Goal: Task Accomplishment & Management: Complete application form

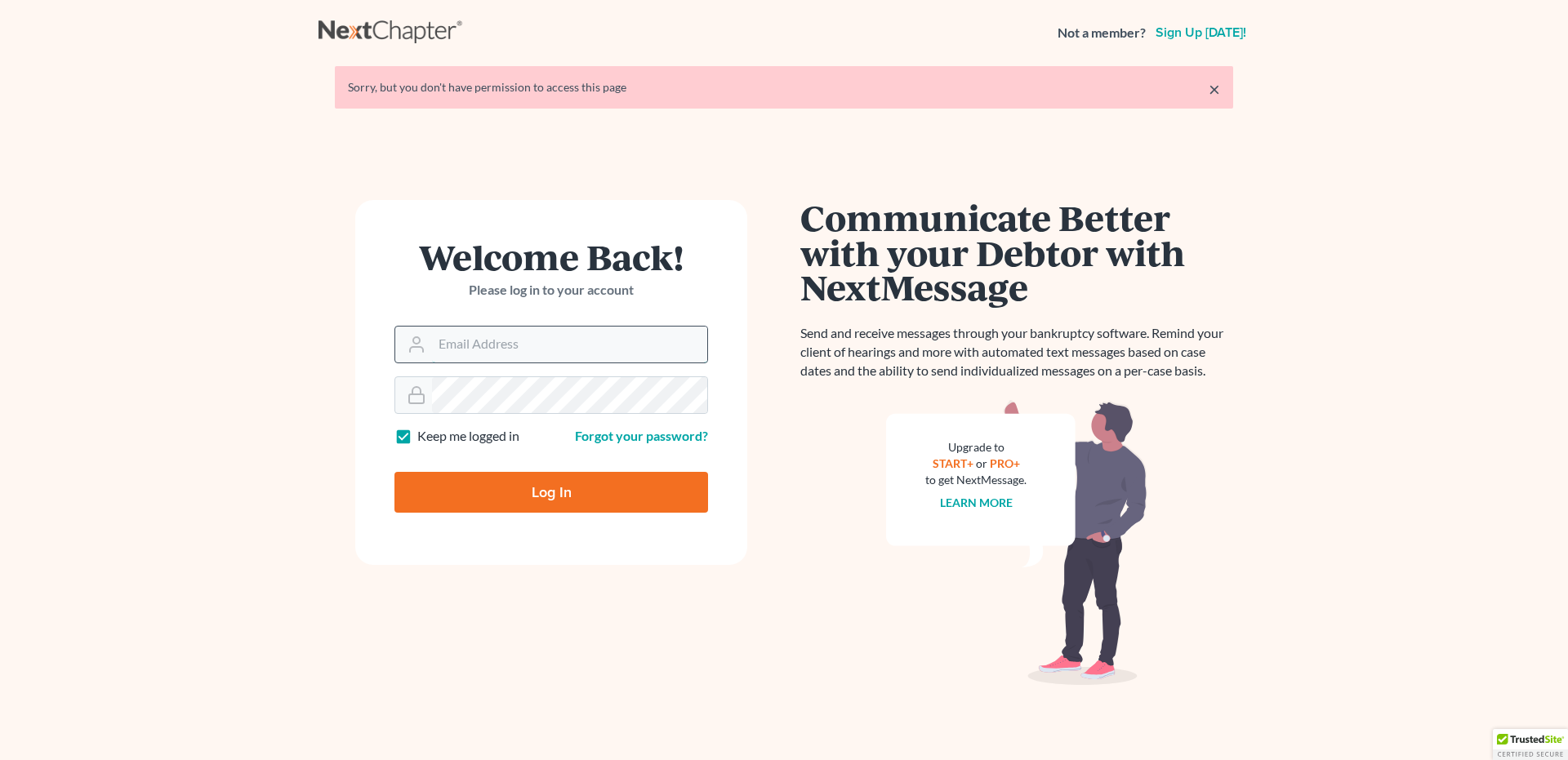
click at [460, 340] on input "Email Address" at bounding box center [569, 344] width 275 height 36
type input "[EMAIL_ADDRESS][DOMAIN_NAME]"
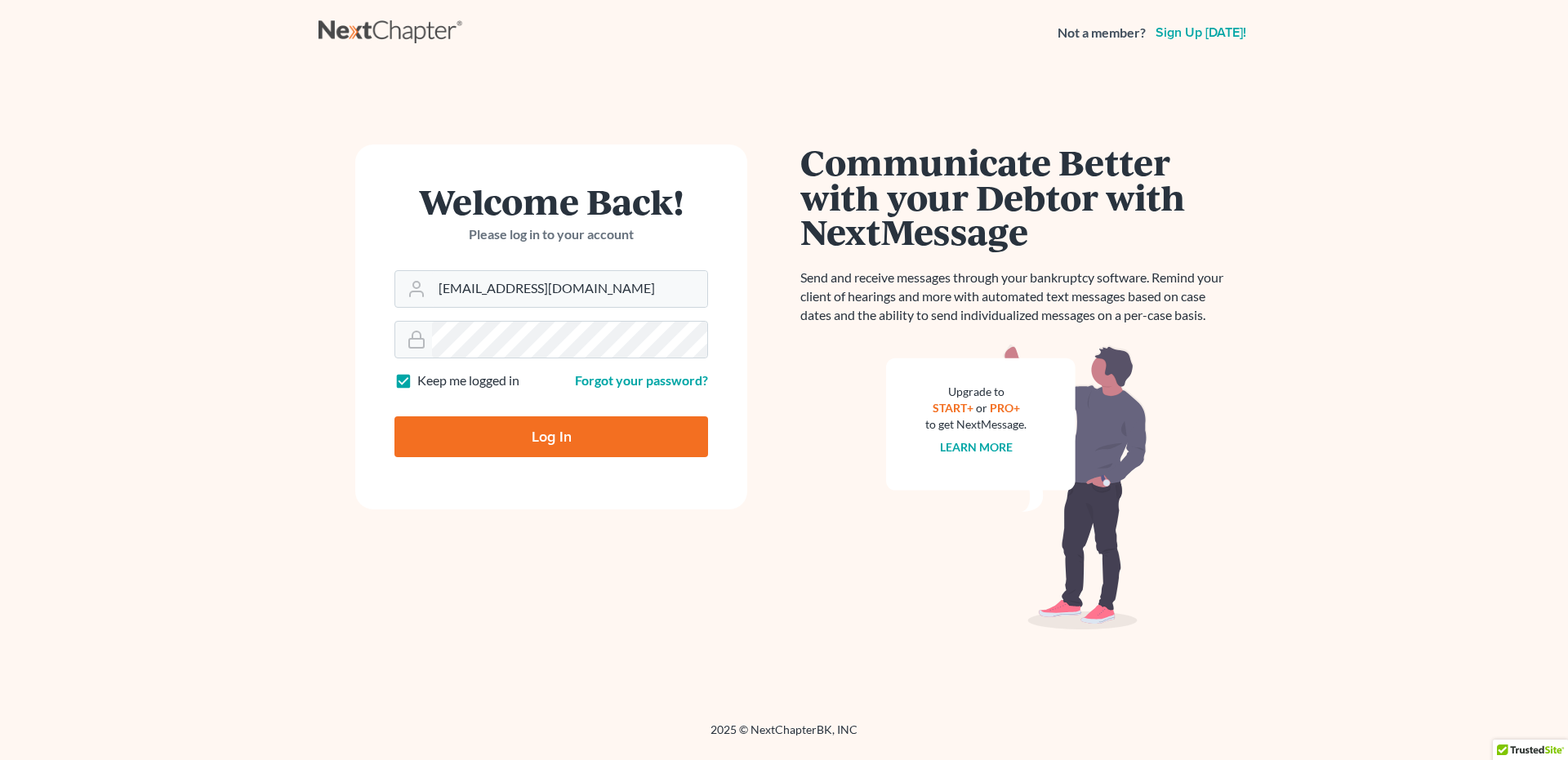
click at [531, 440] on input "Log In" at bounding box center [551, 436] width 314 height 41
type input "Thinking..."
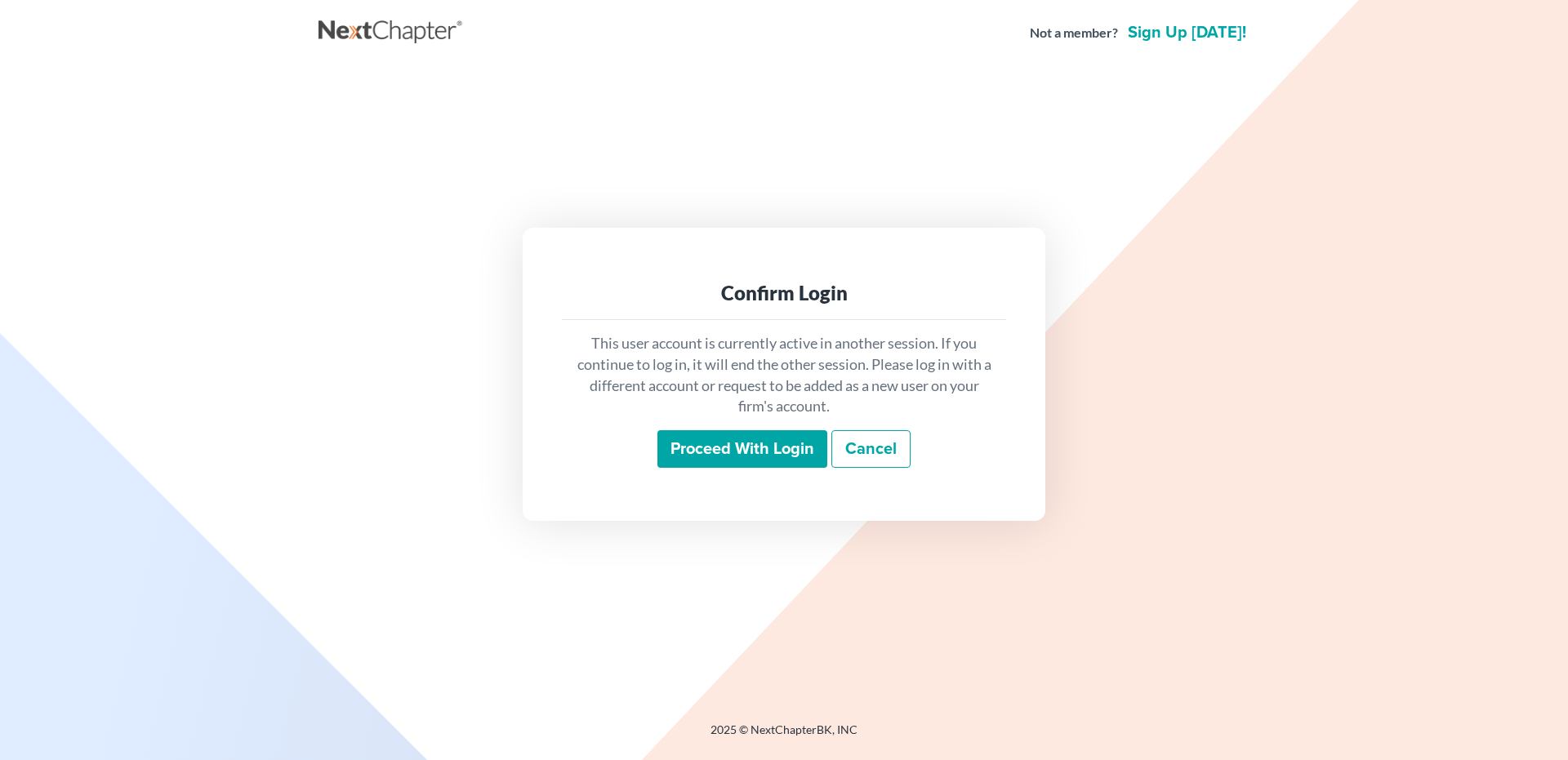
click at [725, 445] on input "Proceed with login" at bounding box center [742, 448] width 170 height 38
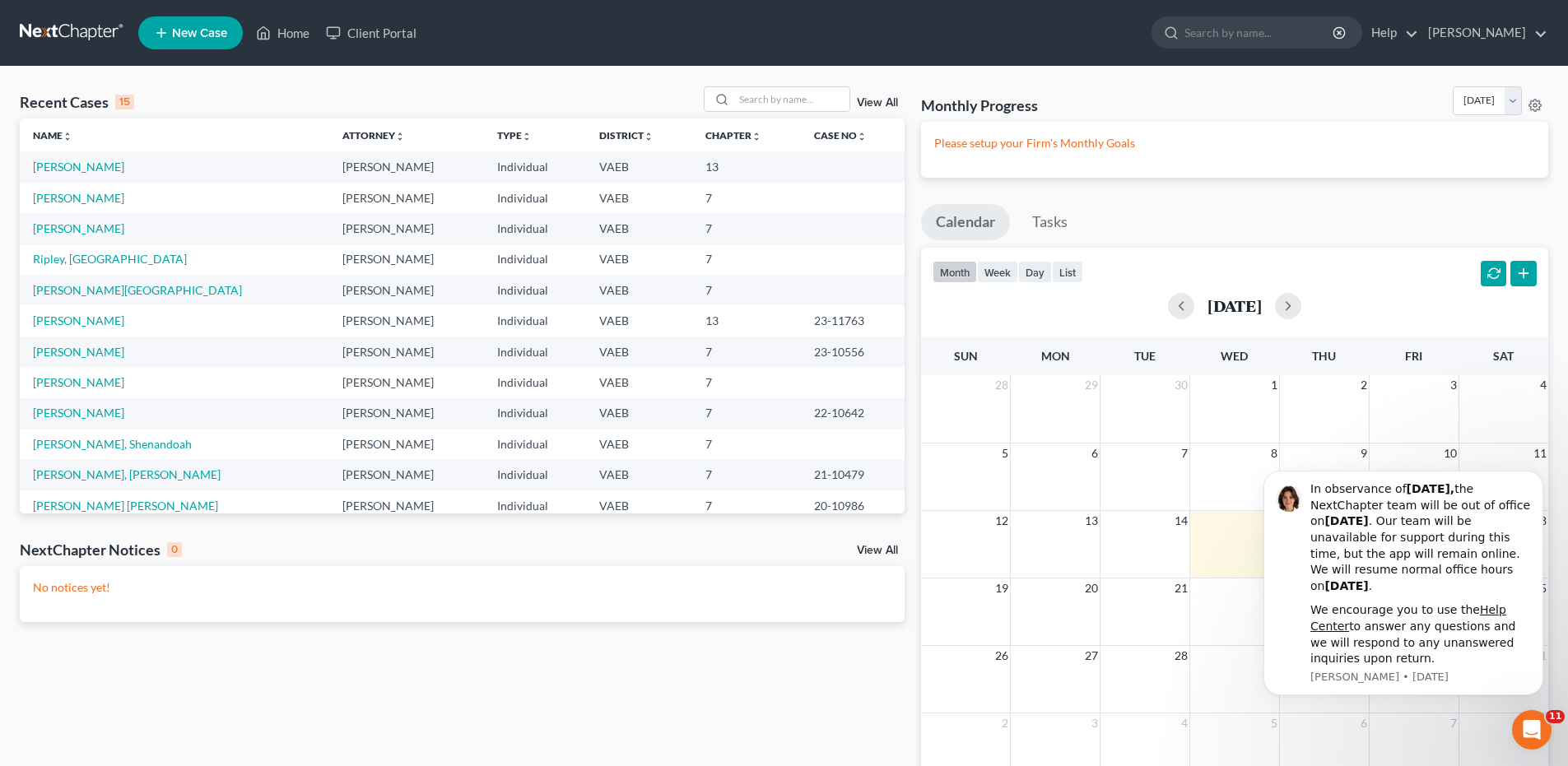
click at [208, 33] on span "New Case" at bounding box center [199, 33] width 55 height 12
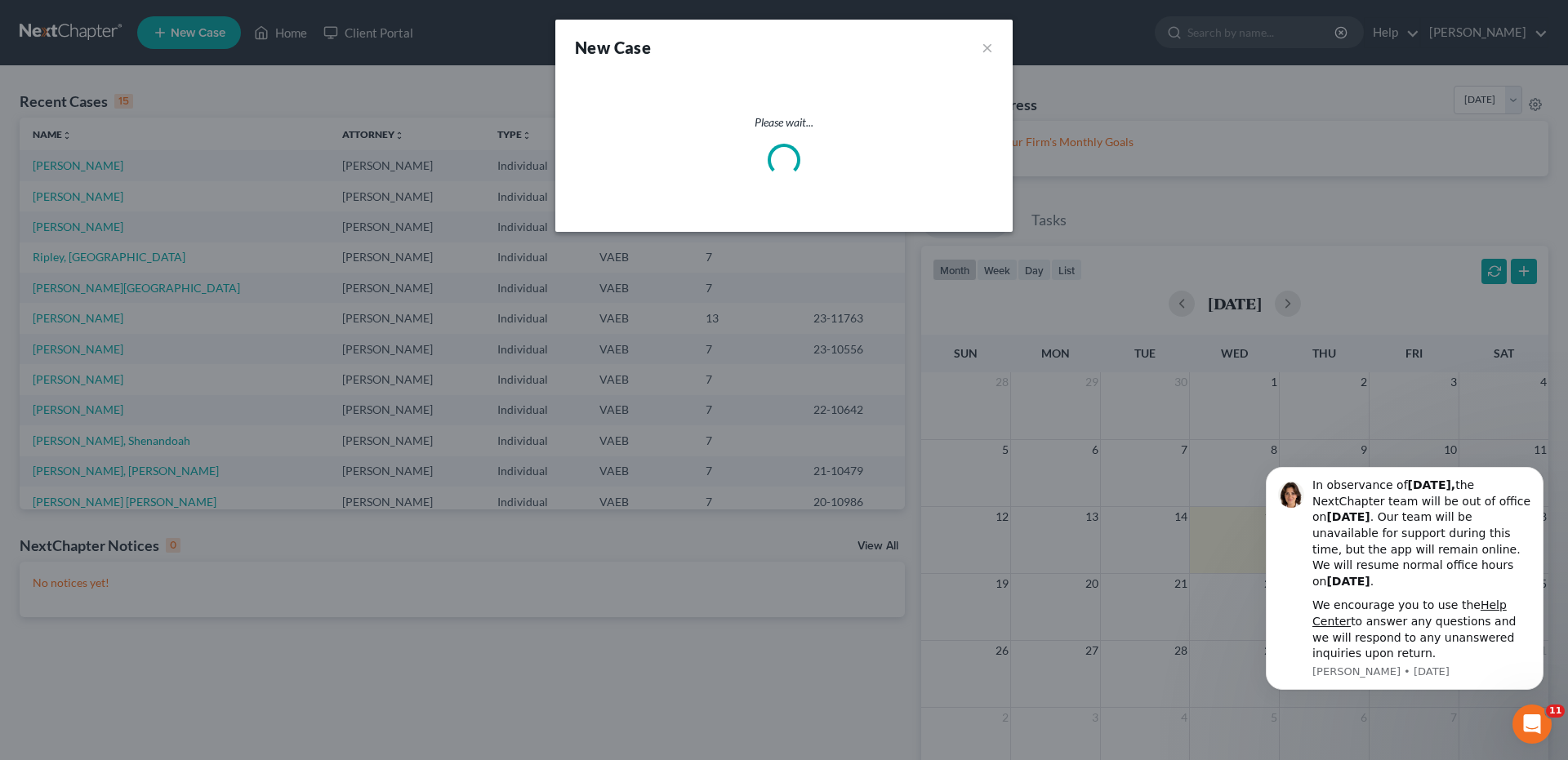
select select "83"
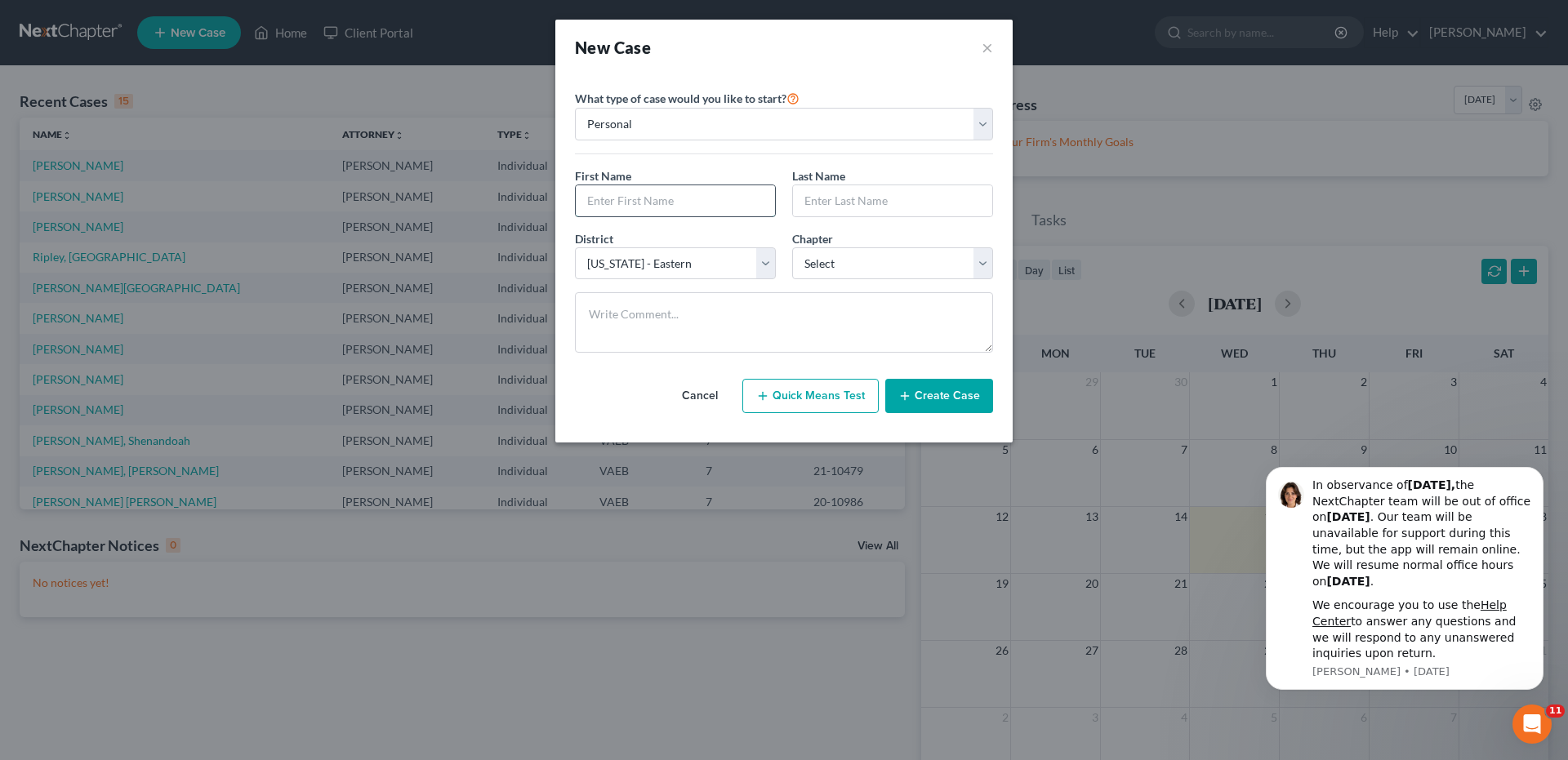
click at [638, 205] on input "text" at bounding box center [676, 201] width 199 height 31
type input "Tamar"
type input "McCalum"
click at [982, 265] on select "Select 7 11 12 13" at bounding box center [892, 263] width 201 height 32
select select "3"
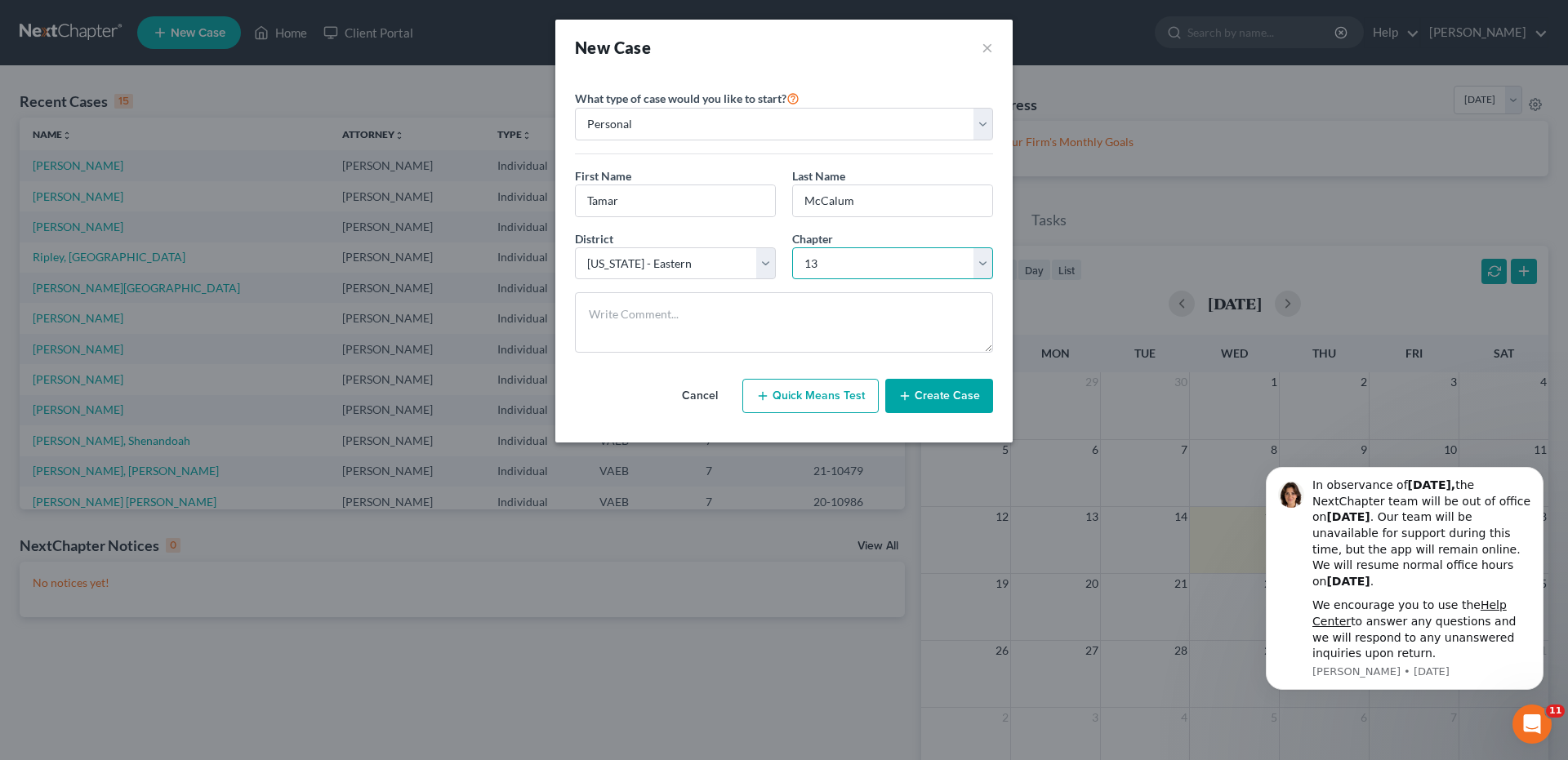
click at [792, 247] on select "Select 7 11 12 13" at bounding box center [892, 263] width 201 height 32
click at [954, 402] on button "Create Case" at bounding box center [939, 396] width 108 height 34
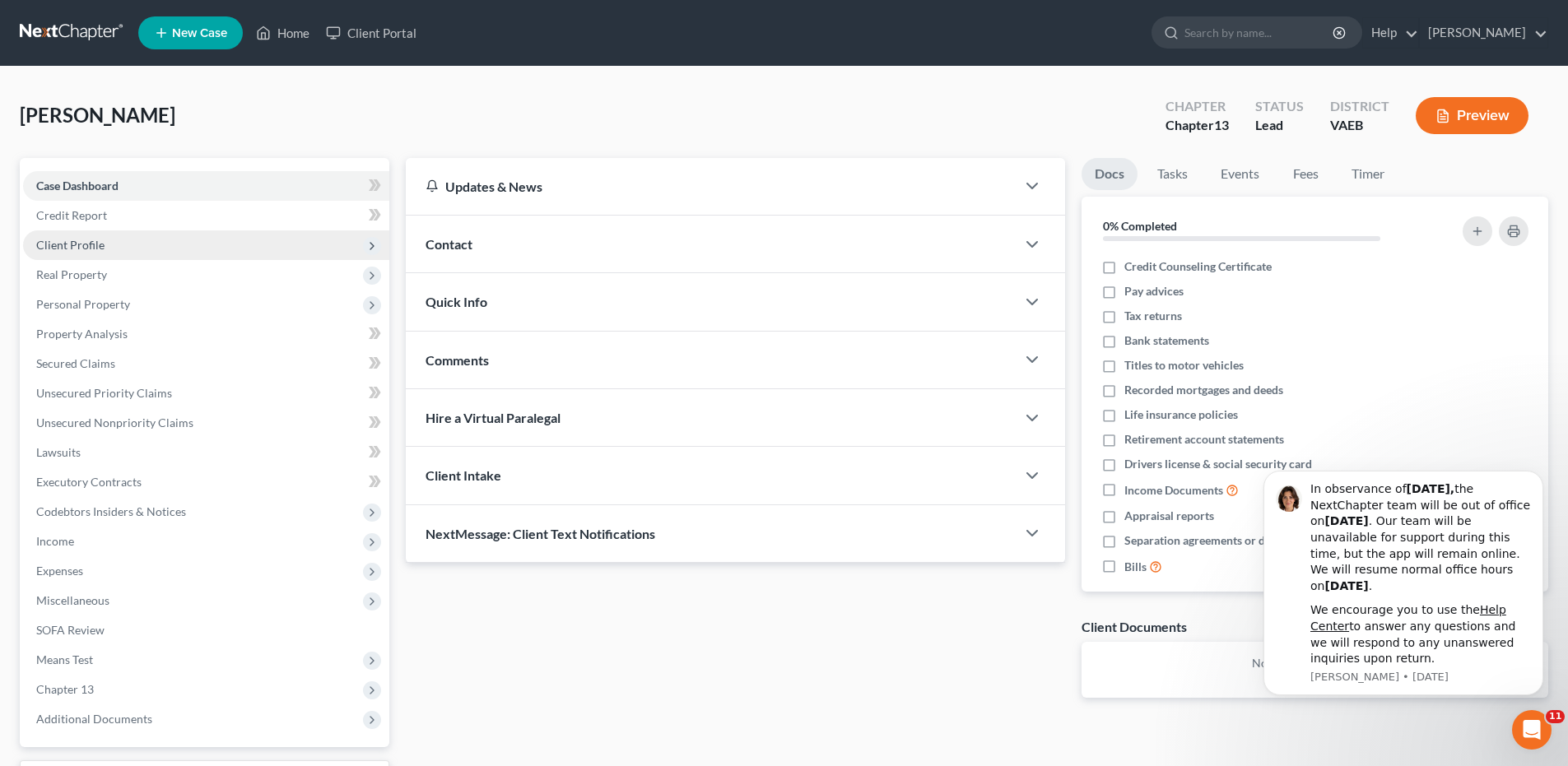
click at [53, 241] on span "Client Profile" at bounding box center [70, 244] width 68 height 14
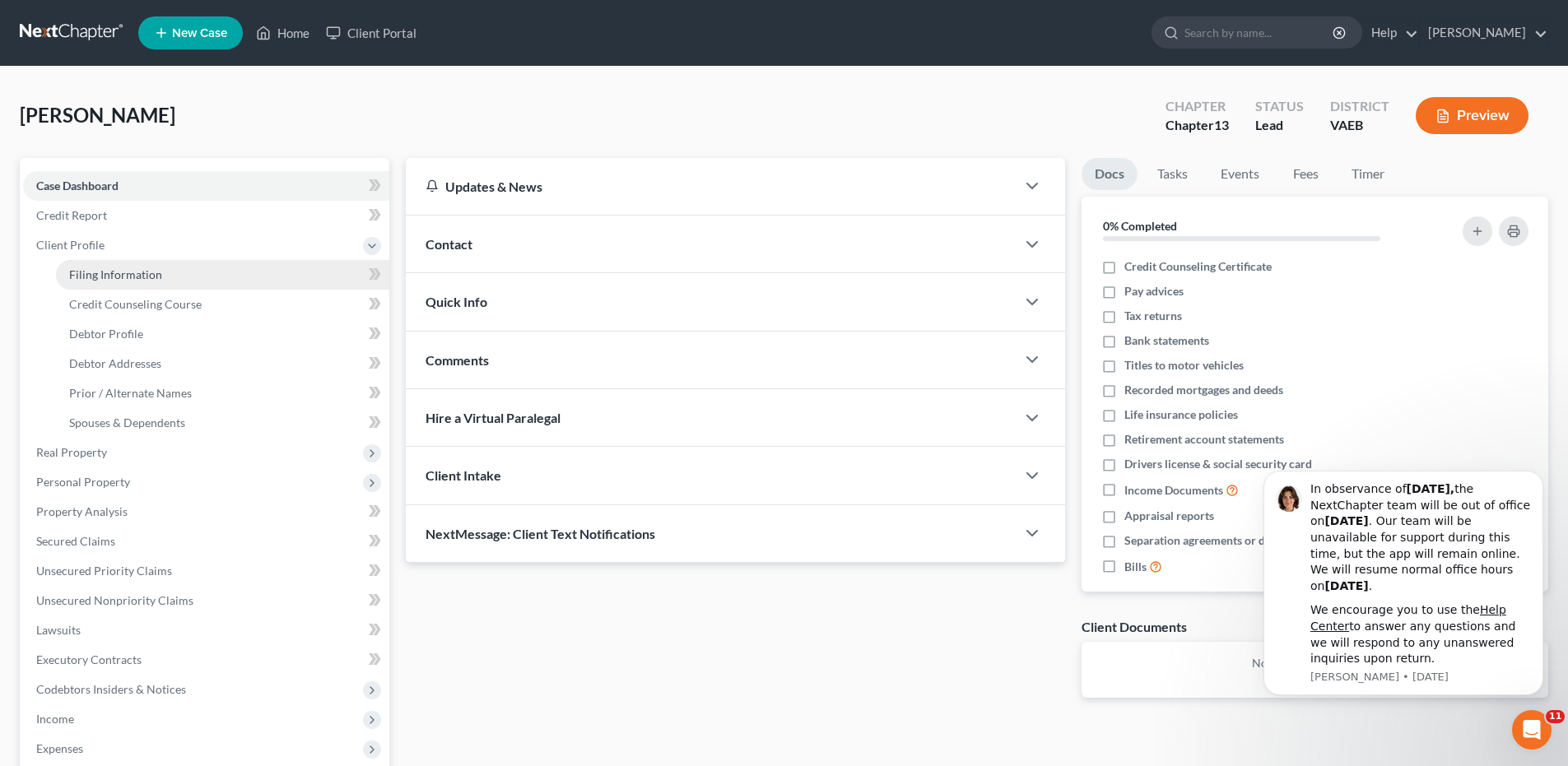
click at [86, 270] on span "Filing Information" at bounding box center [115, 274] width 93 height 14
select select "1"
select select "0"
select select "3"
select select "83"
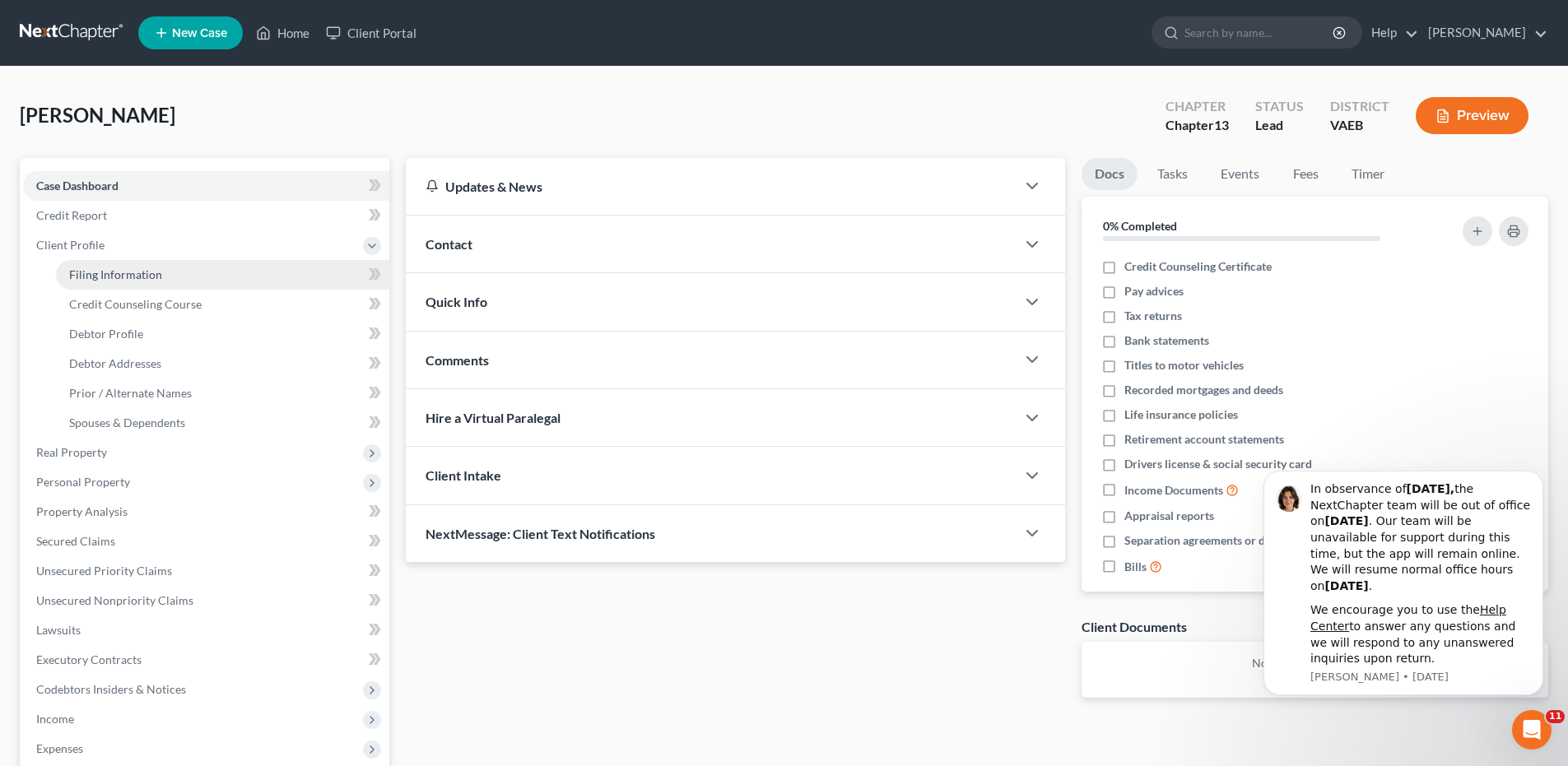
select select "48"
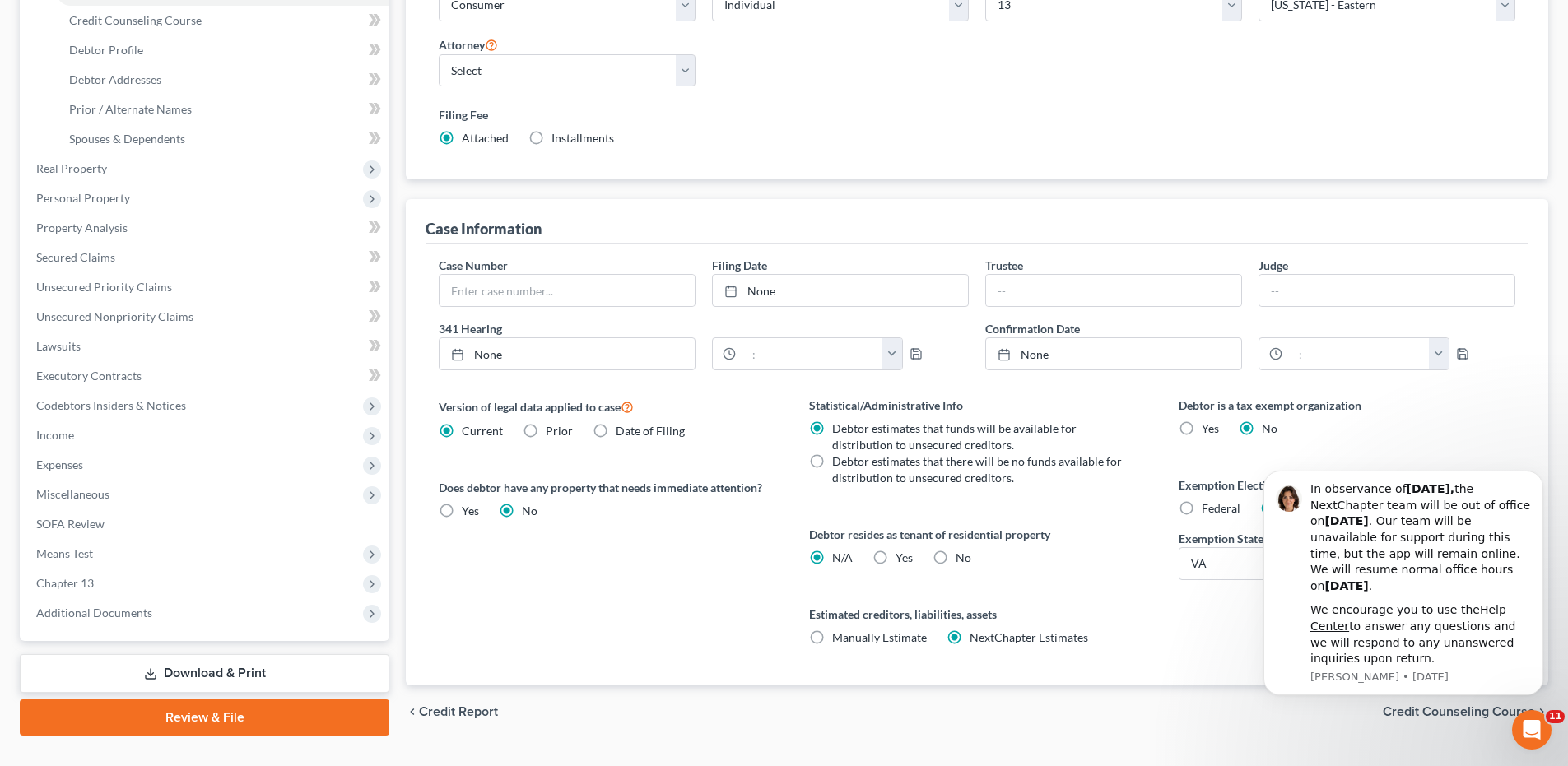
scroll to position [318, 0]
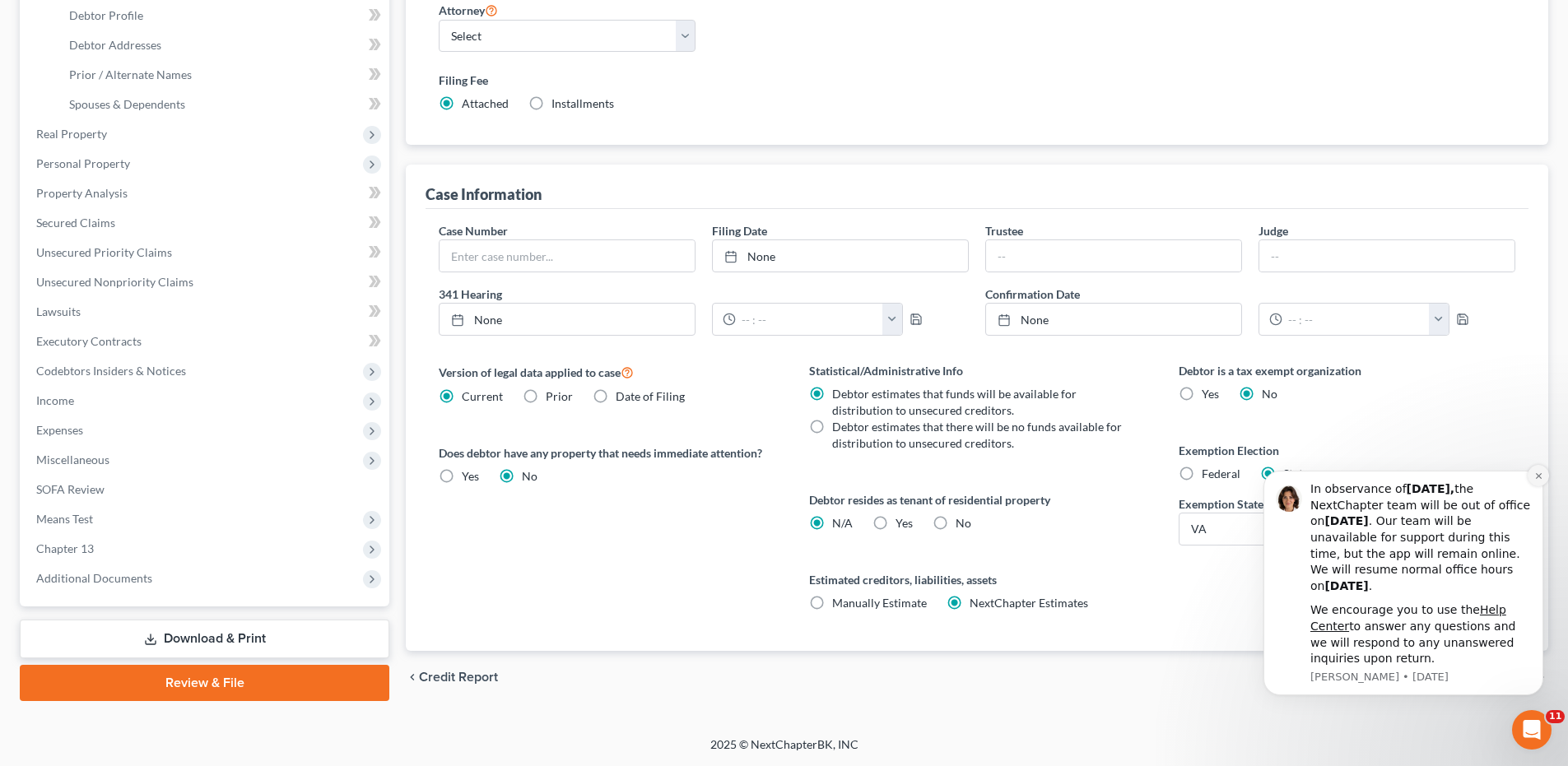
click at [1540, 475] on icon "Dismiss notification" at bounding box center [1538, 476] width 9 height 9
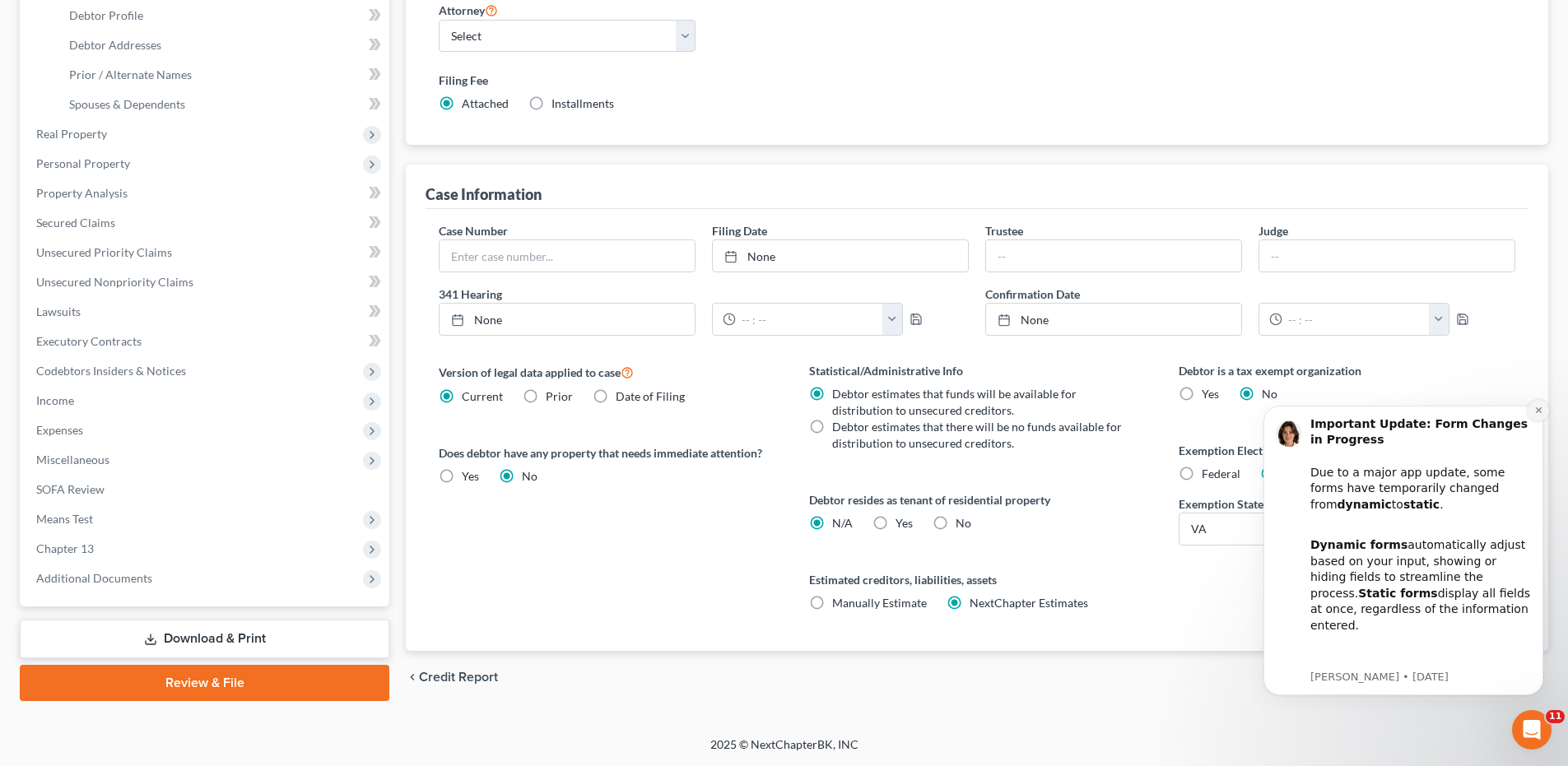
click at [1540, 407] on icon "Dismiss notification" at bounding box center [1538, 410] width 9 height 9
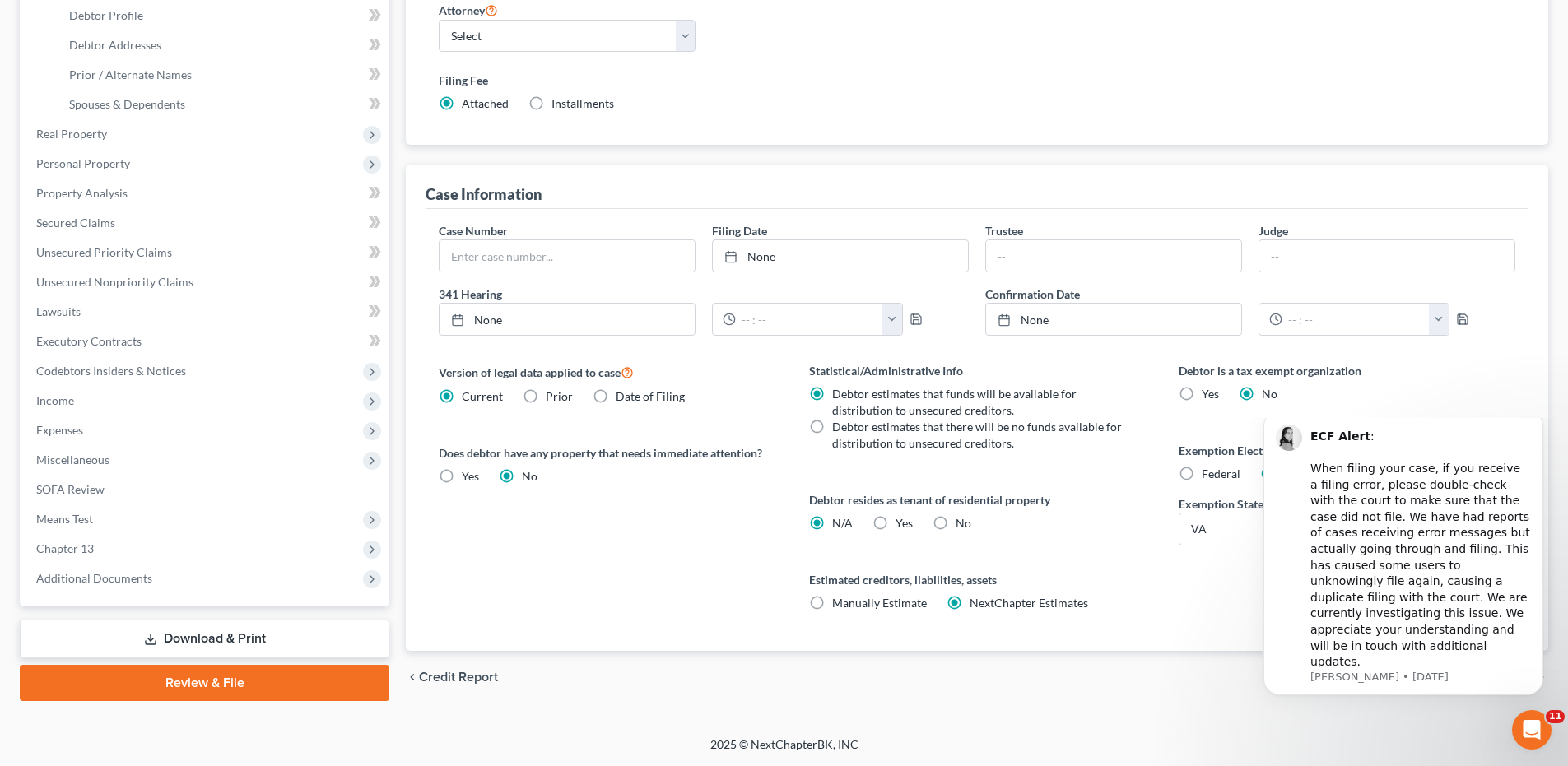
click at [1249, 577] on body "ECF Alert : ​ When filing your case, if you receive a filing error, please doub…" at bounding box center [1403, 588] width 316 height 326
click at [1410, 725] on body "ECF Alert : ​ When filing your case, if you receive a filing error, please doub…" at bounding box center [1403, 588] width 316 height 326
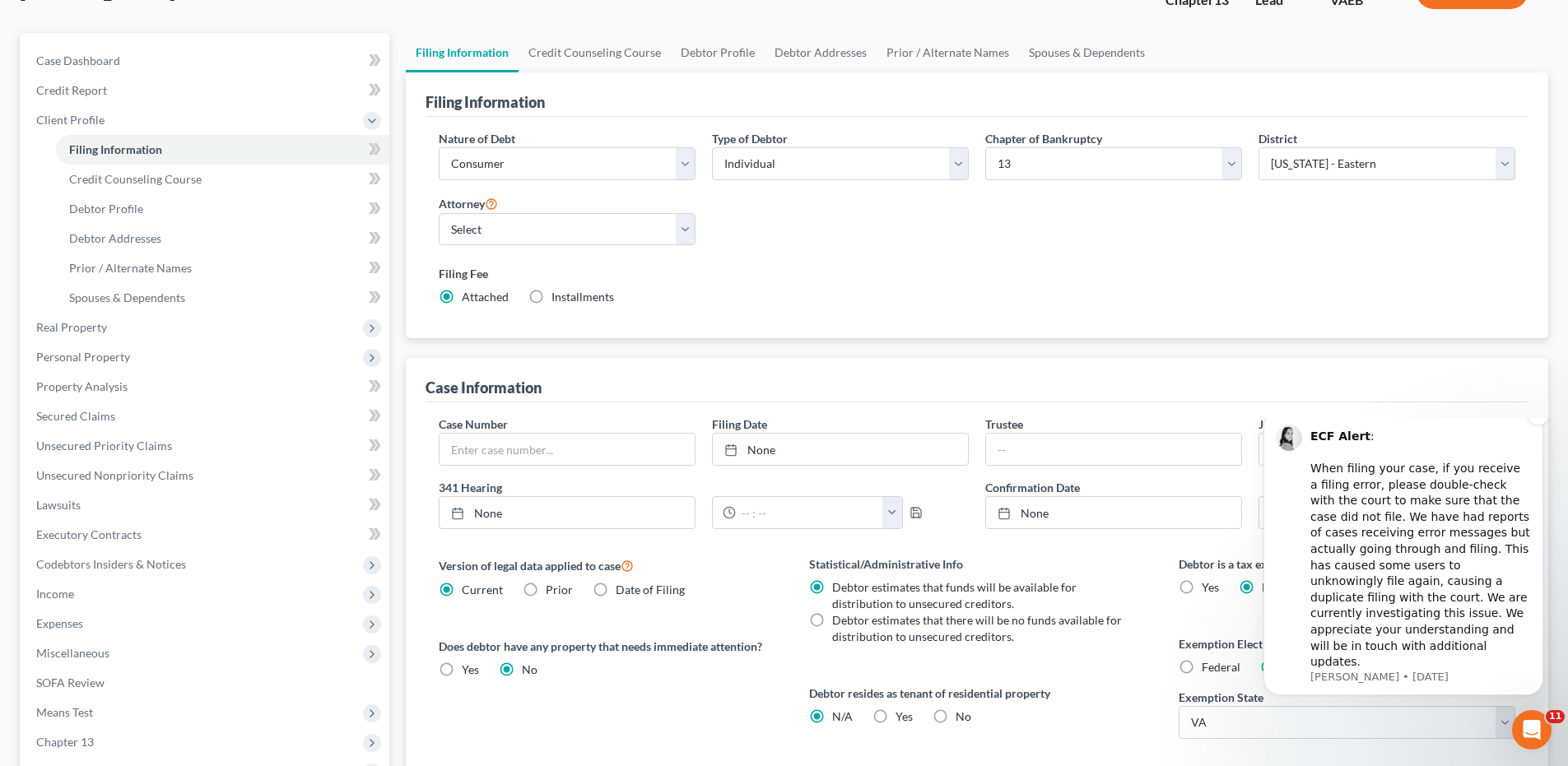
scroll to position [153, 0]
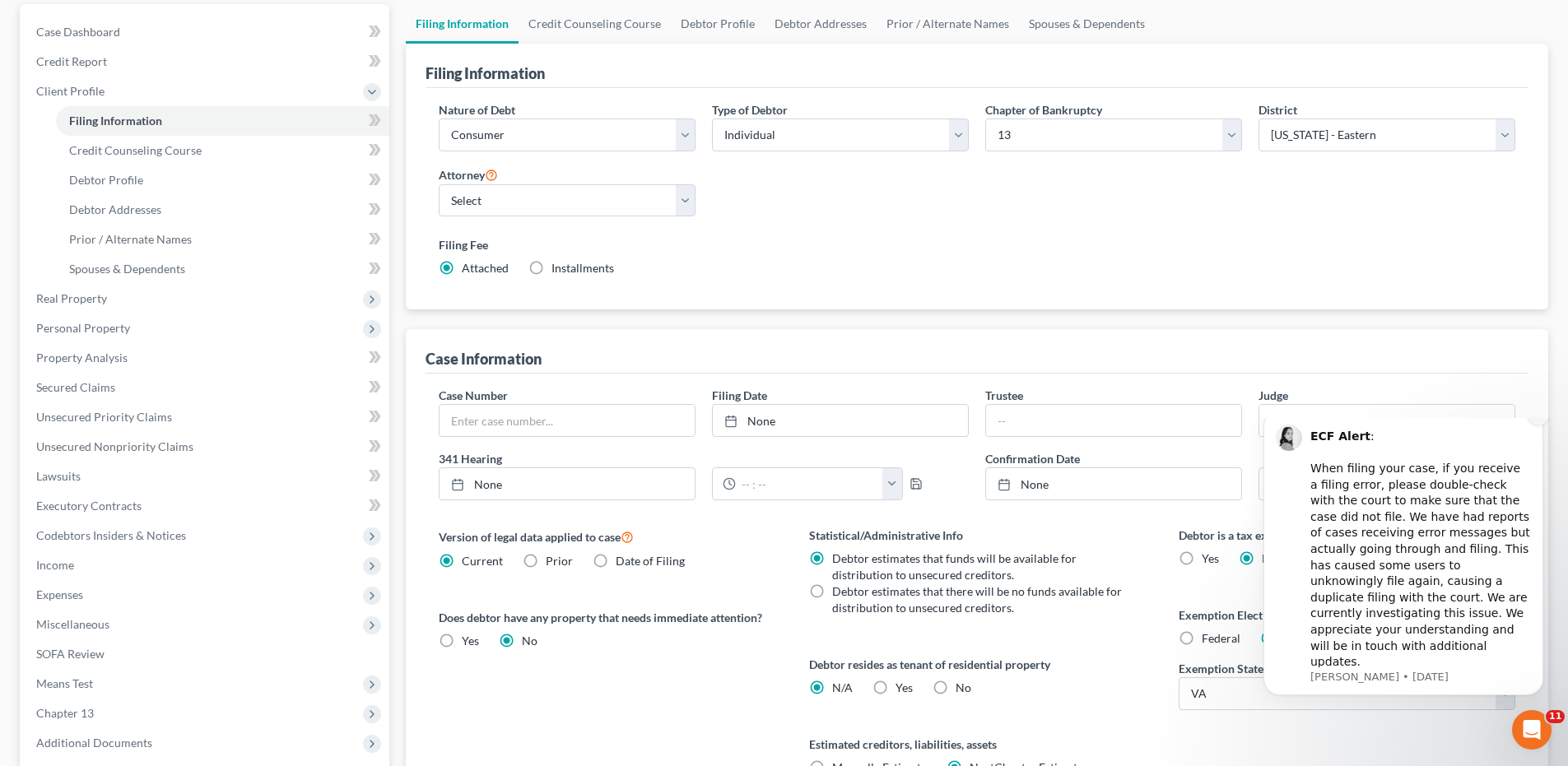
click at [1541, 418] on icon "Dismiss notification" at bounding box center [1538, 415] width 9 height 9
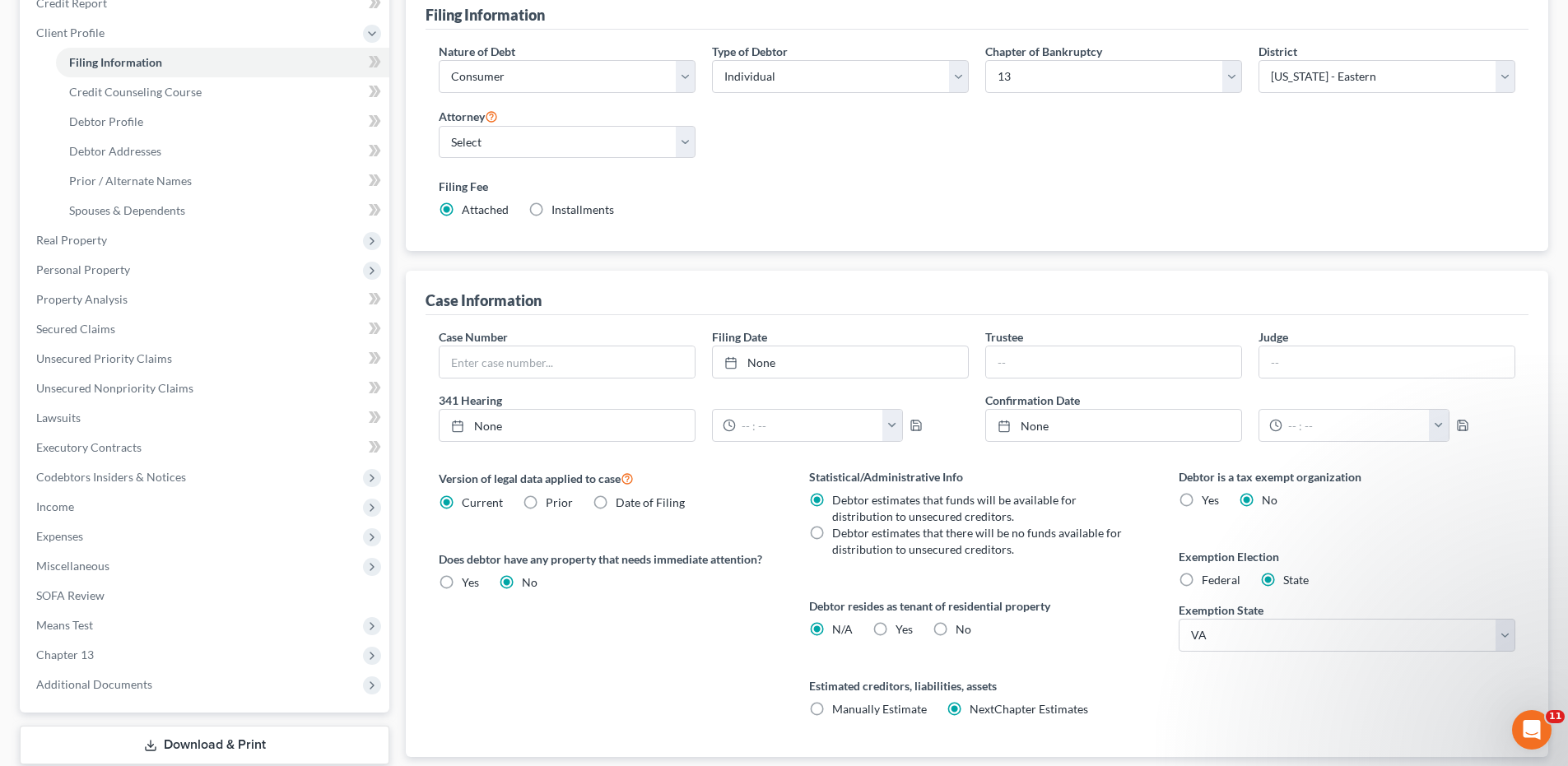
scroll to position [318, 0]
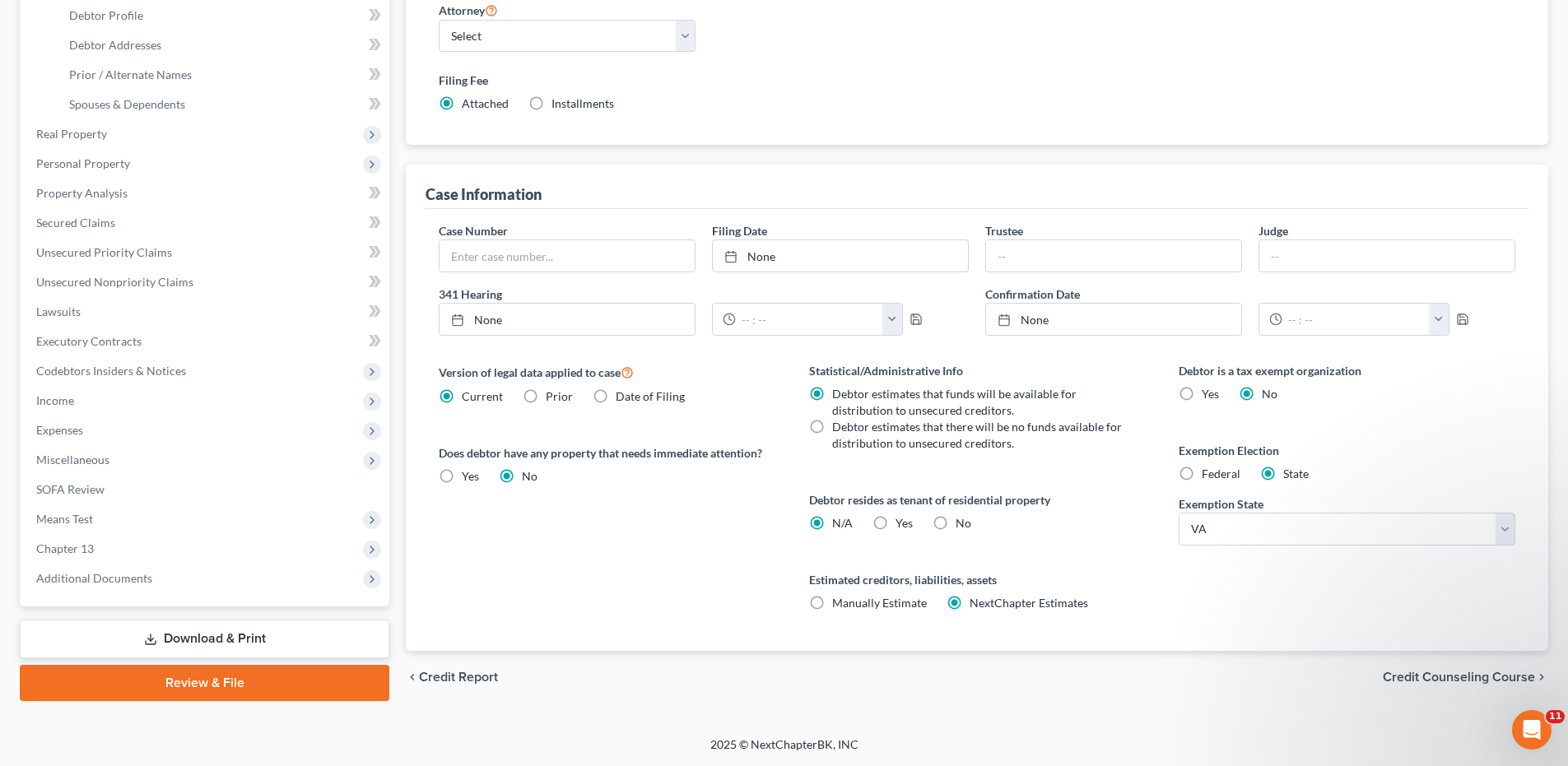
click at [955, 528] on label "No" at bounding box center [963, 523] width 16 height 17
click at [962, 525] on input "No" at bounding box center [967, 521] width 11 height 11
radio input "true"
radio input "false"
click at [1445, 675] on span "Credit Counseling Course" at bounding box center [1458, 677] width 153 height 13
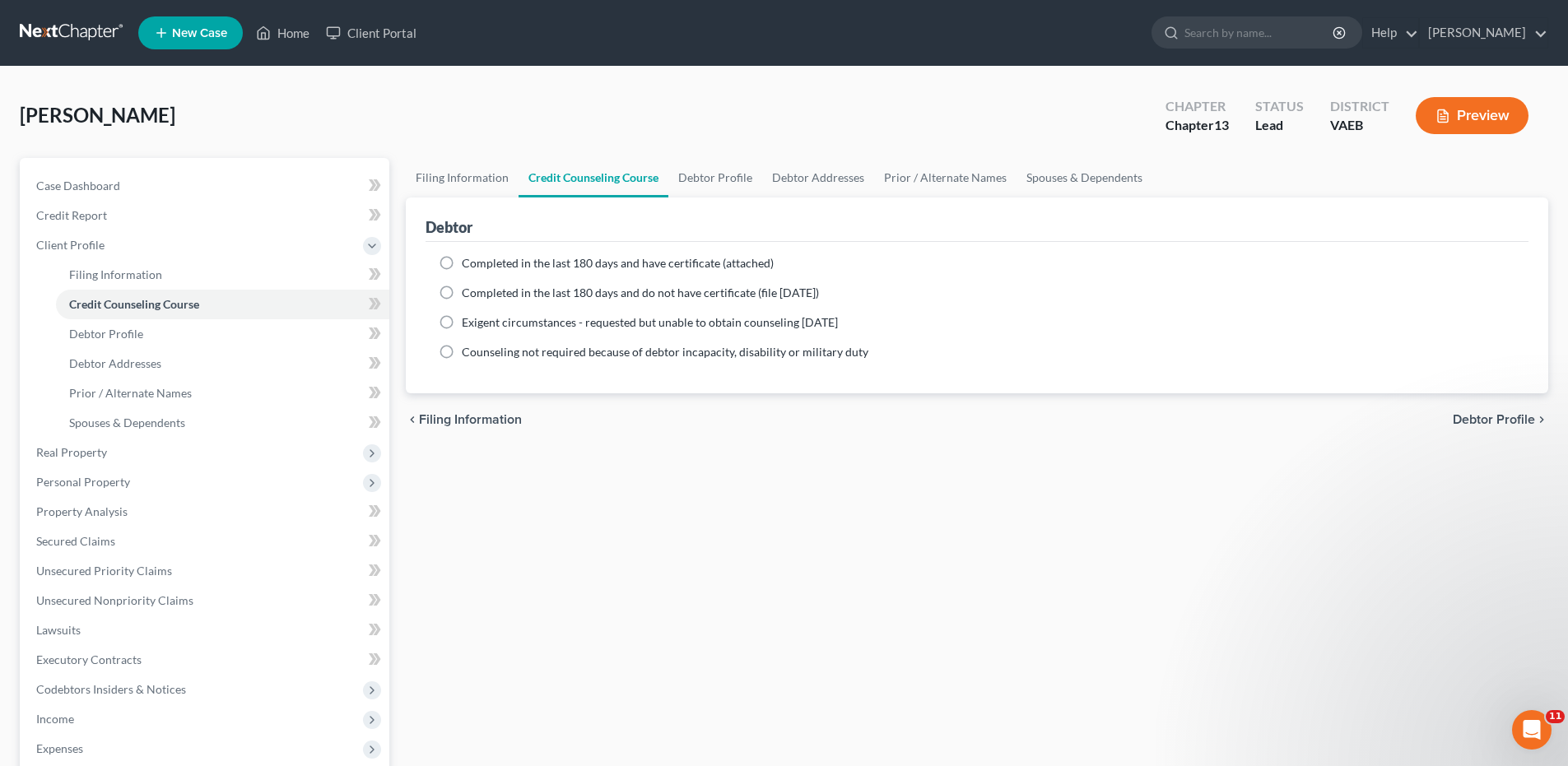
click at [461, 264] on label "Completed in the last 180 days and have certificate (attached)" at bounding box center [617, 263] width 312 height 17
click at [468, 264] on input "Completed in the last 180 days and have certificate (attached)" at bounding box center [473, 260] width 11 height 11
radio input "true"
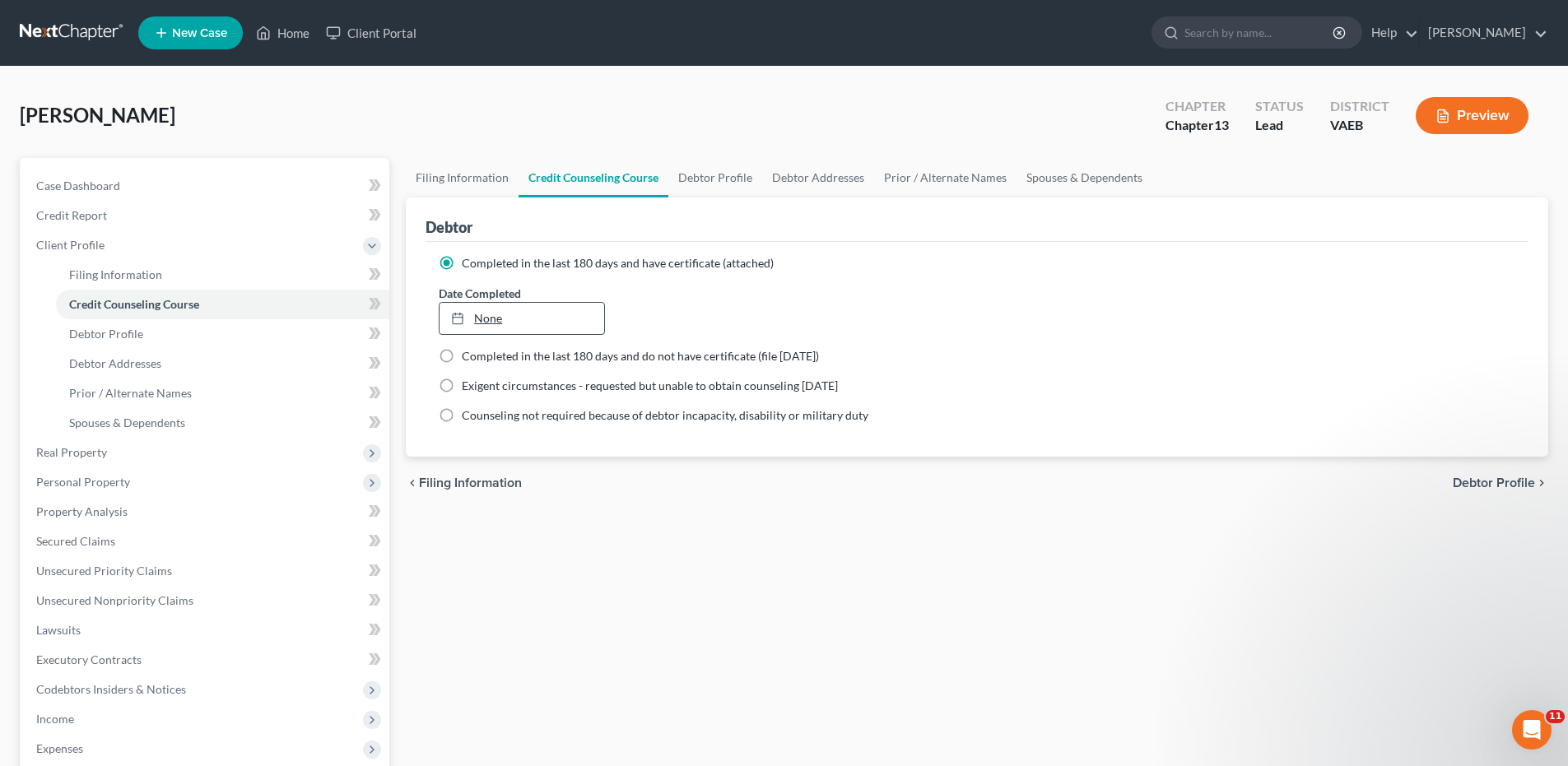
type input "[DATE]"
click at [490, 313] on link "[DATE]" at bounding box center [521, 319] width 164 height 32
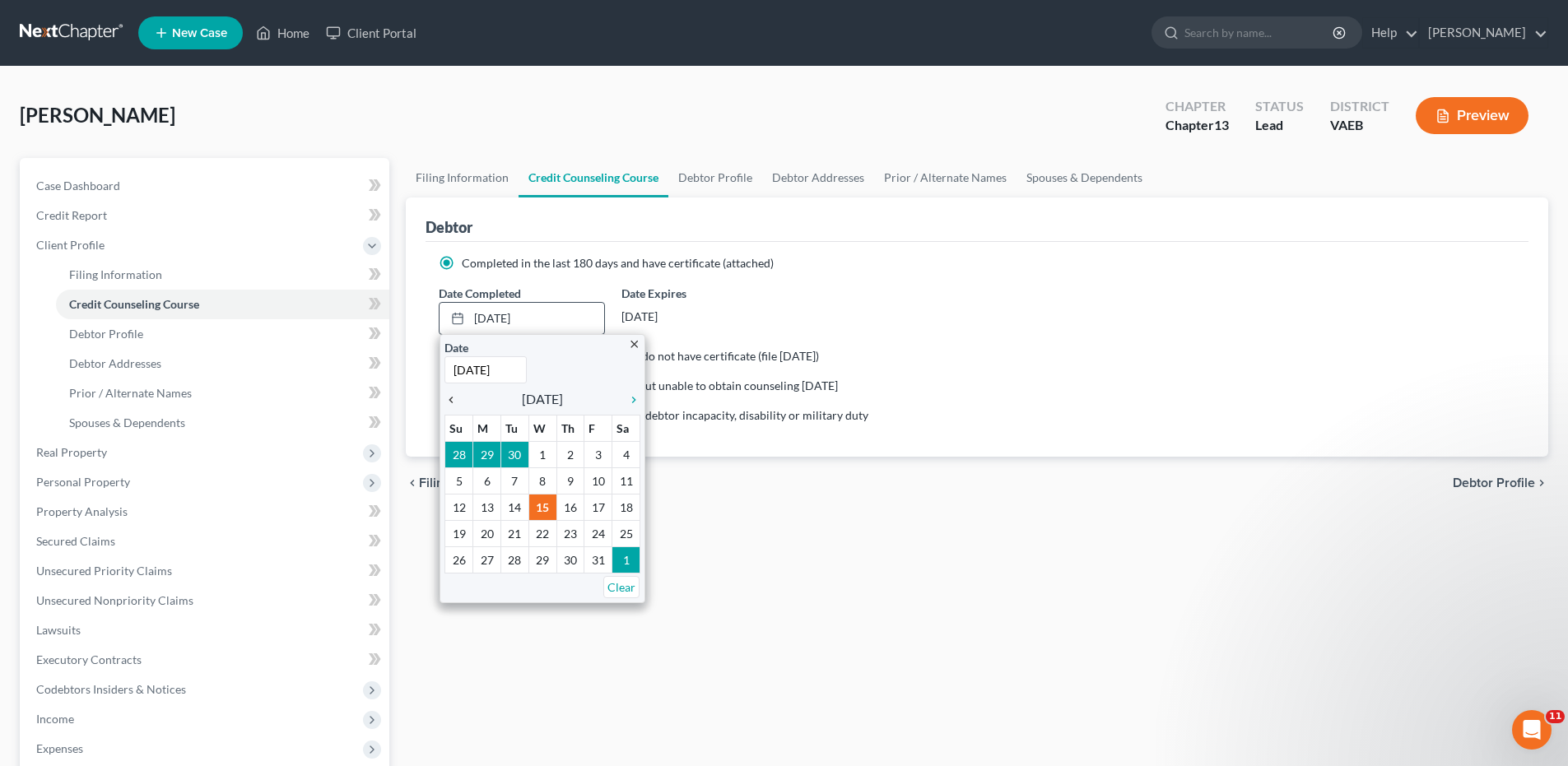
click at [454, 399] on icon "chevron_left" at bounding box center [455, 400] width 21 height 13
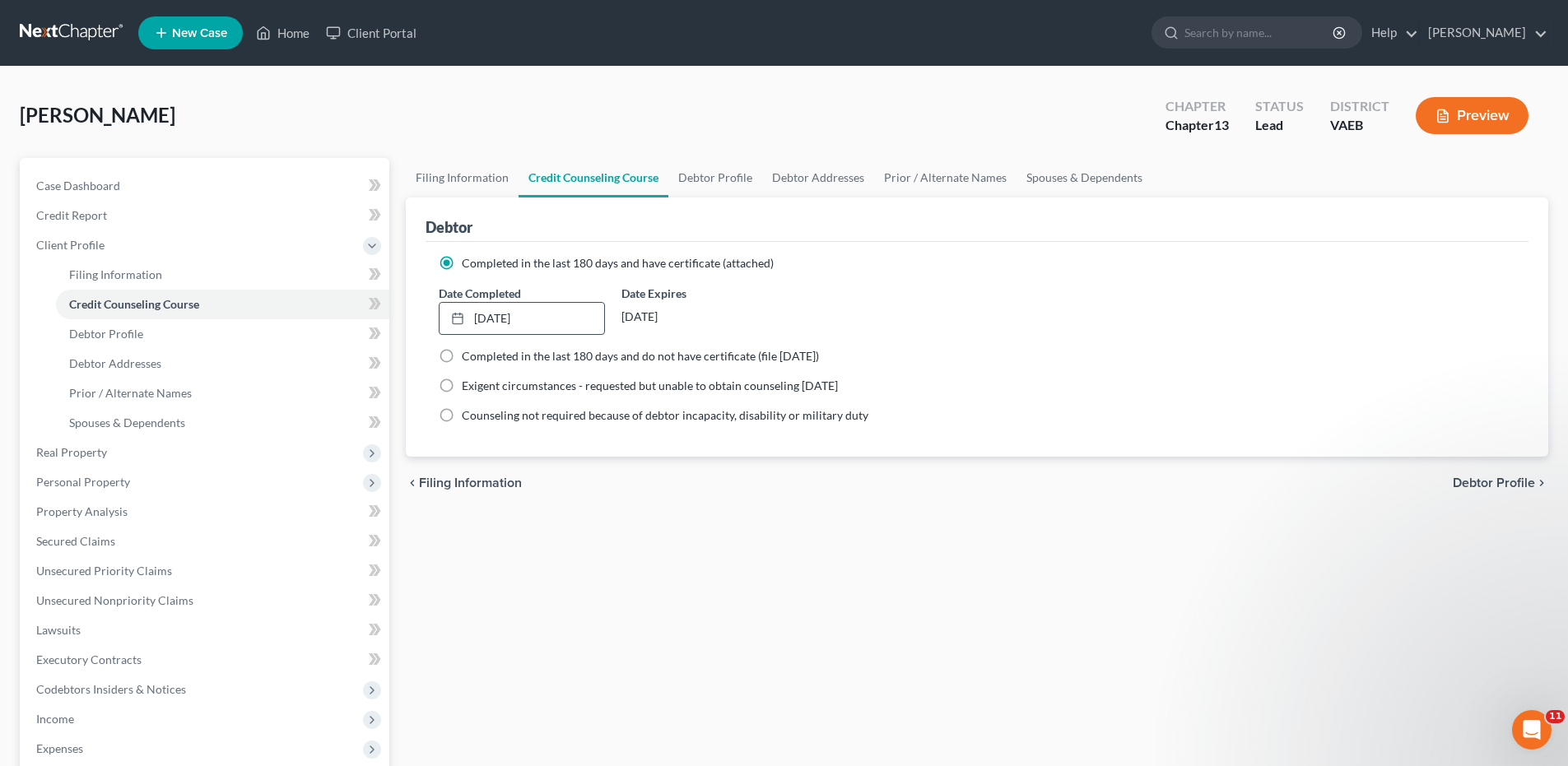
click at [1483, 485] on span "Debtor Profile" at bounding box center [1494, 482] width 82 height 13
select select "0"
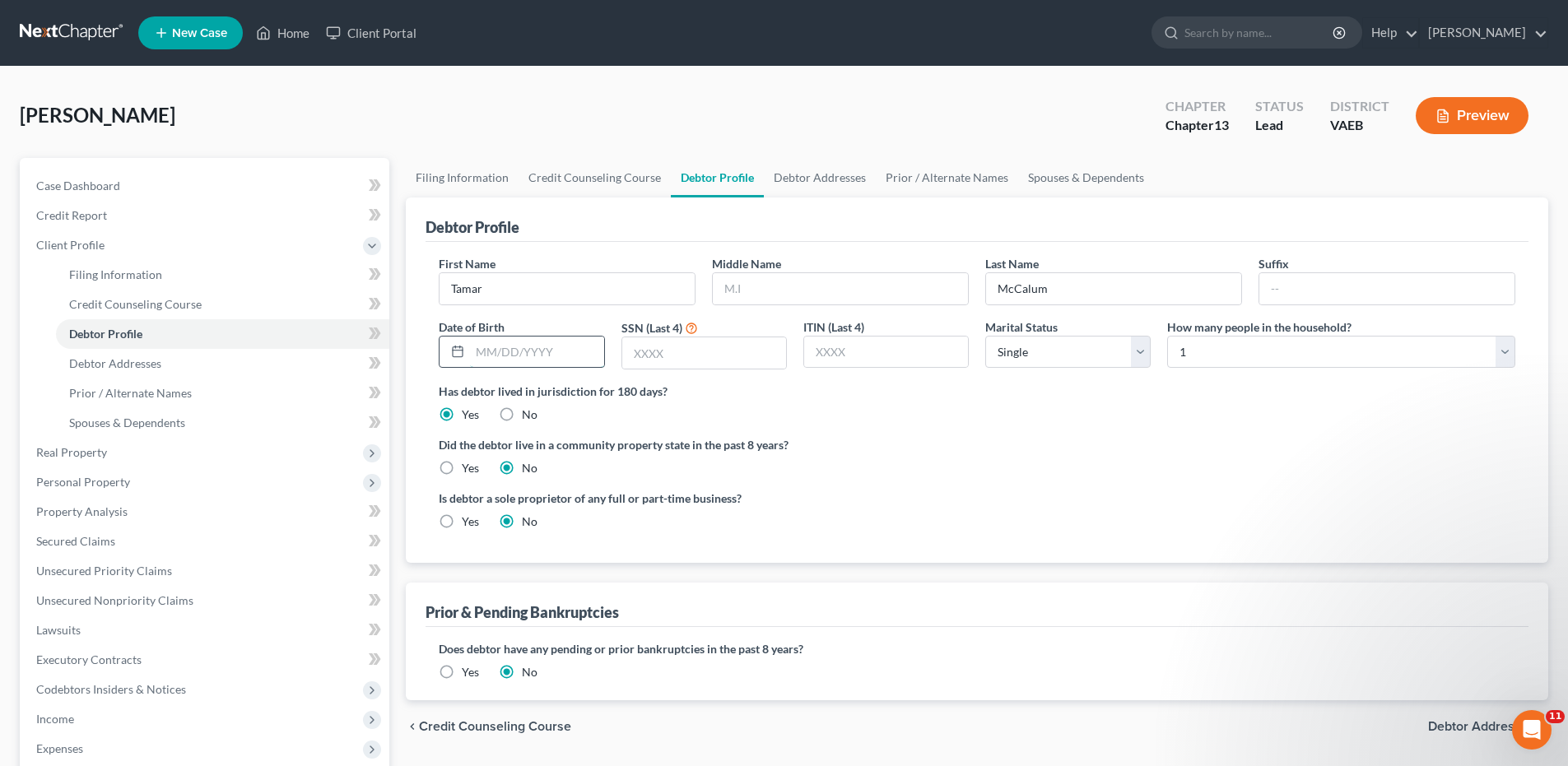
click at [475, 351] on input "text" at bounding box center [536, 352] width 133 height 32
type input "[DATE]"
click at [639, 352] on input "text" at bounding box center [704, 353] width 164 height 32
type input "1637"
click at [1139, 353] on select "Select Single Married Separated Divorced Widowed" at bounding box center [1068, 351] width 166 height 33
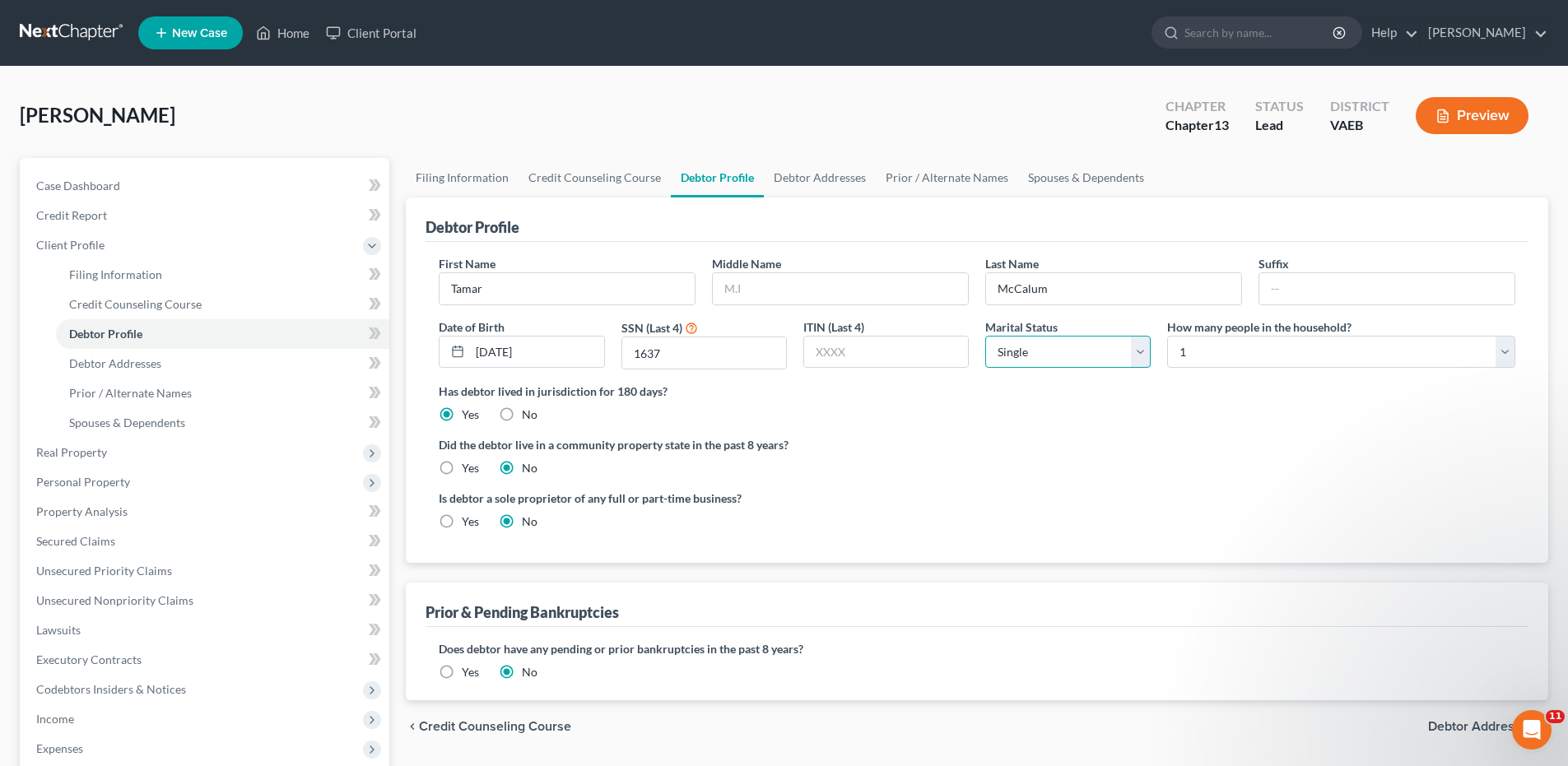
select select "1"
click at [985, 336] on select "Select Single Married Separated Divorced Widowed" at bounding box center [1068, 351] width 166 height 33
click at [1502, 353] on select "Select 1 2 3 4 5 6 7 8 9 10 11 12 13 14 15 16 17 18 19 20" at bounding box center [1341, 351] width 348 height 33
select select "2"
click at [1167, 336] on select "Select 1 2 3 4 5 6 7 8 9 10 11 12 13 14 15 16 17 18 19 20" at bounding box center [1341, 351] width 348 height 33
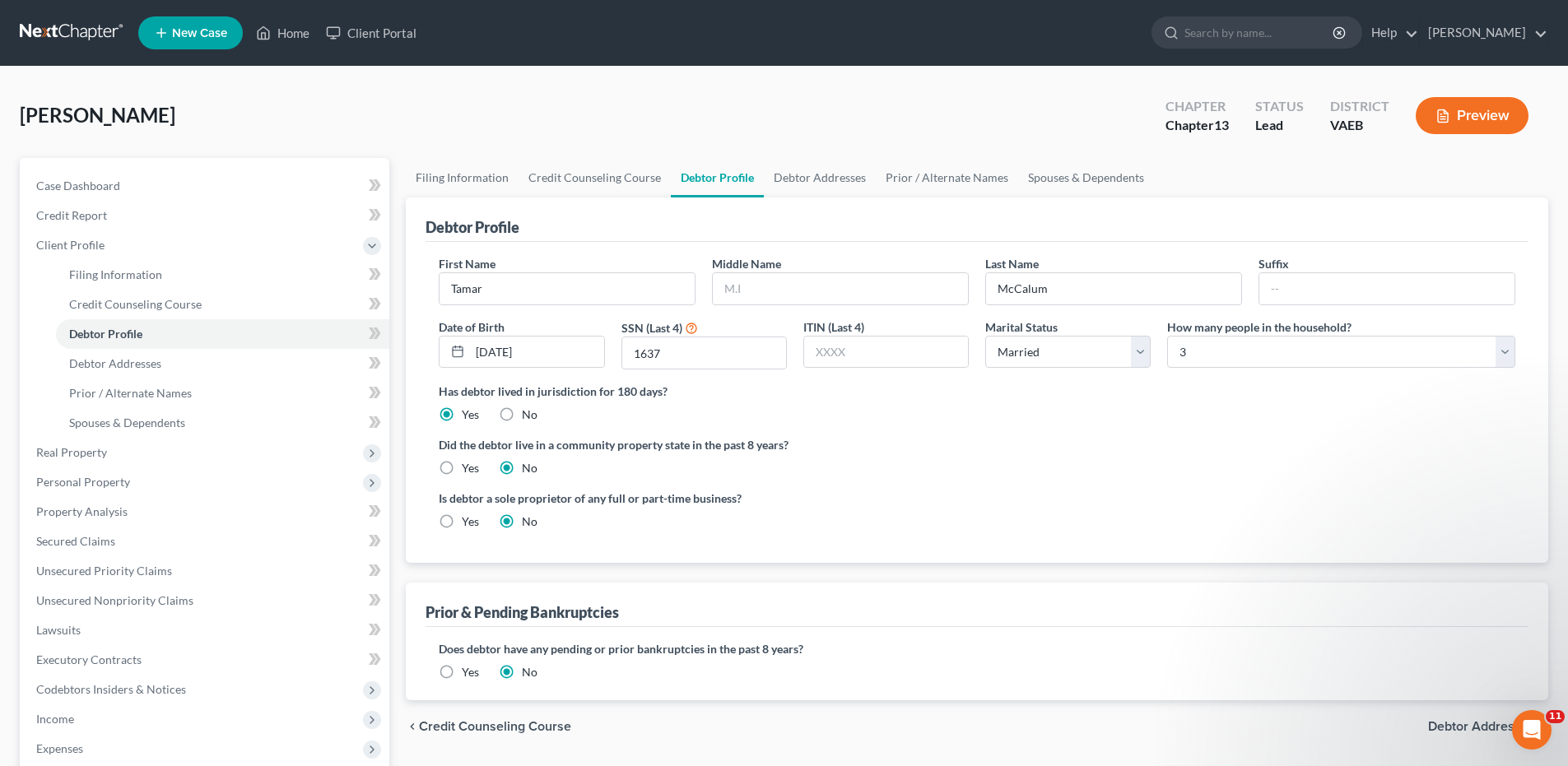
click at [996, 458] on div "Did the debtor live in a community property state in the past 8 years? Yes No" at bounding box center [977, 456] width 1076 height 40
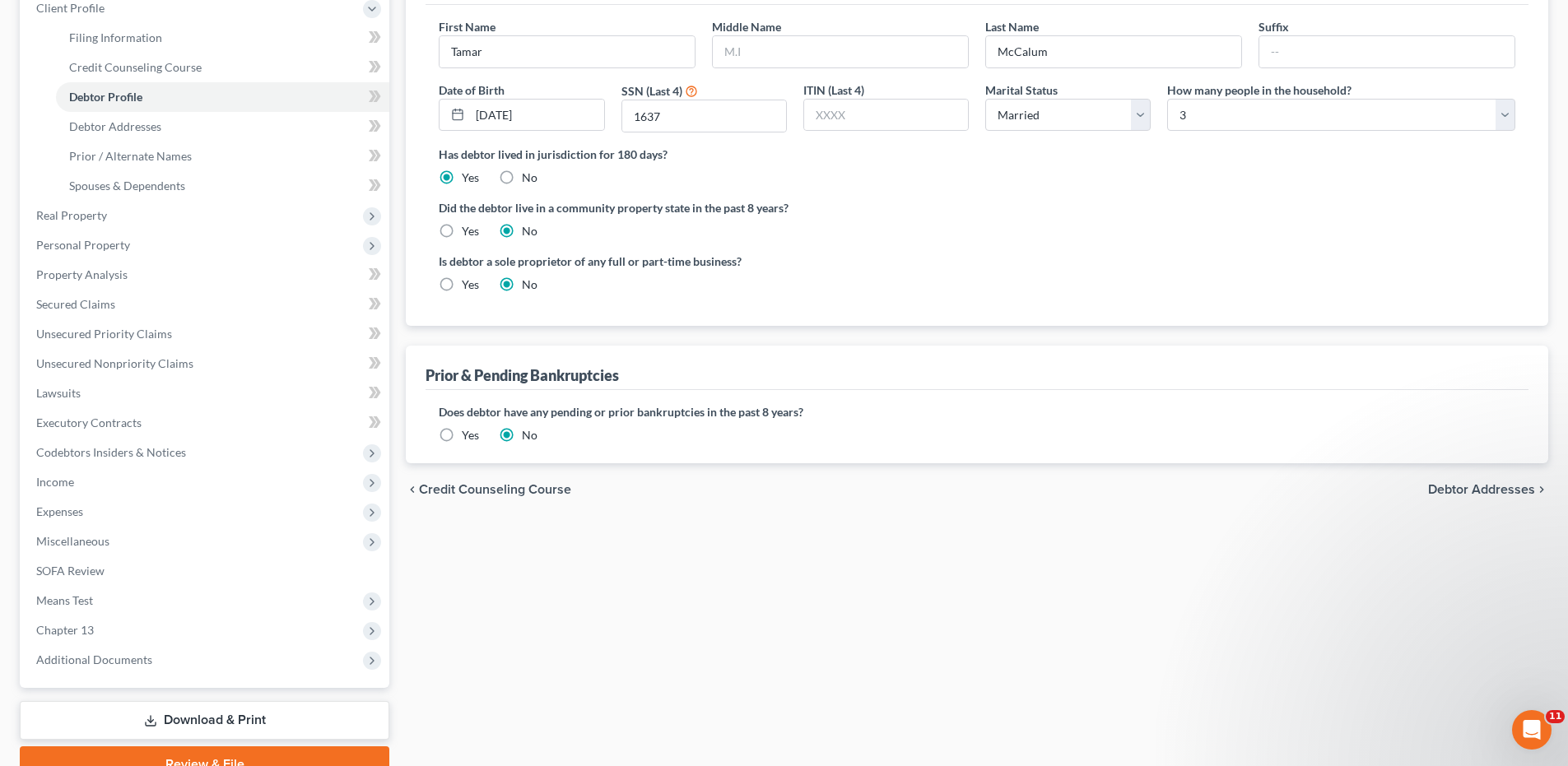
scroll to position [246, 0]
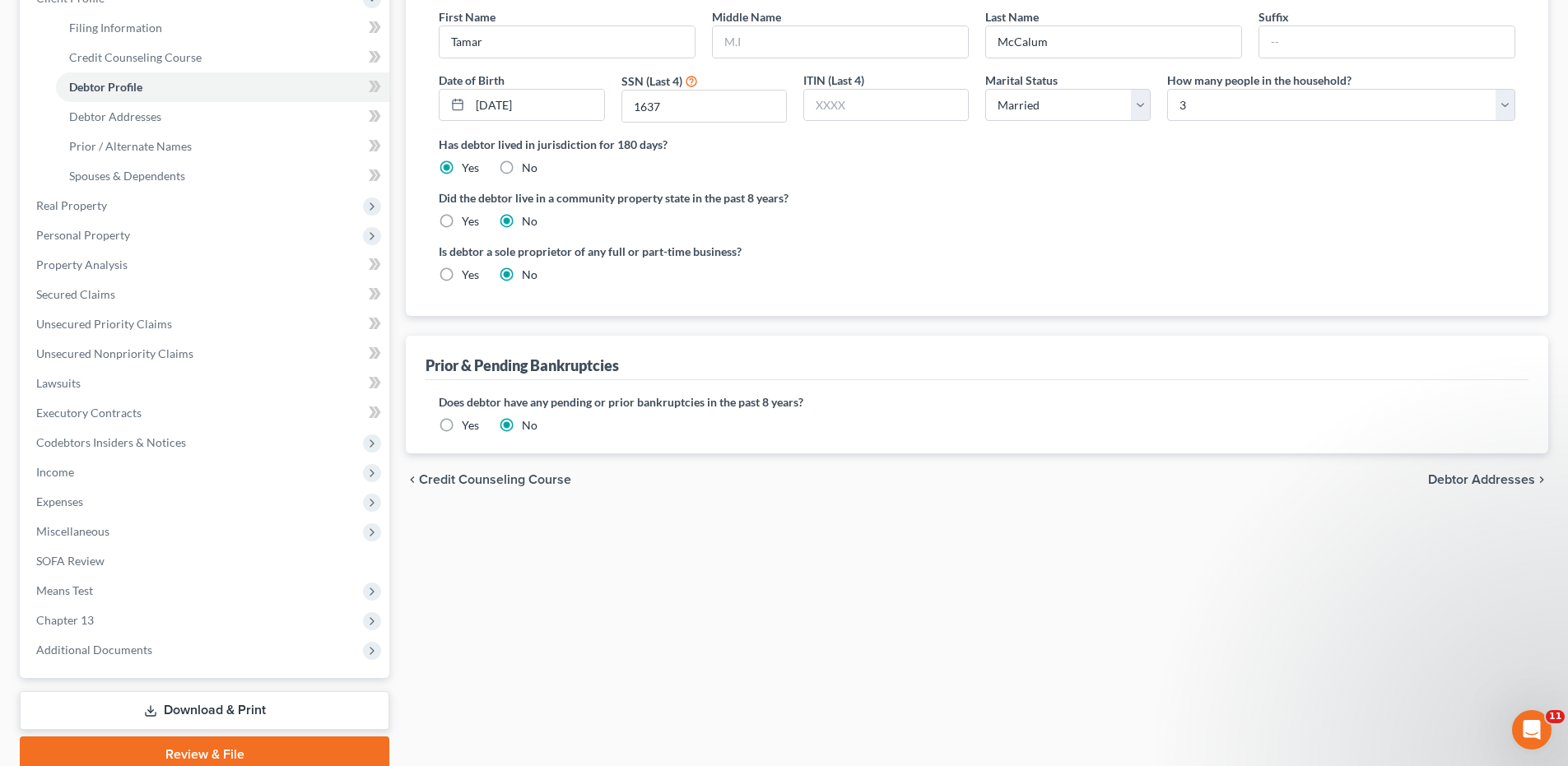
click at [1462, 469] on div "chevron_left Credit Counseling Course Debtor Addresses chevron_right" at bounding box center [977, 480] width 1142 height 53
click at [1459, 482] on span "Debtor Addresses" at bounding box center [1481, 480] width 107 height 13
select select "0"
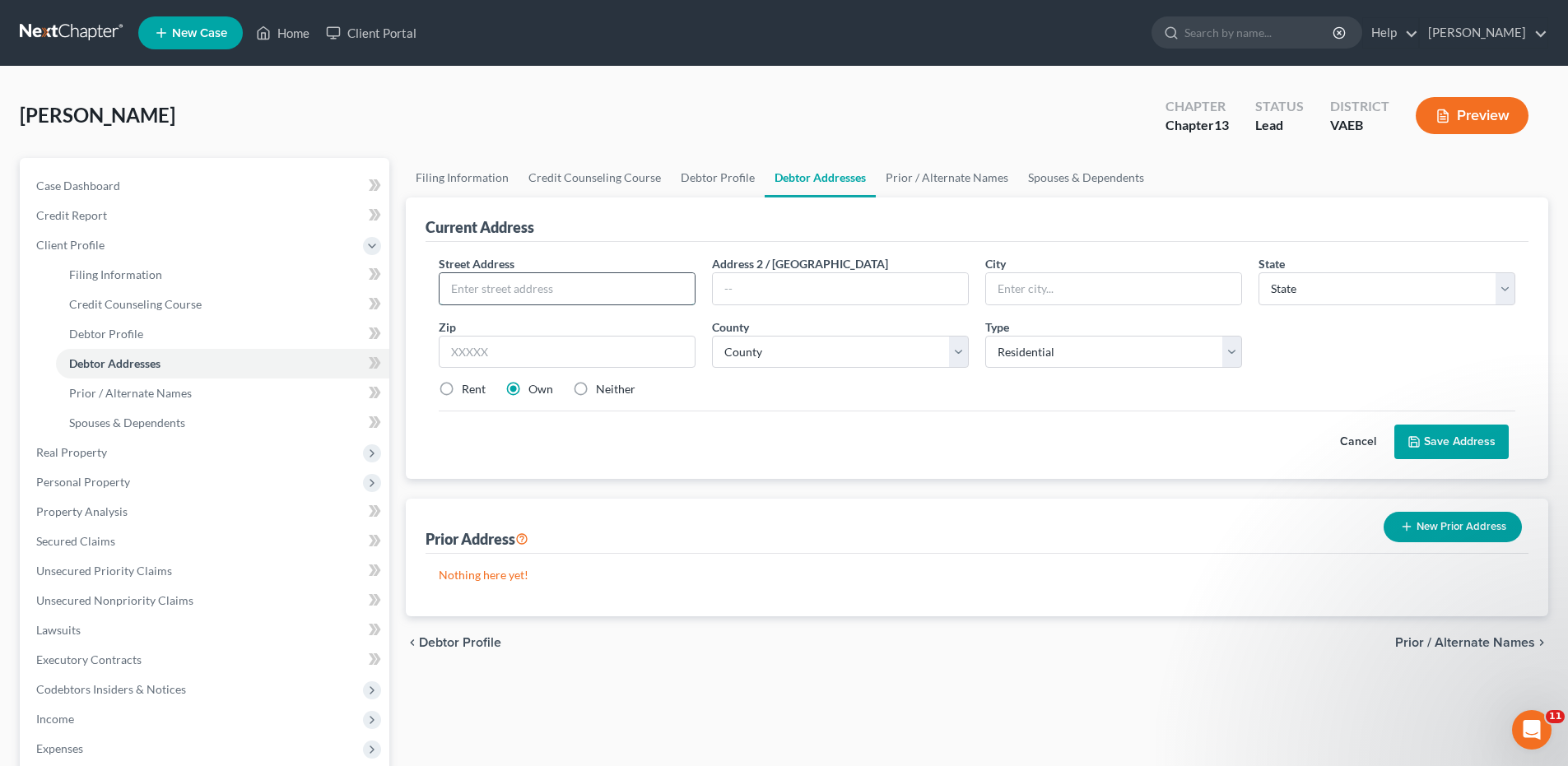
click at [470, 284] on input "text" at bounding box center [566, 289] width 255 height 32
type input "[STREET_ADDRESS][PERSON_NAME]"
click at [1009, 291] on input "text" at bounding box center [1113, 289] width 255 height 32
type input "Dumfries"
click at [1508, 291] on select "State [US_STATE] AK AR AZ CA CO CT DE DC [GEOGRAPHIC_DATA] [GEOGRAPHIC_DATA] GU…" at bounding box center [1387, 288] width 257 height 33
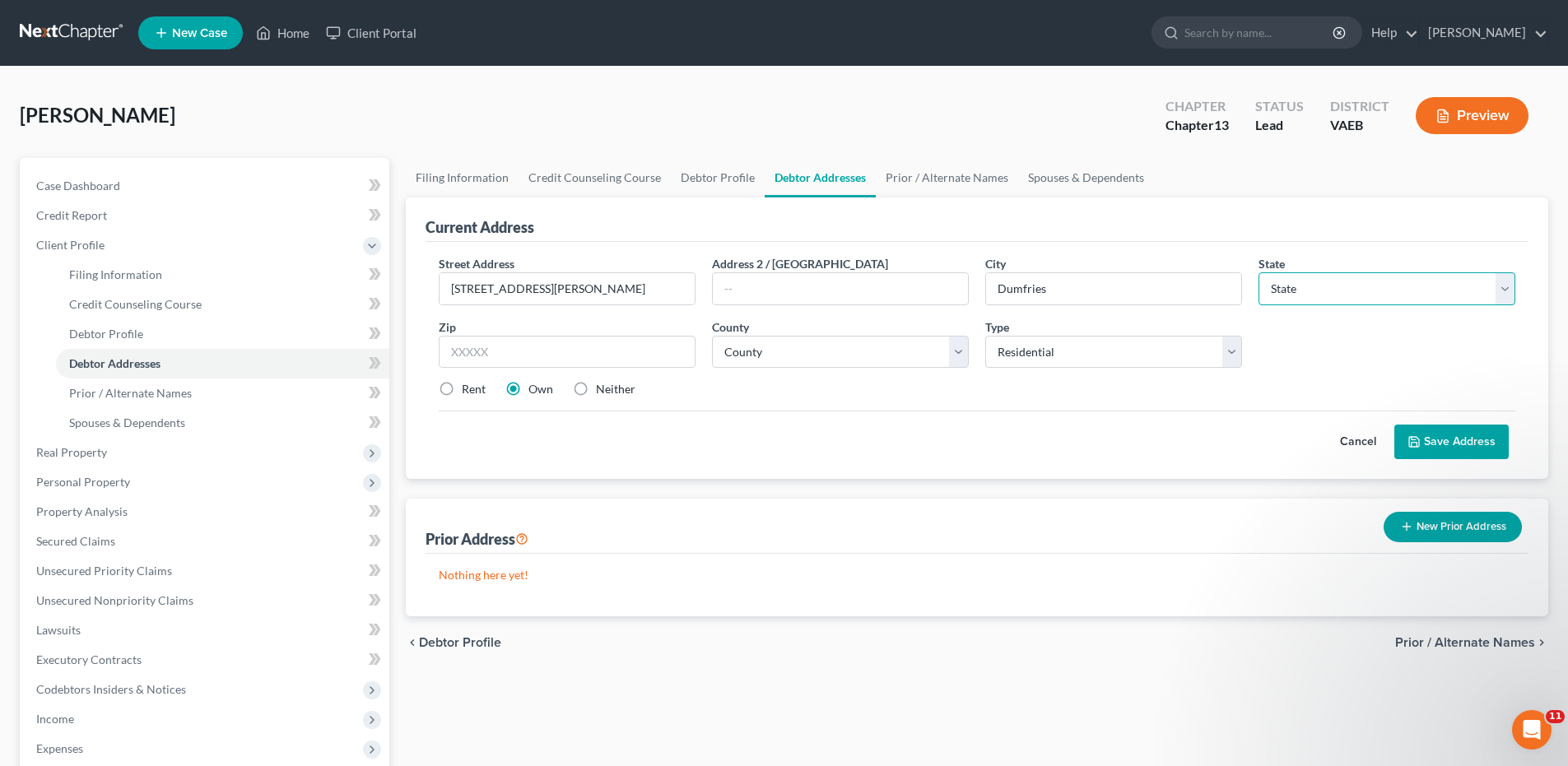
select select "48"
click at [1258, 272] on select "State [US_STATE] AK AR AZ CA CO CT DE DC [GEOGRAPHIC_DATA] [GEOGRAPHIC_DATA] GU…" at bounding box center [1387, 288] width 257 height 33
click at [444, 347] on input "text" at bounding box center [567, 351] width 257 height 33
type input "22025"
click at [958, 358] on select "County [GEOGRAPHIC_DATA] [GEOGRAPHIC_DATA] [GEOGRAPHIC_DATA] [GEOGRAPHIC_DATA] …" at bounding box center [840, 351] width 257 height 33
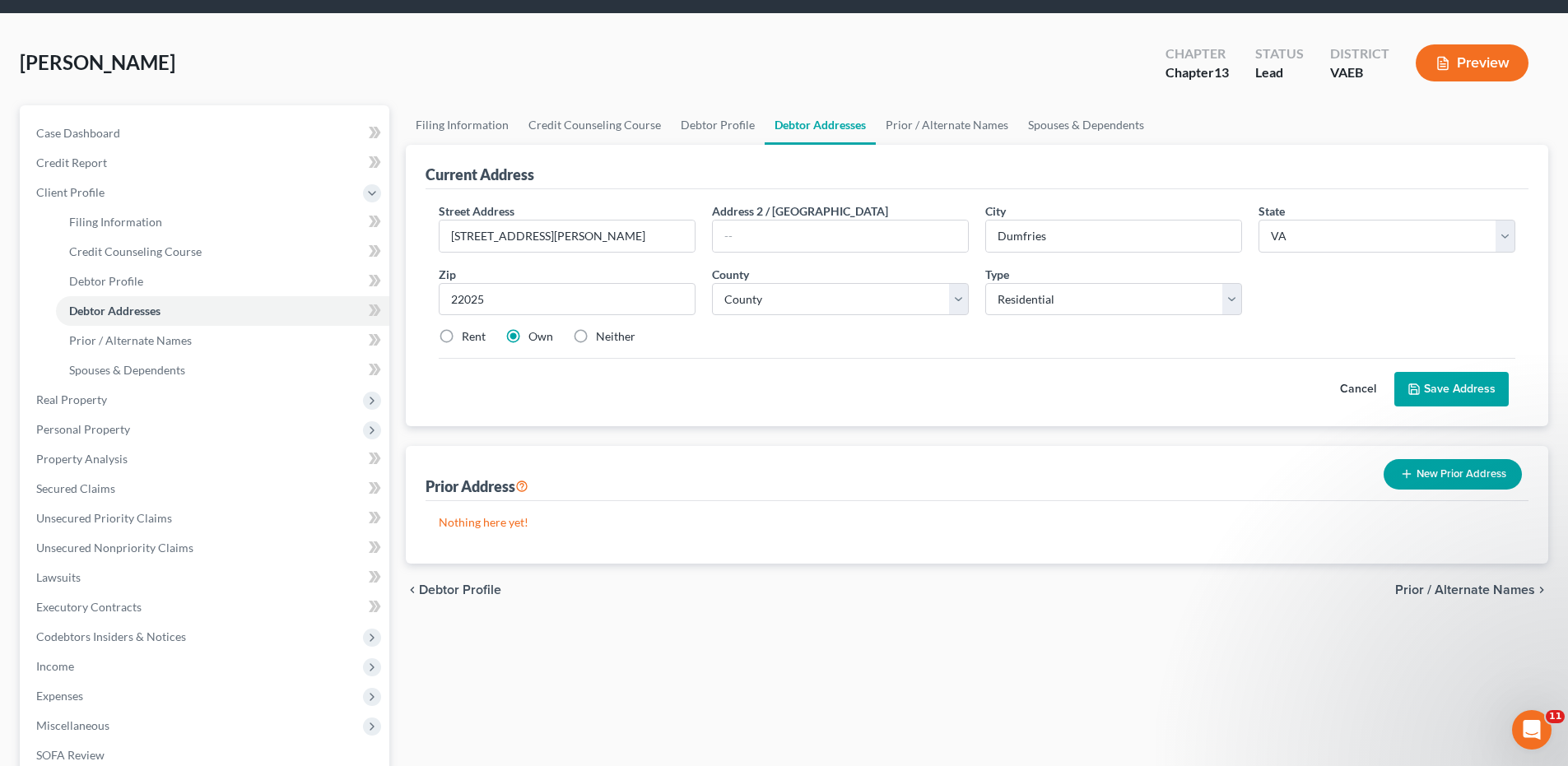
scroll to position [82, 0]
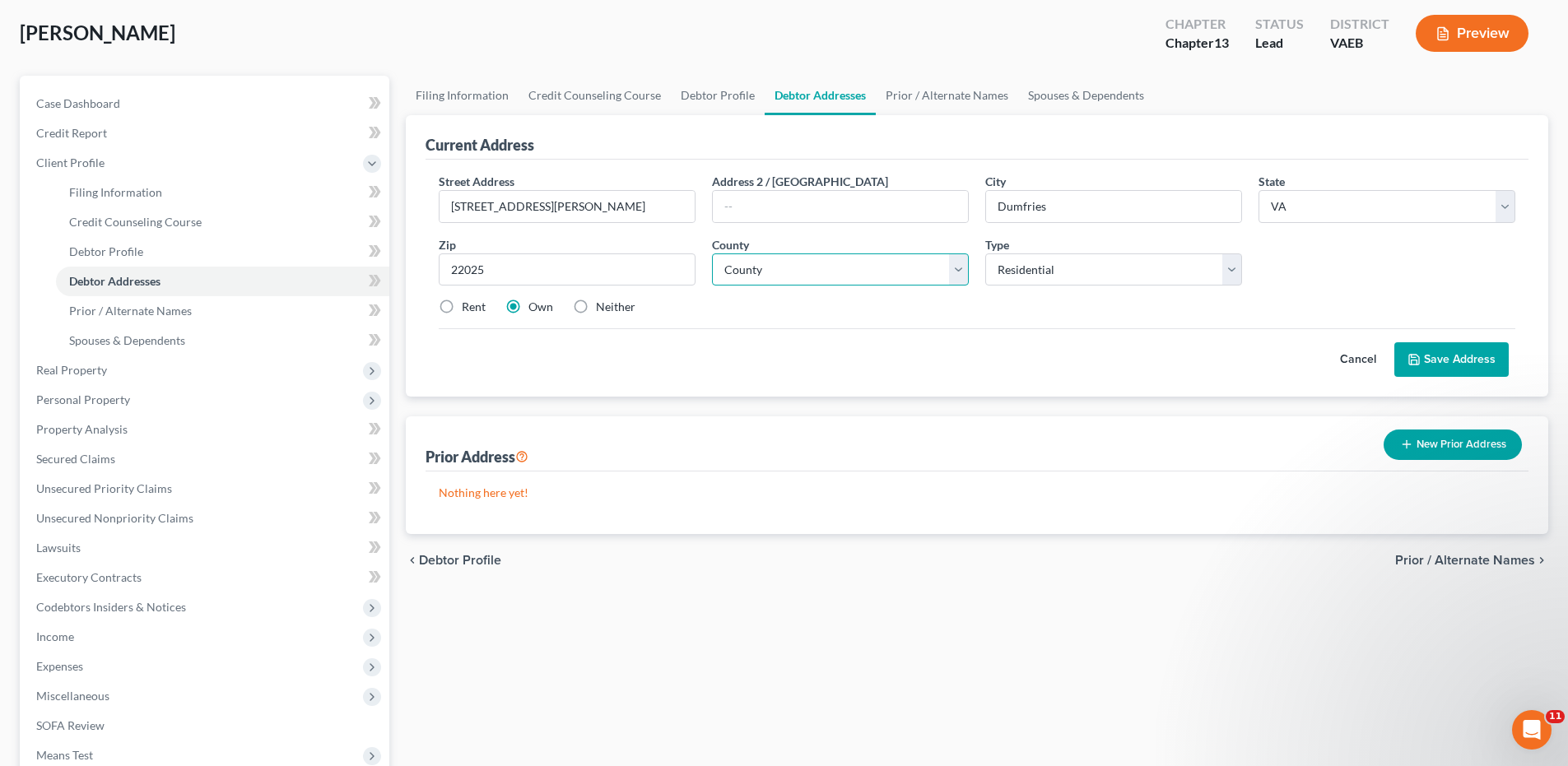
click at [961, 268] on select "County [GEOGRAPHIC_DATA] [GEOGRAPHIC_DATA] [GEOGRAPHIC_DATA] [GEOGRAPHIC_DATA] …" at bounding box center [840, 270] width 257 height 33
click at [963, 270] on select "County [GEOGRAPHIC_DATA] [GEOGRAPHIC_DATA] [GEOGRAPHIC_DATA] [GEOGRAPHIC_DATA] …" at bounding box center [840, 270] width 257 height 33
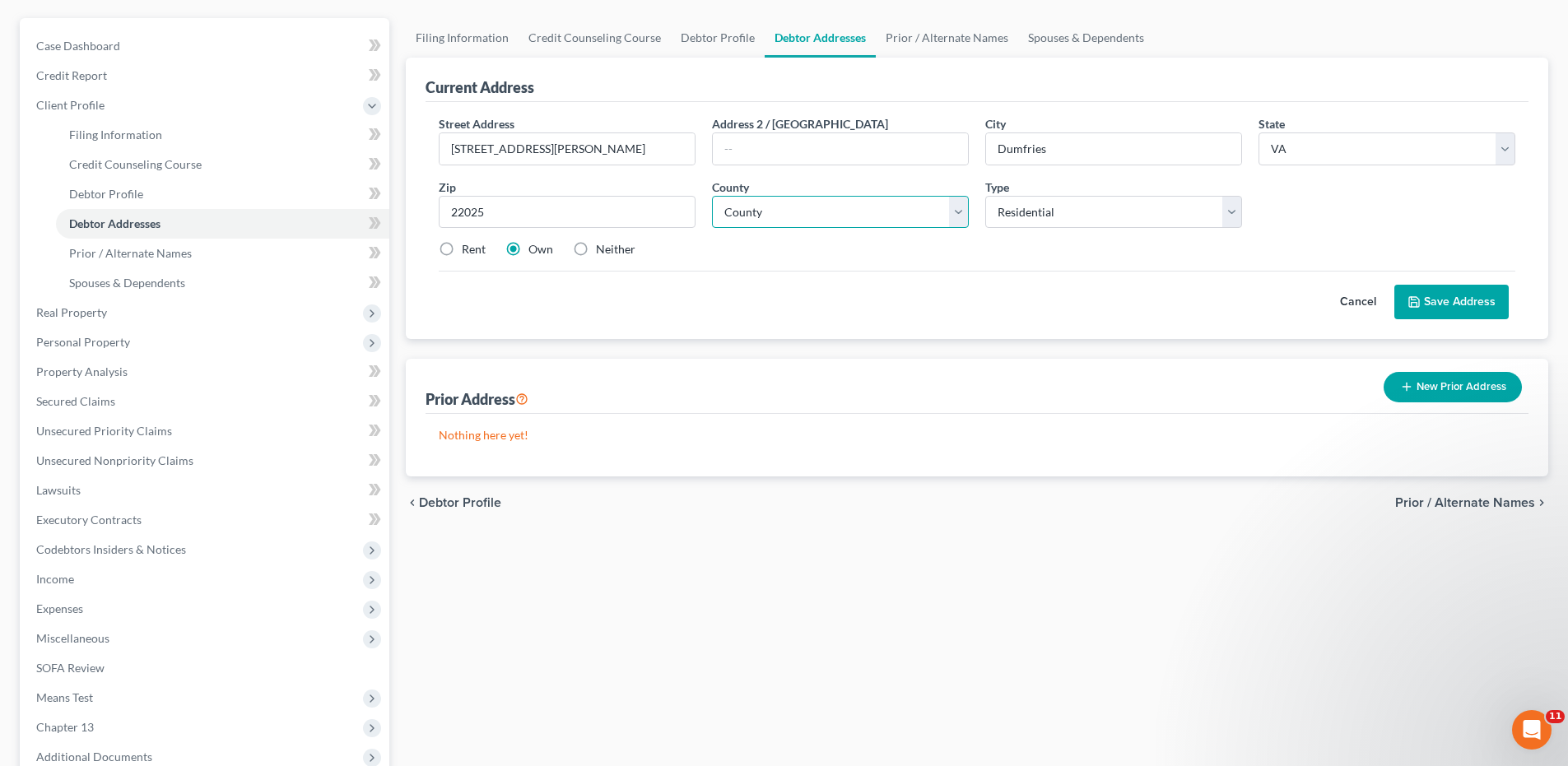
scroll to position [246, 0]
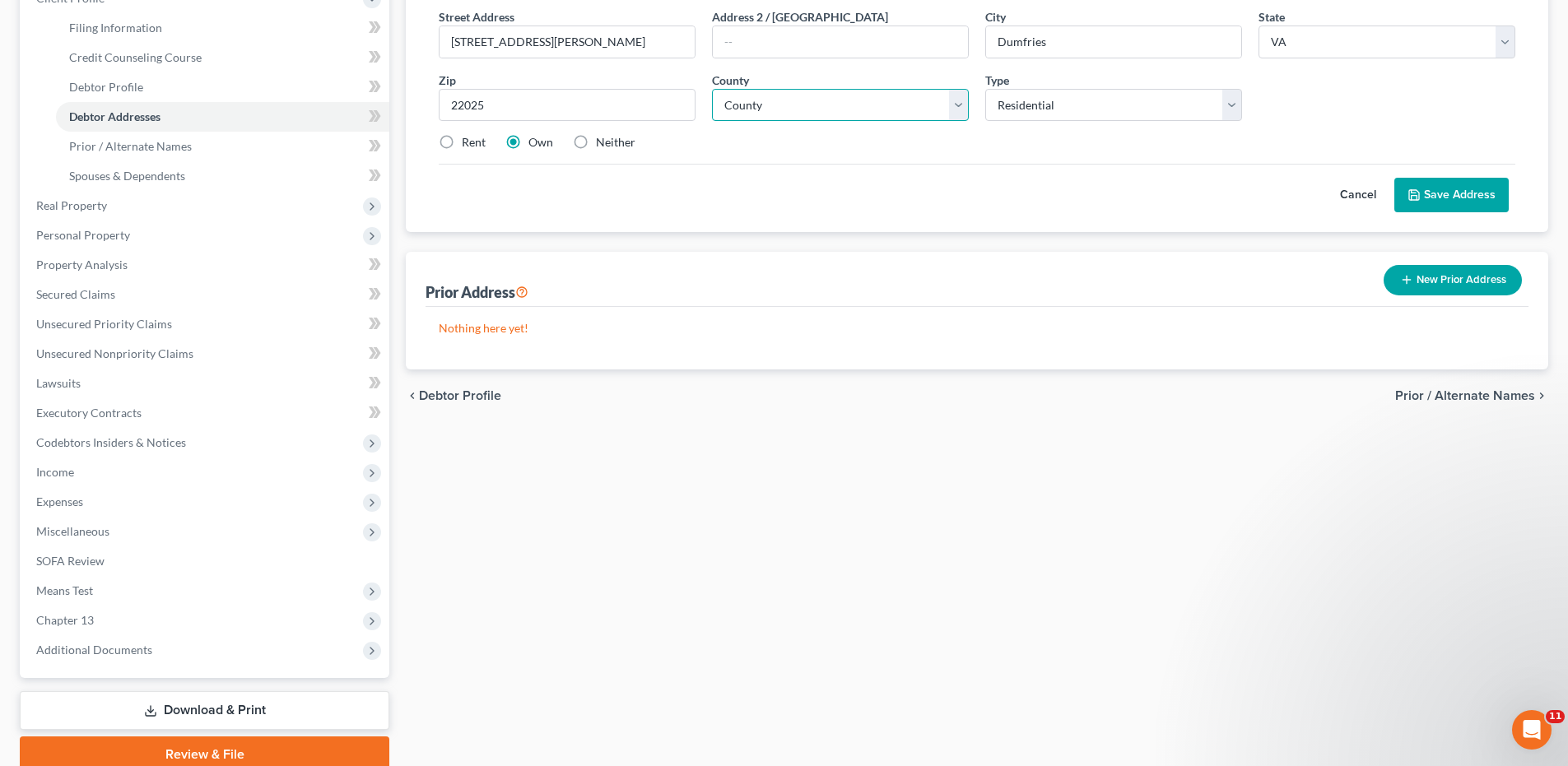
click at [965, 103] on select "County [GEOGRAPHIC_DATA] [GEOGRAPHIC_DATA] [GEOGRAPHIC_DATA] [GEOGRAPHIC_DATA] …" at bounding box center [840, 105] width 257 height 33
select select "101"
click at [711, 89] on select "County [GEOGRAPHIC_DATA] [GEOGRAPHIC_DATA] [GEOGRAPHIC_DATA] [GEOGRAPHIC_DATA] …" at bounding box center [840, 105] width 257 height 33
click at [1482, 390] on span "Prior / Alternate Names" at bounding box center [1465, 396] width 140 height 13
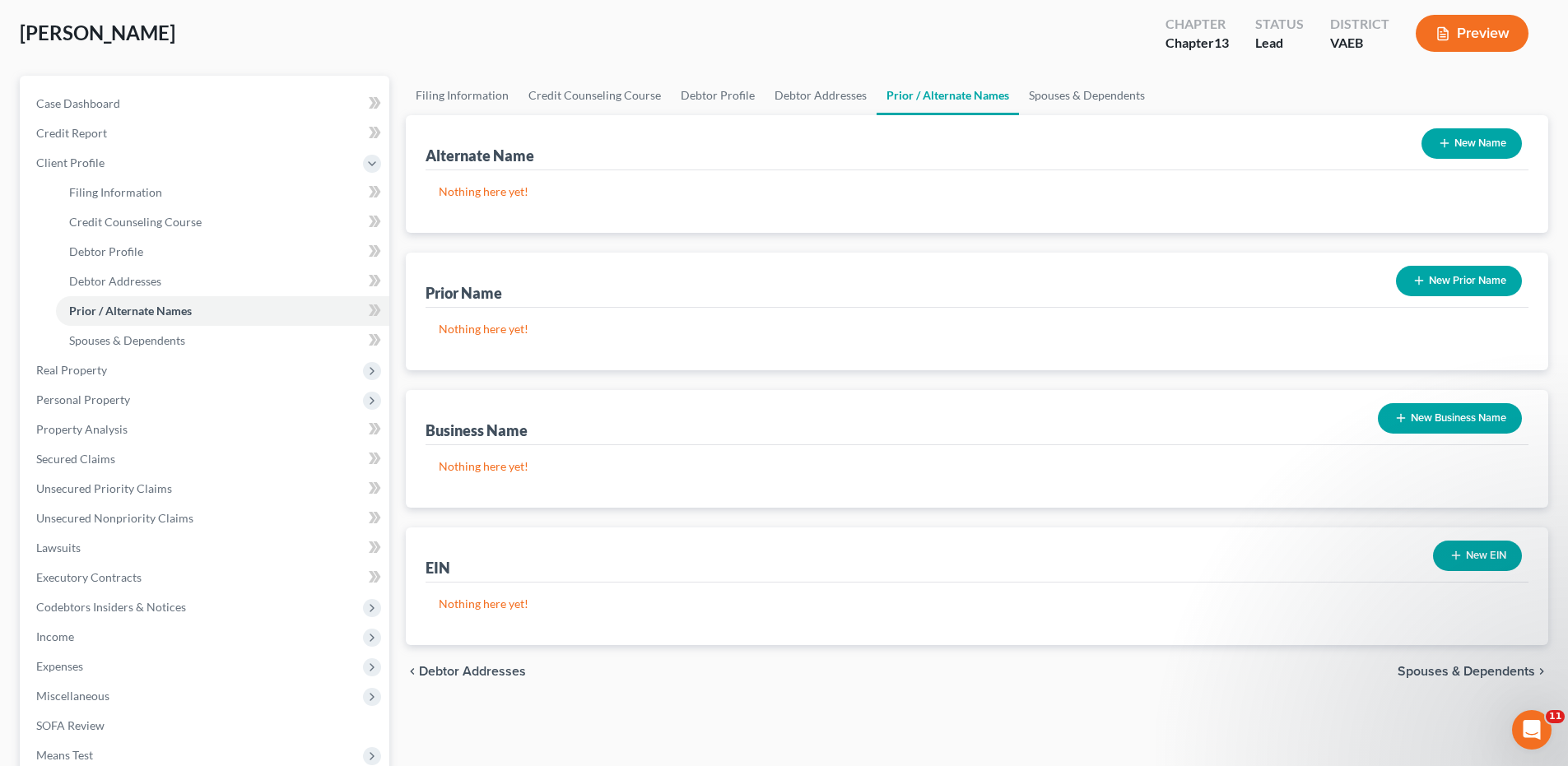
scroll to position [165, 0]
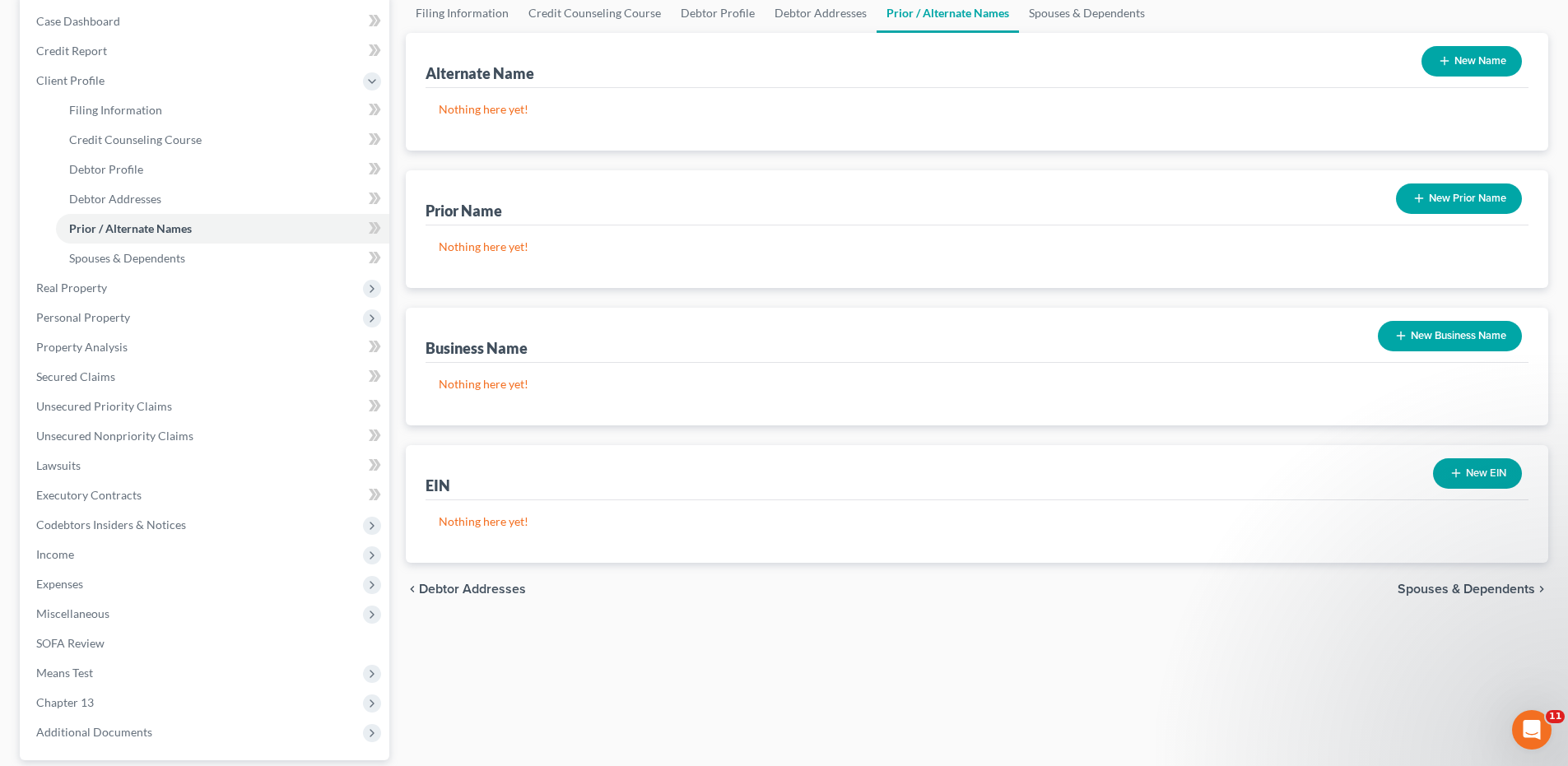
click at [1453, 588] on span "Spouses & Dependents" at bounding box center [1466, 588] width 138 height 13
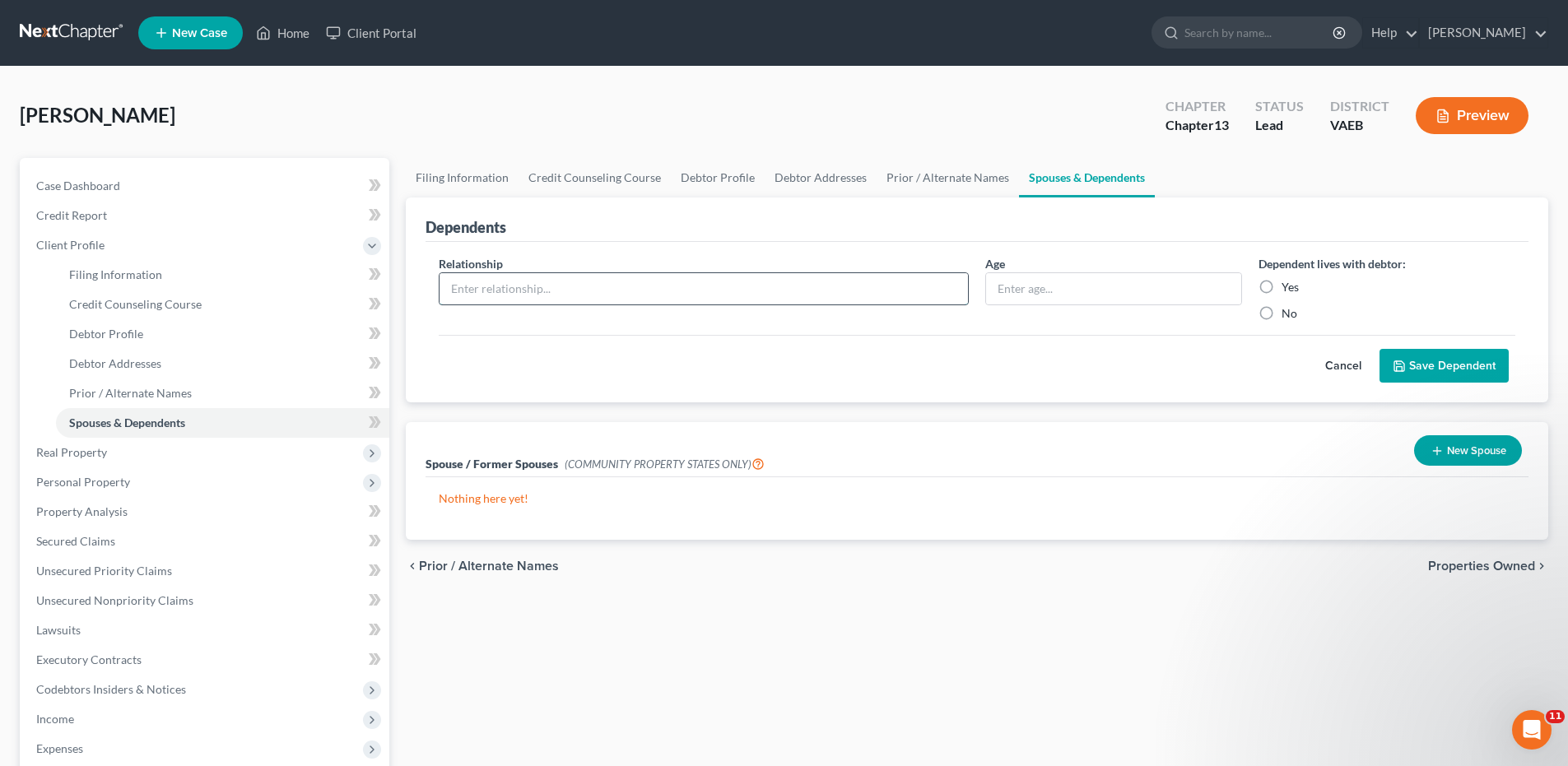
click at [525, 286] on input "text" at bounding box center [703, 289] width 528 height 32
type input "daughter"
type input "13"
click at [1282, 286] on label "Yes" at bounding box center [1290, 287] width 18 height 17
click at [1288, 286] on input "Yes" at bounding box center [1294, 284] width 11 height 11
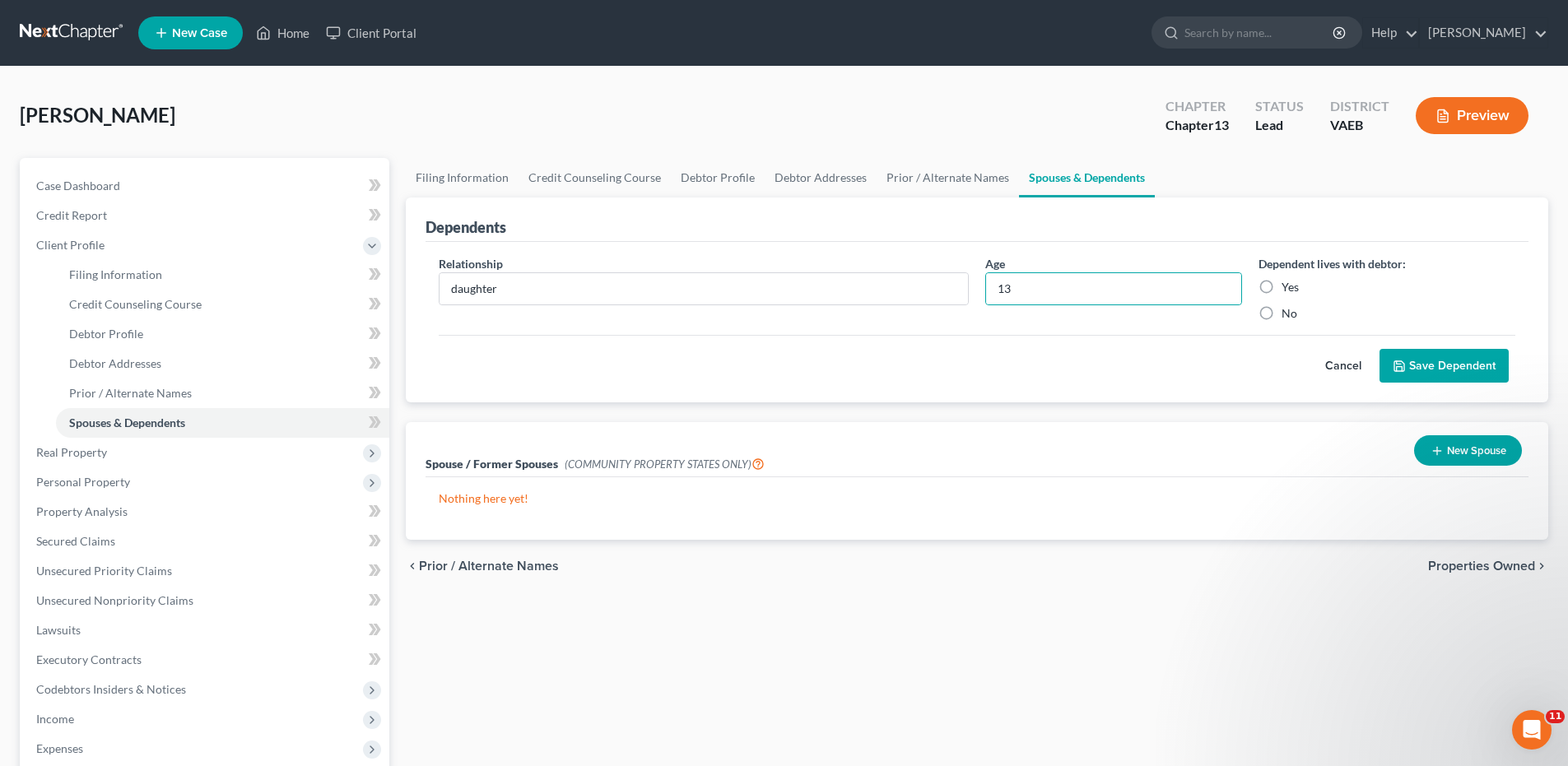
radio input "true"
click at [1468, 444] on button "New Spouse" at bounding box center [1468, 450] width 108 height 31
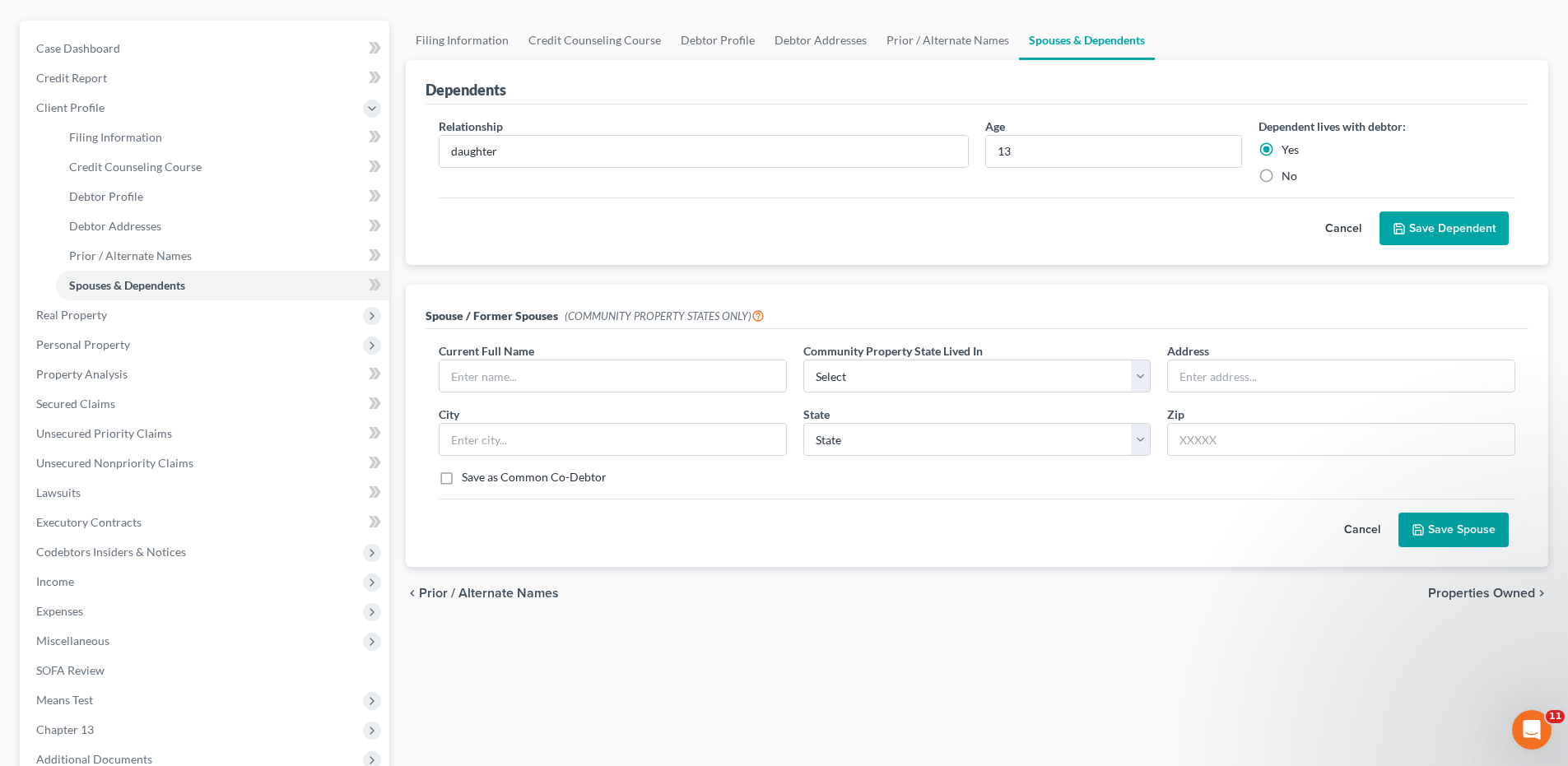
scroll to position [165, 0]
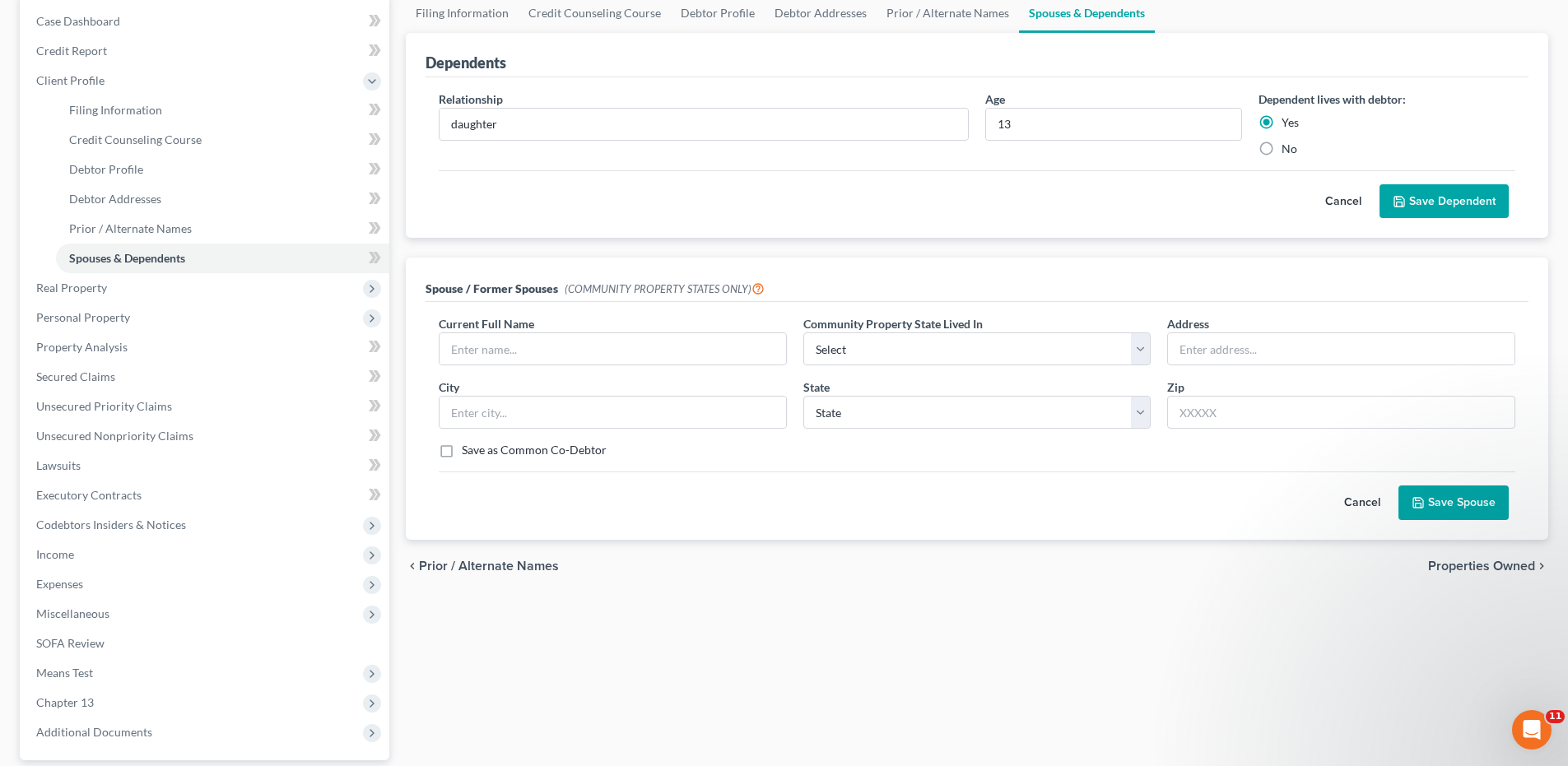
click at [1358, 503] on button "Cancel" at bounding box center [1362, 502] width 73 height 33
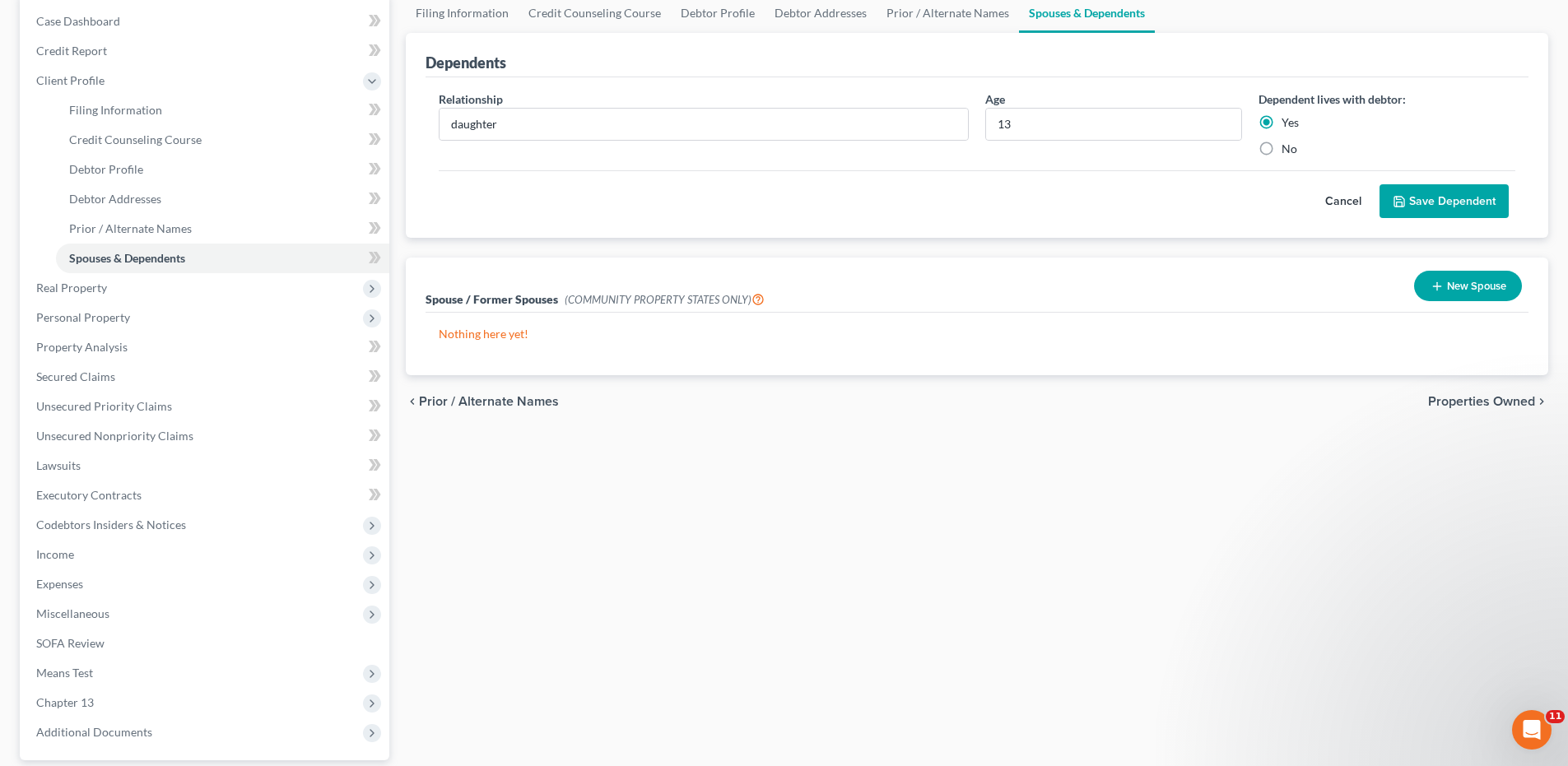
click at [1468, 401] on span "Properties Owned" at bounding box center [1481, 402] width 107 height 13
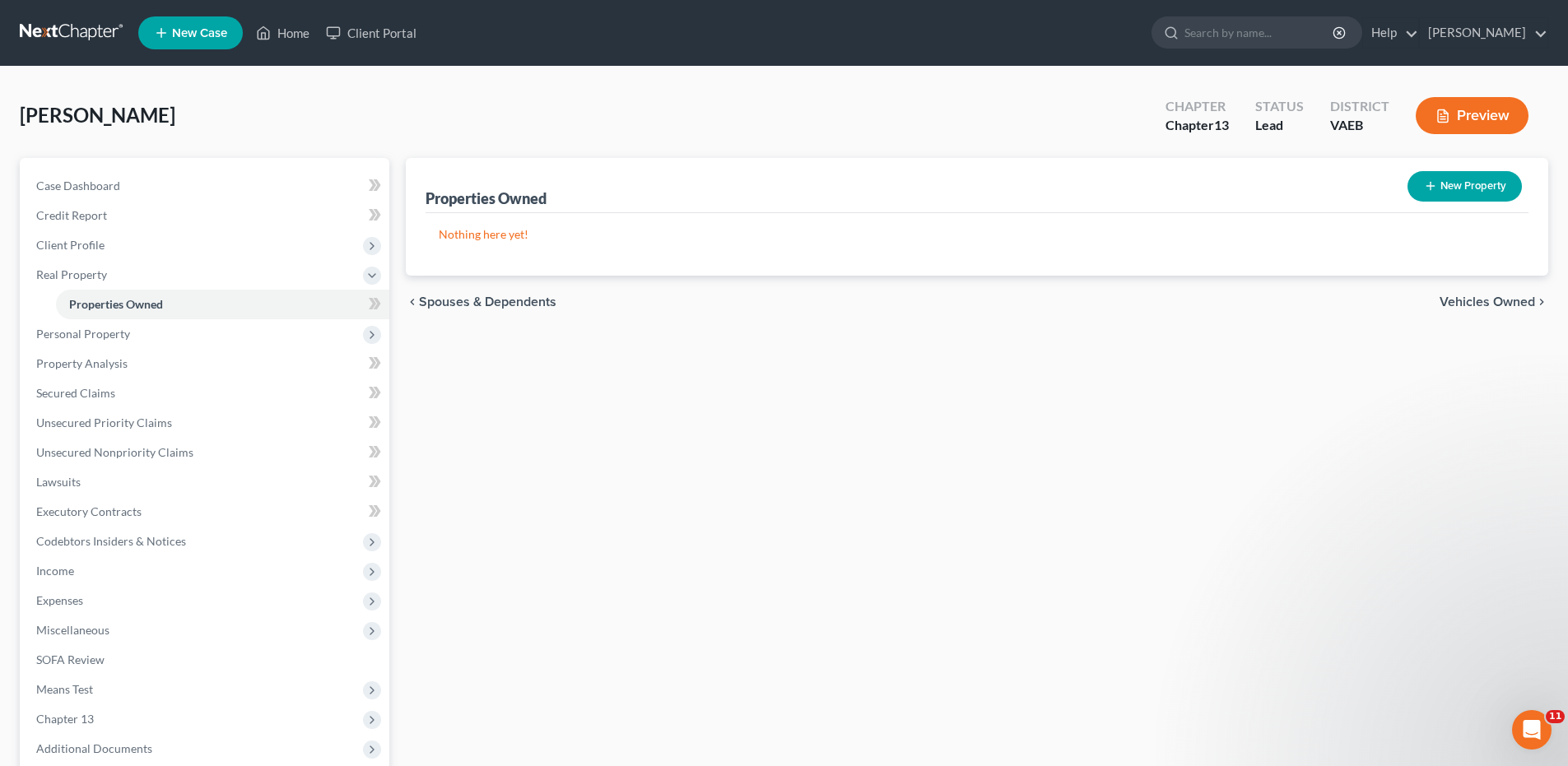
click at [1493, 188] on button "New Property" at bounding box center [1464, 186] width 114 height 31
select select "0"
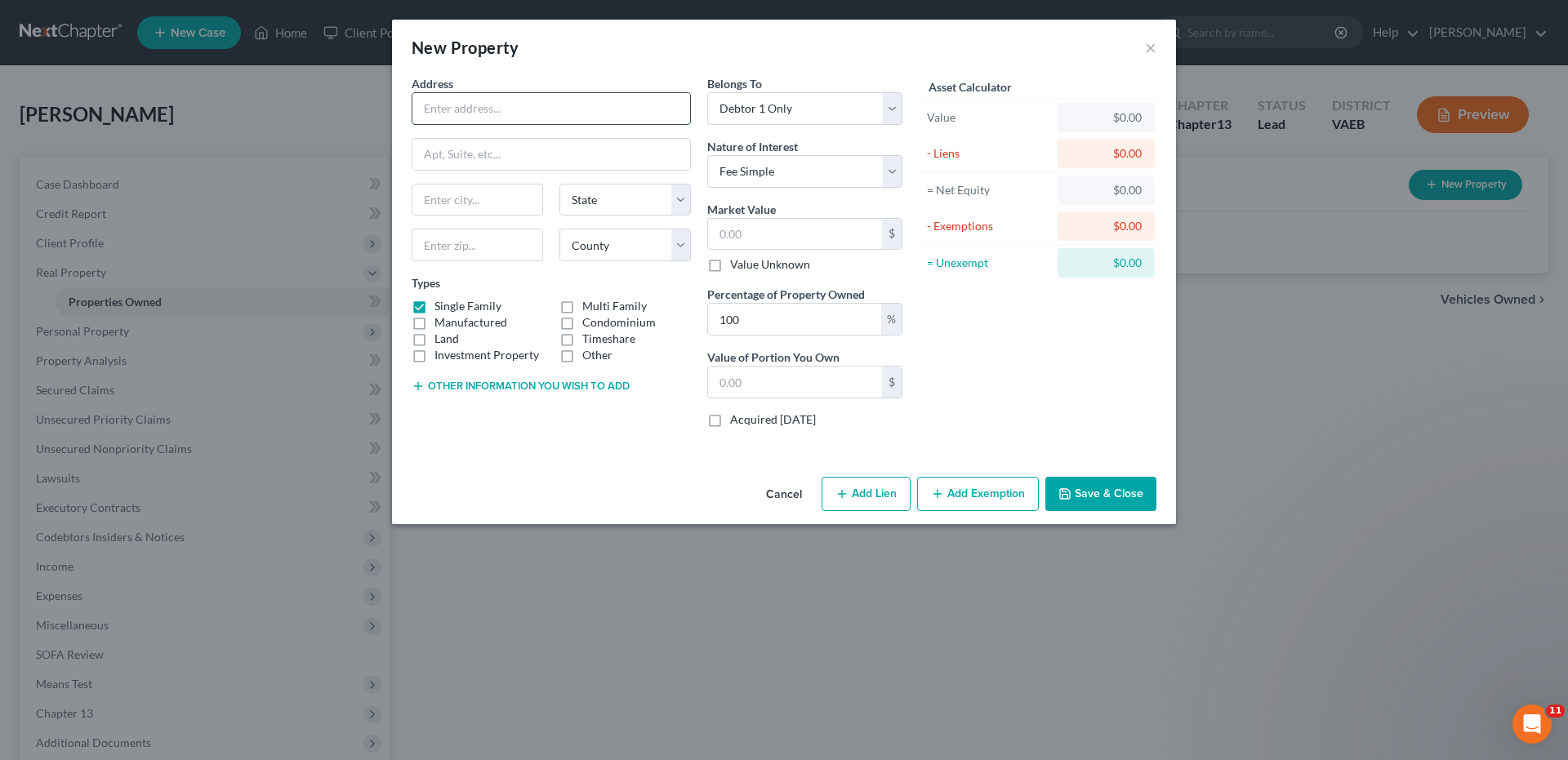
click at [449, 114] on input "text" at bounding box center [551, 109] width 278 height 31
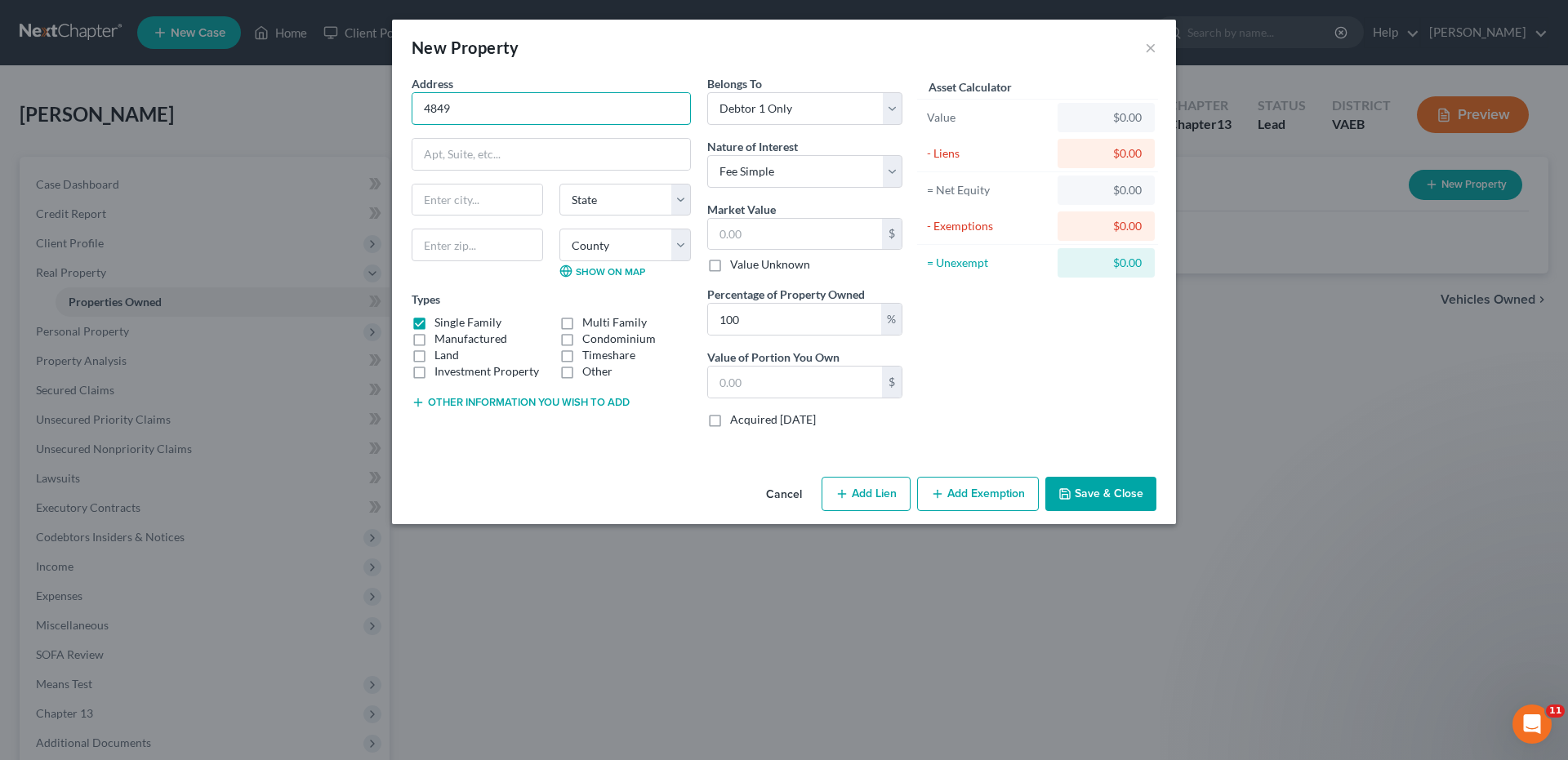
type input "[STREET_ADDRESS][PERSON_NAME]"
click at [480, 208] on input "text" at bounding box center [477, 200] width 130 height 31
type input "Dumfries"
select select "48"
click at [465, 250] on input "text" at bounding box center [477, 244] width 131 height 32
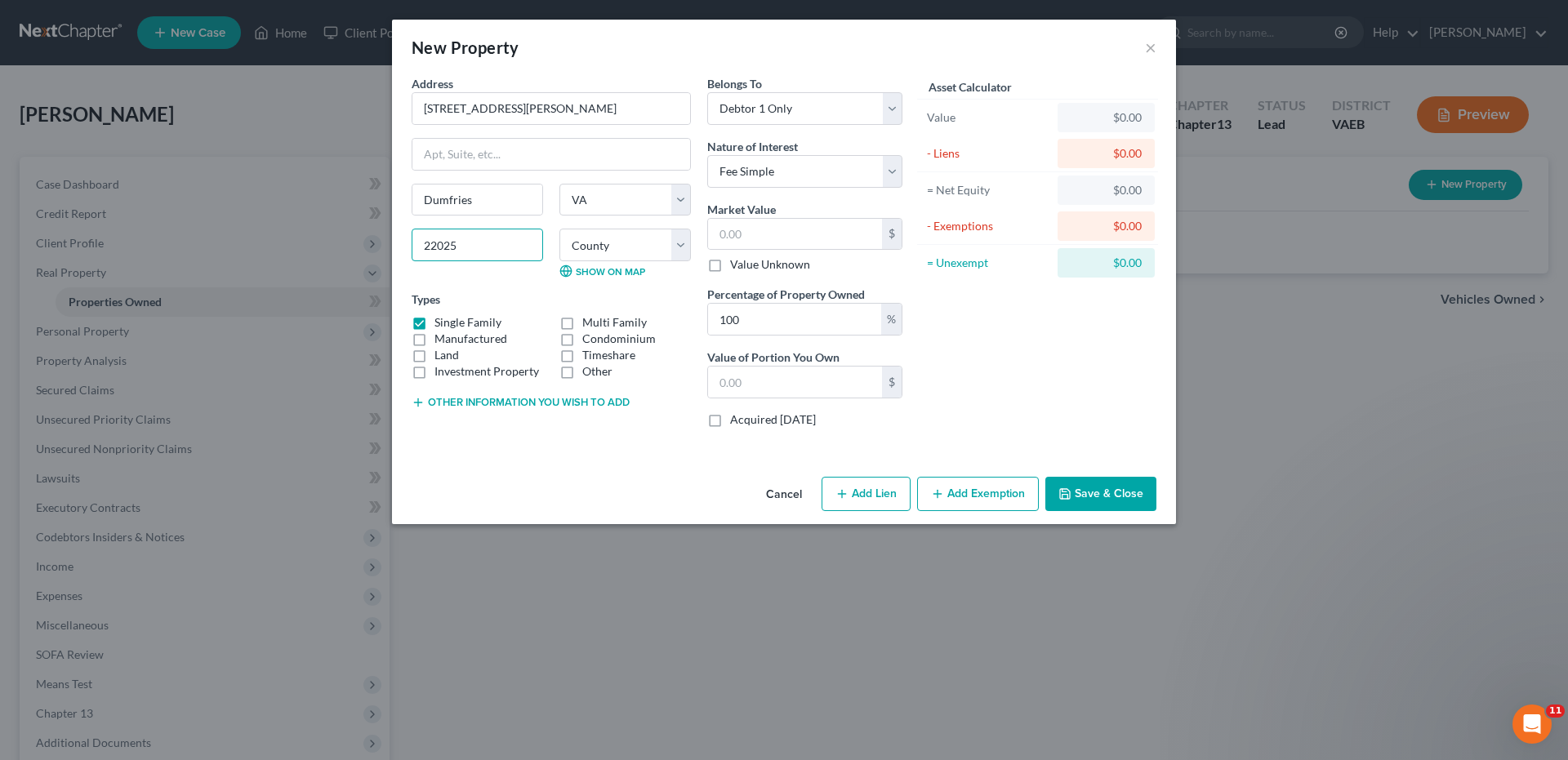
type input "22025"
click at [679, 243] on select "County [GEOGRAPHIC_DATA] [GEOGRAPHIC_DATA] [GEOGRAPHIC_DATA] [GEOGRAPHIC_DATA] …" at bounding box center [625, 244] width 131 height 32
select select "101"
click at [559, 229] on select "County [GEOGRAPHIC_DATA] [GEOGRAPHIC_DATA] [GEOGRAPHIC_DATA] [GEOGRAPHIC_DATA] …" at bounding box center [625, 244] width 131 height 32
click at [892, 110] on select "Select Debtor 1 Only Debtor 2 Only Debtor 1 And Debtor 2 Only At Least One Of T…" at bounding box center [804, 108] width 195 height 32
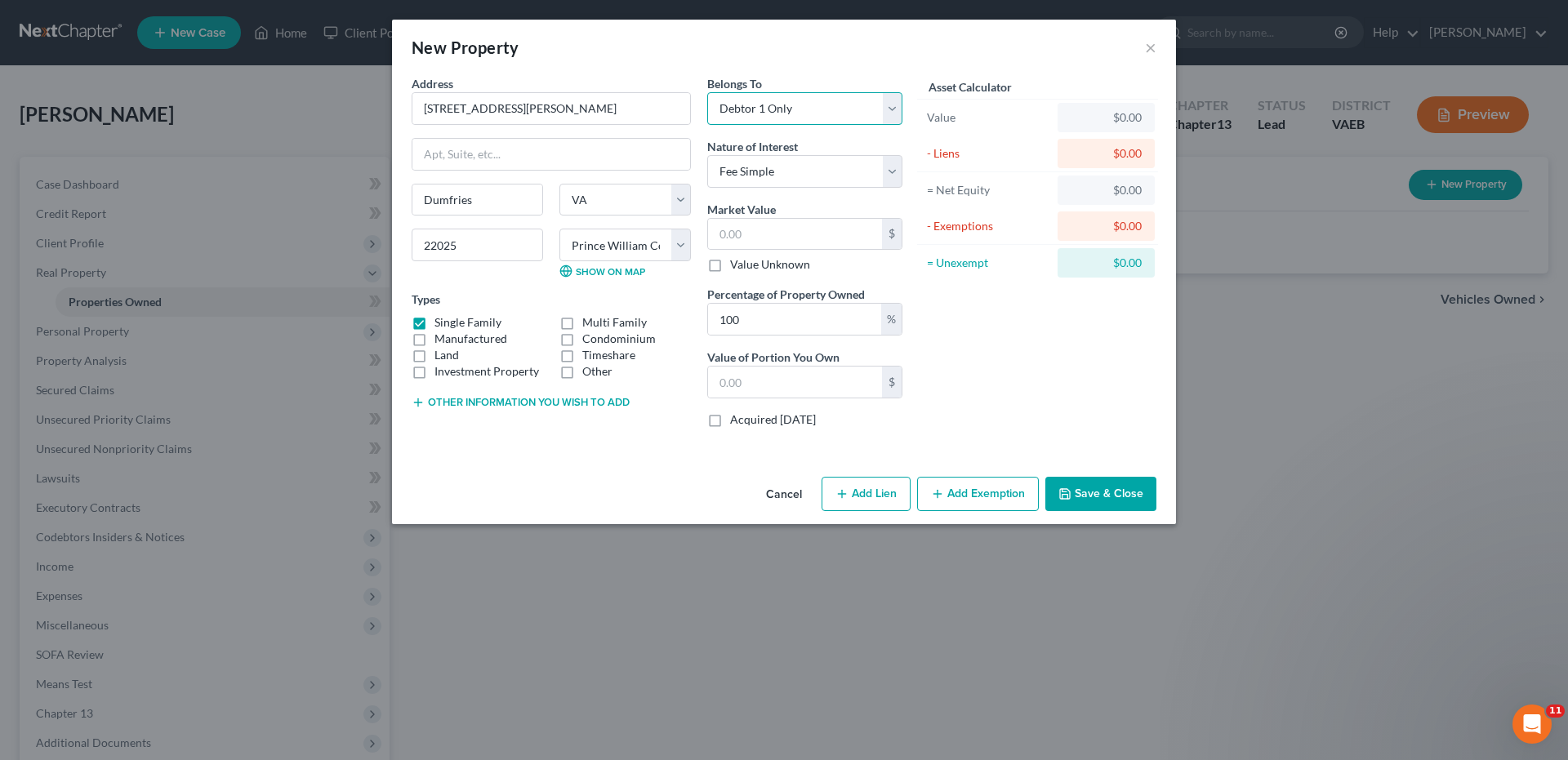
select select "3"
click at [707, 92] on select "Select Debtor 1 Only Debtor 2 Only Debtor 1 And Debtor 2 Only At Least One Of T…" at bounding box center [804, 108] width 195 height 32
click at [1102, 493] on button "Save & Close" at bounding box center [1101, 493] width 111 height 34
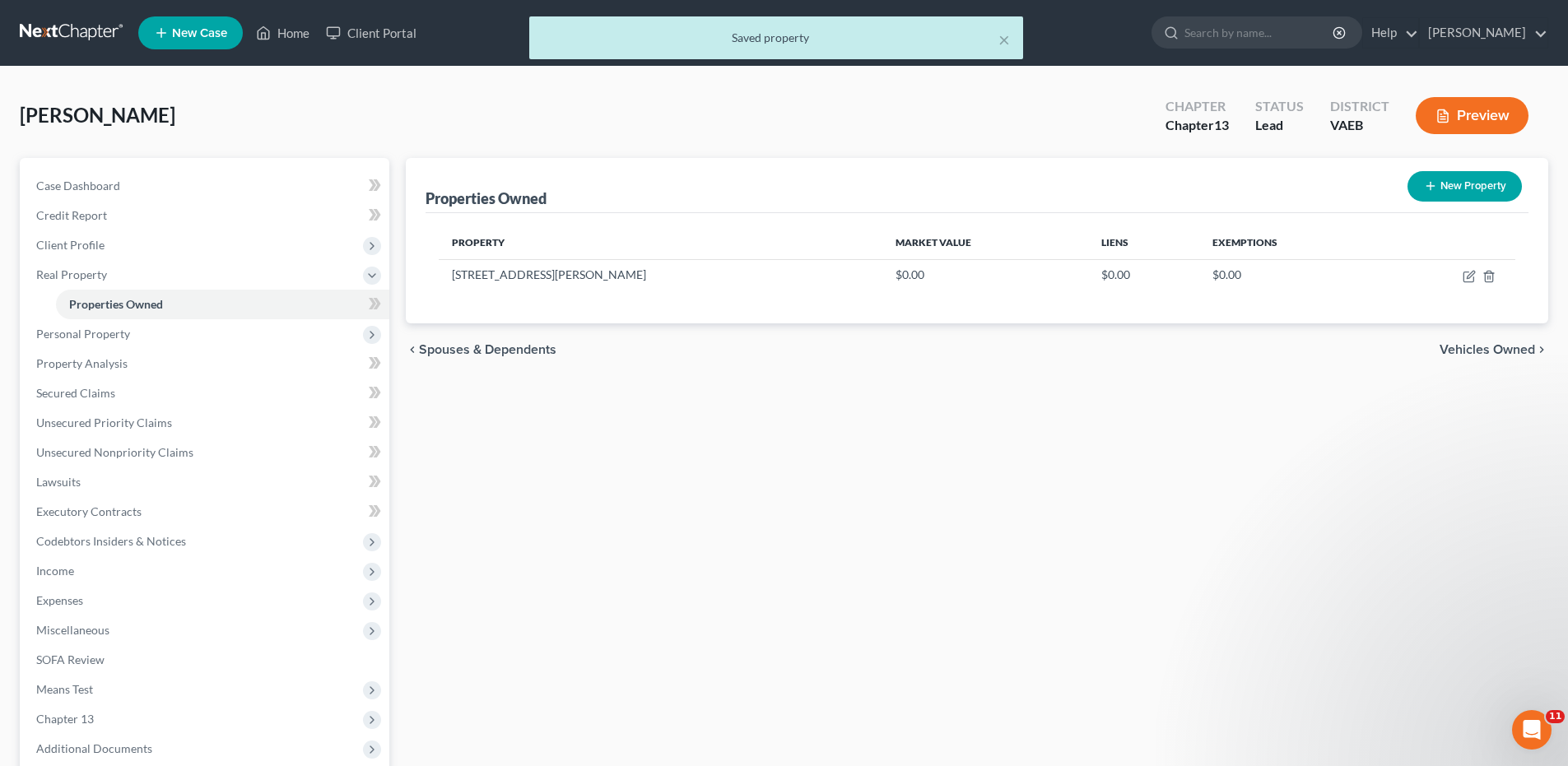
click at [1475, 352] on span "Vehicles Owned" at bounding box center [1486, 350] width 96 height 13
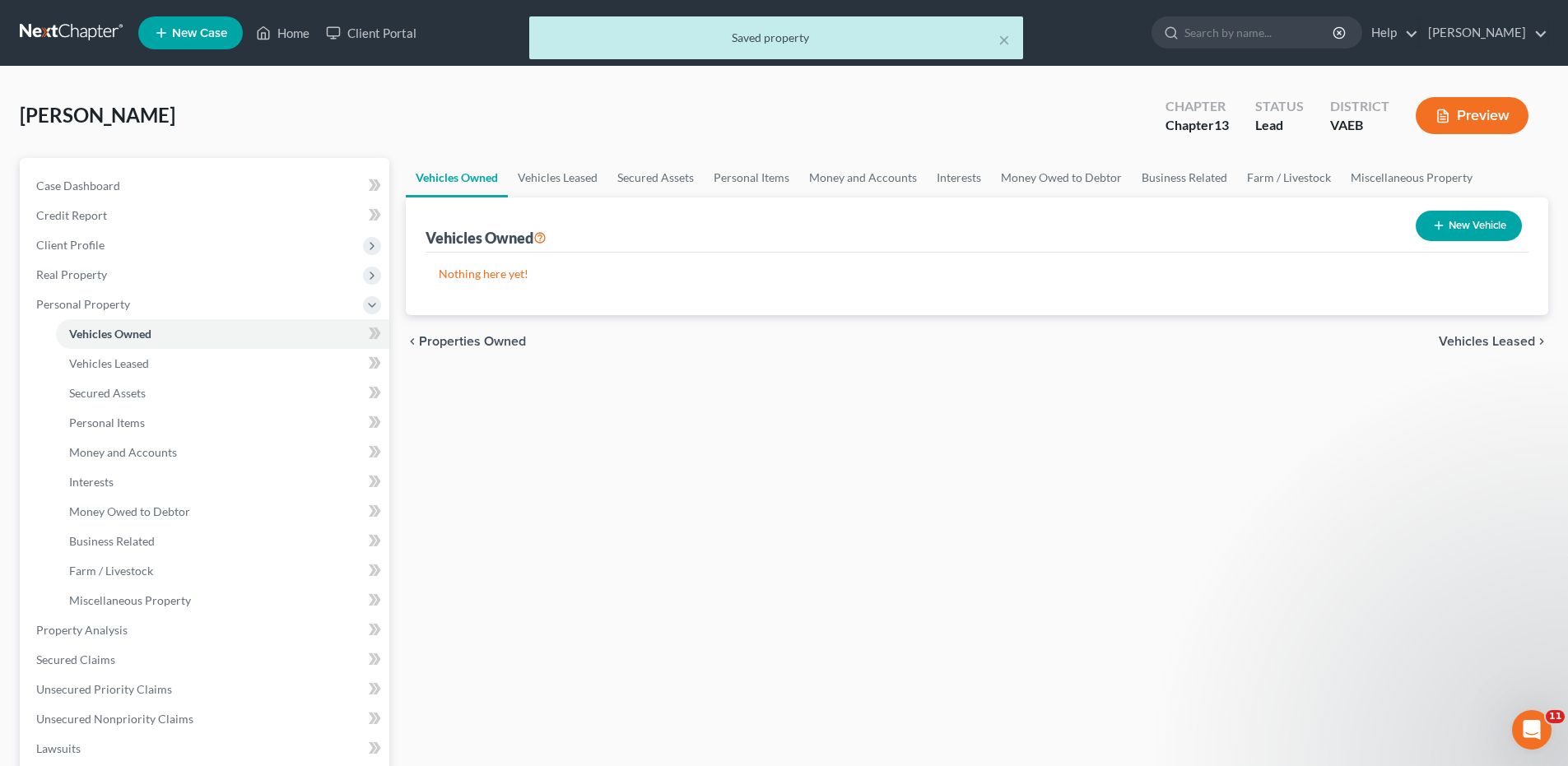
click at [1481, 221] on button "New Vehicle" at bounding box center [1468, 226] width 106 height 31
select select "0"
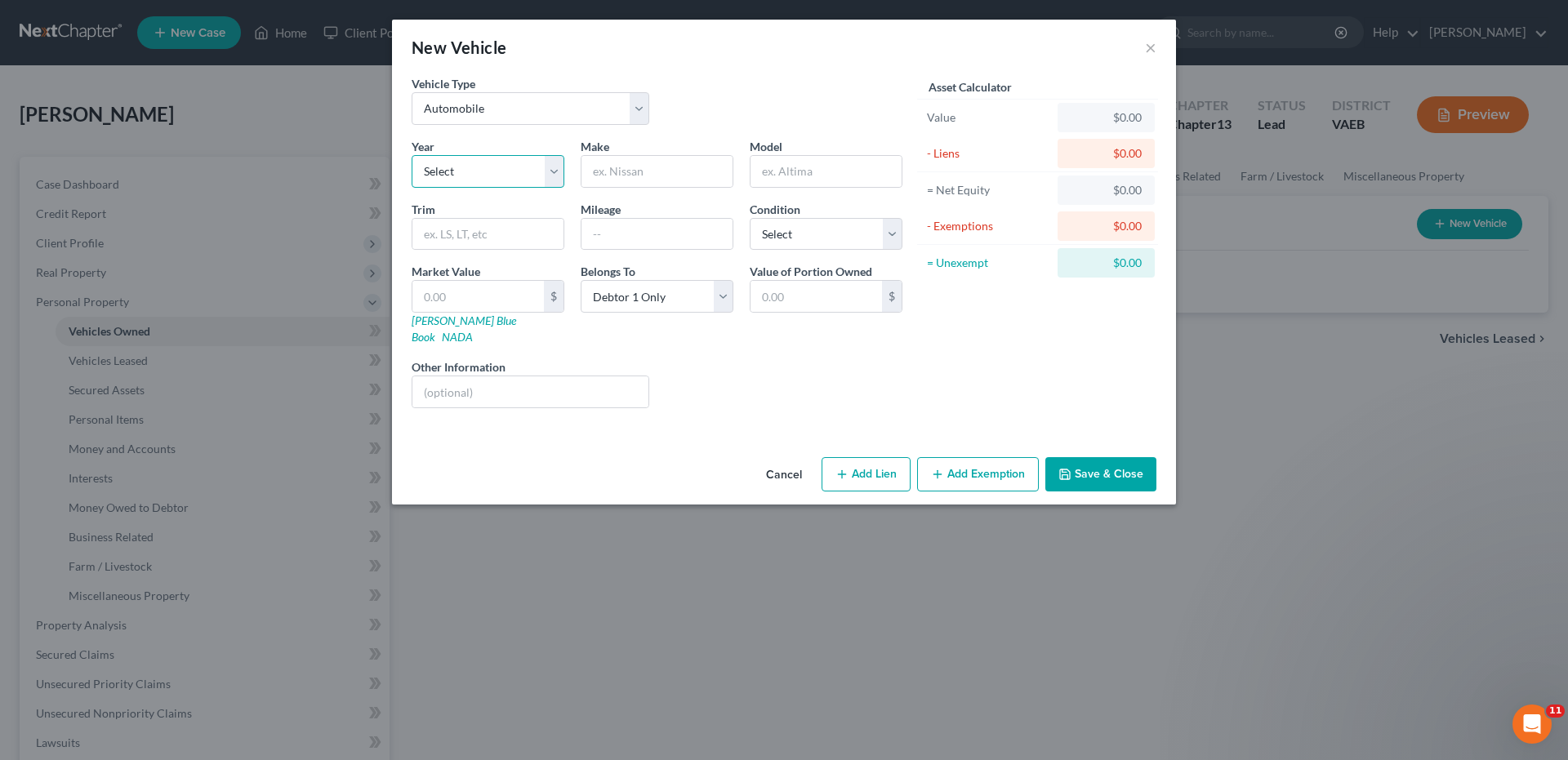
click at [560, 173] on select "Select 2026 2025 2024 2023 2022 2021 2020 2019 2018 2017 2016 2015 2014 2013 20…" at bounding box center [487, 171] width 152 height 32
select select "14"
click at [412, 155] on select "Select 2026 2025 2024 2023 2022 2021 2020 2019 2018 2017 2016 2015 2014 2013 20…" at bounding box center [487, 171] width 152 height 32
click at [616, 166] on input "text" at bounding box center [657, 172] width 151 height 31
type input "GMC"
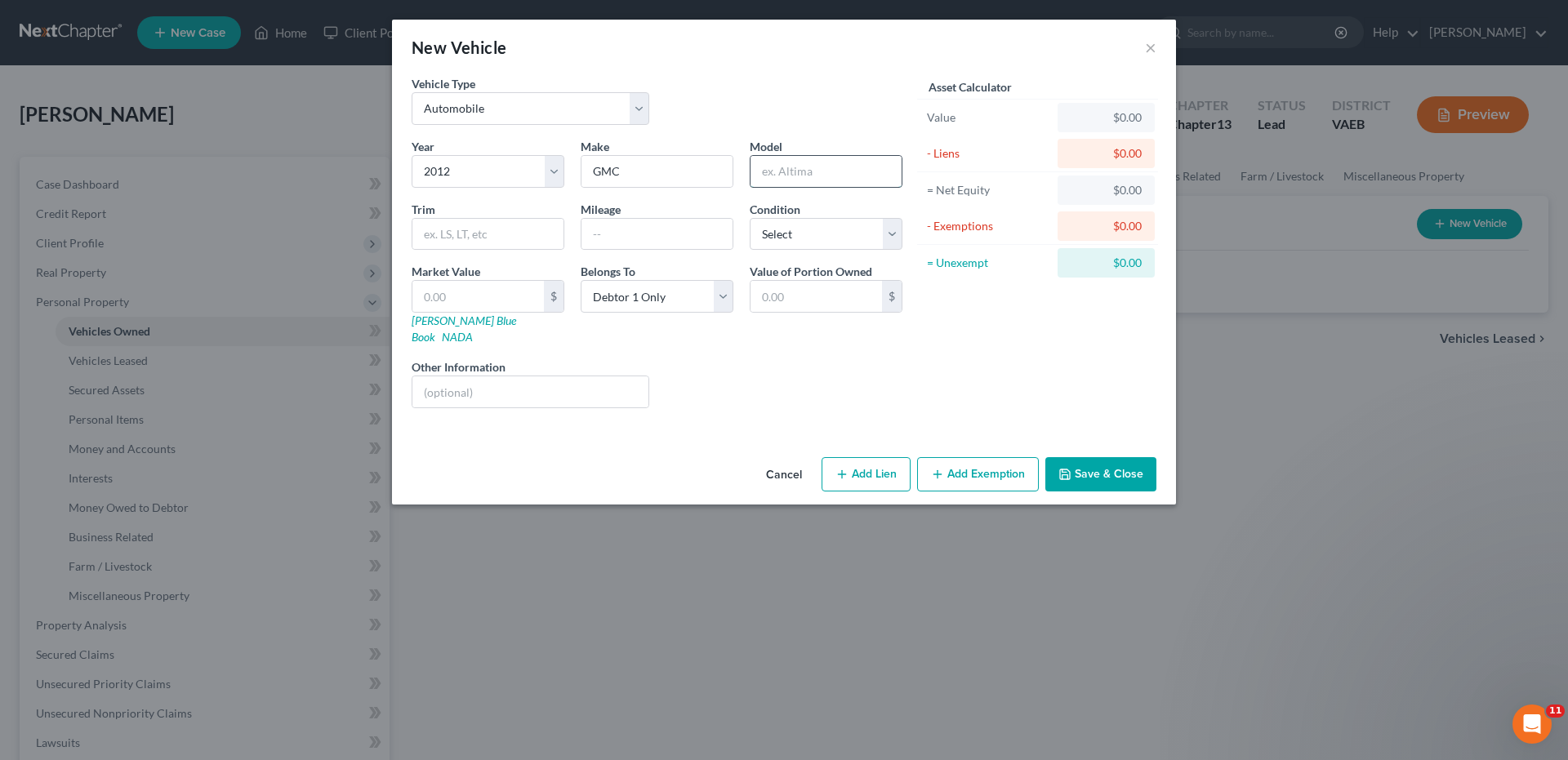
click at [769, 173] on input "text" at bounding box center [826, 172] width 151 height 31
type input "Acadia"
click at [1088, 457] on button "Save & Close" at bounding box center [1101, 473] width 111 height 34
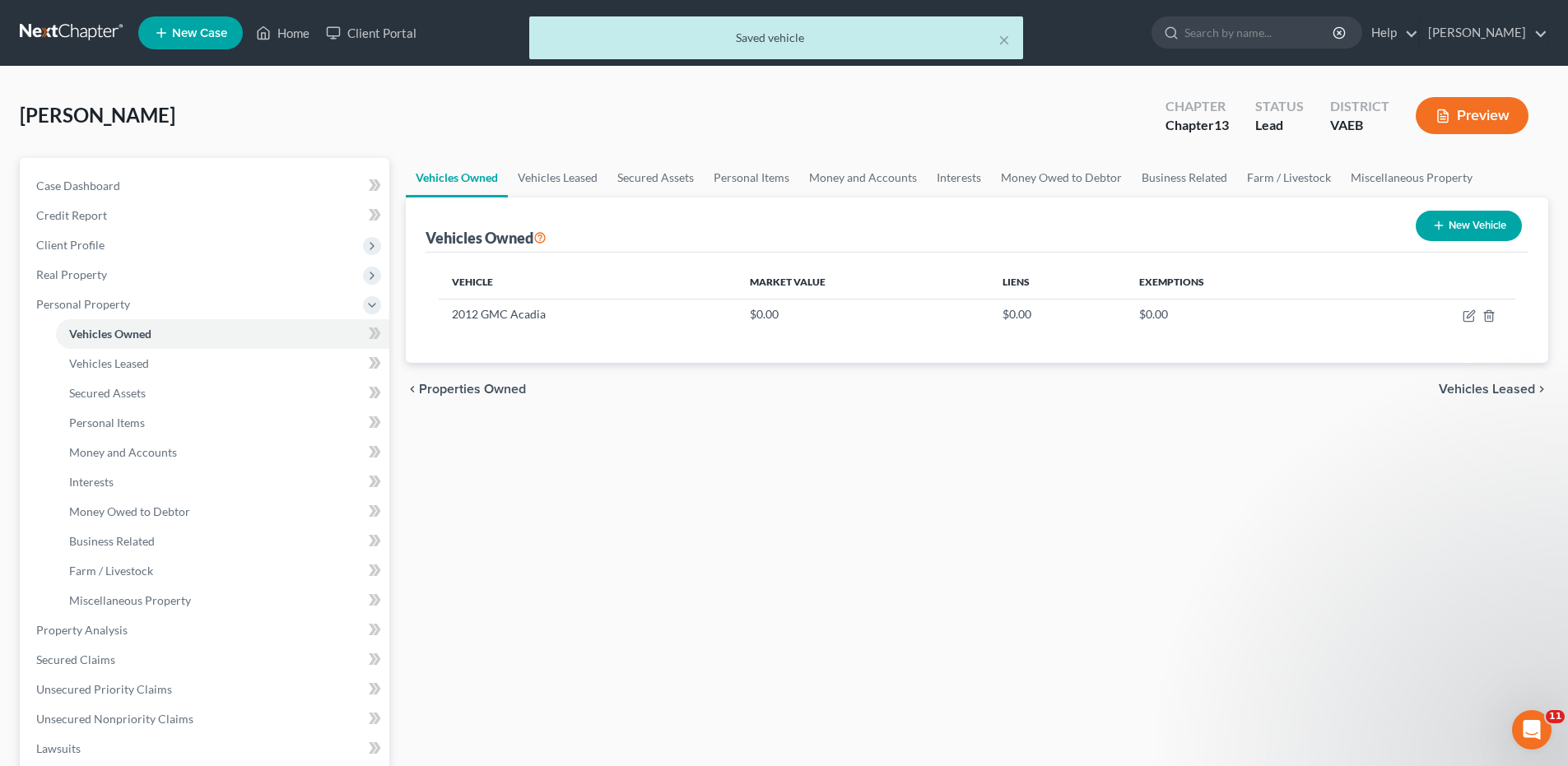
click at [1494, 384] on span "Vehicles Leased" at bounding box center [1487, 389] width 97 height 13
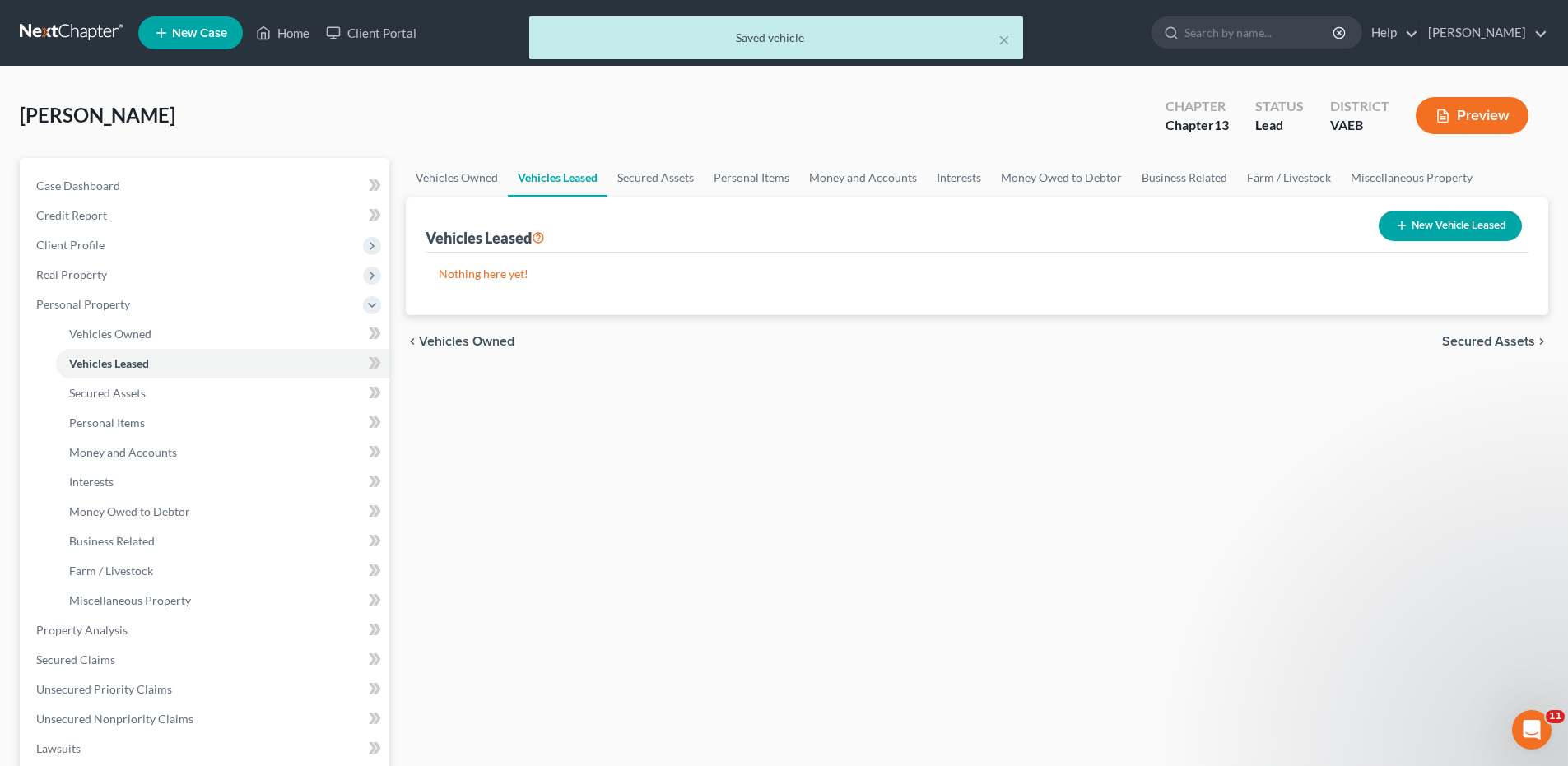
click at [1495, 339] on span "Secured Assets" at bounding box center [1488, 341] width 93 height 13
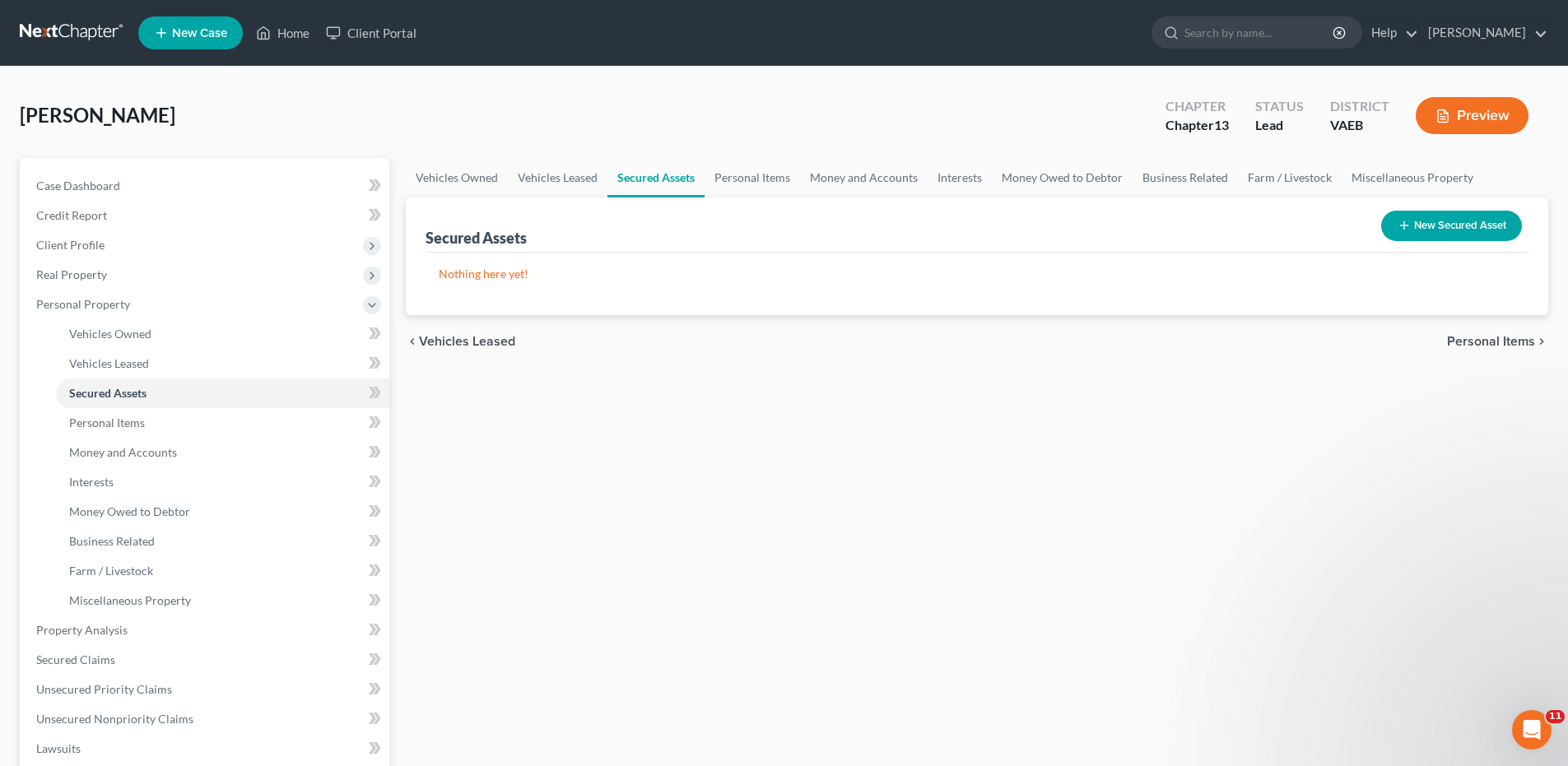
click at [1464, 227] on button "New Secured Asset" at bounding box center [1451, 226] width 140 height 31
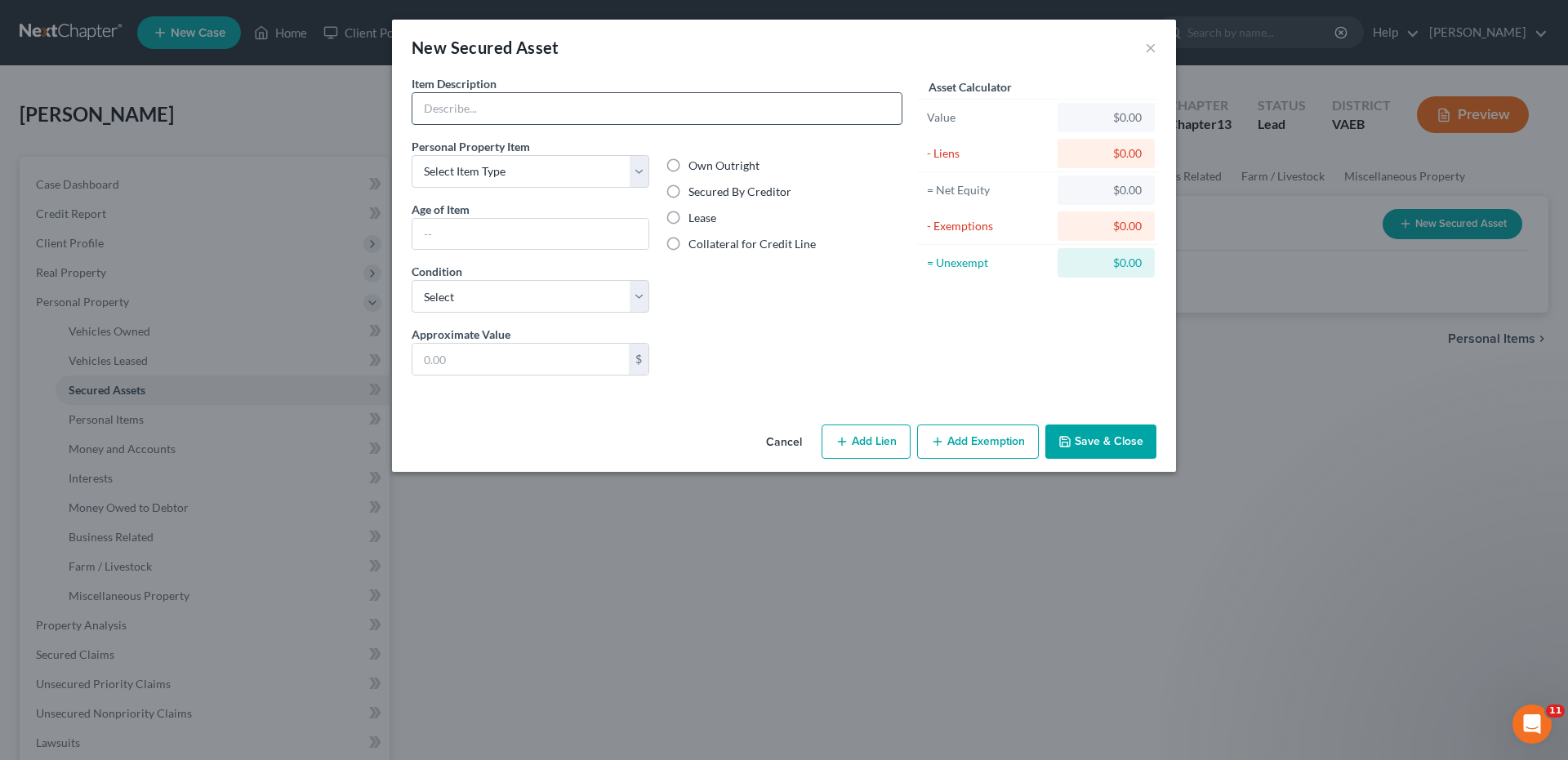
click at [530, 110] on input "text" at bounding box center [657, 109] width 489 height 31
click at [542, 604] on div "New Secured Asset × Item Description * Personal Property Item Select Item Type …" at bounding box center [784, 380] width 1568 height 760
click at [1117, 429] on button "Save & Close" at bounding box center [1101, 441] width 111 height 34
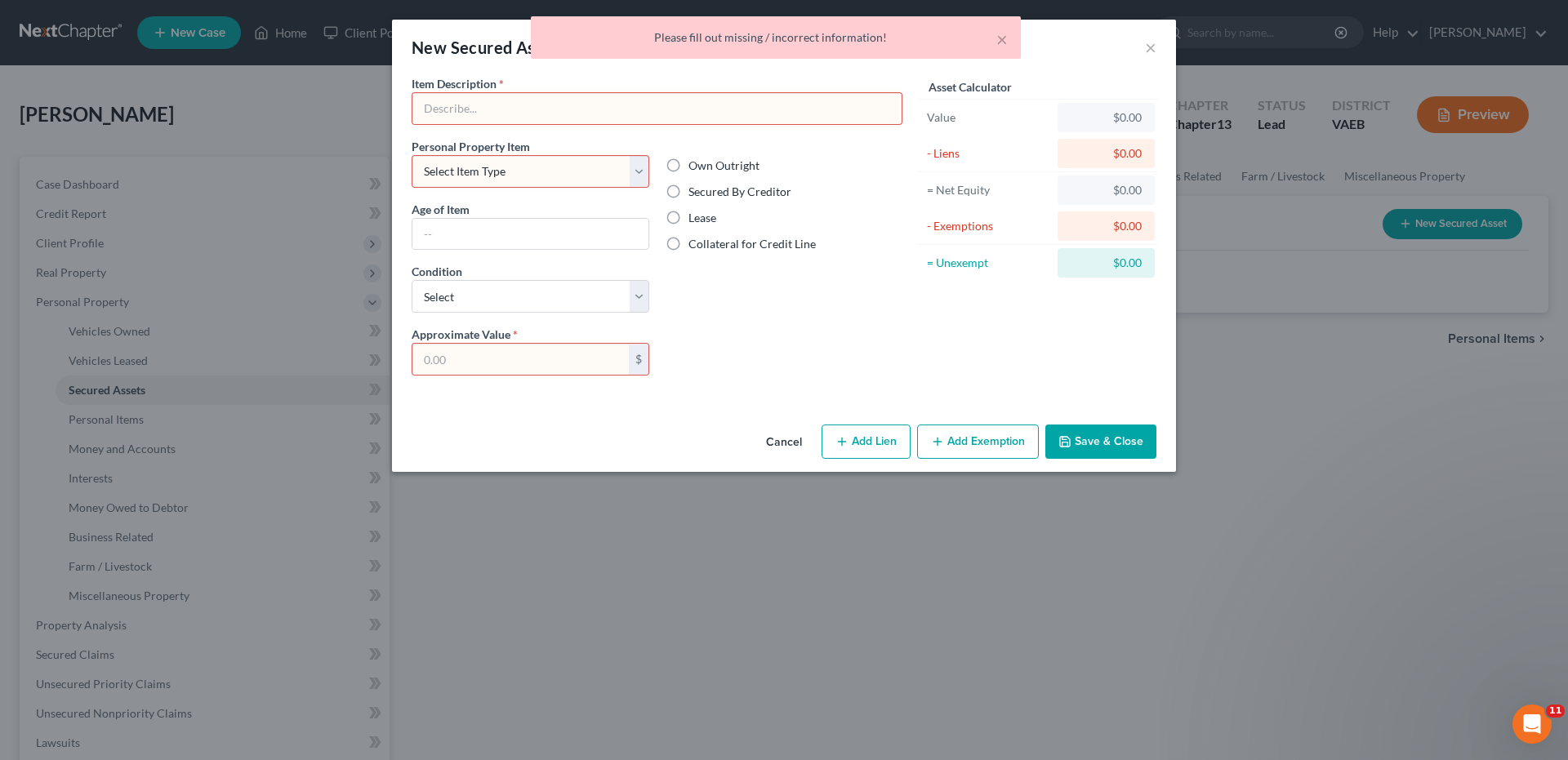
click at [1149, 46] on div "× Please fill out missing / incorrect information!" at bounding box center [775, 42] width 1568 height 51
click at [1118, 437] on button "Save & Close" at bounding box center [1101, 441] width 111 height 34
click at [997, 38] on button "×" at bounding box center [1001, 39] width 11 height 19
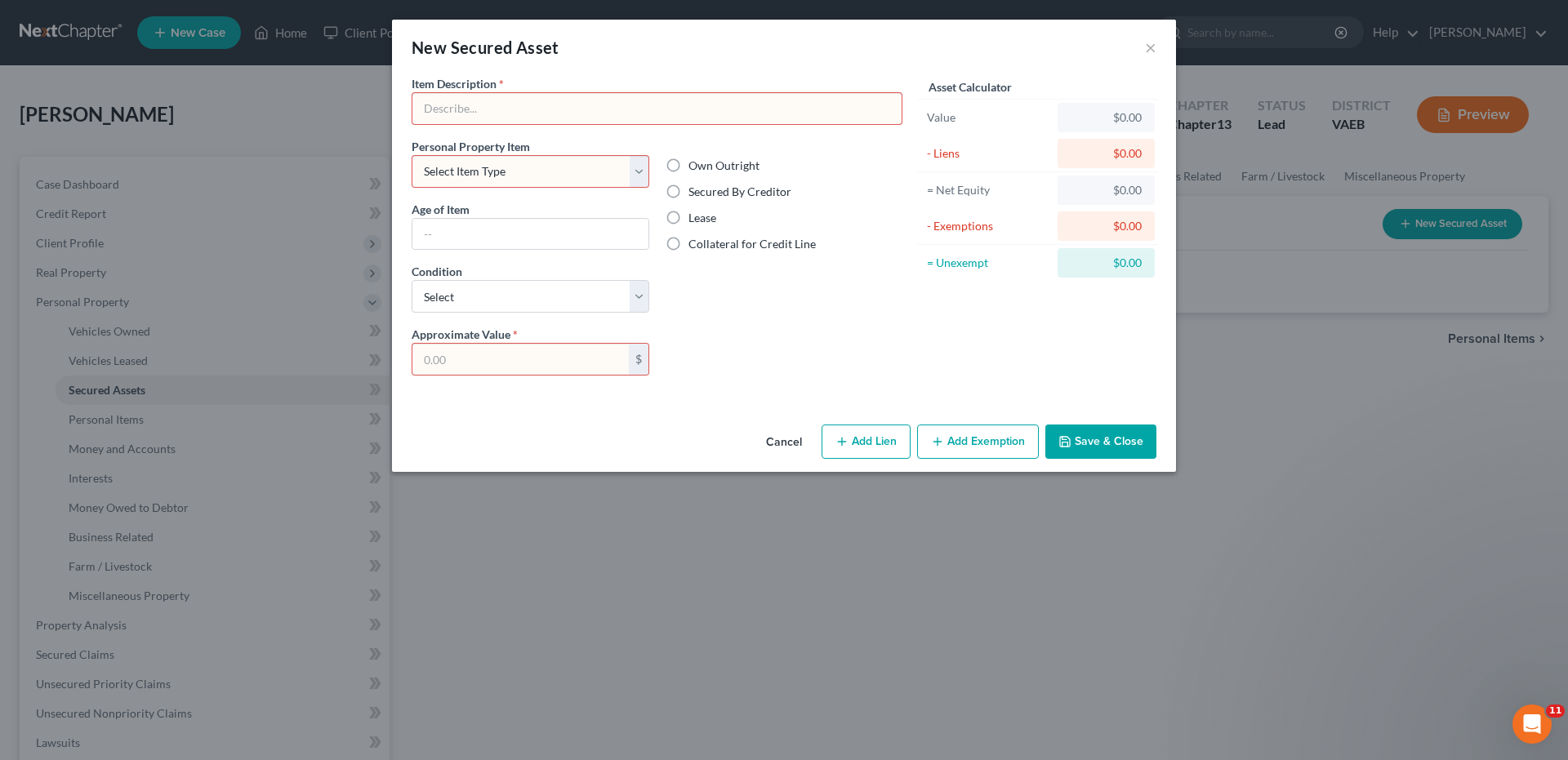
click at [486, 114] on input "text" at bounding box center [657, 109] width 489 height 31
type input "debtor home"
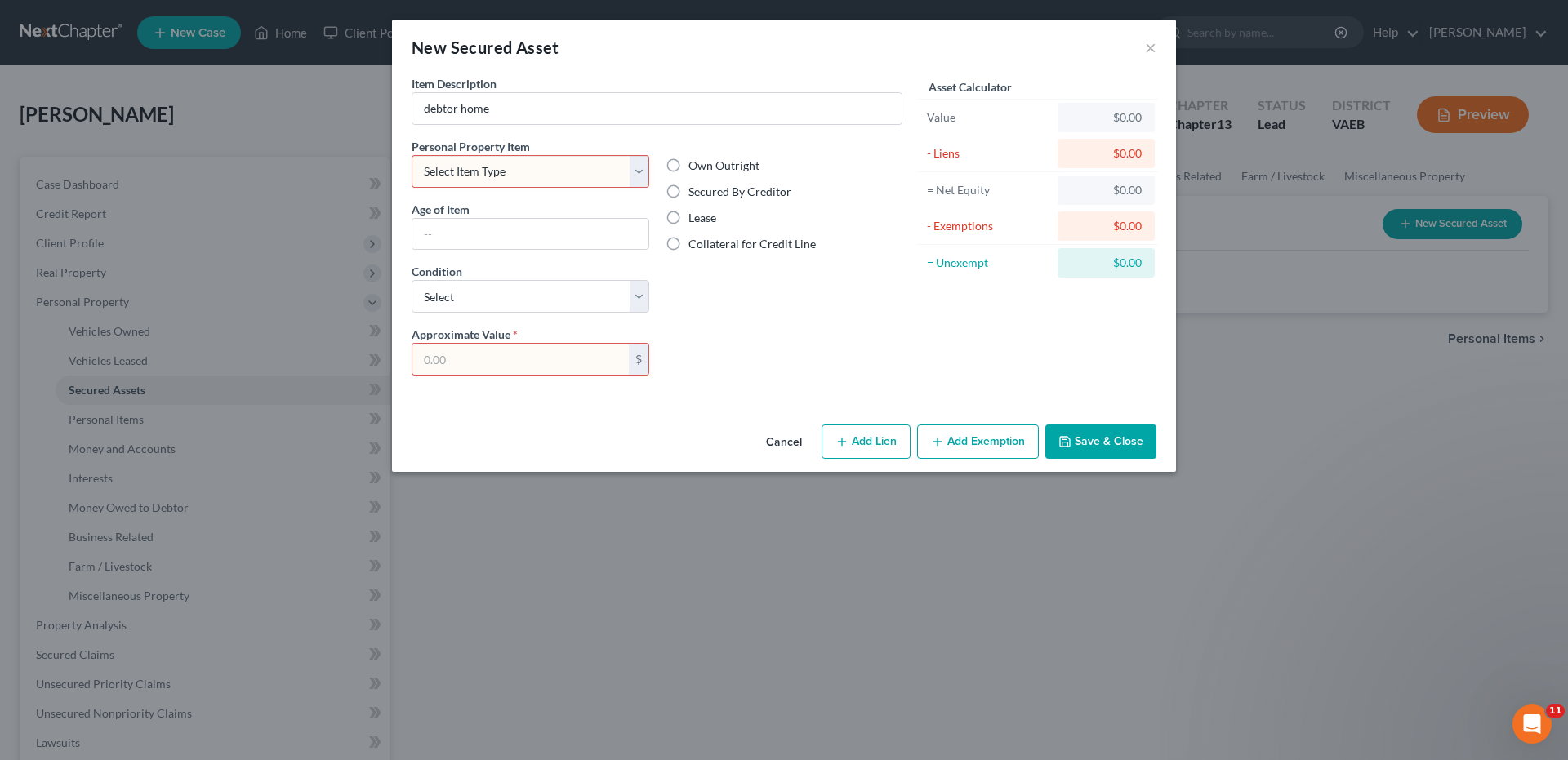
click at [707, 315] on div "Own Outright Secured By Creditor Lease Collateral for Credit Line" at bounding box center [784, 232] width 254 height 188
click at [1154, 50] on button "×" at bounding box center [1150, 47] width 11 height 19
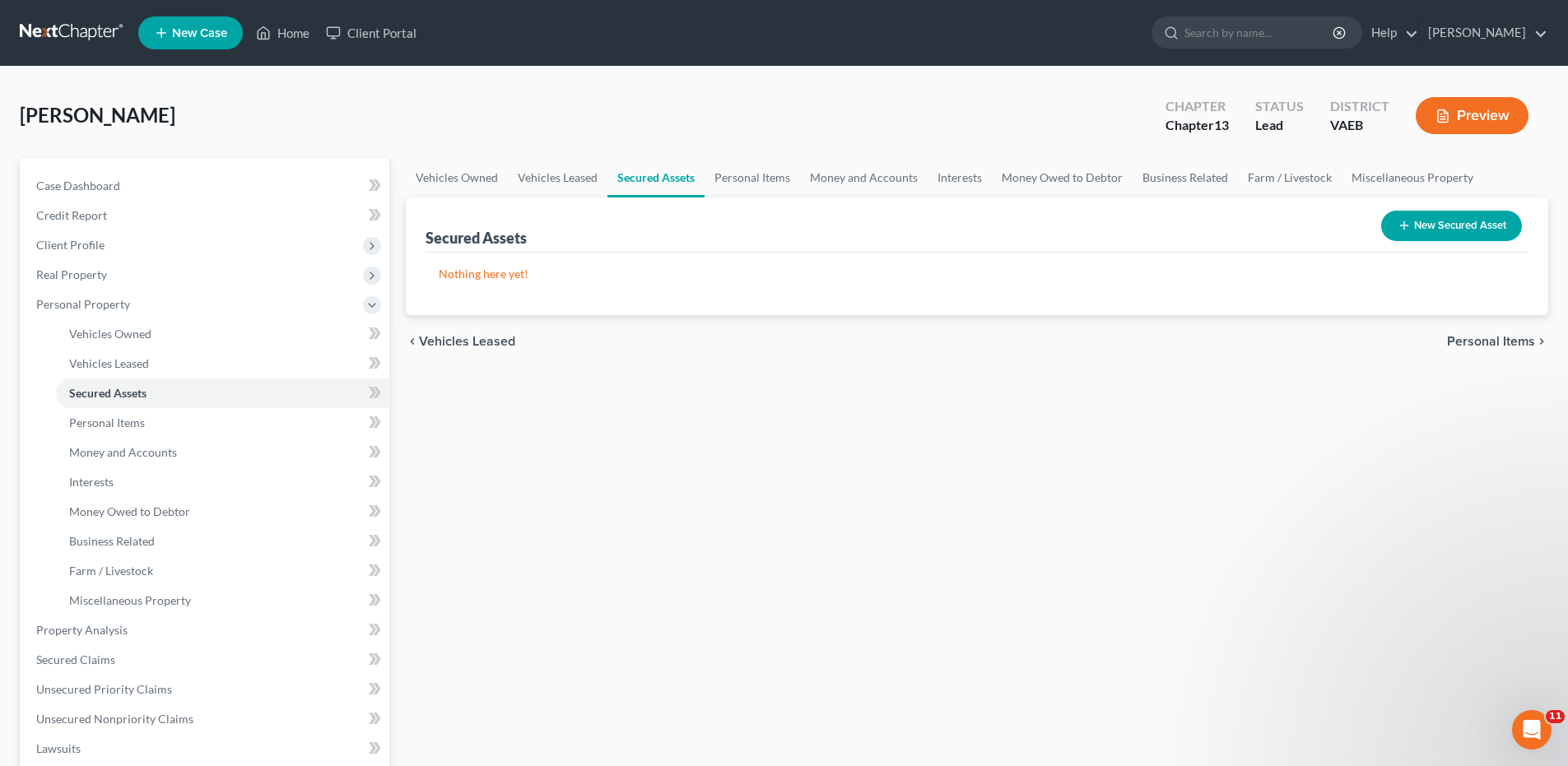
click at [1495, 337] on span "Personal Items" at bounding box center [1490, 341] width 88 height 13
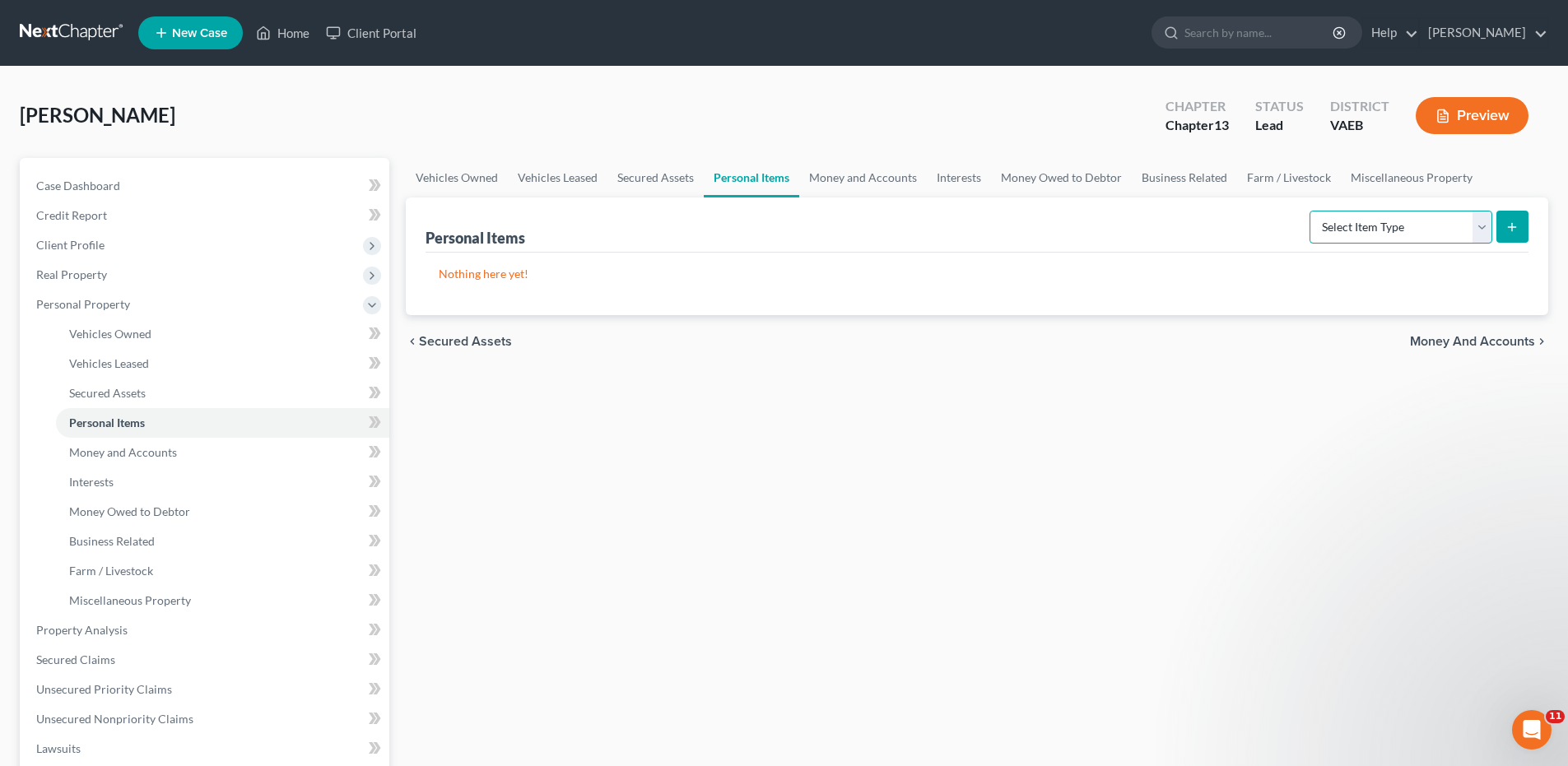
click at [1481, 232] on select "Select Item Type Clothing Collectibles Of Value Electronics Firearms Household …" at bounding box center [1401, 227] width 182 height 33
select select "clothing"
click at [1310, 211] on select "Select Item Type Clothing Collectibles Of Value Electronics Firearms Household …" at bounding box center [1401, 227] width 182 height 33
click at [1513, 226] on icon "submit" at bounding box center [1511, 227] width 13 height 13
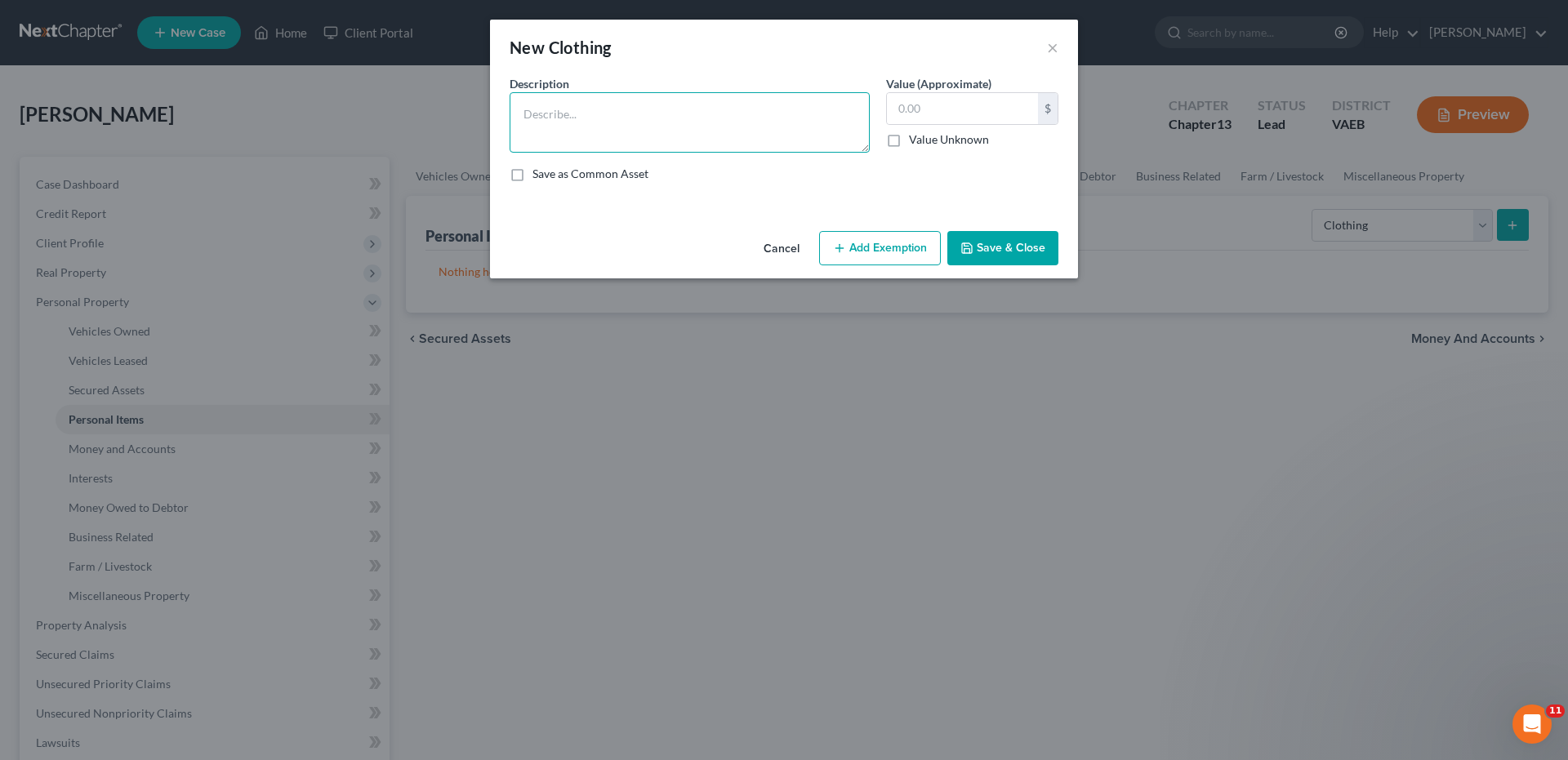
click at [533, 126] on textarea at bounding box center [689, 122] width 360 height 60
type textarea "debtor clothes"
type input "8"
type input "1,000.00"
click at [854, 249] on button "Add Exemption" at bounding box center [880, 247] width 122 height 34
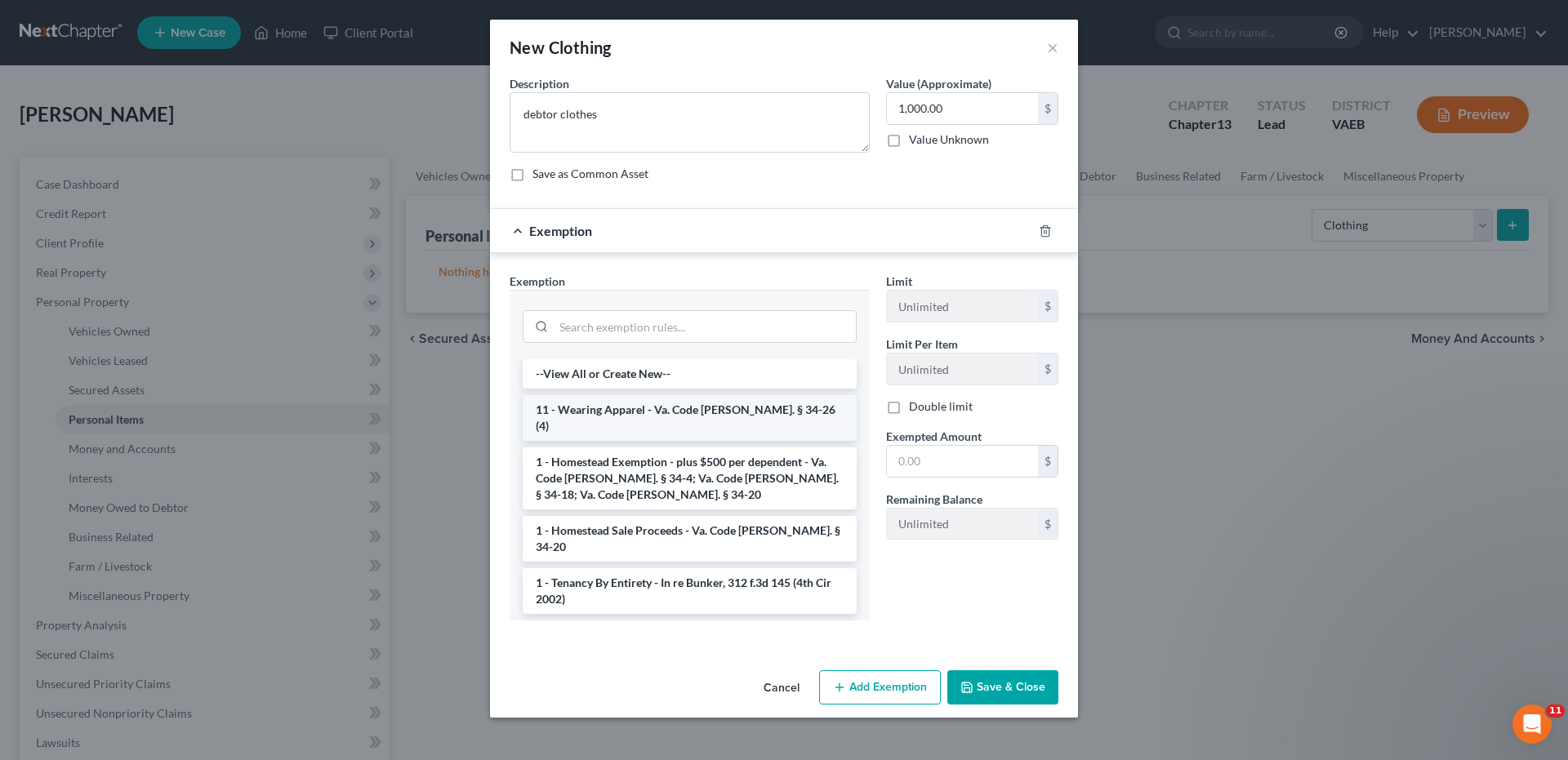
click at [746, 413] on li "11 - Wearing Apparel - Va. Code [PERSON_NAME]. § 34-26 (4)" at bounding box center [689, 418] width 334 height 46
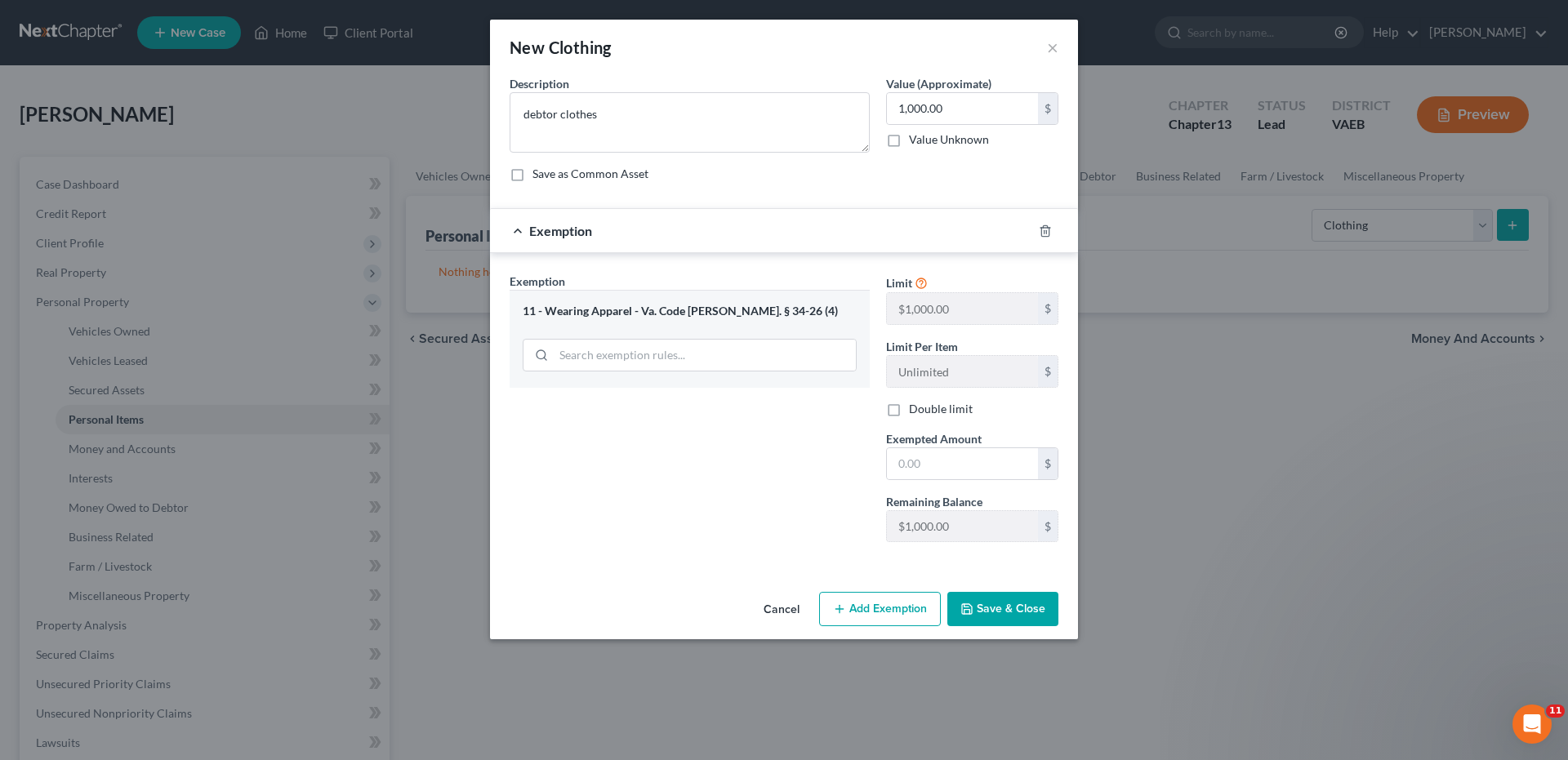
click at [1009, 605] on button "Save & Close" at bounding box center [1002, 608] width 111 height 34
click at [919, 457] on input "text" at bounding box center [963, 464] width 151 height 31
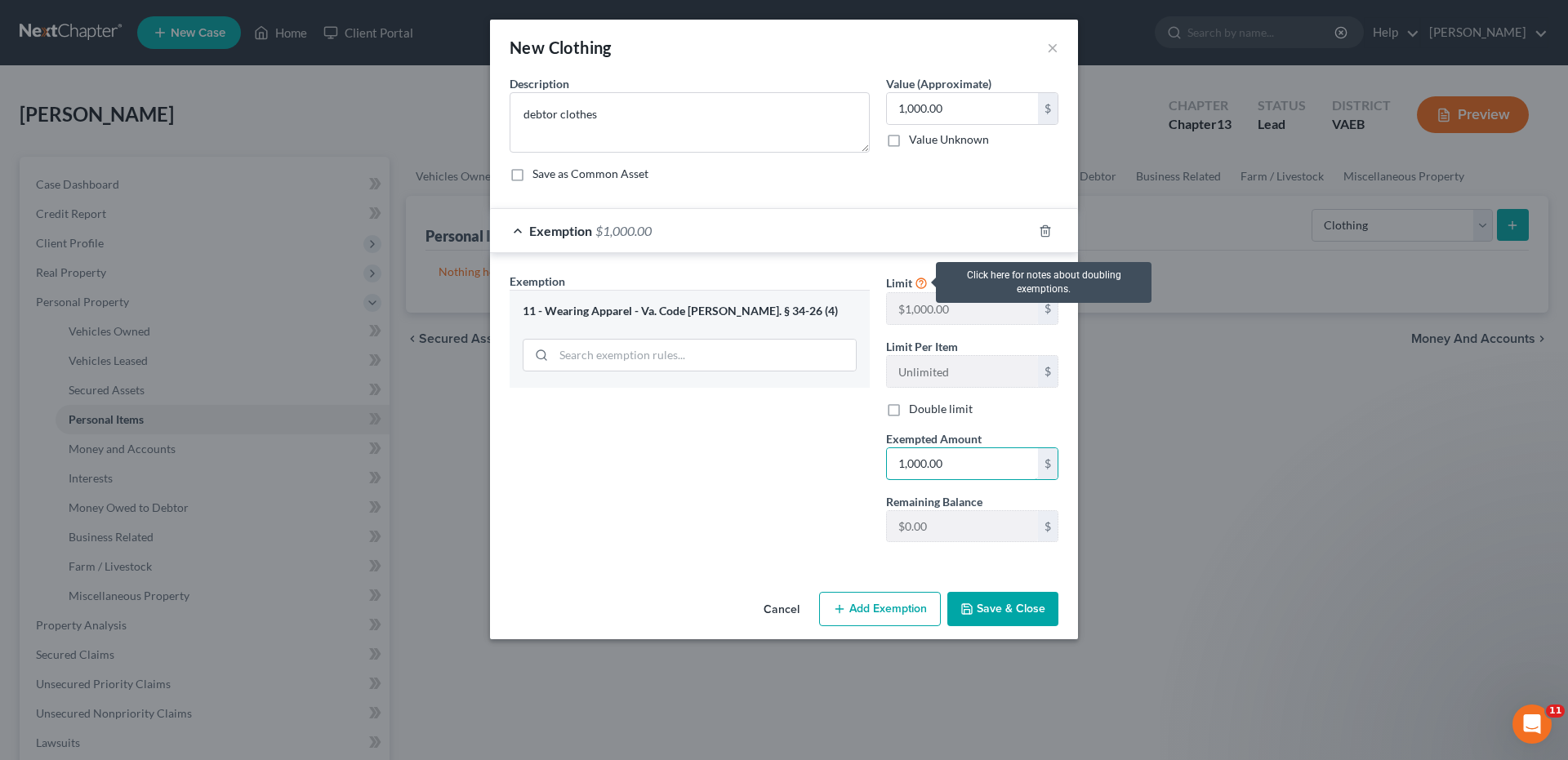
type input "1,000.00"
click at [924, 279] on icon at bounding box center [921, 281] width 13 height 16
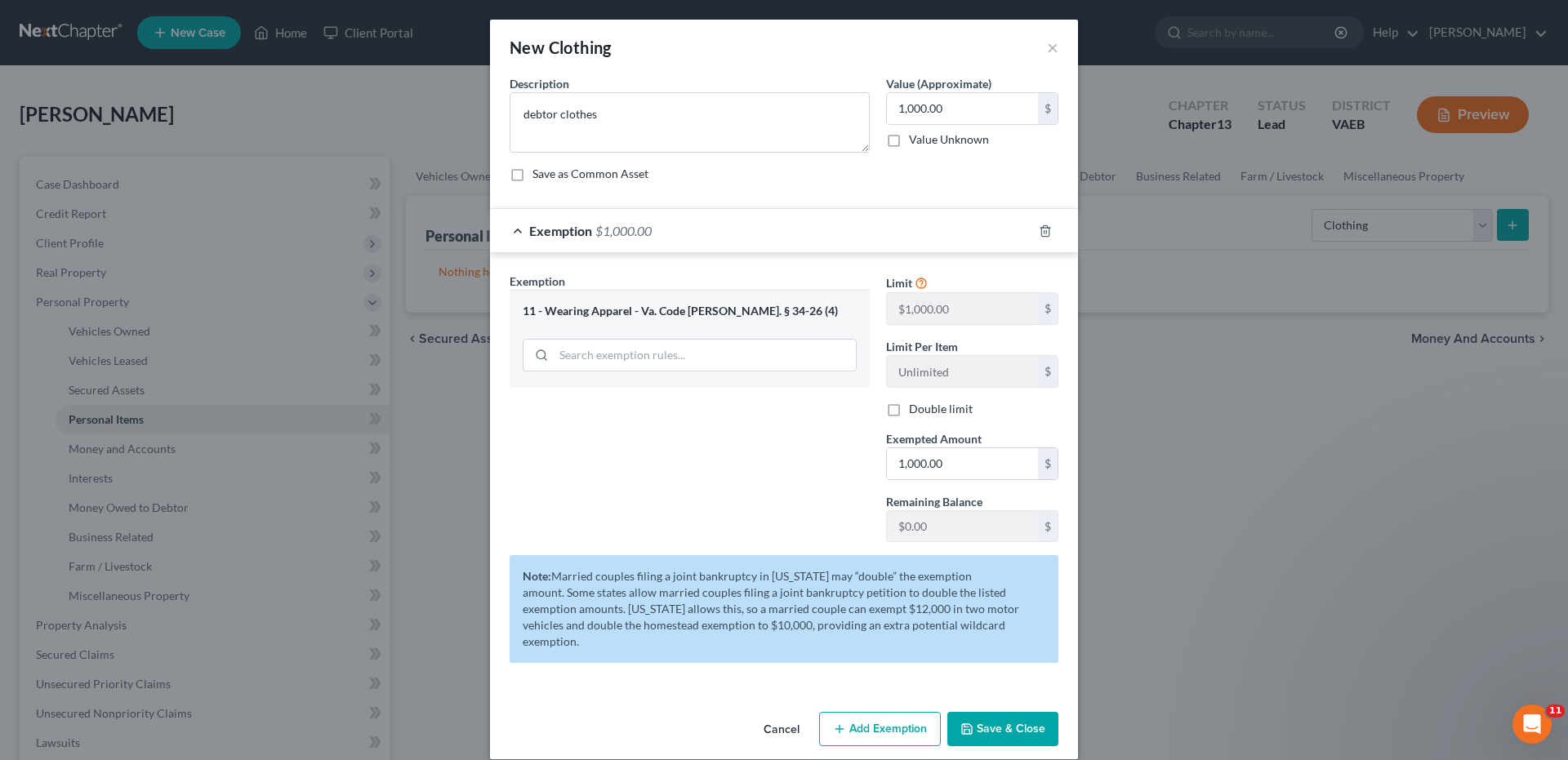
click at [782, 402] on div "Exemption Set must be selected for CA. Exemption * 11 - Wearing Apparel - Va. C…" at bounding box center [689, 414] width 377 height 282
click at [714, 359] on input "search" at bounding box center [704, 355] width 302 height 31
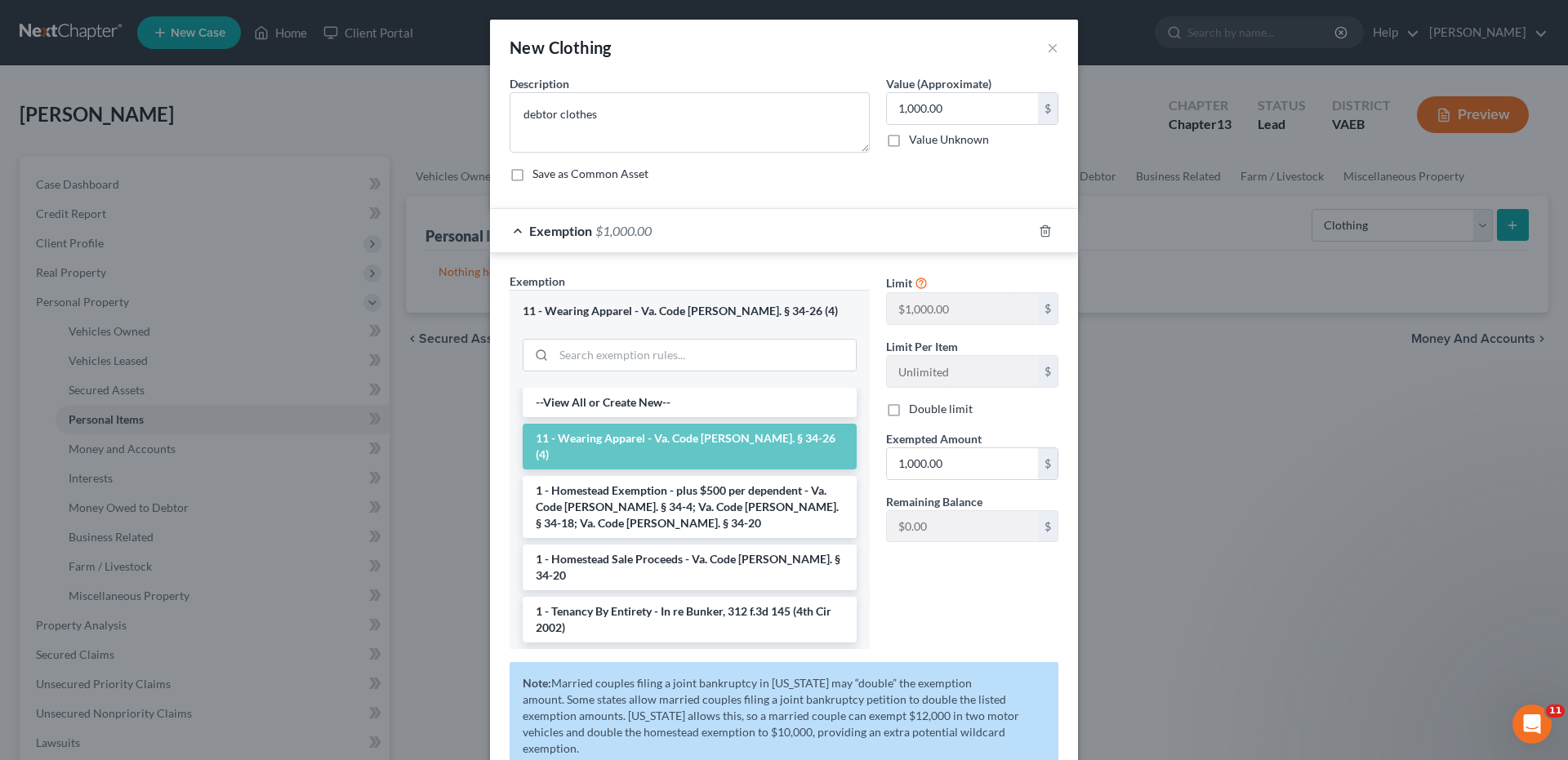
click at [913, 591] on div "Limit $1,000.00 $ Limit Per Item Unlimited $ Double limit Exempted Amount * 1,0…" at bounding box center [972, 467] width 188 height 388
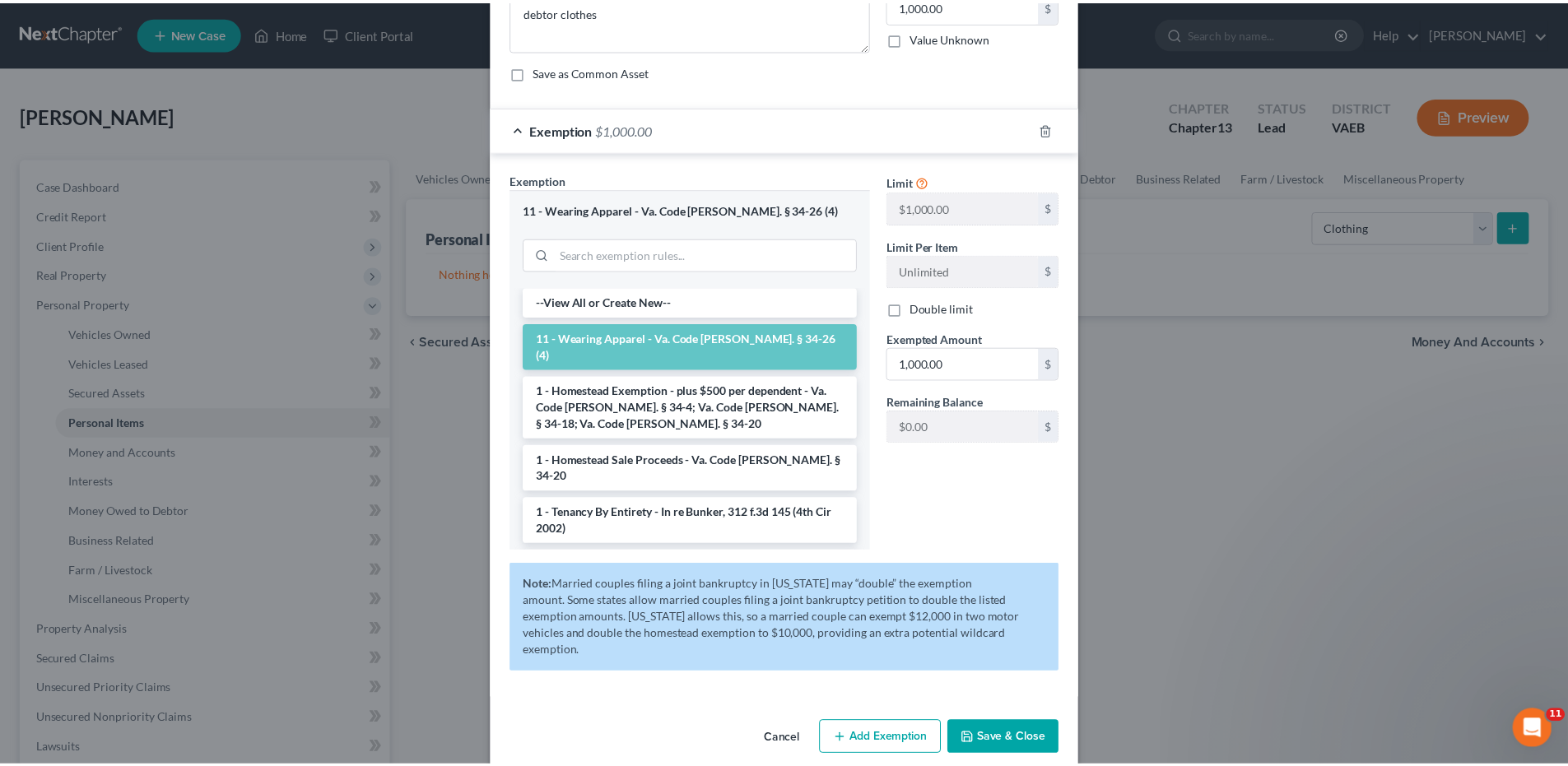
scroll to position [110, 0]
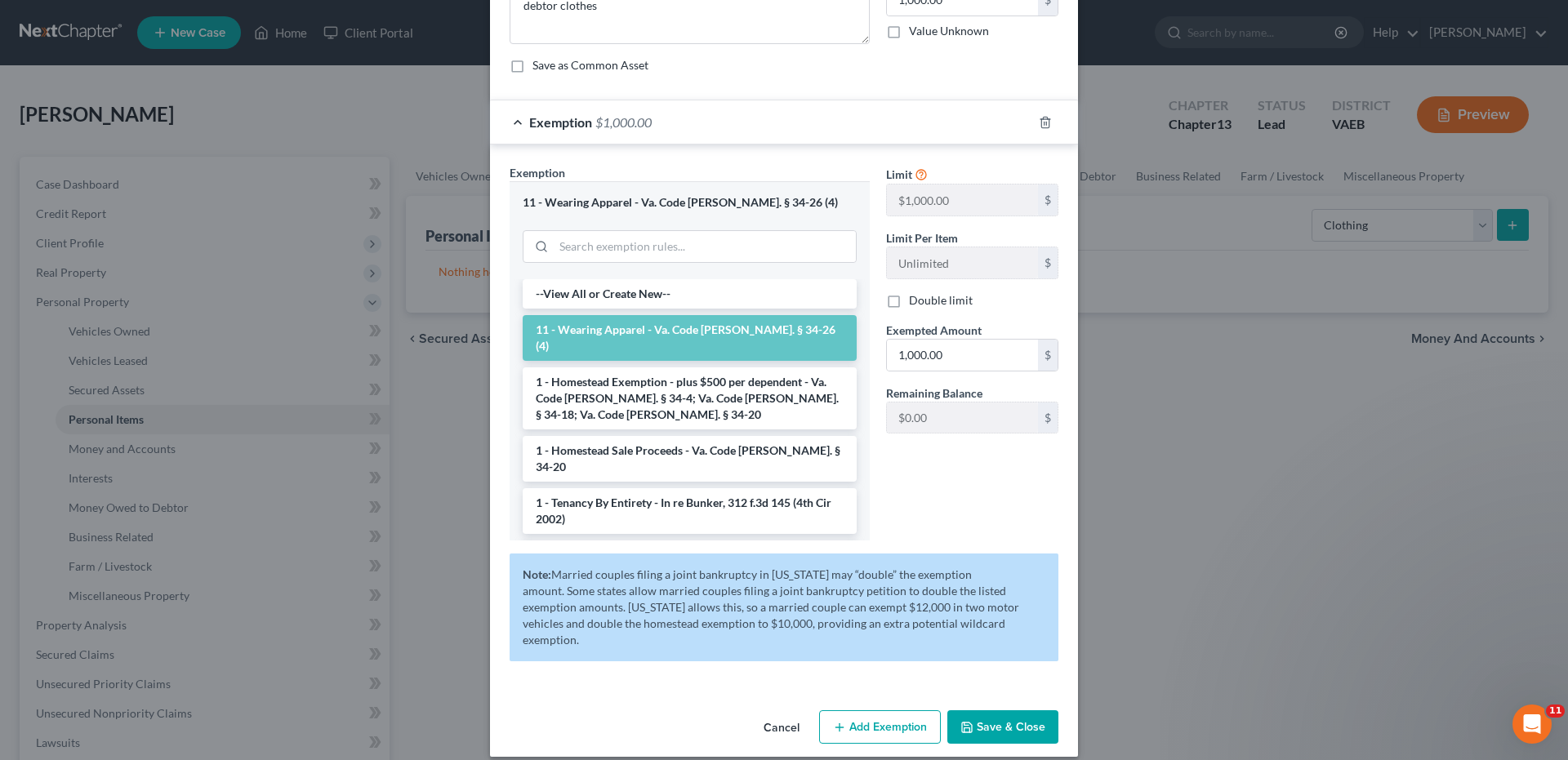
click at [986, 710] on button "Save & Close" at bounding box center [1002, 727] width 111 height 34
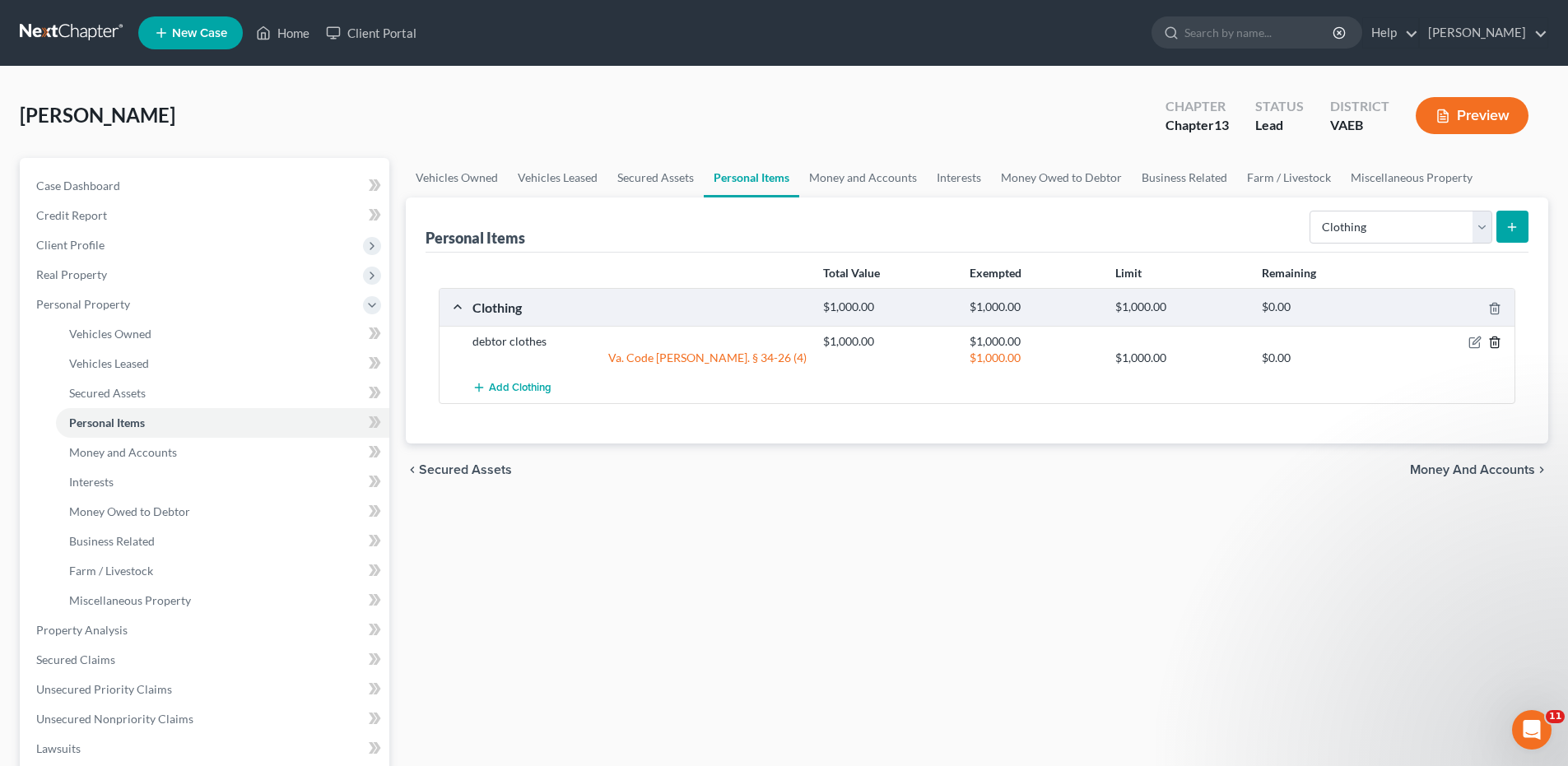
click at [1495, 344] on line "button" at bounding box center [1495, 344] width 0 height 4
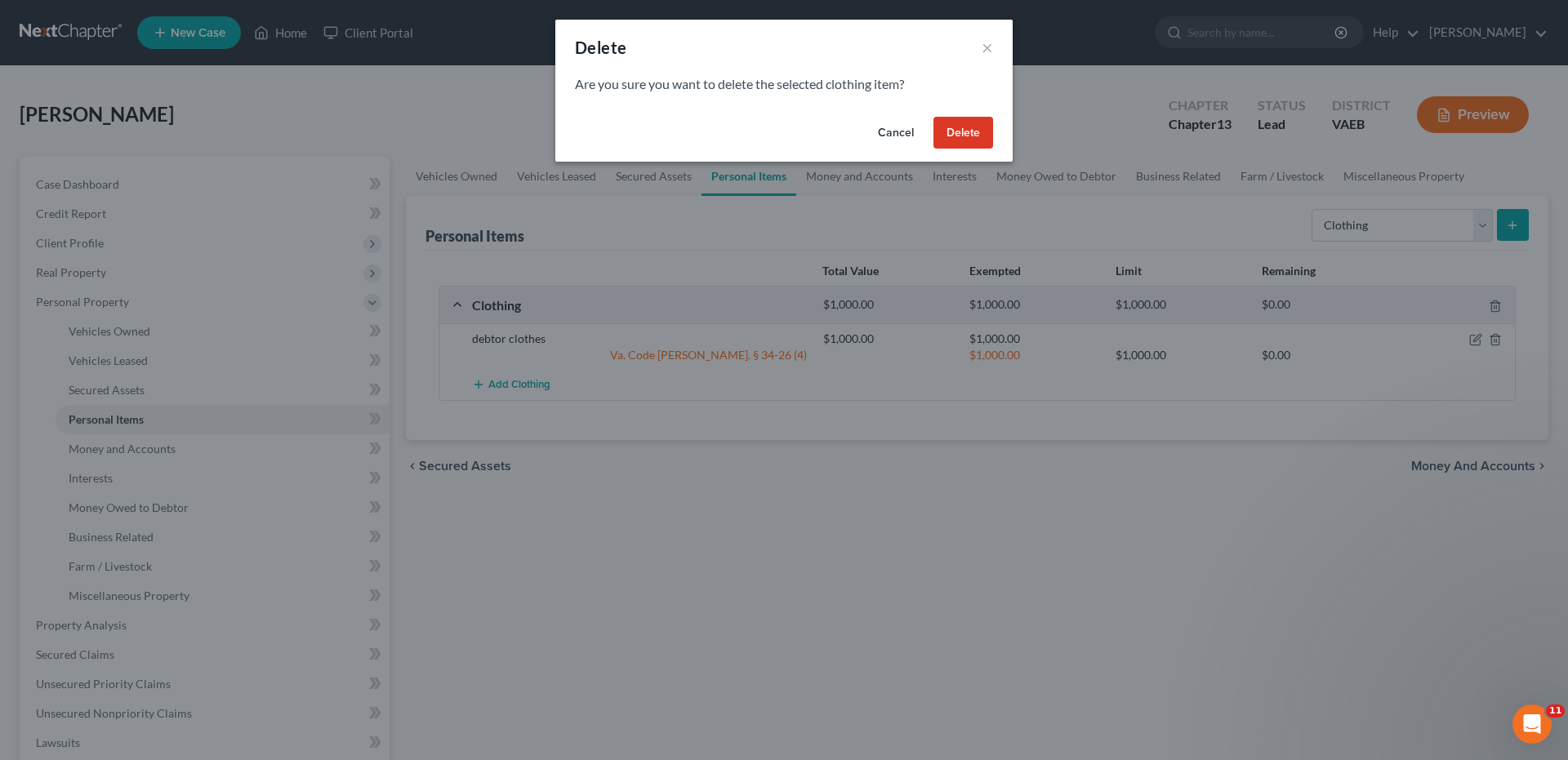
click at [960, 139] on button "Delete" at bounding box center [963, 133] width 60 height 32
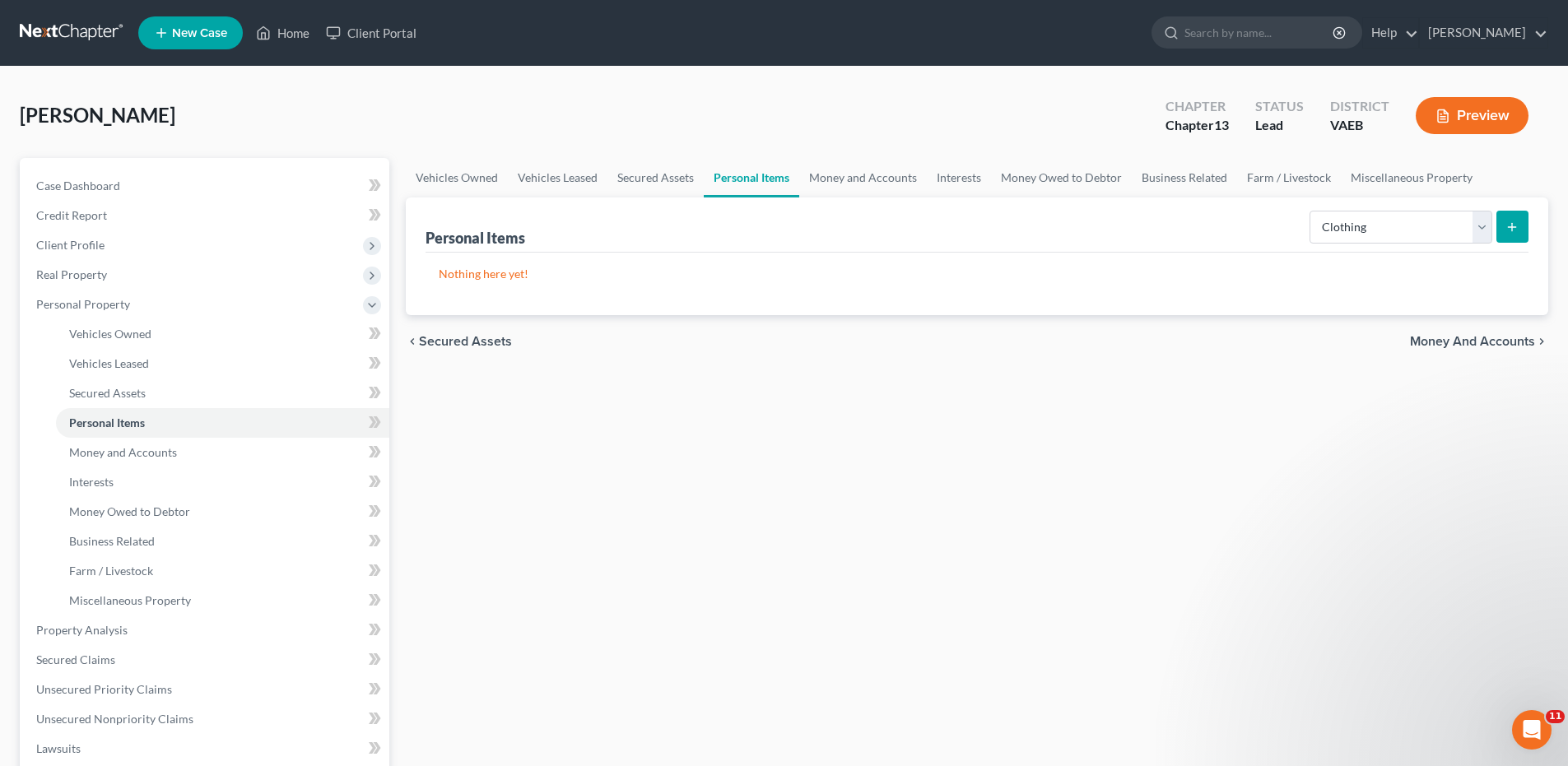
click at [1513, 228] on icon "submit" at bounding box center [1511, 227] width 13 height 13
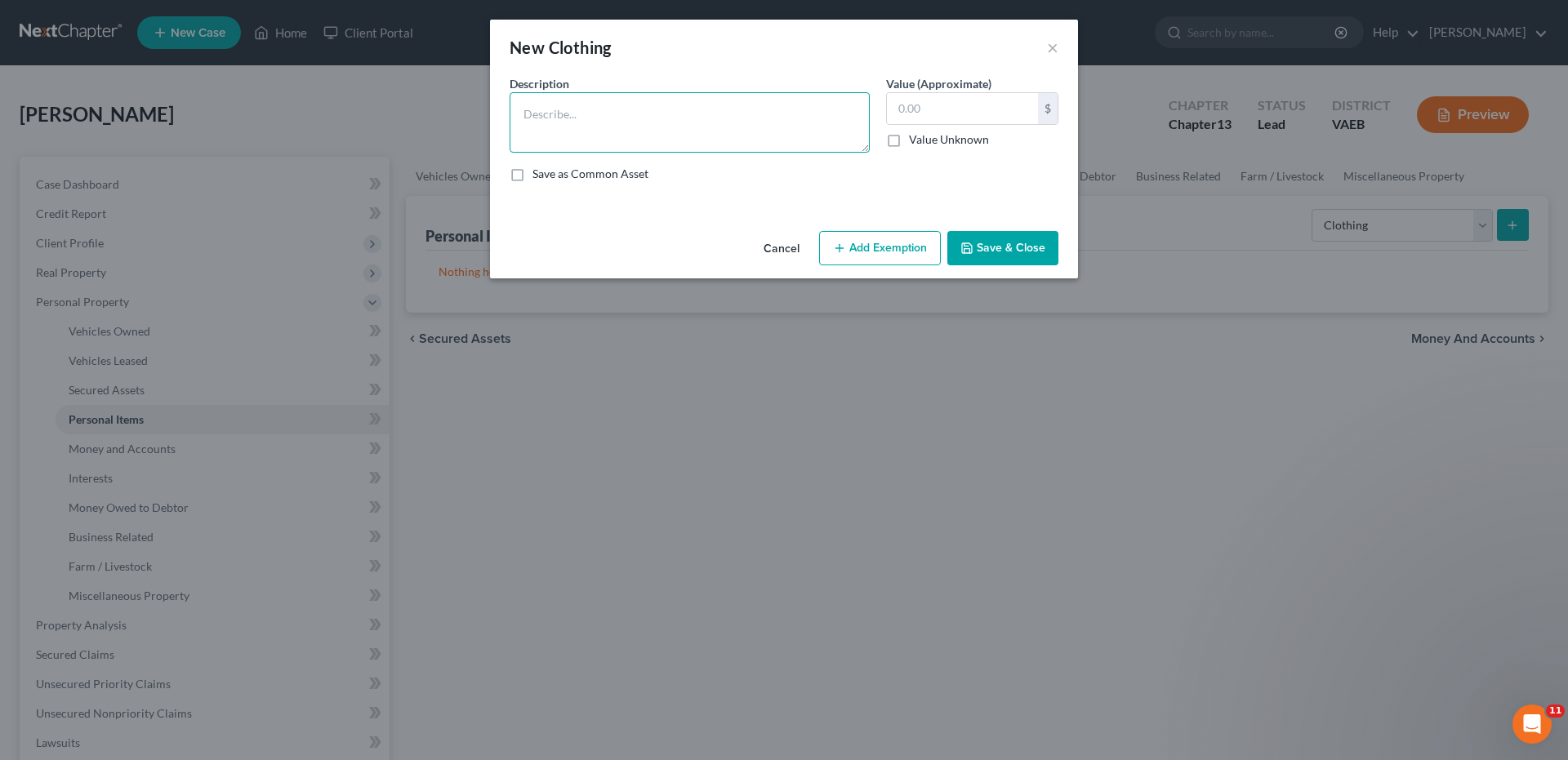
click at [529, 119] on textarea at bounding box center [689, 122] width 360 height 60
type textarea "debtor clothes"
type input "1,000.00"
click at [890, 250] on button "Add Exemption" at bounding box center [880, 247] width 122 height 34
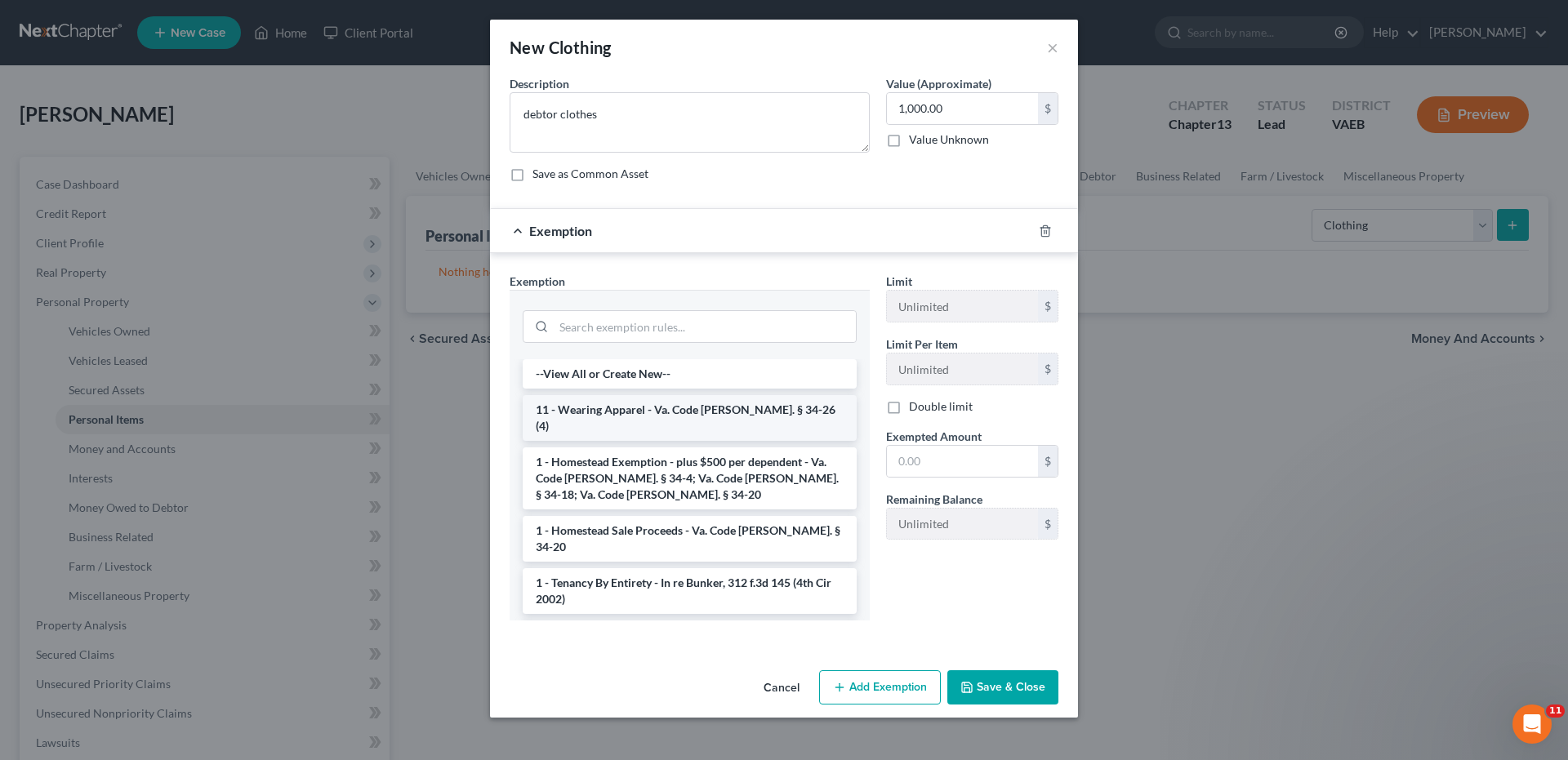
click at [618, 407] on li "11 - Wearing Apparel - Va. Code [PERSON_NAME]. § 34-26 (4)" at bounding box center [689, 418] width 334 height 46
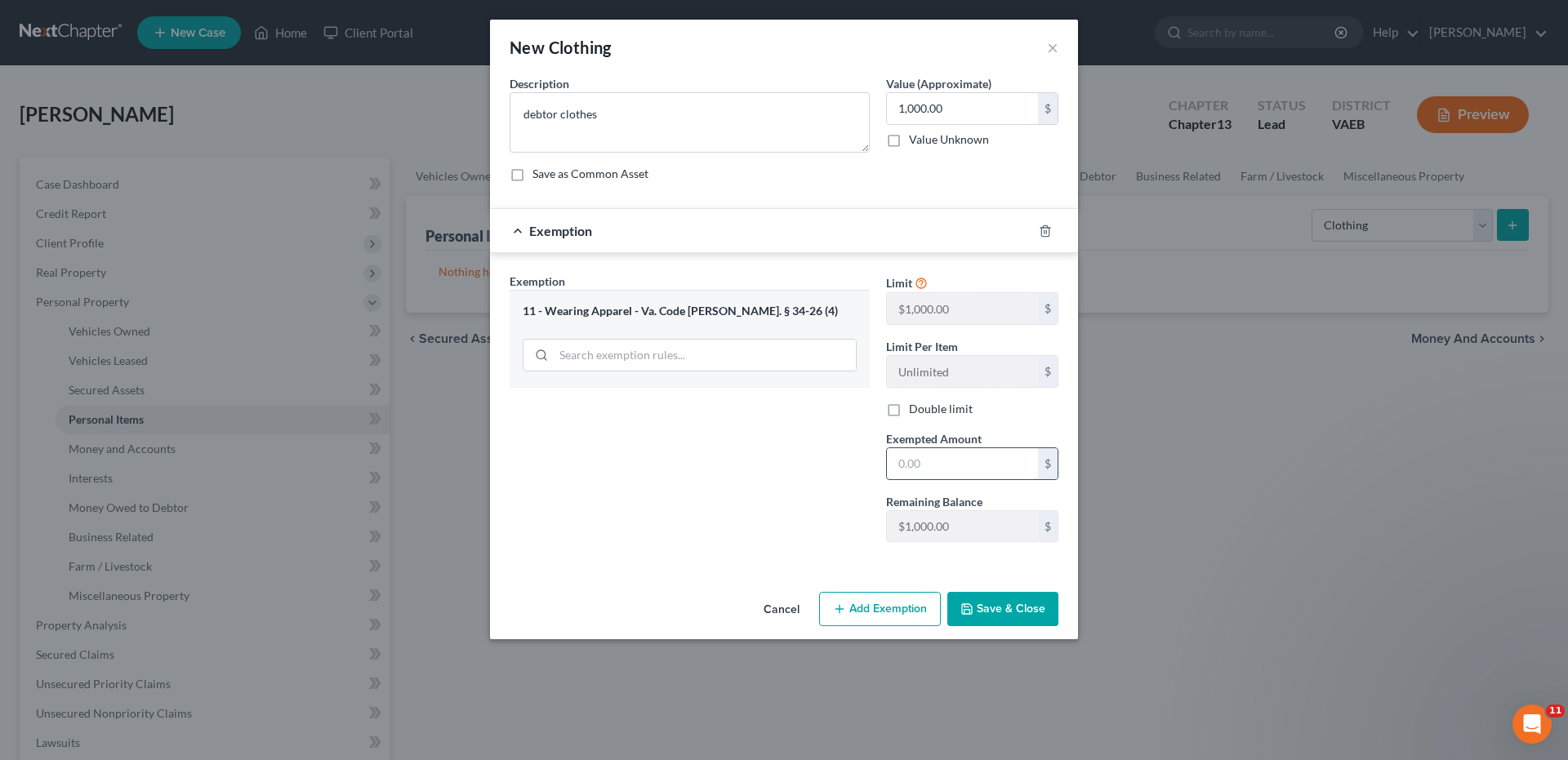
click at [899, 460] on input "text" at bounding box center [963, 464] width 151 height 31
type input "1,000.00"
click at [805, 470] on div "Exemption Set must be selected for CA. Exemption * 11 - Wearing Apparel - Va. C…" at bounding box center [689, 414] width 377 height 282
click at [1035, 613] on button "Save & Close" at bounding box center [1002, 608] width 111 height 34
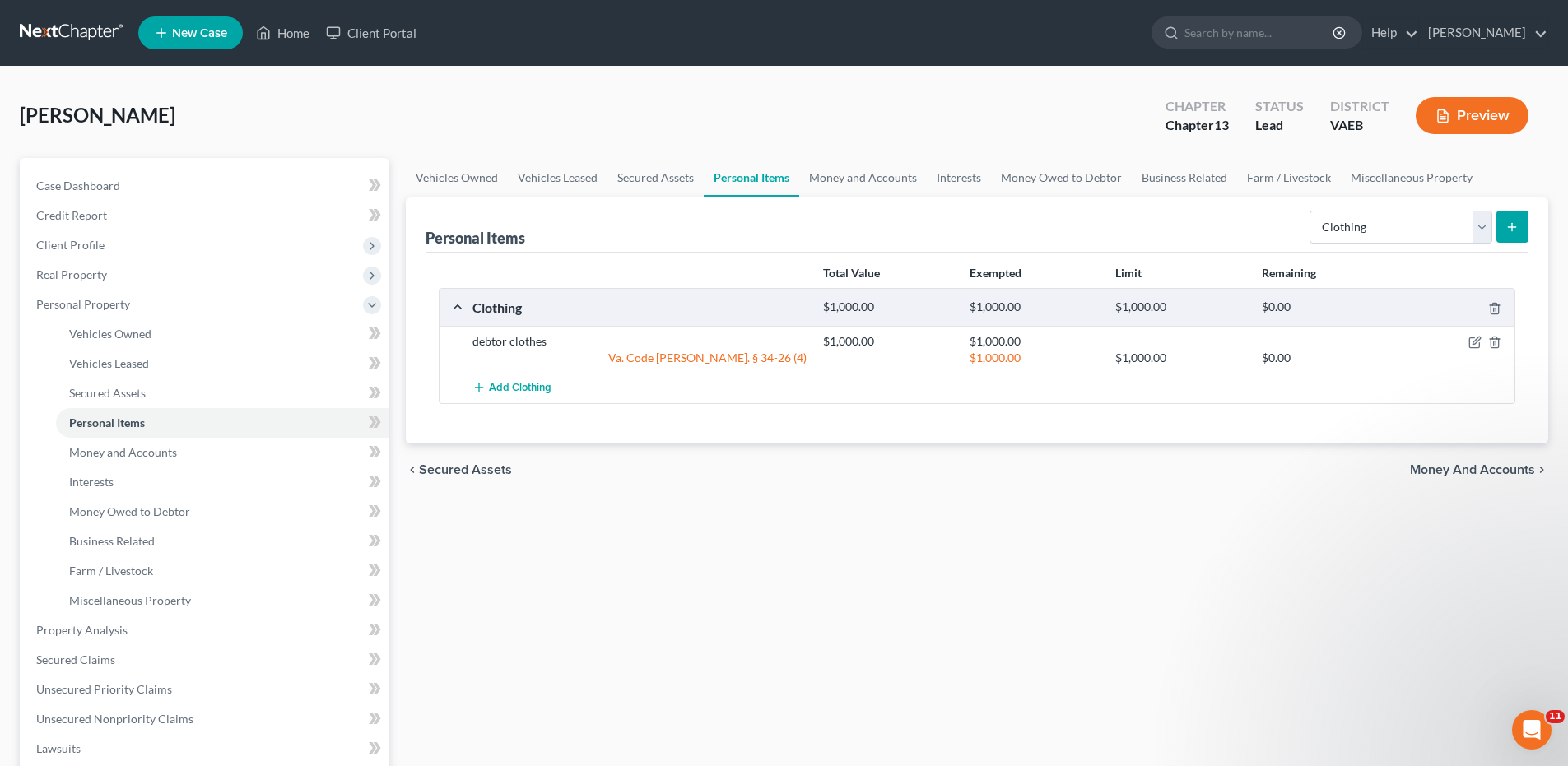
click at [1451, 468] on span "Money and Accounts" at bounding box center [1472, 469] width 125 height 13
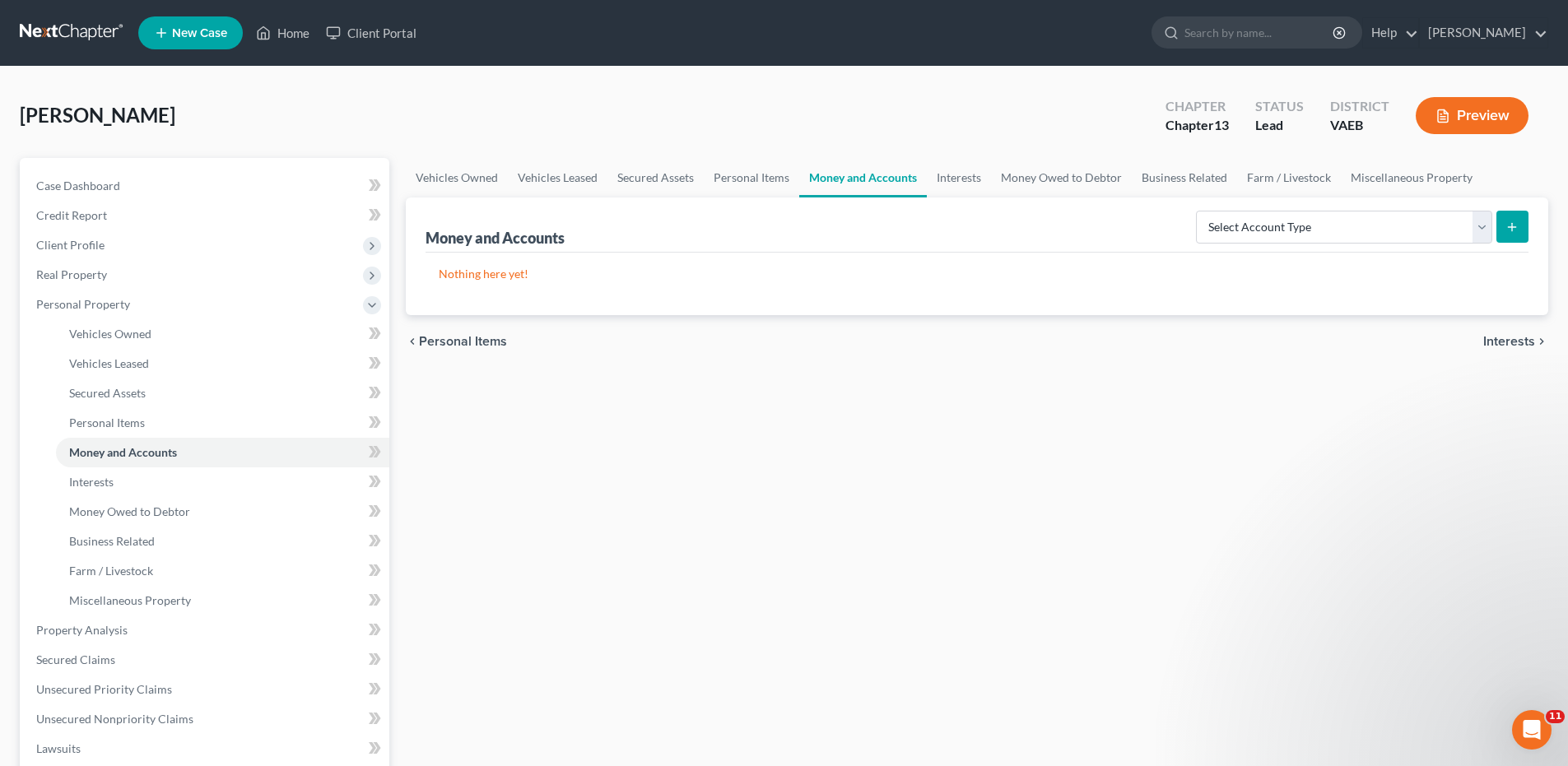
click at [1510, 232] on icon "submit" at bounding box center [1511, 227] width 13 height 13
click at [1482, 222] on select "Select Account Type Brokerage Cash on Hand Certificates of Deposit Checking Acc…" at bounding box center [1344, 227] width 297 height 33
select select "checking"
click at [1199, 211] on select "Select Account Type Brokerage Cash on Hand Certificates of Deposit Checking Acc…" at bounding box center [1344, 227] width 297 height 33
click at [1510, 229] on icon "submit" at bounding box center [1511, 227] width 13 height 13
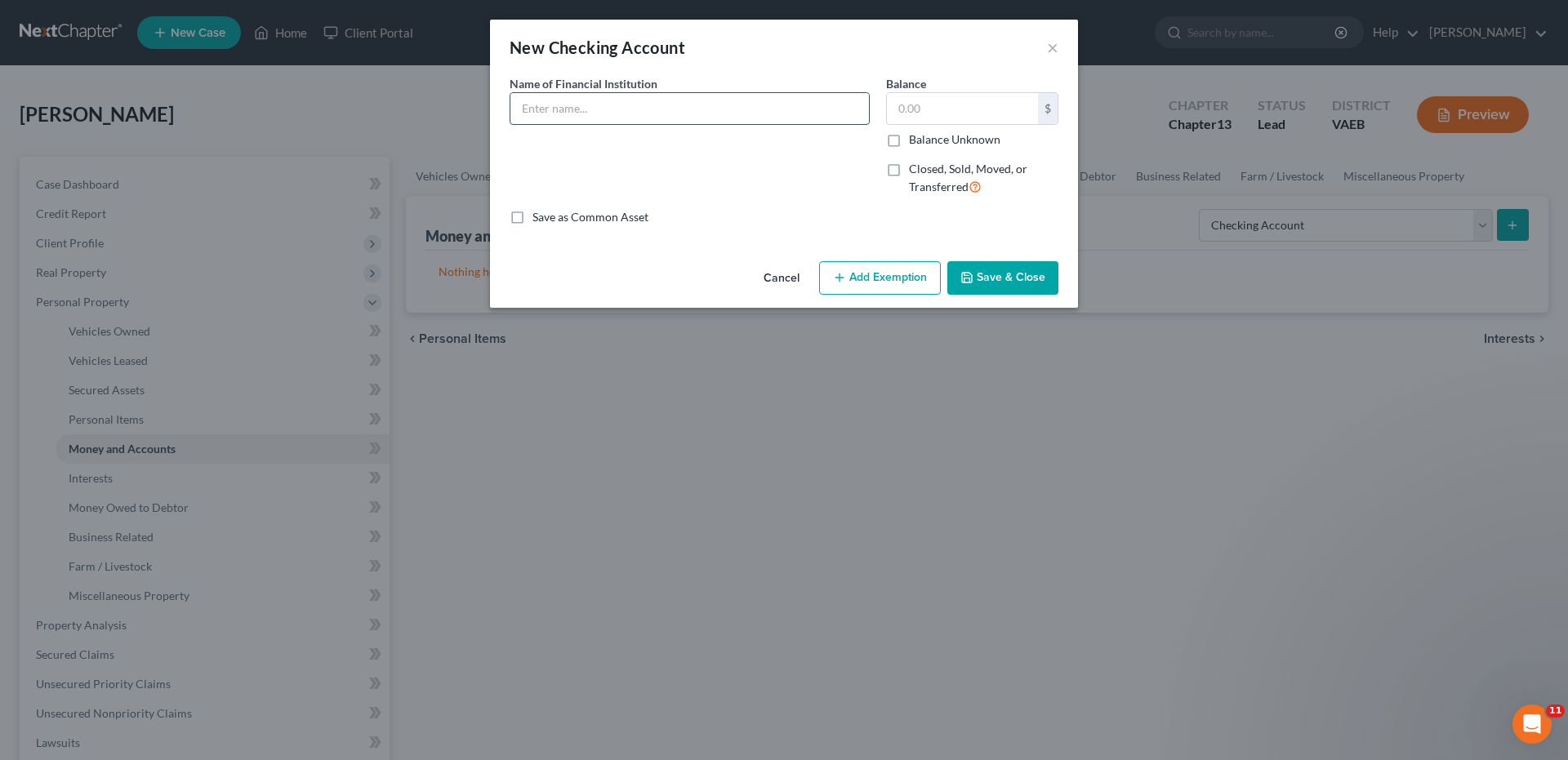
click at [585, 101] on input "text" at bounding box center [689, 109] width 358 height 31
type input "Apple Federal Credit Union"
click at [1023, 278] on button "Save & Close" at bounding box center [1002, 278] width 111 height 34
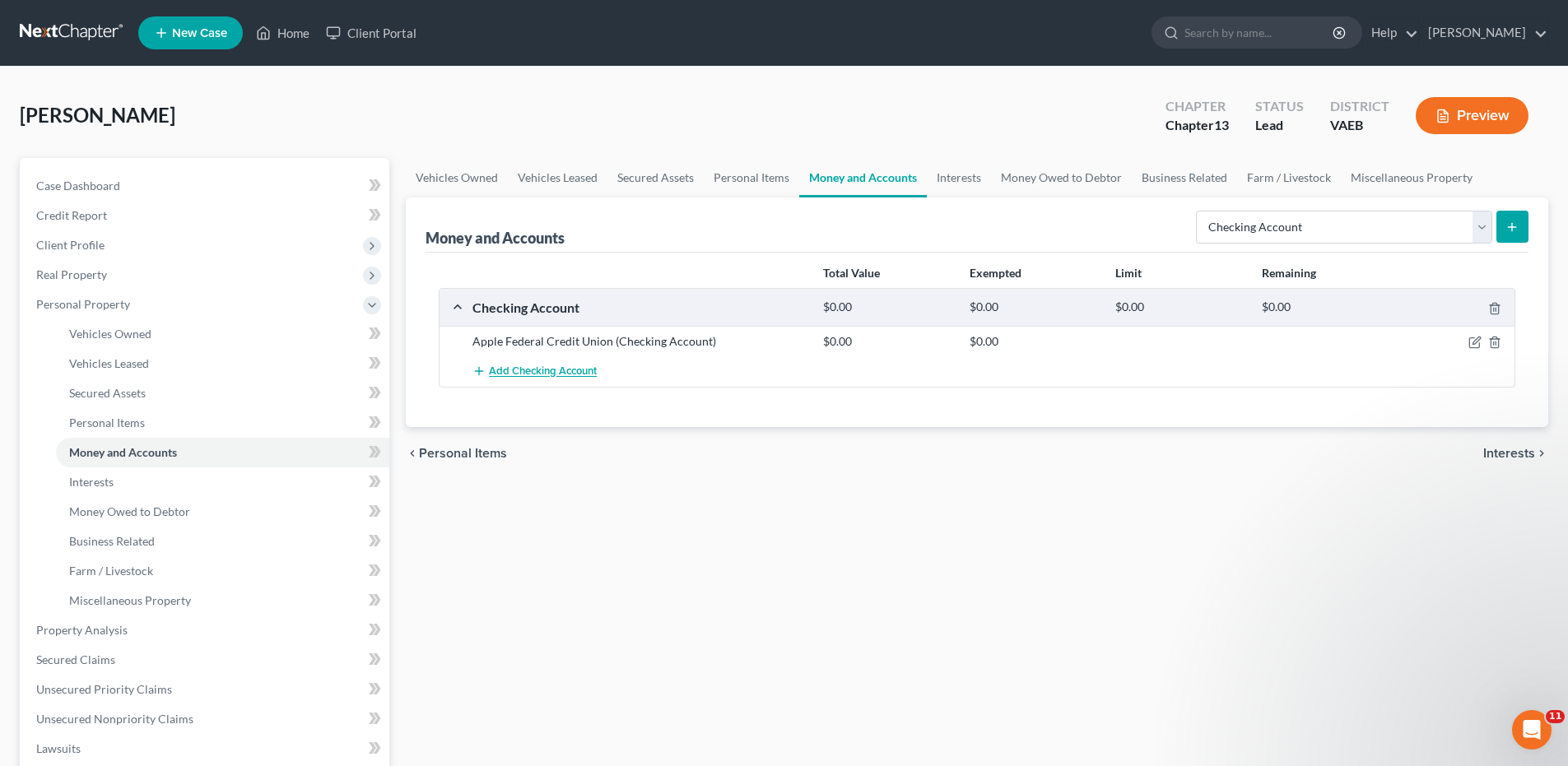
click at [579, 375] on span "Add Checking Account" at bounding box center [543, 372] width 108 height 13
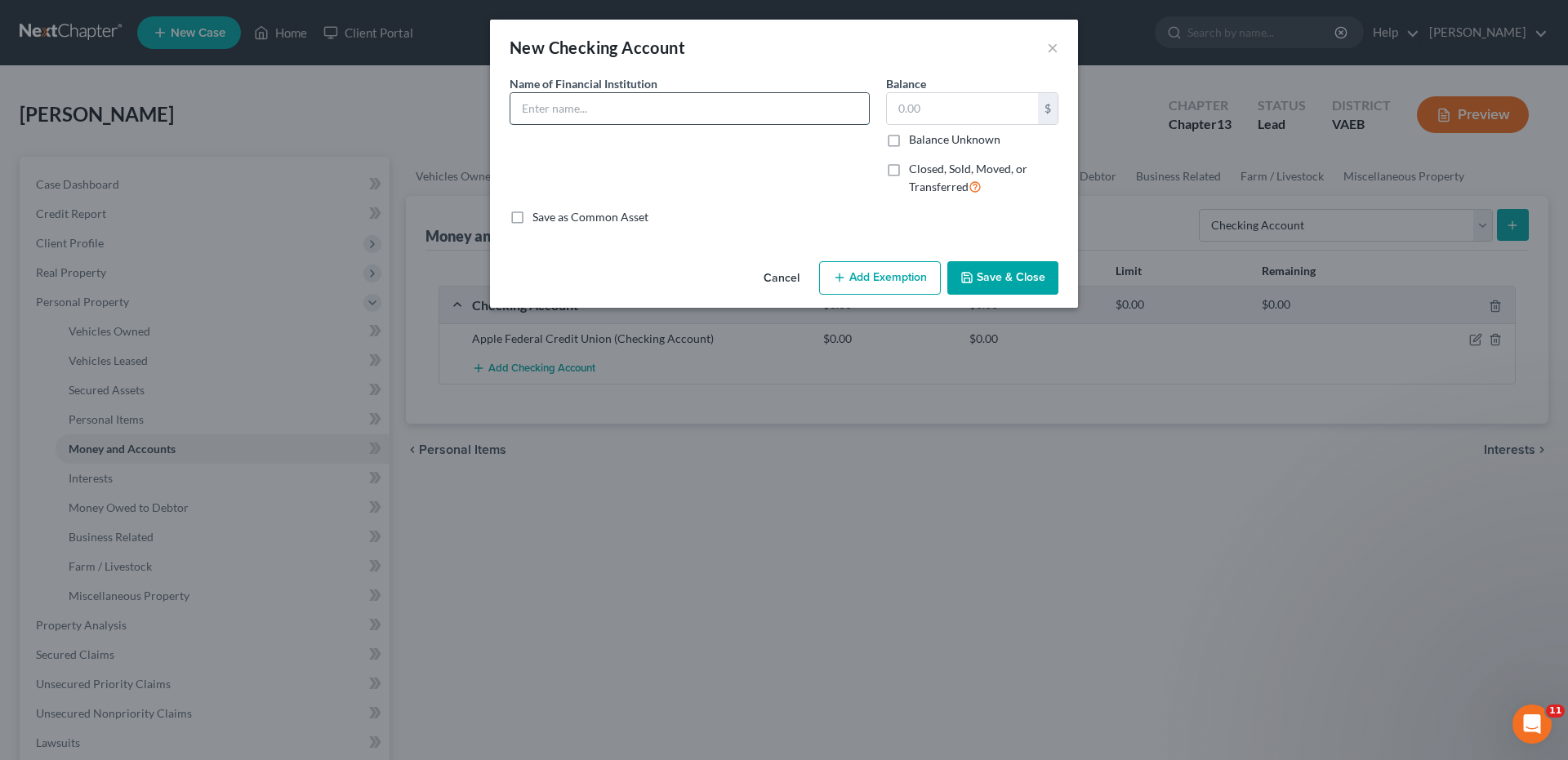
click at [571, 112] on input "text" at bounding box center [689, 109] width 358 height 31
type input "Apple Federal Credit Union"
click at [1016, 276] on button "Save & Close" at bounding box center [1002, 278] width 111 height 34
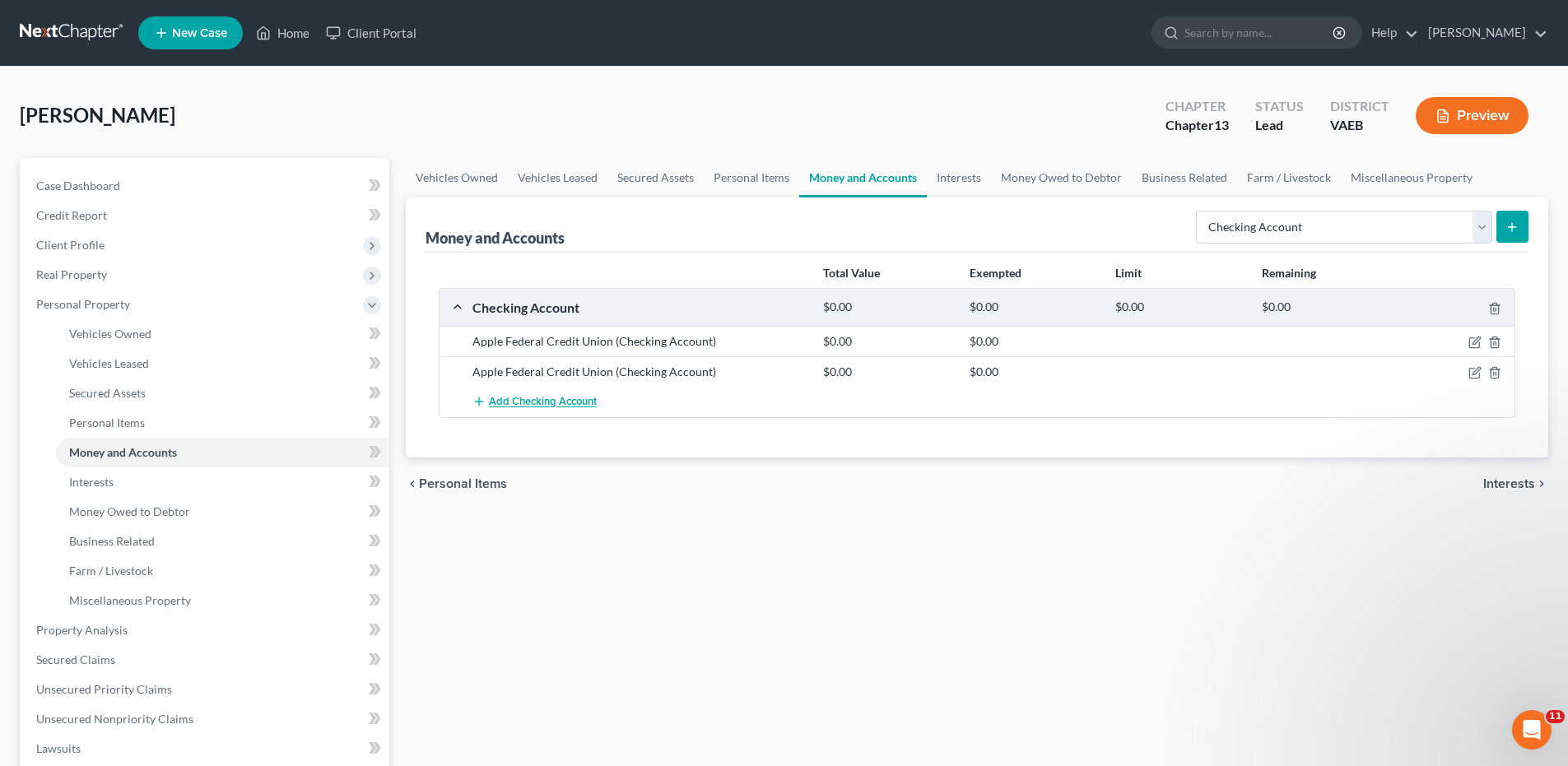
click at [565, 402] on span "Add Checking Account" at bounding box center [543, 403] width 108 height 13
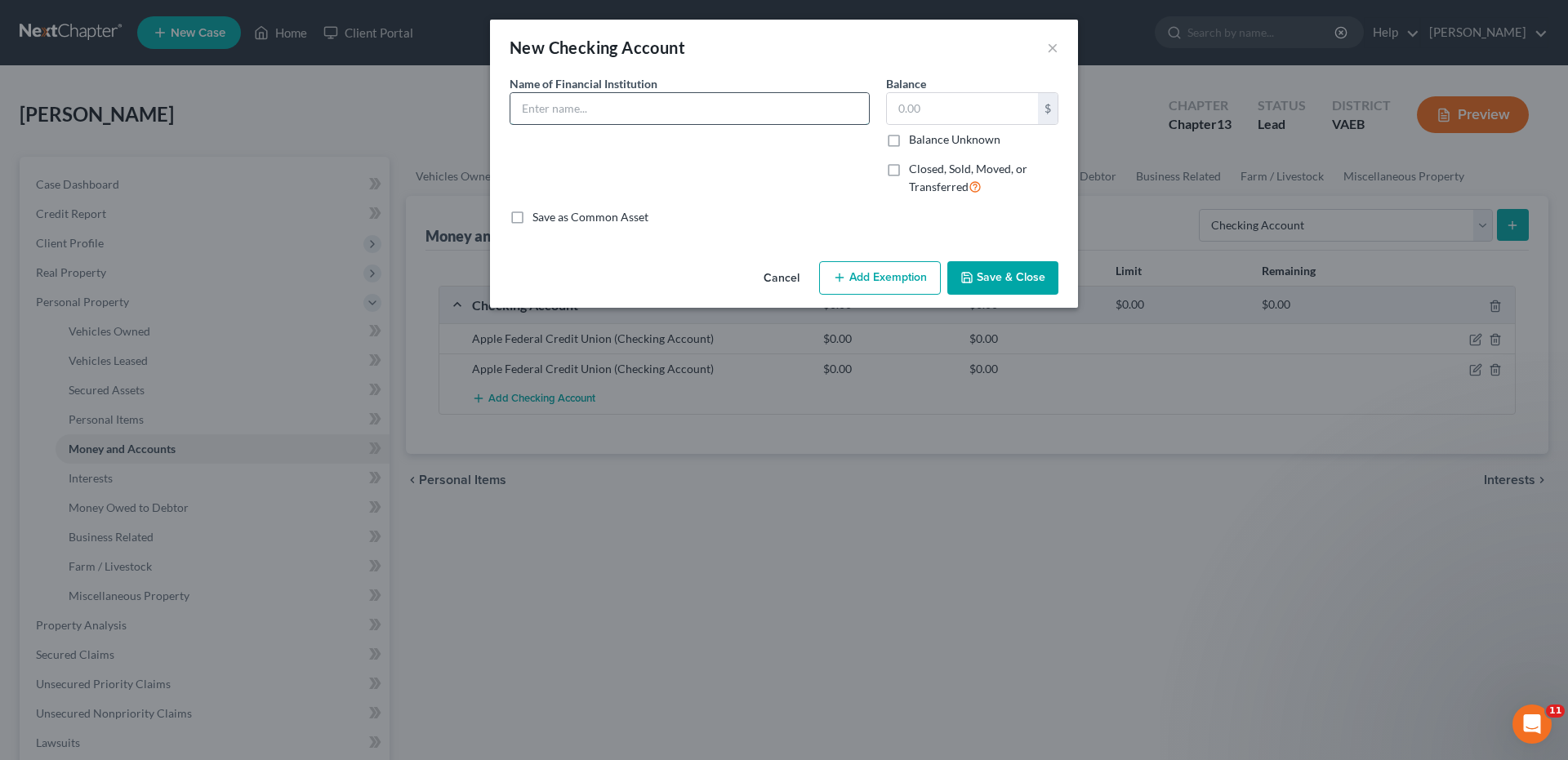
click at [530, 107] on input "text" at bounding box center [689, 109] width 358 height 31
type input "Navy Federal Credit Union"
click at [1006, 282] on button "Save & Close" at bounding box center [1002, 278] width 111 height 34
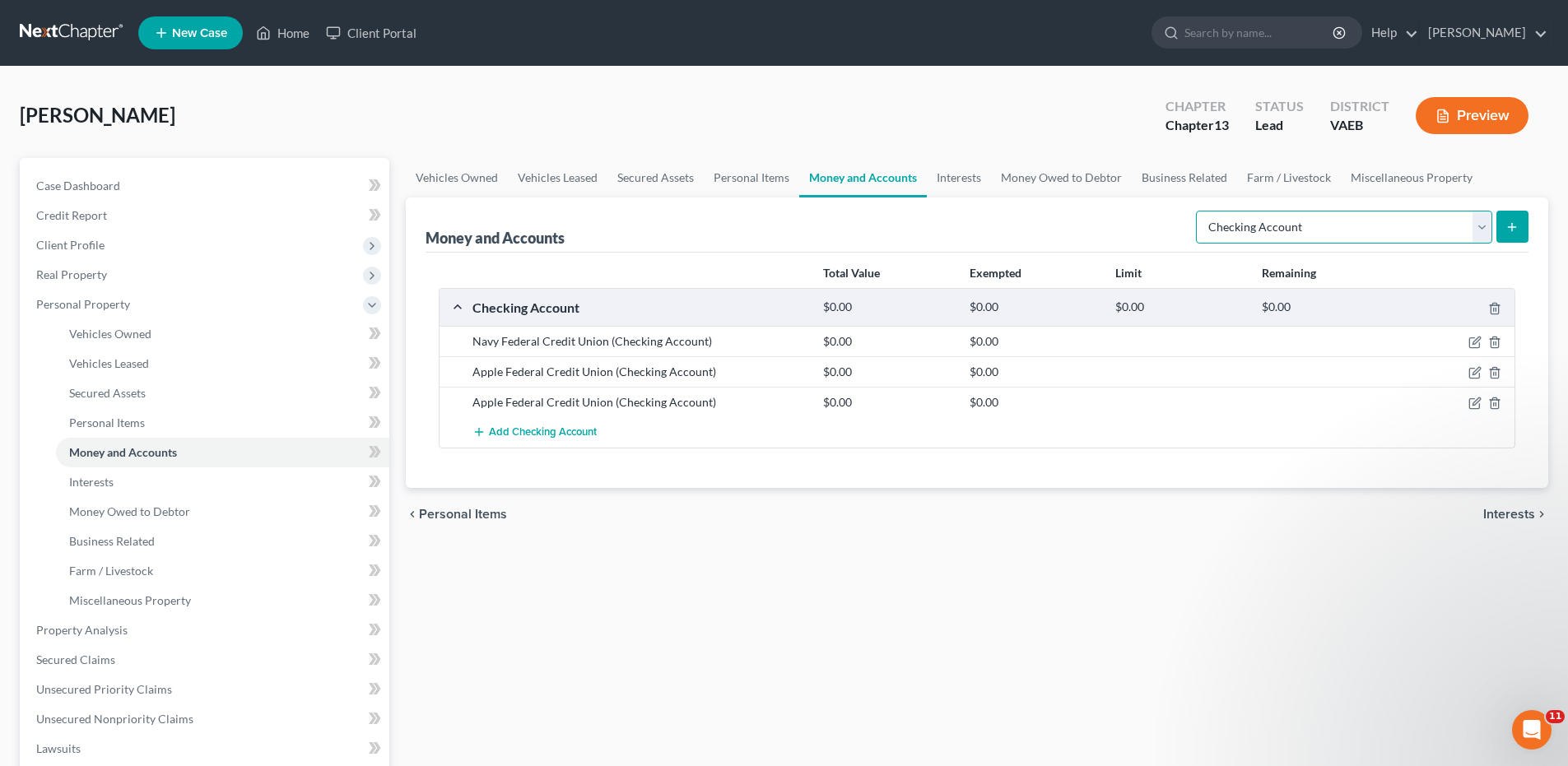
click at [1489, 228] on select "Select Account Type Brokerage Cash on Hand Certificates of Deposit Checking Acc…" at bounding box center [1344, 227] width 297 height 33
select select "savings"
click at [1199, 211] on select "Select Account Type Brokerage Cash on Hand Certificates of Deposit Checking Acc…" at bounding box center [1344, 227] width 297 height 33
click at [1519, 230] on button "submit" at bounding box center [1512, 227] width 33 height 33
click at [1512, 220] on icon "submit" at bounding box center [1511, 227] width 13 height 13
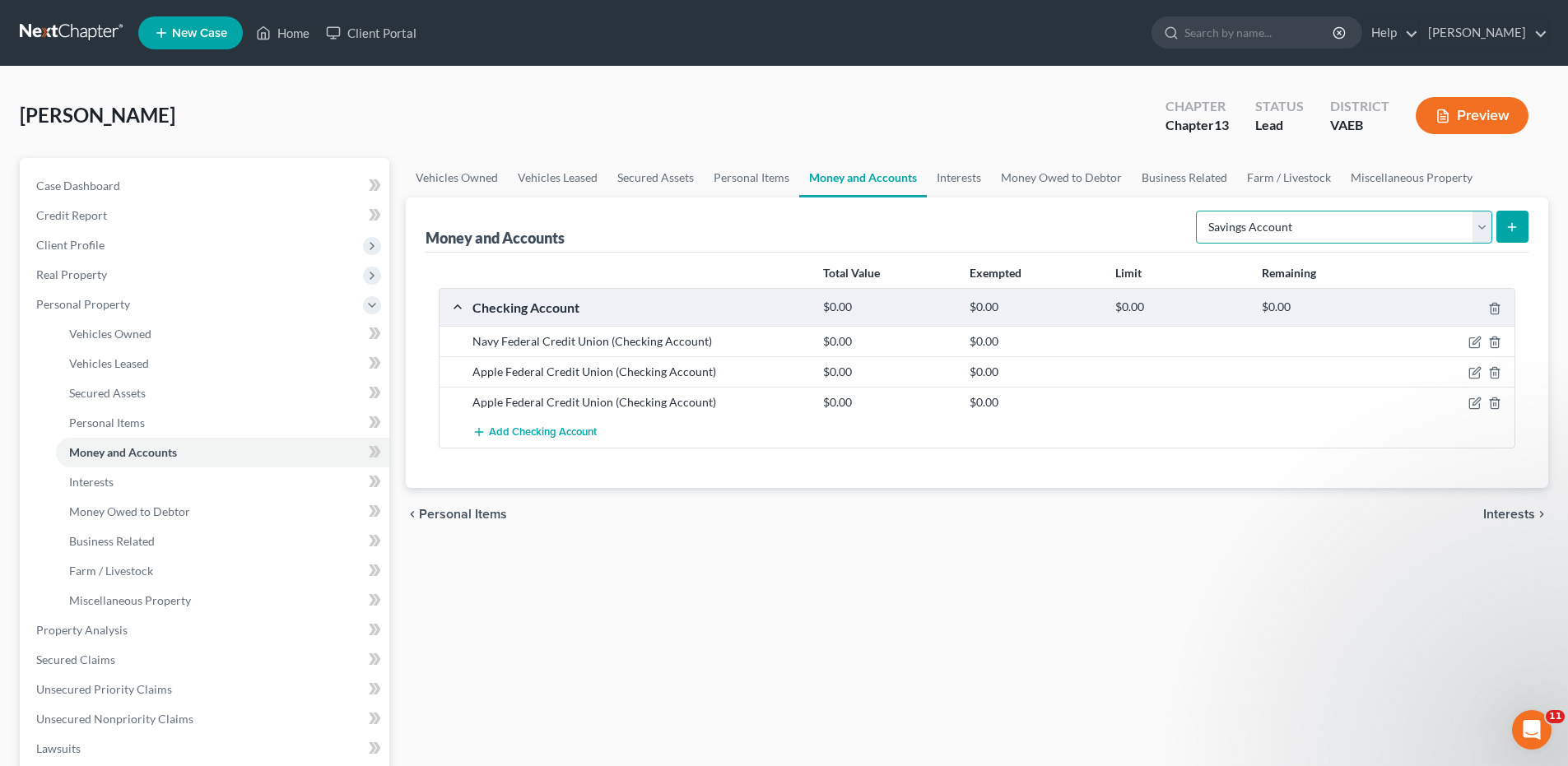
click at [1484, 229] on select "Select Account Type Brokerage Cash on Hand Certificates of Deposit Checking Acc…" at bounding box center [1344, 227] width 297 height 33
click at [1199, 211] on select "Select Account Type Brokerage Cash on Hand Certificates of Deposit Checking Acc…" at bounding box center [1344, 227] width 297 height 33
click at [1226, 394] on div at bounding box center [1179, 403] width 146 height 17
click at [589, 434] on span "Add Checking Account" at bounding box center [543, 432] width 108 height 13
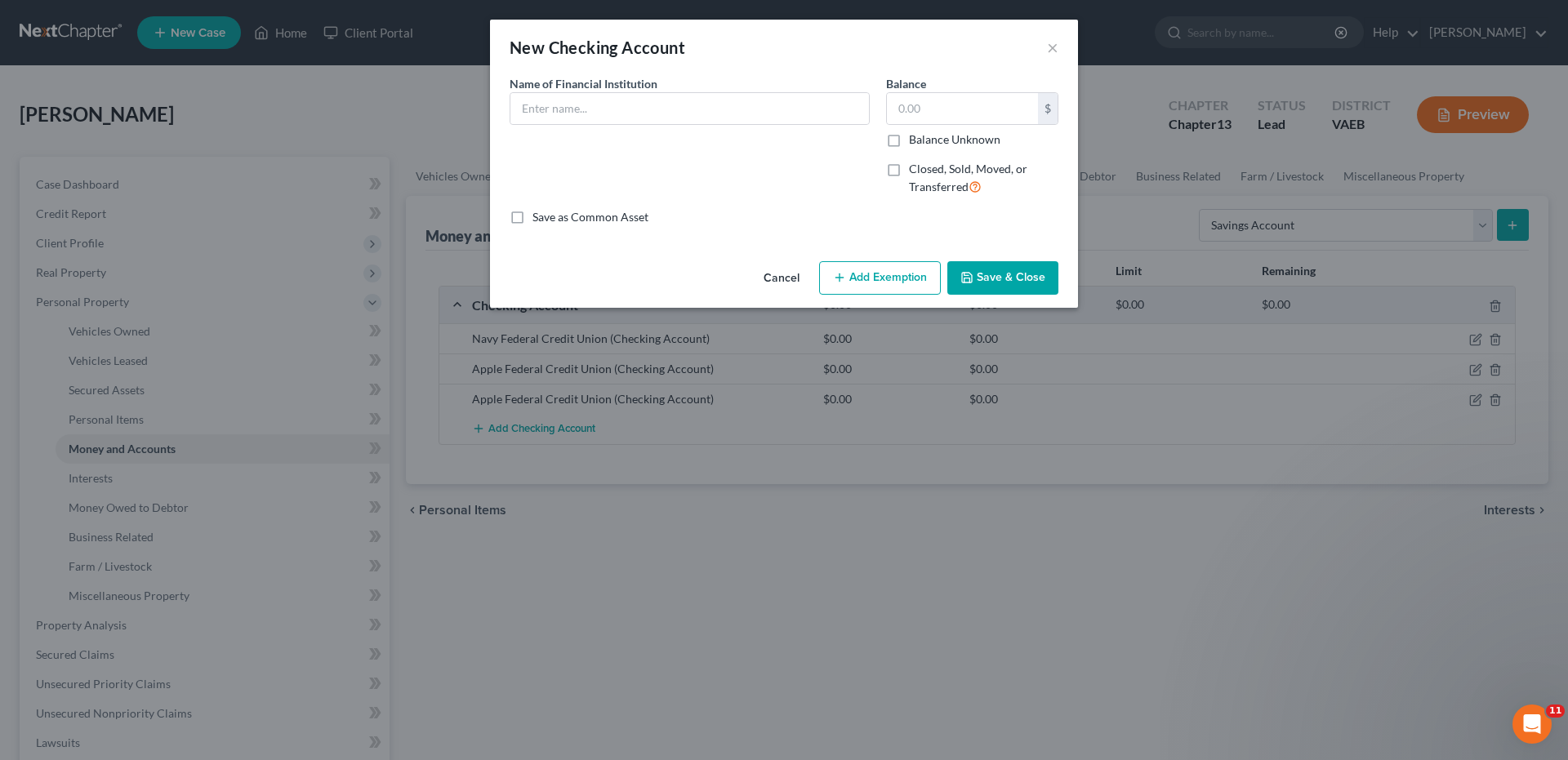
click at [779, 282] on button "Cancel" at bounding box center [781, 279] width 62 height 32
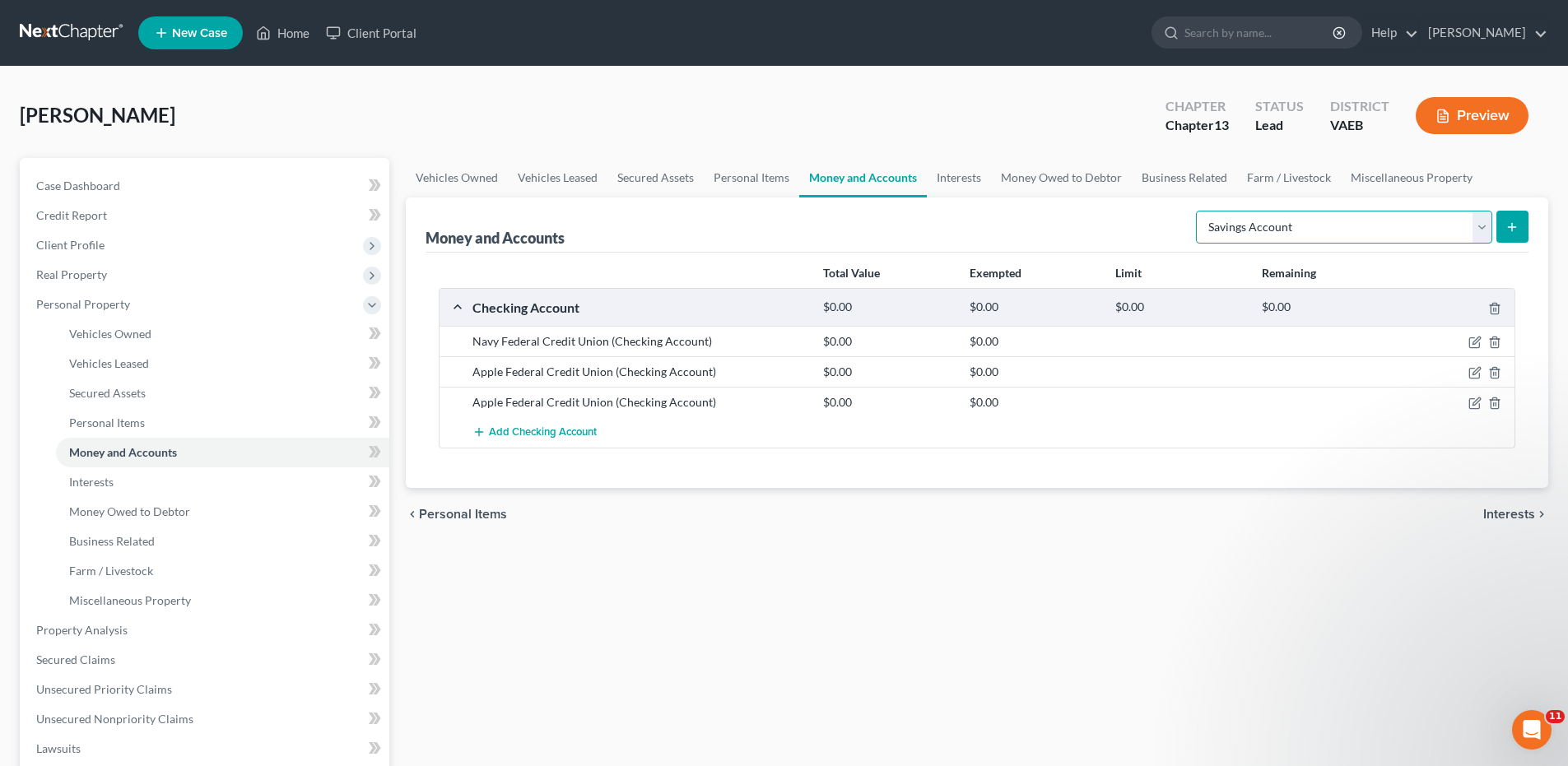
click at [1482, 225] on select "Select Account Type Brokerage Cash on Hand Certificates of Deposit Checking Acc…" at bounding box center [1344, 227] width 297 height 33
click at [1199, 211] on select "Select Account Type Brokerage Cash on Hand Certificates of Deposit Checking Acc…" at bounding box center [1344, 227] width 297 height 33
click at [1226, 397] on div at bounding box center [1179, 403] width 146 height 17
click at [1514, 226] on icon "submit" at bounding box center [1511, 227] width 13 height 13
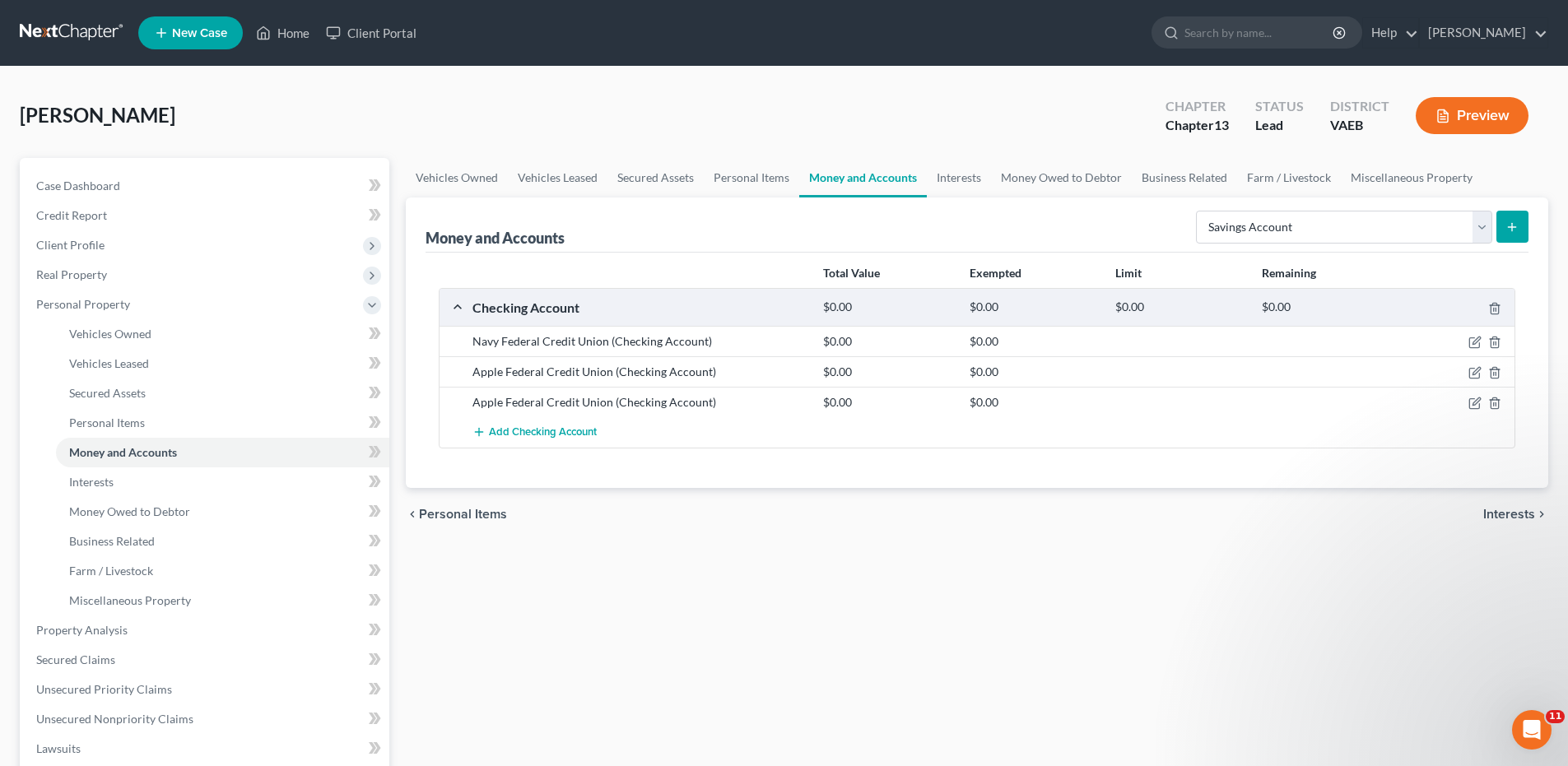
click at [1514, 226] on icon "submit" at bounding box center [1511, 227] width 13 height 13
click at [1508, 224] on icon "submit" at bounding box center [1511, 227] width 13 height 13
click at [1282, 222] on select "Select Account Type Brokerage Cash on Hand Certificates of Deposit Checking Acc…" at bounding box center [1344, 227] width 297 height 33
click at [1199, 211] on select "Select Account Type Brokerage Cash on Hand Certificates of Deposit Checking Acc…" at bounding box center [1344, 227] width 297 height 33
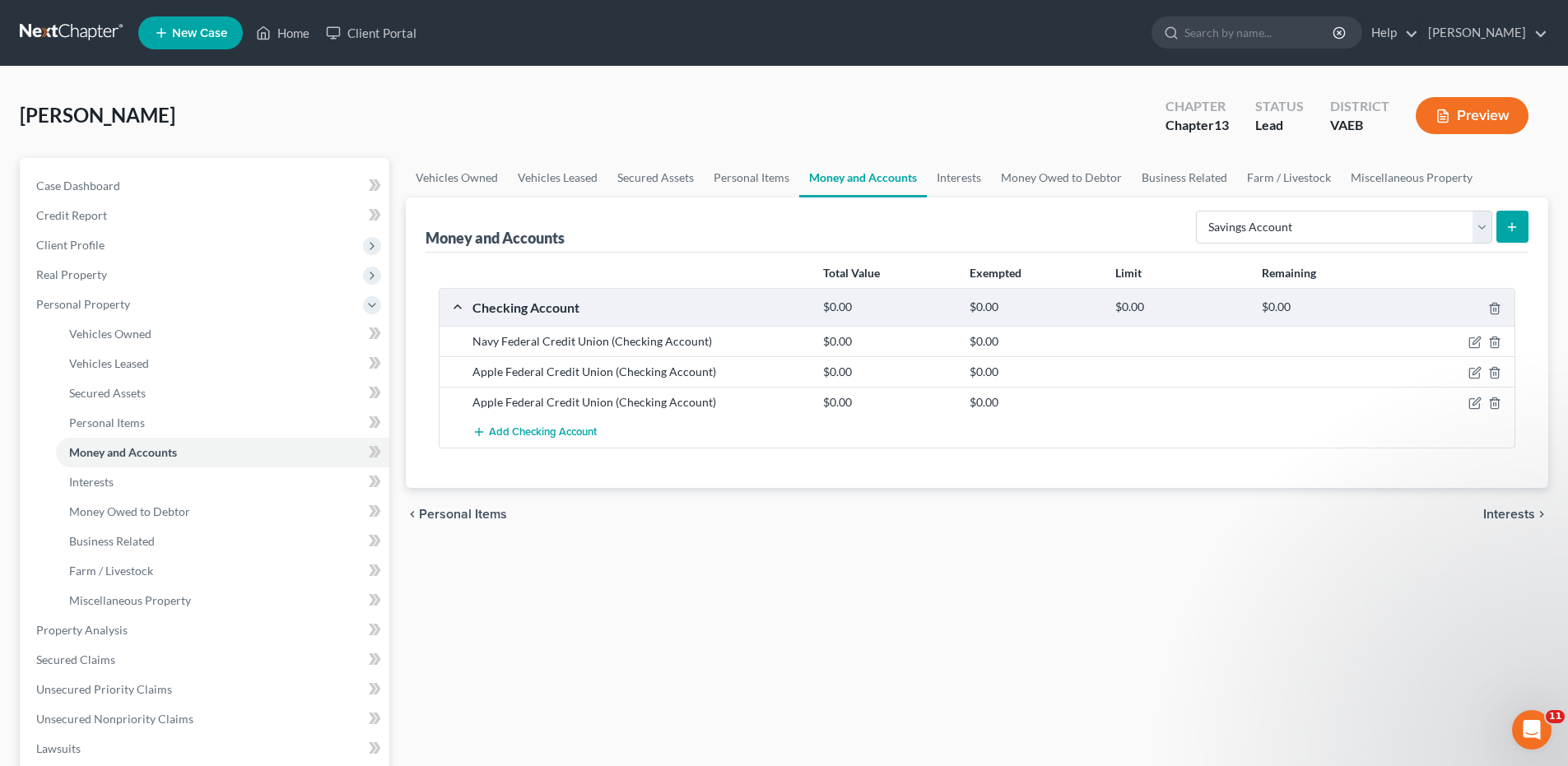
click at [483, 306] on div "Checking Account" at bounding box center [639, 307] width 351 height 18
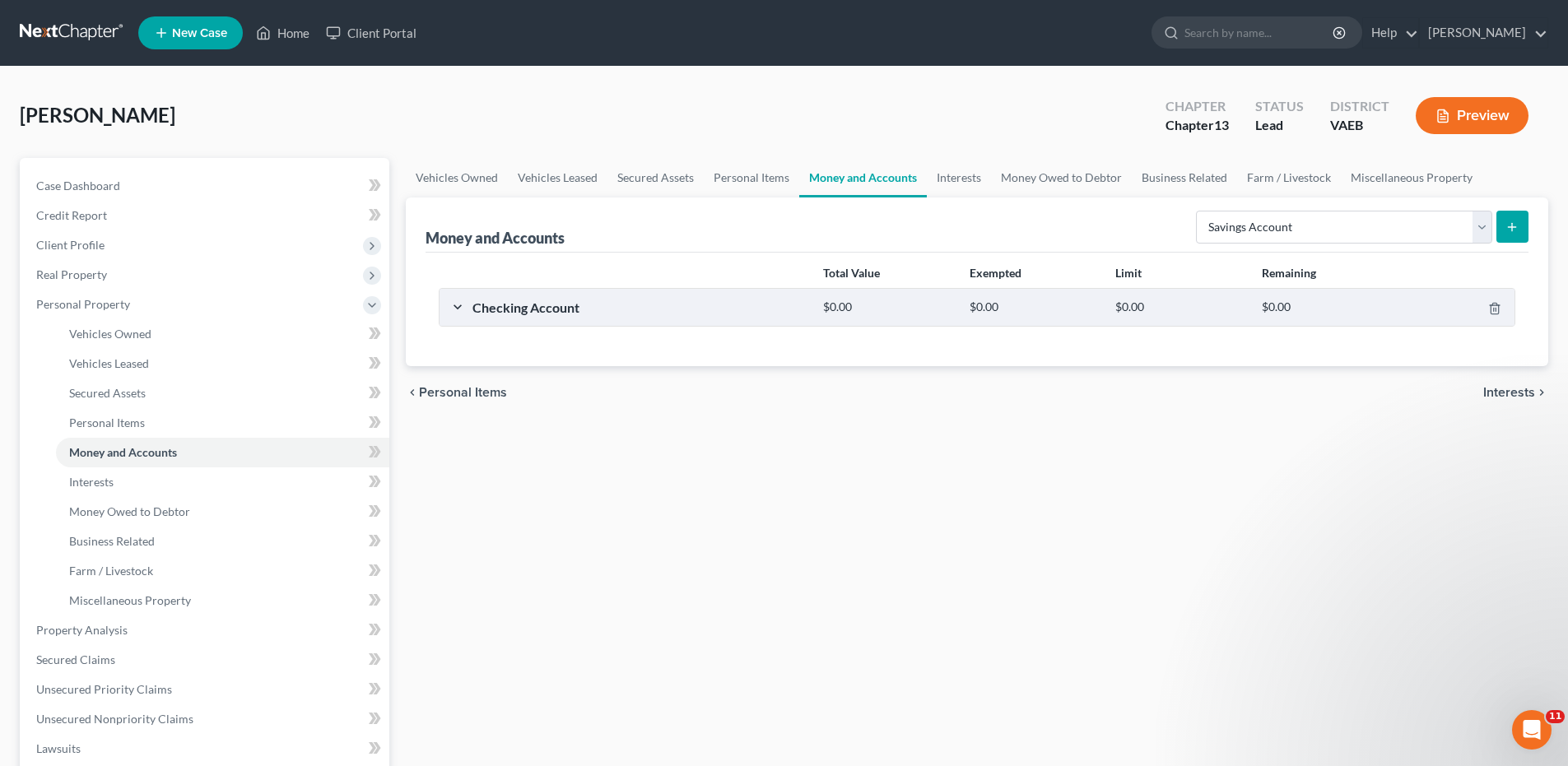
click at [483, 306] on div "Checking Account" at bounding box center [639, 307] width 351 height 18
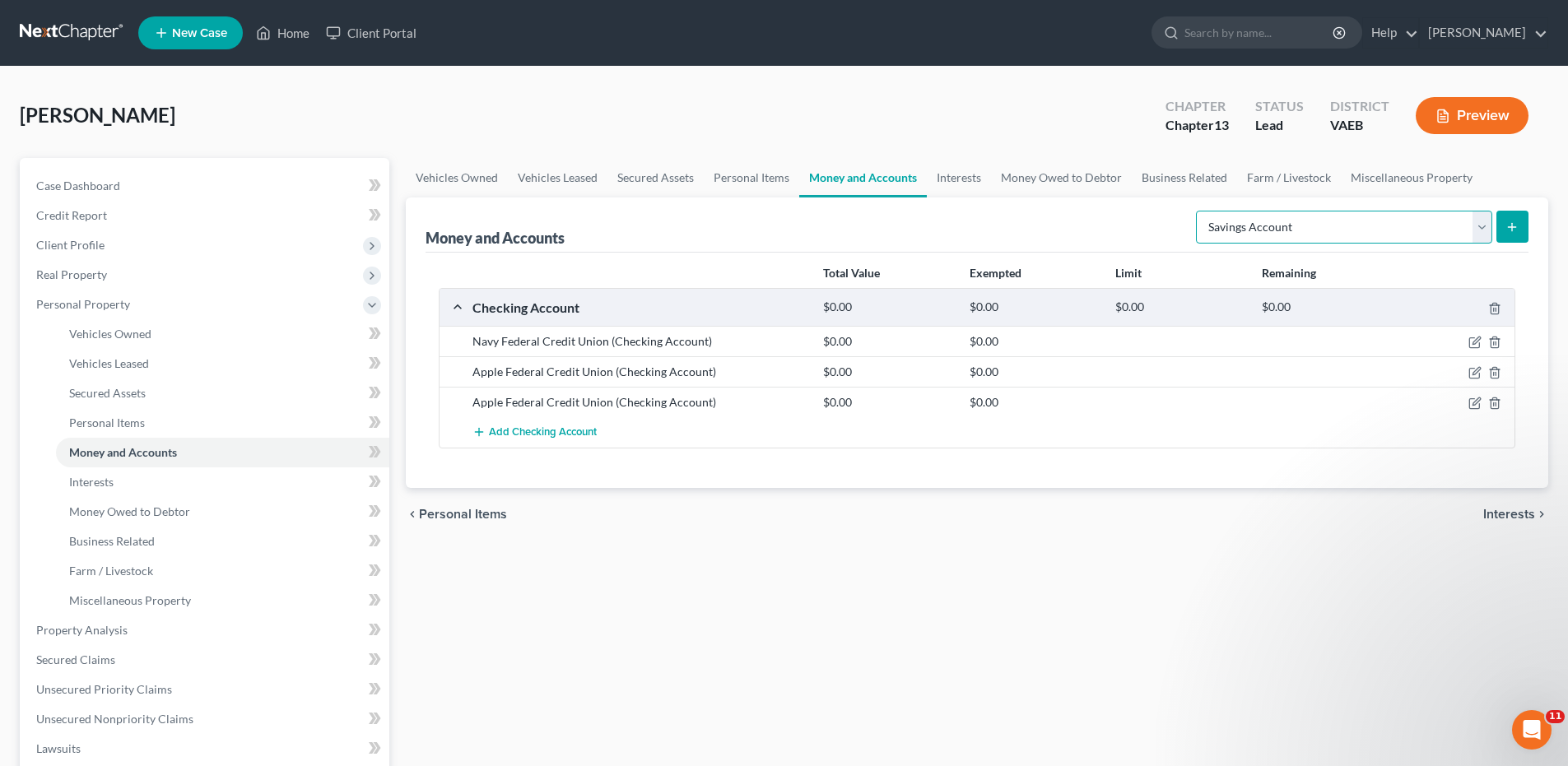
click at [1478, 224] on select "Select Account Type Brokerage Cash on Hand Certificates of Deposit Checking Acc…" at bounding box center [1344, 227] width 297 height 33
click at [1199, 211] on select "Select Account Type Brokerage Cash on Hand Certificates of Deposit Checking Acc…" at bounding box center [1344, 227] width 297 height 33
click at [1510, 225] on icon "submit" at bounding box center [1511, 227] width 13 height 13
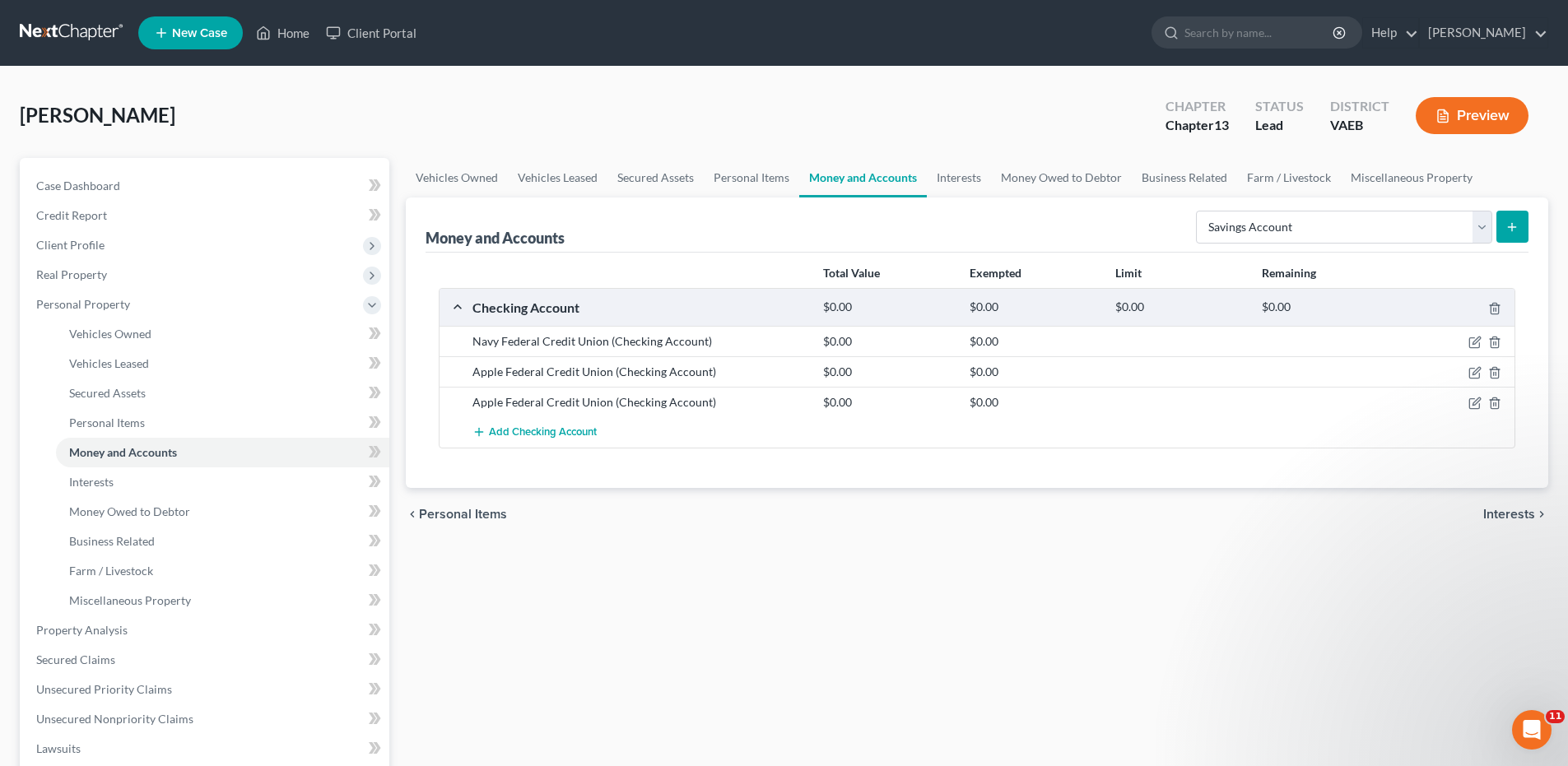
click at [1498, 508] on span "Interests" at bounding box center [1508, 514] width 52 height 13
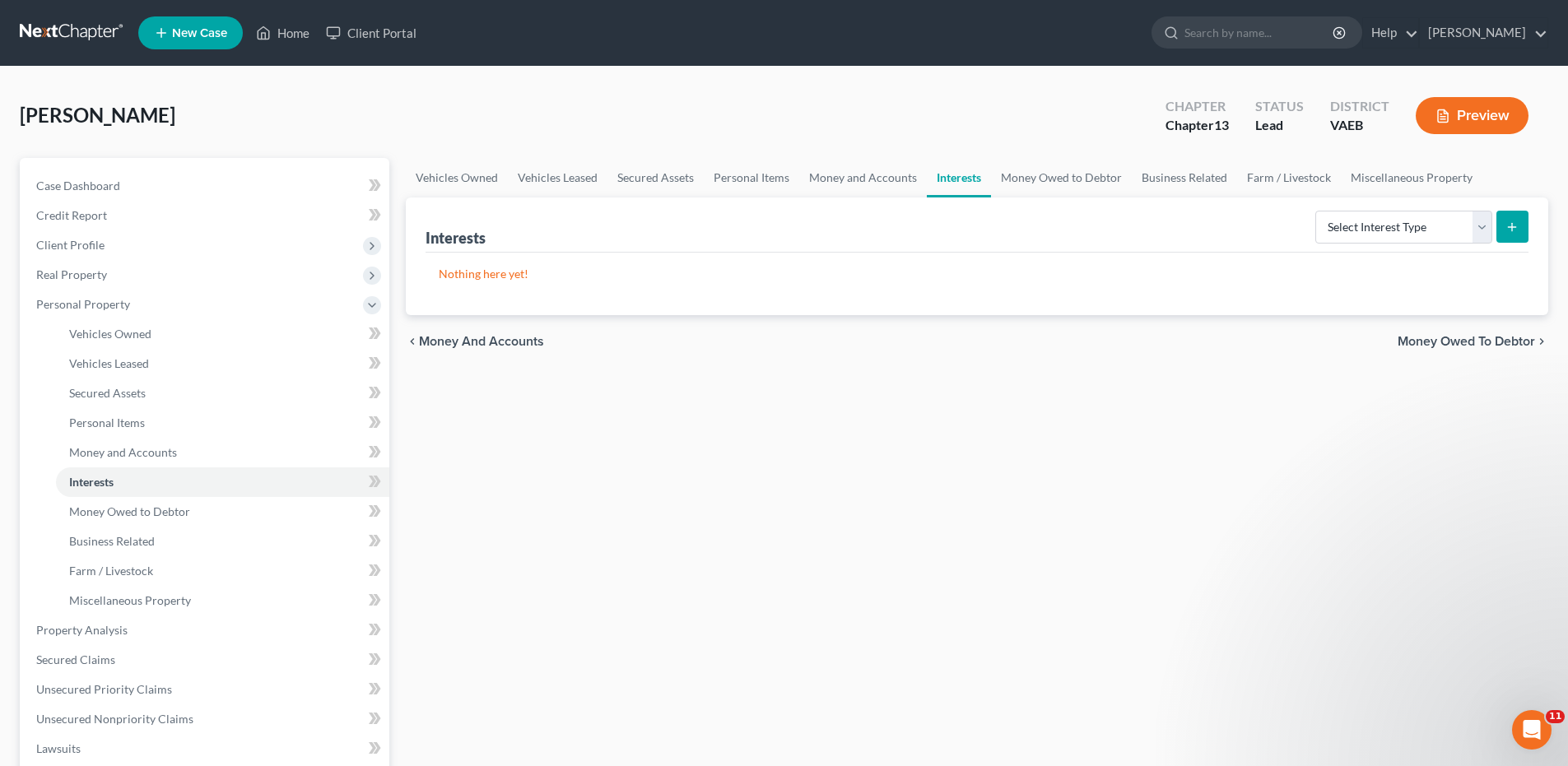
click at [1520, 342] on span "Money Owed to Debtor" at bounding box center [1466, 341] width 138 height 13
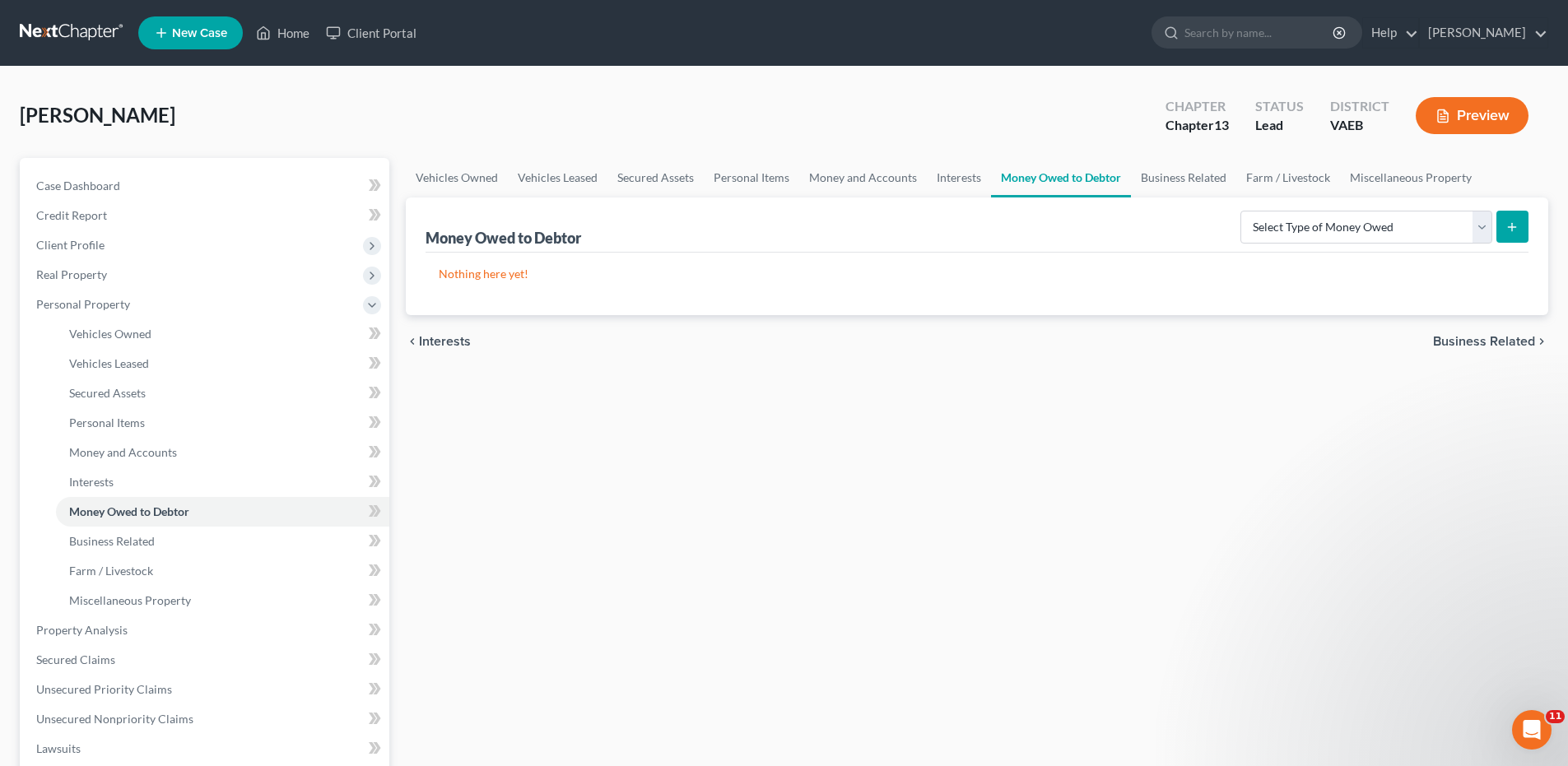
click at [1519, 342] on span "Business Related" at bounding box center [1483, 341] width 102 height 13
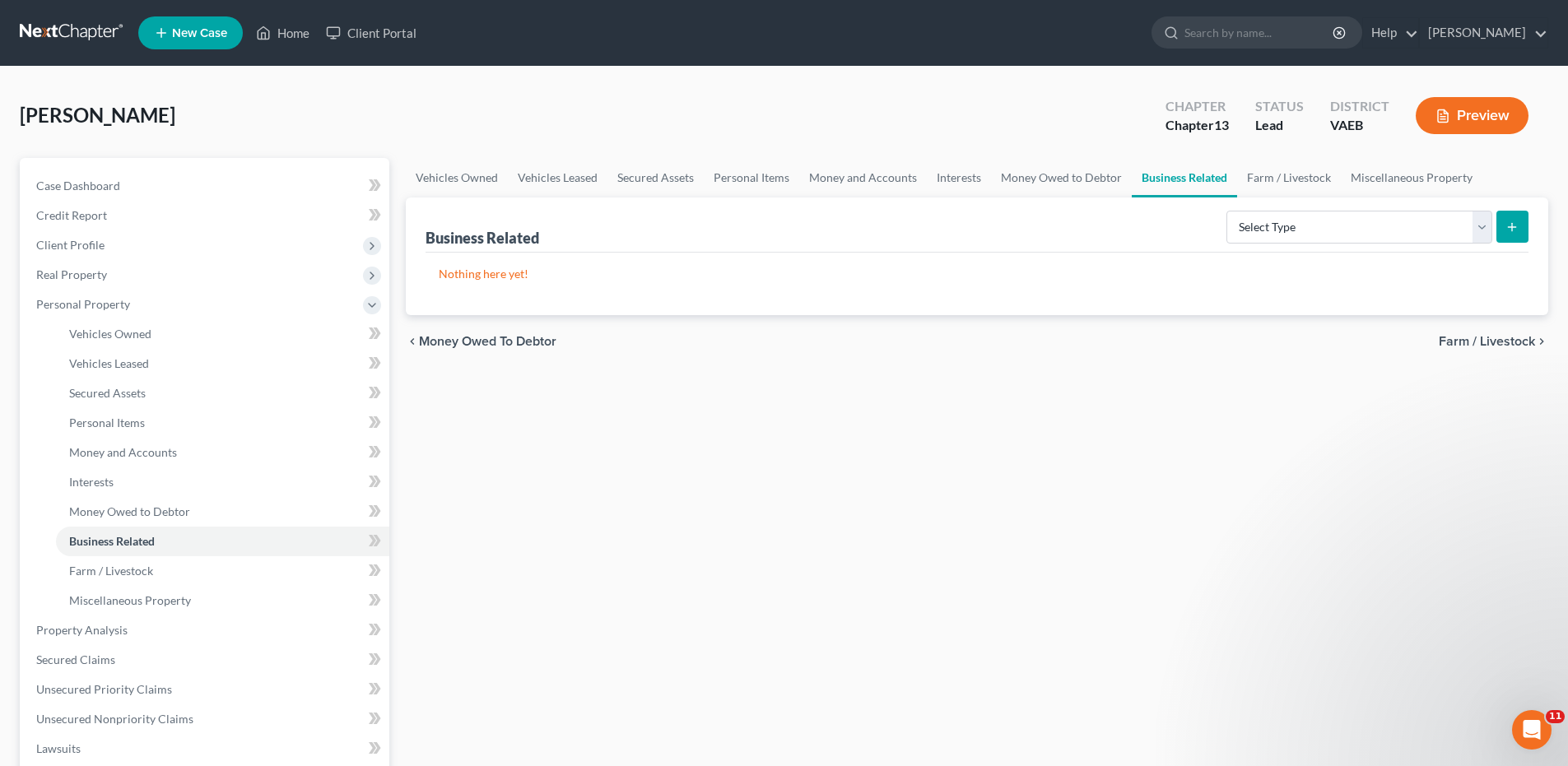
click at [1519, 342] on span "Farm / Livestock" at bounding box center [1487, 341] width 97 height 13
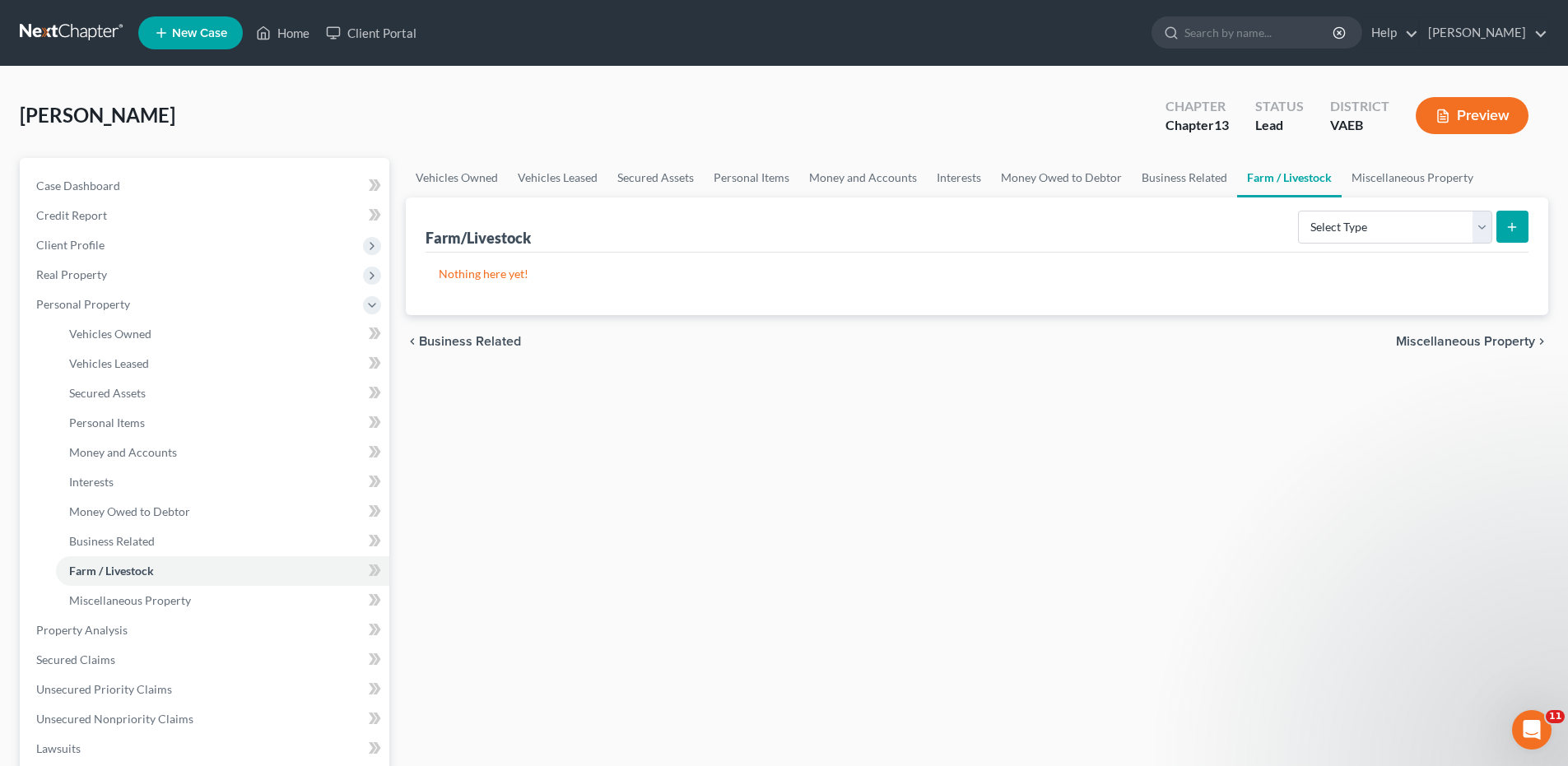
click at [1519, 342] on span "Miscellaneous Property" at bounding box center [1466, 341] width 140 height 13
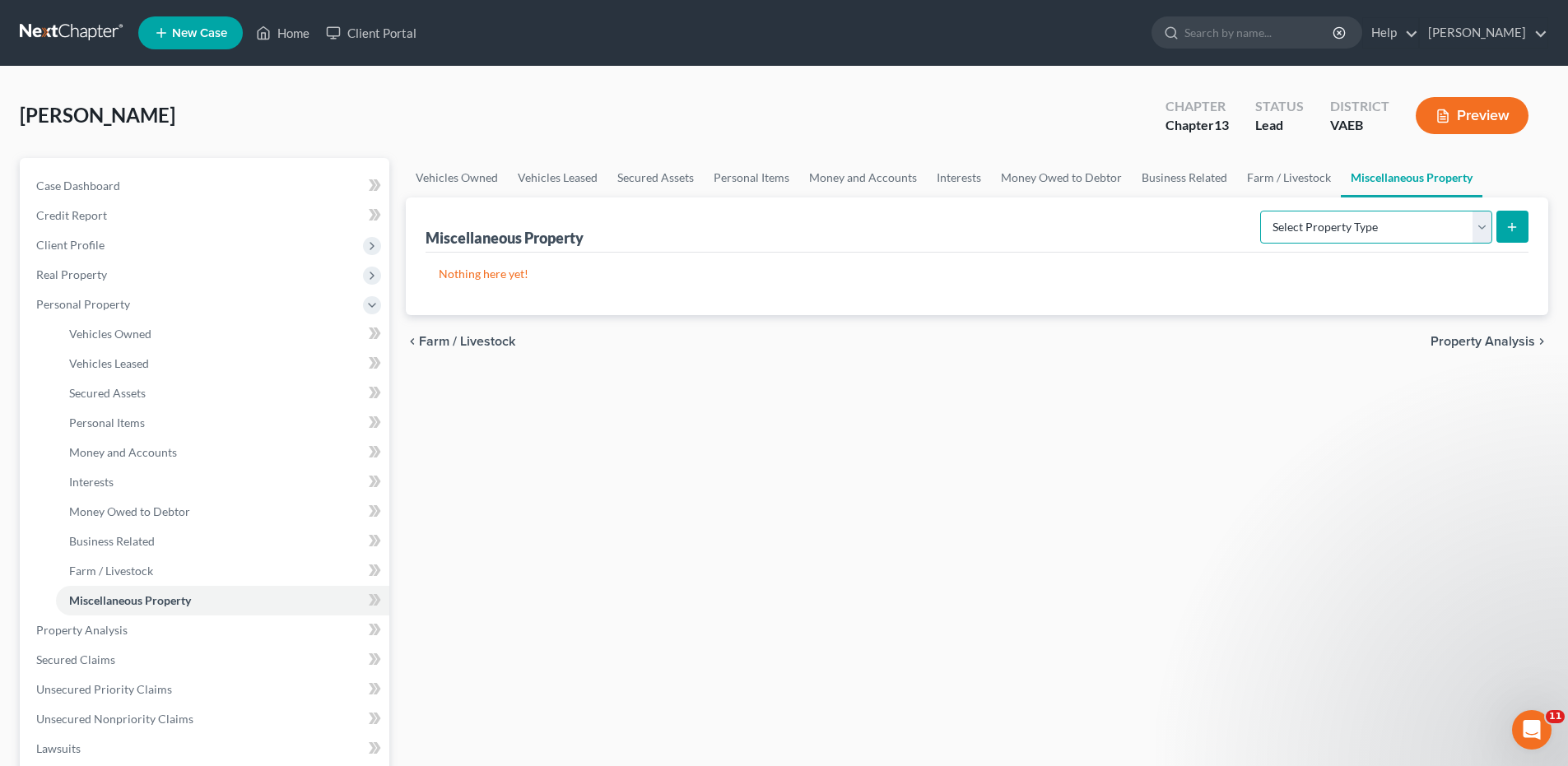
click at [1482, 223] on select "Select Property Type Assigned for Creditor Benefit [DATE] Holding for Another N…" at bounding box center [1376, 227] width 233 height 33
click at [1398, 443] on div "Vehicles Owned Vehicles Leased Secured Assets Personal Items Money and Accounts…" at bounding box center [977, 648] width 1159 height 980
click at [1453, 341] on span "Property Analysis" at bounding box center [1482, 341] width 104 height 13
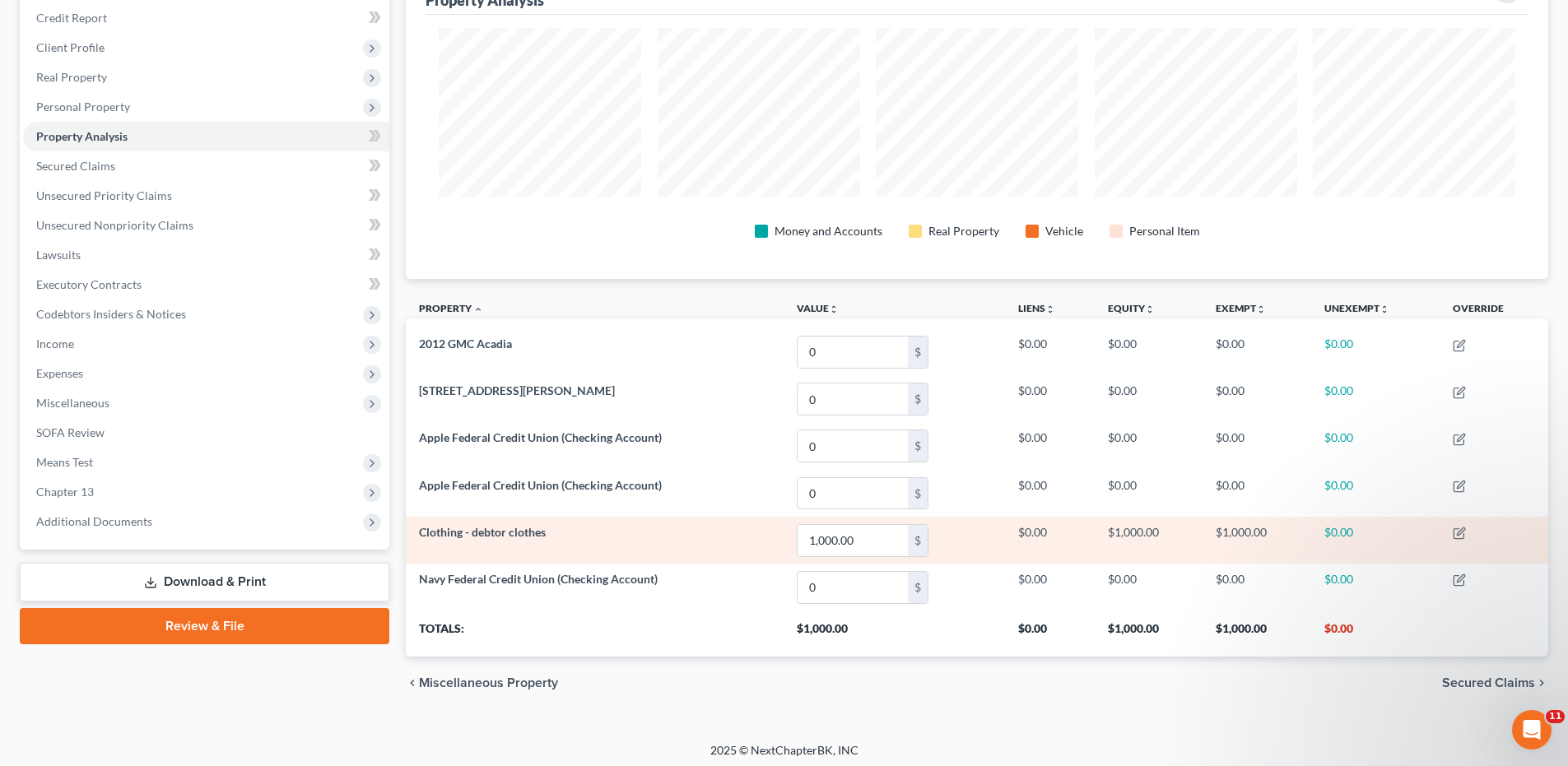
scroll to position [204, 0]
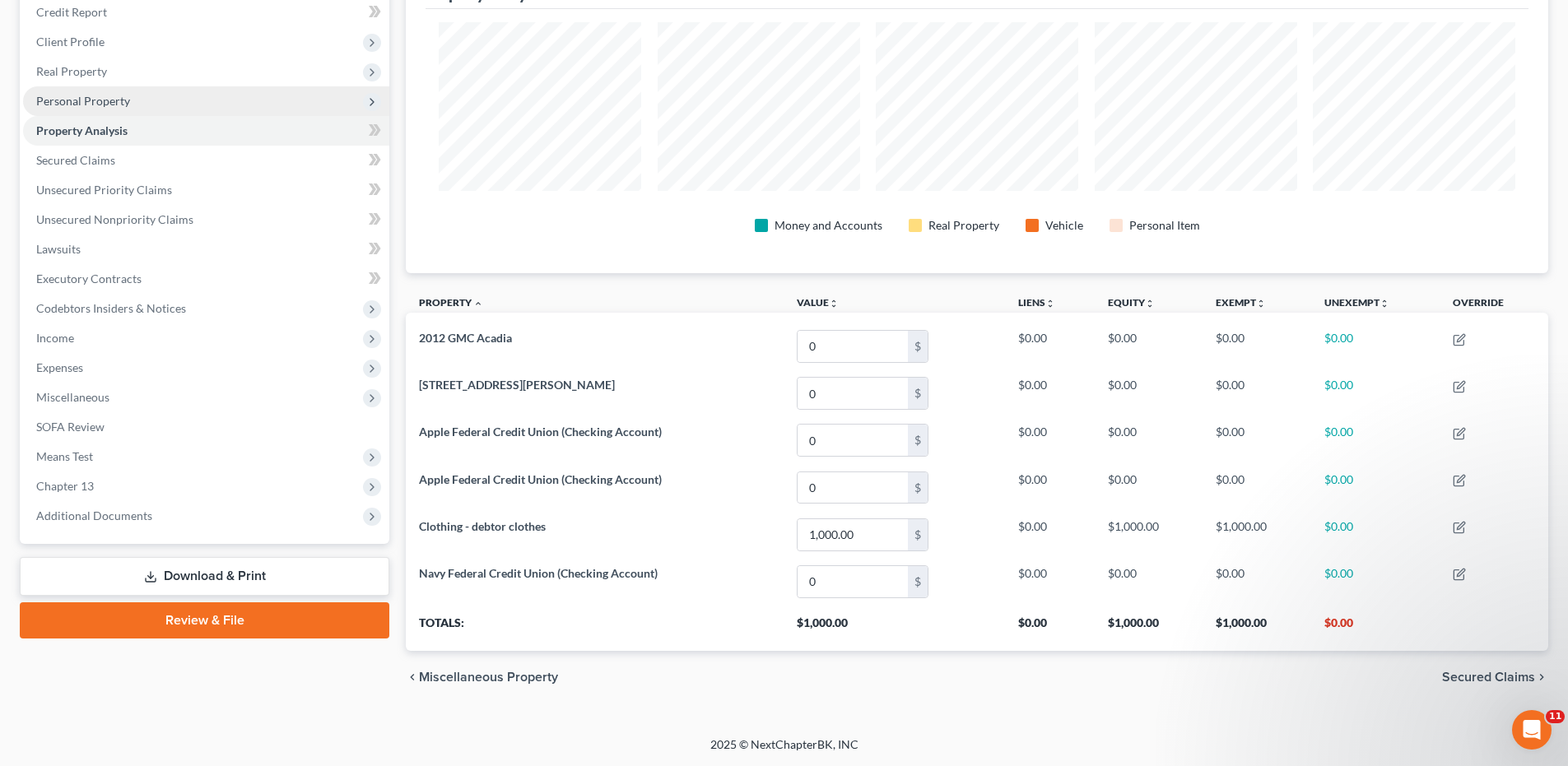
click at [92, 104] on span "Personal Property" at bounding box center [83, 100] width 94 height 14
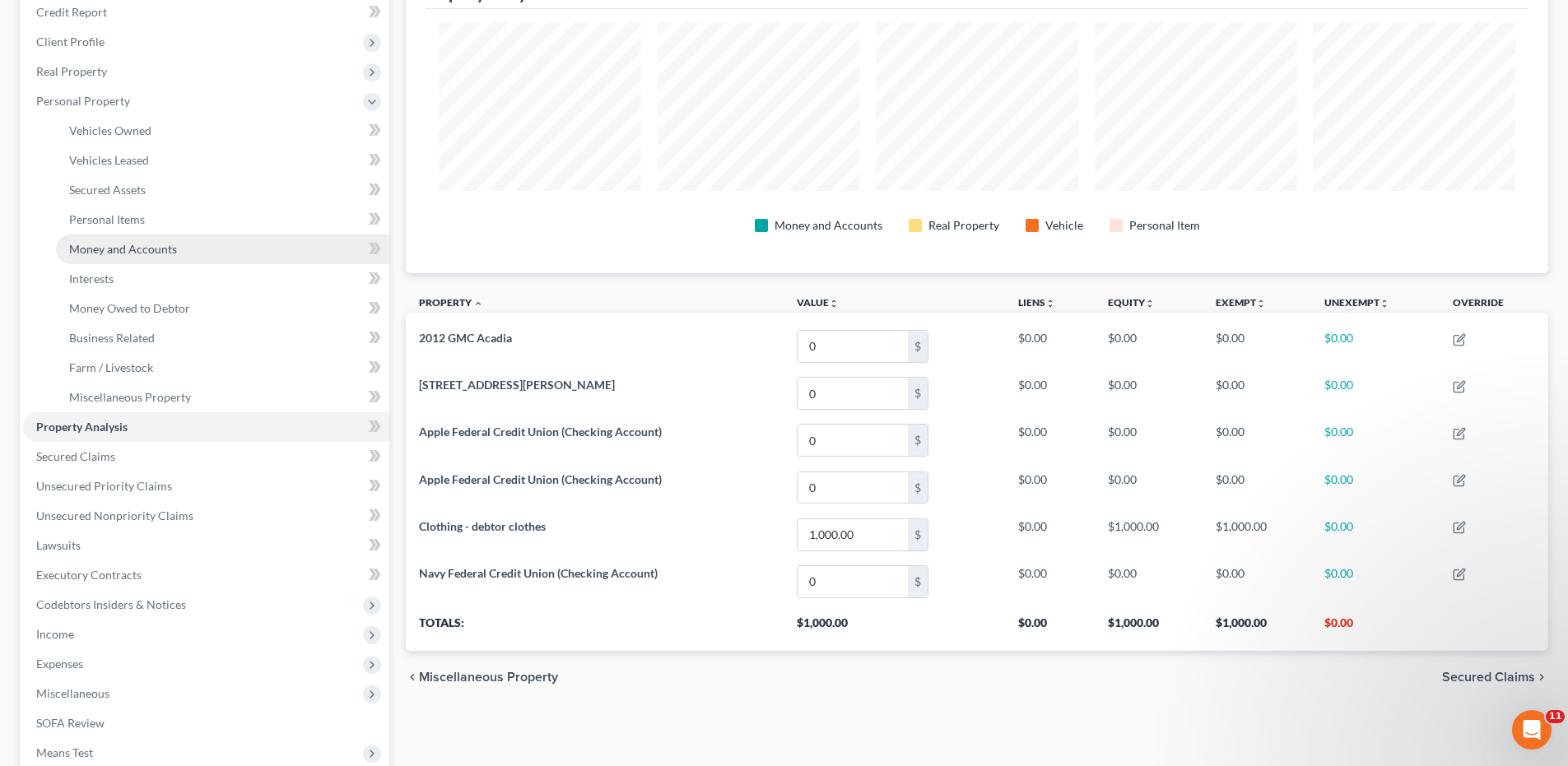
click at [113, 245] on span "Money and Accounts" at bounding box center [123, 248] width 108 height 14
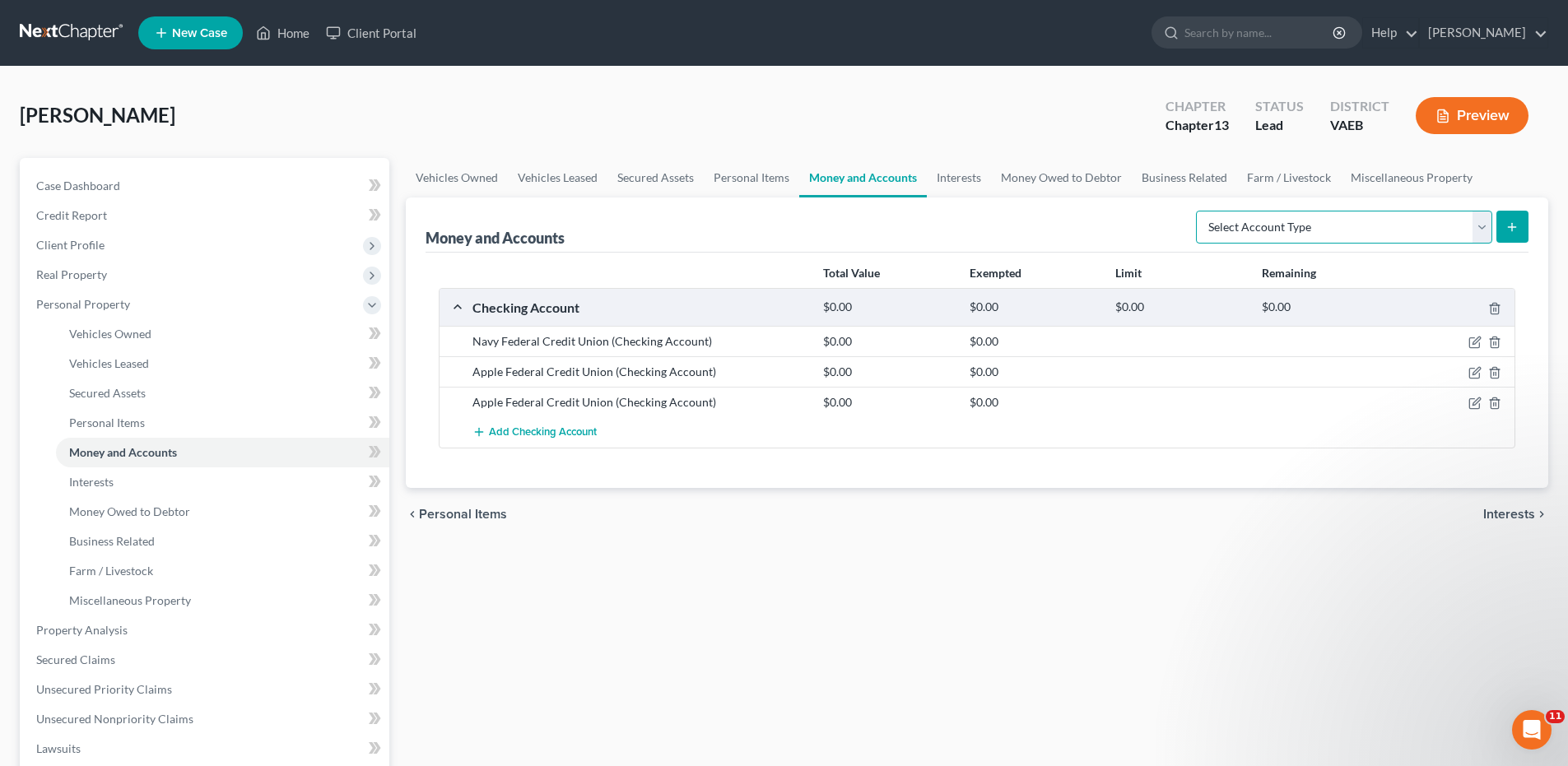
click at [1481, 225] on select "Select Account Type Brokerage Cash on Hand Certificates of Deposit Checking Acc…" at bounding box center [1344, 227] width 297 height 33
select select "savings"
click at [1199, 211] on select "Select Account Type Brokerage Cash on Hand Certificates of Deposit Checking Acc…" at bounding box center [1344, 227] width 297 height 33
click at [1521, 224] on button "submit" at bounding box center [1512, 227] width 33 height 33
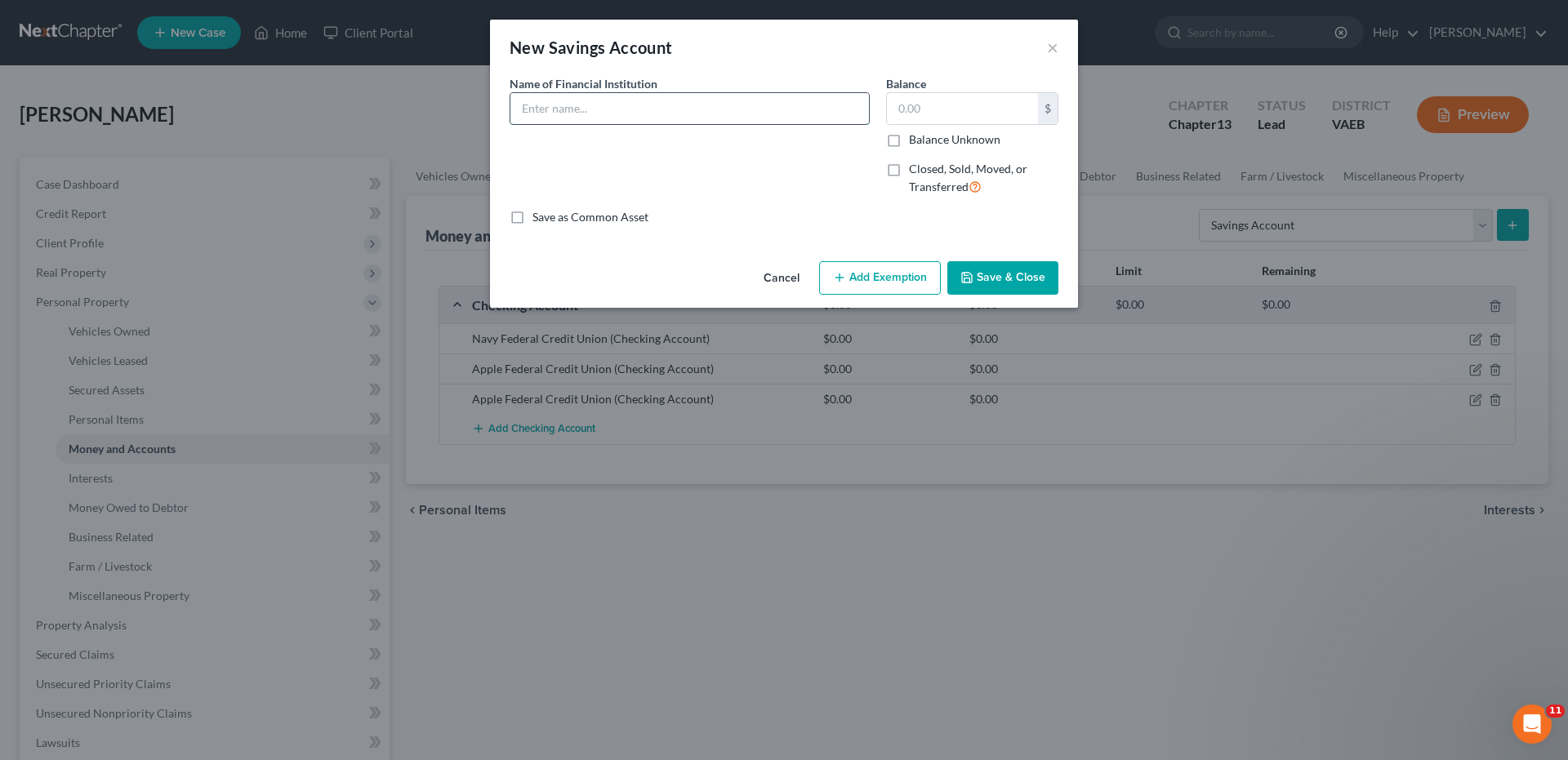
click at [545, 104] on input "text" at bounding box center [689, 109] width 358 height 31
type input "Apple Federal Credit Union"
click at [987, 274] on button "Save & Close" at bounding box center [1002, 278] width 111 height 34
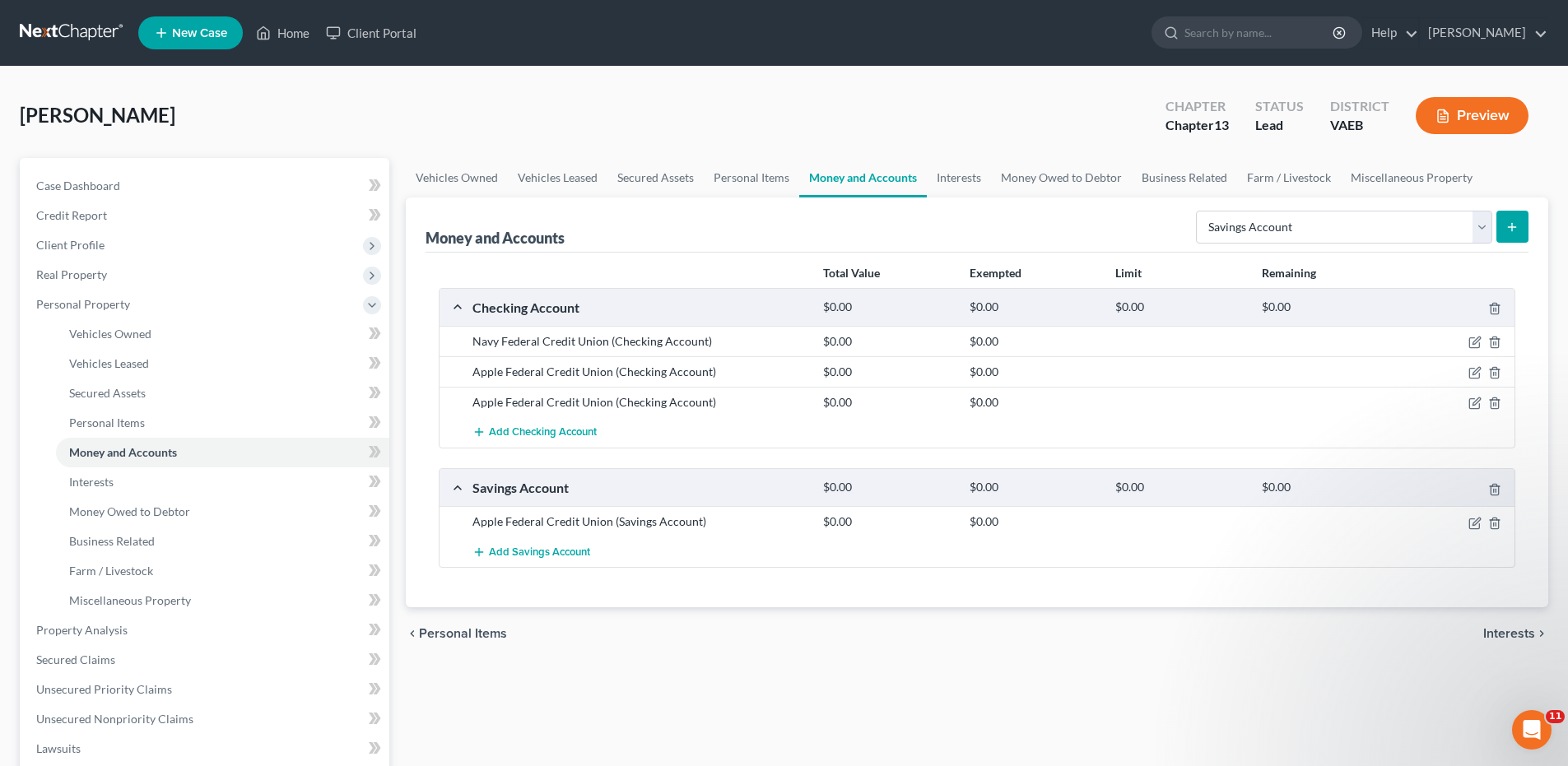
click at [1495, 634] on span "Interests" at bounding box center [1508, 633] width 52 height 13
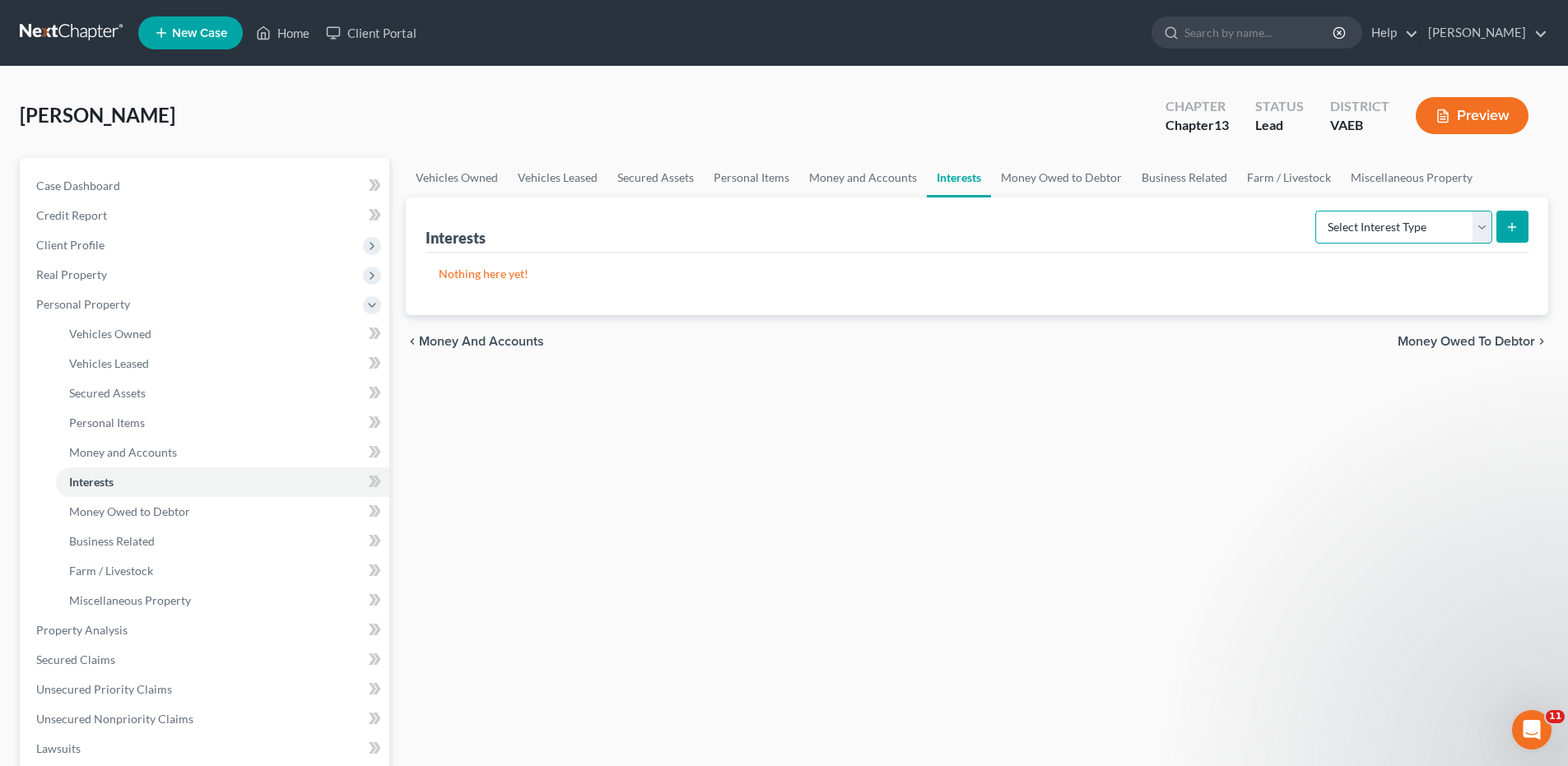
click at [1481, 229] on select "Select Interest Type 401K Annuity Bond Education IRA Government Bond Government…" at bounding box center [1403, 227] width 177 height 33
select select "pension_plan"
click at [1317, 211] on select "Select Interest Type 401K Annuity Bond Education IRA Government Bond Government…" at bounding box center [1403, 227] width 177 height 33
click at [1510, 229] on icon "submit" at bounding box center [1511, 227] width 13 height 13
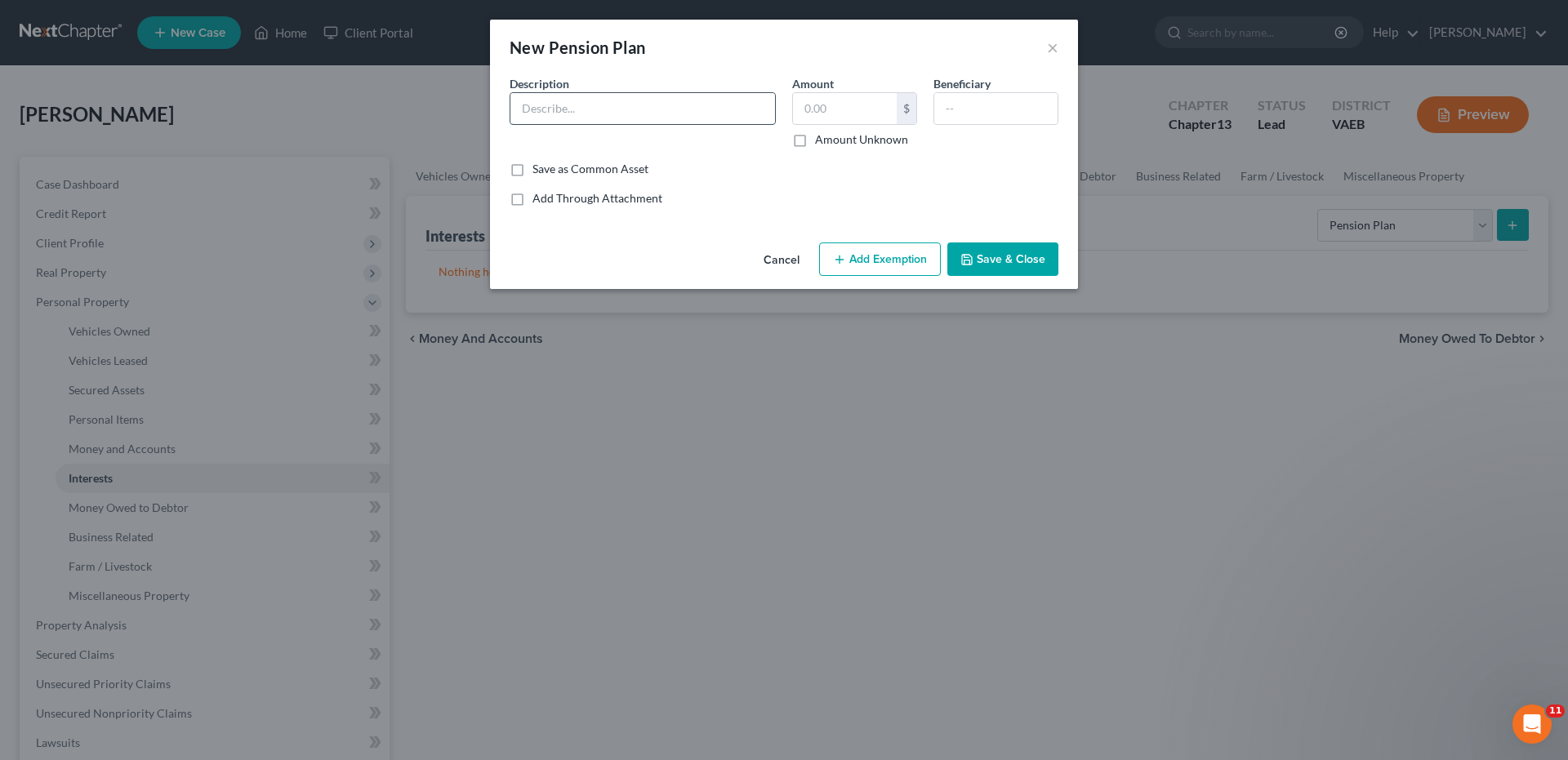
click at [574, 110] on input "text" at bounding box center [642, 109] width 265 height 31
type input "[US_STATE] Retirement System"
click at [1023, 256] on button "Save & Close" at bounding box center [1002, 259] width 111 height 34
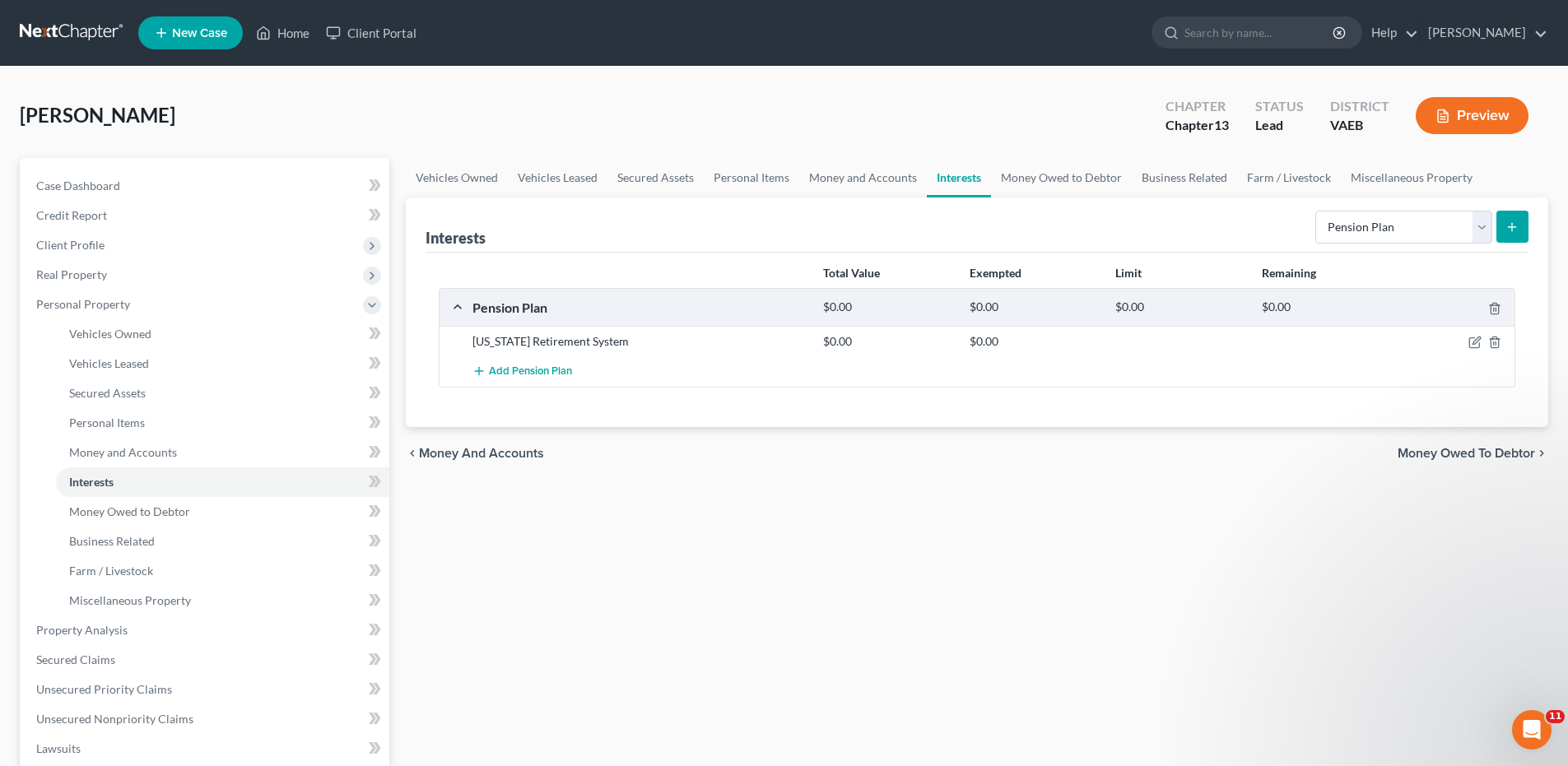
click at [1336, 303] on div "$0.00" at bounding box center [1326, 307] width 146 height 16
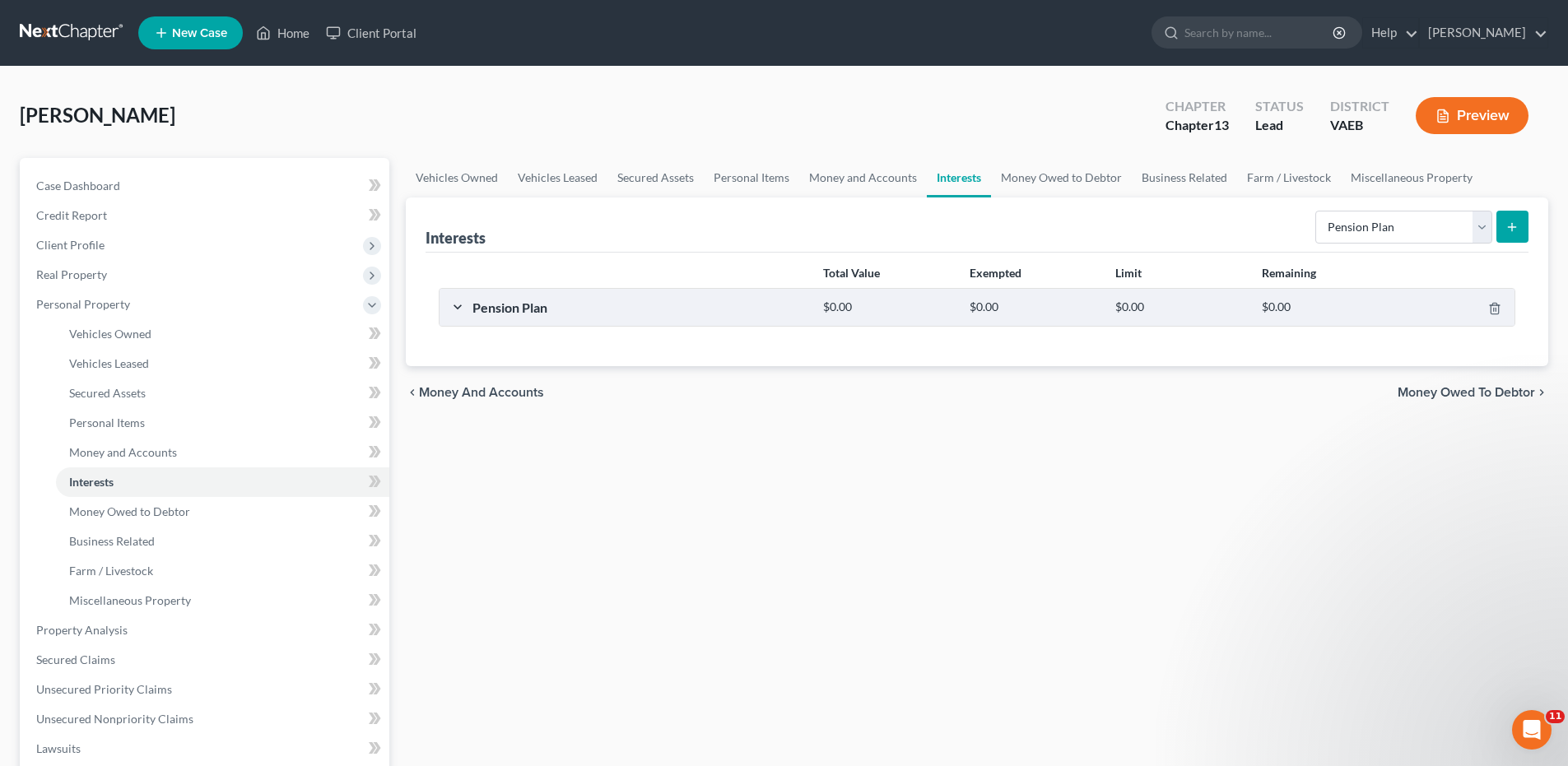
click at [505, 313] on div "Pension Plan" at bounding box center [639, 307] width 351 height 18
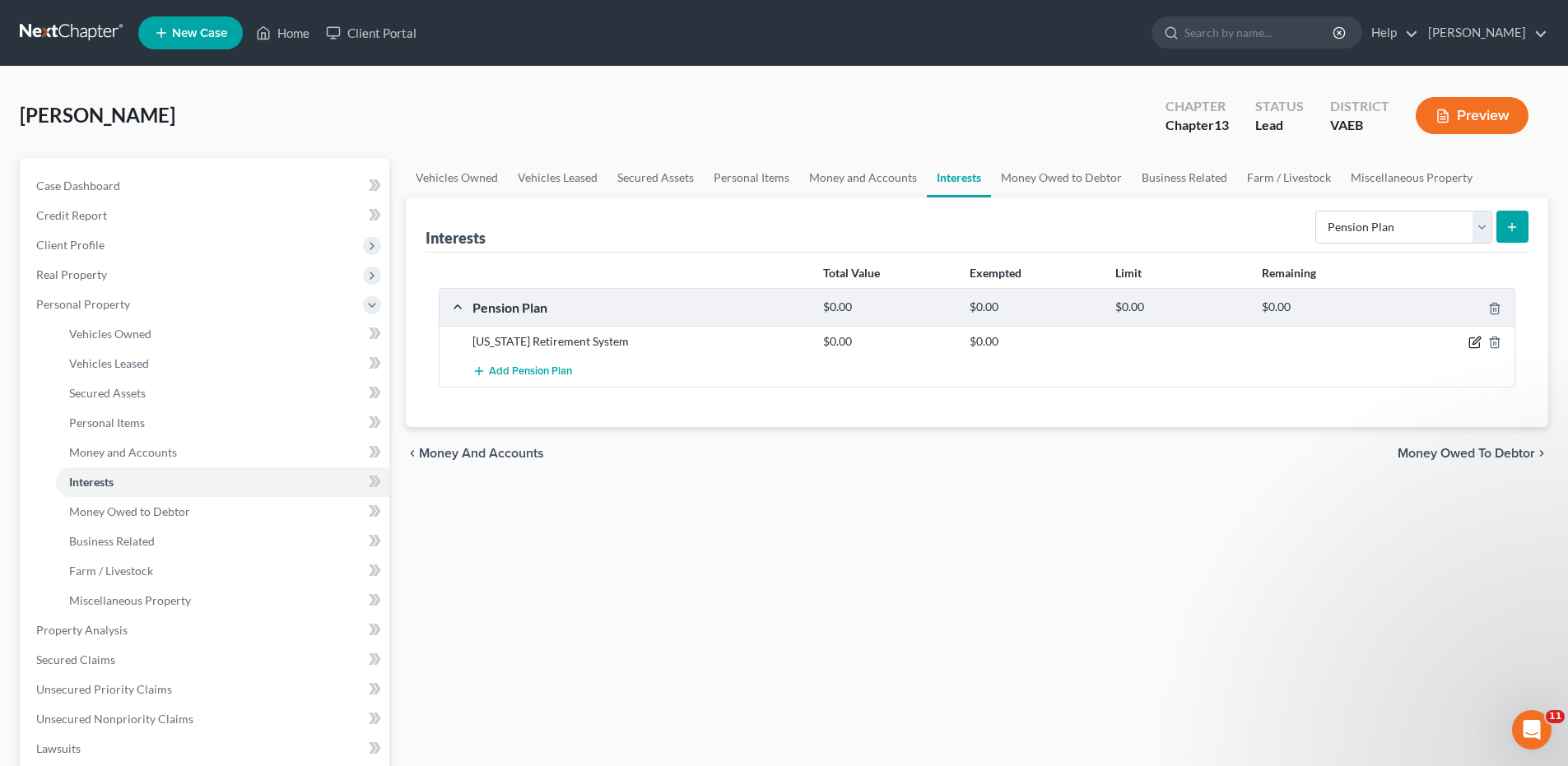
click at [1473, 346] on icon "button" at bounding box center [1474, 342] width 13 height 13
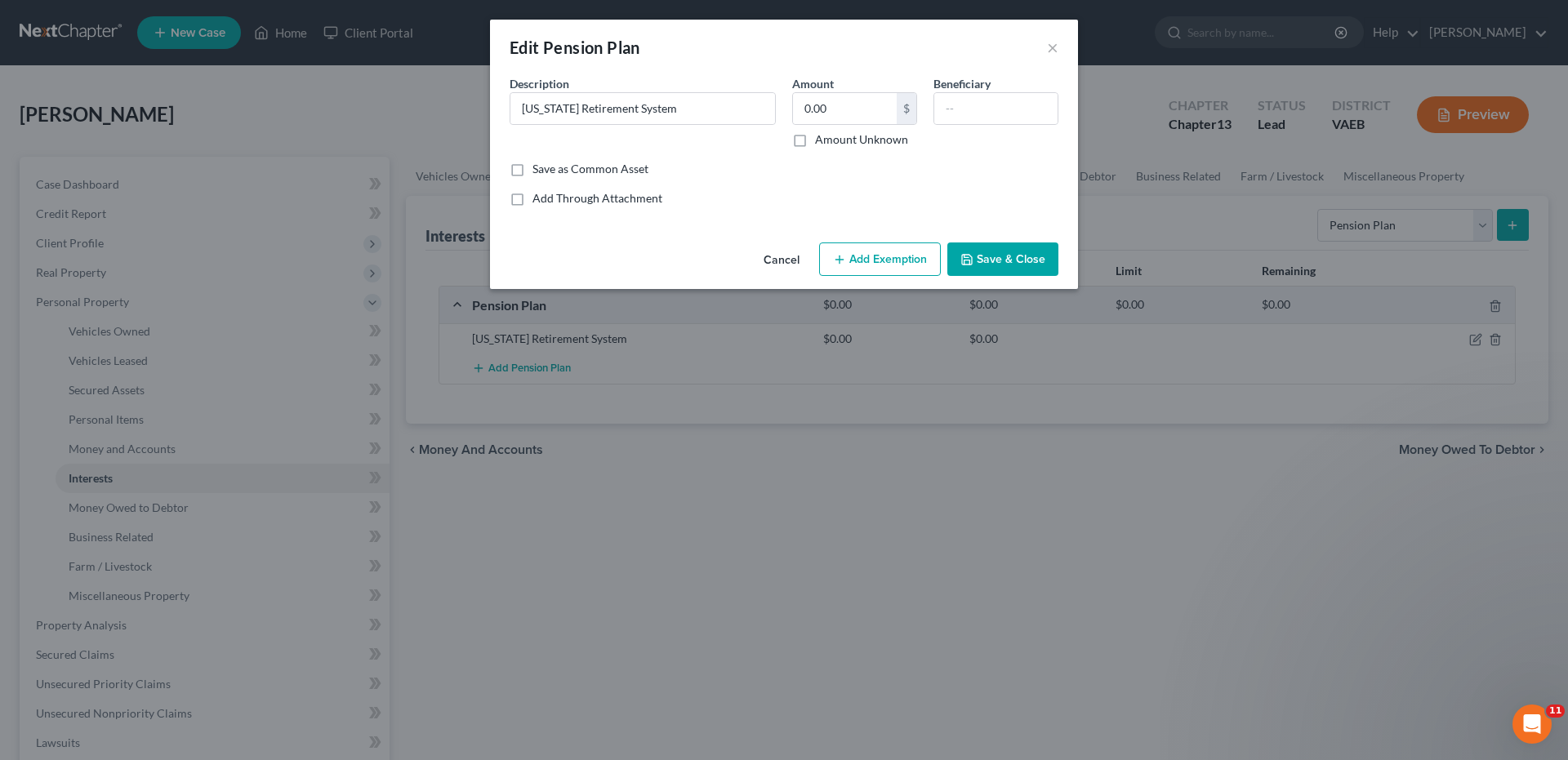
click at [881, 264] on button "Add Exemption" at bounding box center [880, 259] width 122 height 34
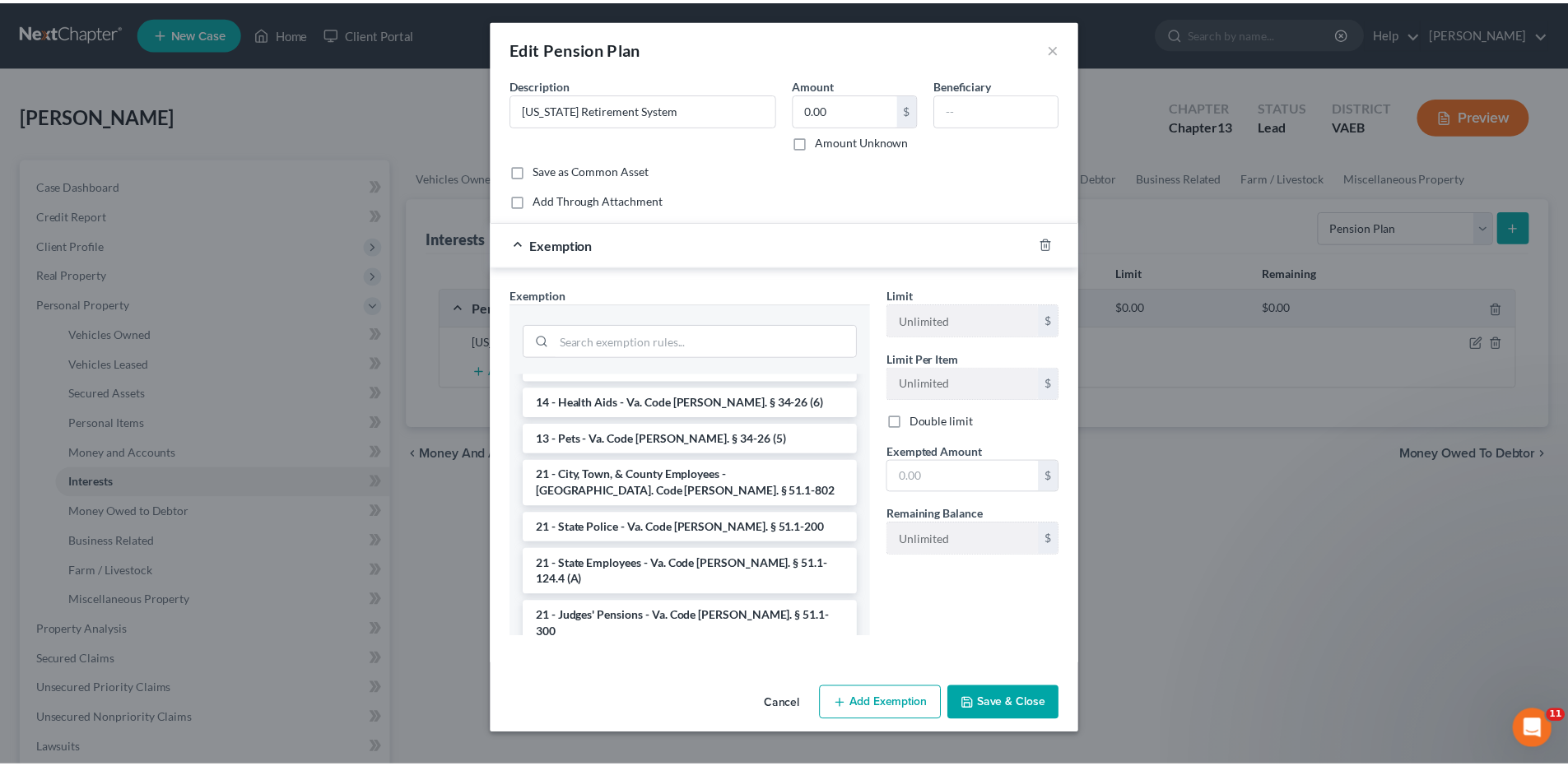
scroll to position [1629, 0]
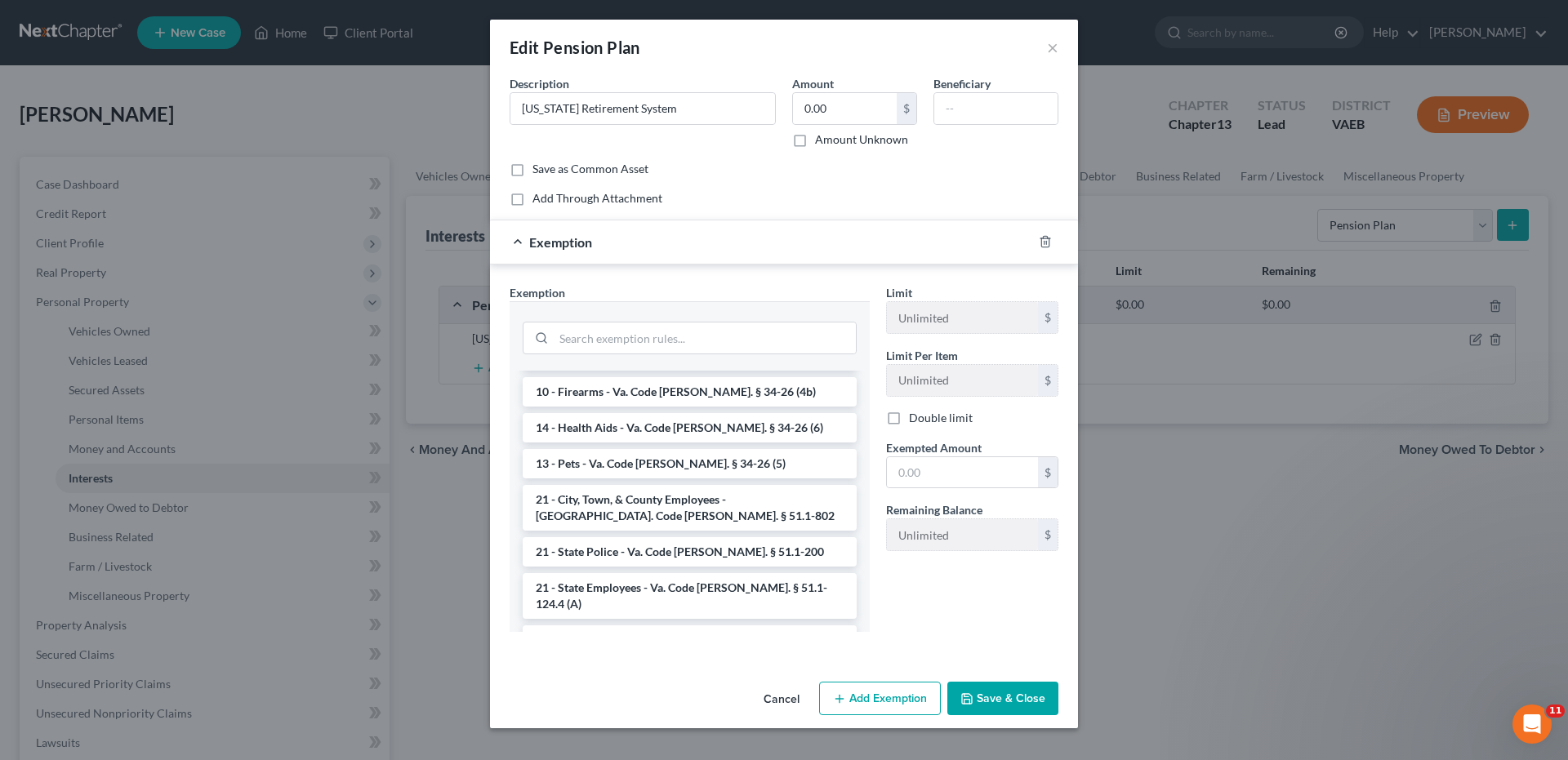
click at [629, 677] on li "21 - [PERSON_NAME] (employee retirement account) - Va. Code [PERSON_NAME]. § 34…" at bounding box center [689, 700] width 334 height 46
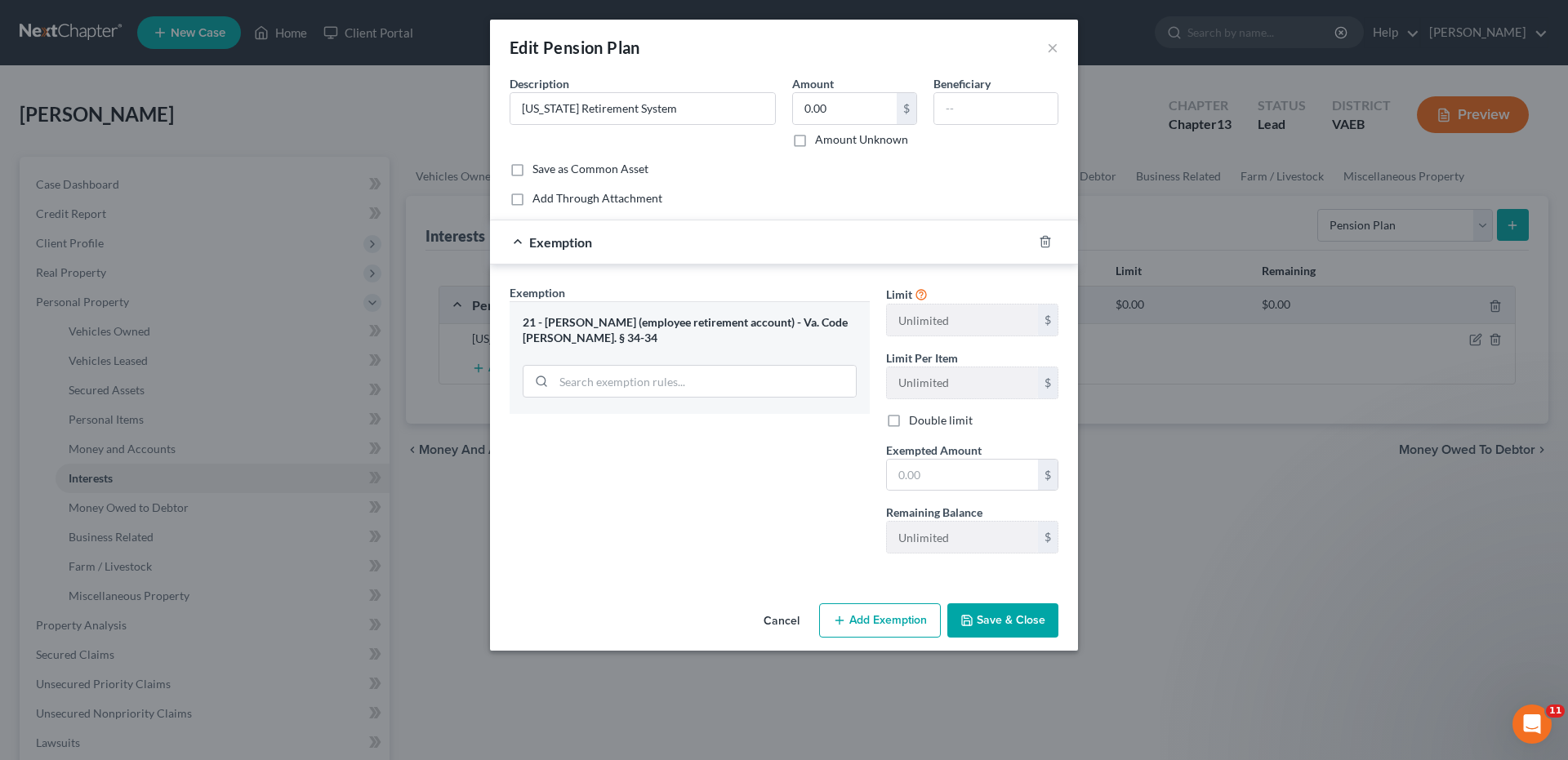
click at [987, 611] on button "Save & Close" at bounding box center [1002, 620] width 111 height 34
click at [1049, 46] on button "×" at bounding box center [1052, 47] width 11 height 19
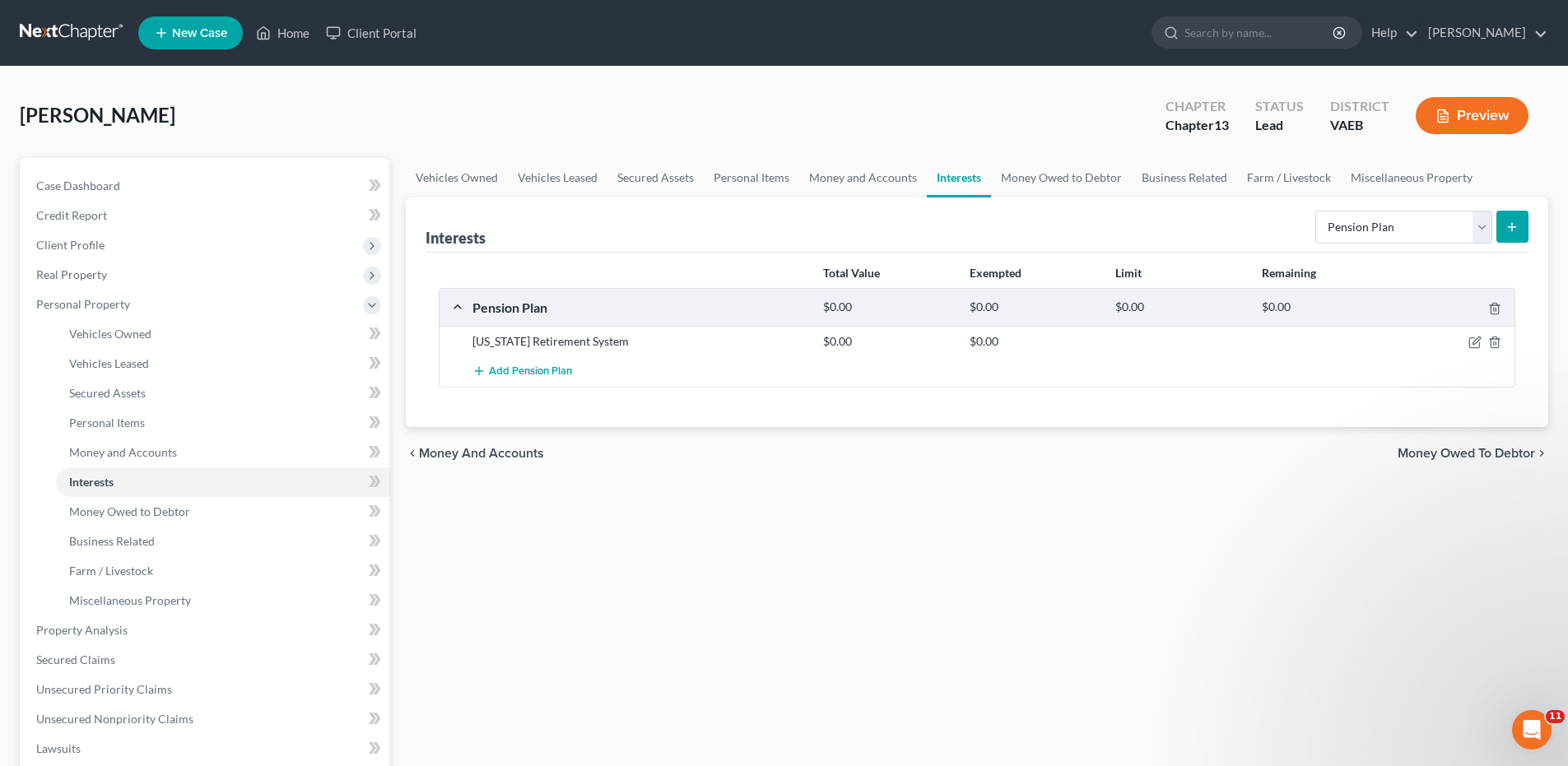
click at [1428, 460] on span "Money Owed to Debtor" at bounding box center [1466, 453] width 138 height 13
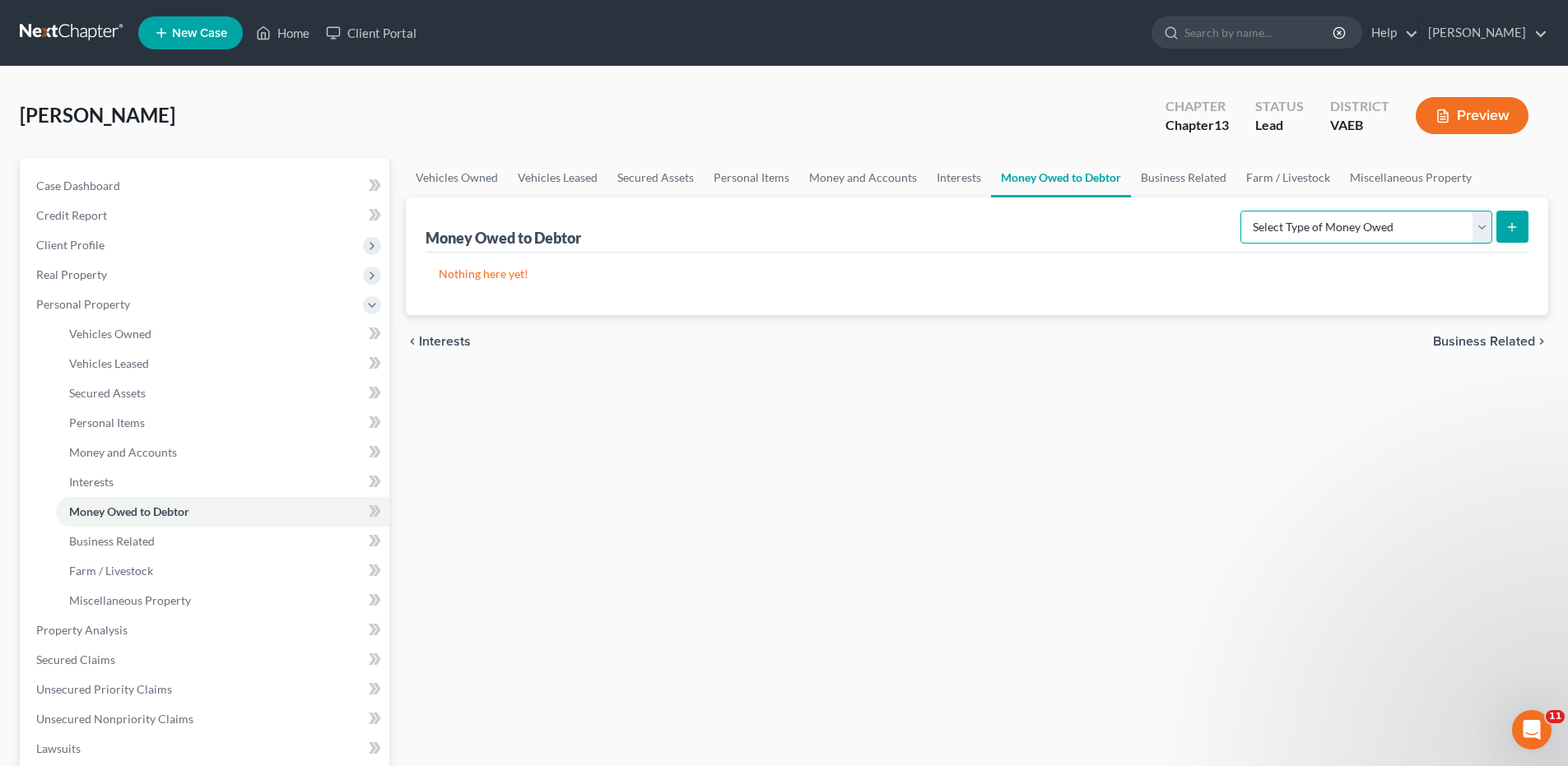
click at [1482, 225] on select "Select Type of Money Owed Accounts Receivable Alimony Child Support Claims Agai…" at bounding box center [1365, 227] width 252 height 33
click at [1520, 379] on div "Vehicles Owned Vehicles Leased Secured Assets Personal Items Money and Accounts…" at bounding box center [977, 648] width 1159 height 980
click at [1502, 342] on span "Business Related" at bounding box center [1483, 341] width 102 height 13
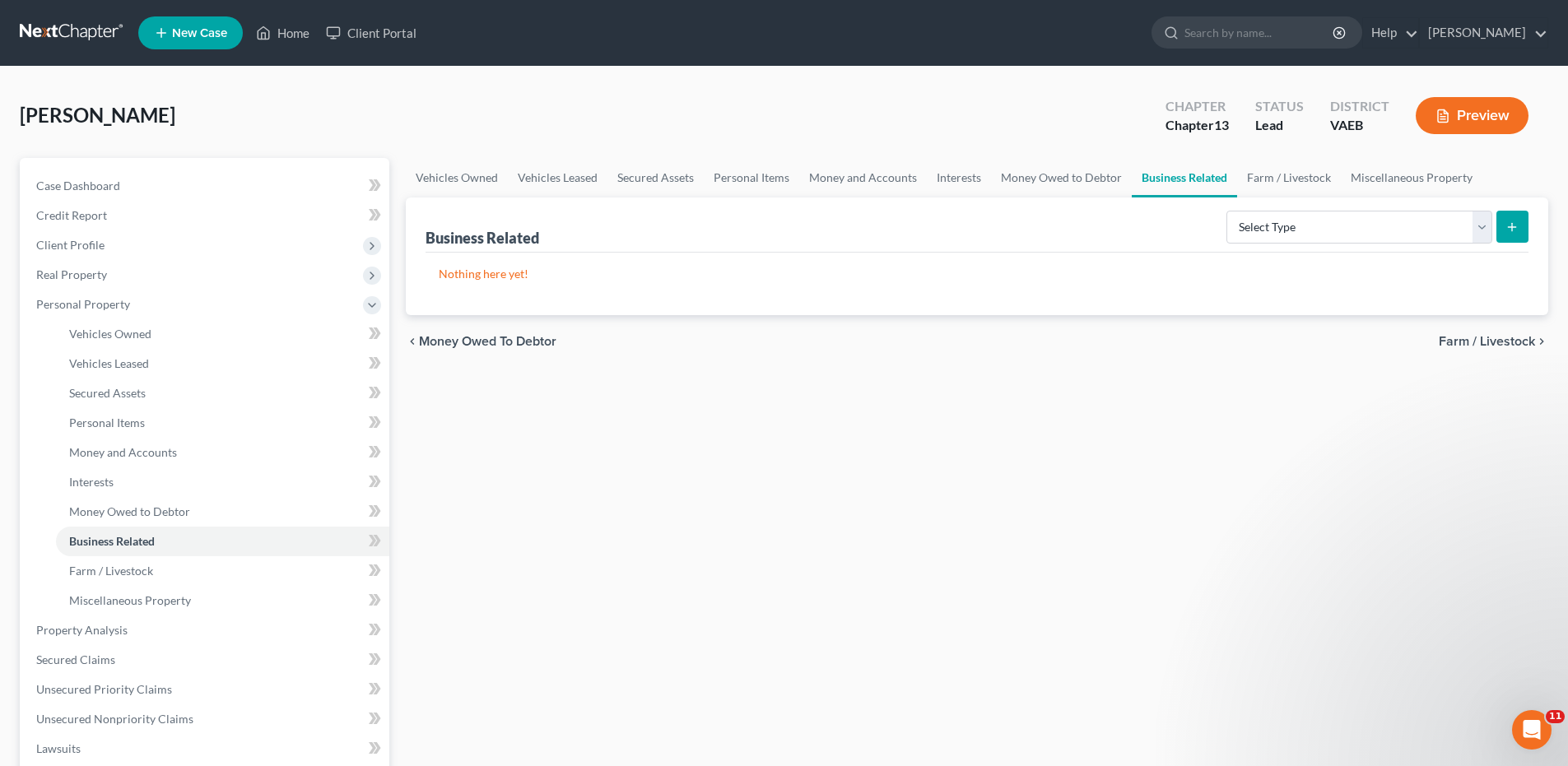
click at [1502, 342] on span "Farm / Livestock" at bounding box center [1487, 341] width 97 height 13
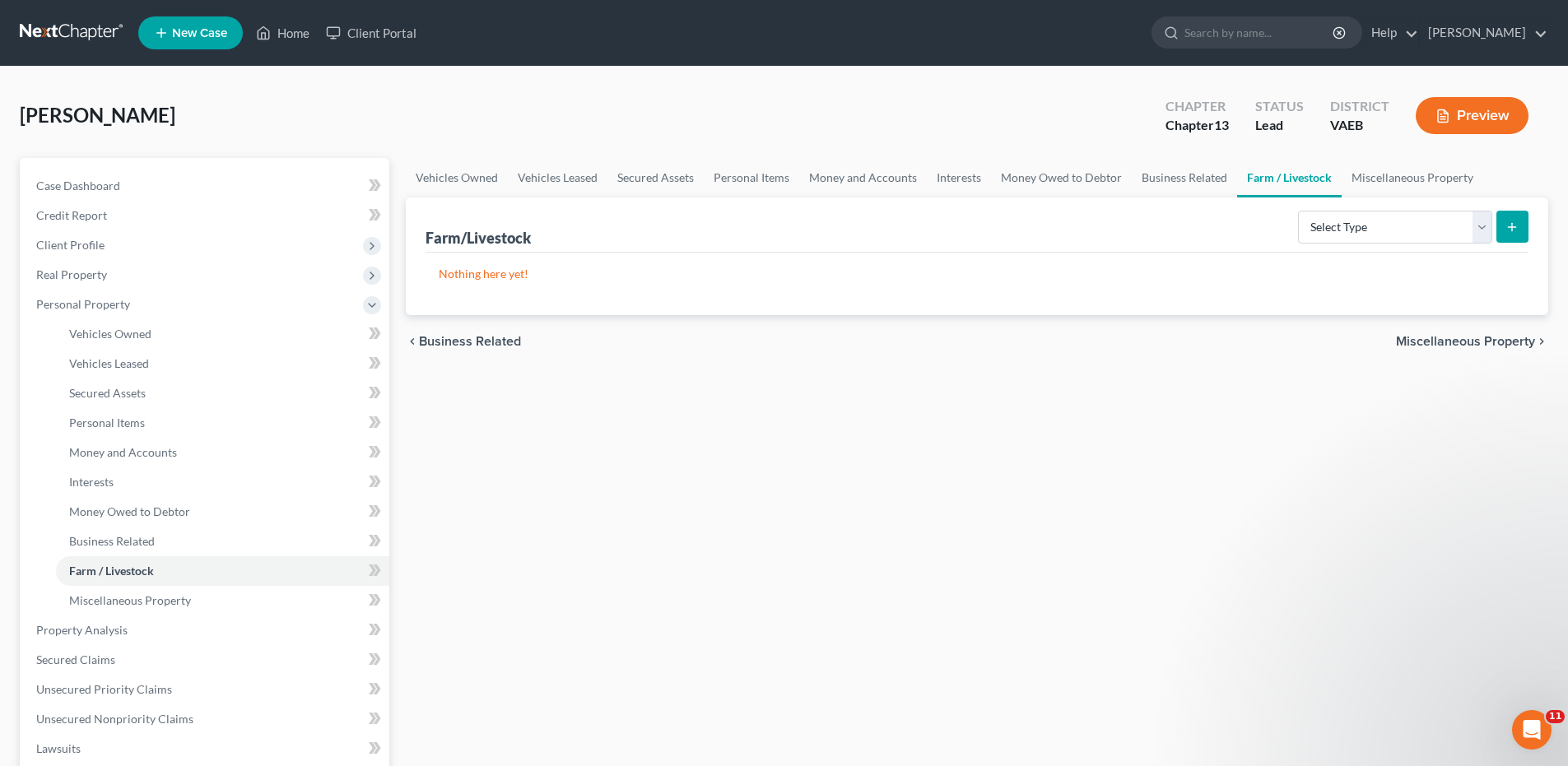
click at [520, 336] on div "chevron_left Business Related Miscellaneous Property chevron_right" at bounding box center [977, 341] width 1142 height 53
click at [512, 344] on span "Business Related" at bounding box center [470, 341] width 102 height 13
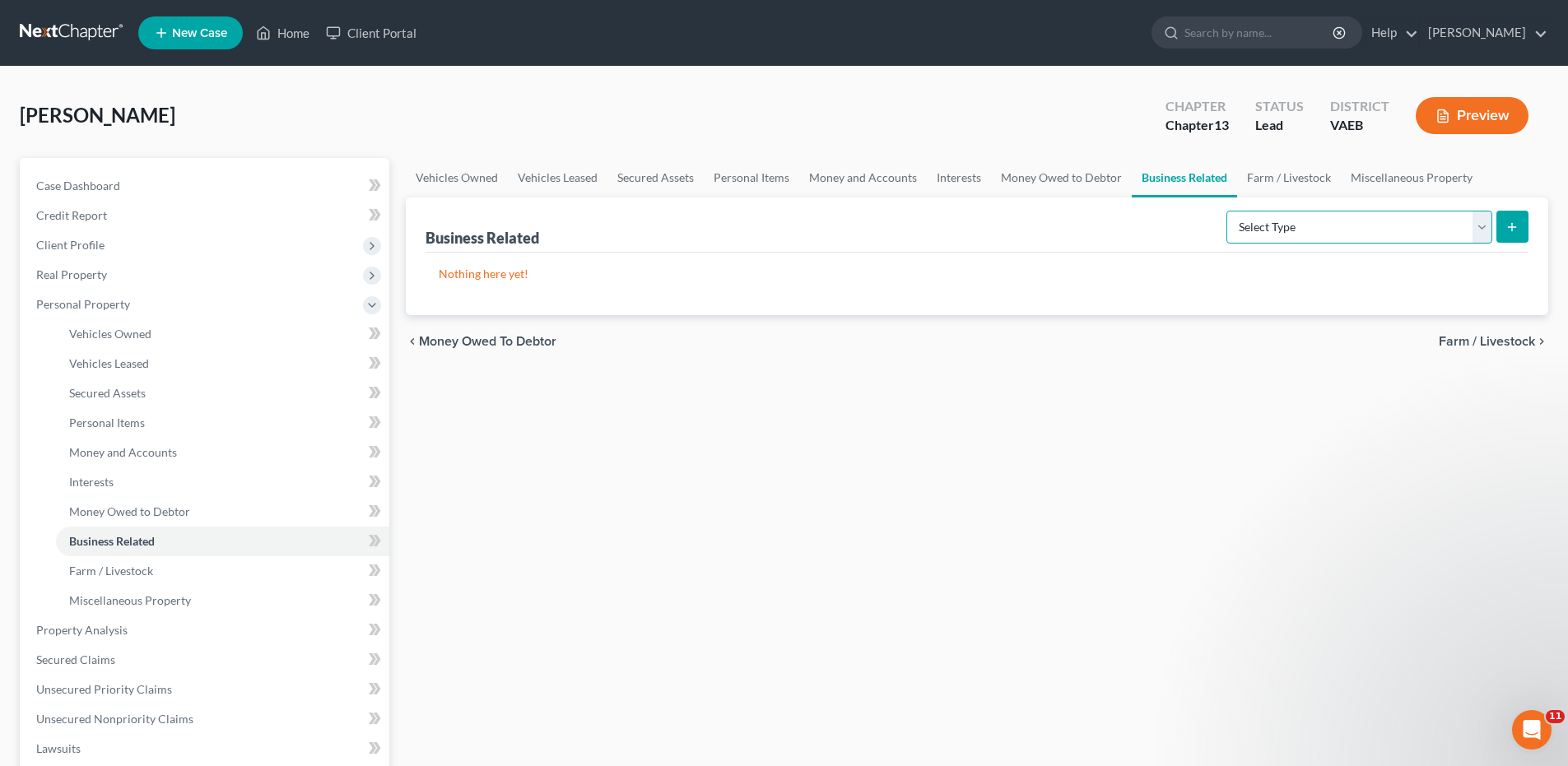
click at [1487, 228] on select "Select Type Customer Lists Franchises Inventory Licenses Machinery Office Equip…" at bounding box center [1359, 227] width 266 height 33
drag, startPoint x: 1355, startPoint y: 631, endPoint x: 1446, endPoint y: 457, distance: 196.4
click at [1356, 631] on div "Vehicles Owned Vehicles Leased Secured Assets Personal Items Money and Accounts…" at bounding box center [977, 648] width 1159 height 980
click at [1476, 343] on span "Farm / Livestock" at bounding box center [1487, 341] width 97 height 13
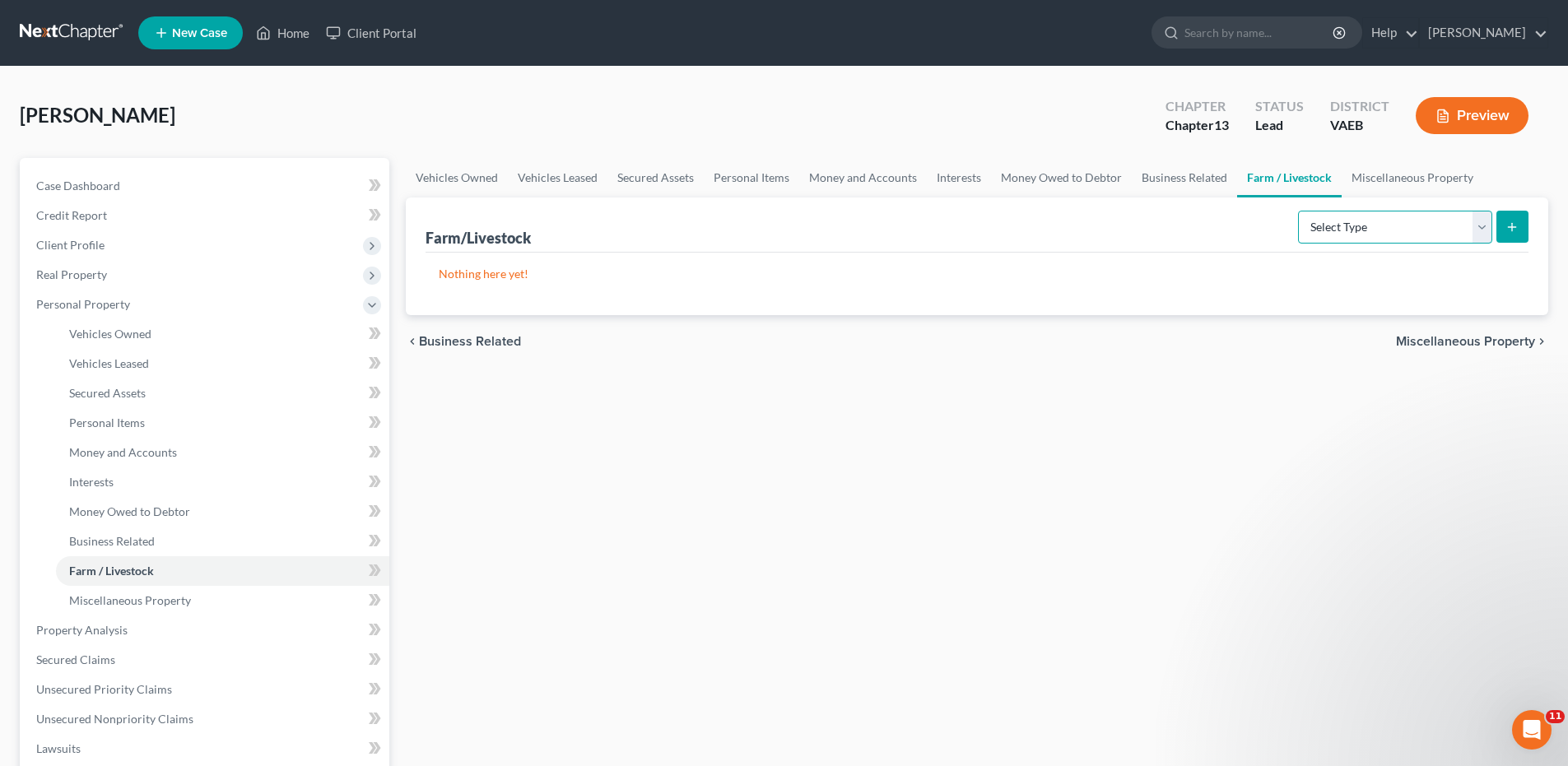
click at [1484, 230] on select "Select Type Animals & Livestock Crops: Growing or Harvested Farming Equipment F…" at bounding box center [1394, 227] width 194 height 33
drag, startPoint x: 1384, startPoint y: 474, endPoint x: 1410, endPoint y: 390, distance: 87.9
click at [1386, 461] on div "Vehicles Owned Vehicles Leased Secured Assets Personal Items Money and Accounts…" at bounding box center [977, 648] width 1159 height 980
click at [1439, 340] on span "Miscellaneous Property" at bounding box center [1466, 341] width 140 height 13
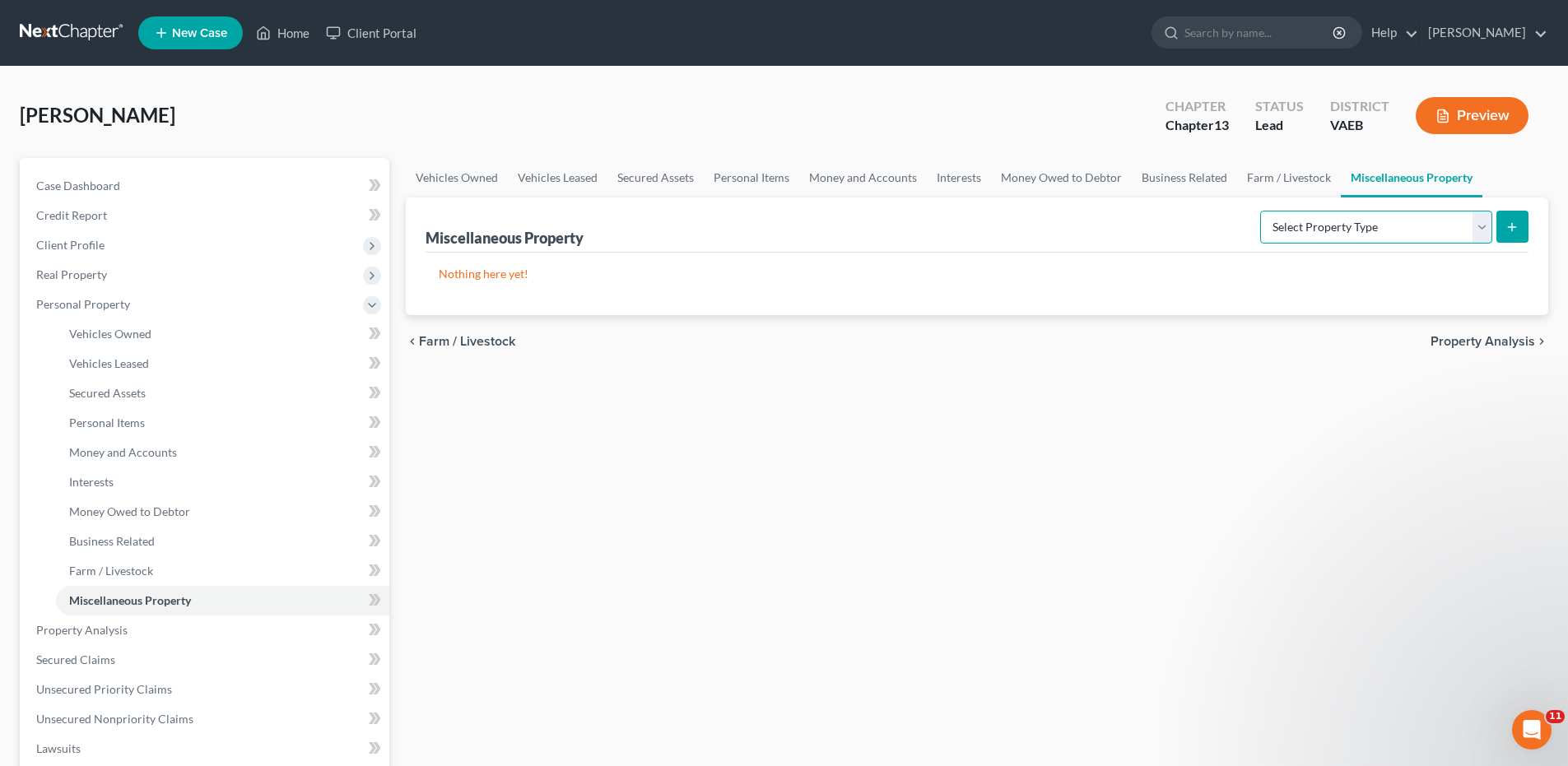
click at [1479, 226] on select "Select Property Type Assigned for Creditor Benefit [DATE] Holding for Another N…" at bounding box center [1376, 227] width 233 height 33
drag, startPoint x: 1456, startPoint y: 438, endPoint x: 1465, endPoint y: 389, distance: 49.8
click at [1456, 437] on div "Vehicles Owned Vehicles Leased Secured Assets Personal Items Money and Accounts…" at bounding box center [977, 648] width 1159 height 980
click at [1484, 335] on span "Property Analysis" at bounding box center [1482, 341] width 104 height 13
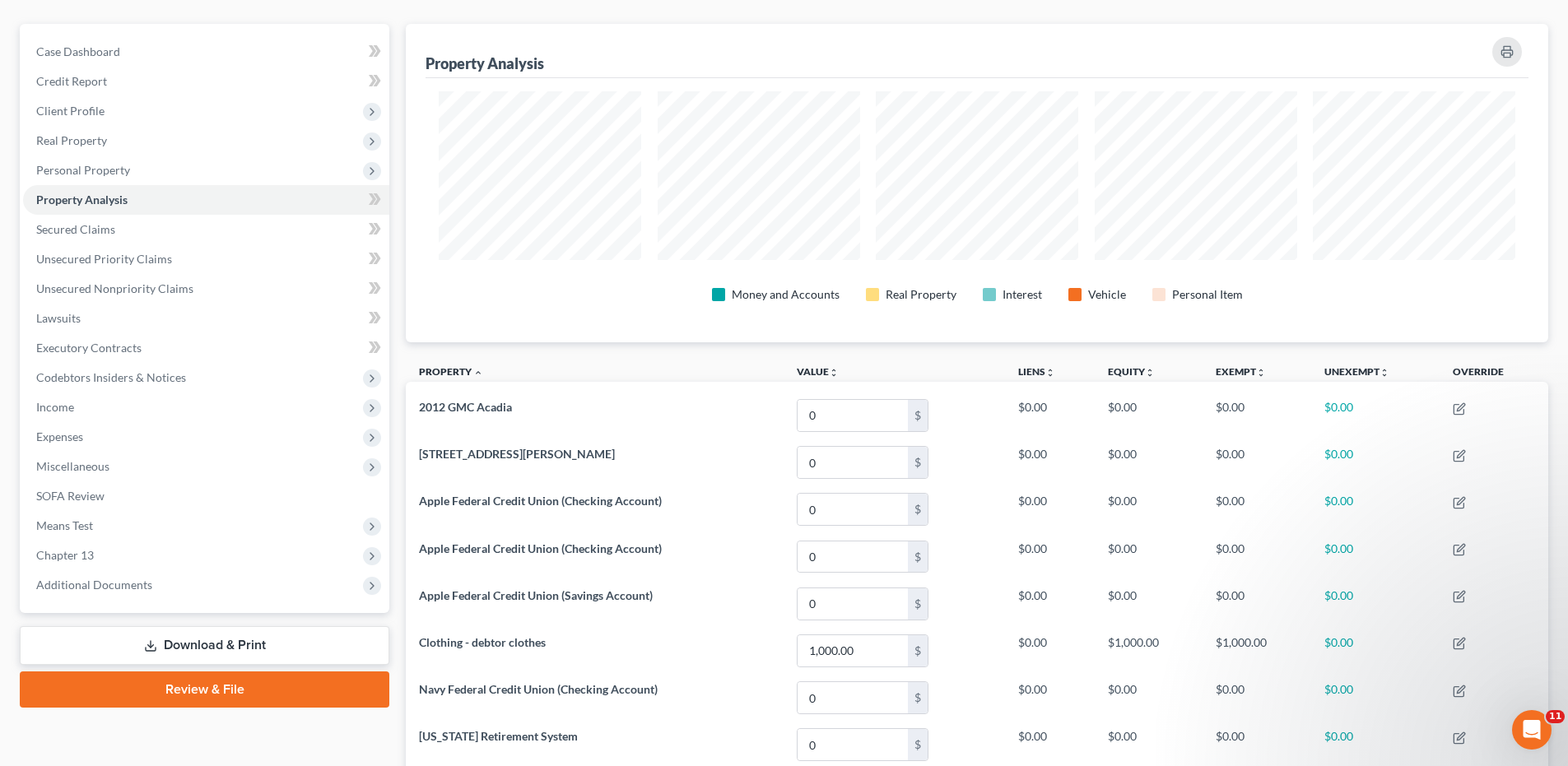
scroll to position [297, 0]
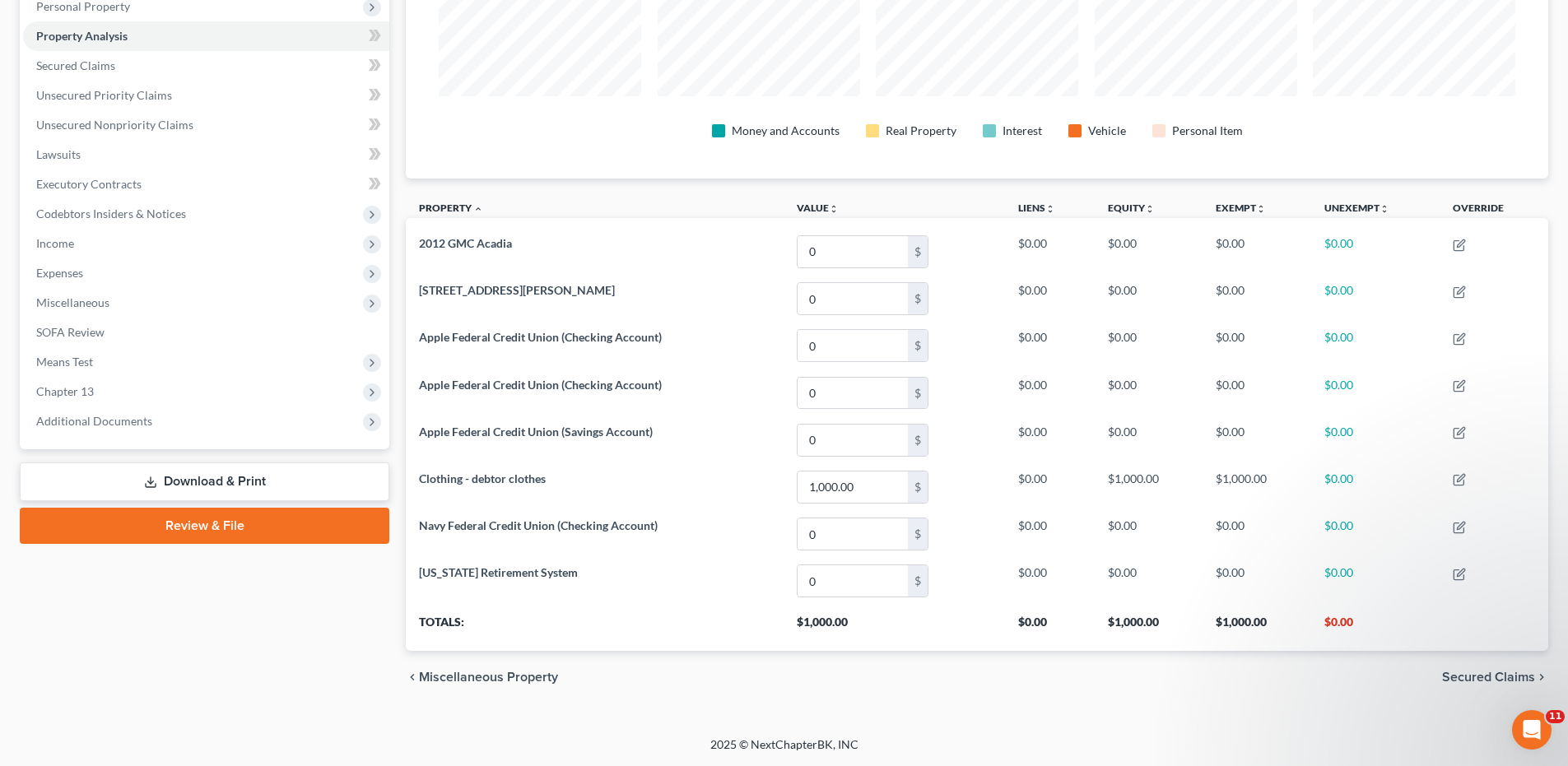
click at [1478, 677] on span "Secured Claims" at bounding box center [1488, 677] width 93 height 13
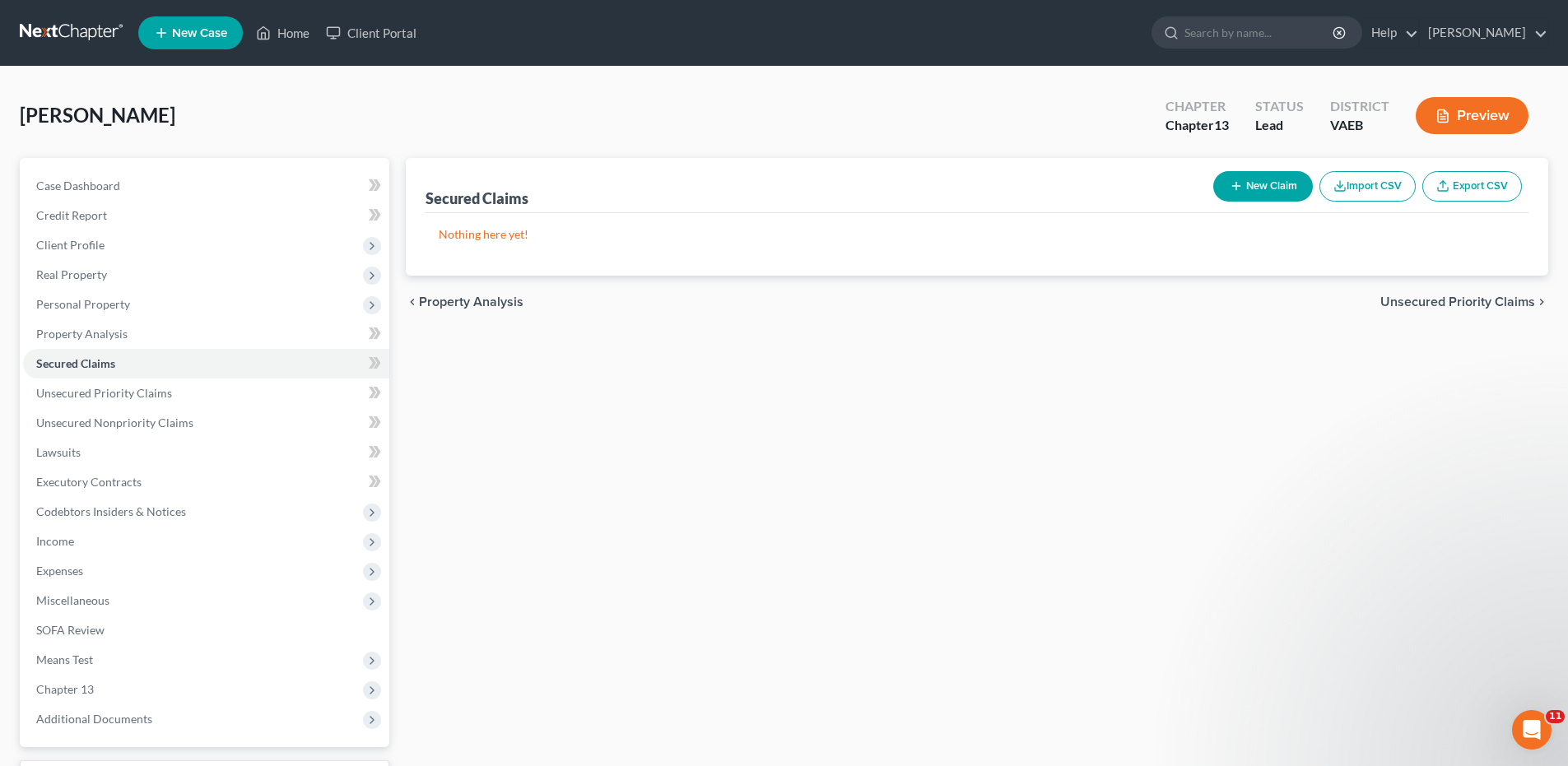
click at [1261, 191] on button "New Claim" at bounding box center [1262, 186] width 100 height 31
select select "0"
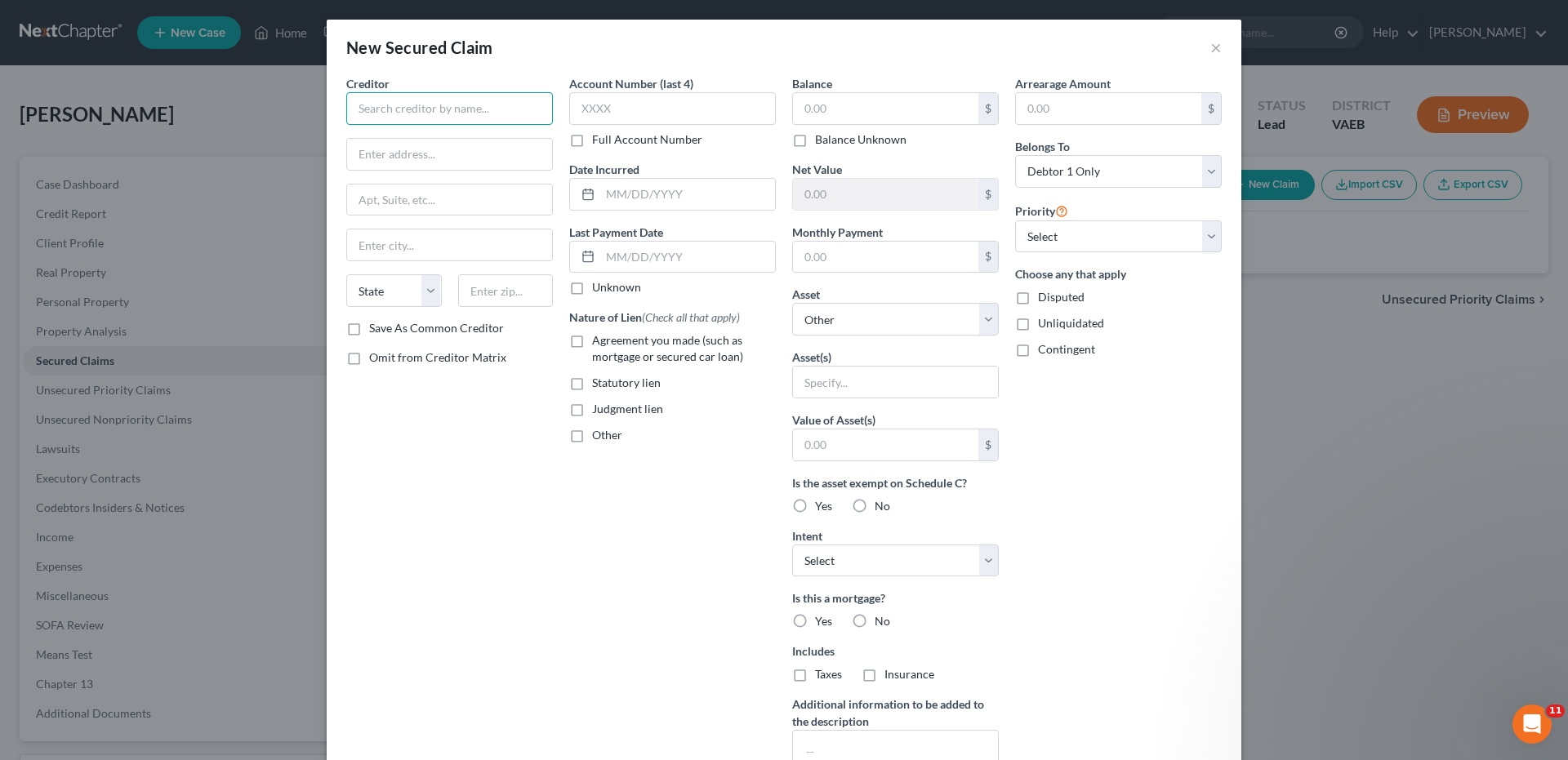
click at [460, 111] on input "text" at bounding box center [449, 108] width 207 height 32
type input "Freedom Mortgage Corp"
click at [1210, 176] on select "Select Debtor 1 Only Debtor 2 Only Debtor 1 And Debtor 2 Only At Least One Of T…" at bounding box center [1119, 171] width 207 height 32
select select "3"
click at [1015, 155] on select "Select Debtor 1 Only Debtor 2 Only Debtor 1 And Debtor 2 Only At Least One Of T…" at bounding box center [1119, 171] width 207 height 32
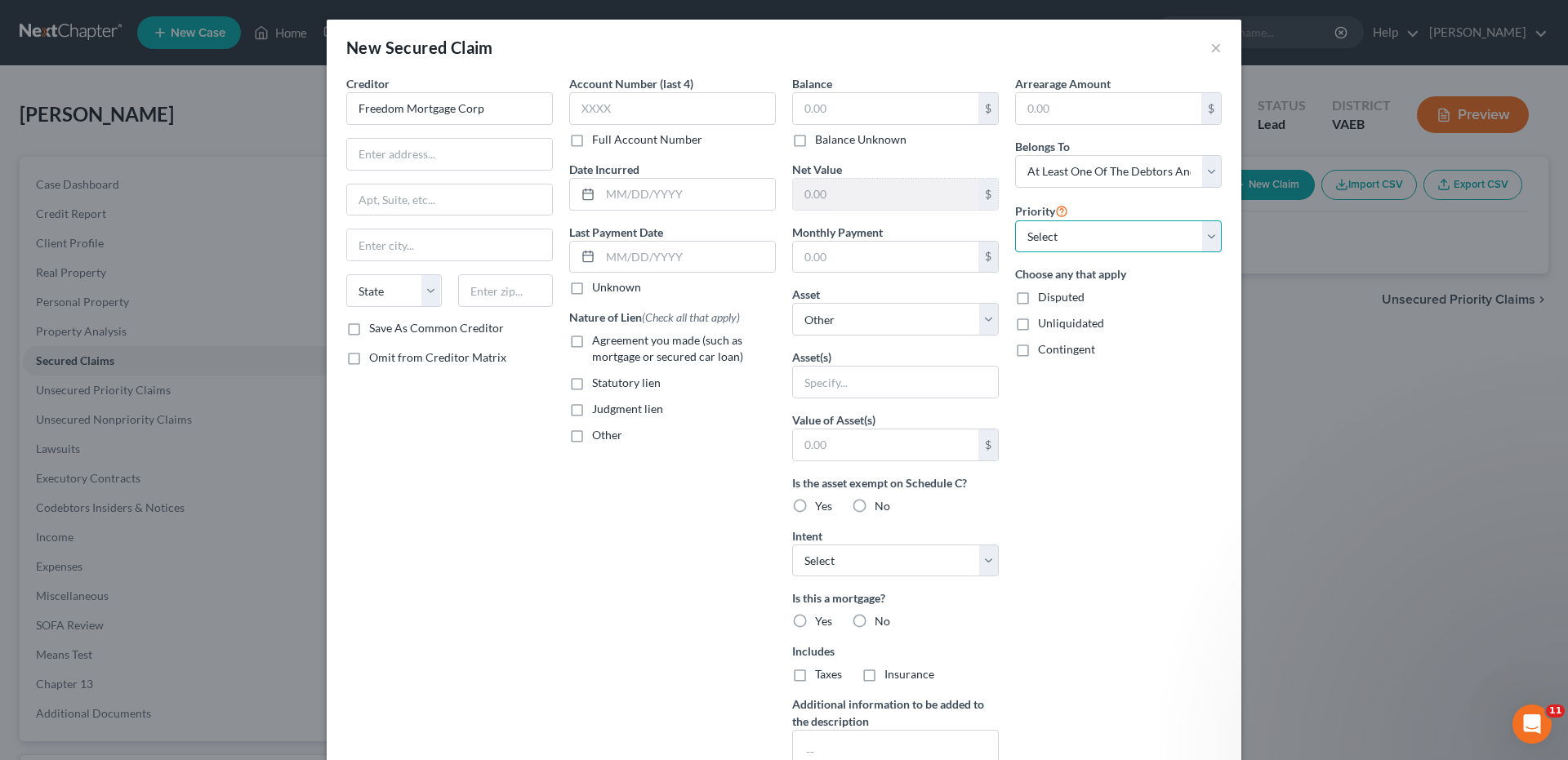
click at [1206, 237] on select "Select 1st 2nd 3rd 4th 5th 6th 7th 8th 9th 10th 11th 12th 13th 14th 15th 16th 1…" at bounding box center [1119, 236] width 207 height 32
select select "0"
click at [1015, 220] on select "Select 1st 2nd 3rd 4th 5th 6th 7th 8th 9th 10th 11th 12th 13th 14th 15th 16th 1…" at bounding box center [1119, 236] width 207 height 32
click at [800, 108] on input "text" at bounding box center [885, 109] width 186 height 31
type input "283,169.00"
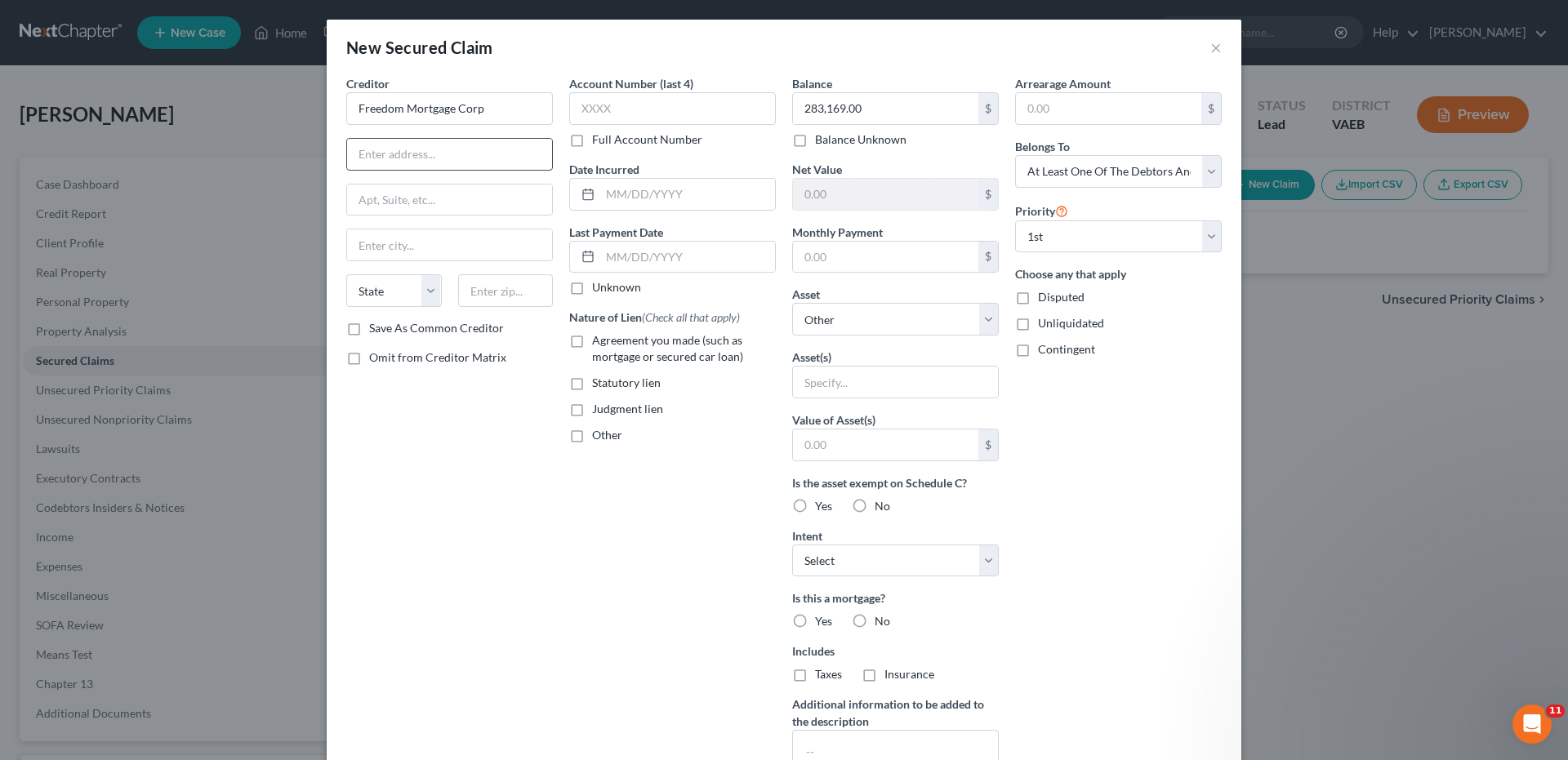
click at [414, 156] on input "text" at bounding box center [449, 154] width 205 height 31
type input "9"
type input "1"
type input "[STREET_ADDRESS]"
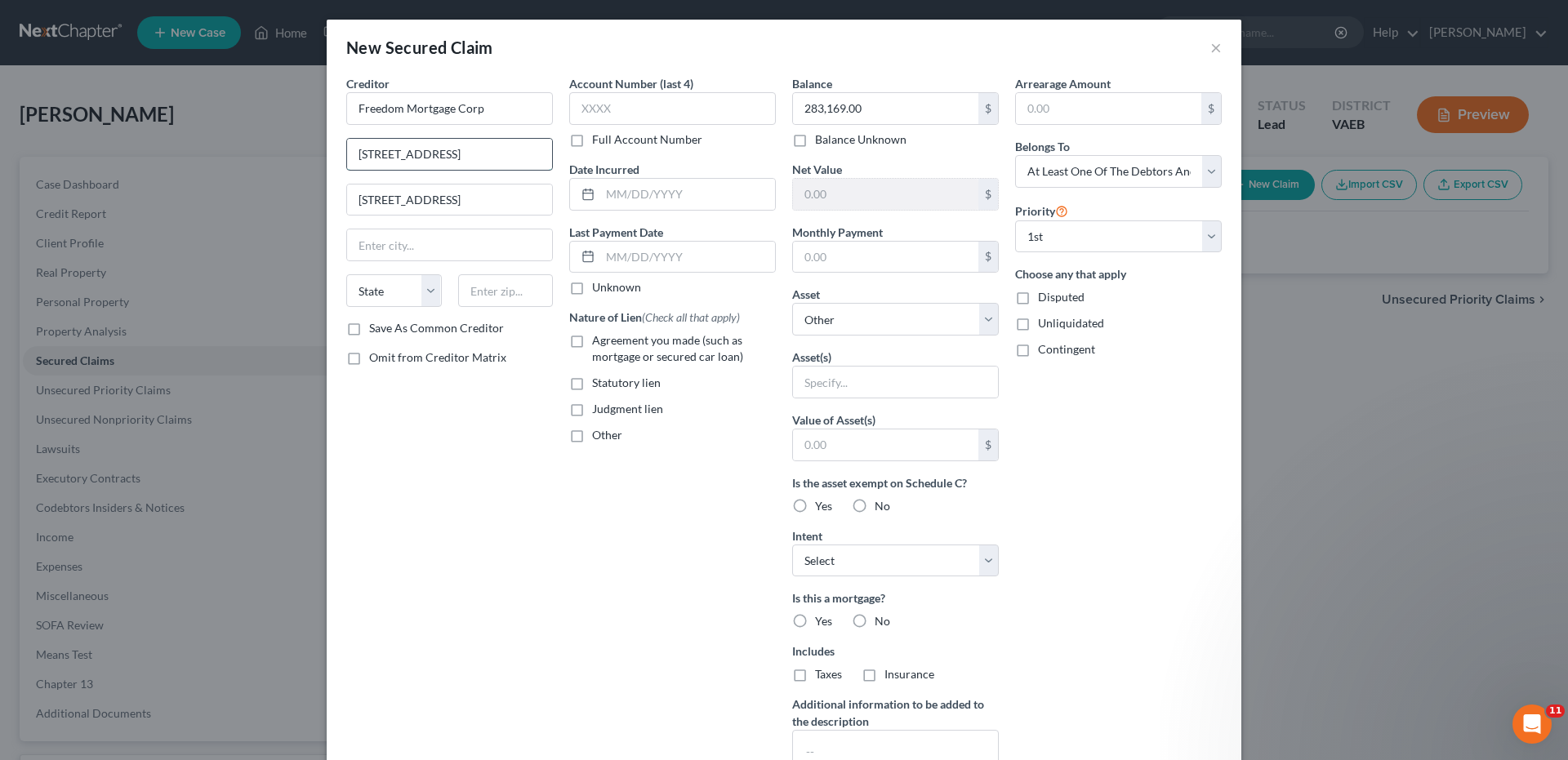
drag, startPoint x: 354, startPoint y: 152, endPoint x: 509, endPoint y: 138, distance: 155.6
click at [508, 139] on input "[STREET_ADDRESS]" at bounding box center [449, 154] width 205 height 31
type input "Attn: Bankruptcy"
click at [465, 247] on input "text" at bounding box center [449, 245] width 205 height 31
type input "Boca Raton"
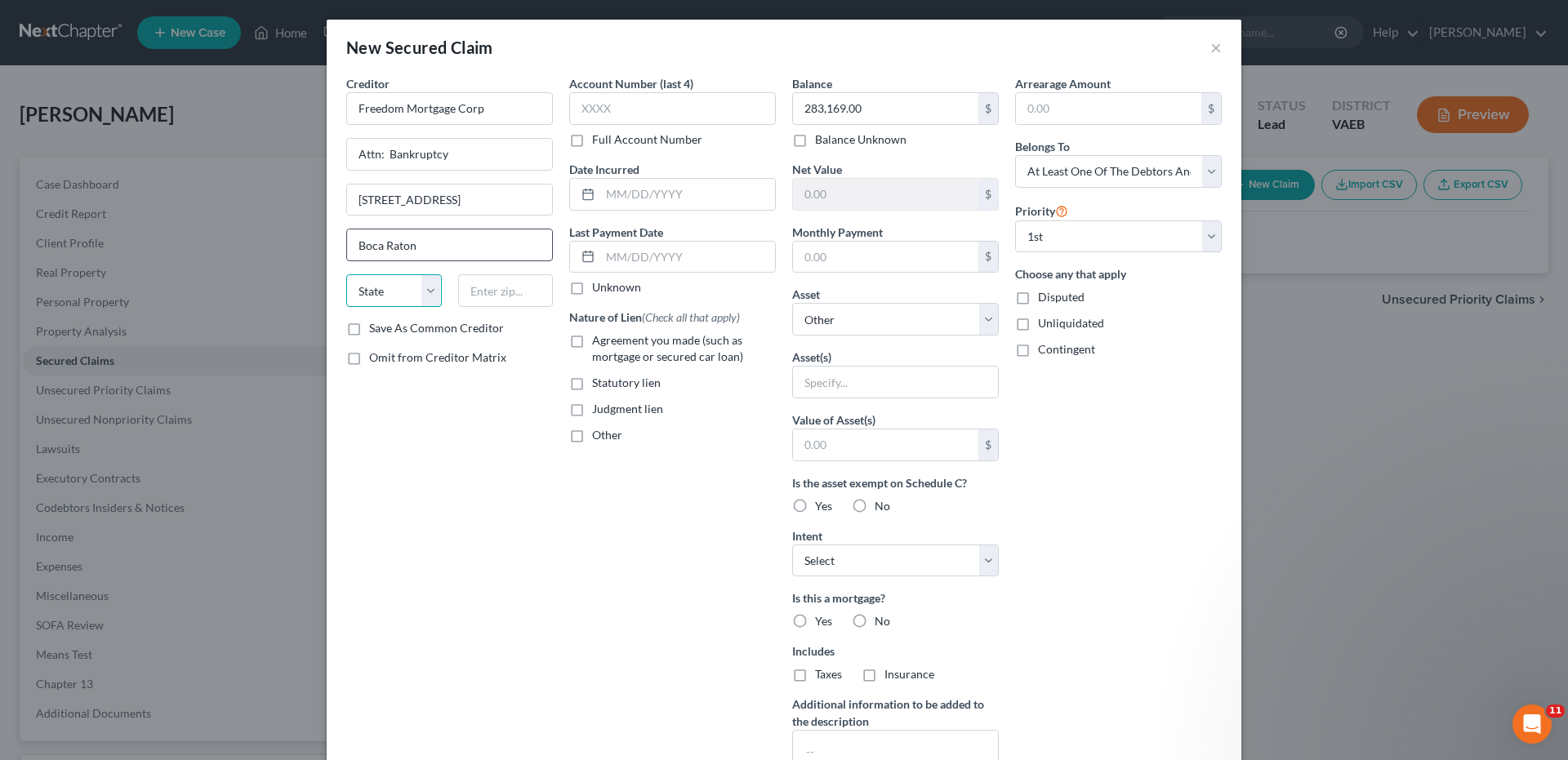
select select "9"
click at [485, 293] on input "text" at bounding box center [506, 290] width 96 height 32
type input "33431"
click at [602, 196] on input "text" at bounding box center [687, 195] width 174 height 31
type input "07/2021"
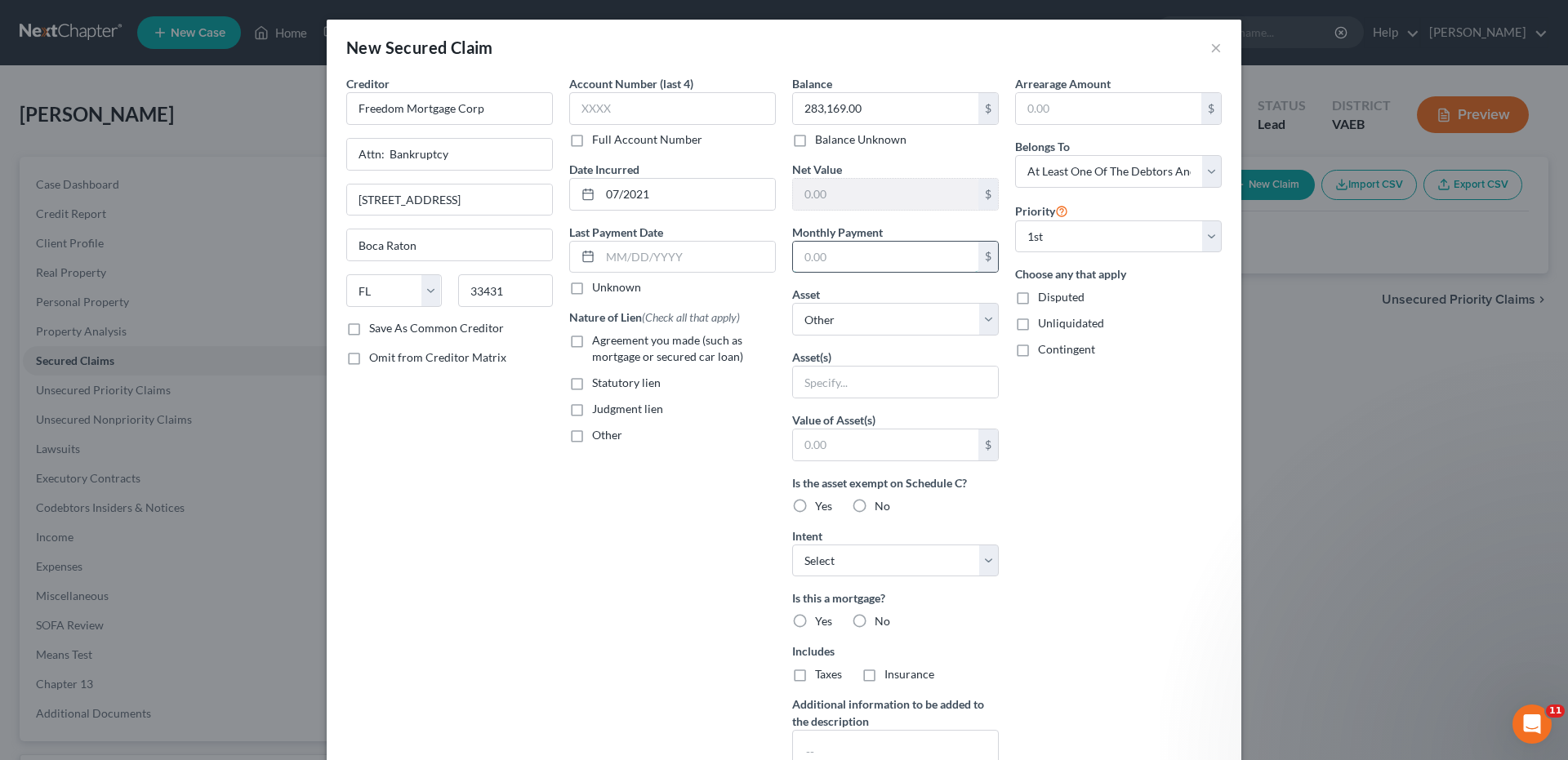
click at [797, 255] on input "text" at bounding box center [885, 257] width 186 height 31
type input "2,128.00"
click at [985, 325] on select "Select Other Multiple Assets Navy Federal Credit Union (Checking Account) - $0.…" at bounding box center [895, 318] width 207 height 32
select select "3"
click at [792, 303] on select "Select Other Multiple Assets Navy Federal Credit Union (Checking Account) - $0.…" at bounding box center [895, 318] width 207 height 32
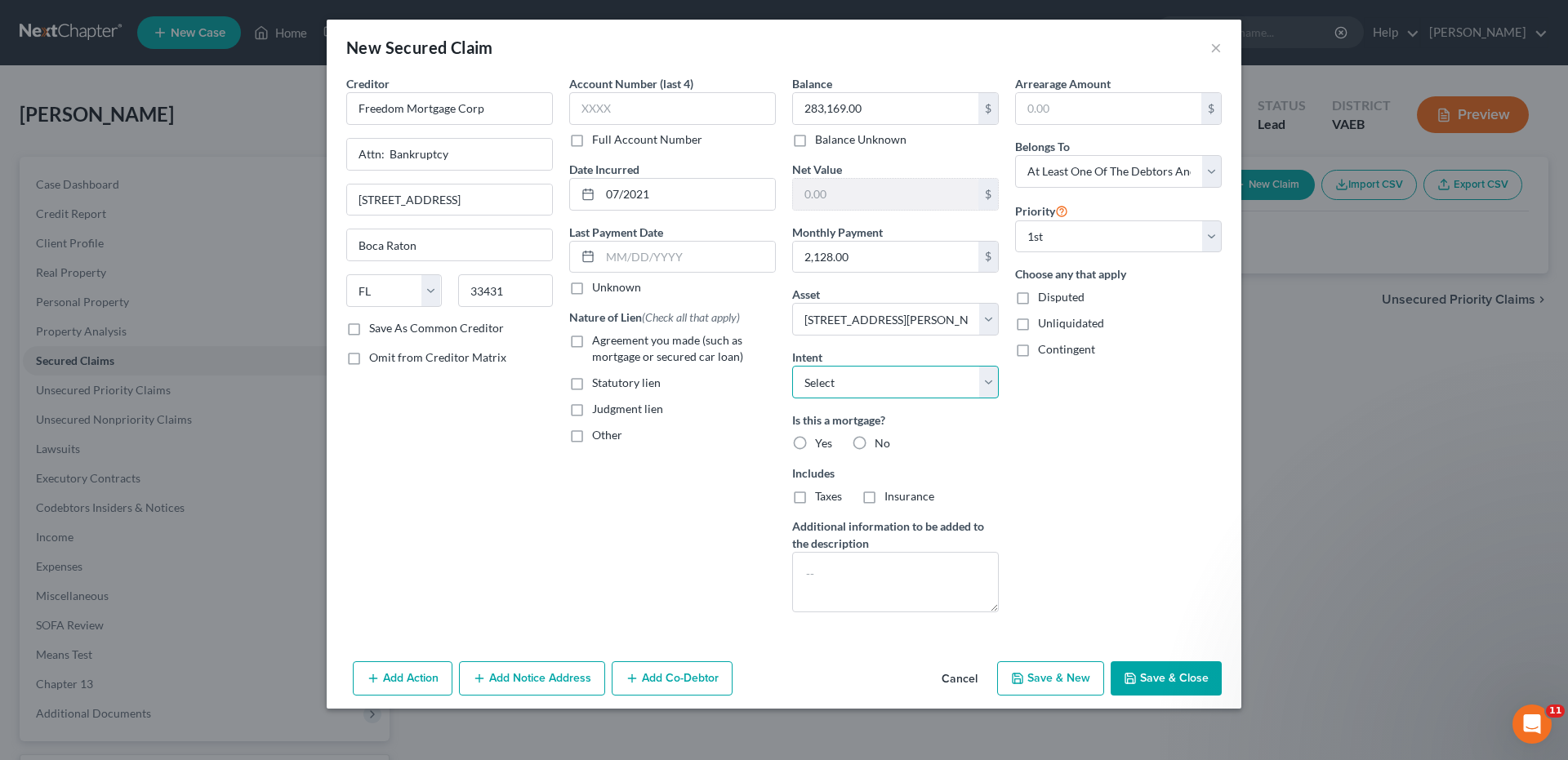
click at [987, 382] on select "Select Surrender Redeem Reaffirm Avoid Other" at bounding box center [895, 381] width 207 height 32
select select "4"
click at [792, 365] on select "Select Surrender Redeem Reaffirm Avoid Other" at bounding box center [895, 381] width 207 height 32
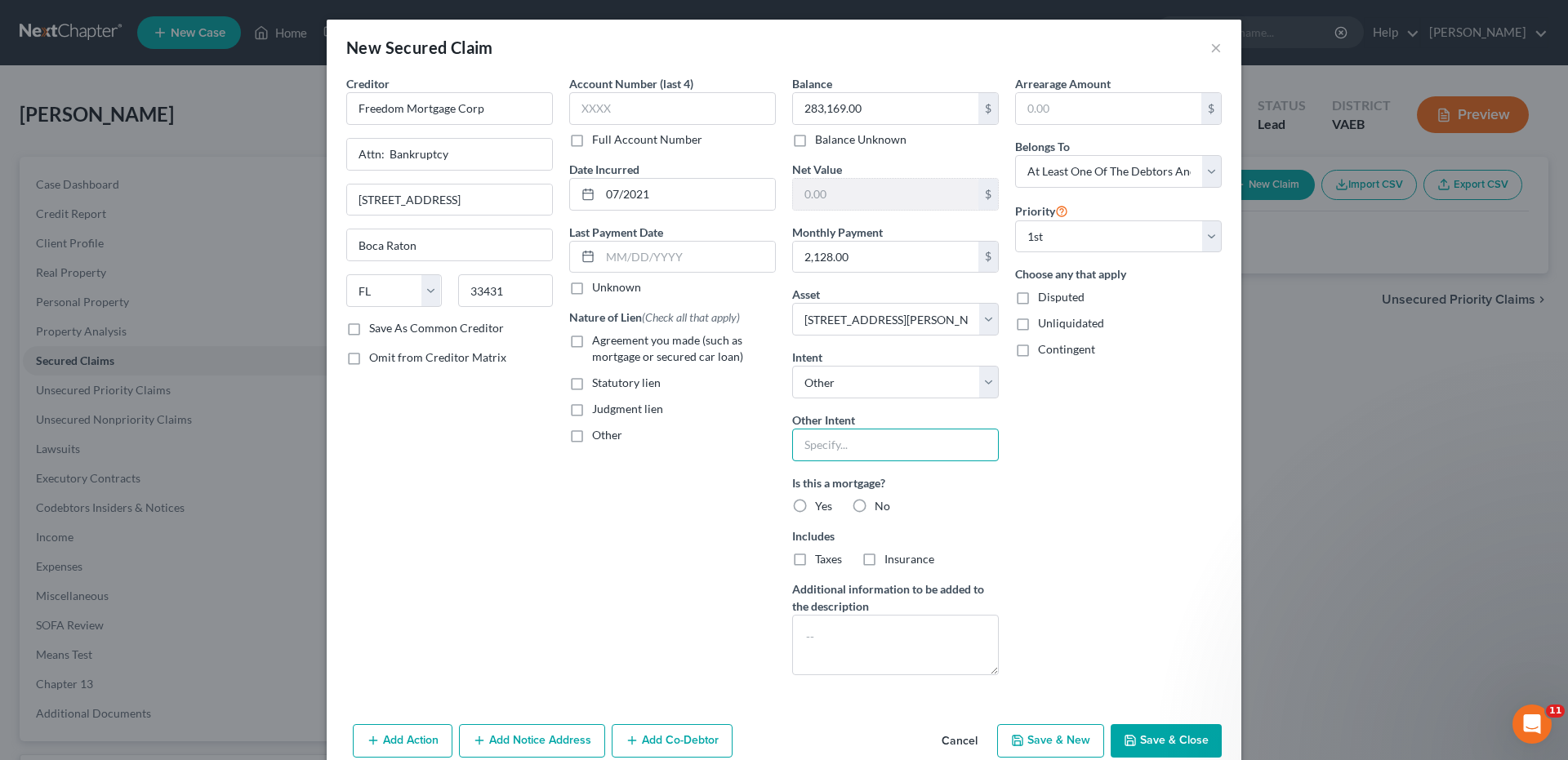
click at [827, 445] on input "text" at bounding box center [895, 445] width 207 height 32
type input "continue payments"
click at [815, 508] on label "Yes" at bounding box center [823, 506] width 18 height 17
click at [821, 508] on input "Yes" at bounding box center [827, 504] width 11 height 11
radio input "true"
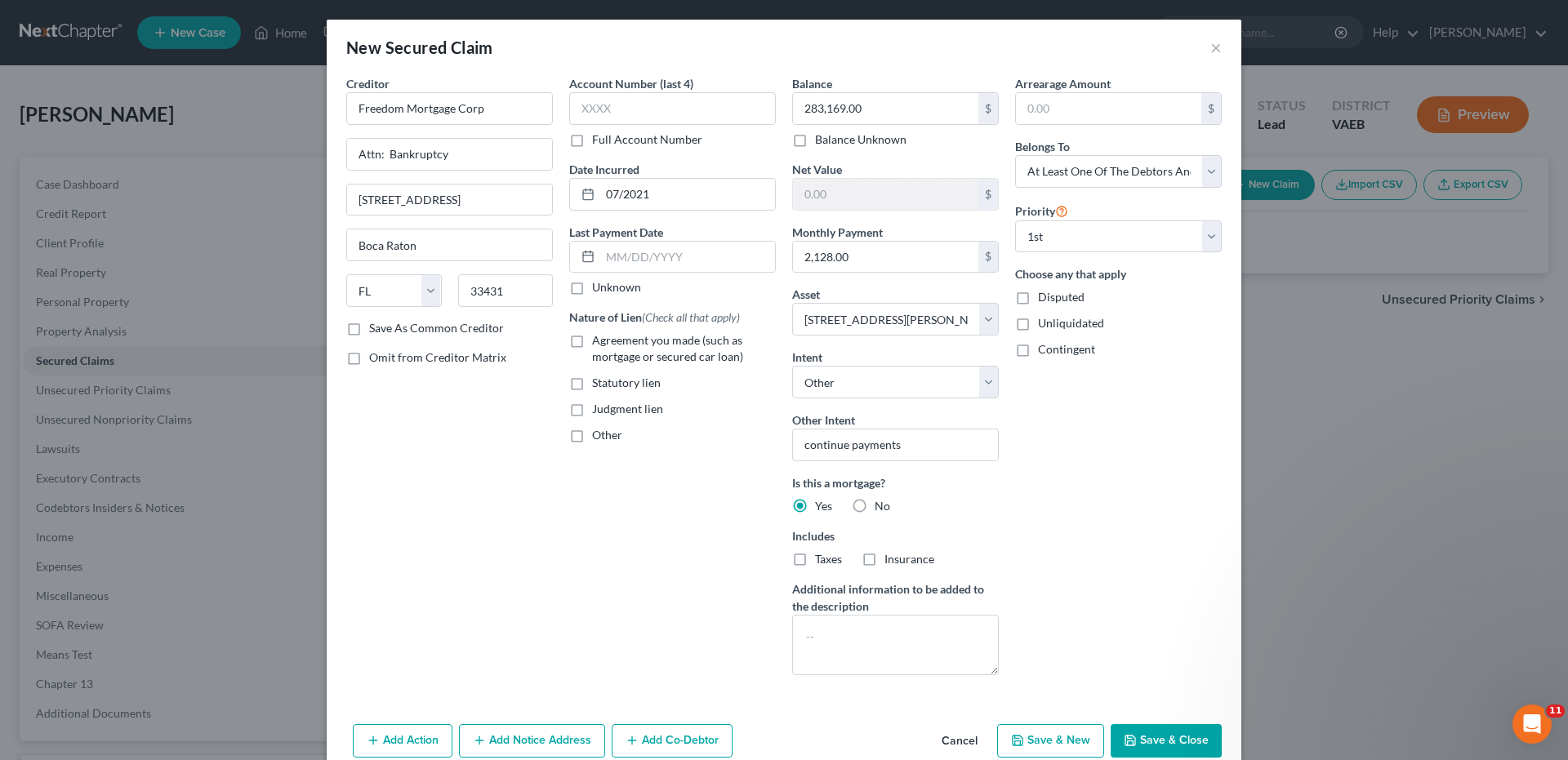
click at [815, 559] on label "Taxes" at bounding box center [828, 559] width 27 height 17
click at [821, 559] on input "Taxes" at bounding box center [827, 556] width 11 height 11
checkbox input "true"
click at [884, 565] on label "Insurance" at bounding box center [909, 559] width 50 height 17
click at [891, 562] on input "Insurance" at bounding box center [896, 556] width 11 height 11
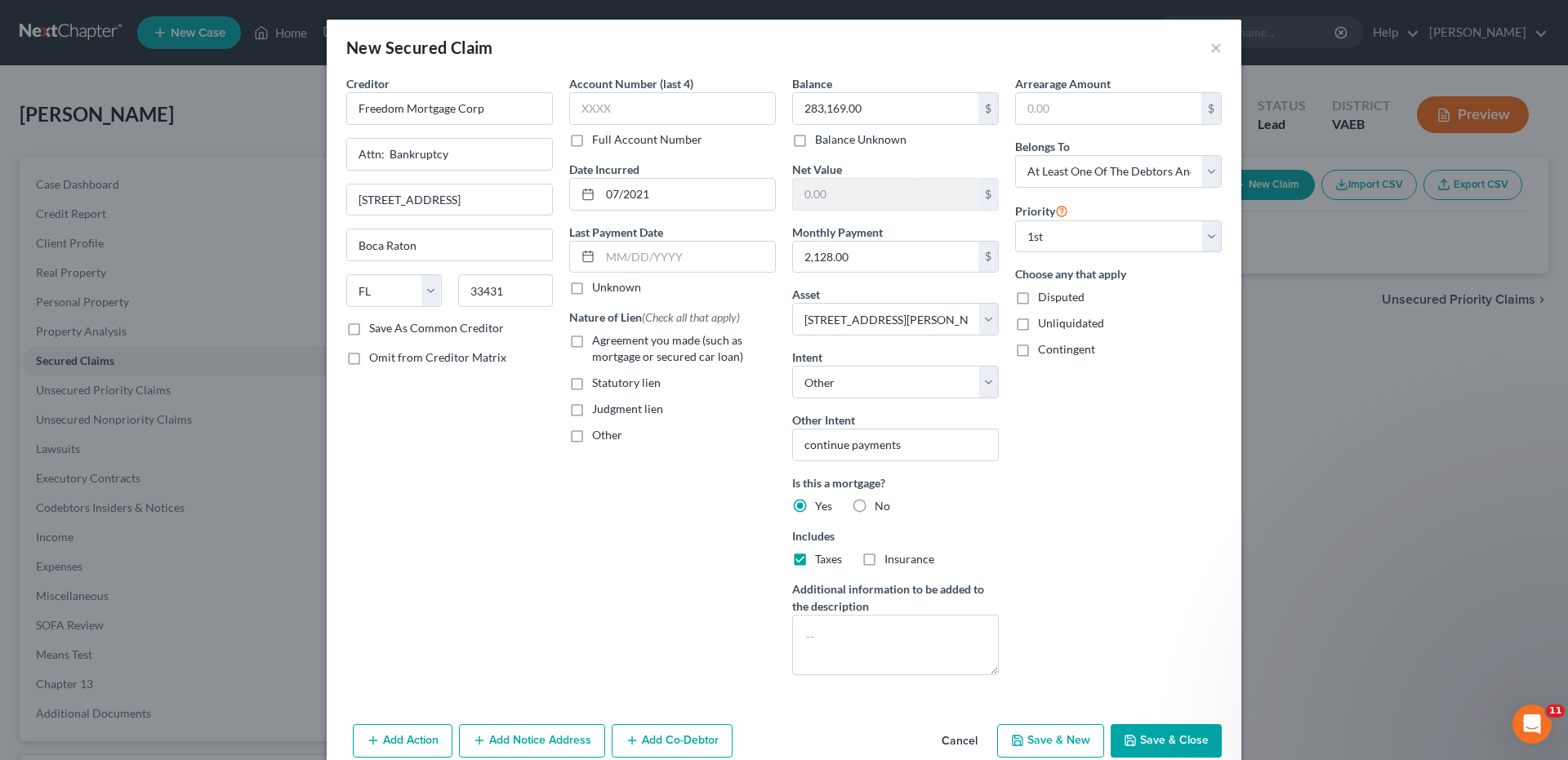
checkbox input "true"
click at [573, 112] on input "text" at bounding box center [673, 108] width 207 height 32
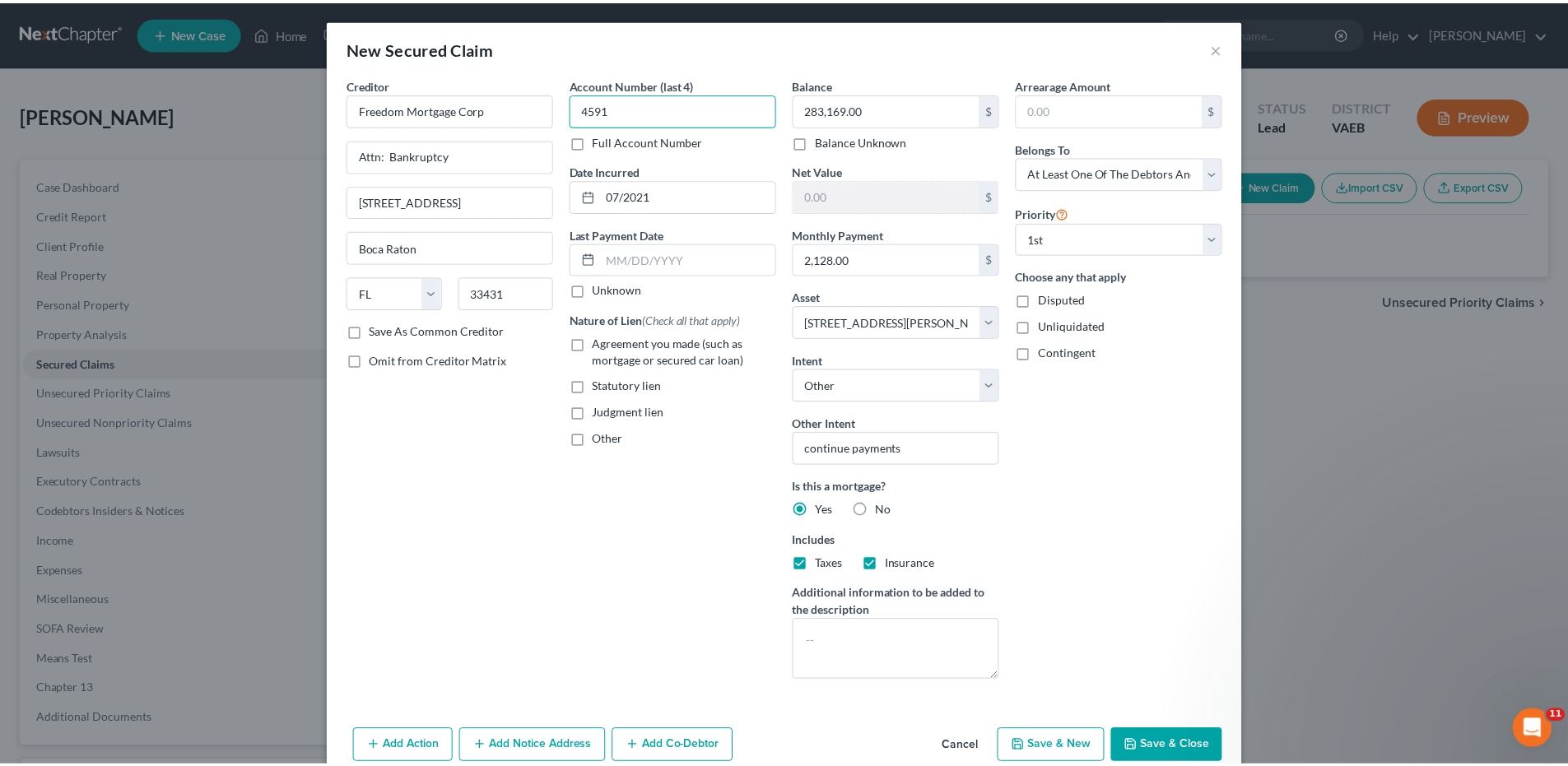
scroll to position [31, 0]
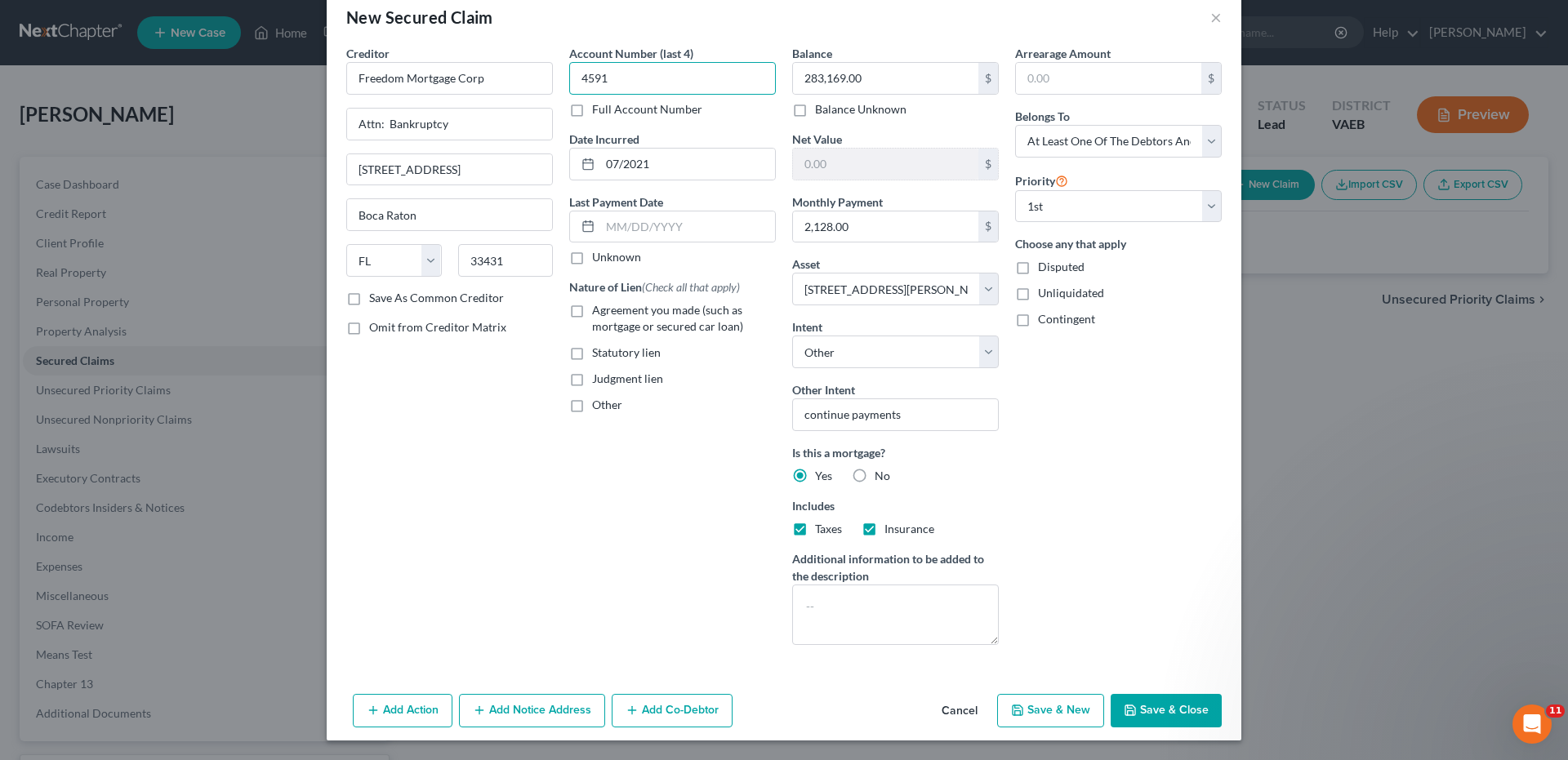
type input "4591"
click at [1161, 710] on button "Save & Close" at bounding box center [1166, 710] width 111 height 34
select select
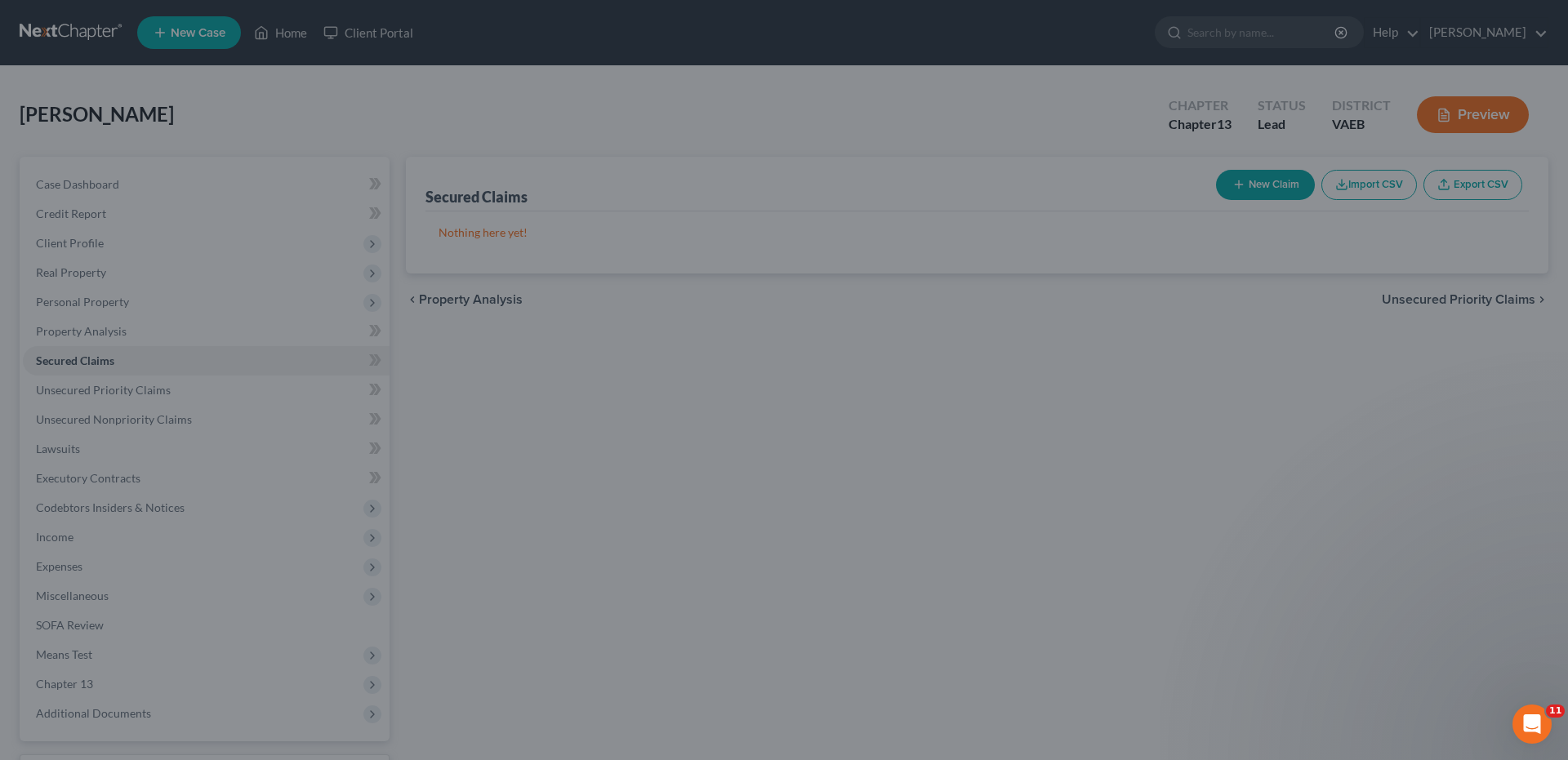
type input "-283,169.00"
select select "3"
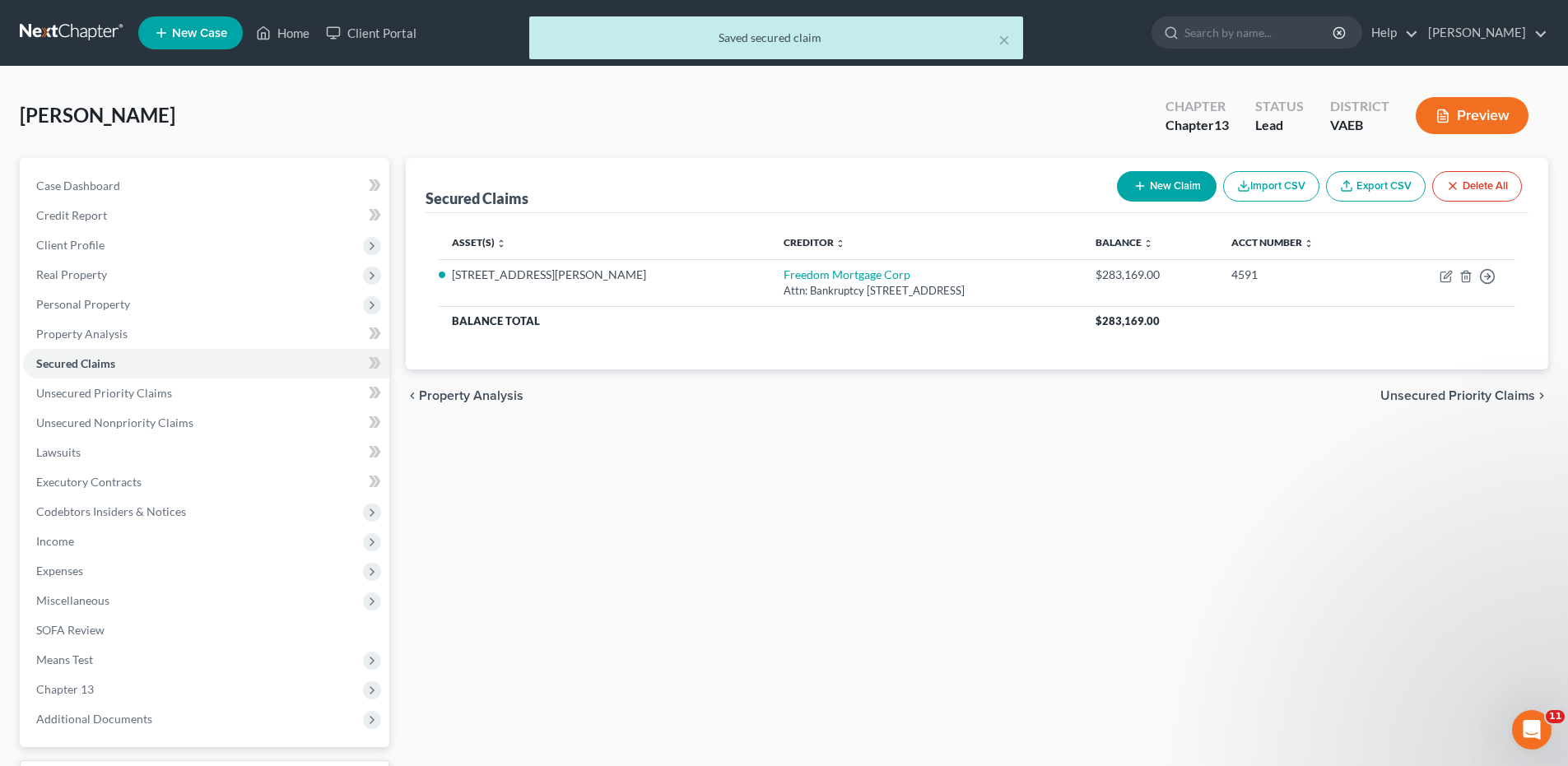
click at [1422, 395] on span "Unsecured Priority Claims" at bounding box center [1457, 396] width 154 height 13
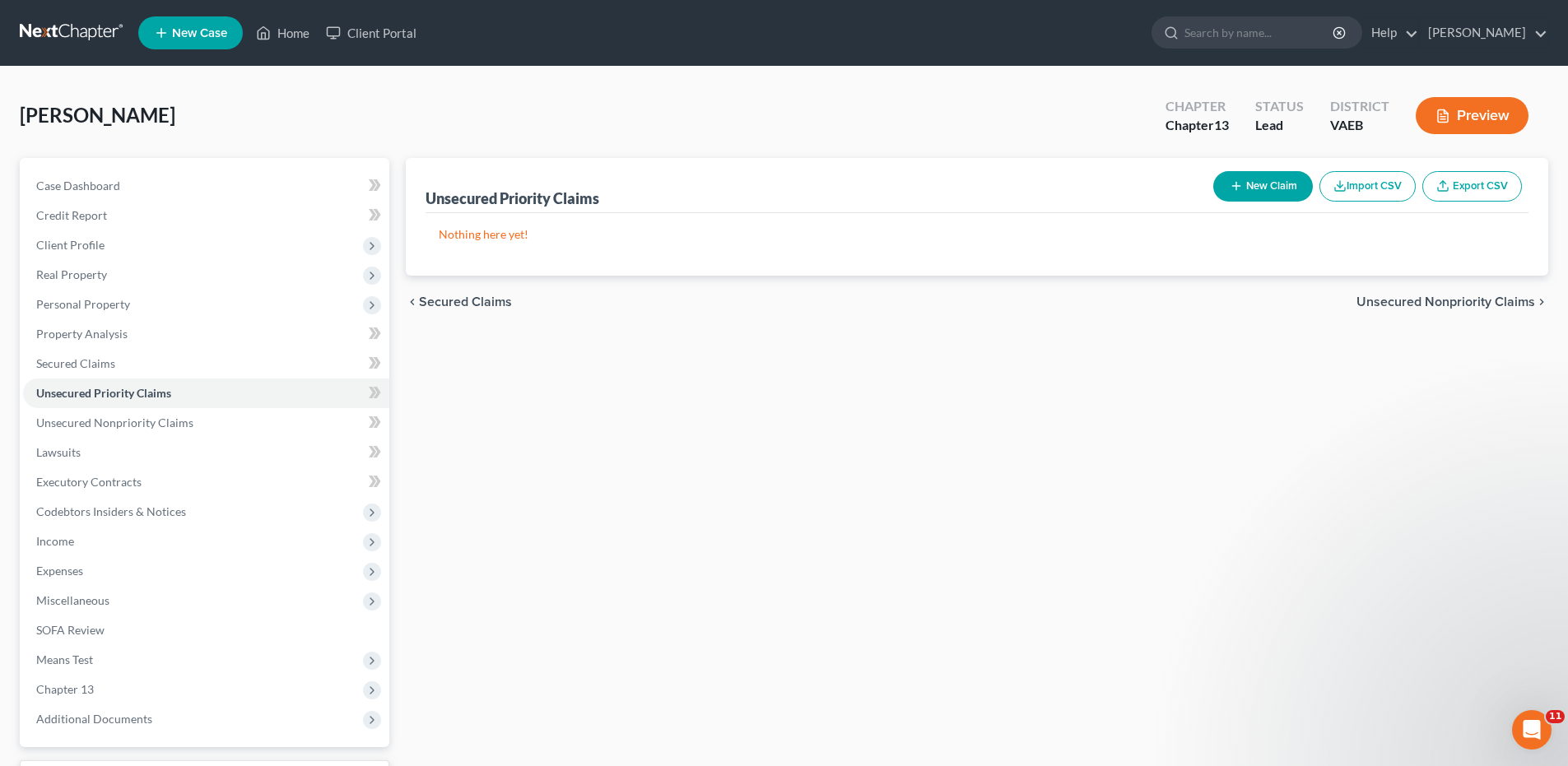
click at [1272, 178] on button "New Claim" at bounding box center [1262, 186] width 100 height 31
select select "0"
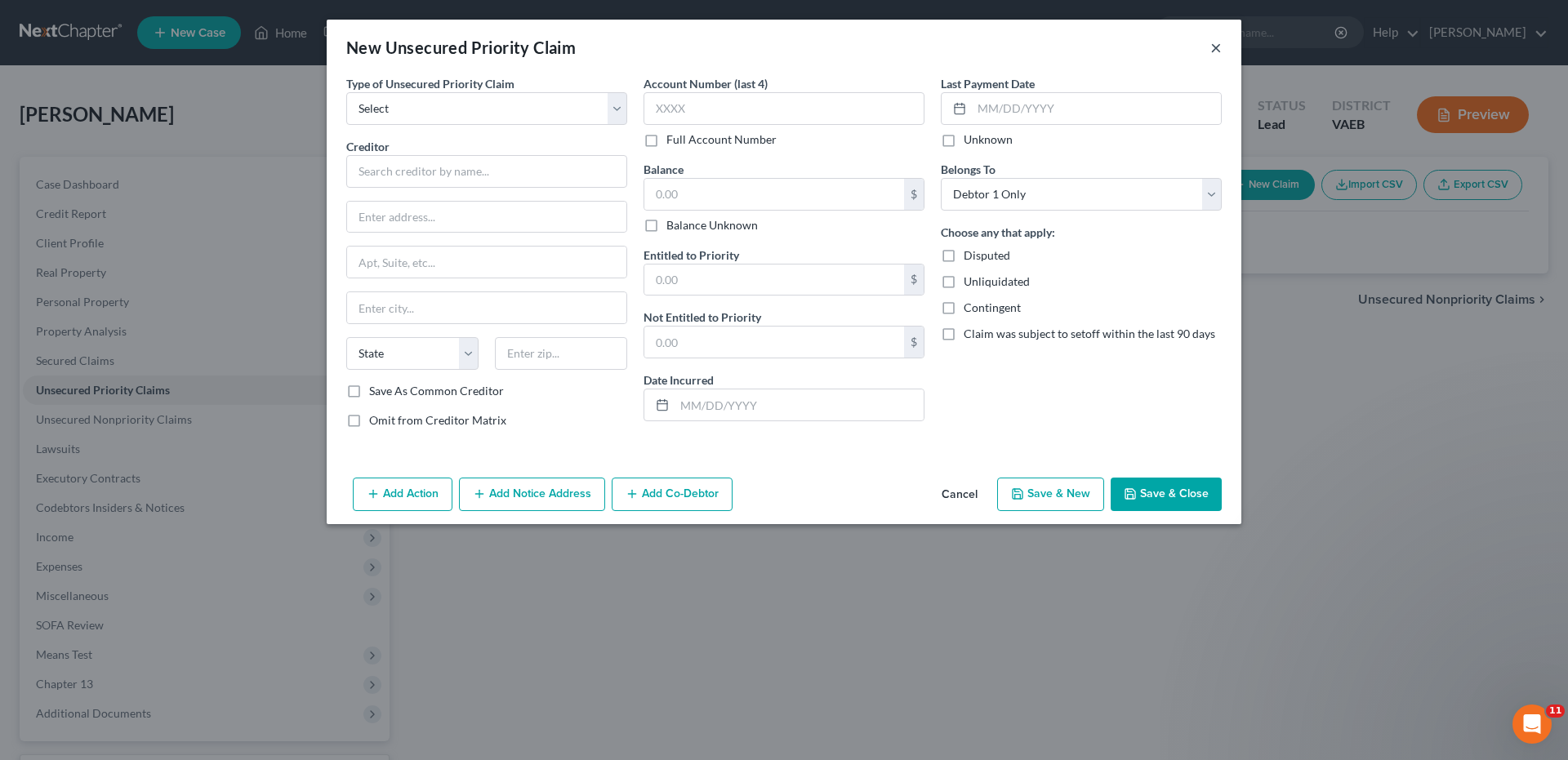
click at [1213, 50] on button "×" at bounding box center [1215, 47] width 11 height 19
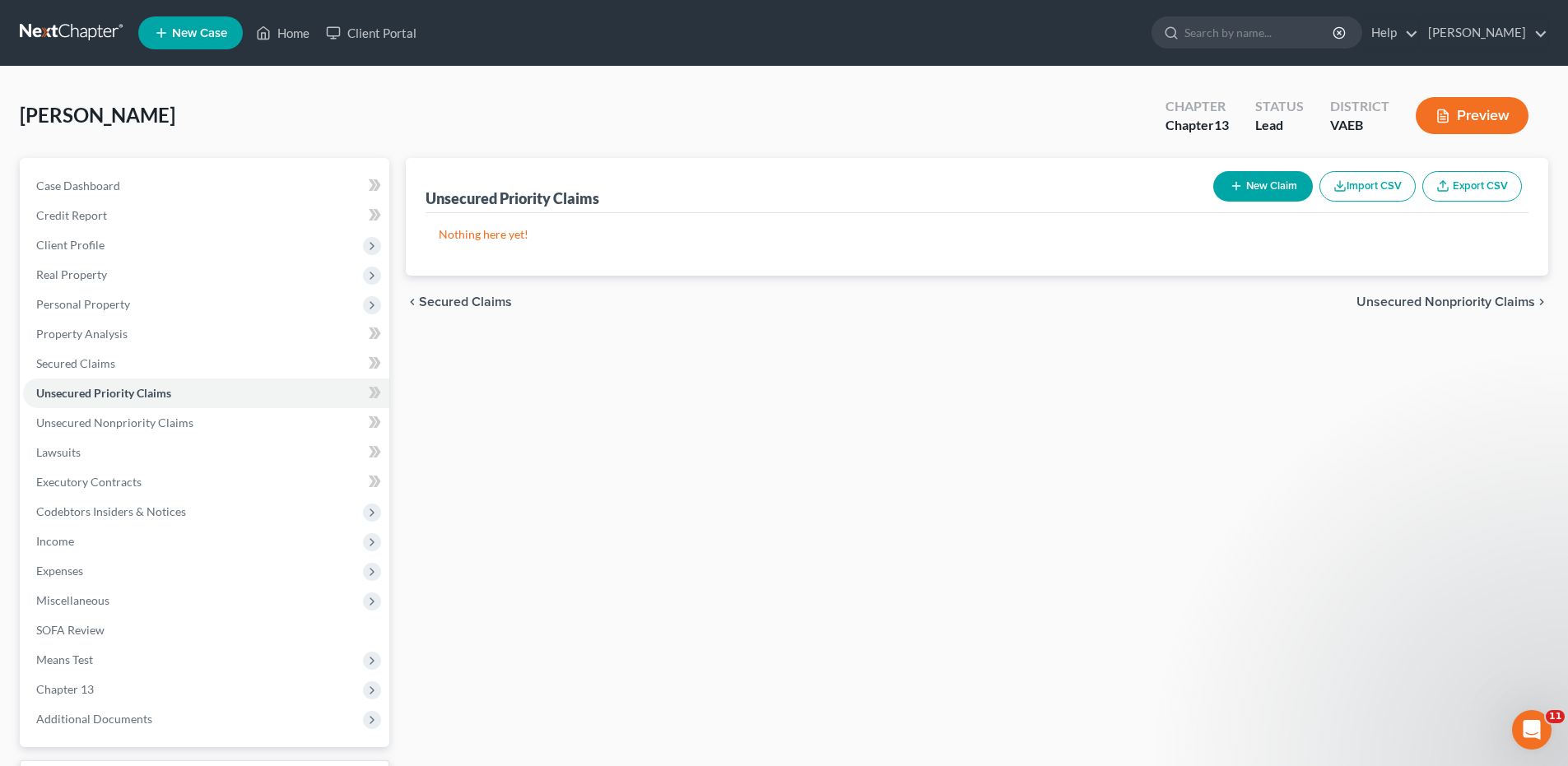
click at [1404, 297] on span "Unsecured Nonpriority Claims" at bounding box center [1445, 302] width 179 height 13
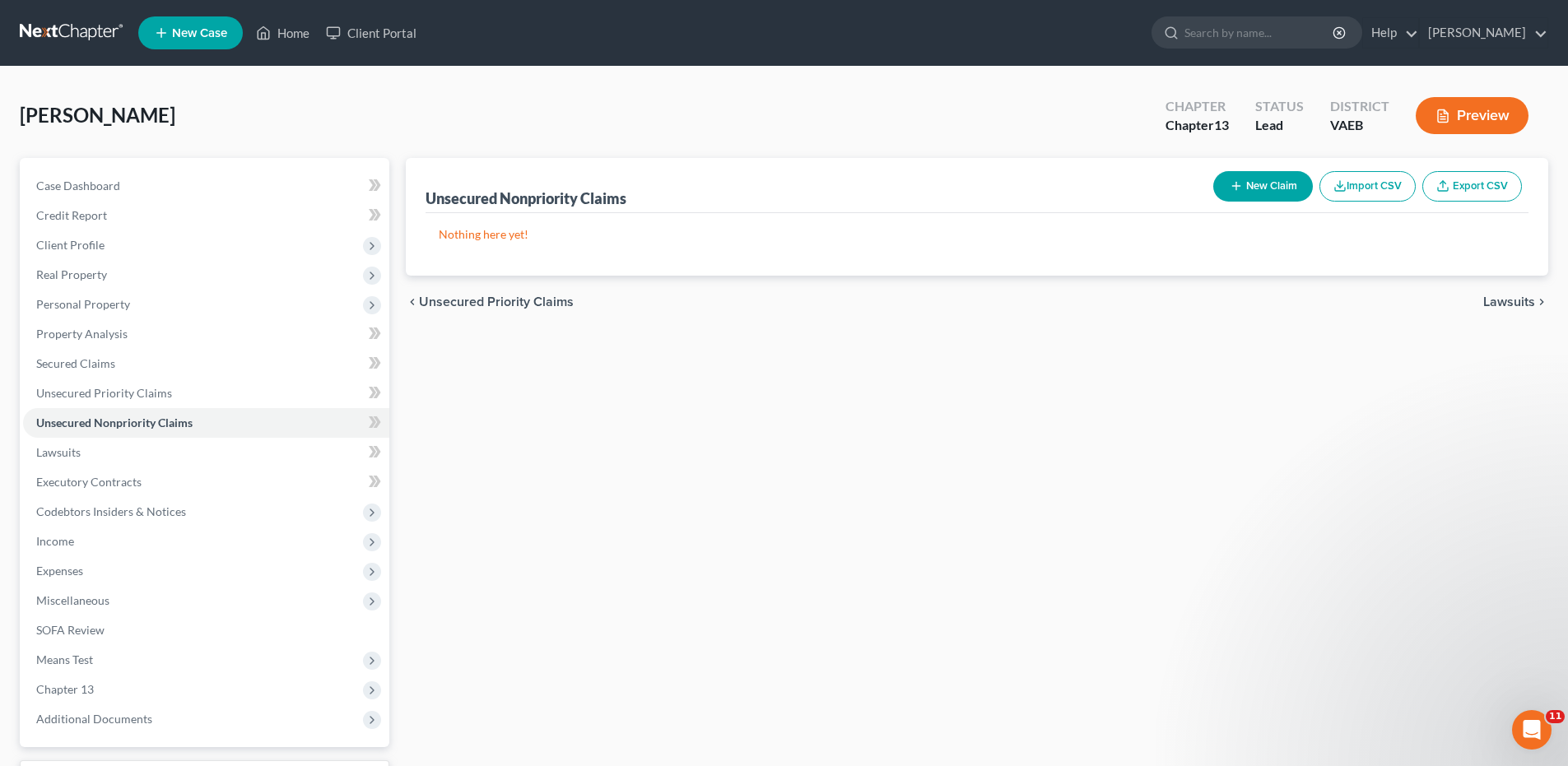
click at [1279, 182] on button "New Claim" at bounding box center [1262, 186] width 100 height 31
select select "0"
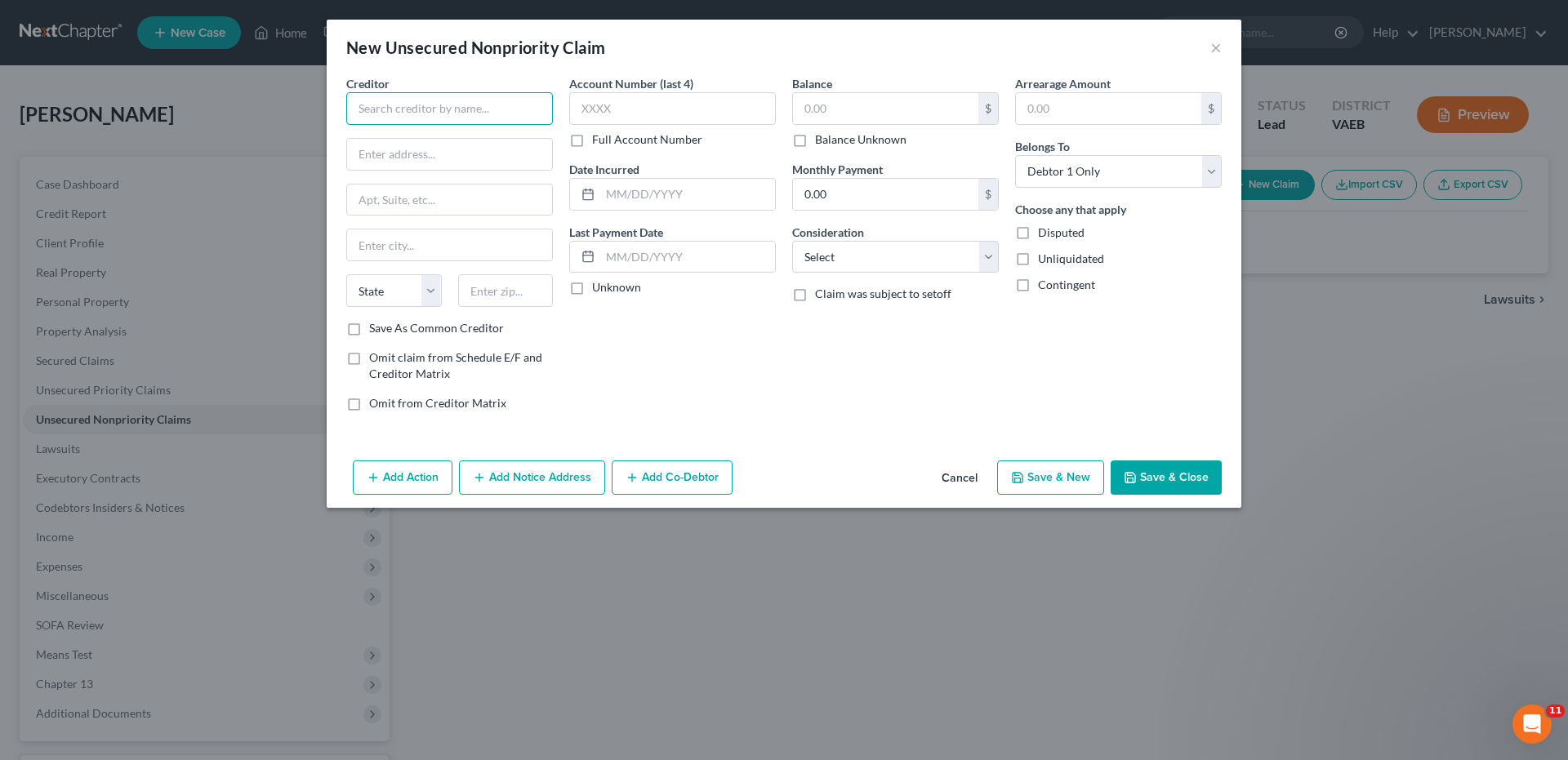
click at [448, 104] on input "text" at bounding box center [449, 108] width 207 height 32
type input "LVNV Funding, LLC"
click at [719, 697] on div "New Unsecured Nonpriority Claim × Creditor * LVNV Funding, LLC State [US_STATE]…" at bounding box center [784, 380] width 1568 height 760
click at [417, 153] on input "text" at bounding box center [449, 154] width 205 height 31
type input "Attn: Bankruptcy"
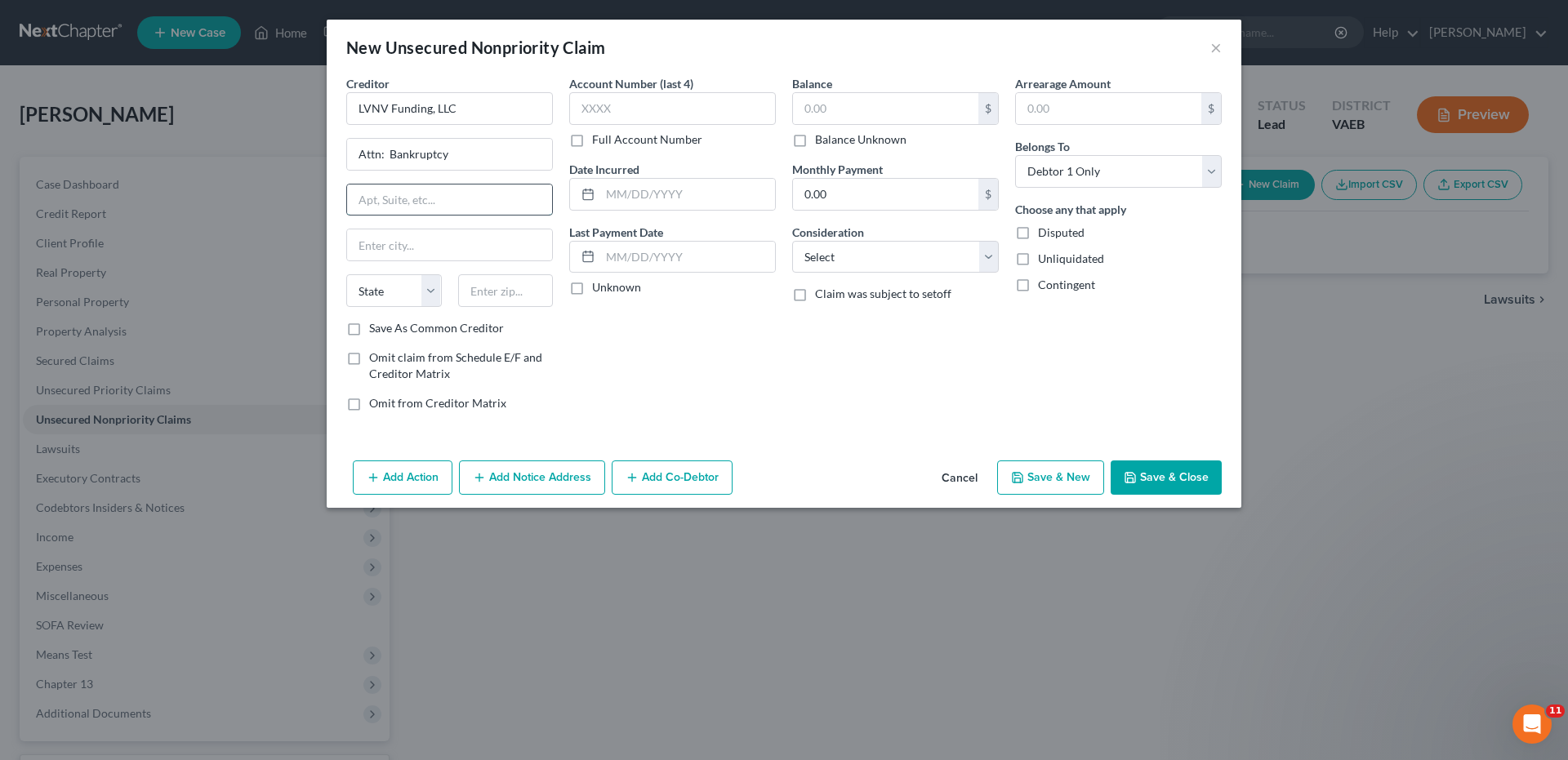
click at [421, 202] on input "text" at bounding box center [449, 200] width 205 height 31
type input "PO Box 1269"
type input "[GEOGRAPHIC_DATA]"
select select "42"
type input "29602"
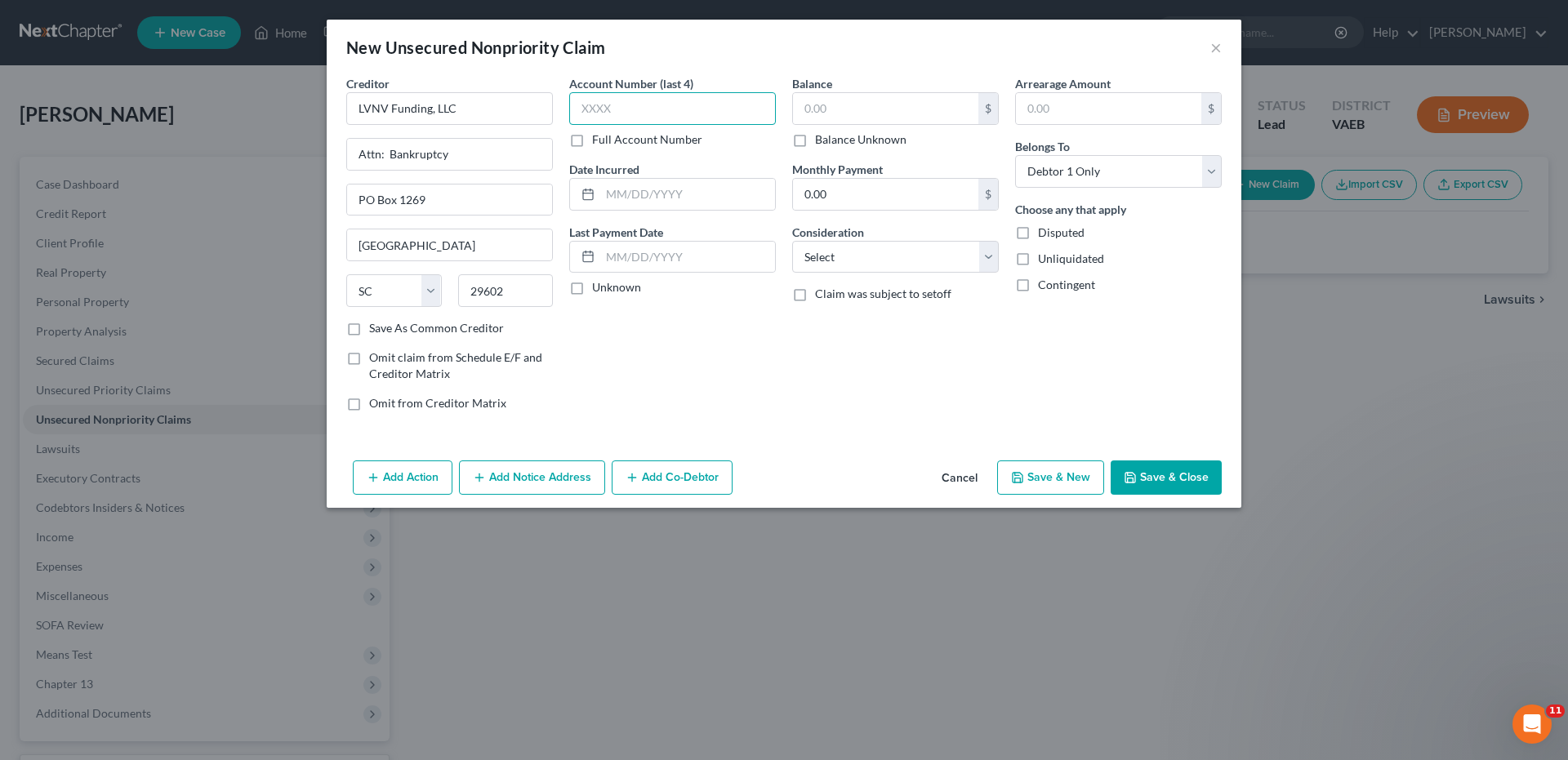
click at [582, 109] on input "text" at bounding box center [673, 108] width 207 height 32
type input "3265"
drag, startPoint x: 357, startPoint y: 157, endPoint x: 499, endPoint y: 99, distance: 153.4
click at [483, 141] on input "Attn: Bankruptcy" at bounding box center [449, 154] width 205 height 31
type input "c/o Resurgent Capital Services"
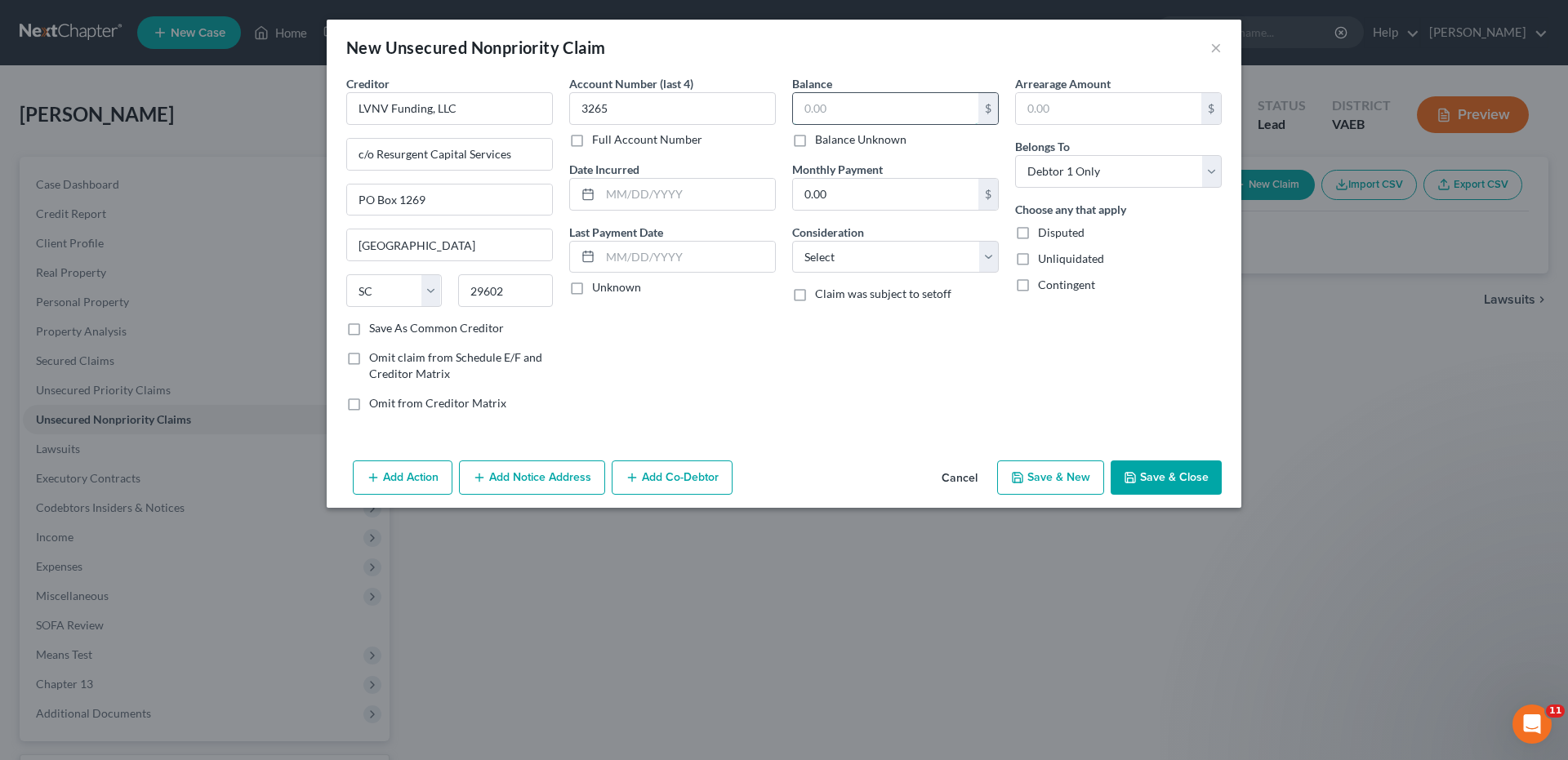
click at [805, 105] on input "text" at bounding box center [885, 109] width 186 height 31
type input "27,207.00"
click at [987, 258] on select "Select Cable / Satellite Services Collection Agency Credit Card Debt Debt Couns…" at bounding box center [895, 256] width 207 height 32
select select "2"
click at [792, 241] on select "Select Cable / Satellite Services Collection Agency Credit Card Debt Debt Couns…" at bounding box center [895, 256] width 207 height 32
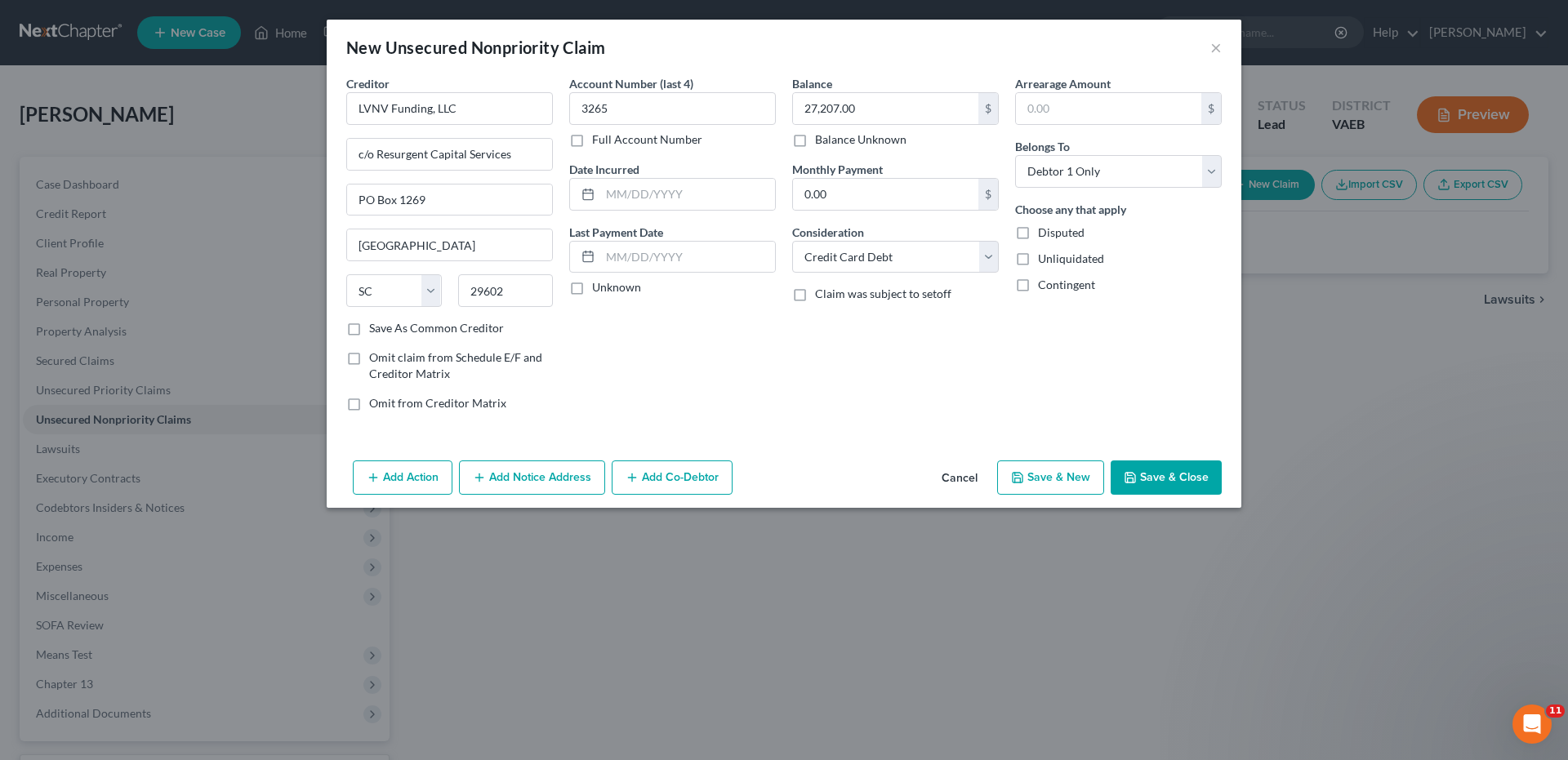
click at [1069, 474] on button "Save & New" at bounding box center [1050, 477] width 107 height 34
select select "0"
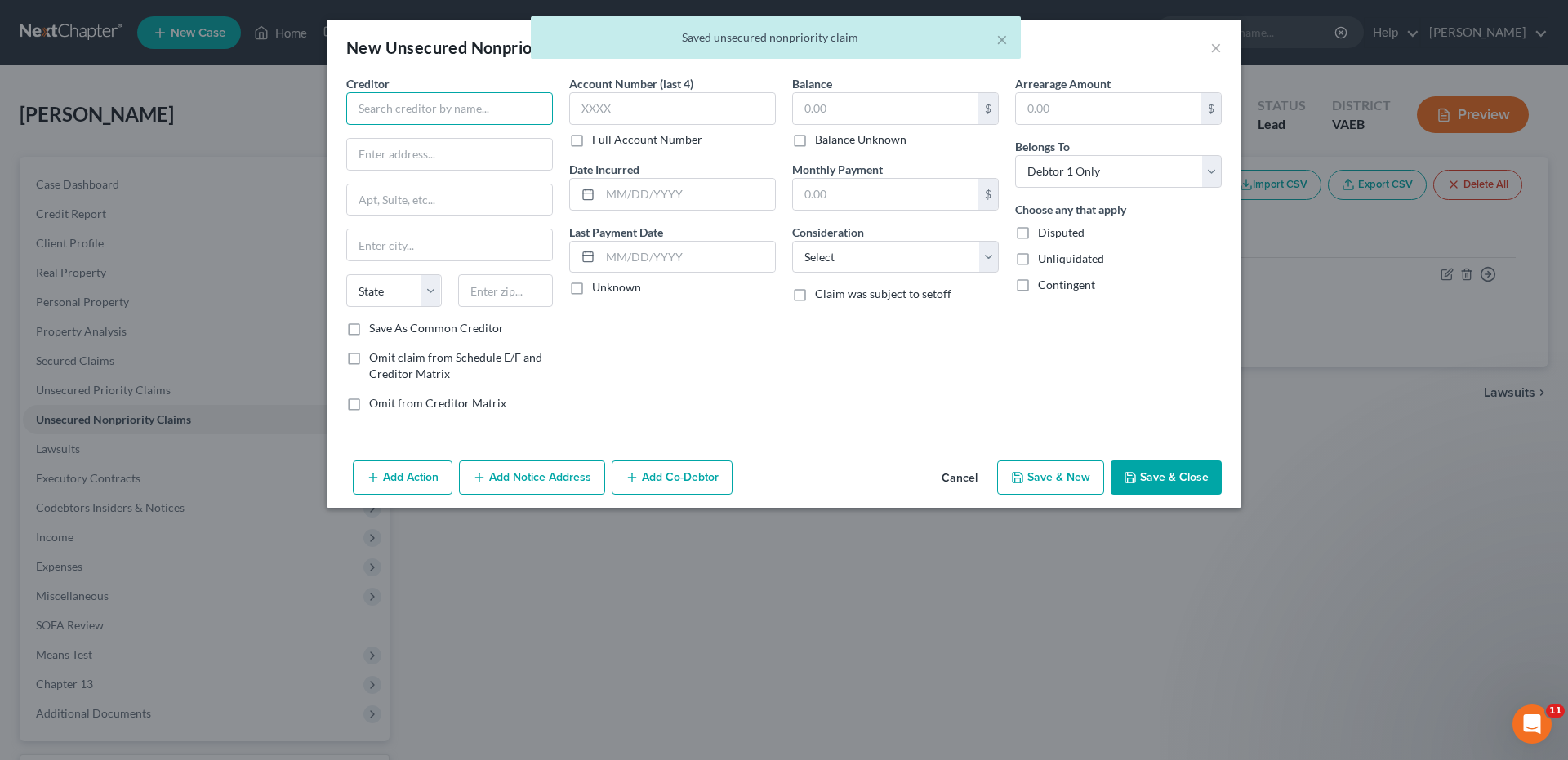
click at [491, 109] on input "text" at bounding box center [449, 108] width 207 height 32
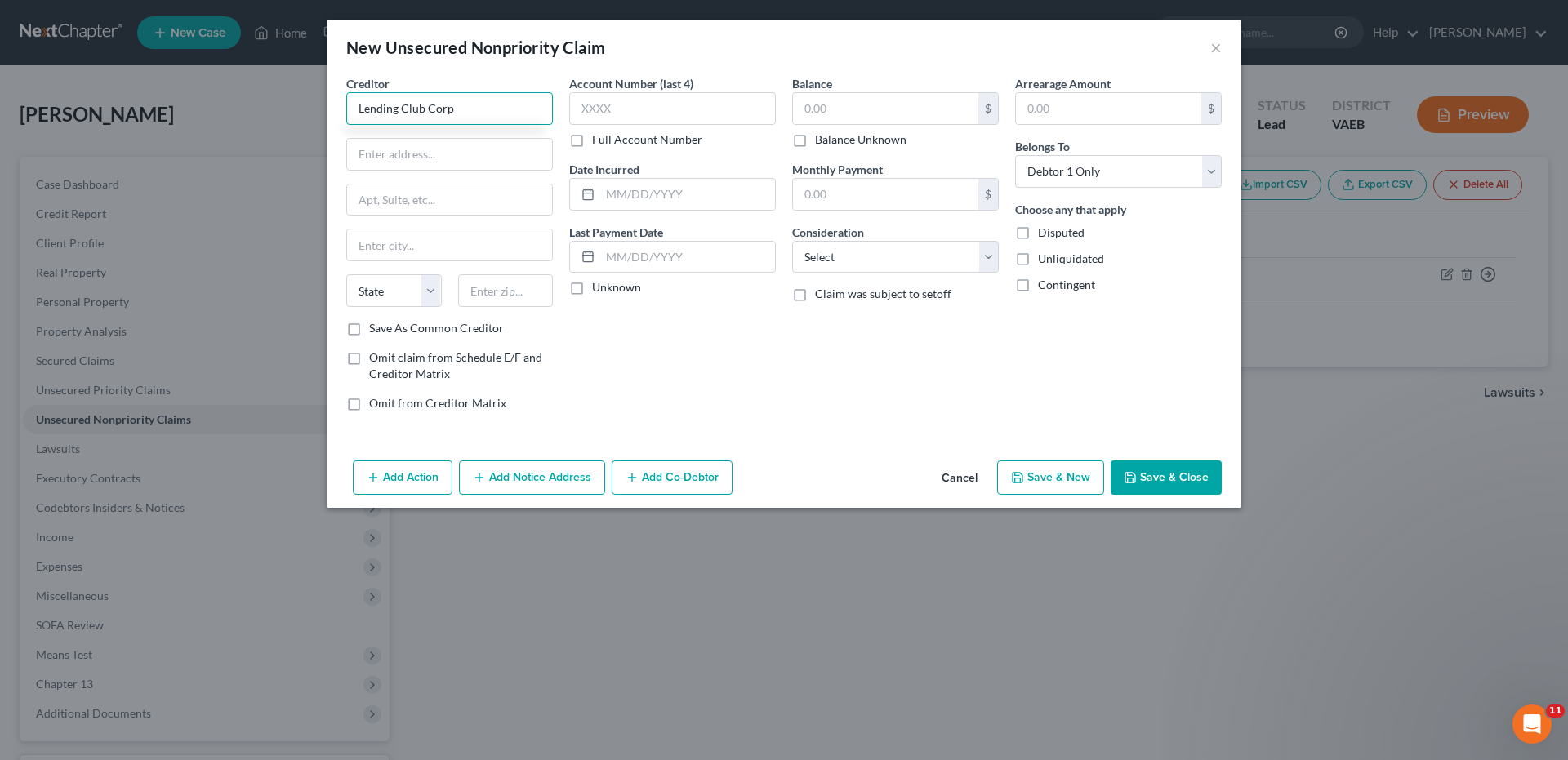
type input "Lending Club Corp"
type input "[STREET_ADDRESS]"
type input "[GEOGRAPHIC_DATA]"
select select "4"
type input "94105"
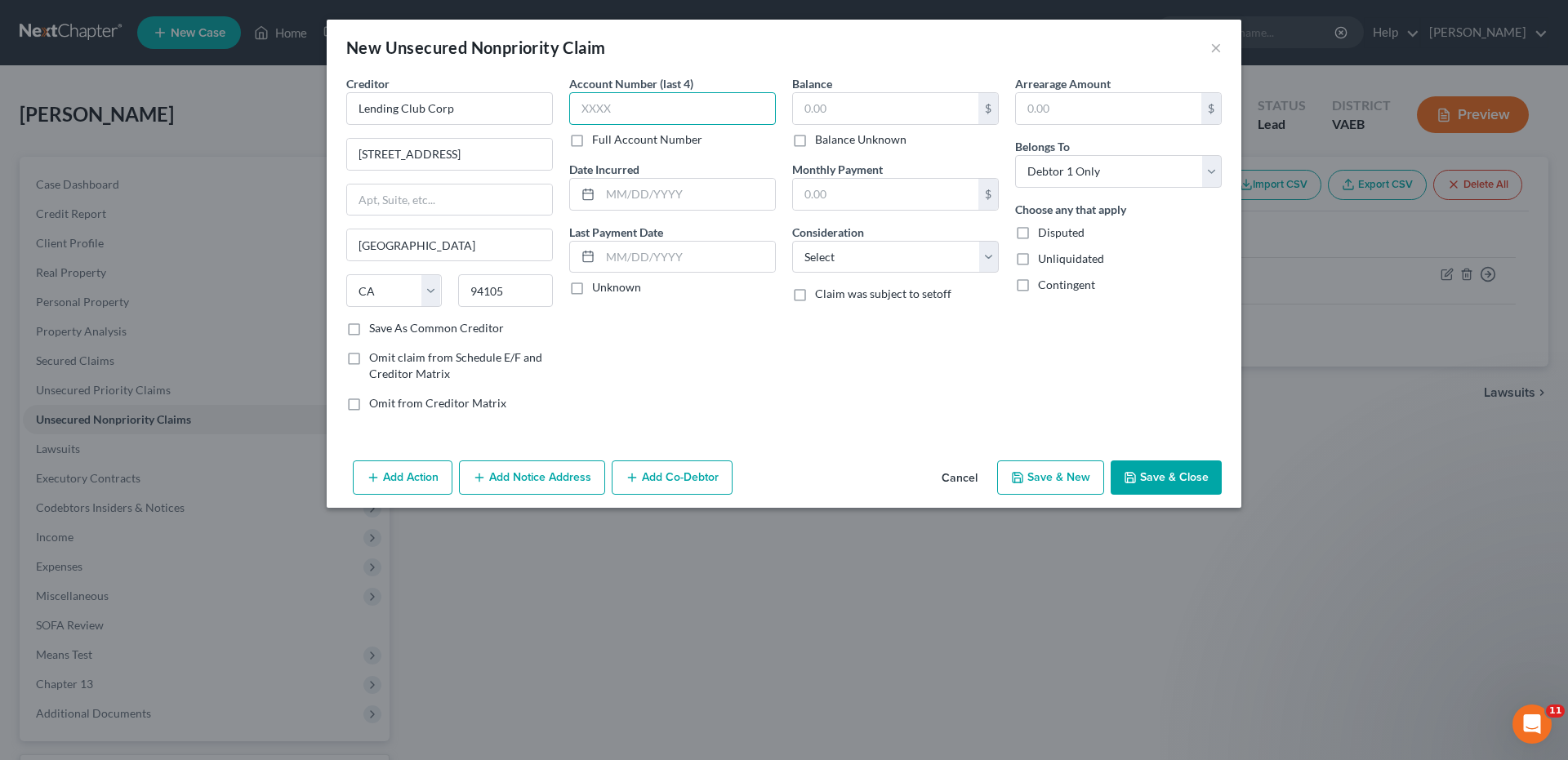
click at [578, 111] on input "text" at bounding box center [673, 108] width 207 height 32
type input "0949"
click at [800, 101] on input "text" at bounding box center [885, 109] width 186 height 31
type input "15,332.00"
click at [989, 260] on select "Select Cable / Satellite Services Collection Agency Credit Card Debt Debt Couns…" at bounding box center [895, 256] width 207 height 32
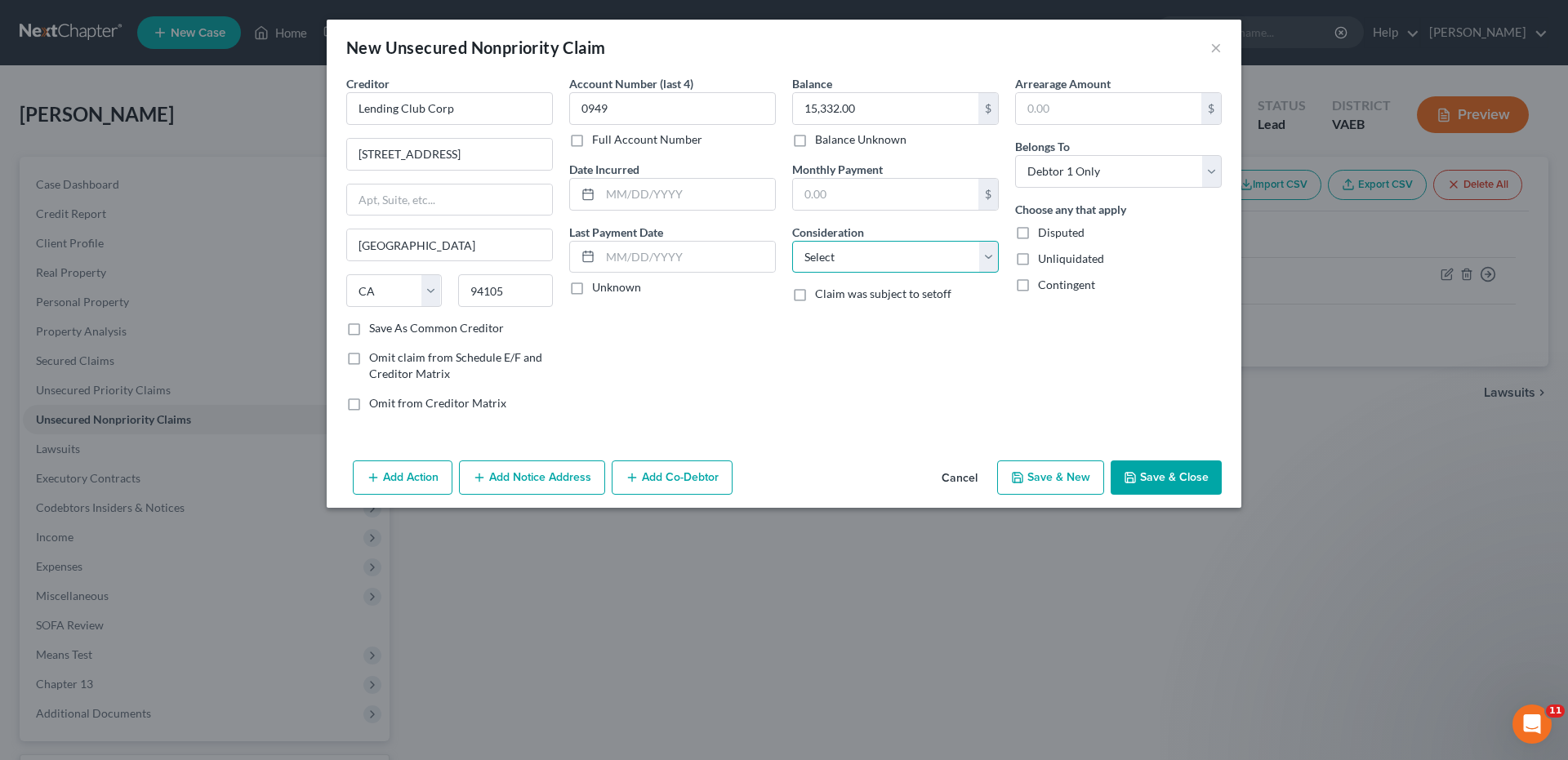
select select "1"
click at [792, 241] on select "Select Cable / Satellite Services Collection Agency Credit Card Debt Debt Couns…" at bounding box center [895, 256] width 207 height 32
click at [1065, 475] on button "Save & New" at bounding box center [1050, 477] width 107 height 34
select select "0"
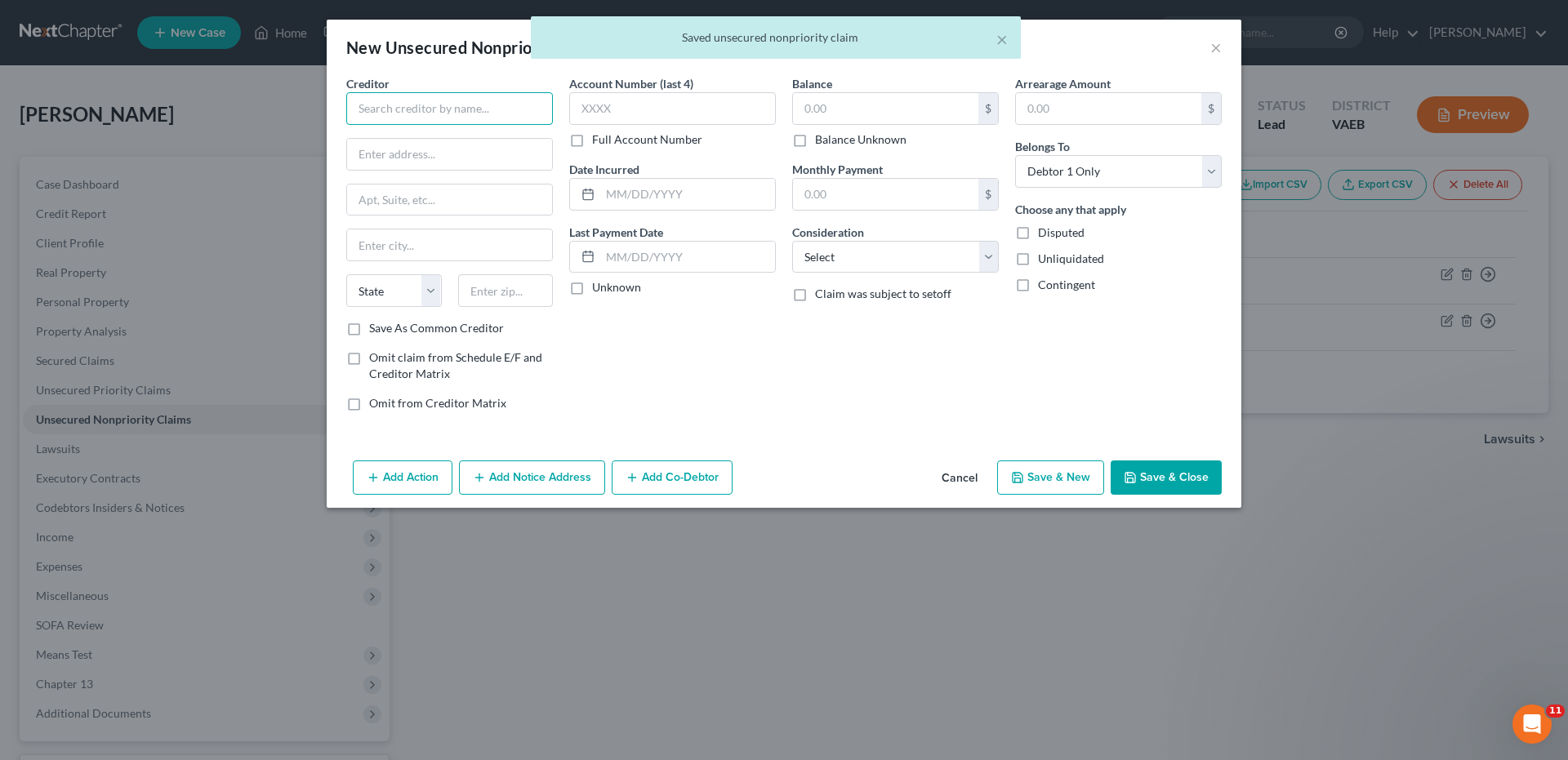
click at [450, 104] on input "text" at bounding box center [449, 108] width 207 height 32
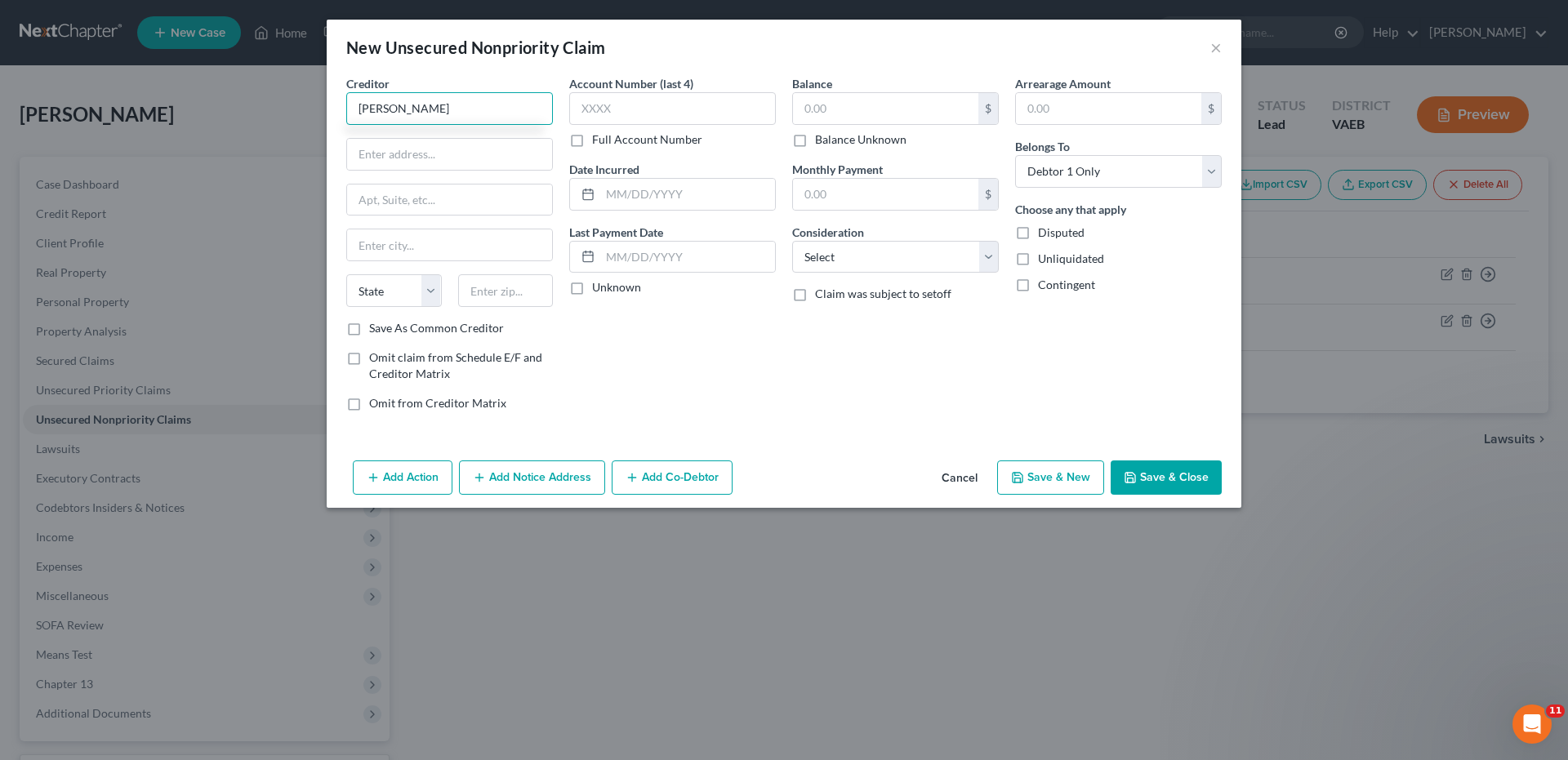
type input "J"
type input "Navy Federal Credit Union"
type input "PO Box 3000"
type input "[PERSON_NAME]"
click at [436, 297] on select "State [US_STATE] AK AR AZ CA CO CT DE DC [GEOGRAPHIC_DATA] [GEOGRAPHIC_DATA] GU…" at bounding box center [394, 290] width 96 height 32
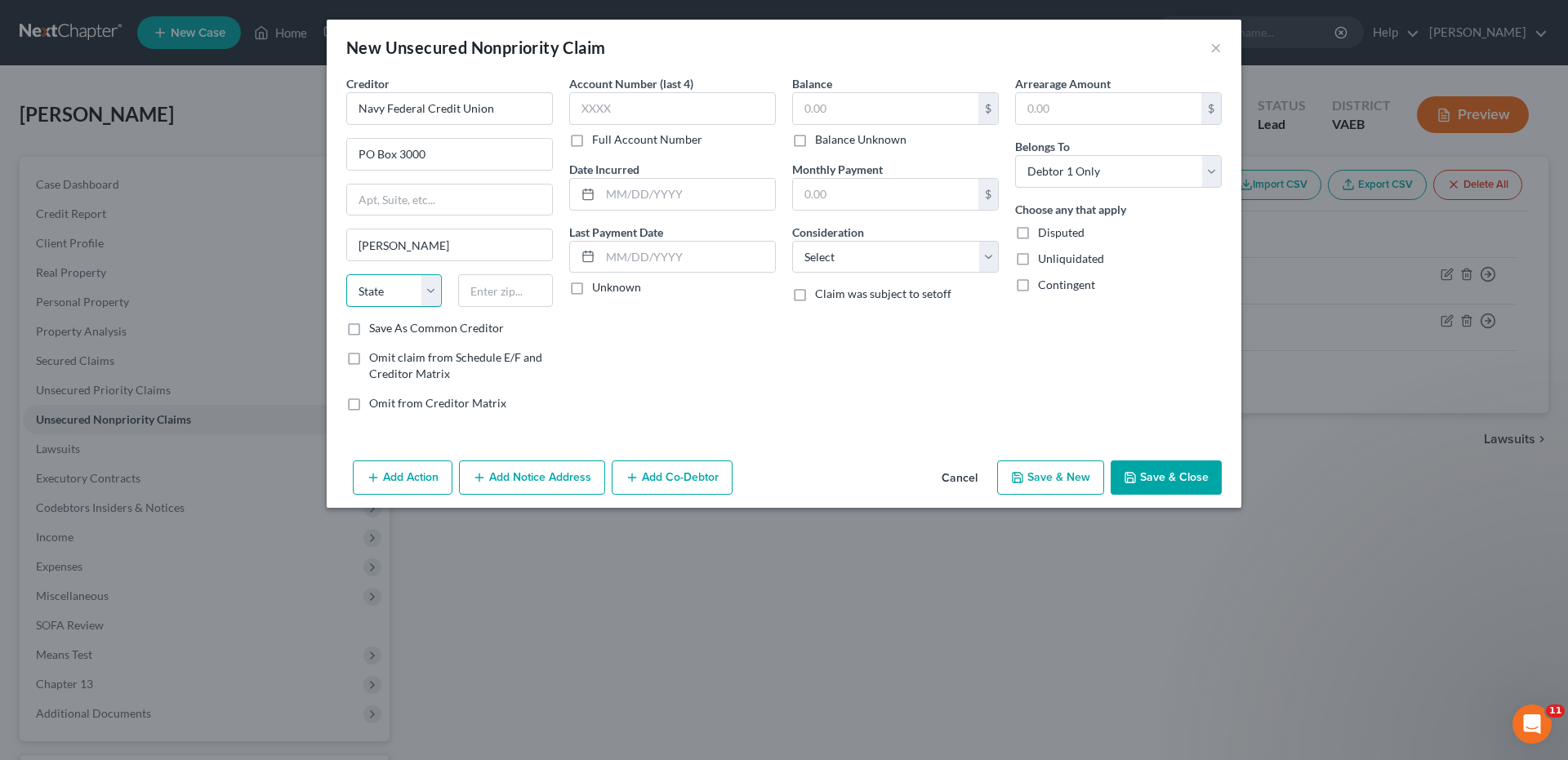
select select "48"
click at [346, 274] on select "State [US_STATE] AK AR AZ CA CO CT DE DC [GEOGRAPHIC_DATA] [GEOGRAPHIC_DATA] GU…" at bounding box center [394, 290] width 96 height 32
click at [491, 298] on input "text" at bounding box center [506, 290] width 96 height 32
type input "22119"
click at [580, 107] on input "text" at bounding box center [673, 108] width 207 height 32
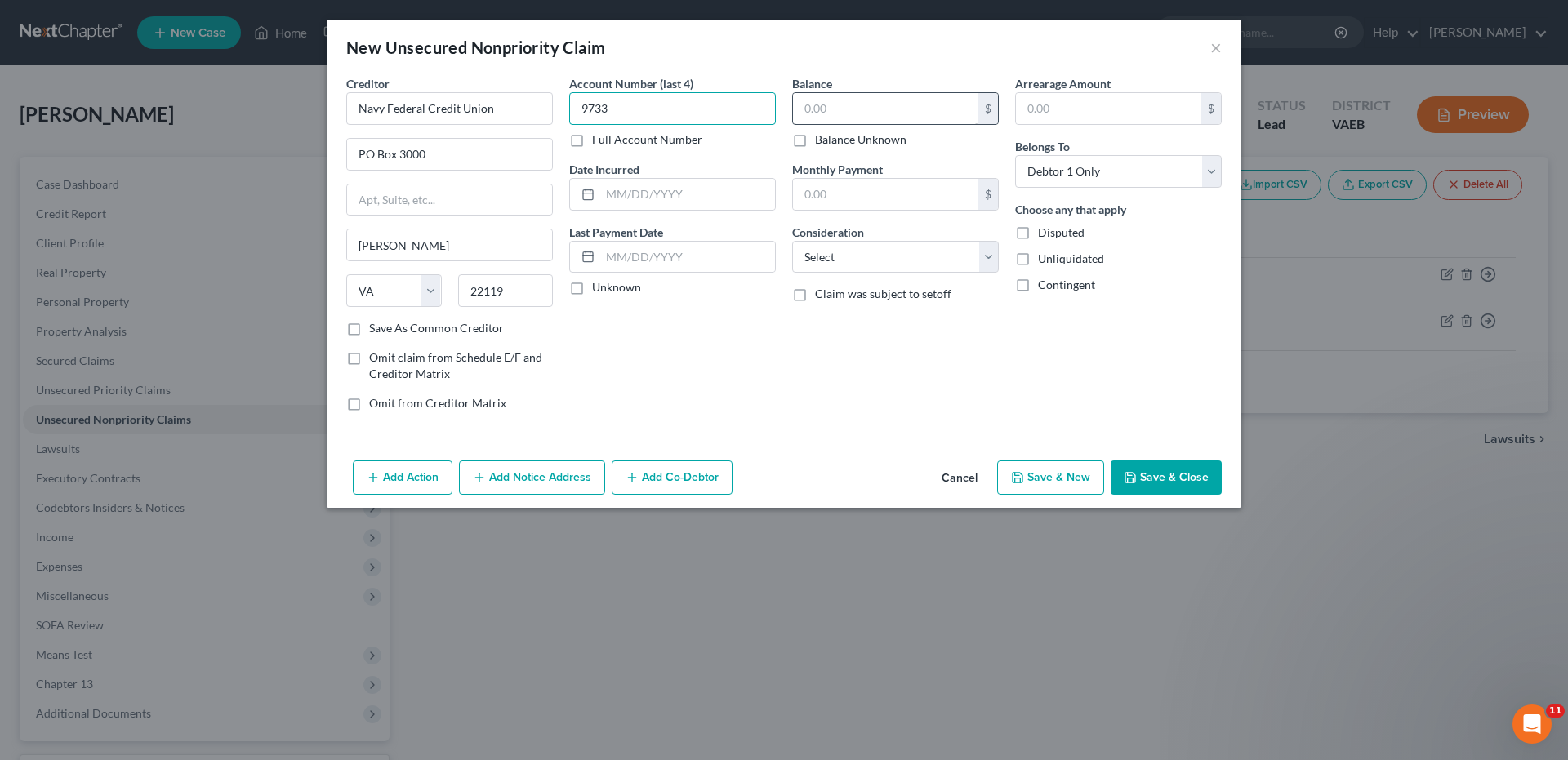
type input "9733"
click at [805, 112] on input "text" at bounding box center [885, 109] width 186 height 31
type input "11,851.00"
click at [1035, 477] on button "Save & New" at bounding box center [1050, 477] width 107 height 34
select select "0"
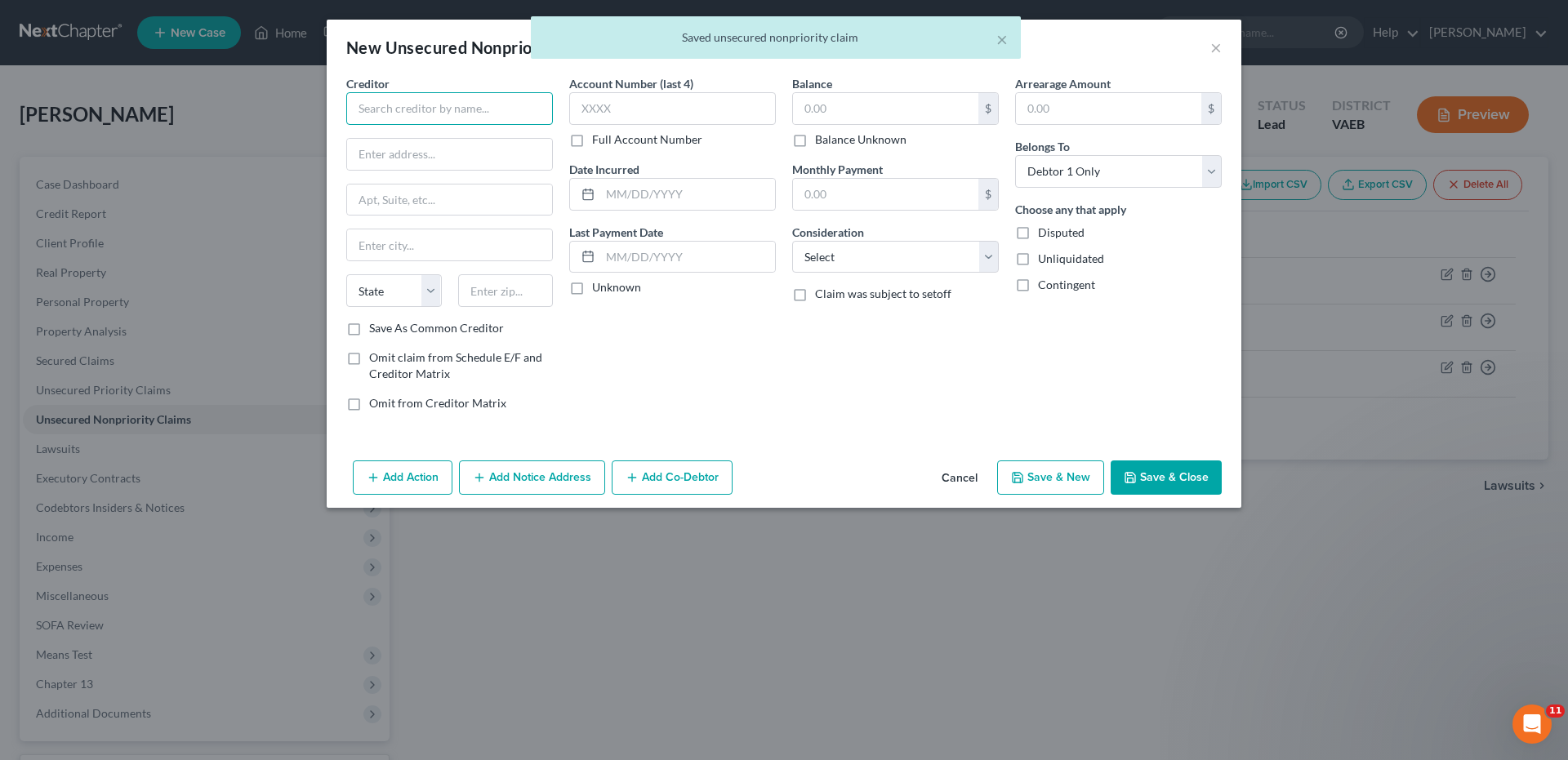
click at [396, 106] on input "text" at bounding box center [449, 108] width 207 height 32
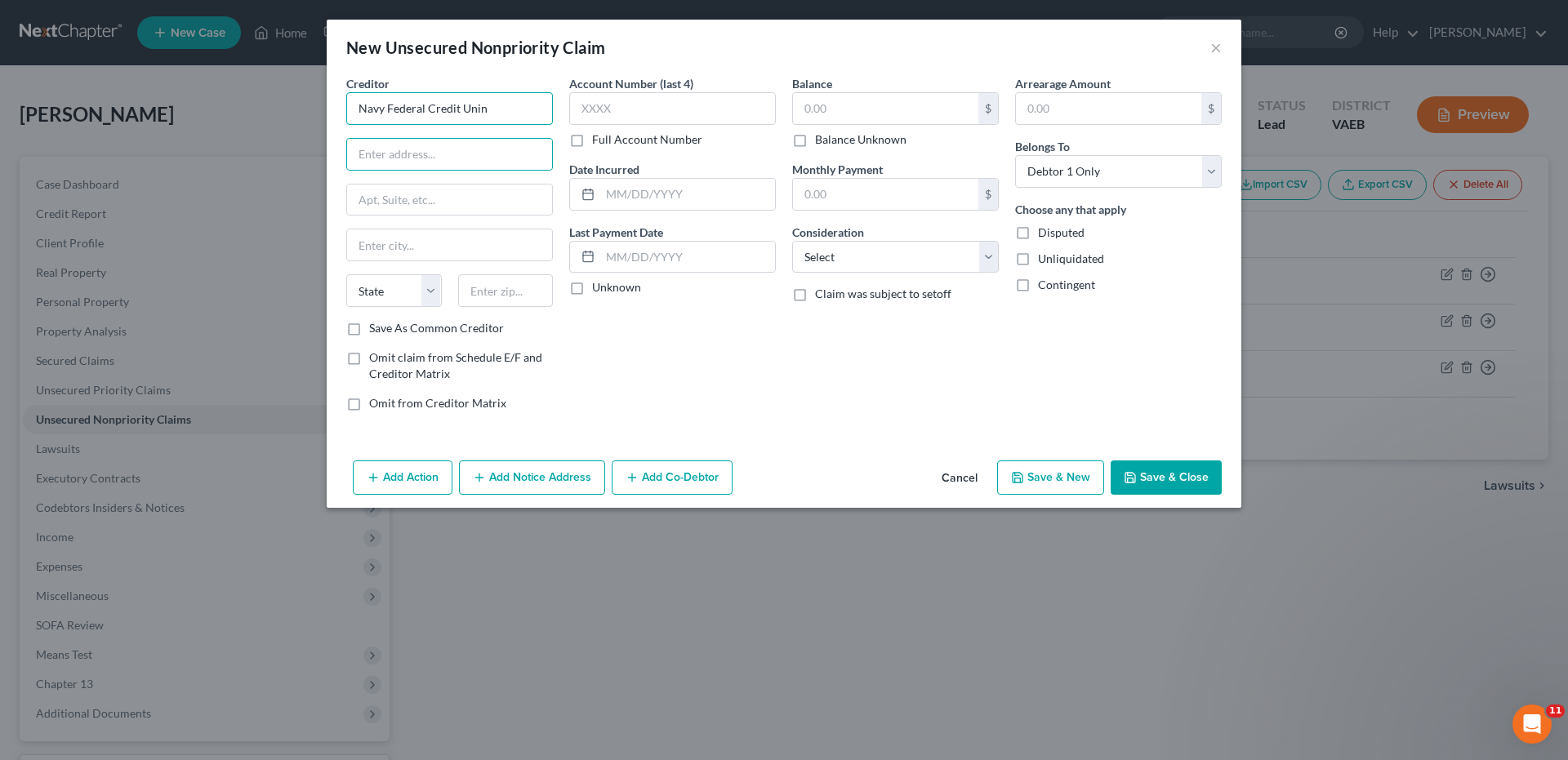
click at [481, 110] on input "Navy Federal Credit Unin" at bounding box center [449, 108] width 207 height 32
type input "Navy Federal Credit Union"
click at [457, 145] on input "text" at bounding box center [449, 154] width 205 height 31
type input "PO Box 3000"
type input "[PERSON_NAME]"
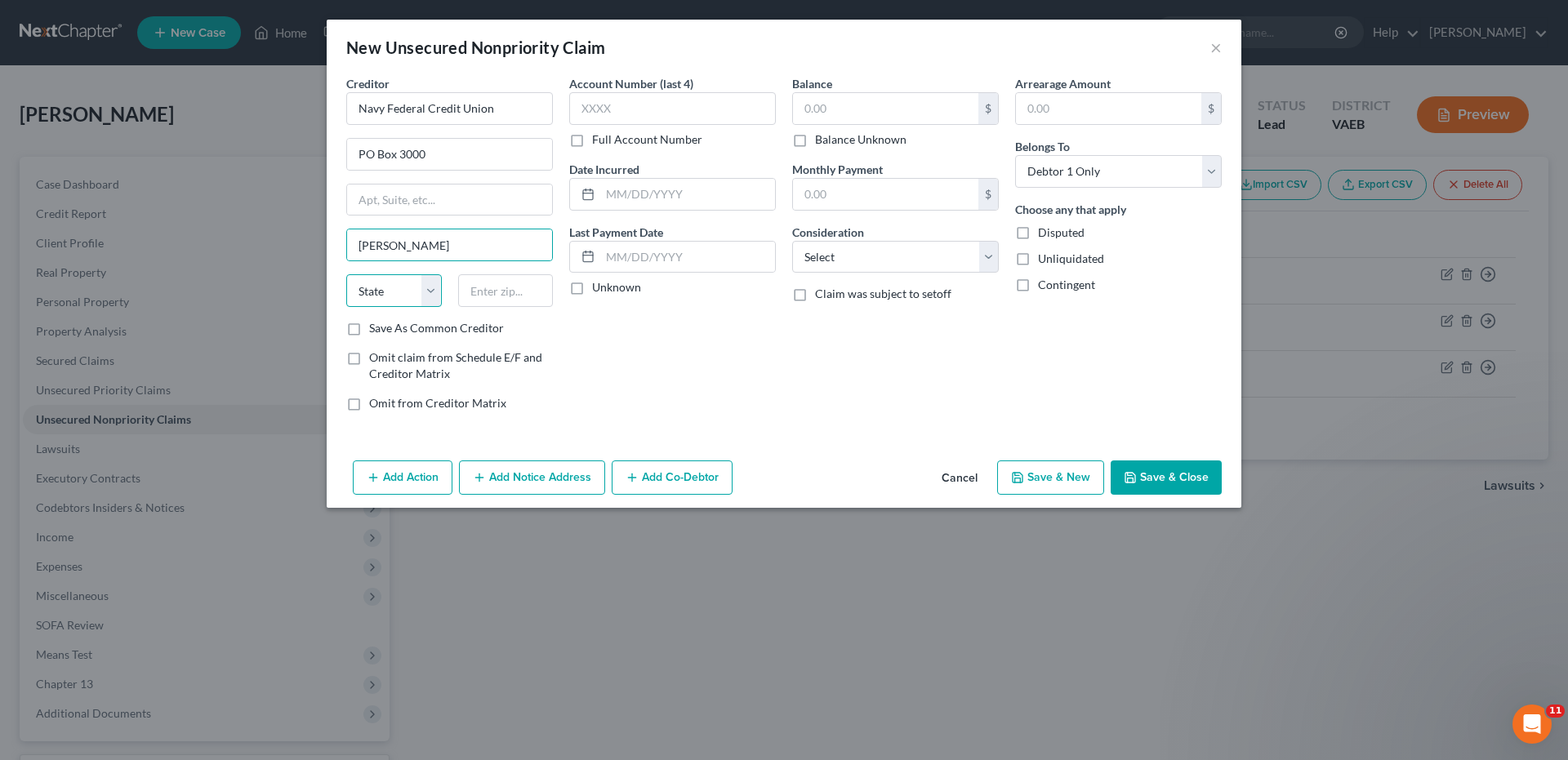
click at [436, 292] on select "State [US_STATE] AK AR AZ CA CO CT DE DC [GEOGRAPHIC_DATA] [GEOGRAPHIC_DATA] GU…" at bounding box center [394, 290] width 96 height 32
click at [435, 291] on select "State [US_STATE] AK AR AZ CA CO CT DE DC [GEOGRAPHIC_DATA] [GEOGRAPHIC_DATA] GU…" at bounding box center [394, 290] width 96 height 32
select select "48"
click at [346, 274] on select "State [US_STATE] AK AR AZ CA CO CT DE DC [GEOGRAPHIC_DATA] [GEOGRAPHIC_DATA] GU…" at bounding box center [394, 290] width 96 height 32
click at [507, 284] on input "text" at bounding box center [506, 290] width 96 height 32
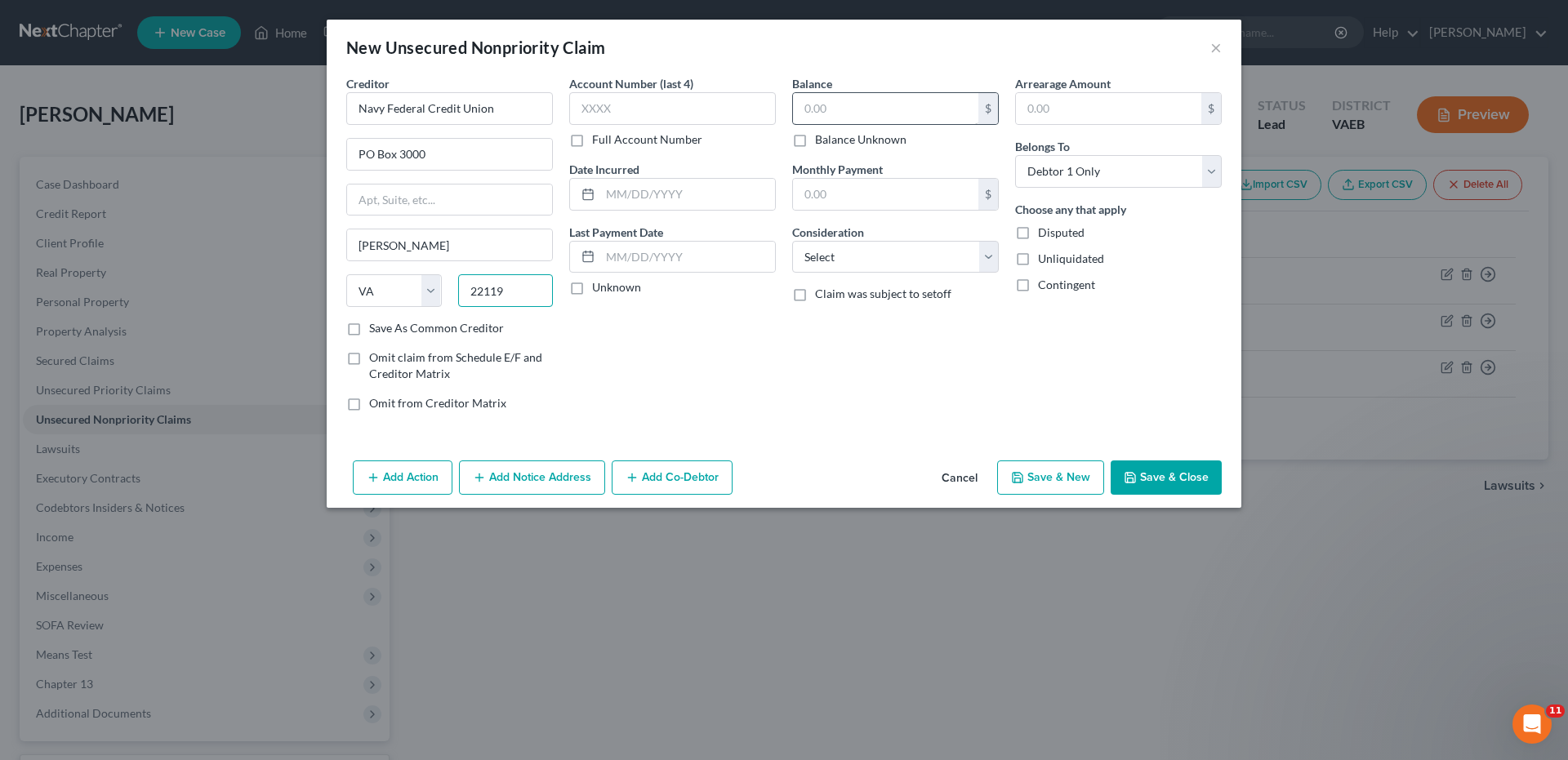
type input "22119"
click at [805, 113] on input "text" at bounding box center [885, 109] width 186 height 31
type input "11,851.00"
click at [956, 481] on button "Cancel" at bounding box center [959, 478] width 62 height 32
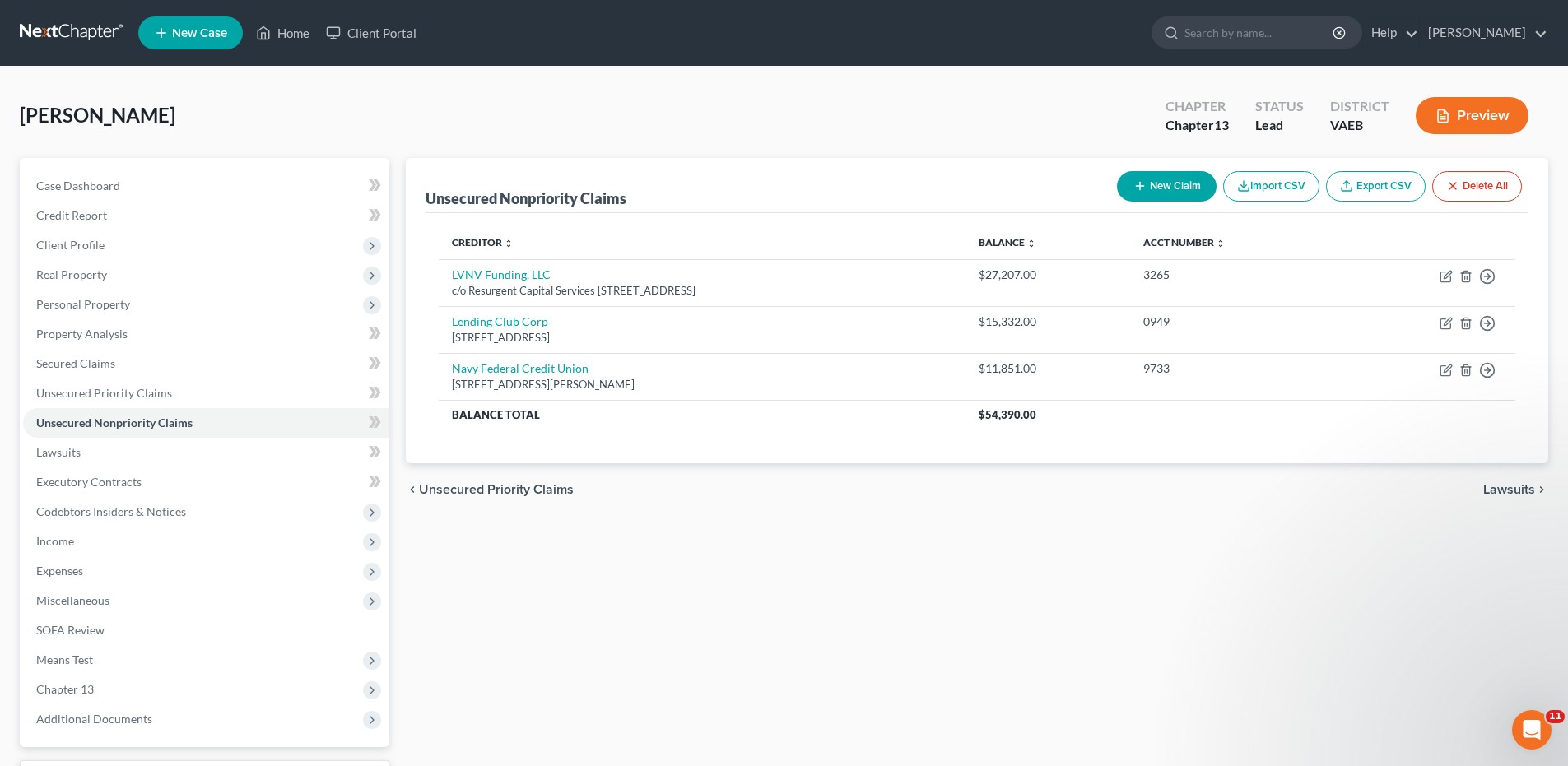
click at [1140, 183] on icon "button" at bounding box center [1139, 186] width 13 height 13
select select "0"
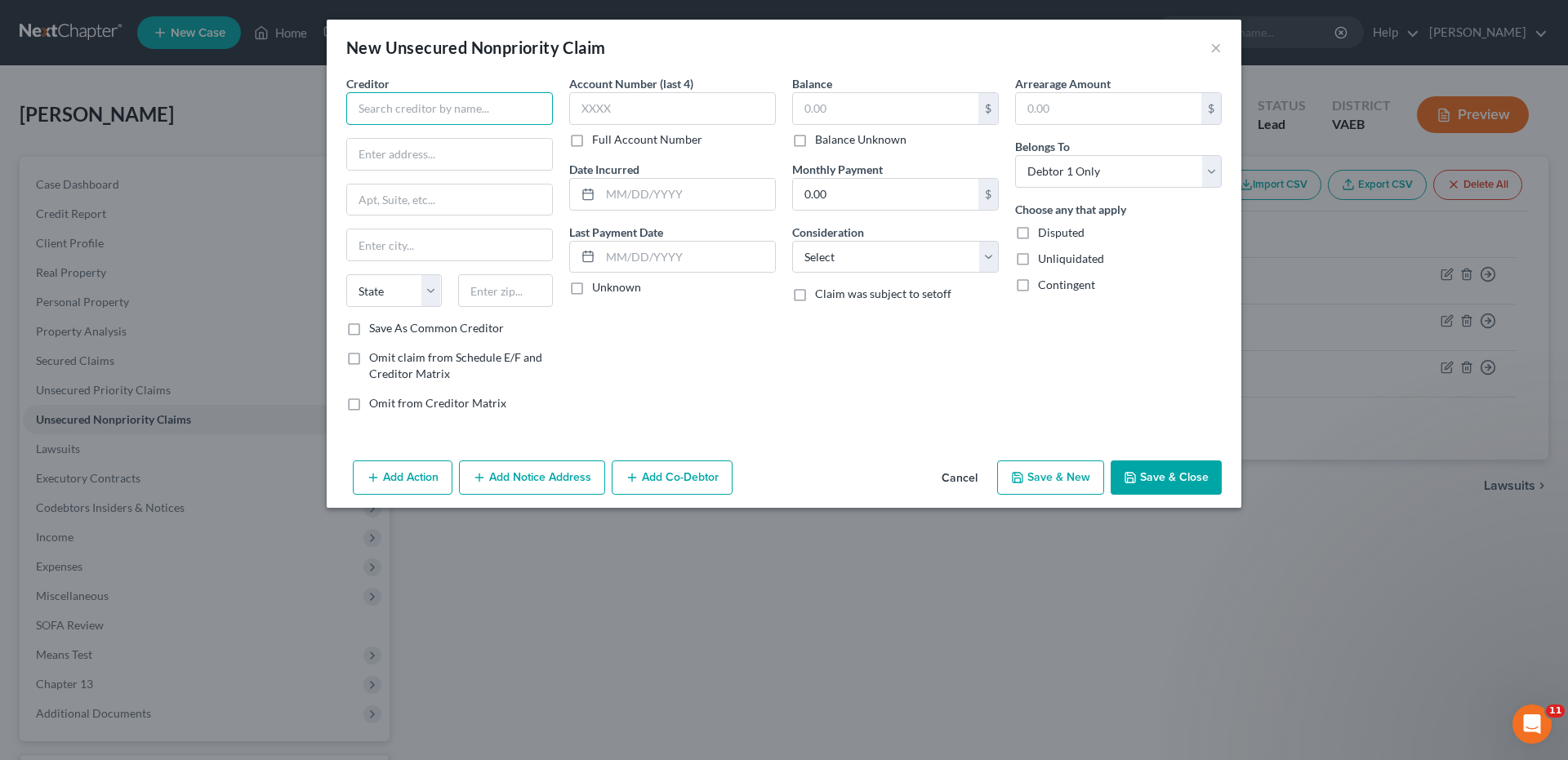
click at [437, 103] on input "text" at bounding box center [449, 108] width 207 height 32
type input "Discover Card"
type input "PO Box 30943"
type input "[GEOGRAPHIC_DATA]"
drag, startPoint x: 435, startPoint y: 294, endPoint x: 453, endPoint y: 543, distance: 249.6
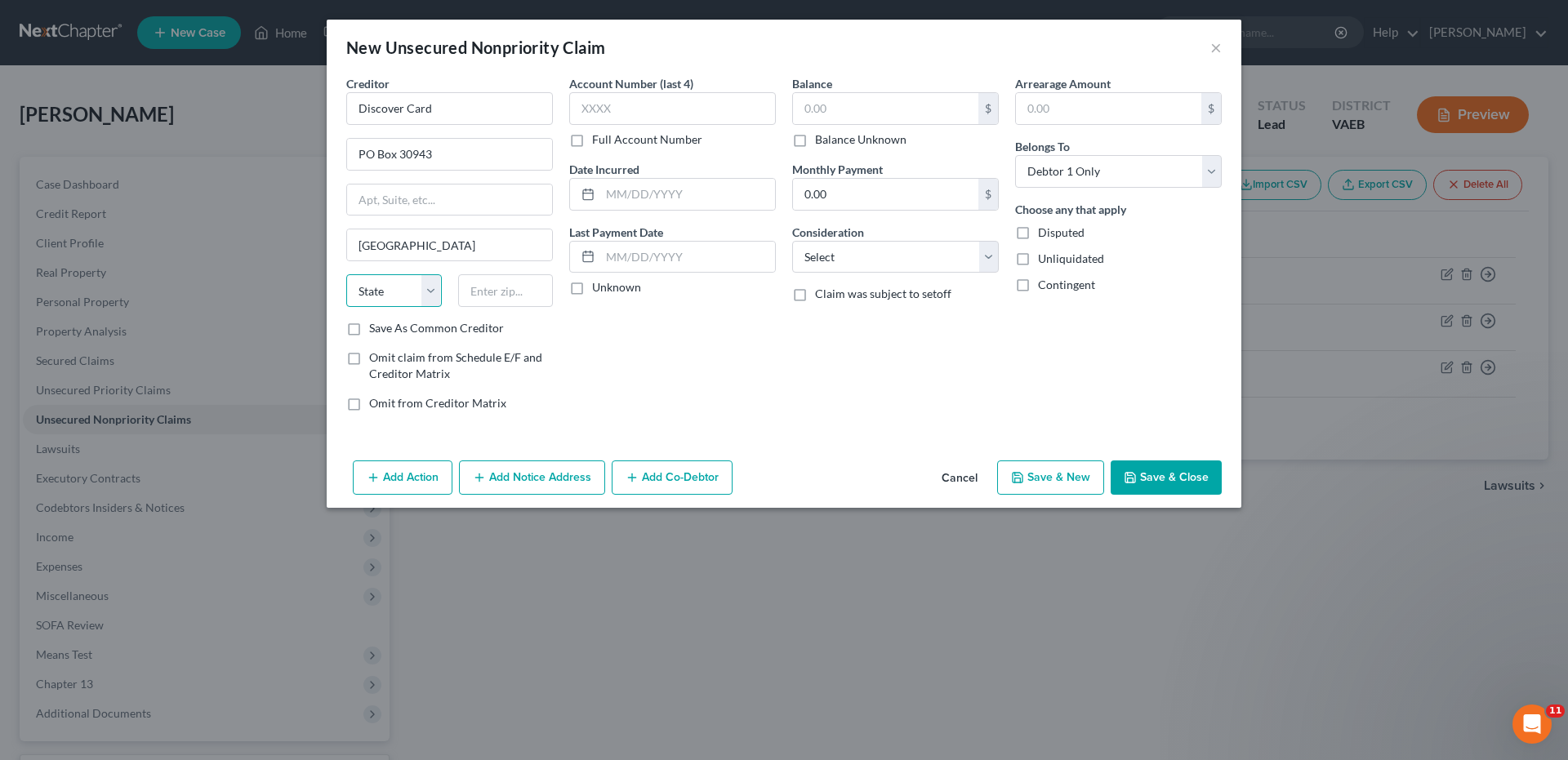
click at [435, 294] on select "State [US_STATE] AK AR AZ CA CO CT DE DC [GEOGRAPHIC_DATA] [GEOGRAPHIC_DATA] GU…" at bounding box center [394, 290] width 96 height 32
select select "46"
click at [346, 274] on select "State [US_STATE] AK AR AZ CA CO CT DE DC [GEOGRAPHIC_DATA] [GEOGRAPHIC_DATA] GU…" at bounding box center [394, 290] width 96 height 32
click at [509, 291] on input "text" at bounding box center [506, 290] width 96 height 32
type input "84130"
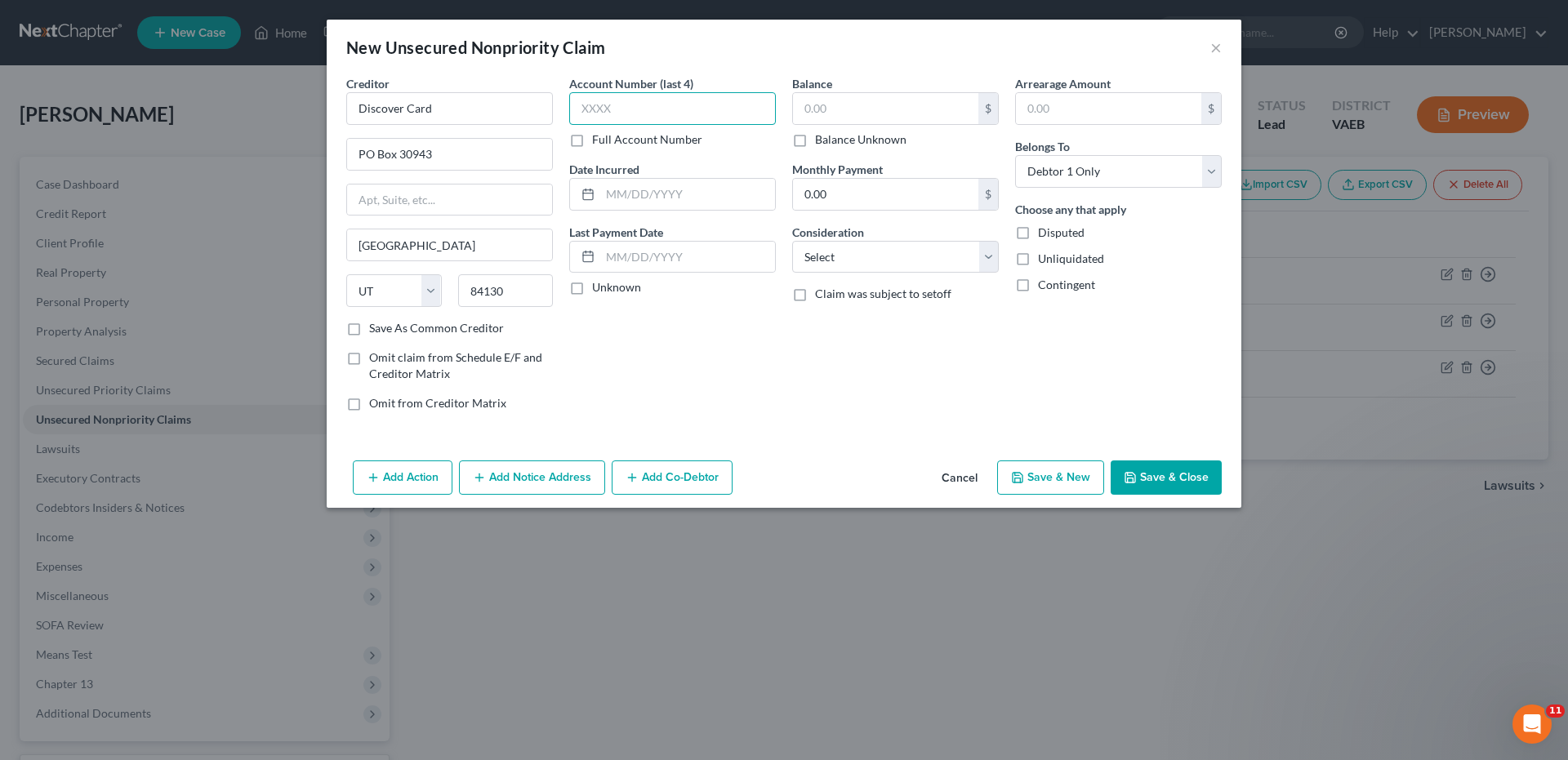
click at [653, 113] on input "text" at bounding box center [673, 108] width 207 height 32
type input "4238"
click at [803, 103] on input "text" at bounding box center [885, 109] width 186 height 31
type input "10,738.00"
click at [988, 259] on select "Select Cable / Satellite Services Collection Agency Credit Card Debt Debt Couns…" at bounding box center [895, 256] width 207 height 32
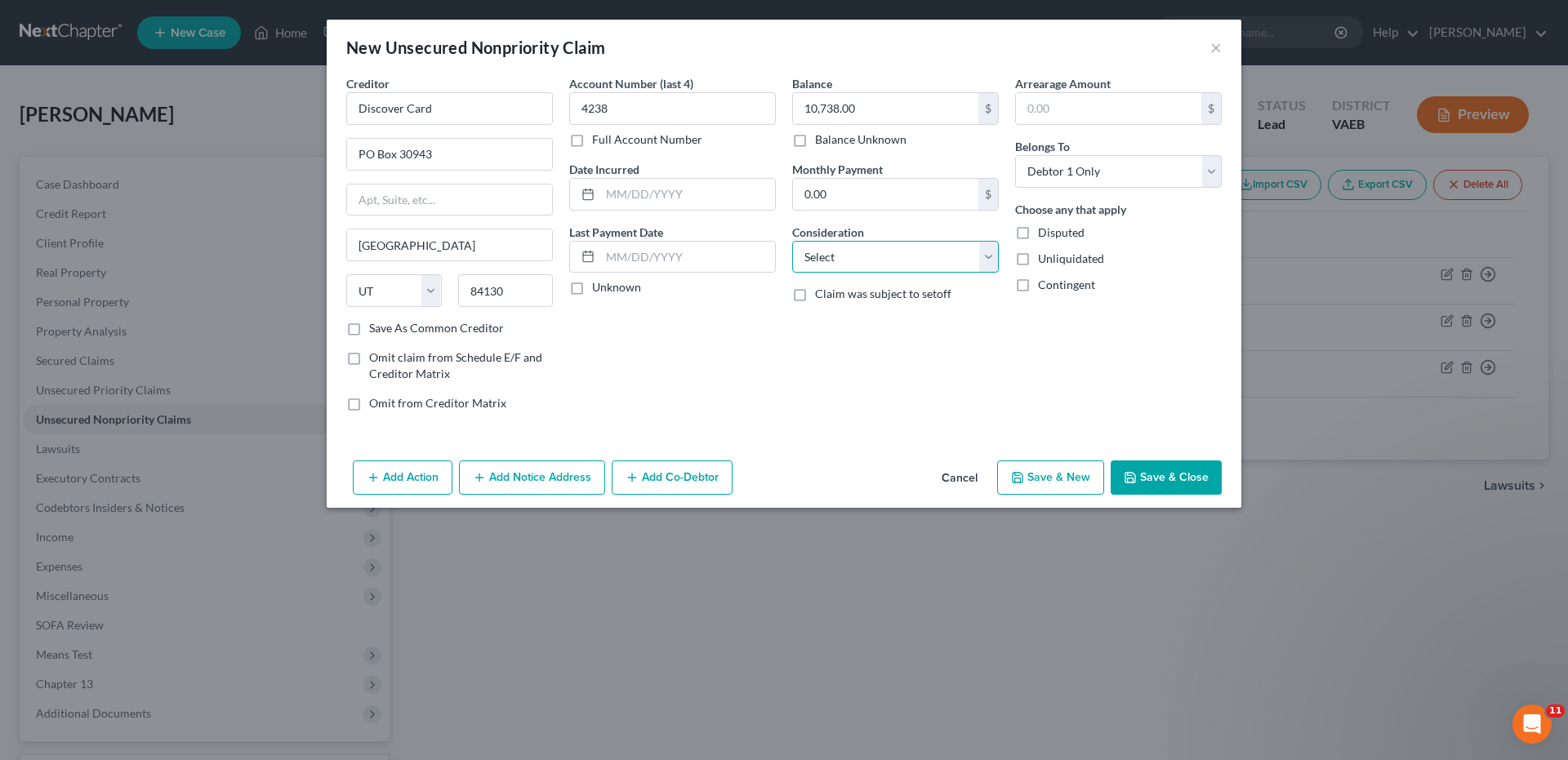
select select "2"
click at [792, 241] on select "Select Cable / Satellite Services Collection Agency Credit Card Debt Debt Couns…" at bounding box center [895, 256] width 207 height 32
click at [1038, 478] on button "Save & New" at bounding box center [1050, 477] width 107 height 34
select select "0"
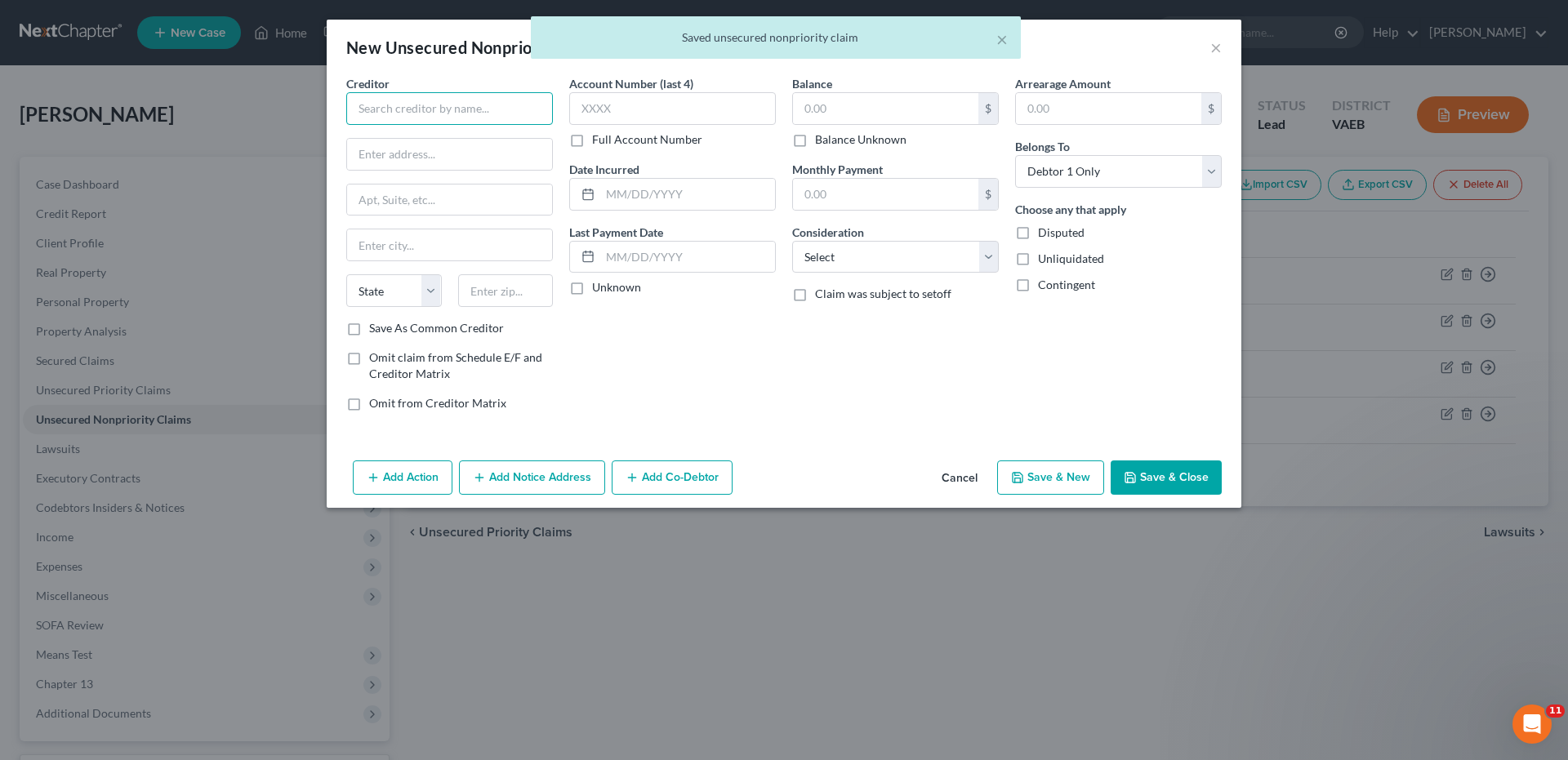
click at [384, 109] on input "text" at bounding box center [449, 108] width 207 height 32
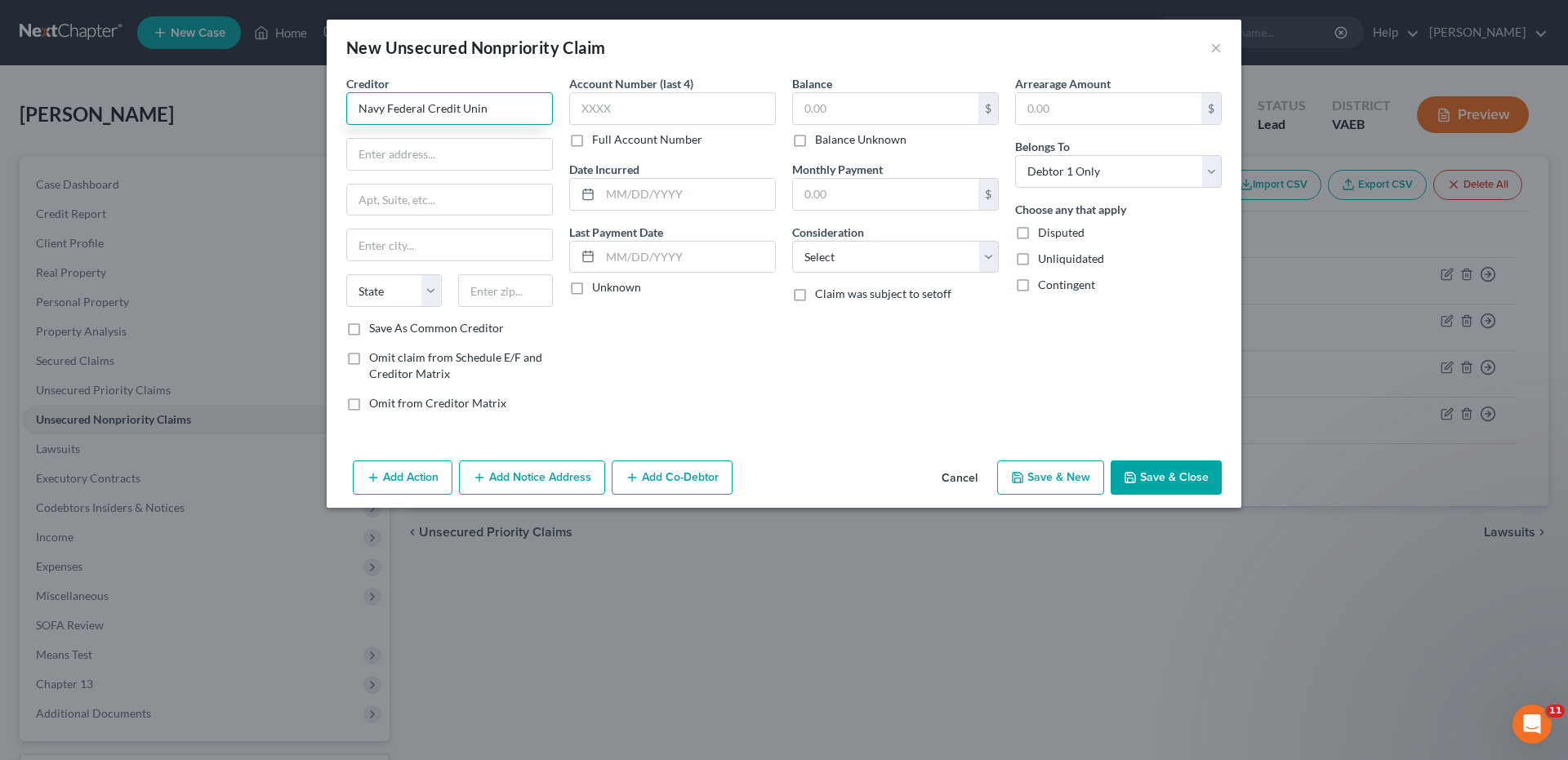
type input "Navy Federal Credit Unin"
type input "PO Box 3000"
type input "[PERSON_NAME]"
click at [431, 291] on select "State [US_STATE] AK AR AZ CA CO CT DE DC [GEOGRAPHIC_DATA] [GEOGRAPHIC_DATA] GU…" at bounding box center [394, 290] width 96 height 32
select select "48"
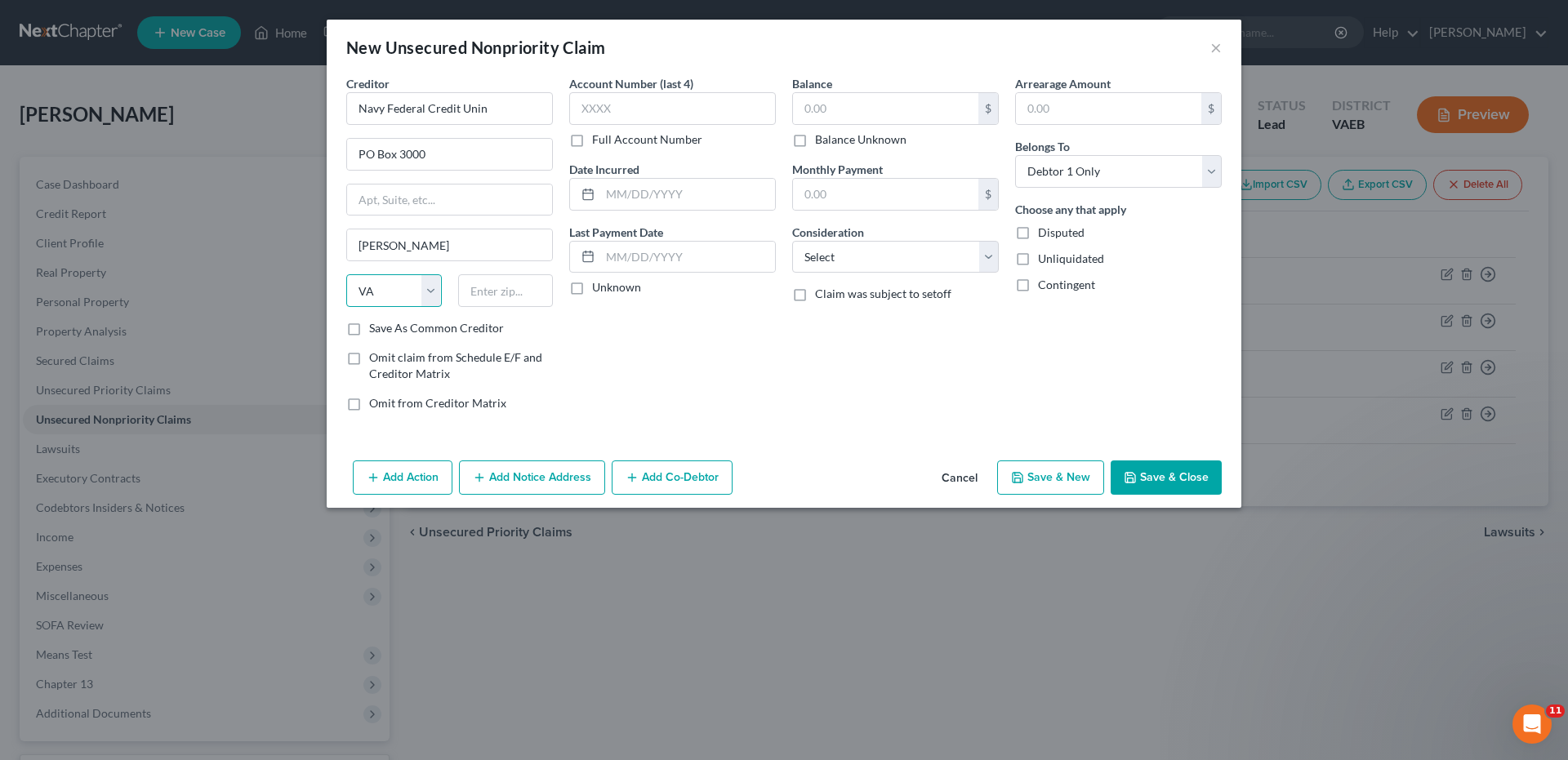
click at [346, 274] on select "State [US_STATE] AK AR AZ CA CO CT DE DC [GEOGRAPHIC_DATA] [GEOGRAPHIC_DATA] GU…" at bounding box center [394, 290] width 96 height 32
click at [507, 291] on input "text" at bounding box center [506, 290] width 96 height 32
type input "22119"
click at [581, 110] on input "text" at bounding box center [673, 108] width 207 height 32
type input "5402"
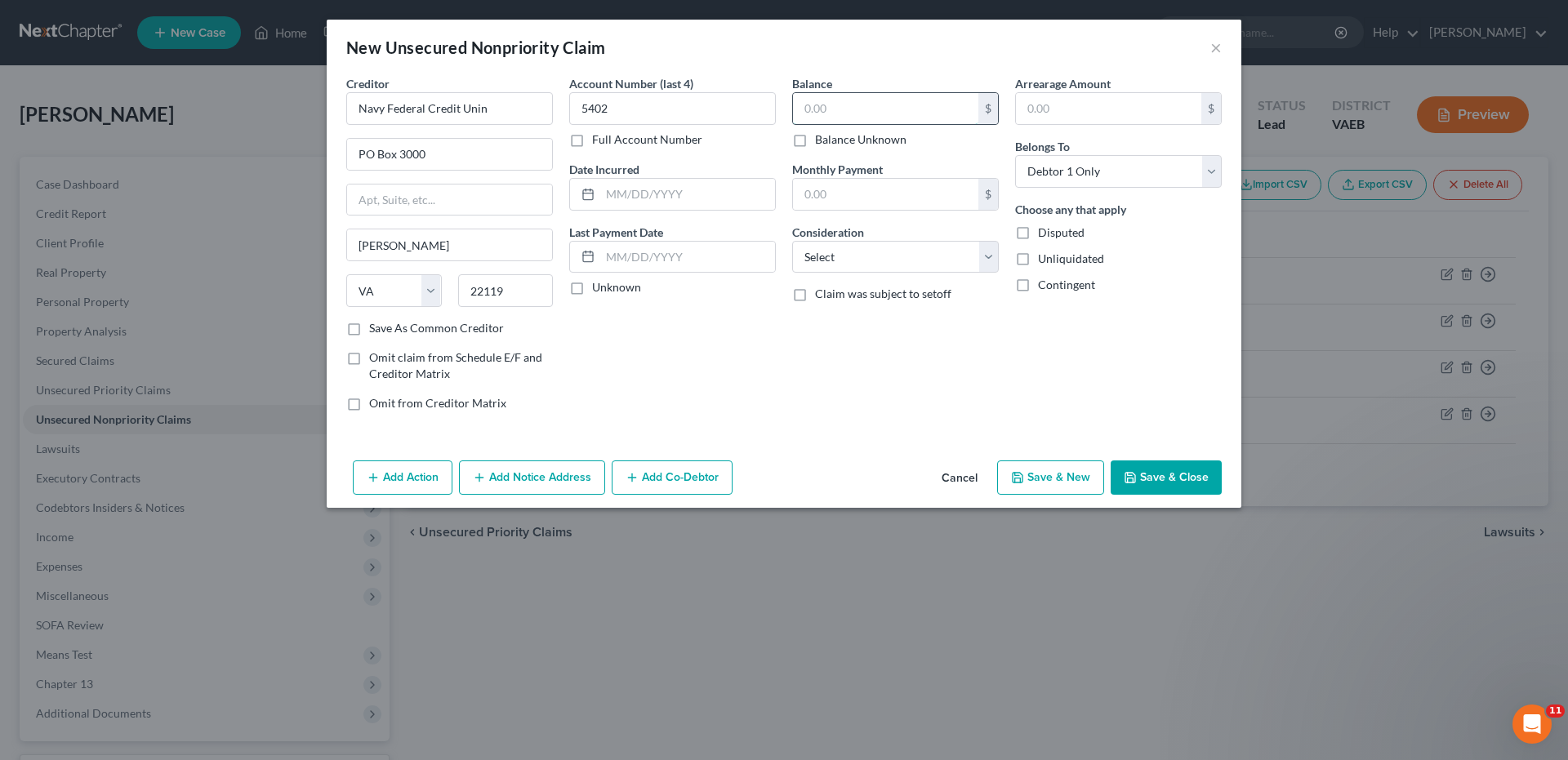
click at [808, 109] on input "text" at bounding box center [885, 109] width 186 height 31
type input "8,922.00"
click at [991, 259] on select "Select Cable / Satellite Services Collection Agency Credit Card Debt Debt Couns…" at bounding box center [895, 256] width 207 height 32
select select "2"
click at [792, 241] on select "Select Cable / Satellite Services Collection Agency Credit Card Debt Debt Couns…" at bounding box center [895, 256] width 207 height 32
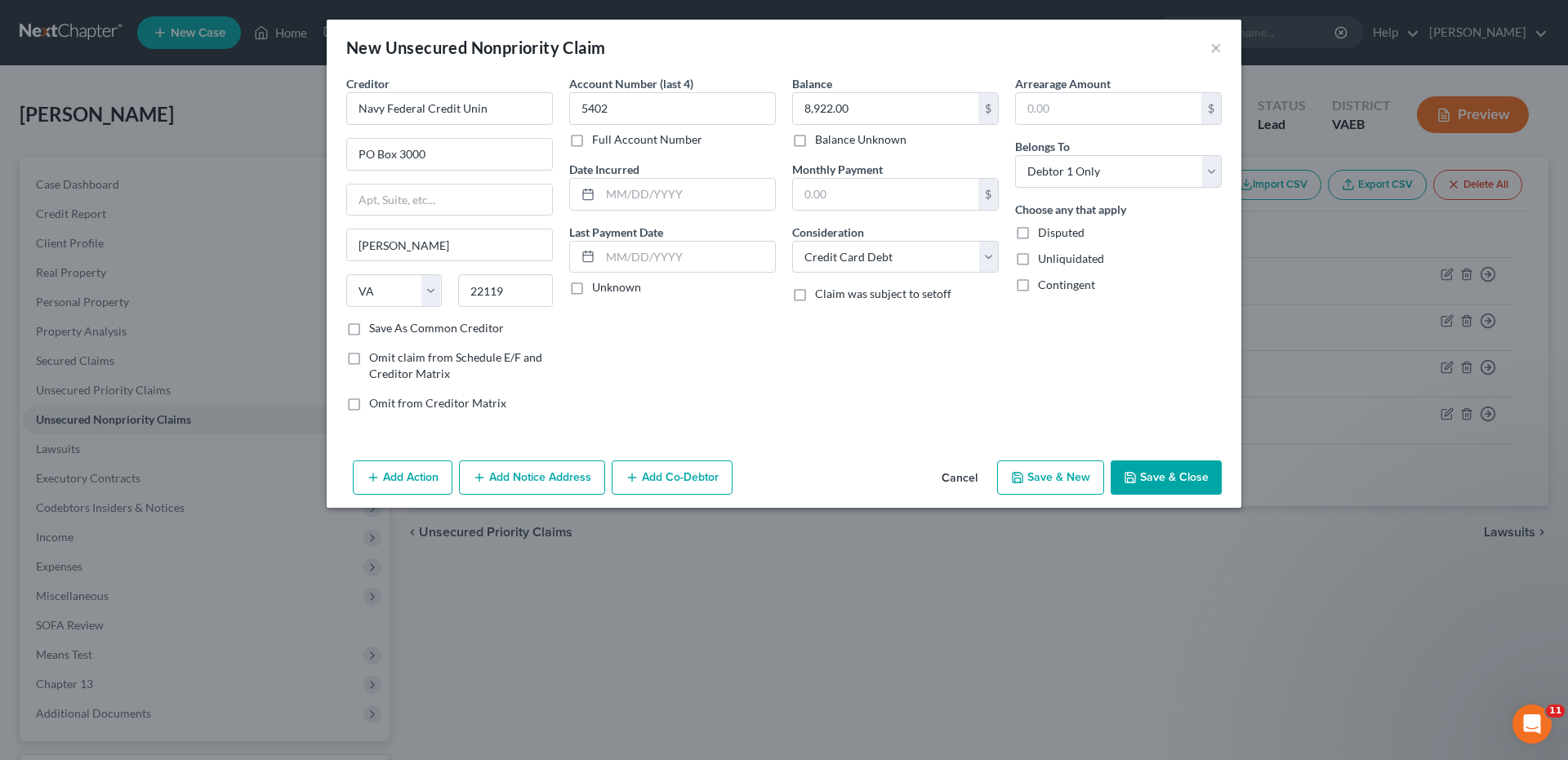
click at [1174, 481] on button "Save & Close" at bounding box center [1166, 477] width 111 height 34
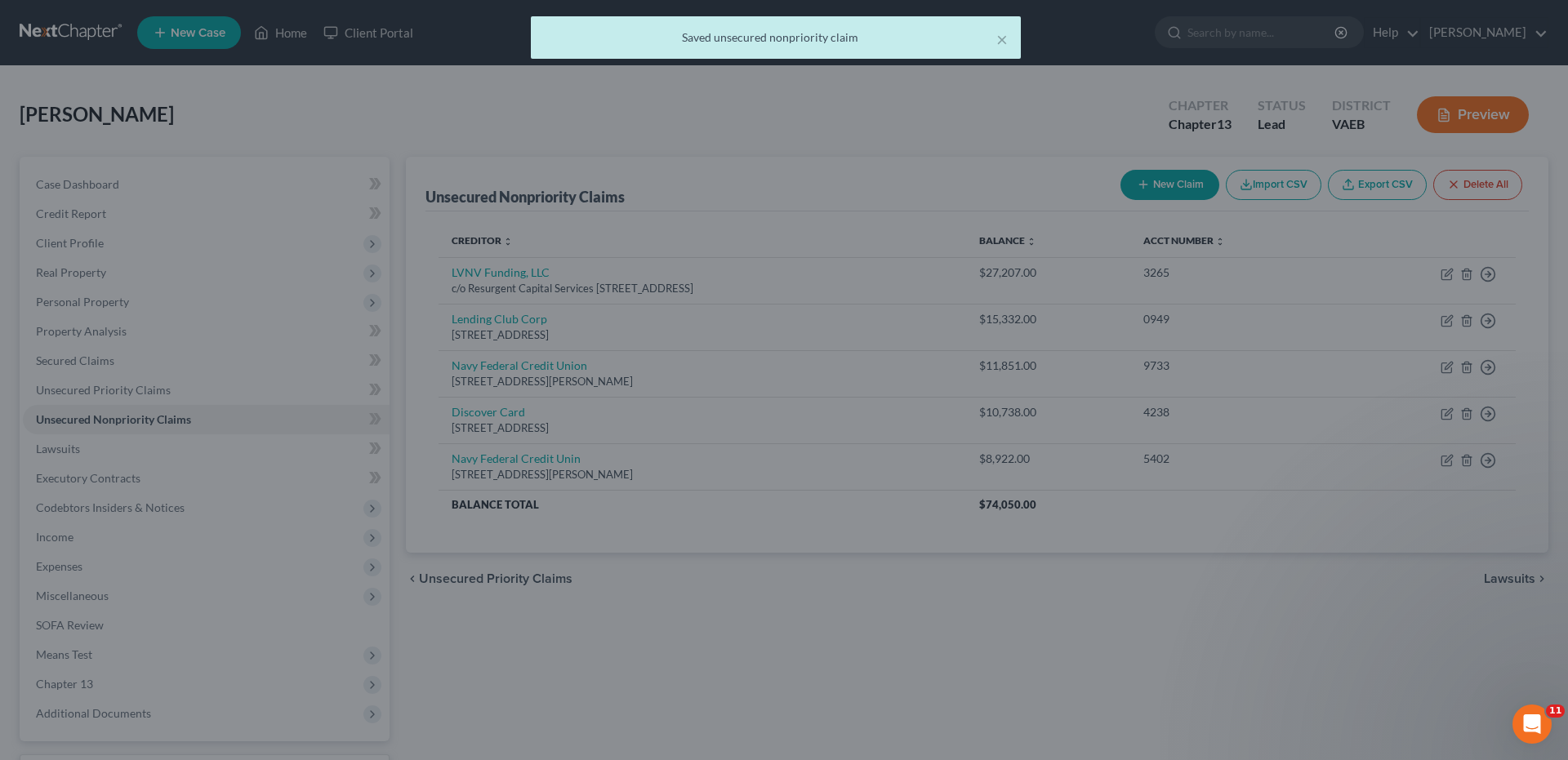
type input "0.00"
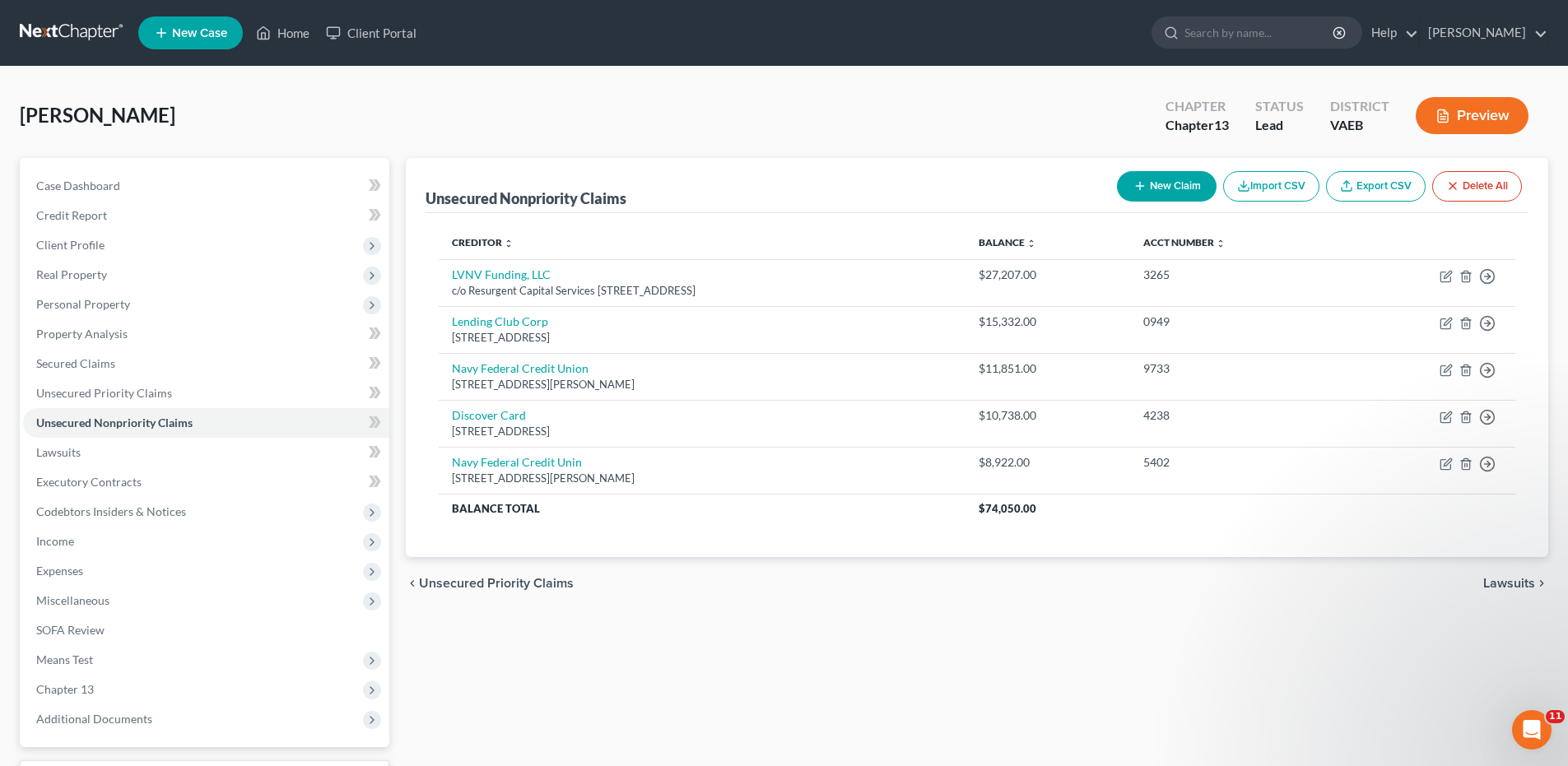
click at [1176, 188] on button "New Claim" at bounding box center [1166, 186] width 100 height 31
select select "0"
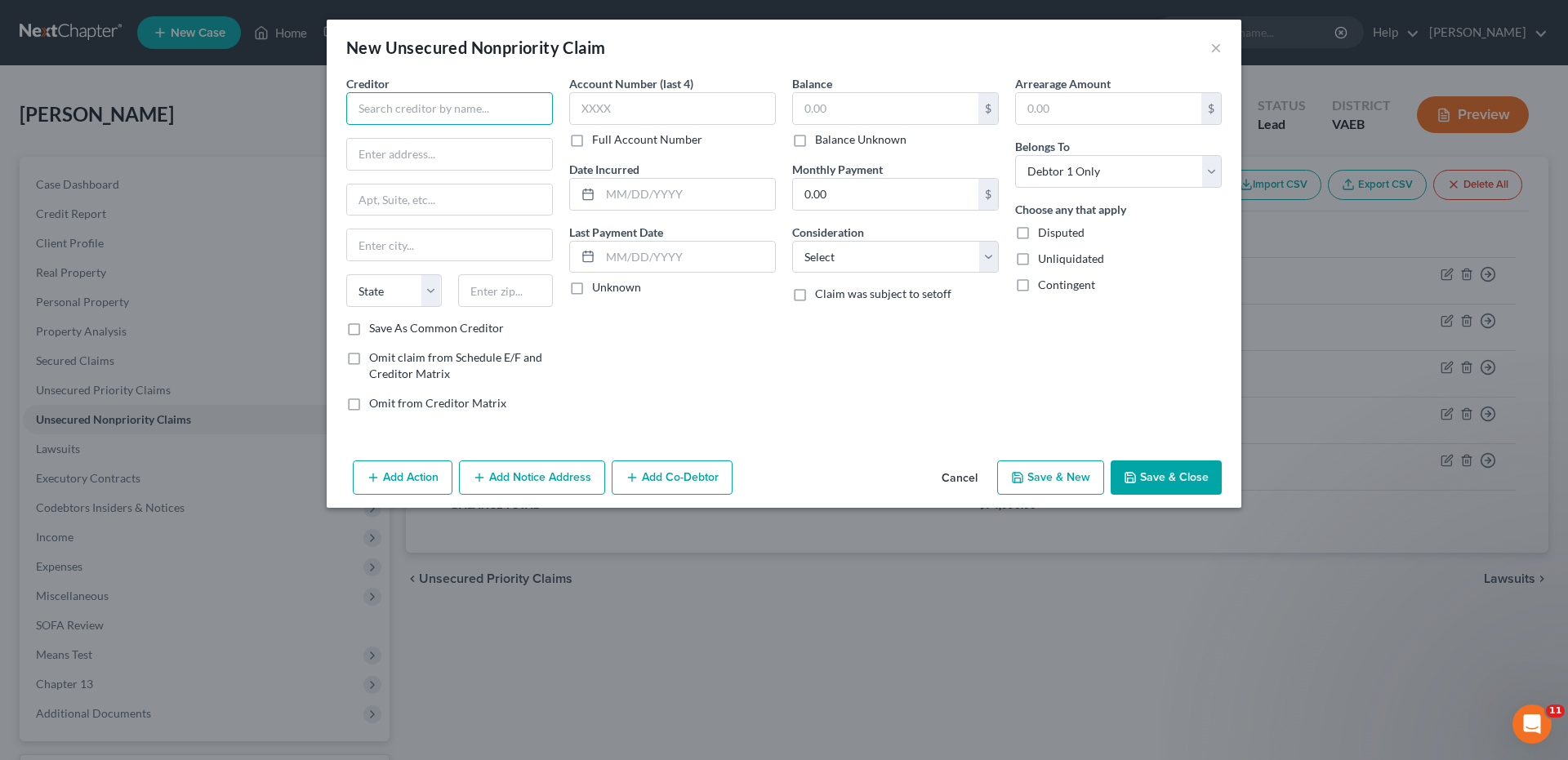
click at [390, 106] on input "text" at bounding box center [449, 108] width 207 height 32
type input "Midland Credit Management"
drag, startPoint x: 358, startPoint y: 114, endPoint x: 516, endPoint y: 95, distance: 159.1
click at [515, 101] on input "Midland Credit Management" at bounding box center [449, 108] width 207 height 32
type input "Capital One NA"
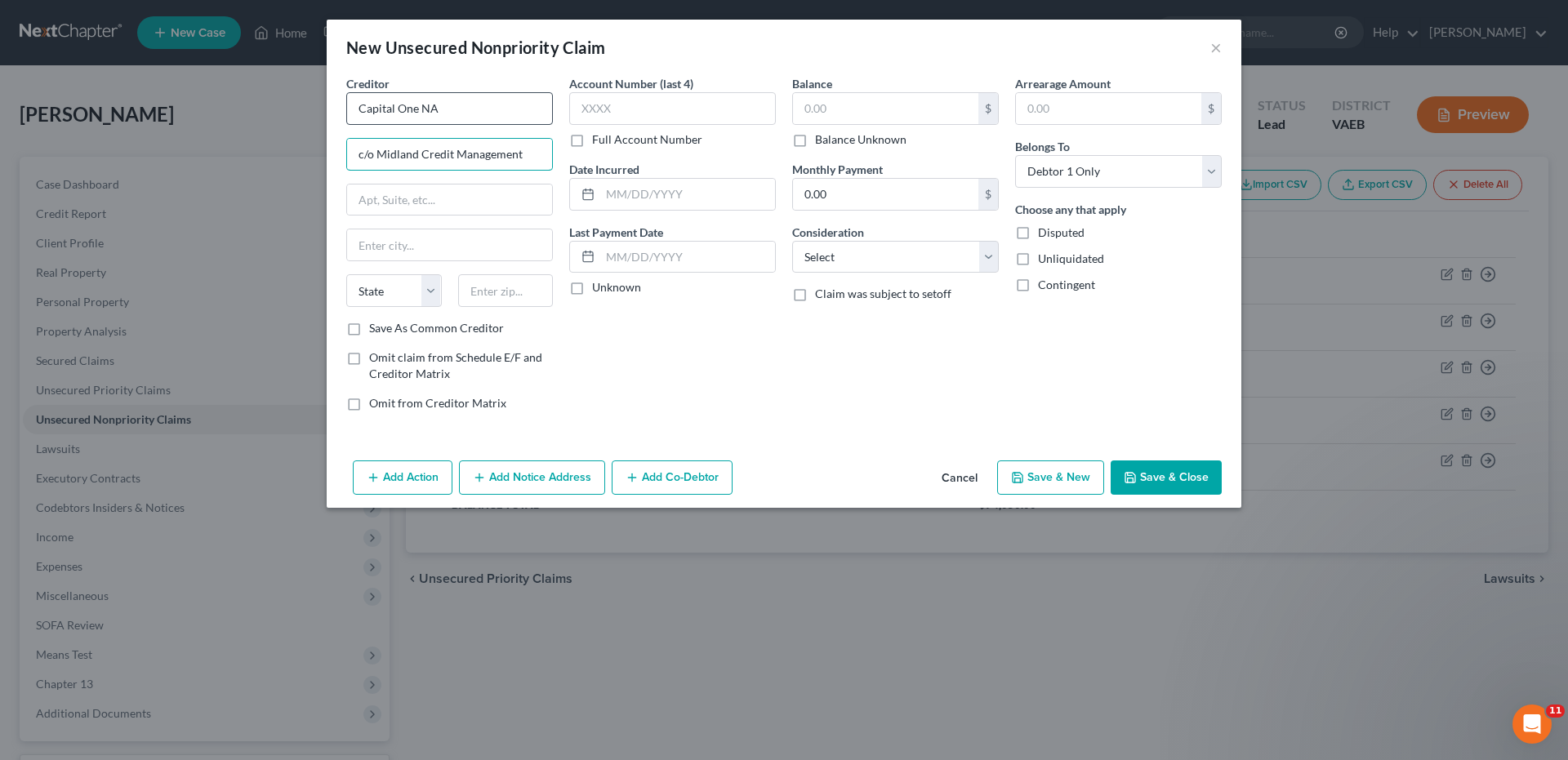
type input "c/o Midland Credit Management"
type input "PO Box 939069"
click at [583, 108] on input "text" at bounding box center [673, 108] width 207 height 32
type input "7174"
click at [805, 108] on input "text" at bounding box center [885, 109] width 186 height 31
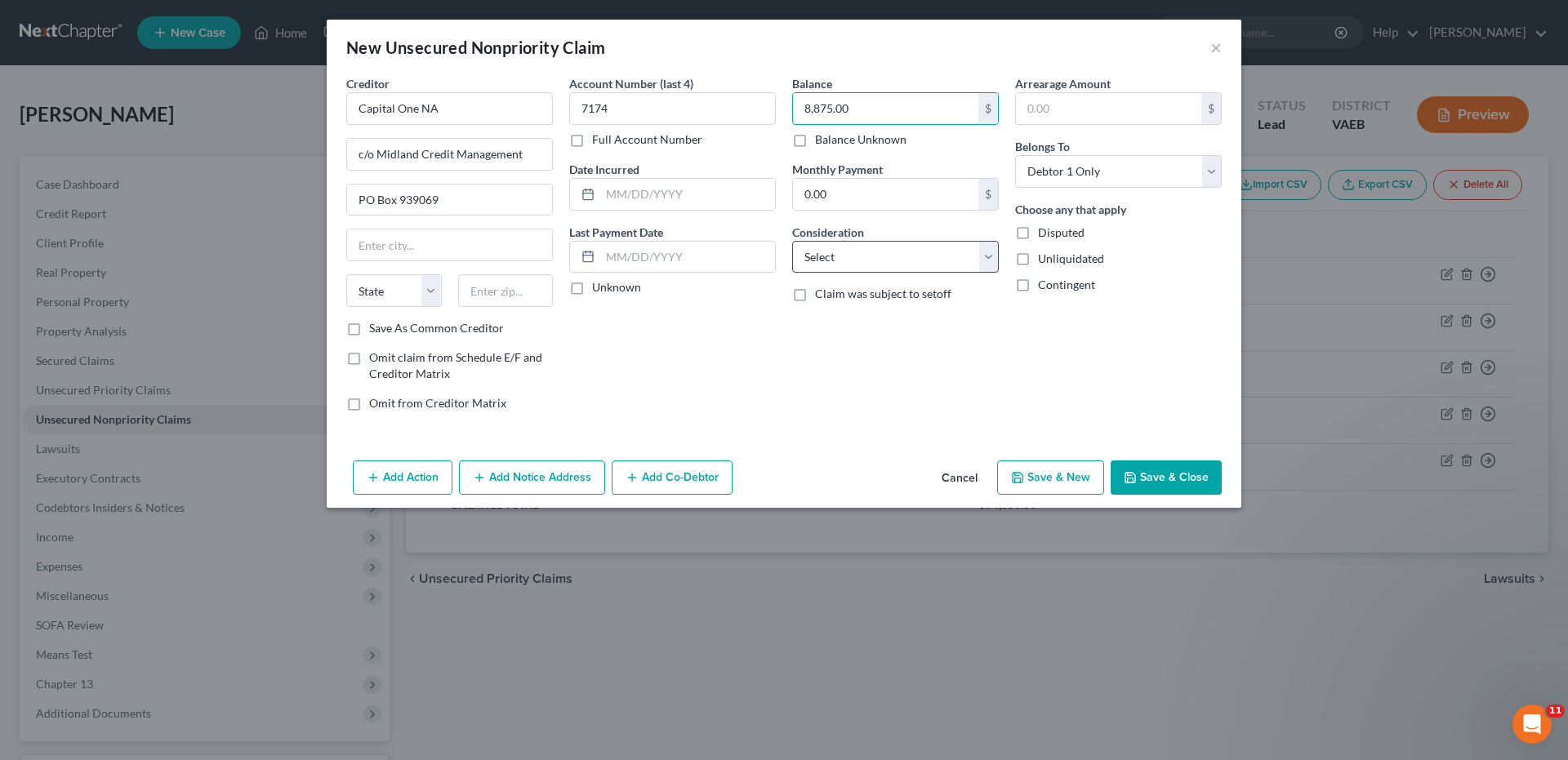
type input "8,875.00"
click at [988, 254] on select "Select Cable / Satellite Services Collection Agency Credit Card Debt Debt Couns…" at bounding box center [895, 256] width 207 height 32
select select "2"
click at [792, 241] on select "Select Cable / Satellite Services Collection Agency Credit Card Debt Debt Couns…" at bounding box center [895, 256] width 207 height 32
click at [1024, 478] on icon "button" at bounding box center [1017, 478] width 13 height 13
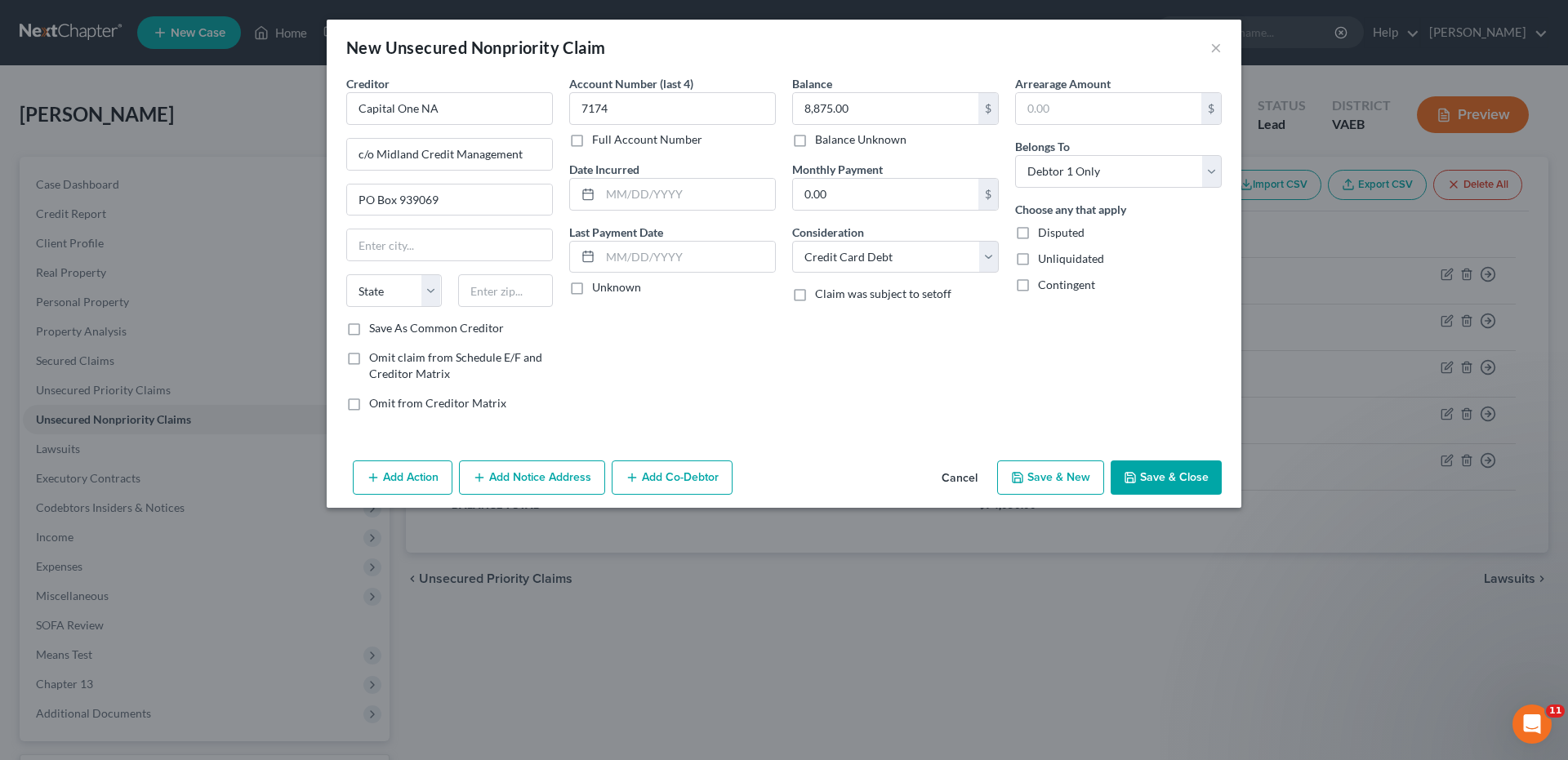
select select "0"
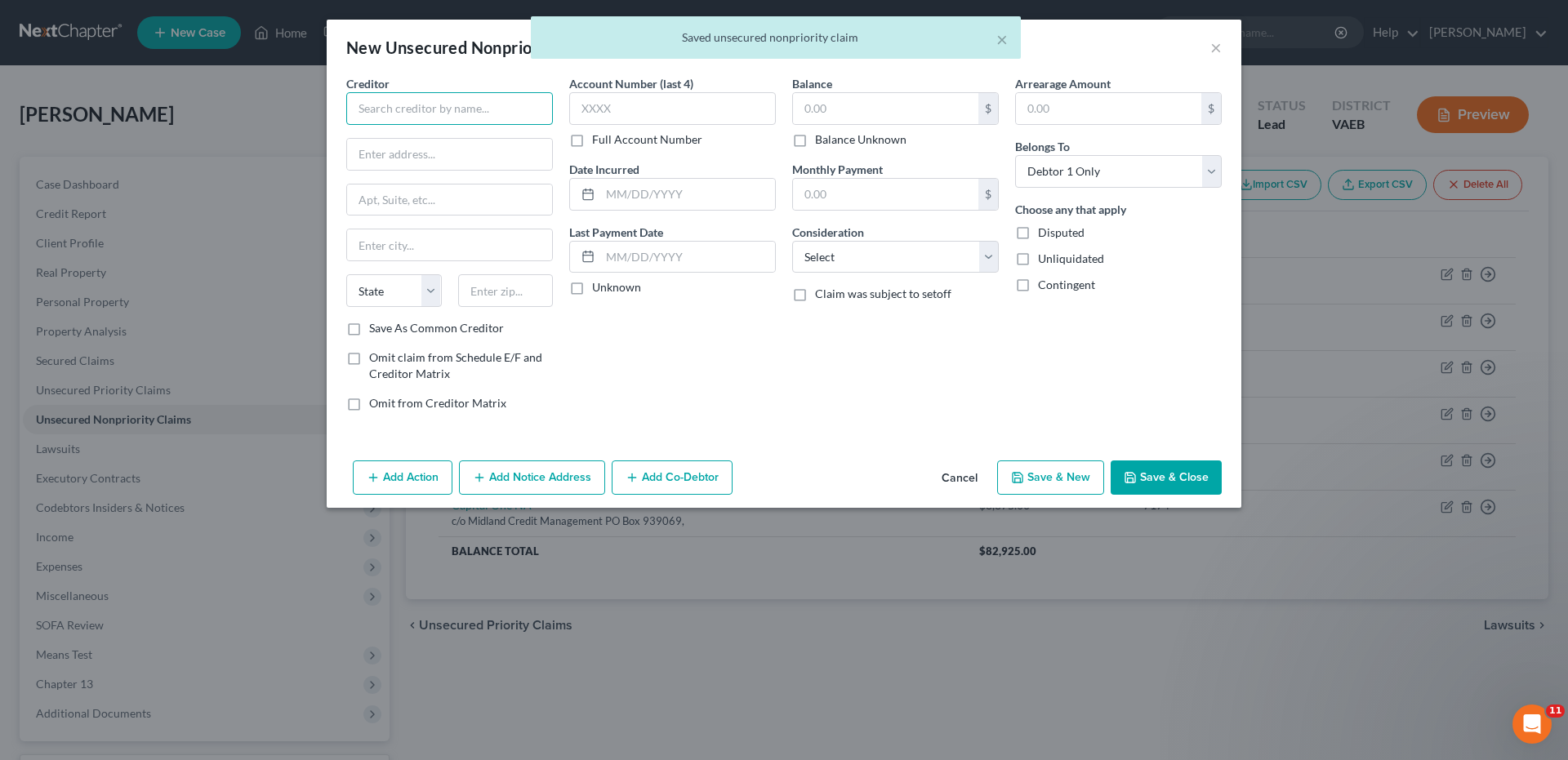
click at [397, 107] on input "text" at bounding box center [449, 108] width 207 height 32
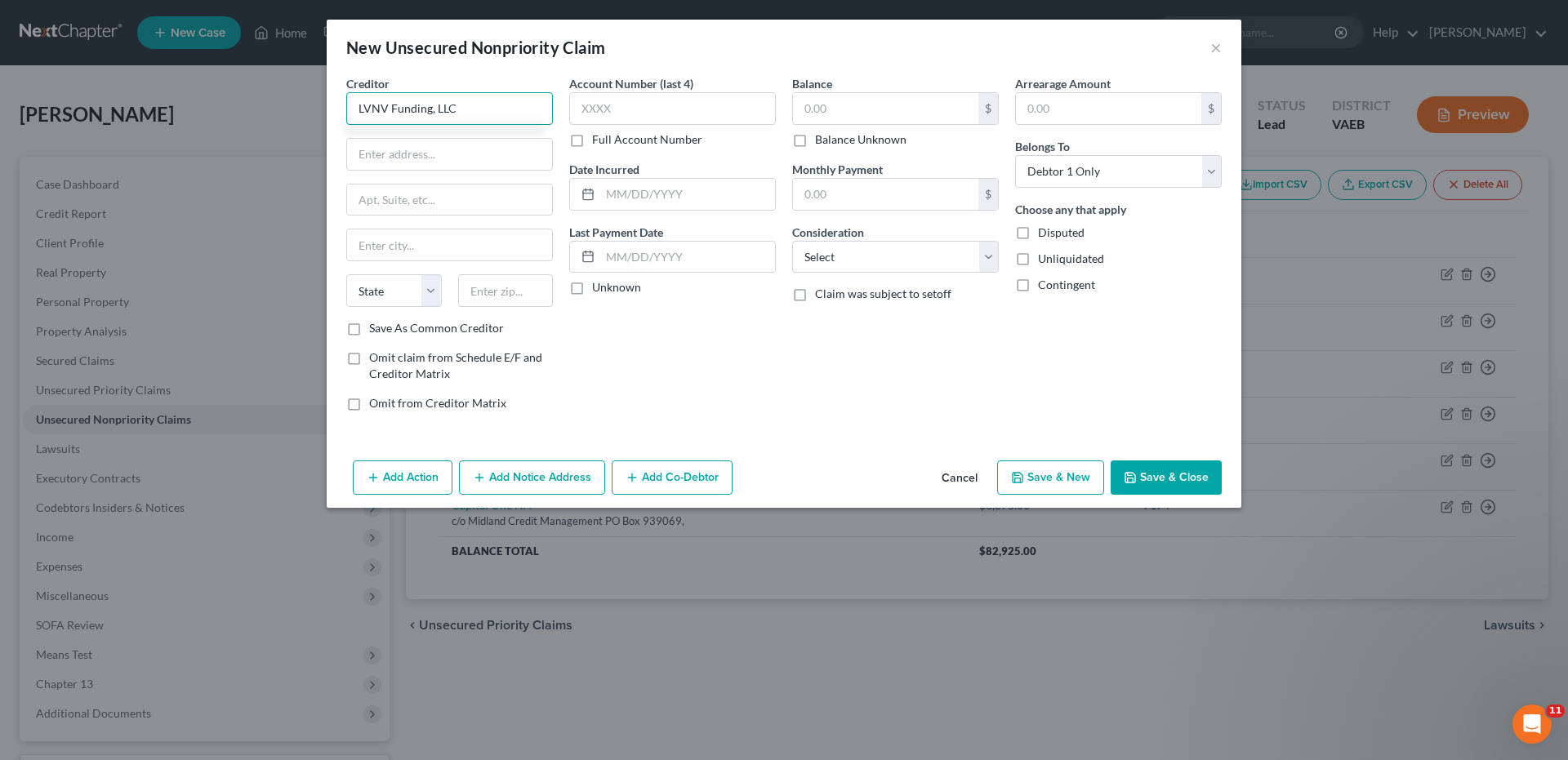
type input "LVNV Funding, LLC"
type input "PO Box 1269"
type input "[GEOGRAPHIC_DATA]"
click at [433, 289] on select "State [US_STATE] AK AR AZ CA CO CT DE DC [GEOGRAPHIC_DATA] [GEOGRAPHIC_DATA] GU…" at bounding box center [394, 290] width 96 height 32
select select "42"
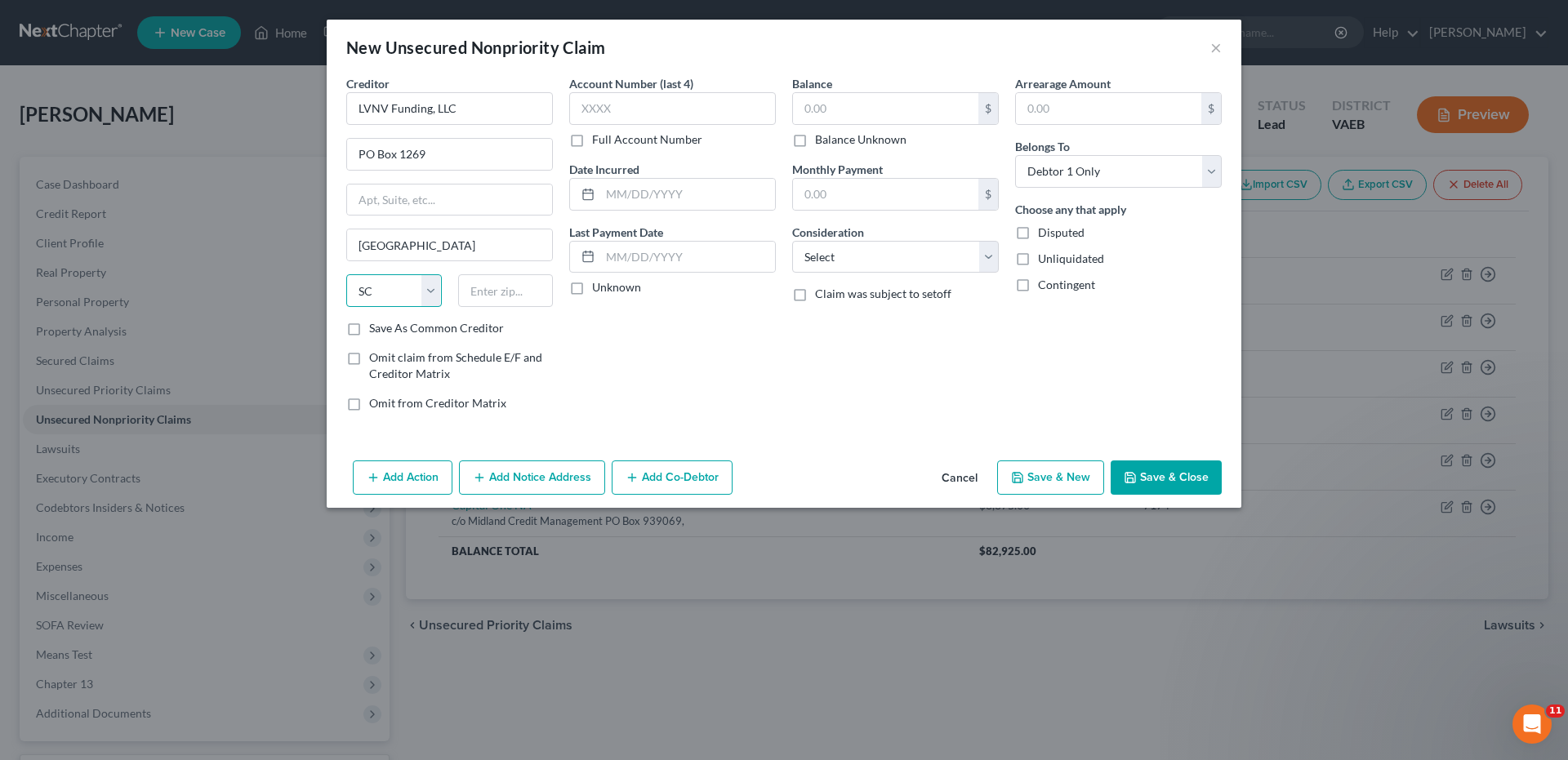
click at [346, 274] on select "State [US_STATE] AK AR AZ CA CO CT DE DC [GEOGRAPHIC_DATA] [GEOGRAPHIC_DATA] GU…" at bounding box center [394, 290] width 96 height 32
click at [505, 291] on input "text" at bounding box center [506, 290] width 96 height 32
type input "29602"
click at [579, 110] on input "text" at bounding box center [673, 108] width 207 height 32
type input "8322"
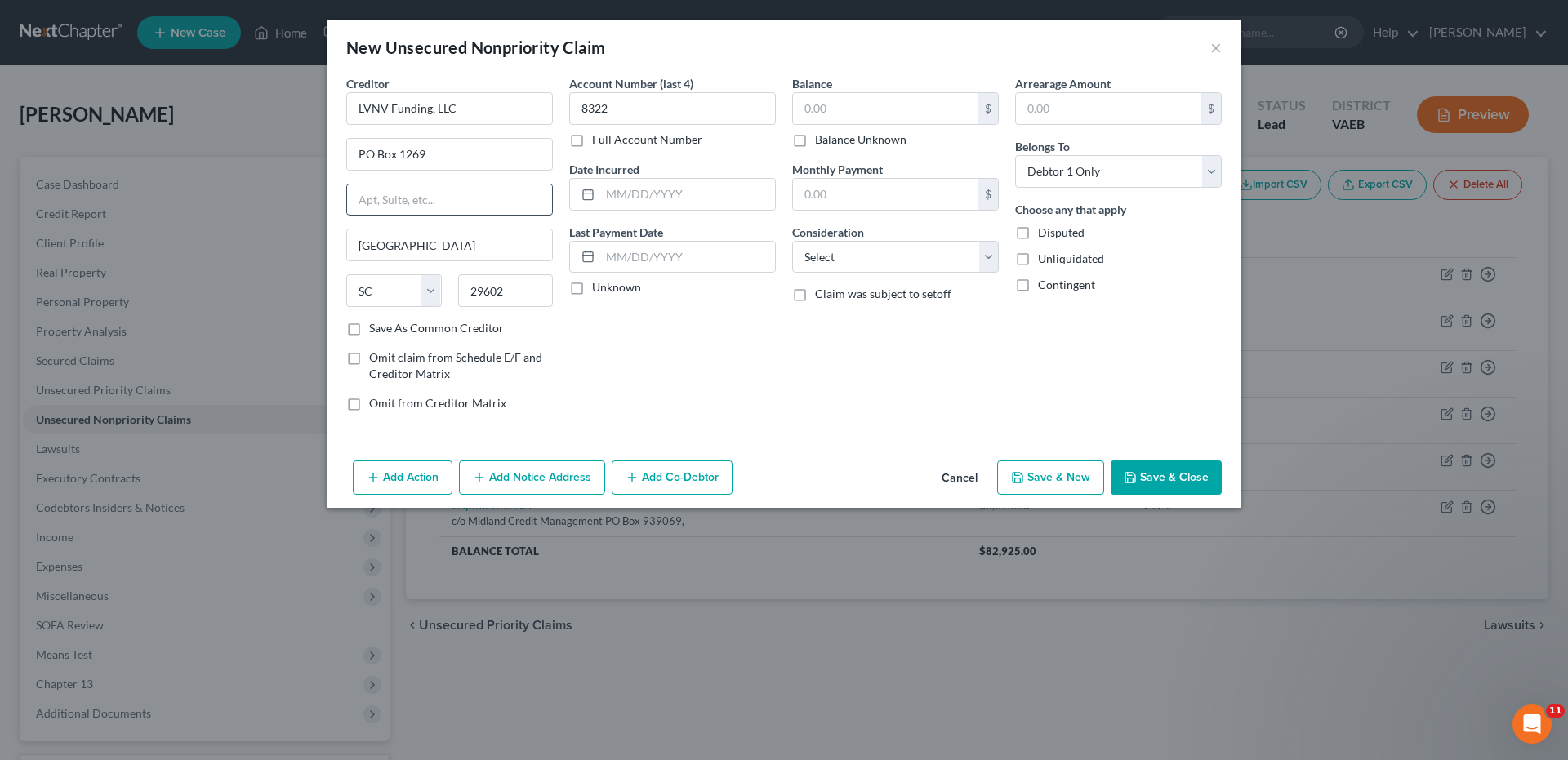
click at [363, 205] on input "text" at bounding box center [449, 200] width 205 height 31
type input "PO Box 1269"
drag, startPoint x: 361, startPoint y: 152, endPoint x: 485, endPoint y: 145, distance: 124.2
click at [485, 145] on input "PO Box 1269" at bounding box center [449, 154] width 205 height 31
type input "c/o LVNV Funding, LLC"
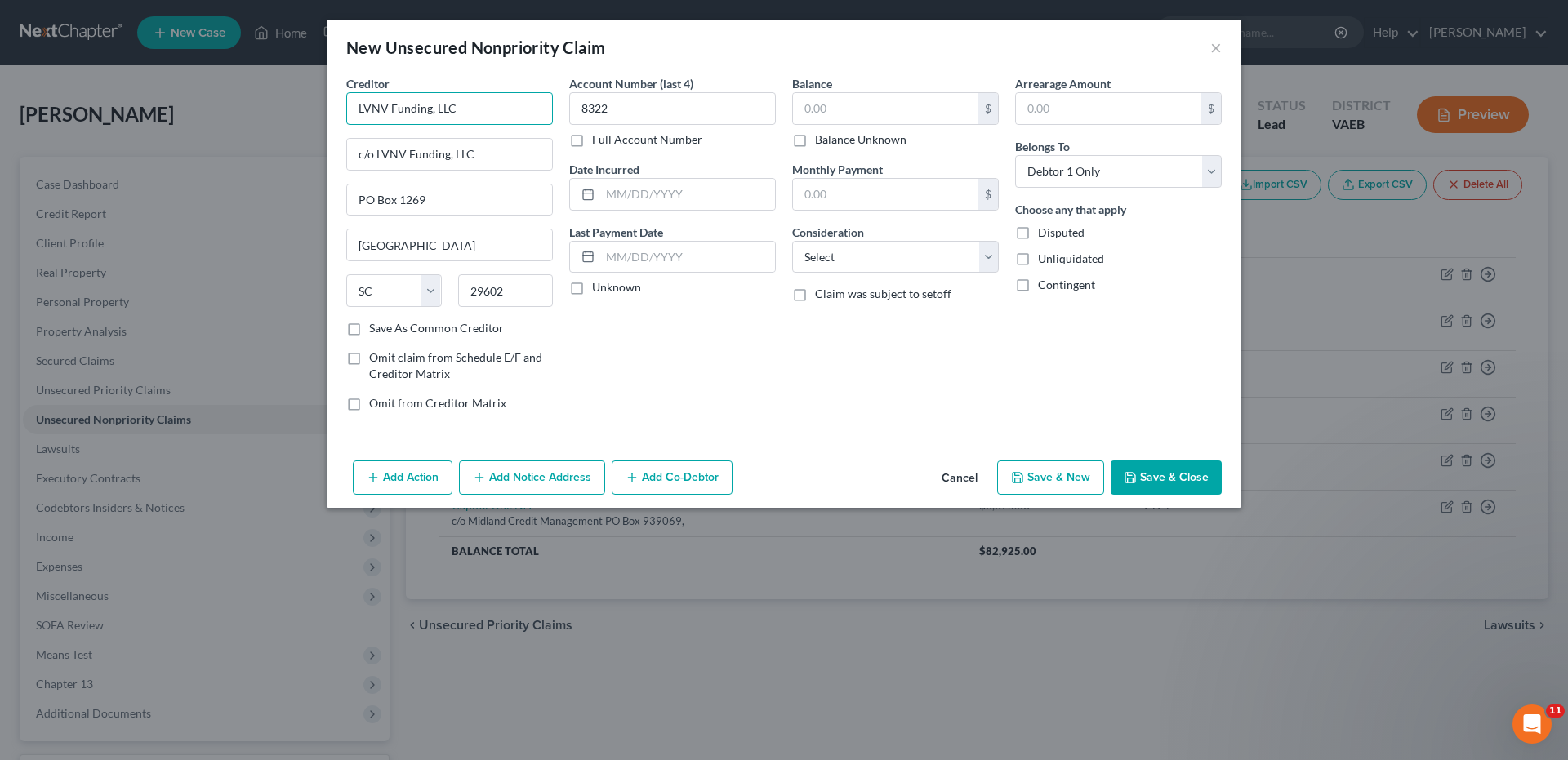
drag, startPoint x: 353, startPoint y: 113, endPoint x: 458, endPoint y: 126, distance: 105.8
click at [458, 126] on div "Creditor * LVNV Funding, LLC c/o LVNV Funding, LLC PO [GEOGRAPHIC_DATA] [US_STA…" at bounding box center [449, 196] width 207 height 244
type input "Synchrony Bank"
click at [809, 107] on input "text" at bounding box center [885, 109] width 186 height 31
type input "5,915.00"
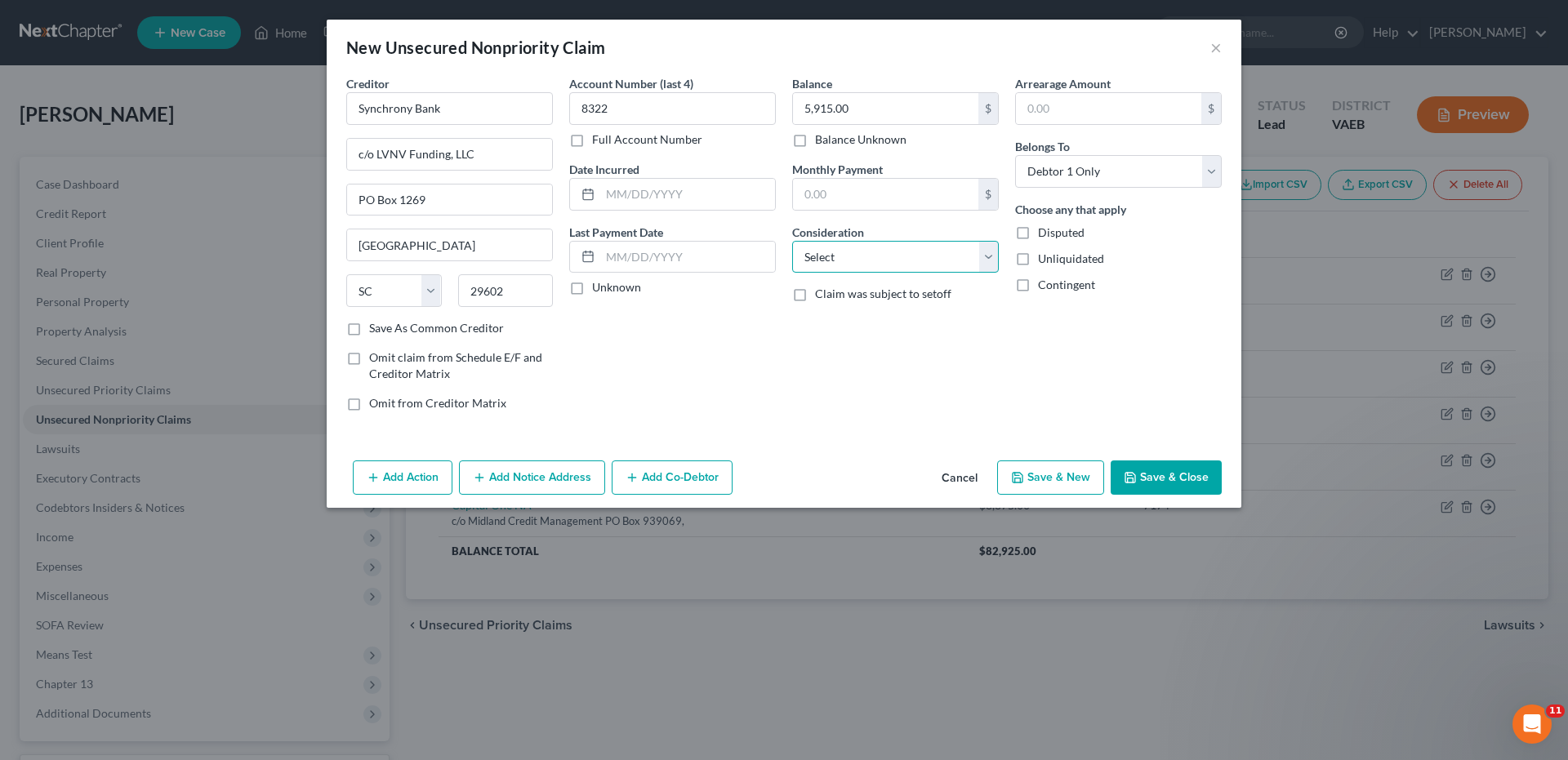
click at [985, 255] on select "Select Cable / Satellite Services Collection Agency Credit Card Debt Debt Couns…" at bounding box center [895, 256] width 207 height 32
select select "2"
click at [792, 241] on select "Select Cable / Satellite Services Collection Agency Credit Card Debt Debt Couns…" at bounding box center [895, 256] width 207 height 32
click at [1068, 481] on button "Save & New" at bounding box center [1050, 477] width 107 height 34
select select "0"
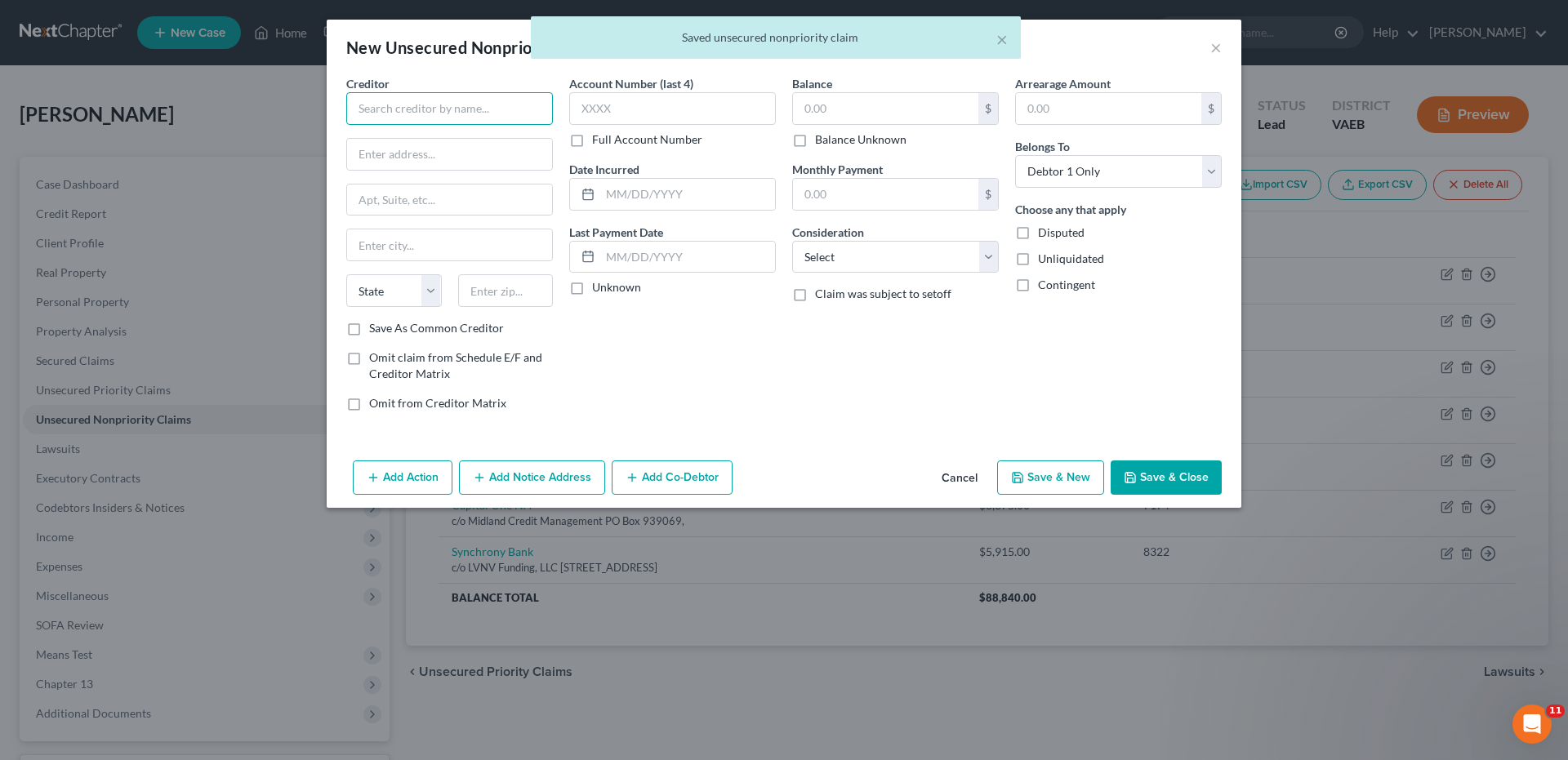
click at [456, 116] on input "text" at bounding box center [449, 108] width 207 height 32
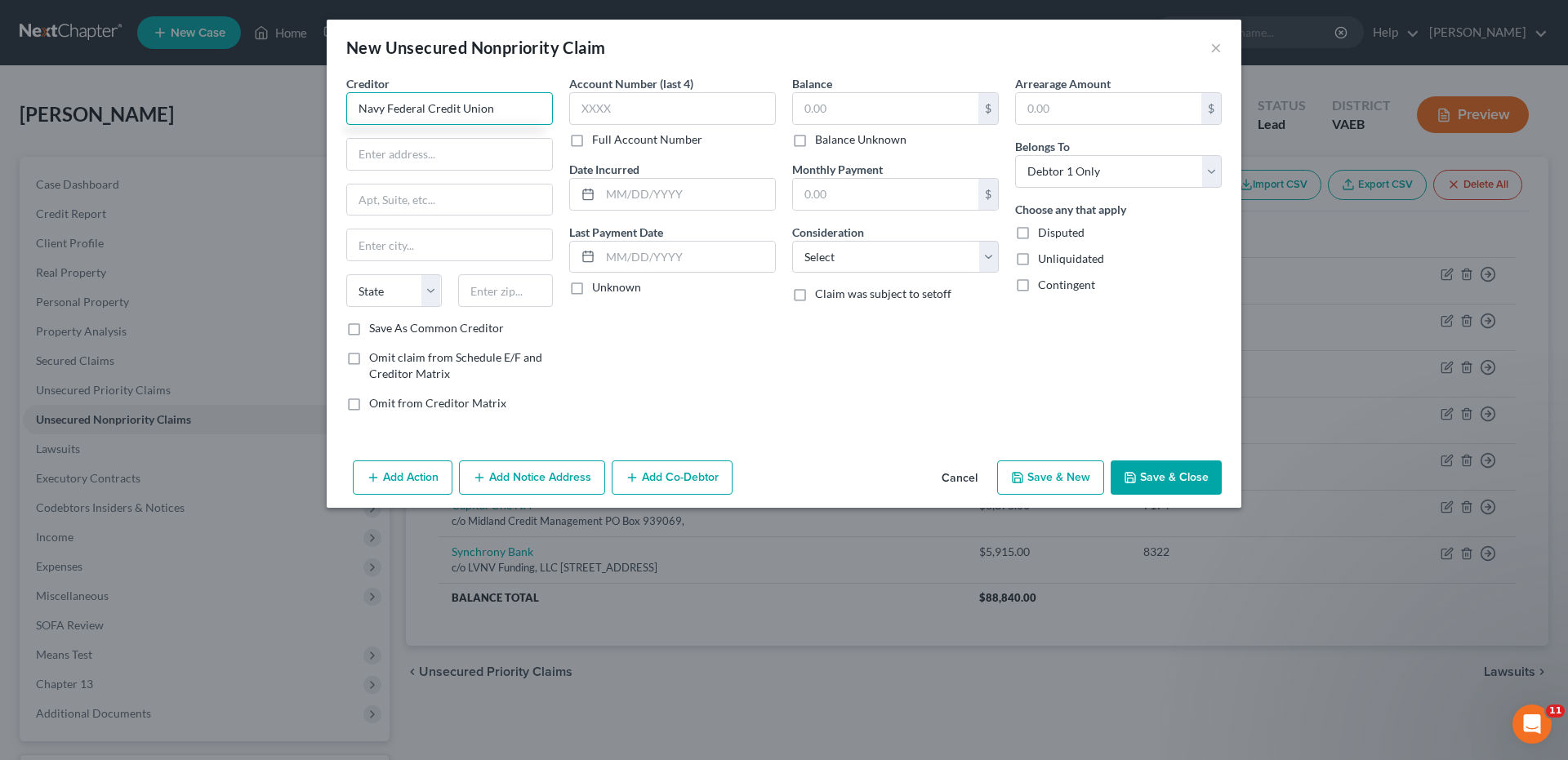
type input "Navy Federal Credit Union"
type input "PO Box 3000"
drag, startPoint x: 403, startPoint y: 241, endPoint x: 418, endPoint y: 231, distance: 18.0
click at [408, 238] on input "text" at bounding box center [449, 245] width 205 height 31
type input "[PERSON_NAME]"
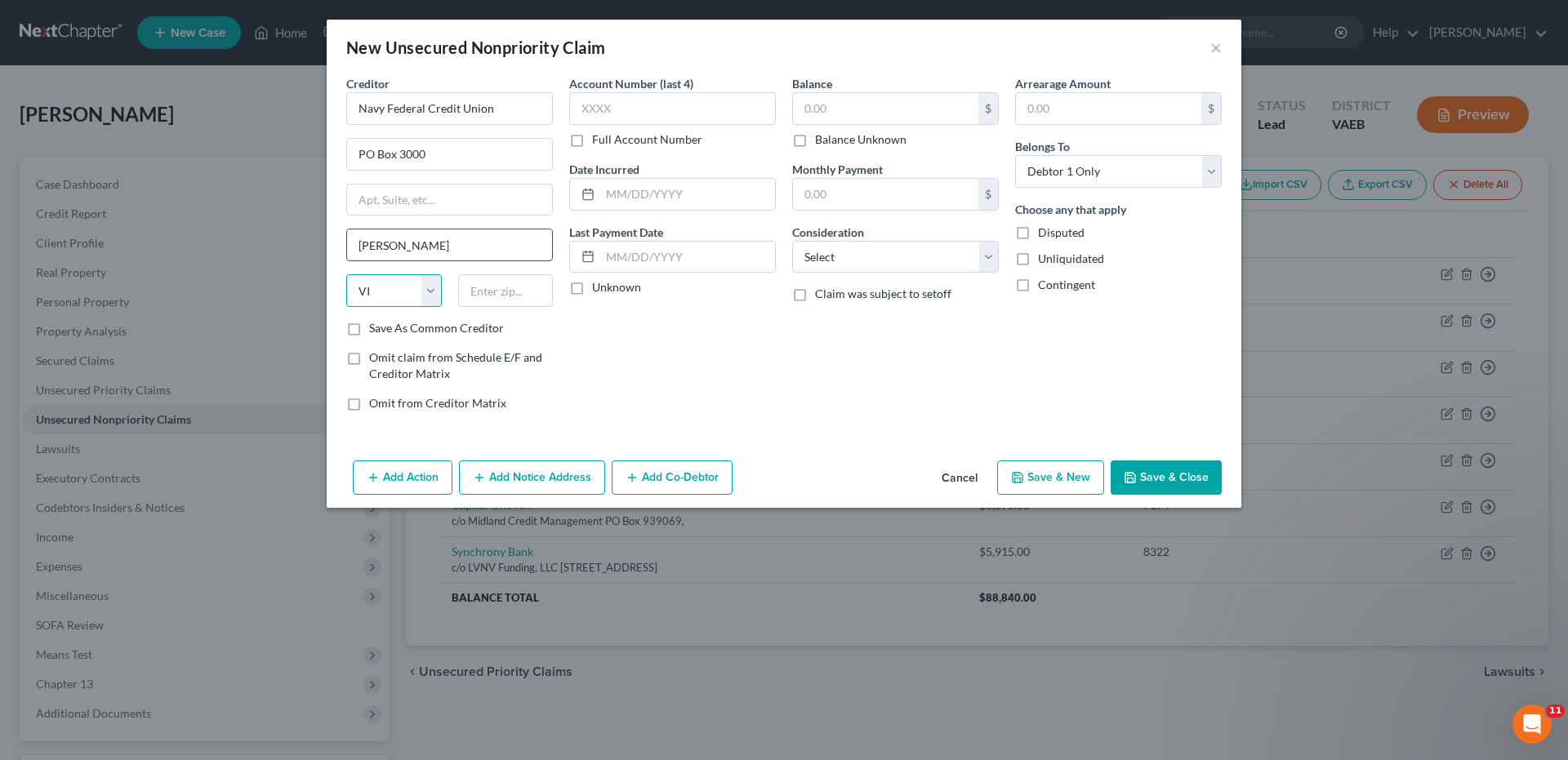
select select "48"
type input "22119"
click at [584, 115] on input "text" at bounding box center [673, 108] width 207 height 32
type input "7812"
click at [810, 112] on input "text" at bounding box center [885, 109] width 186 height 31
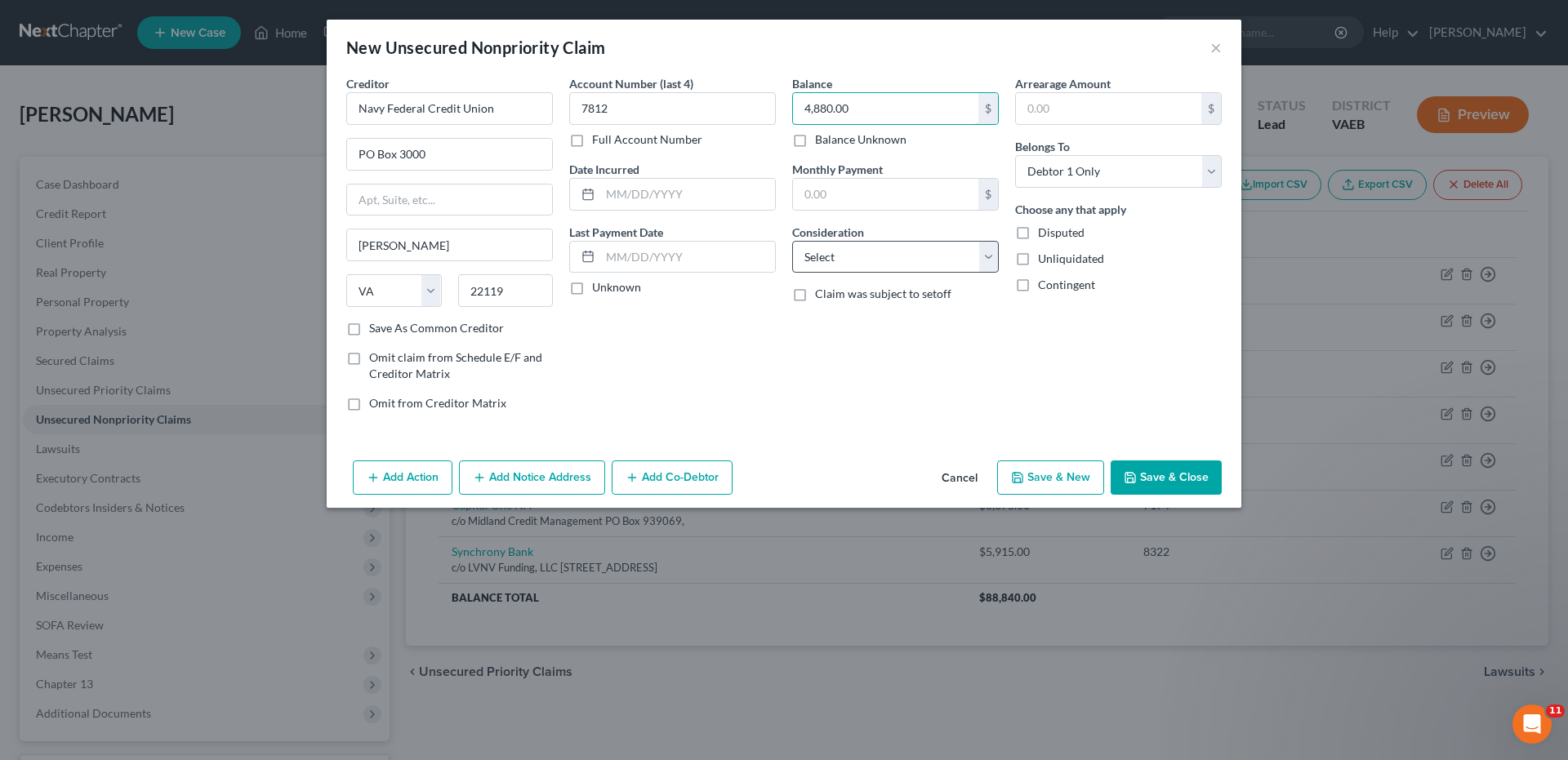
type input "4,880.00"
drag, startPoint x: 993, startPoint y: 262, endPoint x: 982, endPoint y: 268, distance: 12.5
click at [993, 262] on select "Select Cable / Satellite Services Collection Agency Credit Card Debt Debt Couns…" at bounding box center [895, 256] width 207 height 32
select select "2"
click at [792, 241] on select "Select Cable / Satellite Services Collection Agency Credit Card Debt Debt Couns…" at bounding box center [895, 256] width 207 height 32
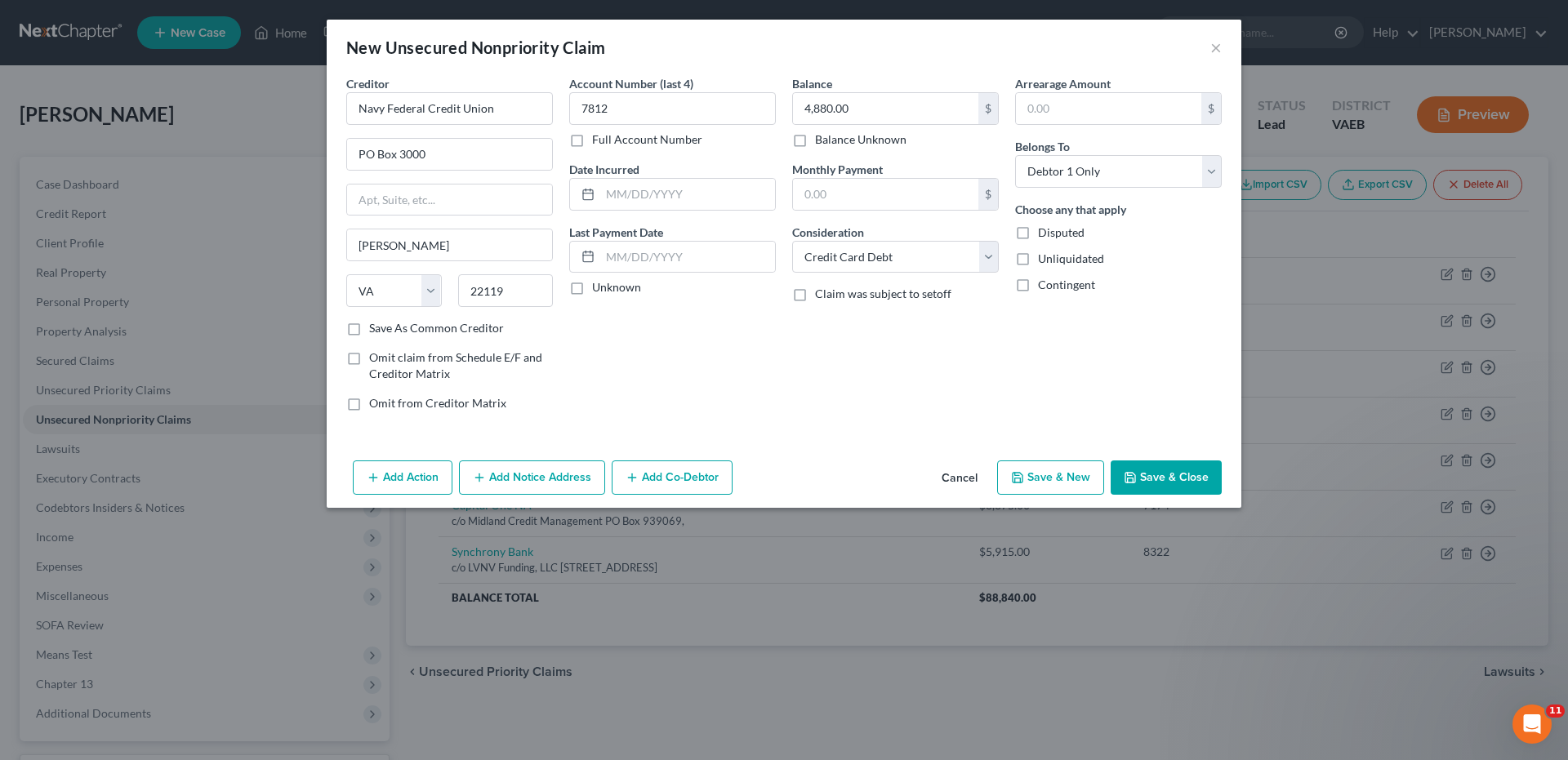
click at [894, 371] on div "Balance 4,880.00 $ Balance Unknown Balance Undetermined 4,880.00 $ Balance Unkn…" at bounding box center [895, 249] width 223 height 350
click at [1062, 487] on button "Save & New" at bounding box center [1050, 477] width 107 height 34
select select "0"
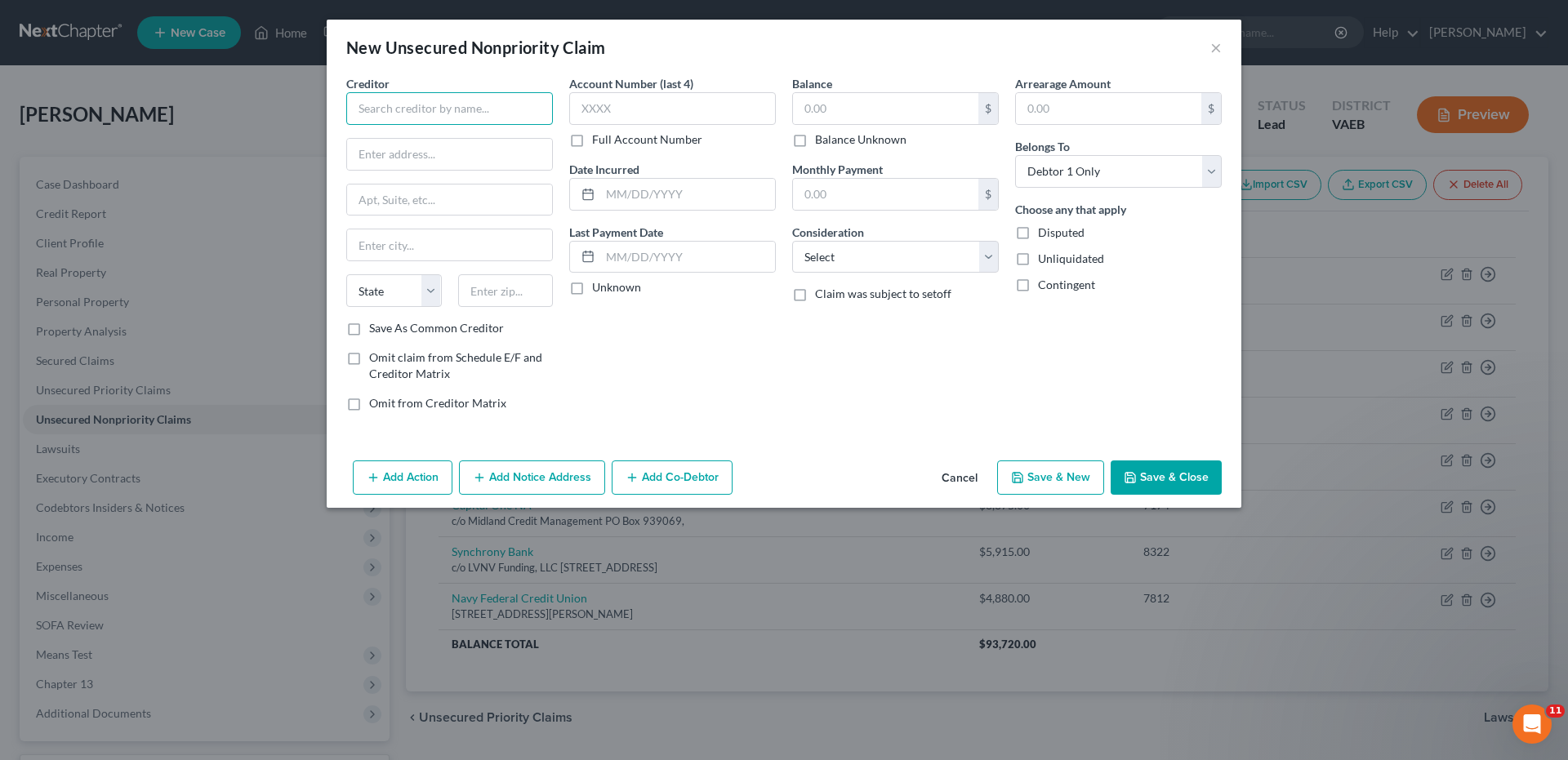
click at [427, 106] on input "text" at bounding box center [449, 108] width 207 height 32
type input "Mariner Finance"
type input "[STREET_ADDRESS]"
type input "[GEOGRAPHIC_DATA]"
select select "21"
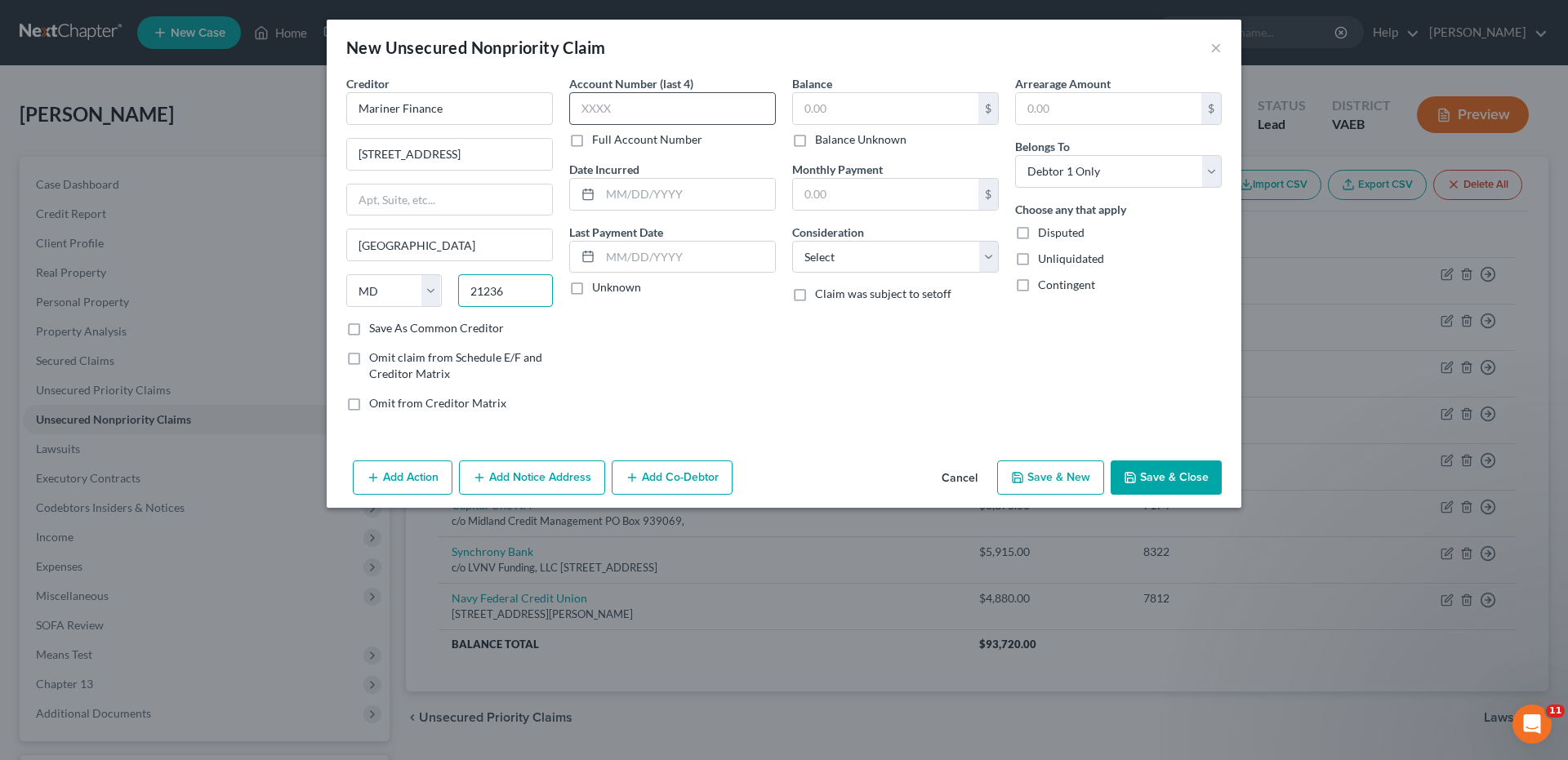
type input "21236"
click at [581, 108] on input "text" at bounding box center [673, 108] width 207 height 32
type input "5920"
click at [808, 111] on input "text" at bounding box center [885, 109] width 186 height 31
type input "4,392.00"
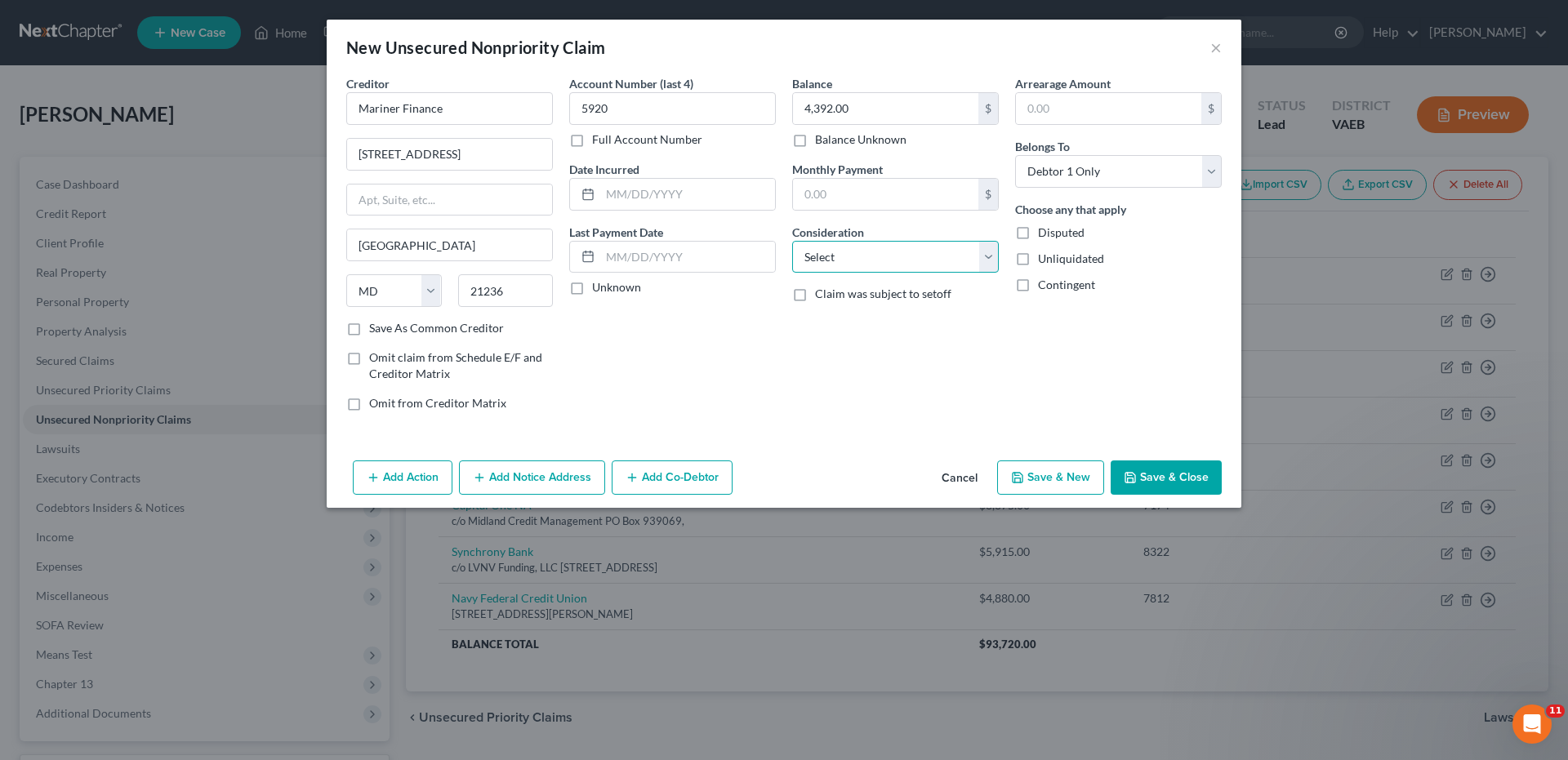
click at [988, 262] on select "Select Cable / Satellite Services Collection Agency Credit Card Debt Debt Couns…" at bounding box center [895, 256] width 207 height 32
click at [748, 358] on div "Account Number (last 4) 5920 Full Account Number Date Incurred Last Payment Dat…" at bounding box center [673, 249] width 223 height 350
click at [1055, 483] on button "Save & New" at bounding box center [1050, 477] width 107 height 34
select select "0"
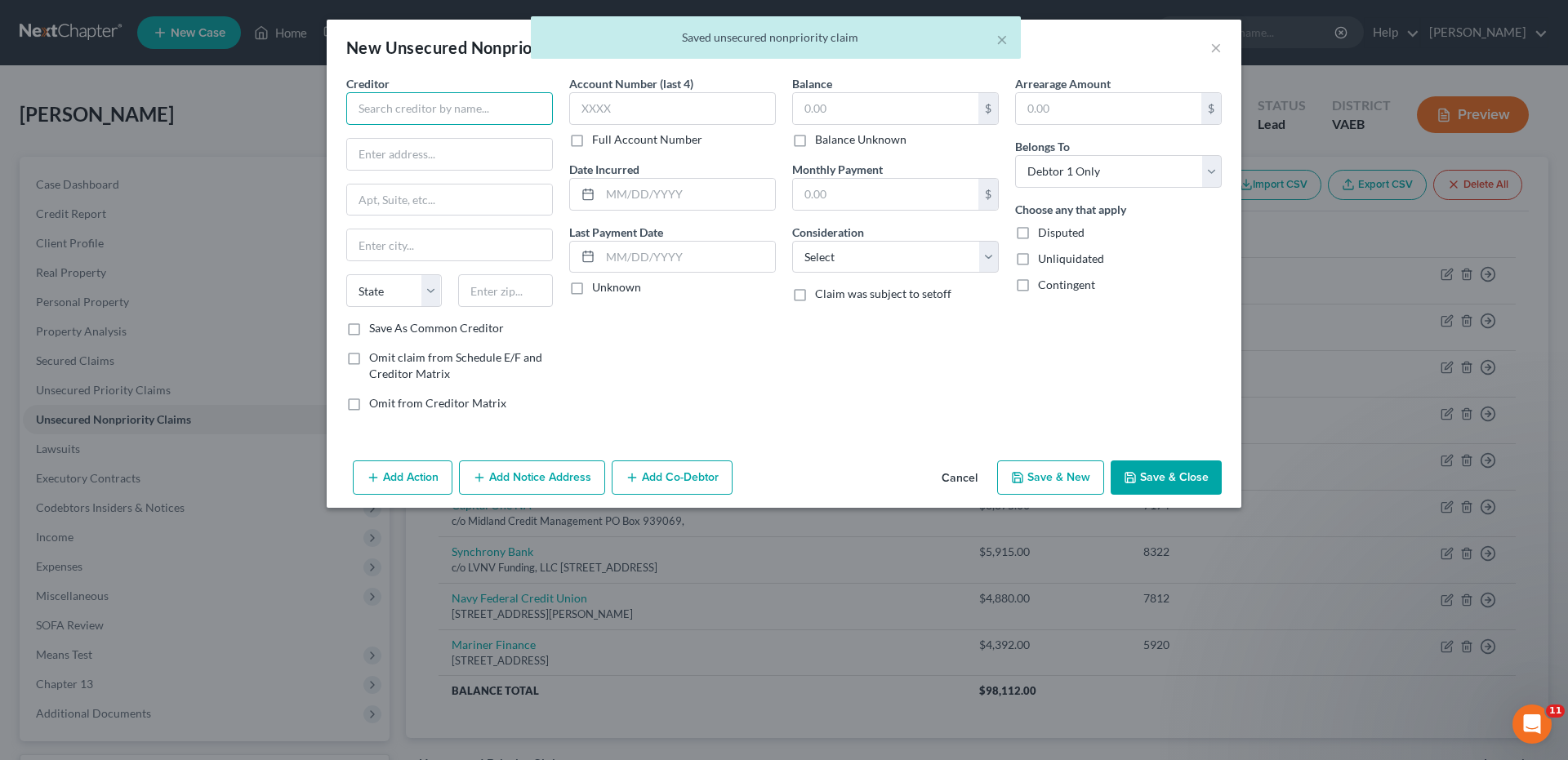
click at [494, 111] on input "text" at bounding box center [449, 108] width 207 height 32
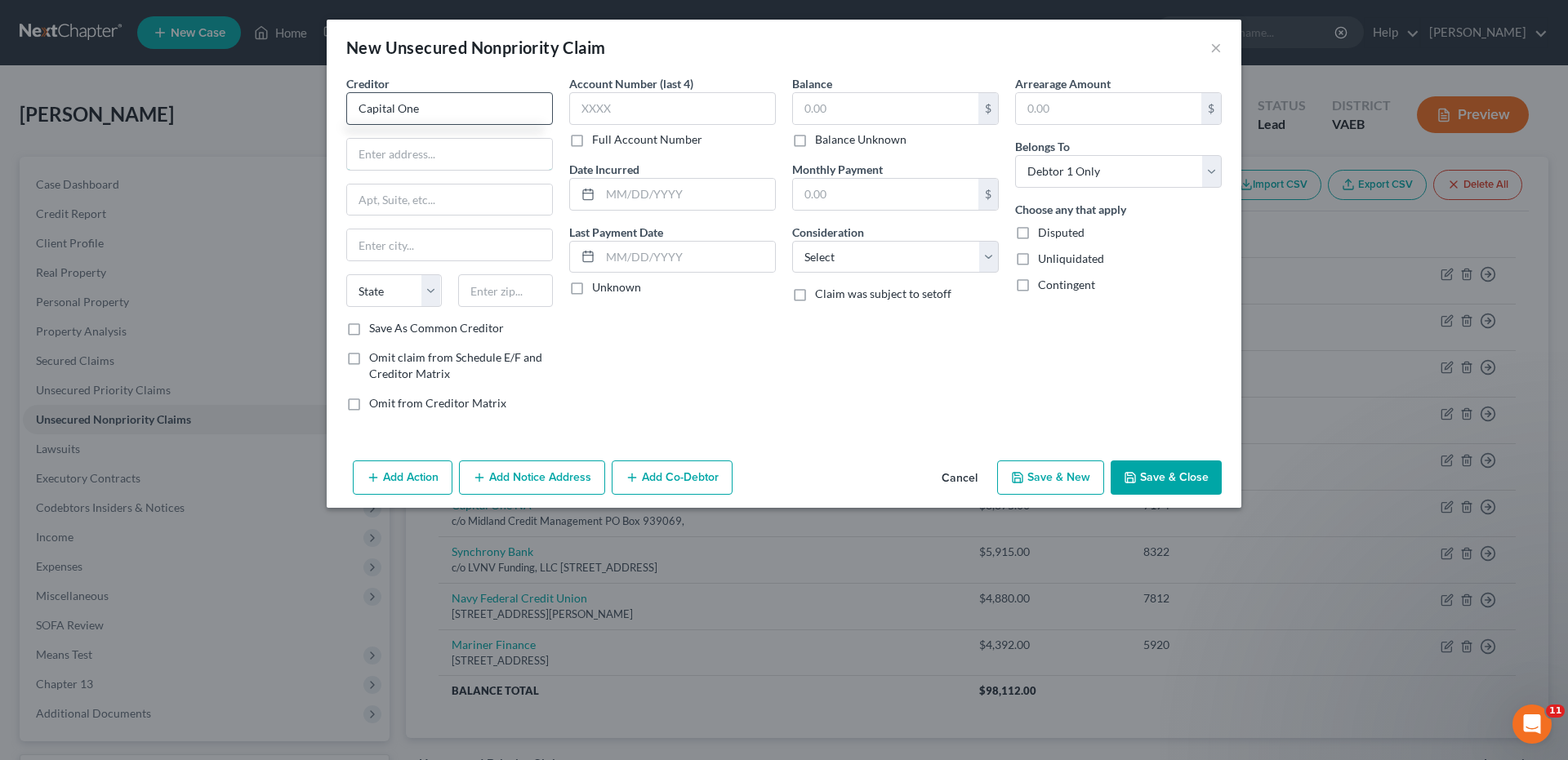
type input "Capital One"
type input "PO Box 30285"
type input "[GEOGRAPHIC_DATA]"
click at [436, 291] on select "State [US_STATE] AK AR AZ CA CO CT DE DC [GEOGRAPHIC_DATA] [GEOGRAPHIC_DATA] GU…" at bounding box center [394, 290] width 96 height 32
select select "46"
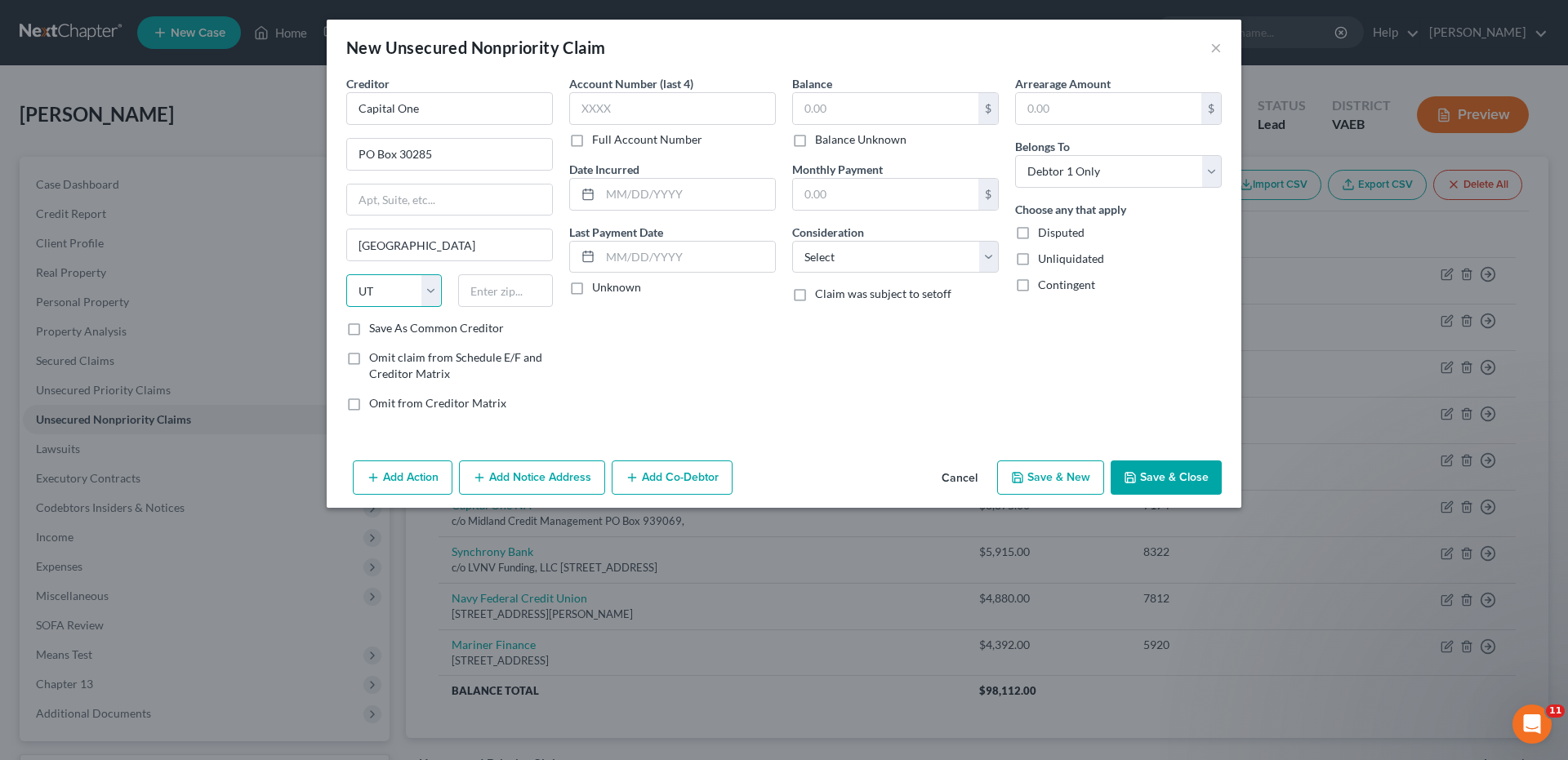
click at [346, 274] on select "State [US_STATE] AK AR AZ CA CO CT DE DC [GEOGRAPHIC_DATA] [GEOGRAPHIC_DATA] GU…" at bounding box center [394, 290] width 96 height 32
click at [499, 295] on input "text" at bounding box center [506, 290] width 96 height 32
type input "84130"
click at [674, 104] on input "text" at bounding box center [673, 108] width 207 height 32
type input "3969"
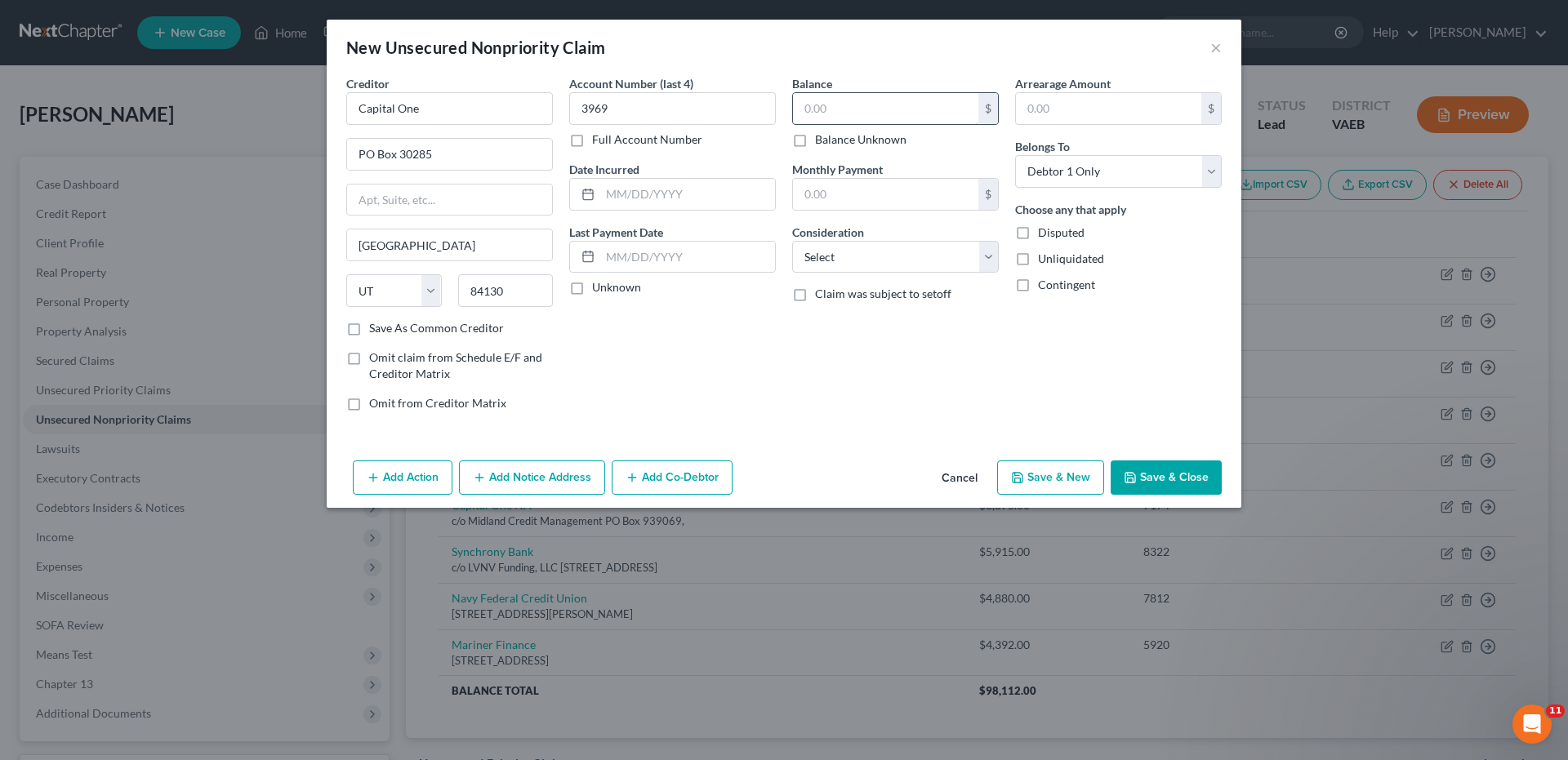
click at [804, 113] on input "text" at bounding box center [885, 109] width 186 height 31
type input "4,328.00"
click at [995, 257] on select "Select Cable / Satellite Services Collection Agency Credit Card Debt Debt Couns…" at bounding box center [895, 256] width 207 height 32
select select "2"
click at [792, 241] on select "Select Cable / Satellite Services Collection Agency Credit Card Debt Debt Couns…" at bounding box center [895, 256] width 207 height 32
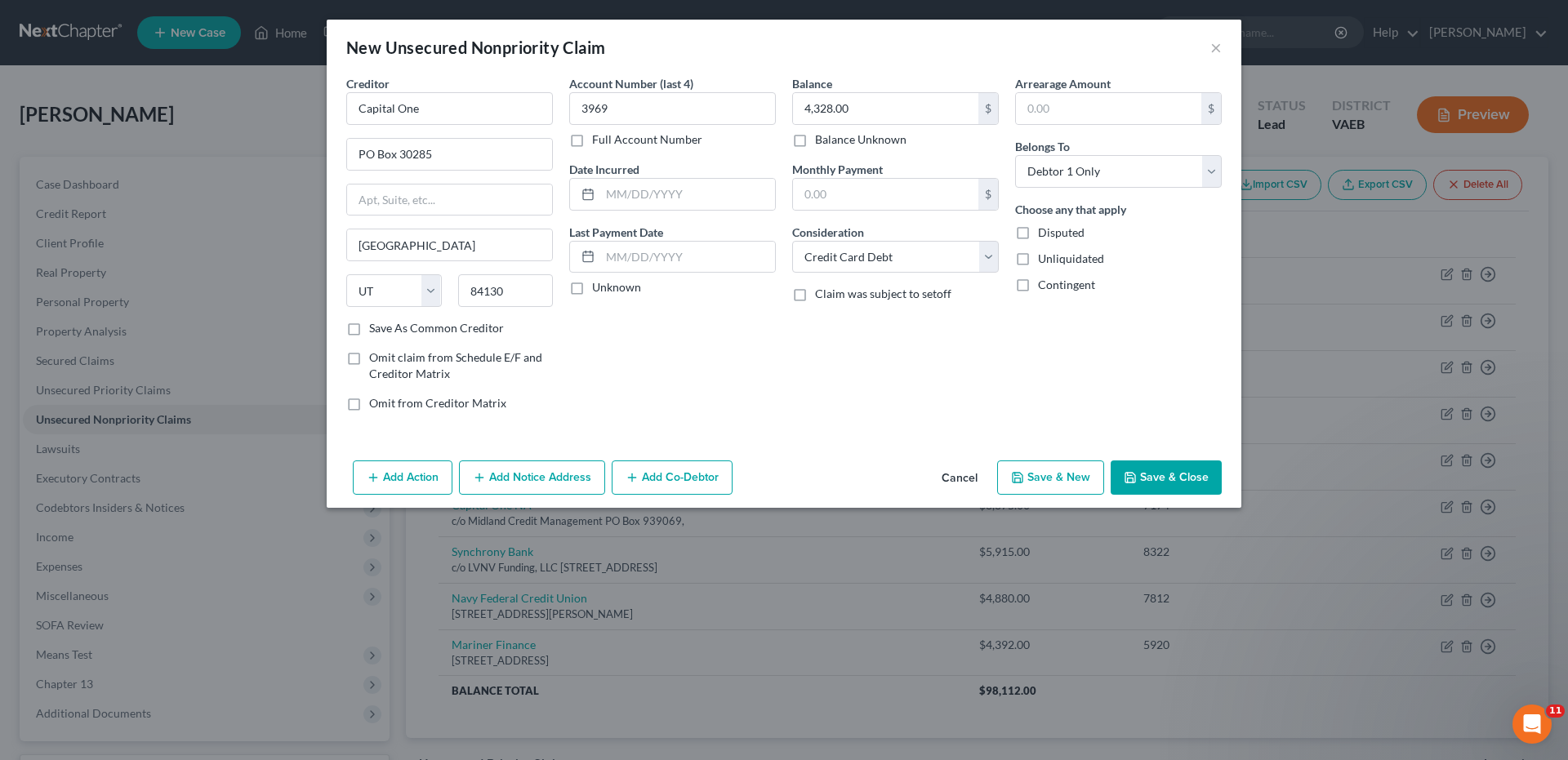
click at [1036, 478] on button "Save & New" at bounding box center [1050, 477] width 107 height 34
select select "0"
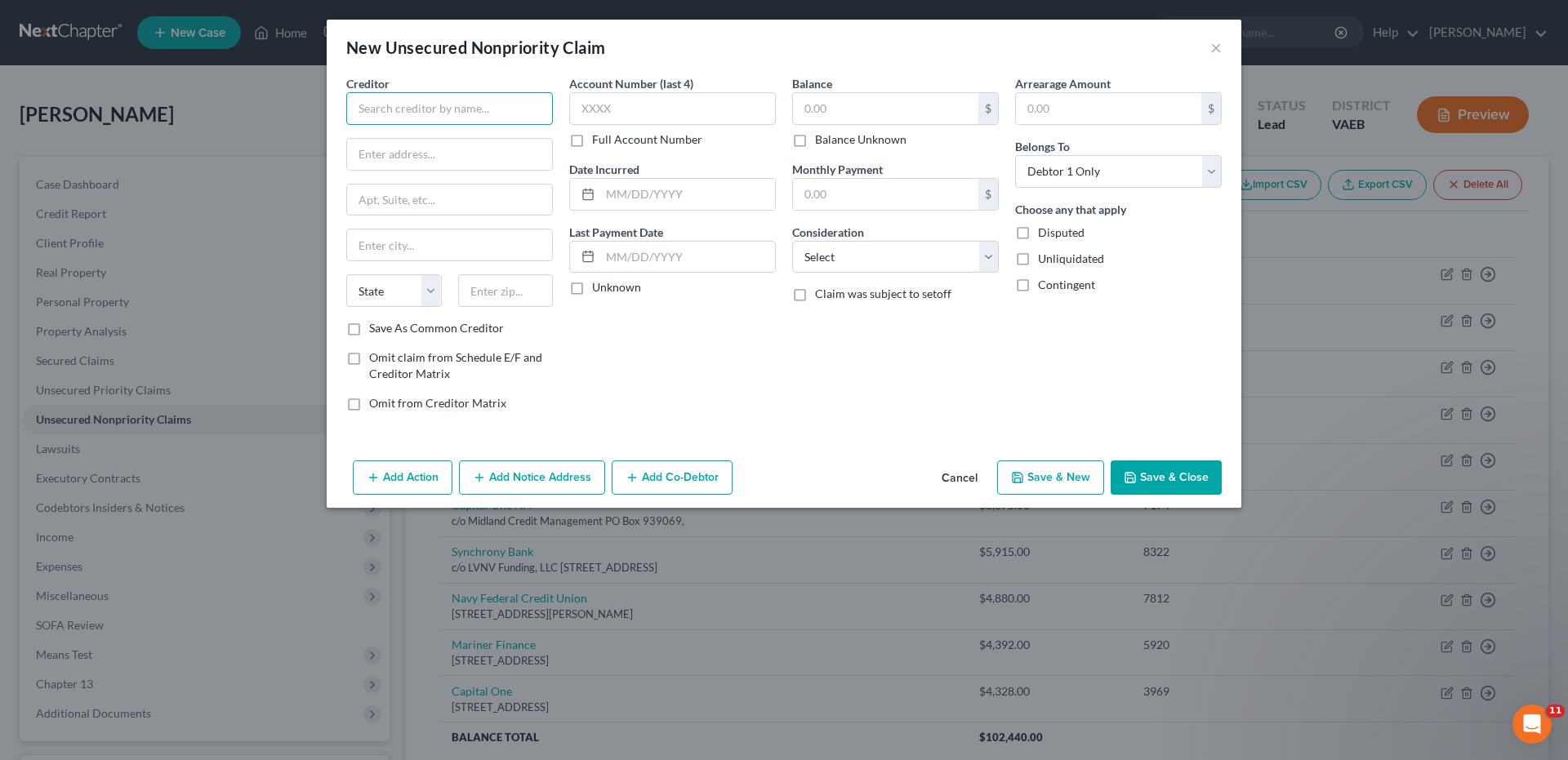
click at [450, 97] on input "text" at bounding box center [449, 108] width 207 height 32
type input "Barclays Bank/Old Navy"
type input "PO Box 96506"
type input "Orlando"
select select "9"
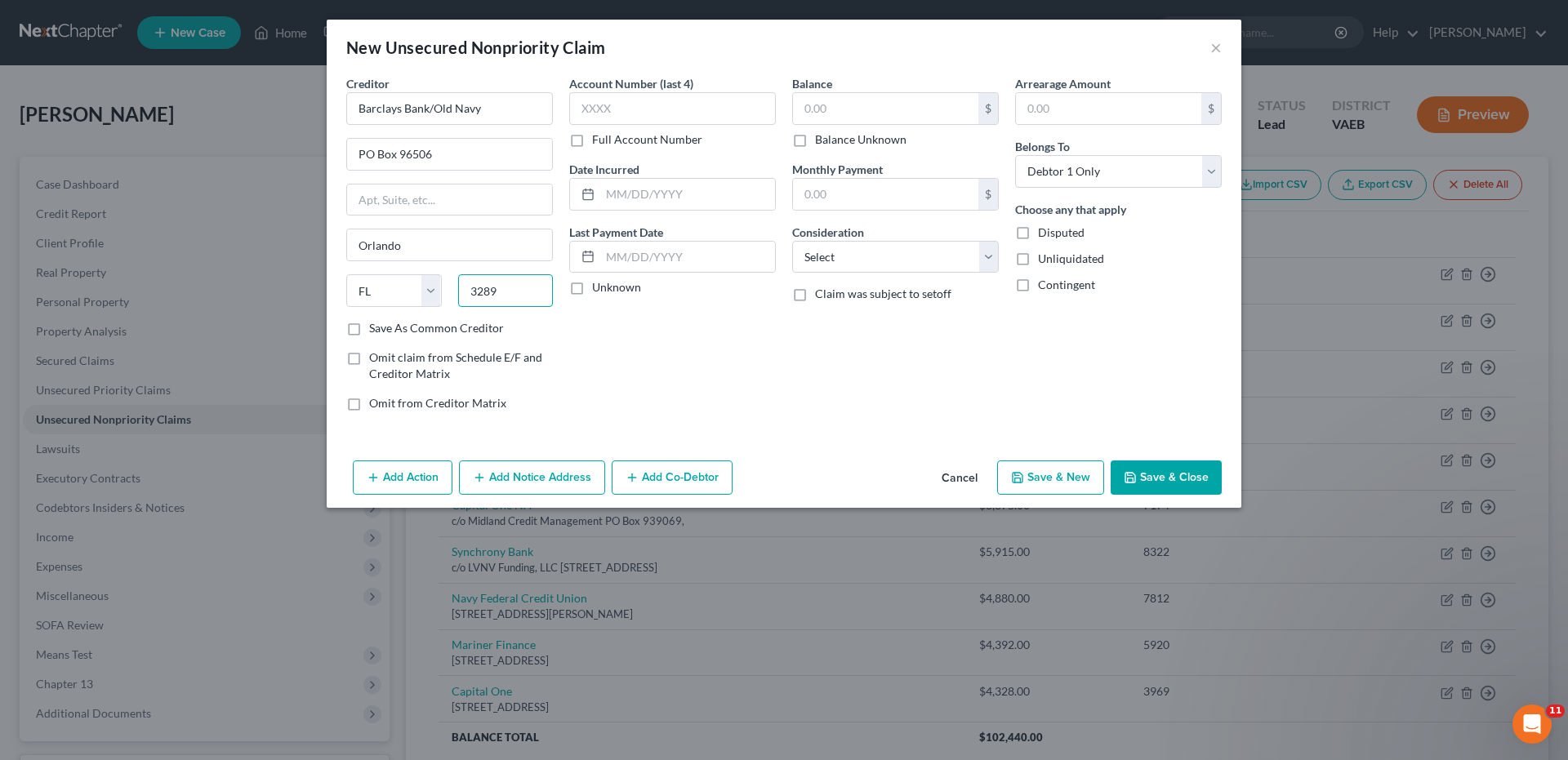
type input "32896"
click at [581, 109] on input "text" at bounding box center [673, 108] width 207 height 32
type input "6086"
click at [805, 110] on input "text" at bounding box center [885, 109] width 186 height 31
type input "4,286.00"
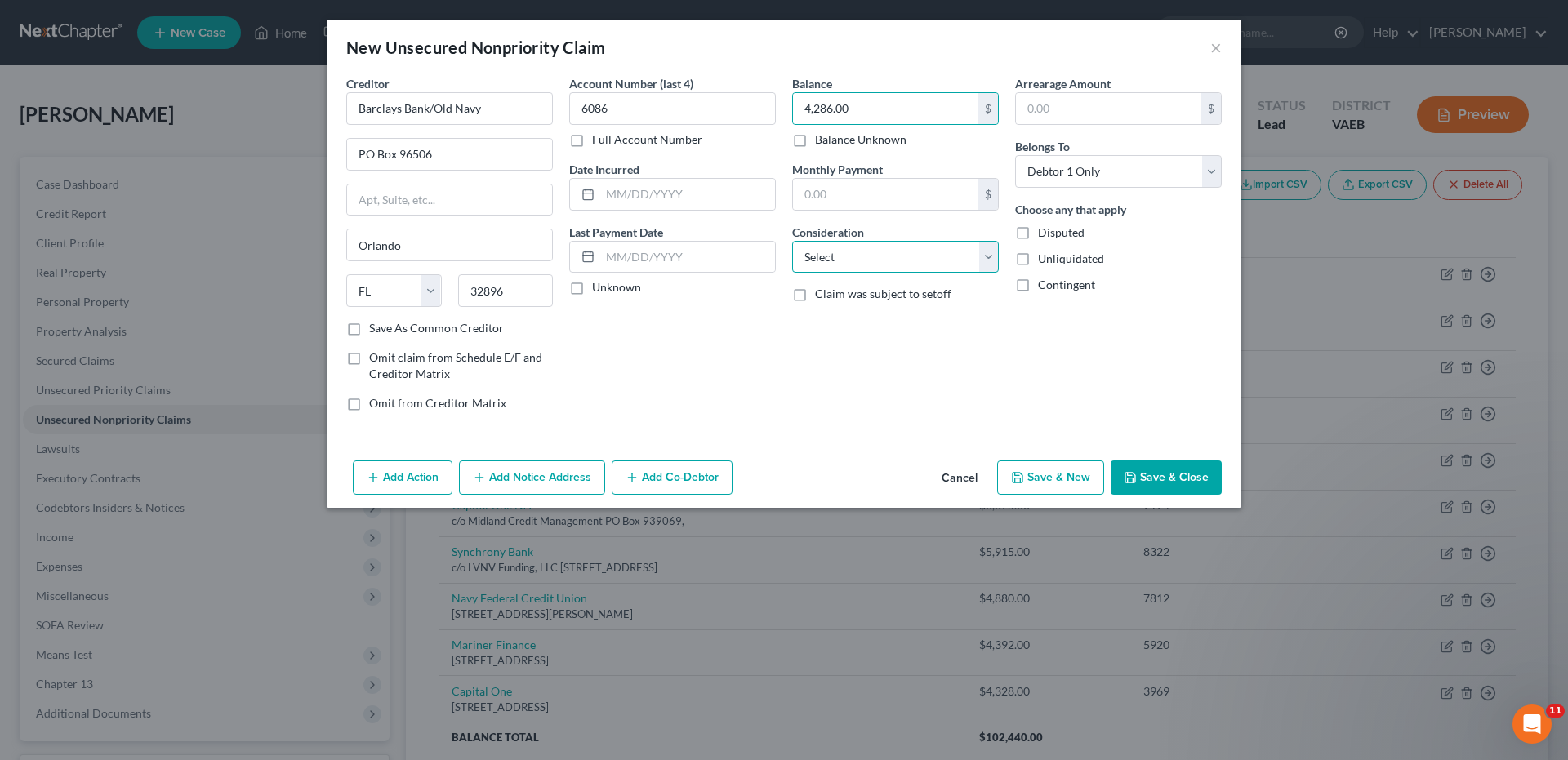
click at [987, 259] on select "Select Cable / Satellite Services Collection Agency Credit Card Debt Debt Couns…" at bounding box center [895, 256] width 207 height 32
select select "2"
click at [792, 241] on select "Select Cable / Satellite Services Collection Agency Credit Card Debt Debt Couns…" at bounding box center [895, 256] width 207 height 32
click at [1073, 479] on button "Save & New" at bounding box center [1050, 477] width 107 height 34
select select "0"
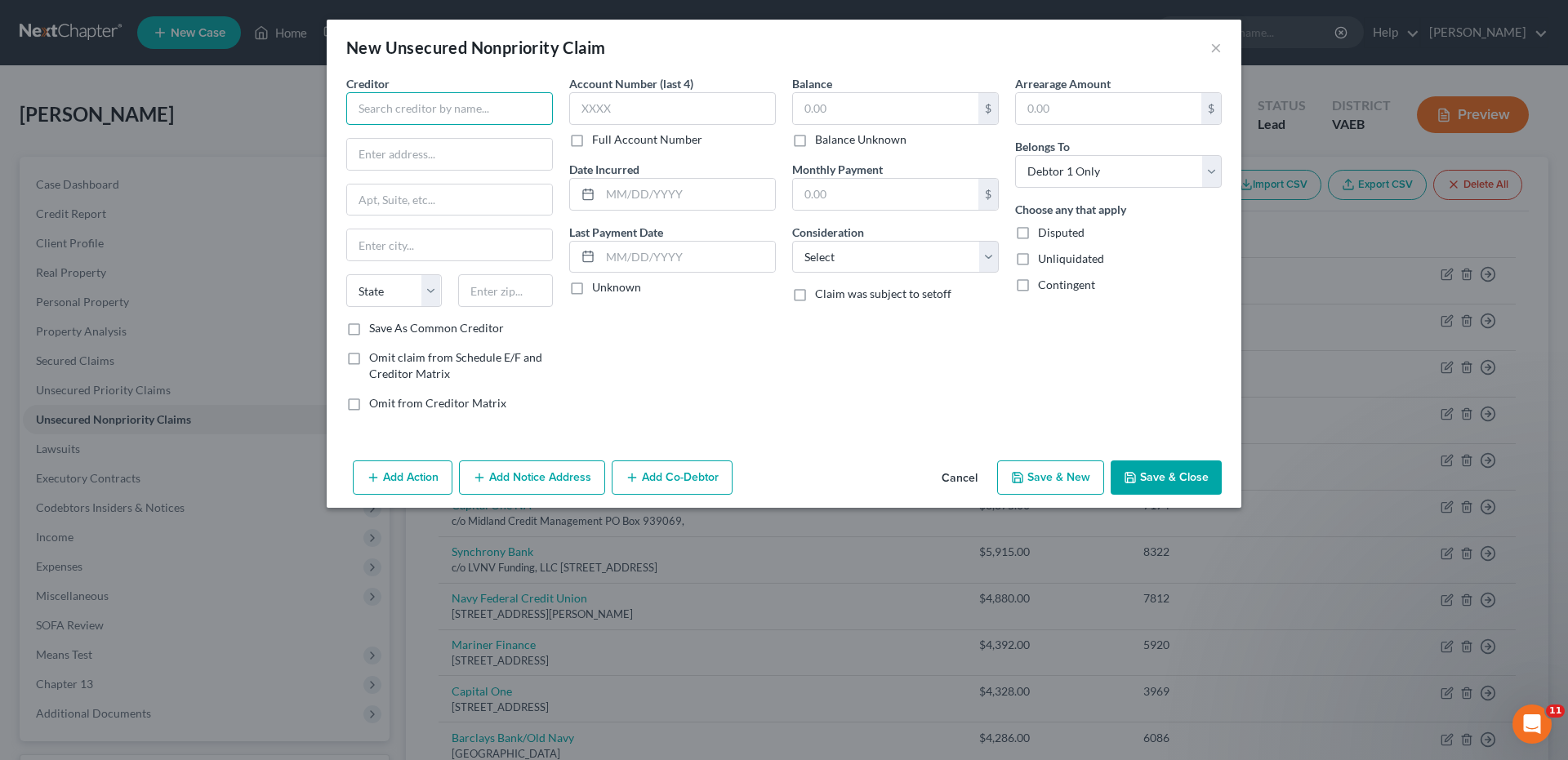
click at [485, 98] on input "text" at bounding box center [449, 108] width 207 height 32
type input "[PERSON_NAME] Bank Corp"
type input "PO Box 9201"
type input "Old Bethpage"
click at [581, 102] on input "text" at bounding box center [673, 108] width 207 height 32
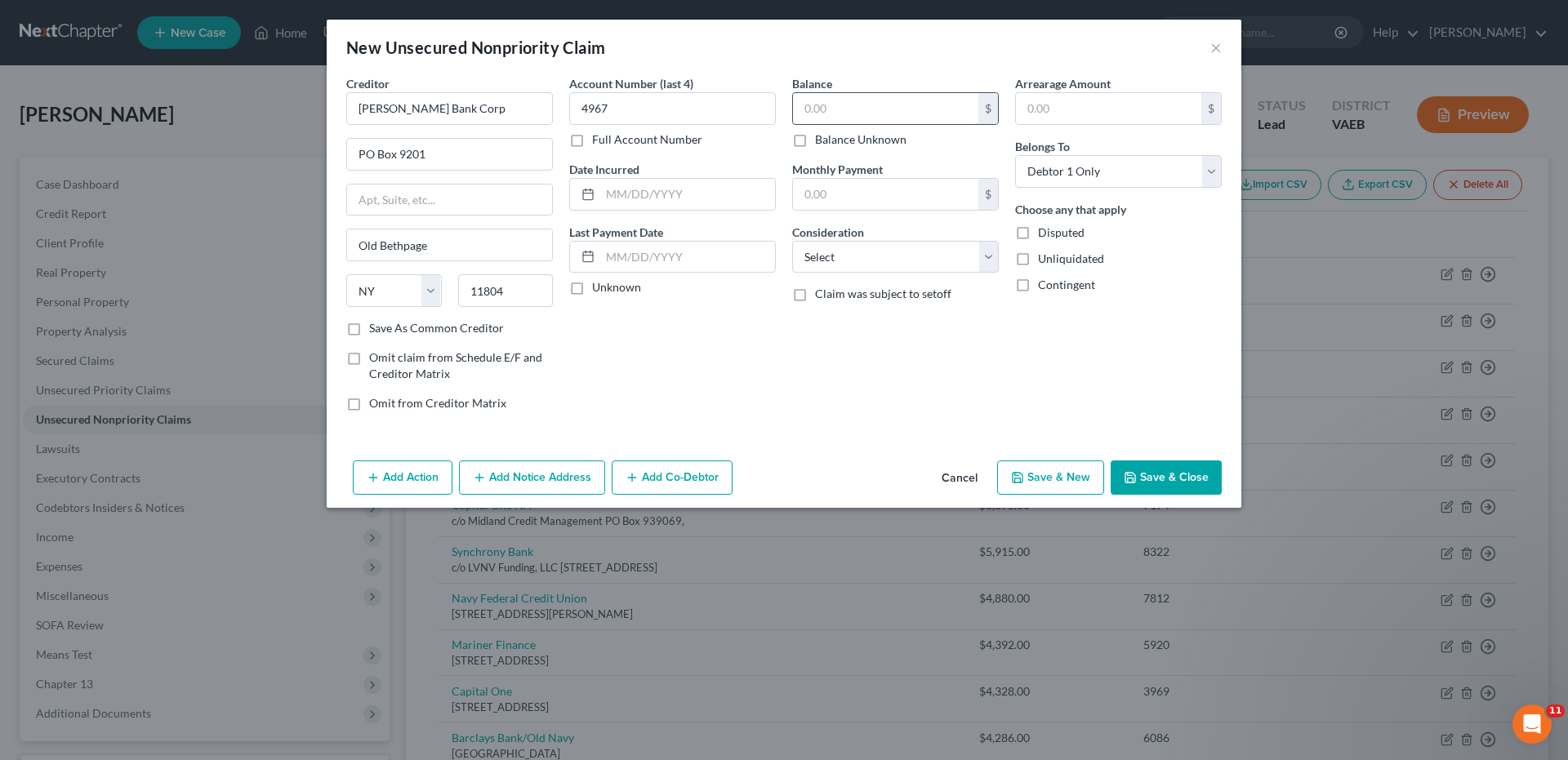
click at [803, 103] on input "text" at bounding box center [885, 109] width 186 height 31
drag, startPoint x: 995, startPoint y: 257, endPoint x: 964, endPoint y: 269, distance: 33.2
click at [995, 257] on select "Select Cable / Satellite Services Collection Agency Credit Card Debt Debt Couns…" at bounding box center [895, 256] width 207 height 32
click at [792, 241] on select "Select Cable / Satellite Services Collection Agency Credit Card Debt Debt Couns…" at bounding box center [895, 256] width 207 height 32
click at [1031, 467] on button "Save & New" at bounding box center [1050, 477] width 107 height 34
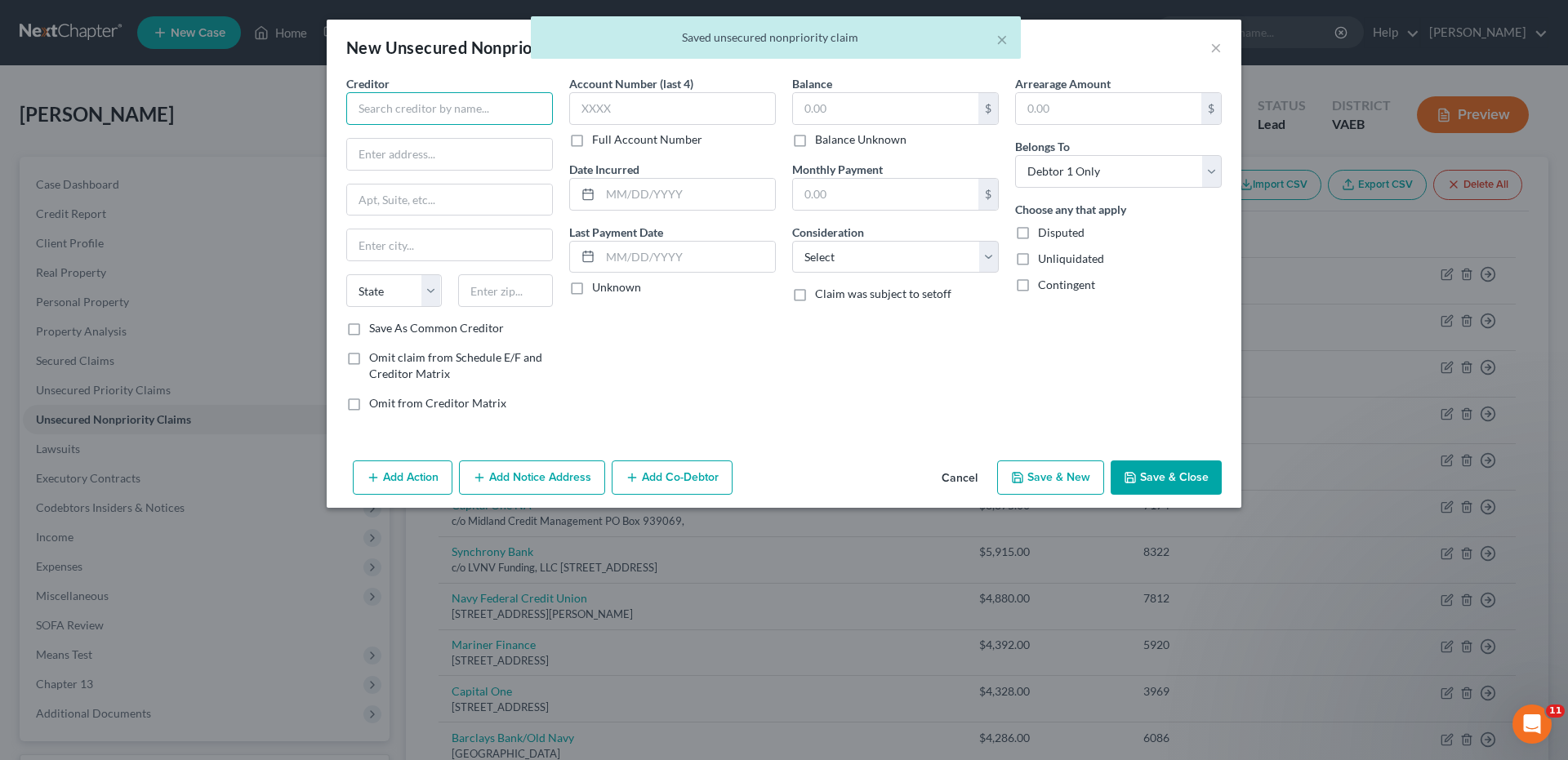
click at [437, 109] on input "text" at bounding box center [449, 108] width 207 height 32
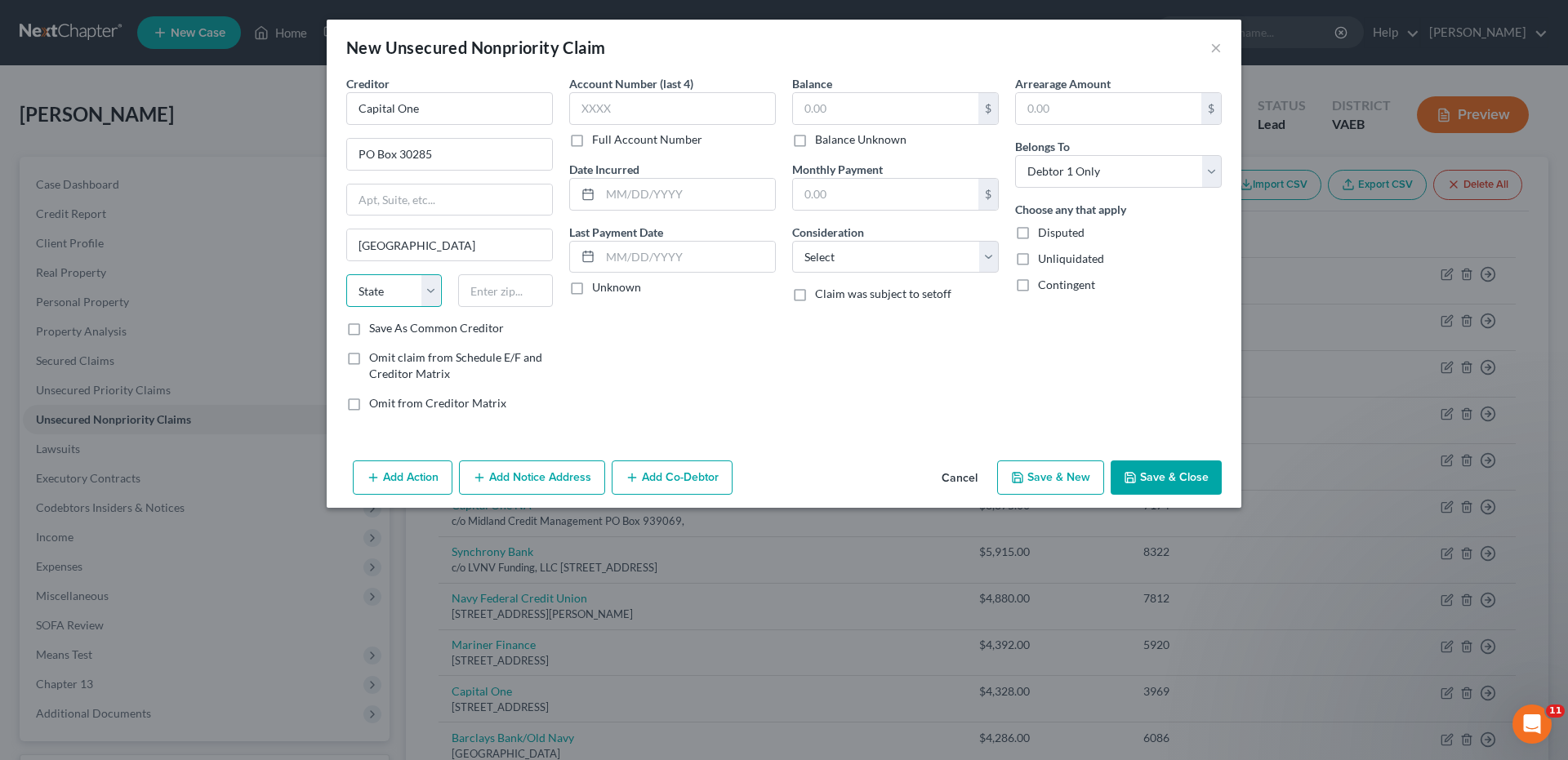
click at [397, 296] on select "State [US_STATE] AK AR AZ CA CO CT DE DC [GEOGRAPHIC_DATA] [GEOGRAPHIC_DATA] GU…" at bounding box center [394, 290] width 96 height 32
click at [483, 291] on input "text" at bounding box center [506, 290] width 96 height 32
click at [585, 102] on input "text" at bounding box center [673, 108] width 207 height 32
click at [805, 102] on input "text" at bounding box center [885, 109] width 186 height 31
drag, startPoint x: 983, startPoint y: 257, endPoint x: 974, endPoint y: 270, distance: 15.8
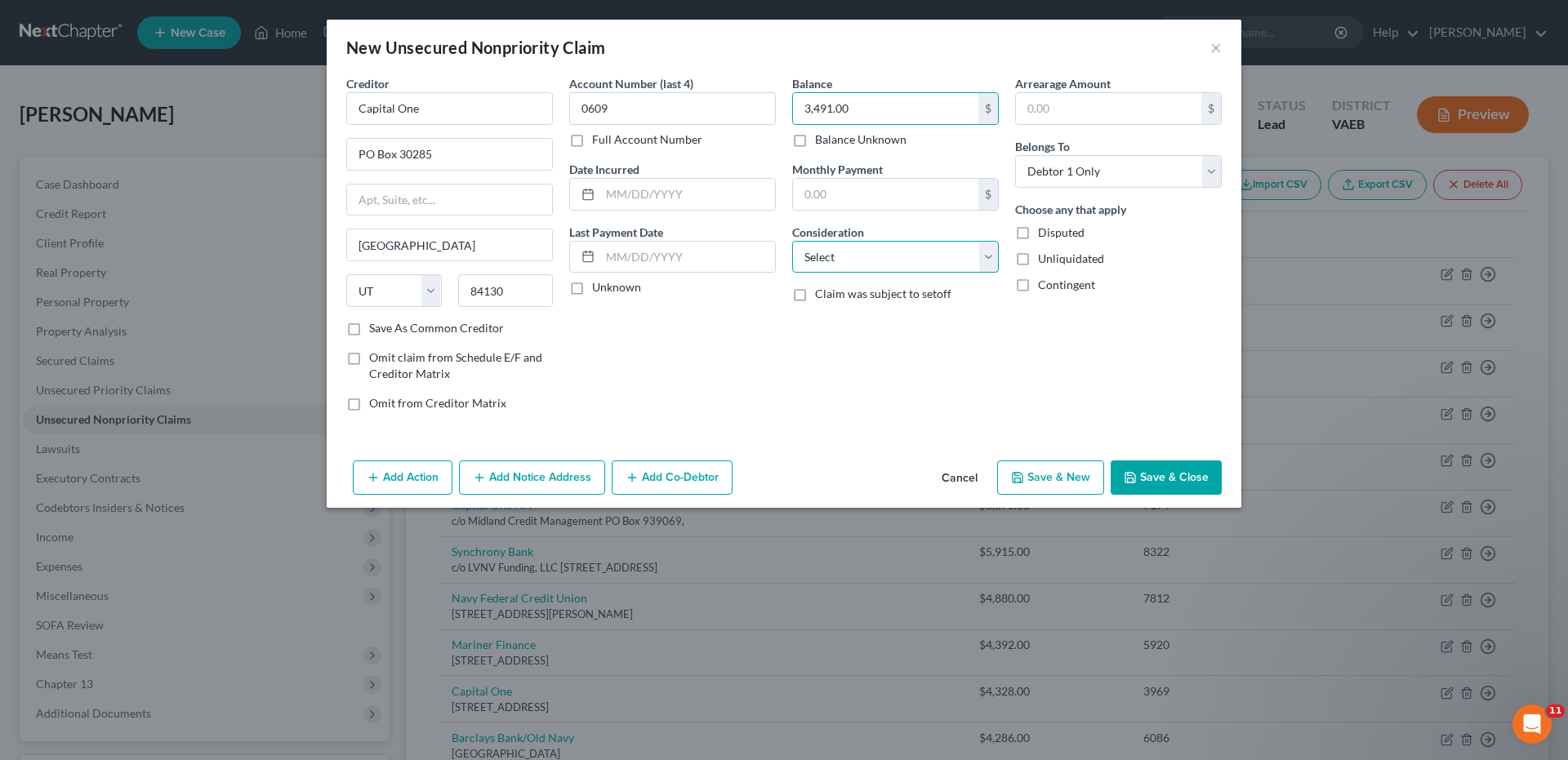
click at [983, 257] on select "Select Cable / Satellite Services Collection Agency Credit Card Debt Debt Couns…" at bounding box center [895, 256] width 207 height 32
click at [792, 241] on select "Select Cable / Satellite Services Collection Agency Credit Card Debt Debt Couns…" at bounding box center [895, 256] width 207 height 32
click at [1039, 476] on button "Save & New" at bounding box center [1050, 477] width 107 height 34
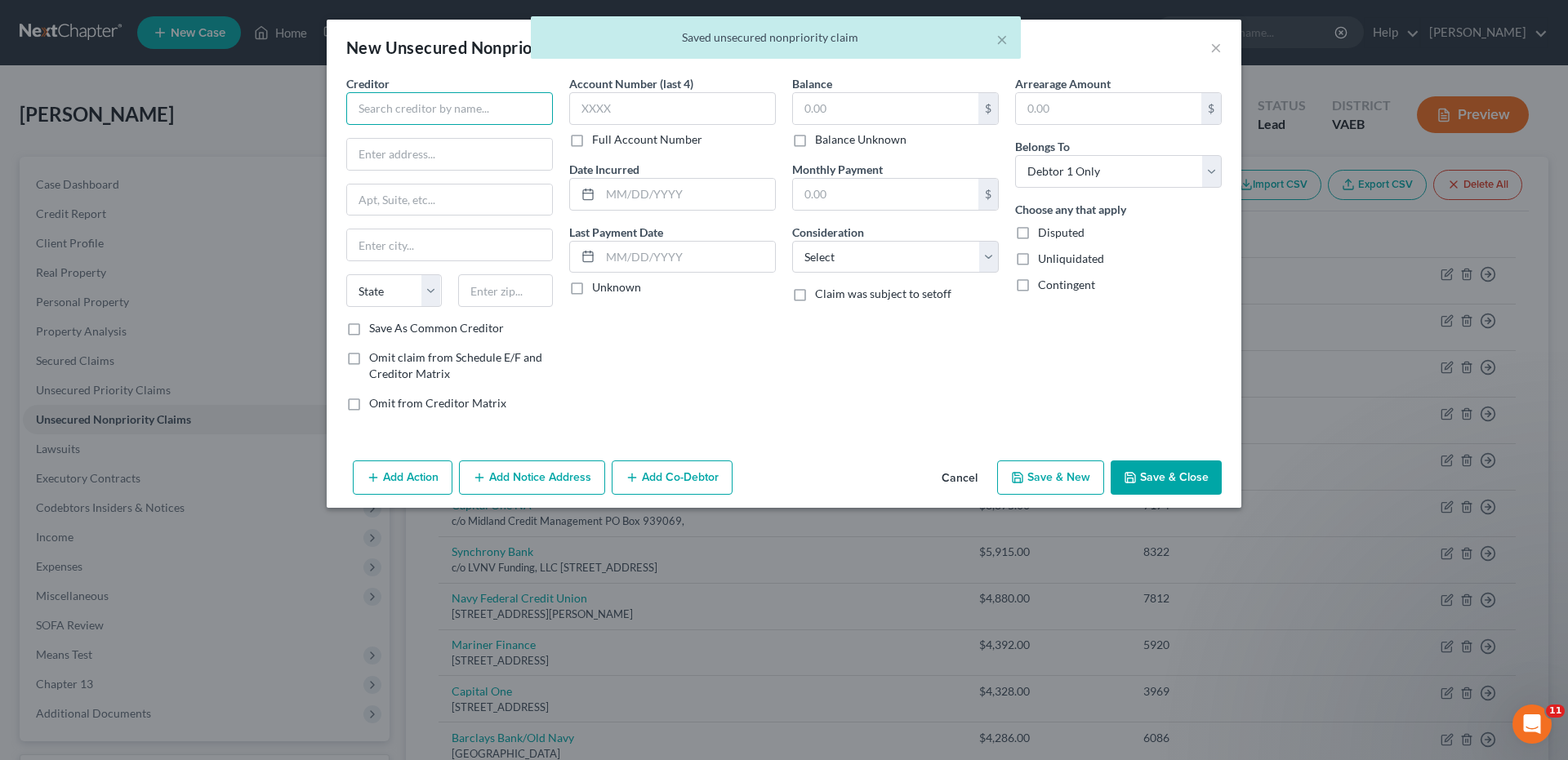
click at [403, 111] on input "text" at bounding box center [449, 108] width 207 height 32
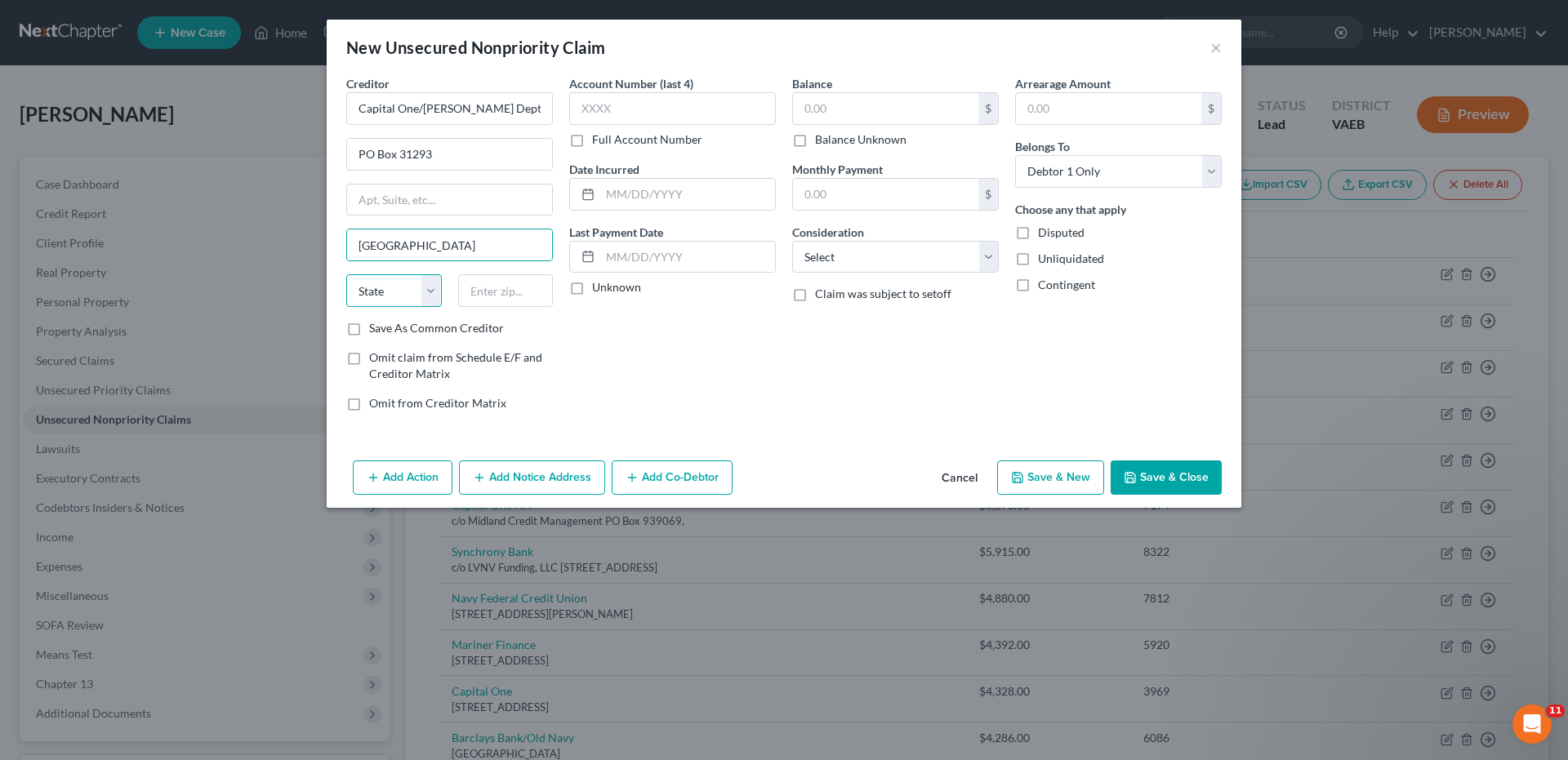
click at [431, 287] on select "State [US_STATE] AK AR AZ CA CO CT DE DC [GEOGRAPHIC_DATA] [GEOGRAPHIC_DATA] GU…" at bounding box center [394, 290] width 96 height 32
click at [474, 291] on input "text" at bounding box center [506, 290] width 96 height 32
click at [579, 112] on input "text" at bounding box center [673, 108] width 207 height 32
click at [798, 107] on input "text" at bounding box center [885, 109] width 186 height 31
click at [988, 247] on select "Select Cable / Satellite Services Collection Agency Credit Card Debt Debt Couns…" at bounding box center [895, 256] width 207 height 32
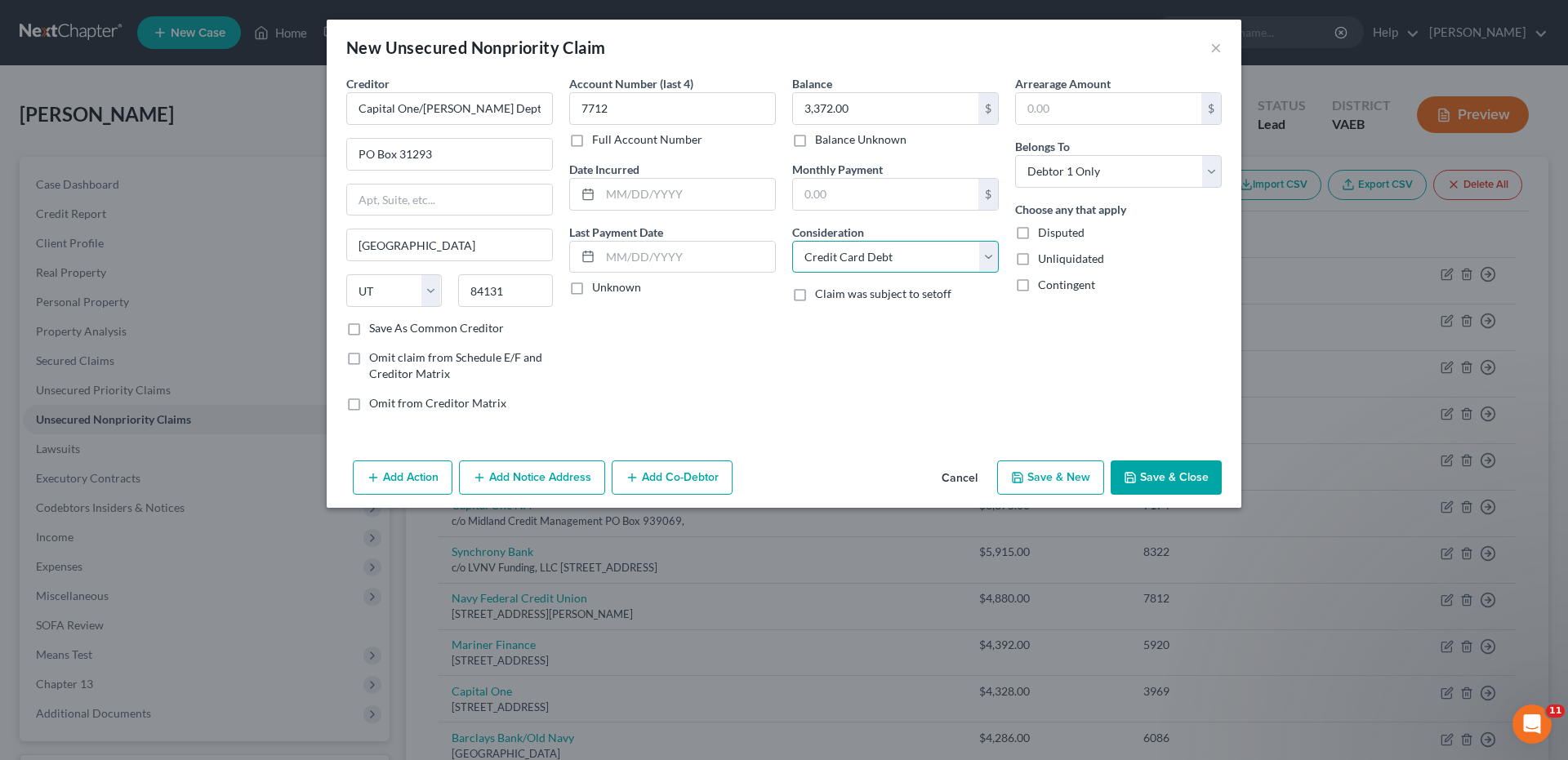
click at [792, 241] on select "Select Cable / Satellite Services Collection Agency Credit Card Debt Debt Couns…" at bounding box center [895, 256] width 207 height 32
click at [1034, 470] on button "Save & New" at bounding box center [1050, 477] width 107 height 34
click at [373, 101] on input "text" at bounding box center [449, 108] width 207 height 32
click at [398, 291] on select "State [US_STATE] AK AR AZ CA CO CT DE DC [GEOGRAPHIC_DATA] [GEOGRAPHIC_DATA] GU…" at bounding box center [394, 290] width 96 height 32
click at [346, 274] on select "State [US_STATE] AK AR AZ CA CO CT DE DC [GEOGRAPHIC_DATA] [GEOGRAPHIC_DATA] GU…" at bounding box center [394, 290] width 96 height 32
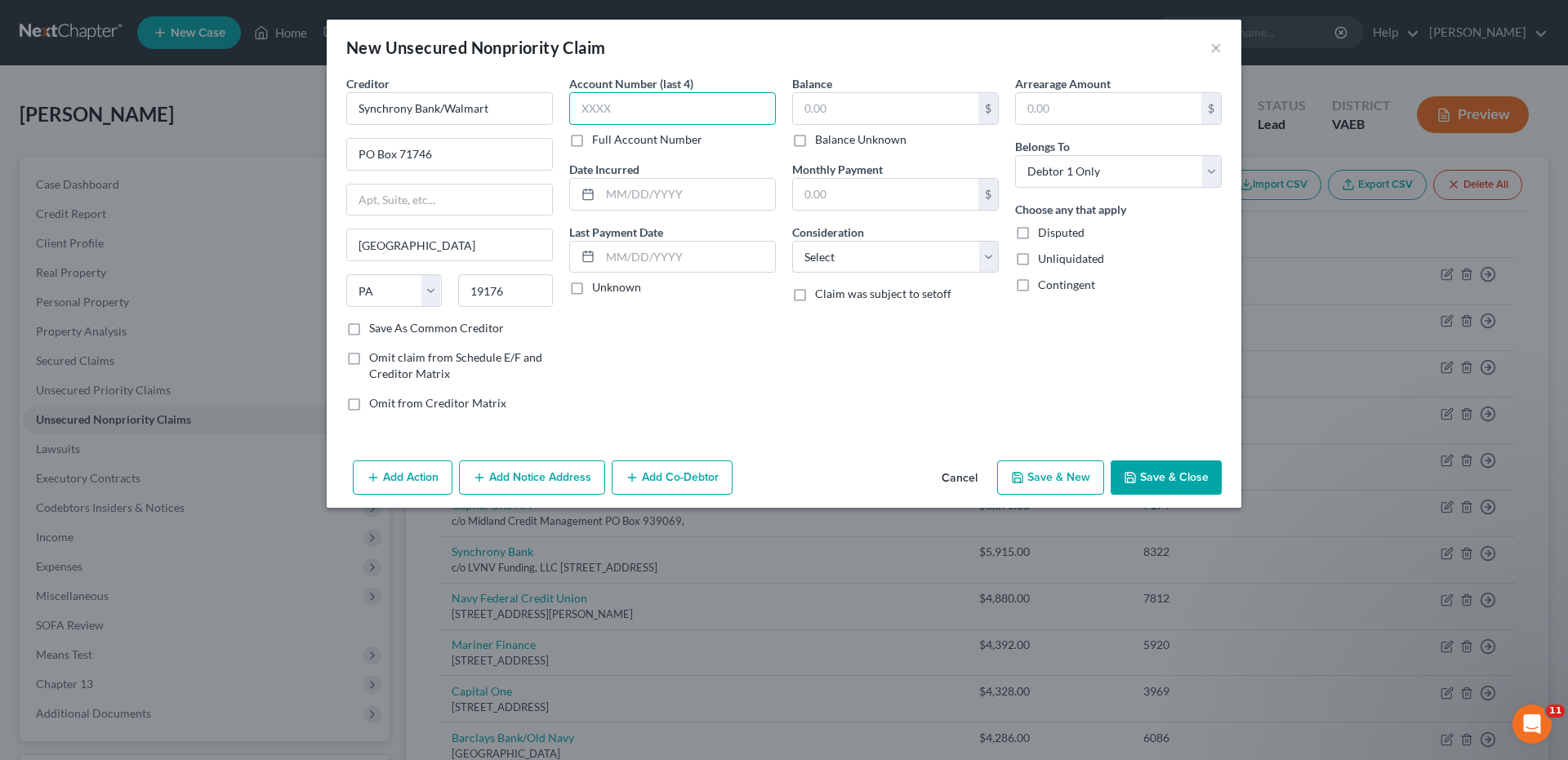
click at [581, 112] on input "text" at bounding box center [673, 108] width 207 height 32
click at [803, 107] on input "text" at bounding box center [885, 109] width 186 height 31
drag, startPoint x: 991, startPoint y: 255, endPoint x: 962, endPoint y: 270, distance: 32.6
click at [991, 255] on select "Select Cable / Satellite Services Collection Agency Credit Card Debt Debt Couns…" at bounding box center [895, 256] width 207 height 32
click at [792, 241] on select "Select Cable / Satellite Services Collection Agency Credit Card Debt Debt Couns…" at bounding box center [895, 256] width 207 height 32
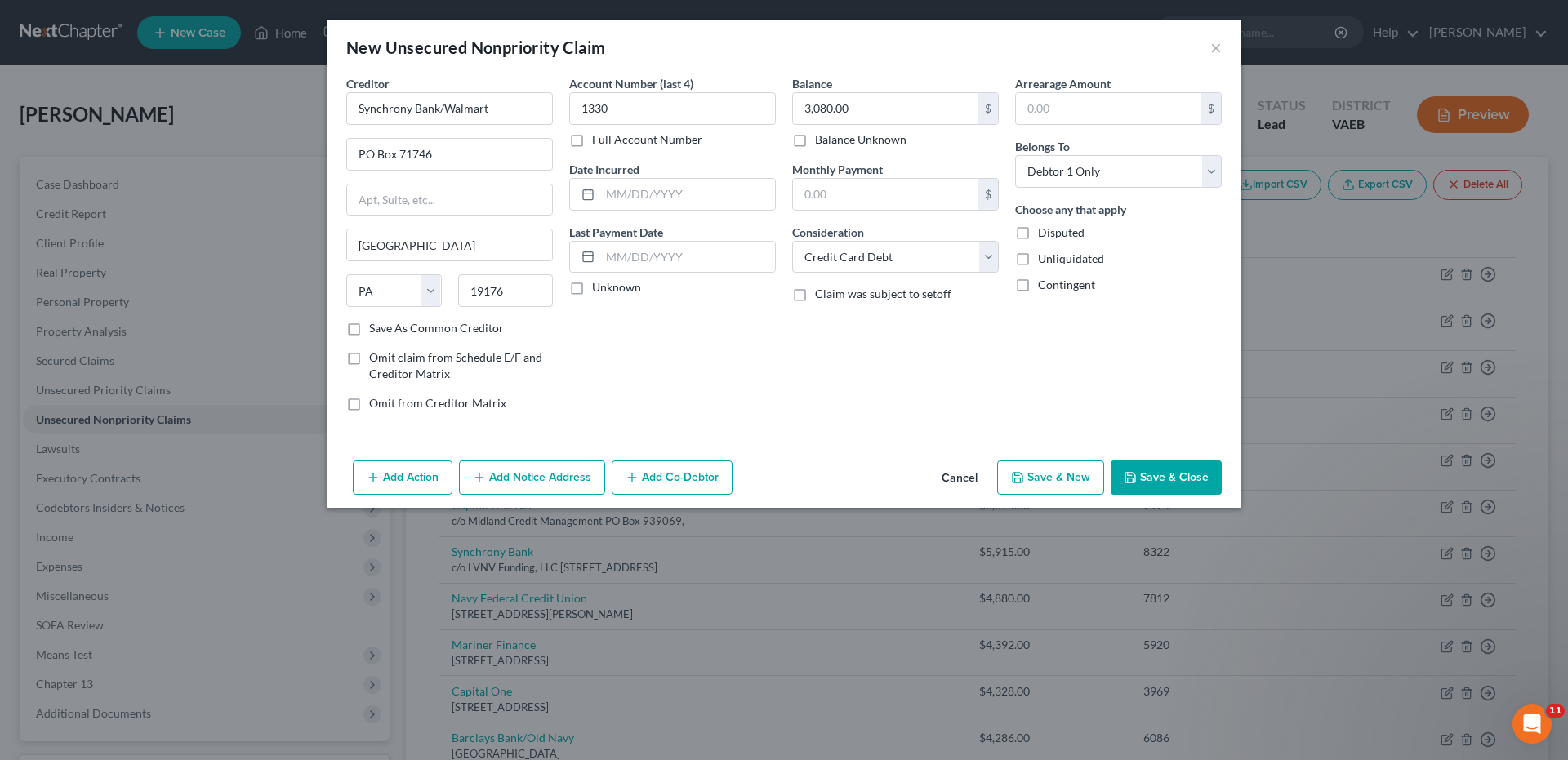
click at [1052, 464] on button "Save & New" at bounding box center [1050, 477] width 107 height 34
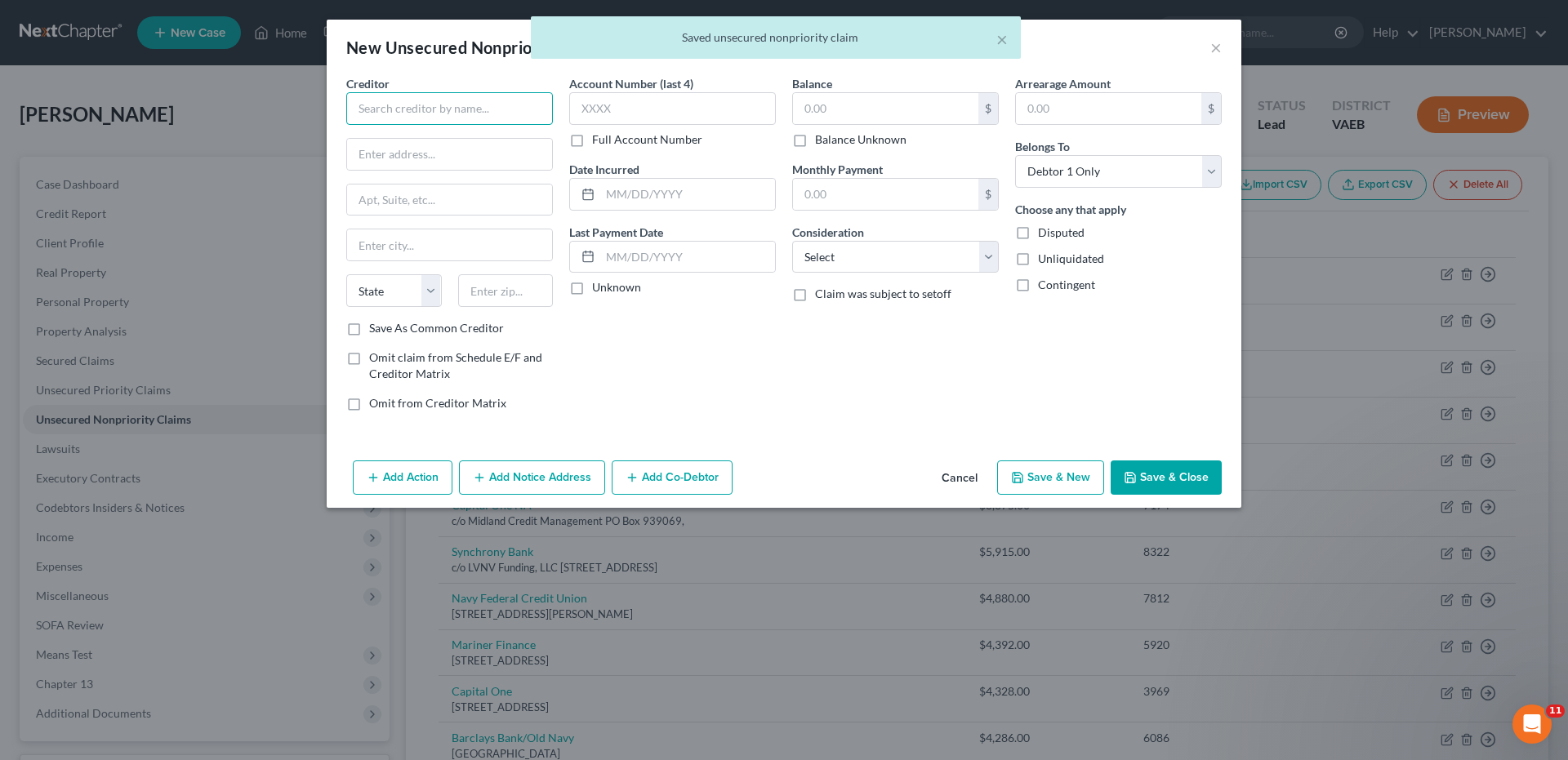
click at [427, 110] on input "text" at bounding box center [449, 108] width 207 height 32
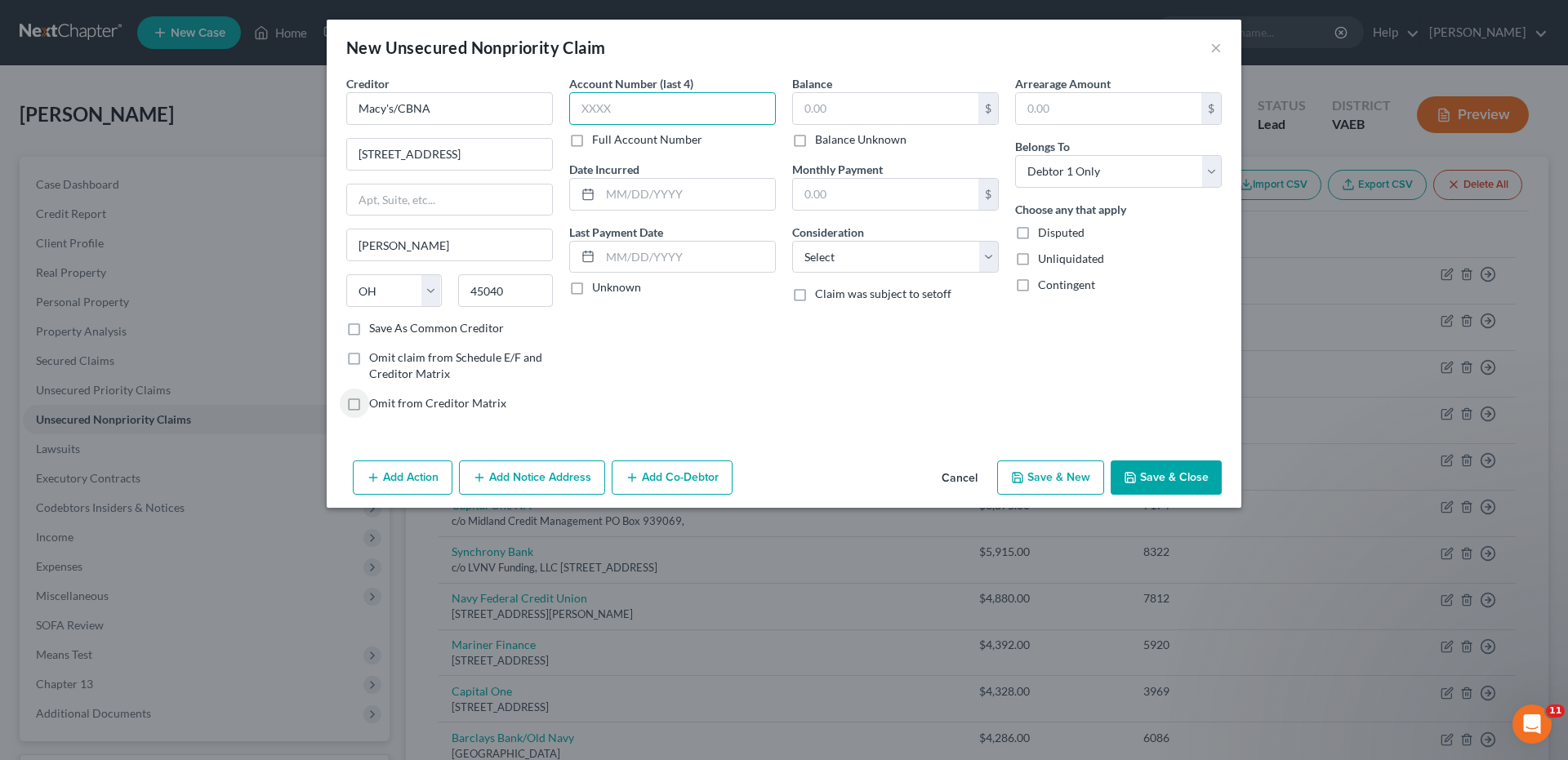
click at [577, 110] on input "text" at bounding box center [673, 108] width 207 height 32
click at [805, 104] on input "text" at bounding box center [885, 109] width 186 height 31
click at [988, 259] on select "Select Cable / Satellite Services Collection Agency Credit Card Debt Debt Couns…" at bounding box center [895, 256] width 207 height 32
click at [792, 241] on select "Select Cable / Satellite Services Collection Agency Credit Card Debt Debt Couns…" at bounding box center [895, 256] width 207 height 32
click at [1039, 478] on button "Save & New" at bounding box center [1050, 477] width 107 height 34
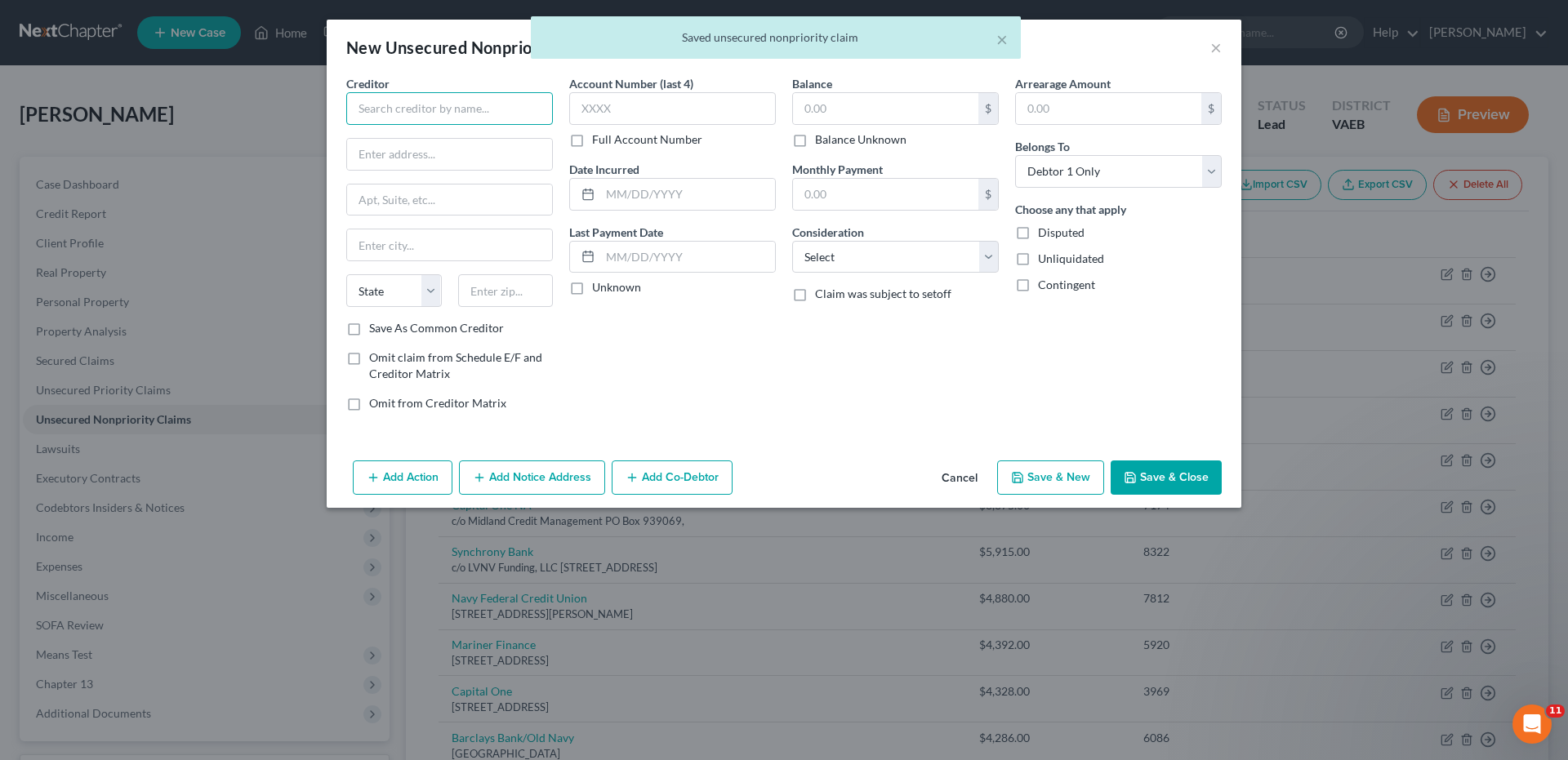
click at [493, 104] on input "text" at bounding box center [449, 108] width 207 height 32
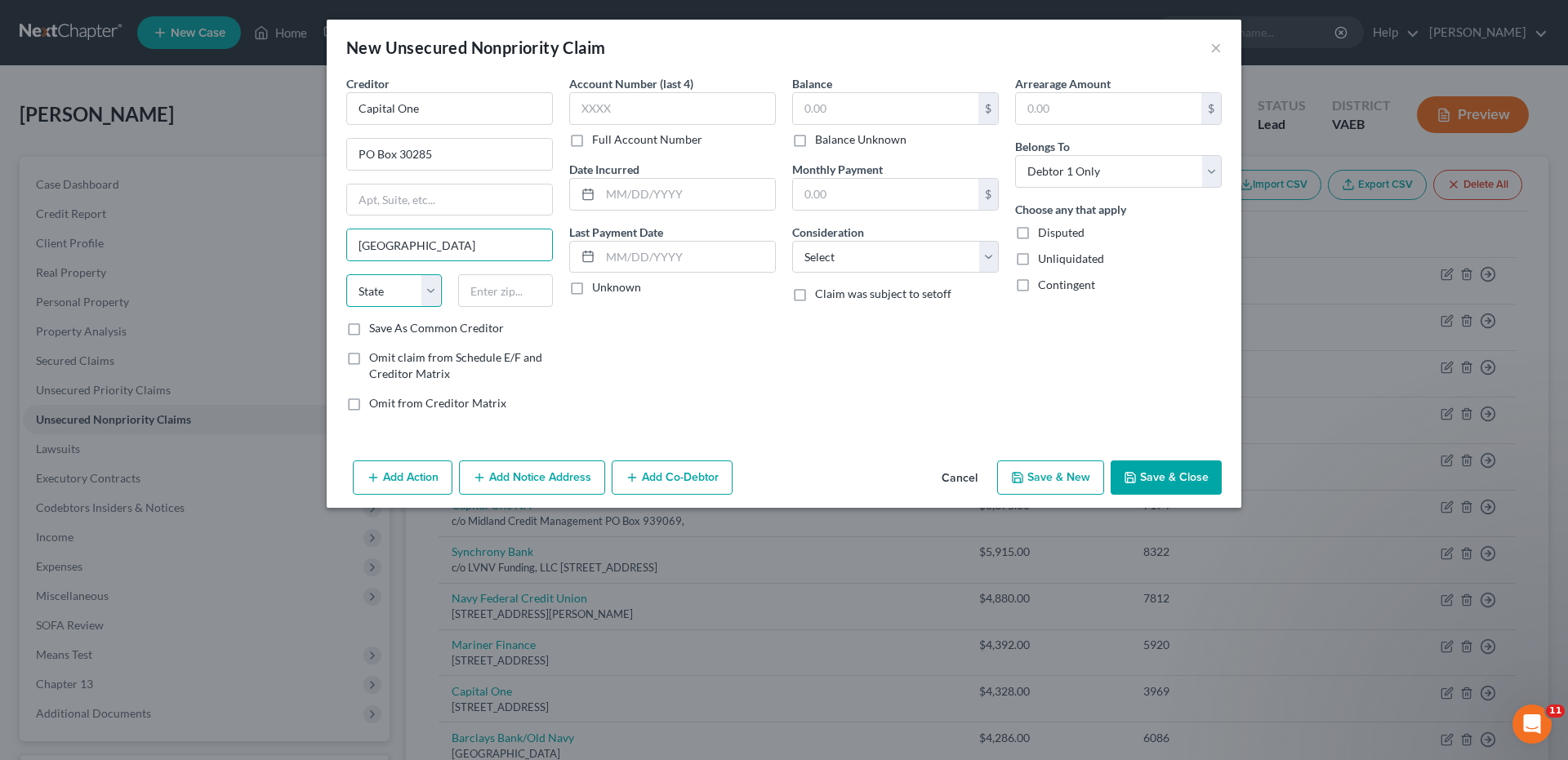
drag, startPoint x: 436, startPoint y: 297, endPoint x: 341, endPoint y: 477, distance: 203.5
click at [436, 297] on select "State [US_STATE] AK AR AZ CA CO CT DE DC [GEOGRAPHIC_DATA] [GEOGRAPHIC_DATA] GU…" at bounding box center [394, 290] width 96 height 32
click at [346, 274] on select "State [US_STATE] AK AR AZ CA CO CT DE DC [GEOGRAPHIC_DATA] [GEOGRAPHIC_DATA] GU…" at bounding box center [394, 290] width 96 height 32
click at [477, 293] on input "text" at bounding box center [506, 290] width 96 height 32
click at [577, 114] on input "text" at bounding box center [673, 108] width 207 height 32
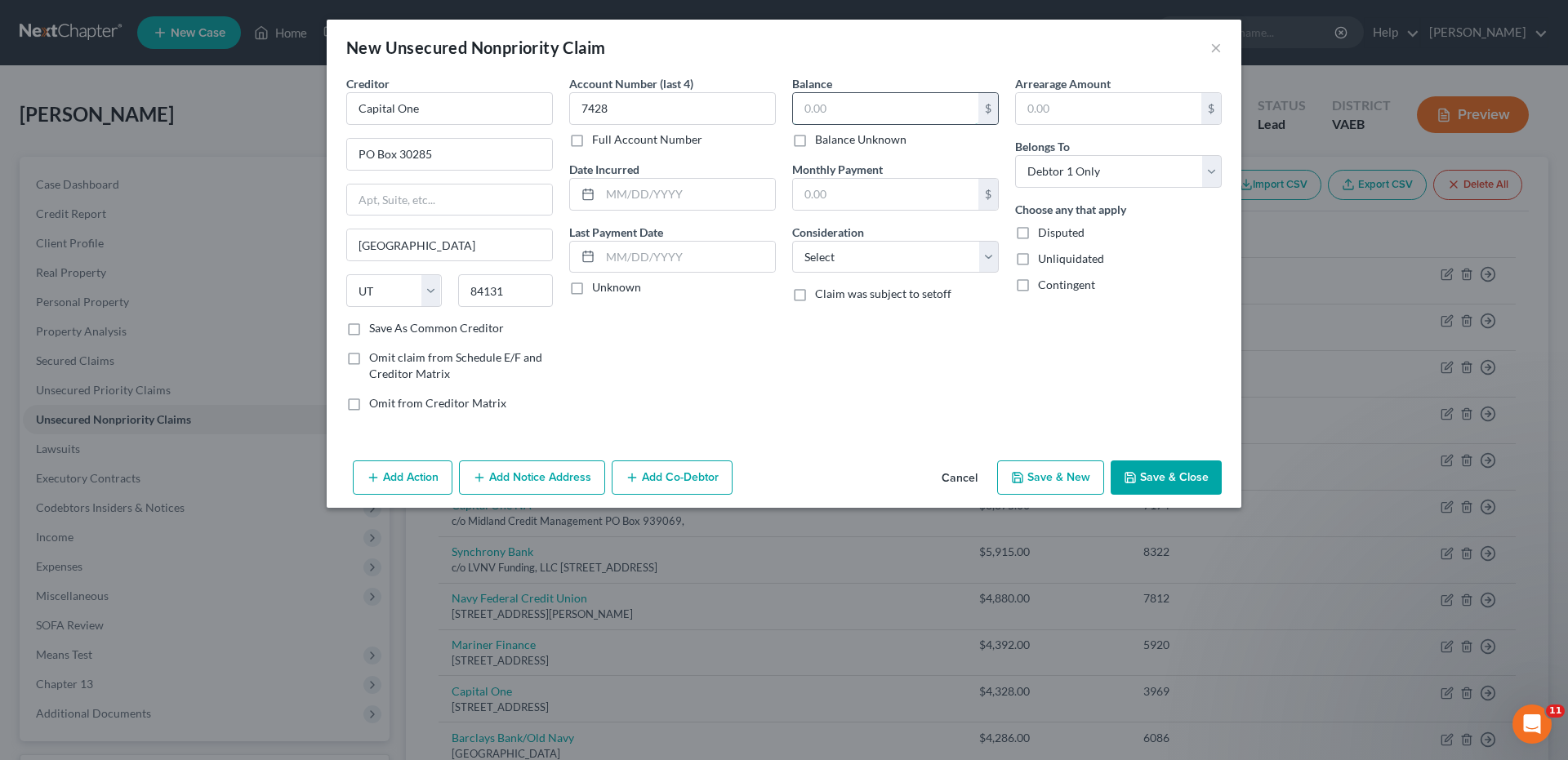
click at [801, 110] on input "text" at bounding box center [885, 109] width 186 height 31
click at [990, 258] on select "Select Cable / Satellite Services Collection Agency Credit Card Debt Debt Couns…" at bounding box center [895, 256] width 207 height 32
click at [792, 241] on select "Select Cable / Satellite Services Collection Agency Credit Card Debt Debt Couns…" at bounding box center [895, 256] width 207 height 32
click at [1037, 475] on button "Save & New" at bounding box center [1050, 477] width 107 height 34
click at [426, 111] on input "text" at bounding box center [449, 108] width 207 height 32
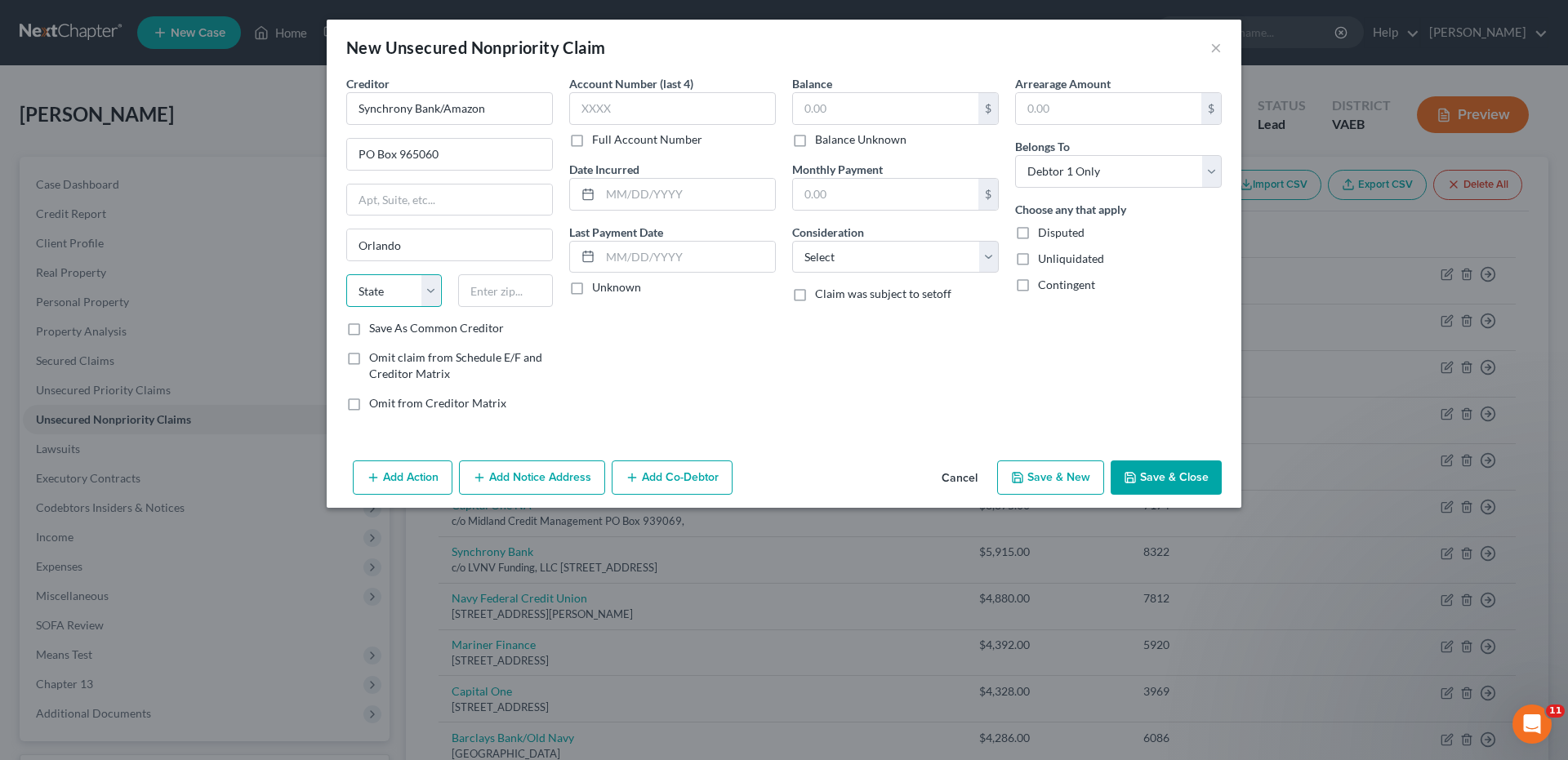
click at [383, 298] on select "State [US_STATE] AK AR AZ CA CO CT DE DC [GEOGRAPHIC_DATA] [GEOGRAPHIC_DATA] GU…" at bounding box center [394, 290] width 96 height 32
click at [346, 274] on select "State [US_STATE] AK AR AZ CA CO CT DE DC [GEOGRAPHIC_DATA] [GEOGRAPHIC_DATA] GU…" at bounding box center [394, 290] width 96 height 32
click at [518, 294] on input "text" at bounding box center [506, 290] width 96 height 32
click at [578, 109] on input "text" at bounding box center [673, 108] width 207 height 32
click at [798, 107] on input "text" at bounding box center [885, 109] width 186 height 31
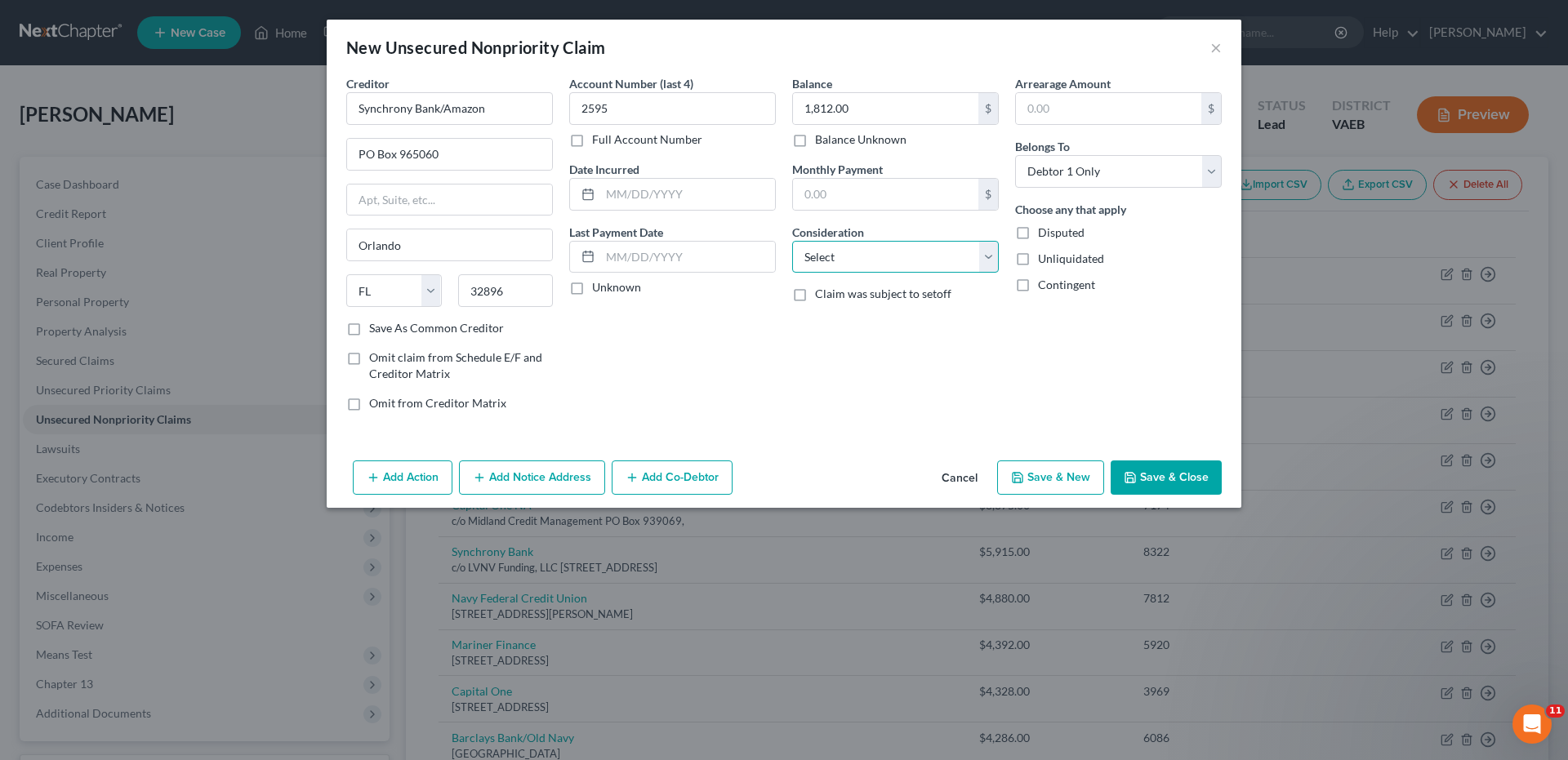
click at [988, 254] on select "Select Cable / Satellite Services Collection Agency Credit Card Debt Debt Couns…" at bounding box center [895, 256] width 207 height 32
click at [792, 241] on select "Select Cable / Satellite Services Collection Agency Credit Card Debt Debt Couns…" at bounding box center [895, 256] width 207 height 32
click at [1041, 481] on button "Save & New" at bounding box center [1050, 477] width 107 height 34
click at [384, 96] on input "text" at bounding box center [449, 108] width 207 height 32
click at [410, 291] on select "State [US_STATE] AK AR AZ CA CO CT DE DC [GEOGRAPHIC_DATA] [GEOGRAPHIC_DATA] GU…" at bounding box center [394, 290] width 96 height 32
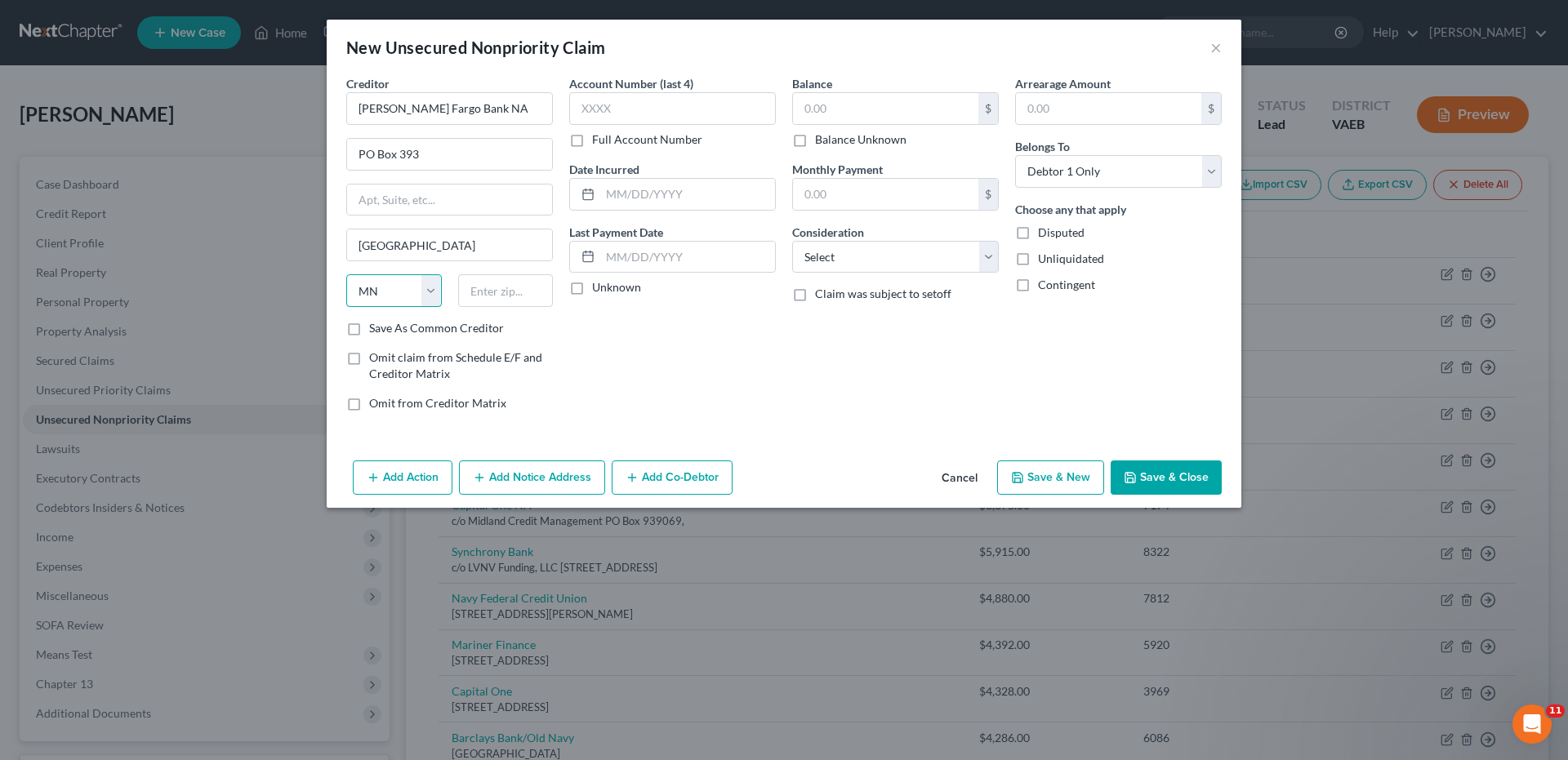
click at [346, 274] on select "State [US_STATE] AK AR AZ CA CO CT DE DC [GEOGRAPHIC_DATA] [GEOGRAPHIC_DATA] GU…" at bounding box center [394, 290] width 96 height 32
click at [498, 285] on input "text" at bounding box center [506, 290] width 96 height 32
click at [574, 113] on input "text" at bounding box center [673, 108] width 207 height 32
click at [806, 104] on input "text" at bounding box center [885, 109] width 186 height 31
drag, startPoint x: 995, startPoint y: 258, endPoint x: 983, endPoint y: 270, distance: 17.0
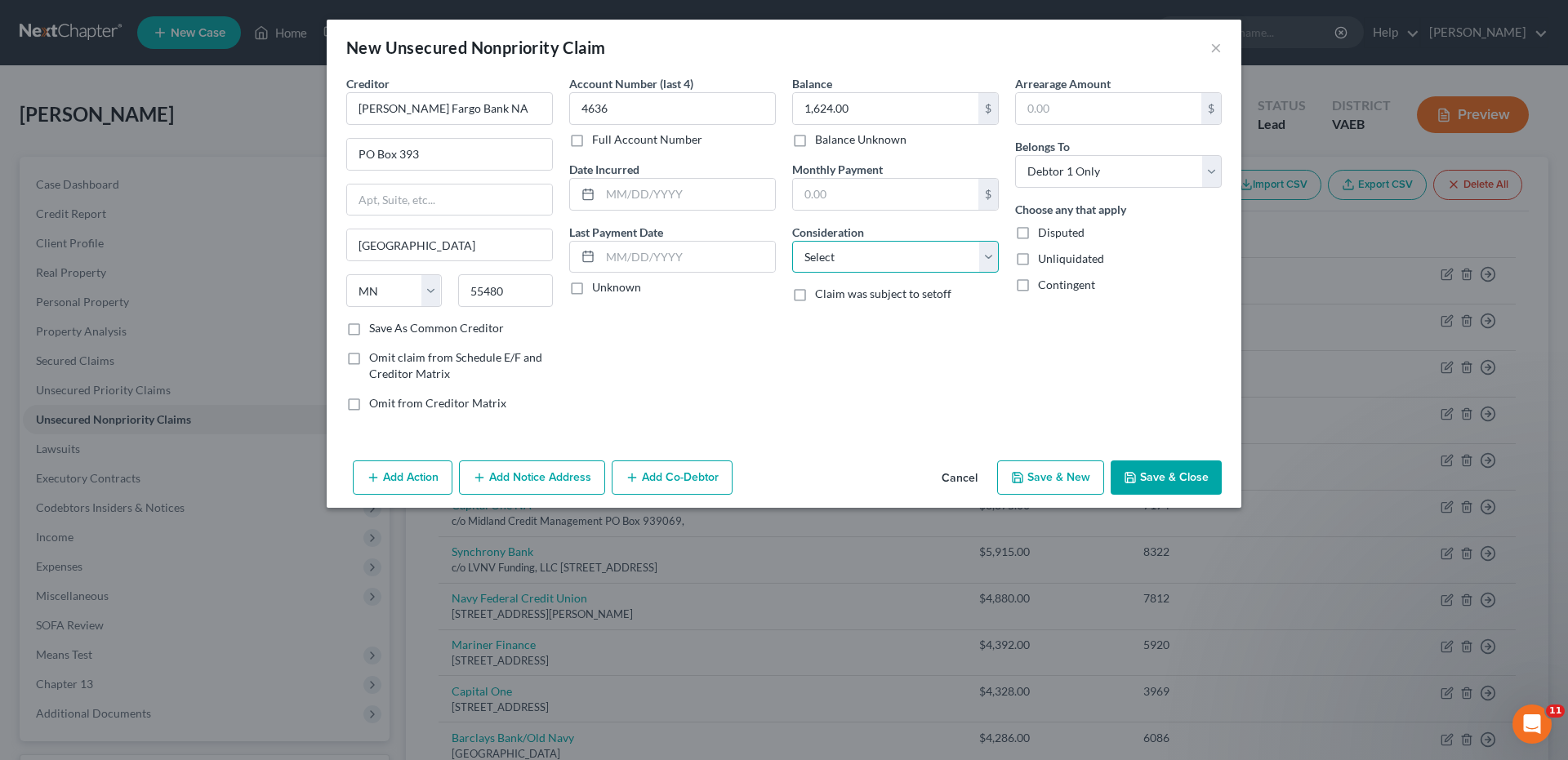
click at [995, 258] on select "Select Cable / Satellite Services Collection Agency Credit Card Debt Debt Couns…" at bounding box center [895, 256] width 207 height 32
click at [792, 241] on select "Select Cable / Satellite Services Collection Agency Credit Card Debt Debt Couns…" at bounding box center [895, 256] width 207 height 32
click at [1059, 474] on button "Save & New" at bounding box center [1050, 477] width 107 height 34
click at [392, 117] on input "text" at bounding box center [449, 108] width 207 height 32
click at [401, 290] on select "State [US_STATE] AK AR AZ CA CO CT DE DC [GEOGRAPHIC_DATA] [GEOGRAPHIC_DATA] GU…" at bounding box center [394, 290] width 96 height 32
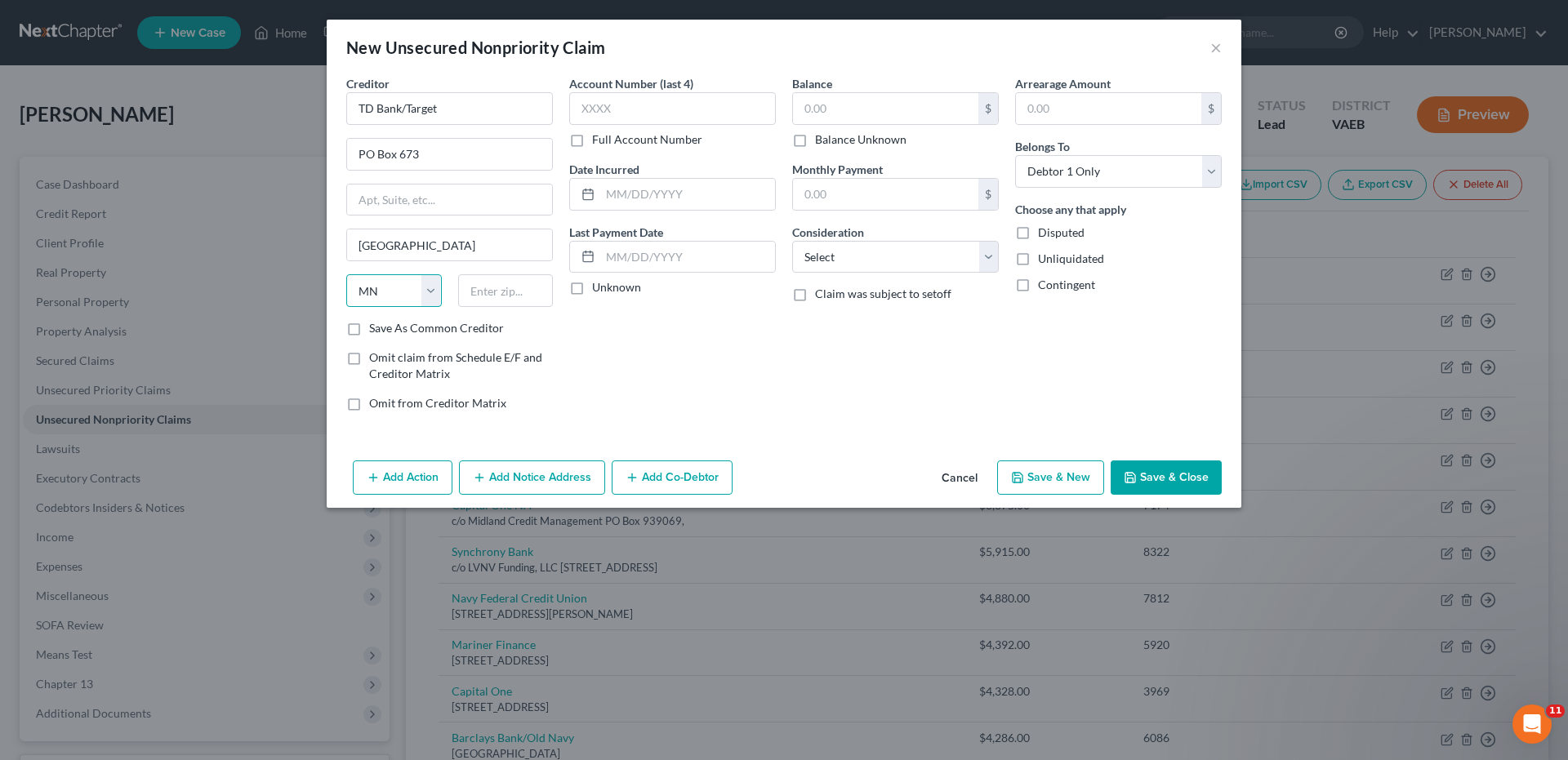
click at [346, 274] on select "State [US_STATE] AK AR AZ CA CO CT DE DC [GEOGRAPHIC_DATA] [GEOGRAPHIC_DATA] GU…" at bounding box center [394, 290] width 96 height 32
click at [476, 289] on input "text" at bounding box center [506, 290] width 96 height 32
drag, startPoint x: 578, startPoint y: 116, endPoint x: 579, endPoint y: 108, distance: 8.1
click at [579, 109] on input "text" at bounding box center [673, 108] width 207 height 32
click at [801, 110] on input "text" at bounding box center [885, 109] width 186 height 31
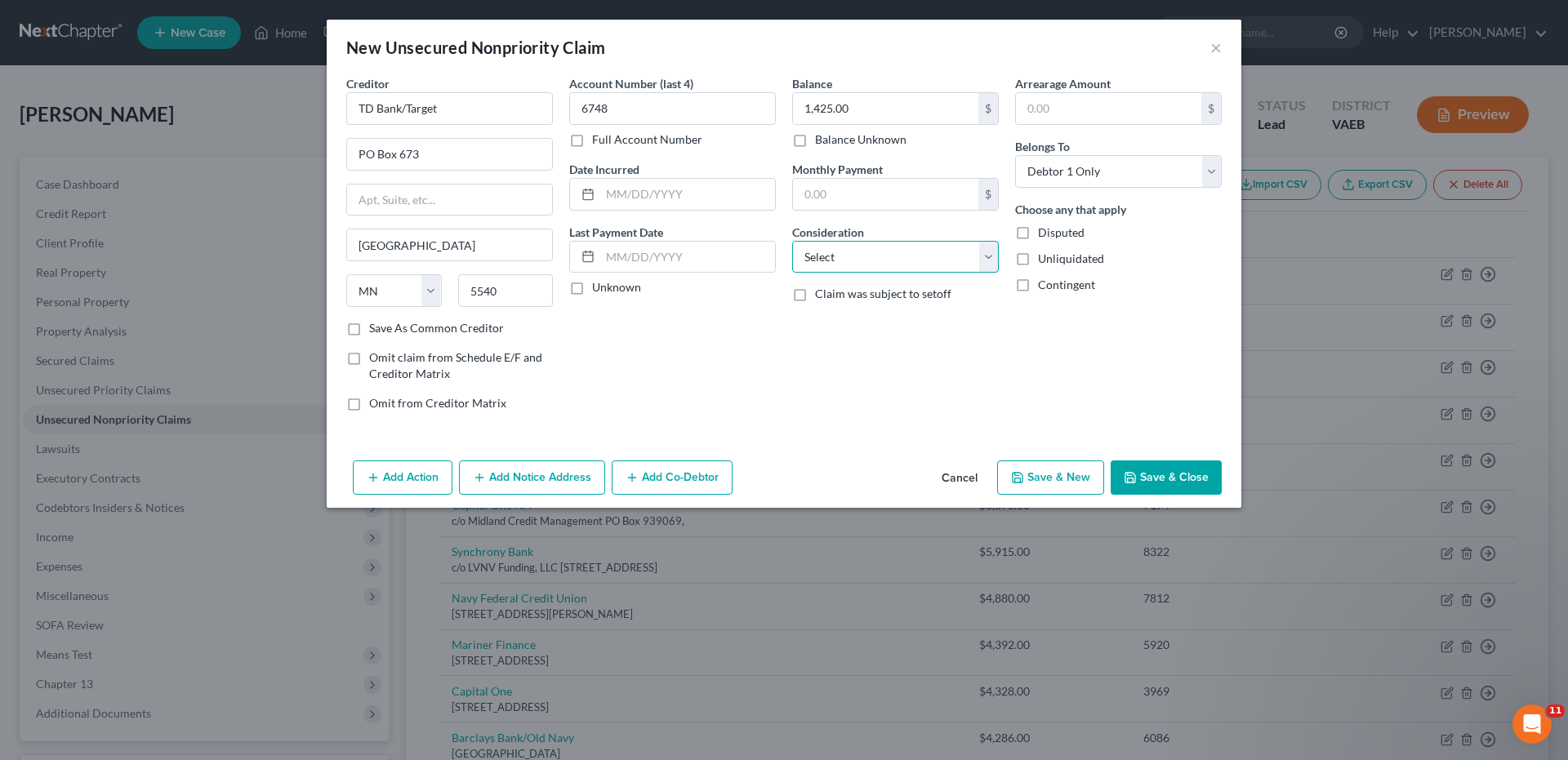
click at [987, 257] on select "Select Cable / Satellite Services Collection Agency Credit Card Debt Debt Couns…" at bounding box center [895, 256] width 207 height 32
click at [792, 241] on select "Select Cable / Satellite Services Collection Agency Credit Card Debt Debt Couns…" at bounding box center [895, 256] width 207 height 32
click at [1032, 475] on button "Save & New" at bounding box center [1050, 477] width 107 height 34
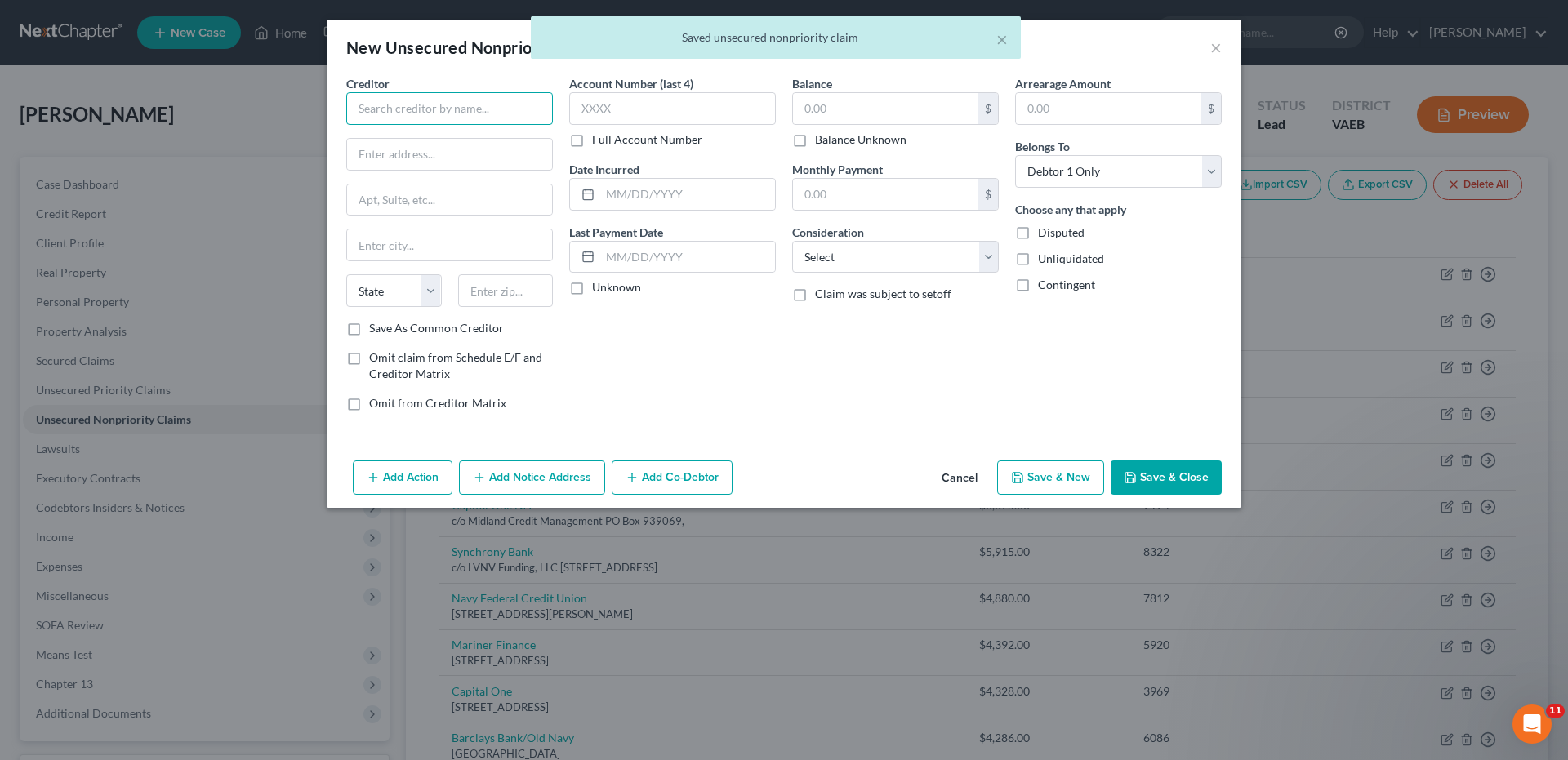
click at [512, 103] on input "text" at bounding box center [449, 108] width 207 height 32
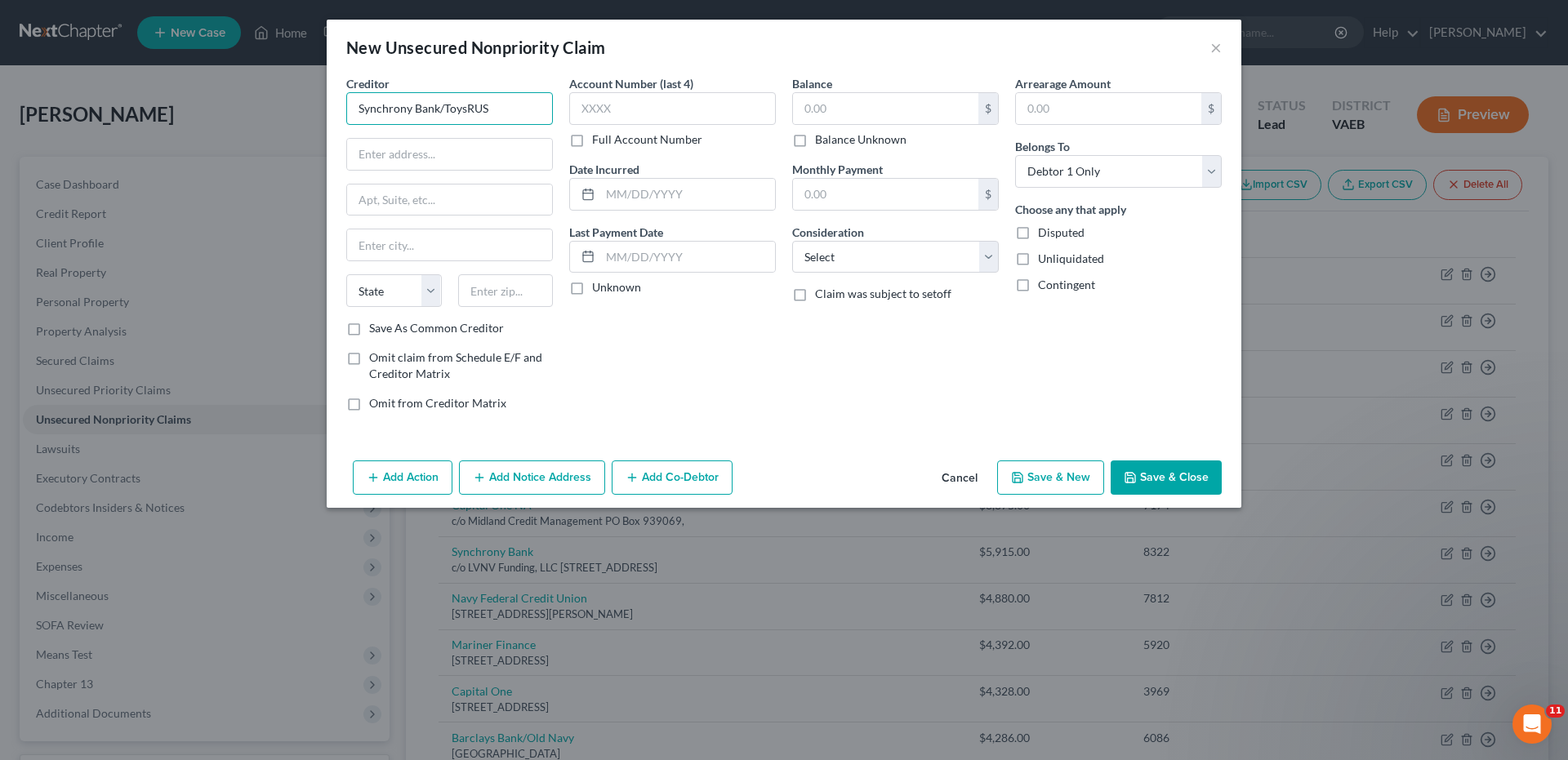
click at [464, 113] on input "Synchrony Bank/ToysRUS" at bounding box center [449, 108] width 207 height 32
click at [481, 104] on input "Synchrony Bank/Toys RUS" at bounding box center [449, 108] width 207 height 32
click at [476, 109] on input "Synchrony Bank/Toys RUS" at bounding box center [449, 108] width 207 height 32
click at [440, 148] on input "text" at bounding box center [449, 154] width 205 height 31
click at [584, 108] on input "text" at bounding box center [673, 108] width 207 height 32
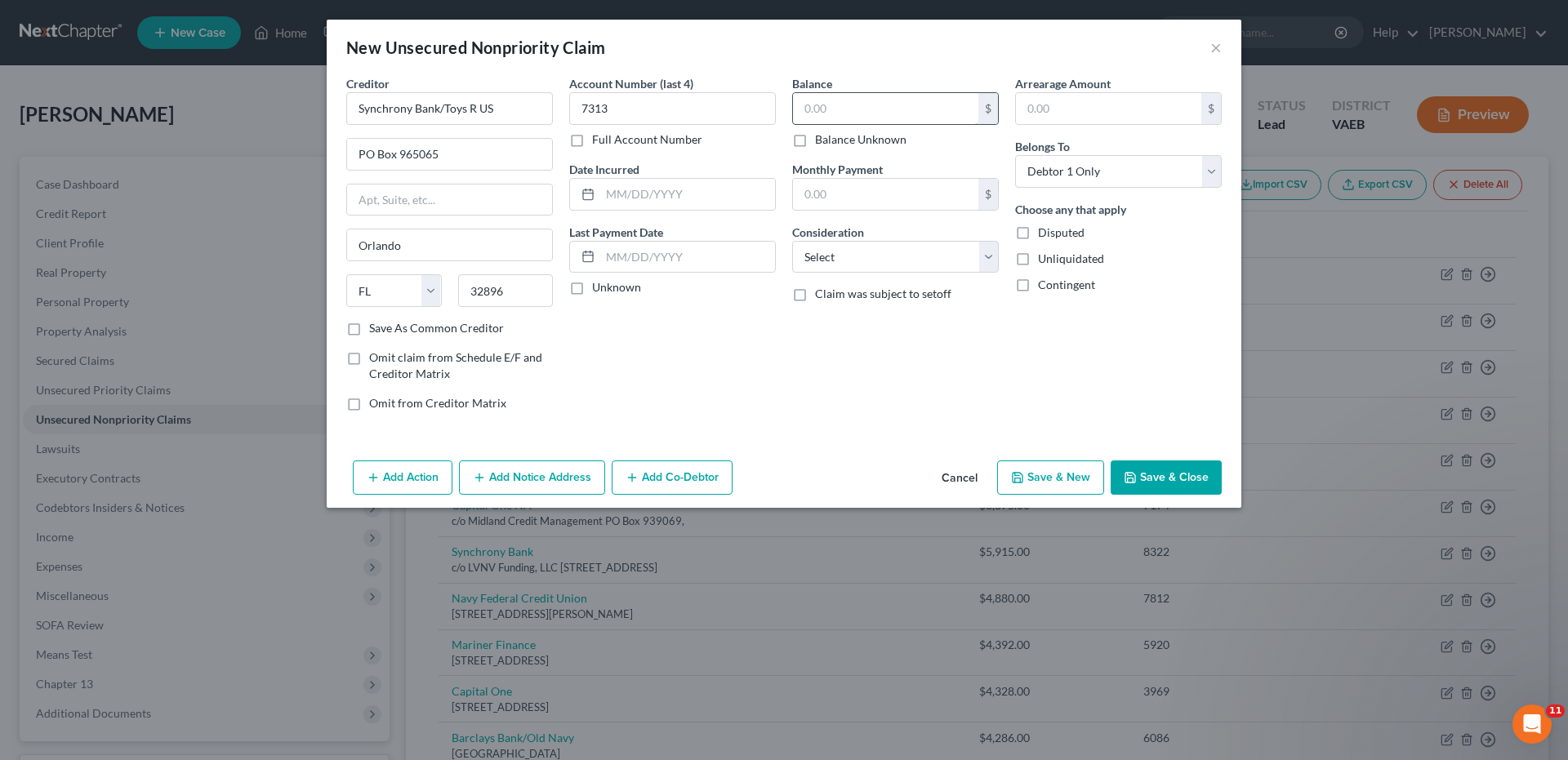
click at [799, 111] on input "text" at bounding box center [885, 109] width 186 height 31
drag, startPoint x: 985, startPoint y: 257, endPoint x: 971, endPoint y: 271, distance: 19.8
click at [987, 258] on select "Select Cable / Satellite Services Collection Agency Credit Card Debt Debt Couns…" at bounding box center [895, 256] width 207 height 32
click at [792, 241] on select "Select Cable / Satellite Services Collection Agency Credit Card Debt Debt Couns…" at bounding box center [895, 256] width 207 height 32
click at [1071, 485] on button "Save & New" at bounding box center [1050, 477] width 107 height 34
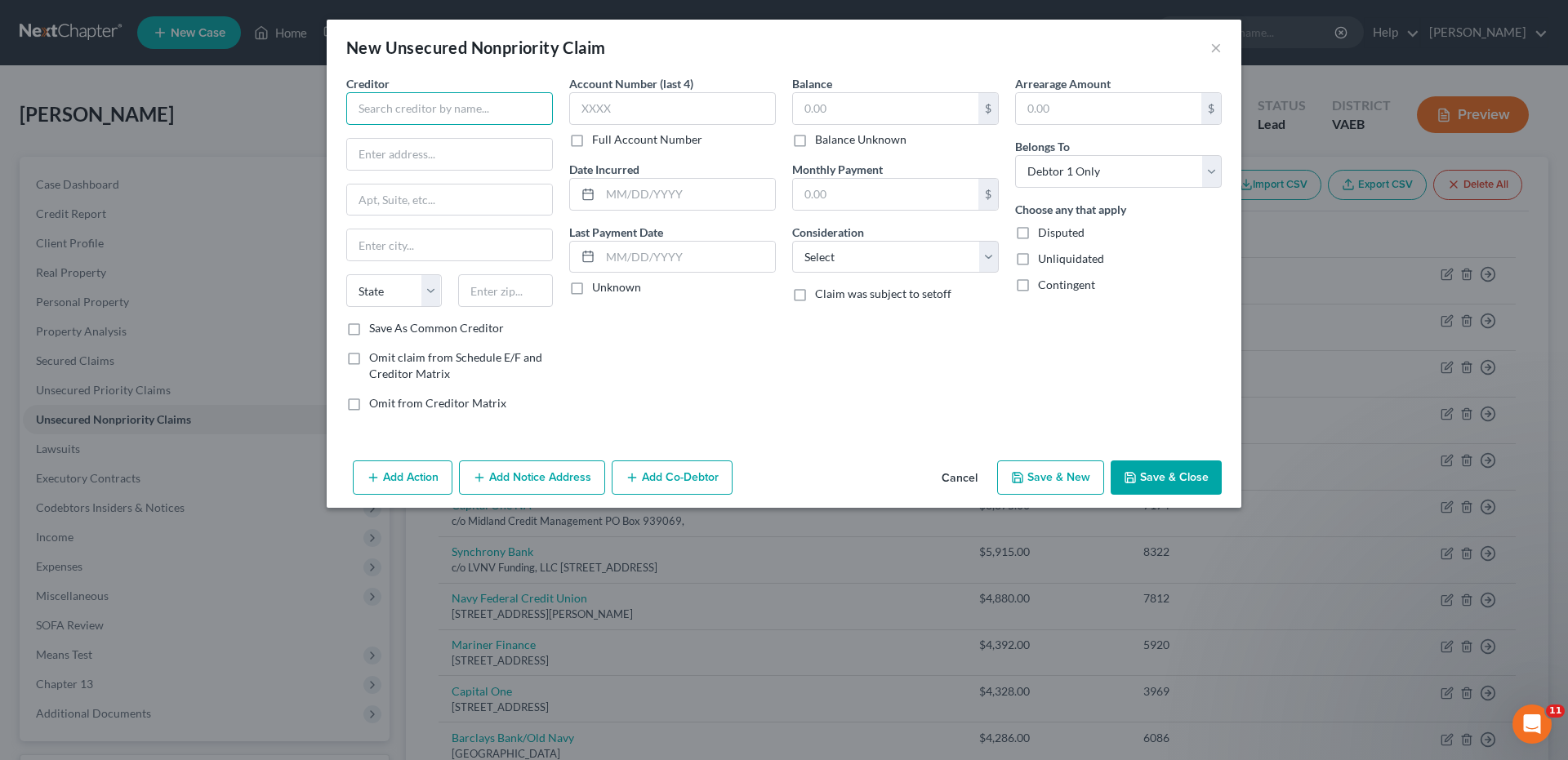
click at [507, 111] on input "text" at bounding box center [449, 108] width 207 height 32
click at [579, 102] on input "text" at bounding box center [673, 108] width 207 height 32
click at [805, 107] on input "text" at bounding box center [885, 109] width 186 height 31
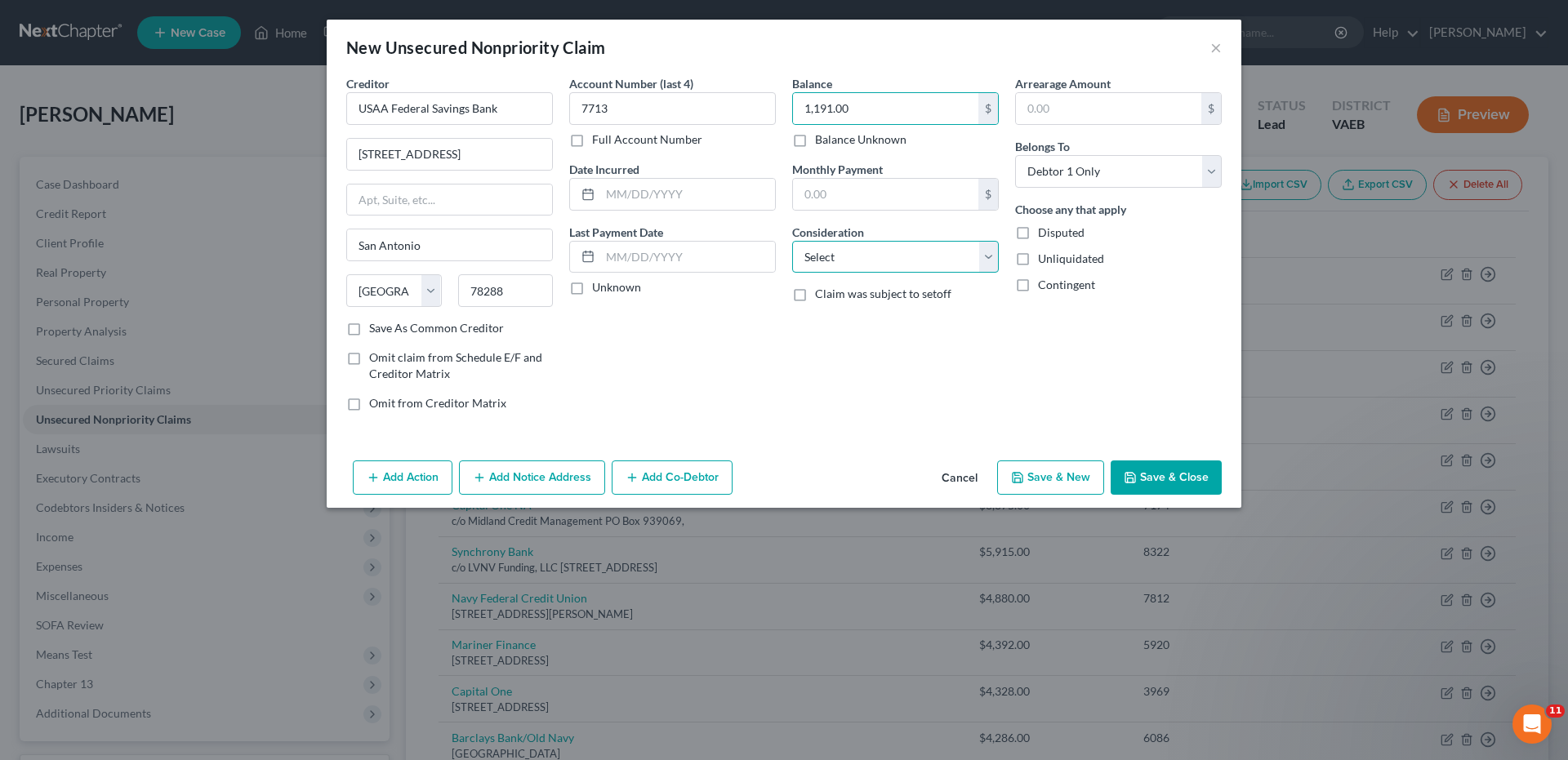
click at [995, 253] on select "Select Cable / Satellite Services Collection Agency Credit Card Debt Debt Couns…" at bounding box center [895, 256] width 207 height 32
click at [792, 241] on select "Select Cable / Satellite Services Collection Agency Credit Card Debt Debt Couns…" at bounding box center [895, 256] width 207 height 32
click at [1047, 475] on button "Save & New" at bounding box center [1050, 477] width 107 height 34
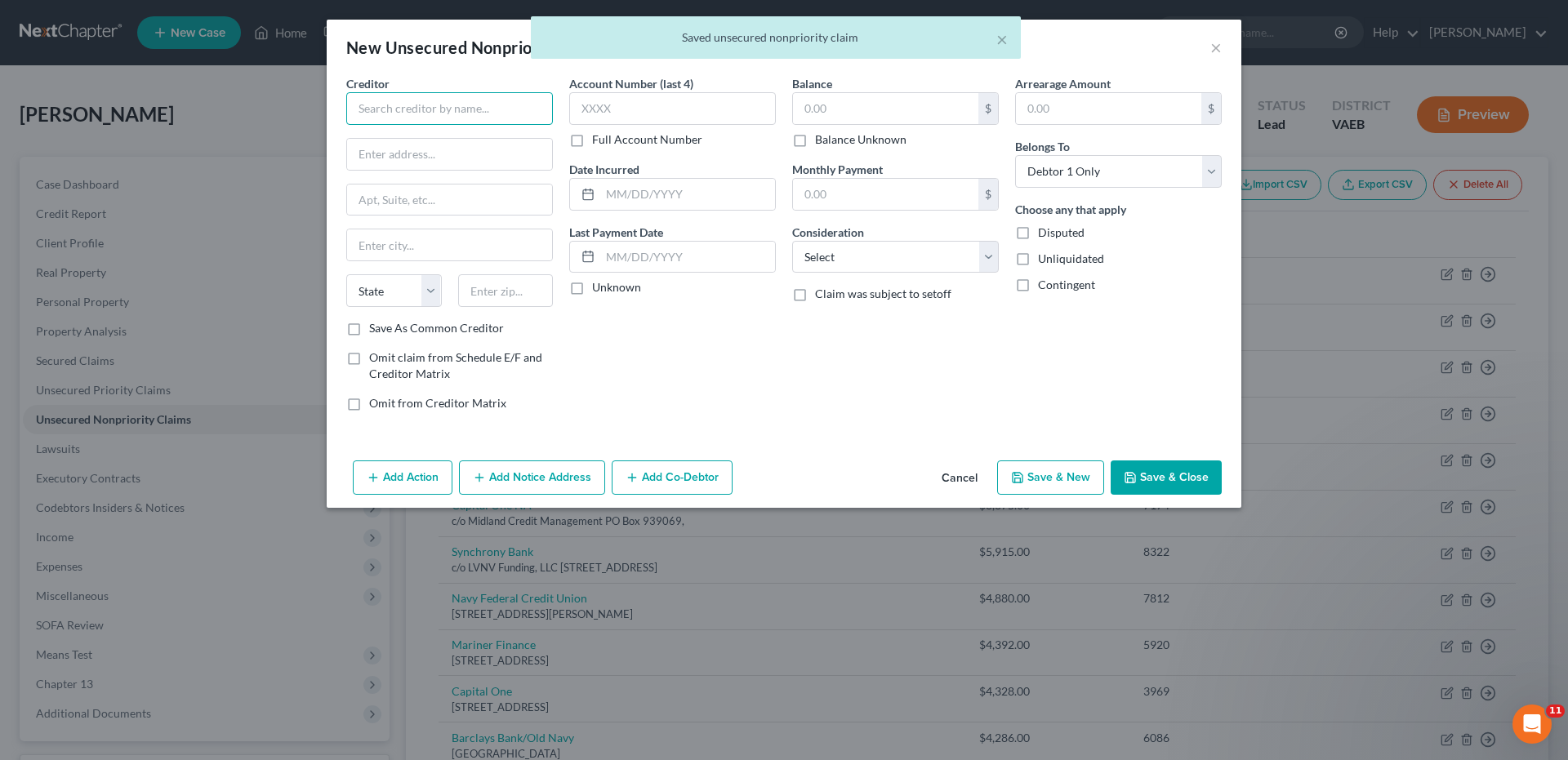
click at [464, 113] on input "text" at bounding box center [449, 108] width 207 height 32
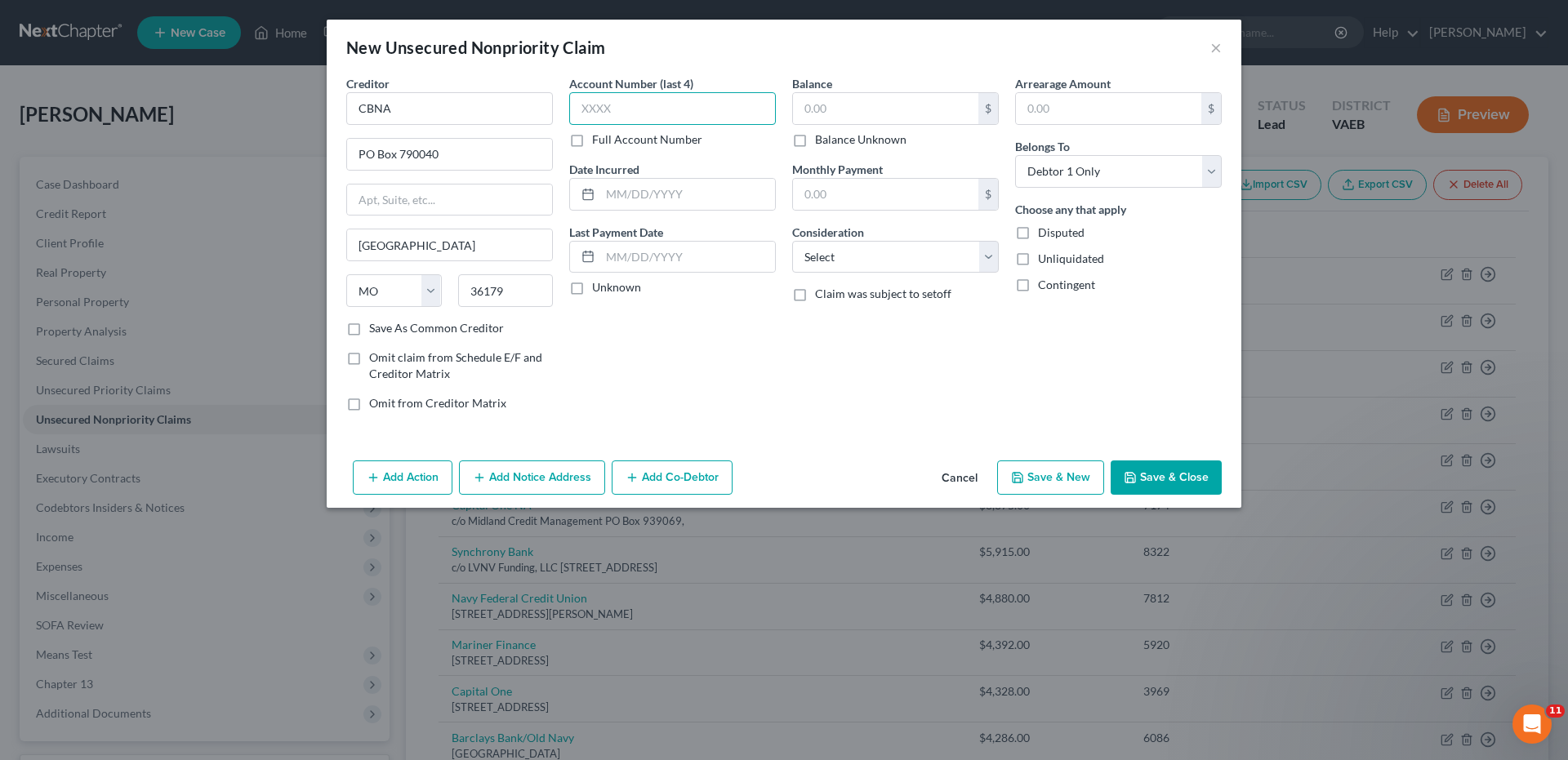
click at [580, 102] on input "text" at bounding box center [673, 108] width 207 height 32
click at [802, 102] on input "text" at bounding box center [885, 109] width 186 height 31
click at [996, 261] on select "Select Cable / Satellite Services Collection Agency Credit Card Debt Debt Couns…" at bounding box center [895, 256] width 207 height 32
click at [792, 241] on select "Select Cable / Satellite Services Collection Agency Credit Card Debt Debt Couns…" at bounding box center [895, 256] width 207 height 32
click at [1046, 477] on button "Save & New" at bounding box center [1050, 477] width 107 height 34
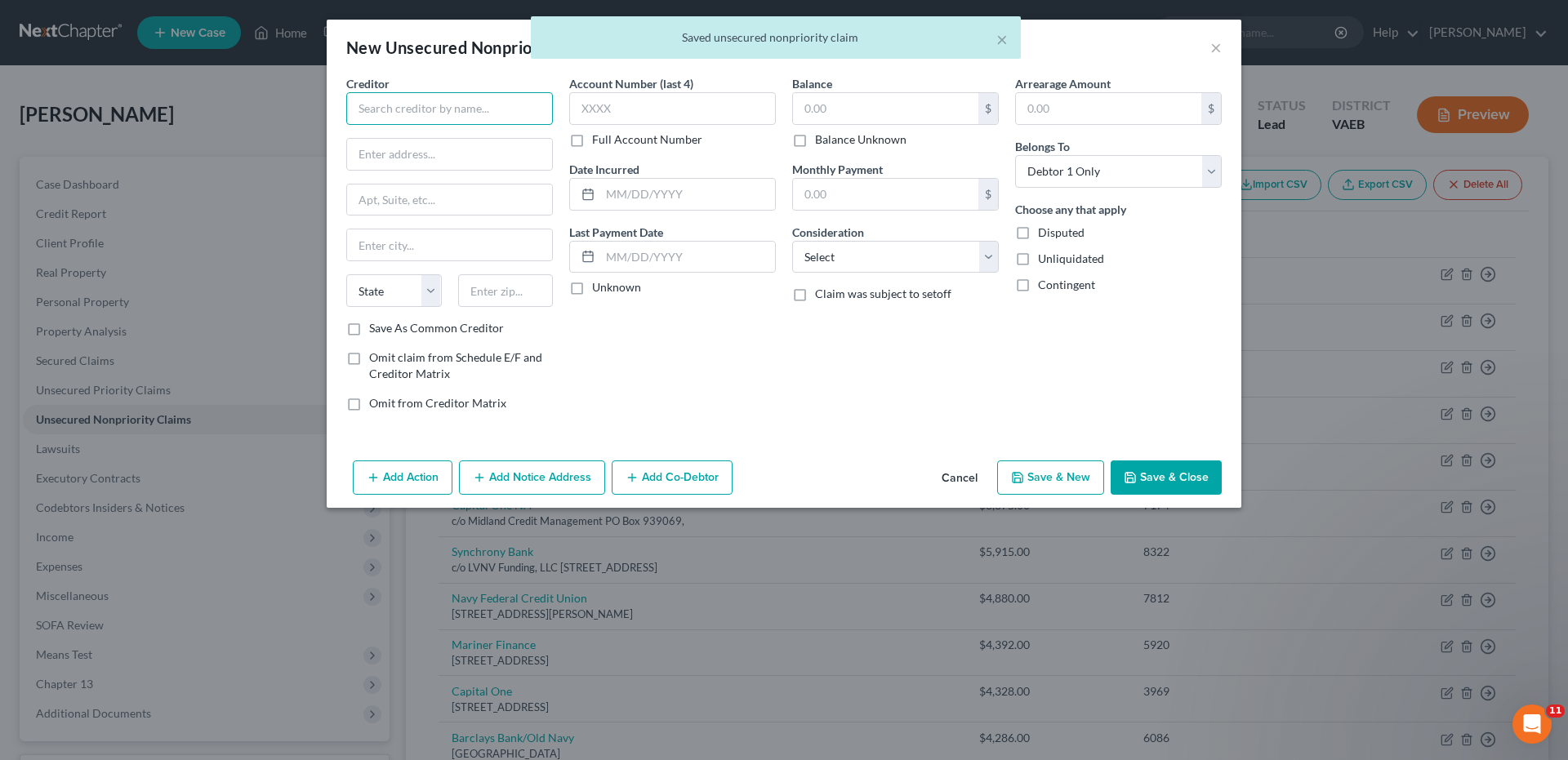
click at [507, 110] on input "text" at bounding box center [449, 108] width 207 height 32
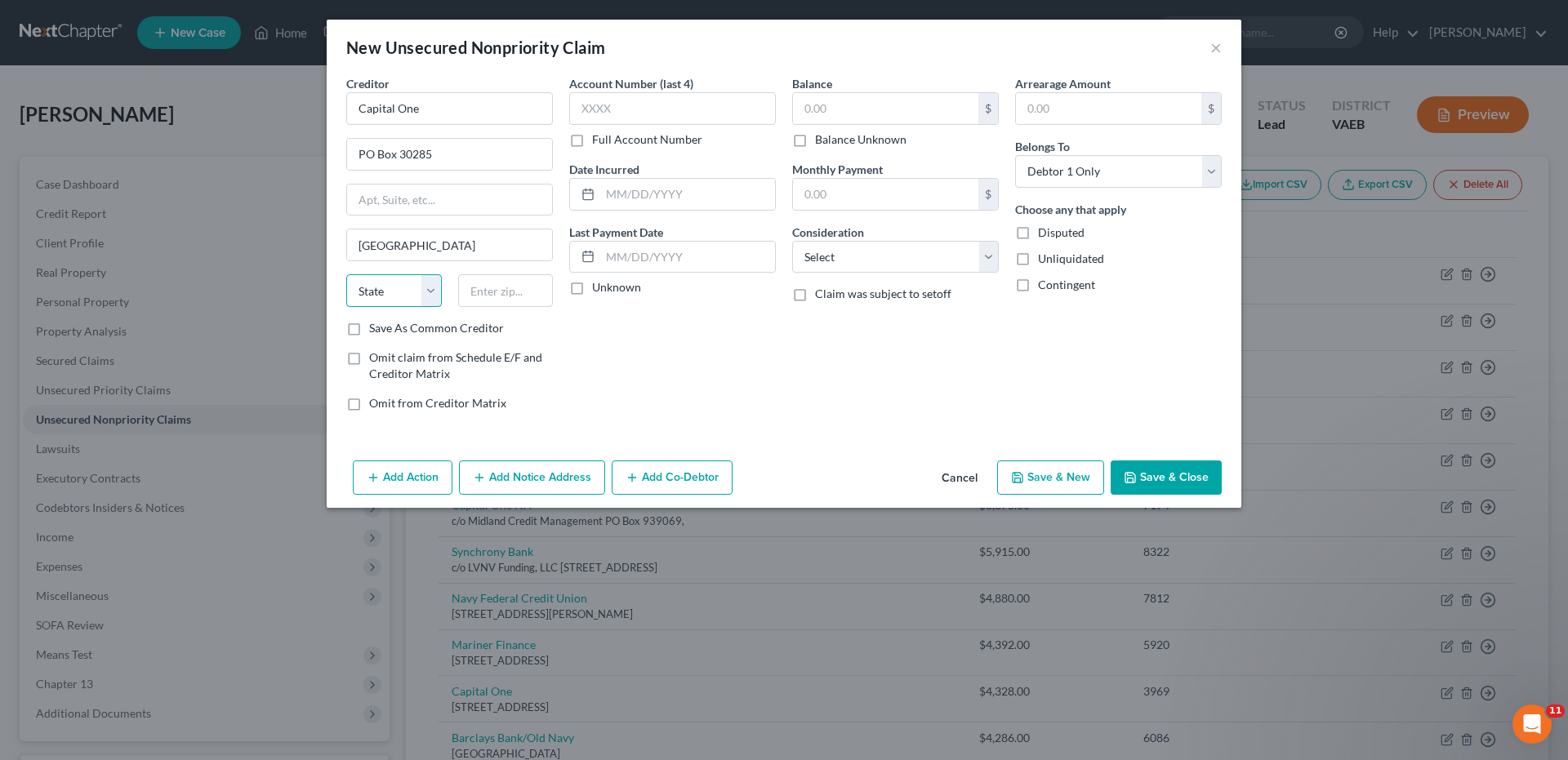
click at [436, 292] on select "State [US_STATE] AK AR AZ CA CO CT DE DC [GEOGRAPHIC_DATA] [GEOGRAPHIC_DATA] GU…" at bounding box center [394, 290] width 96 height 32
click at [346, 274] on select "State [US_STATE] AK AR AZ CA CO CT DE DC [GEOGRAPHIC_DATA] [GEOGRAPHIC_DATA] GU…" at bounding box center [394, 290] width 96 height 32
click at [486, 286] on input "text" at bounding box center [506, 290] width 96 height 32
click at [581, 117] on input "text" at bounding box center [673, 108] width 207 height 32
click at [802, 107] on input "text" at bounding box center [885, 109] width 186 height 31
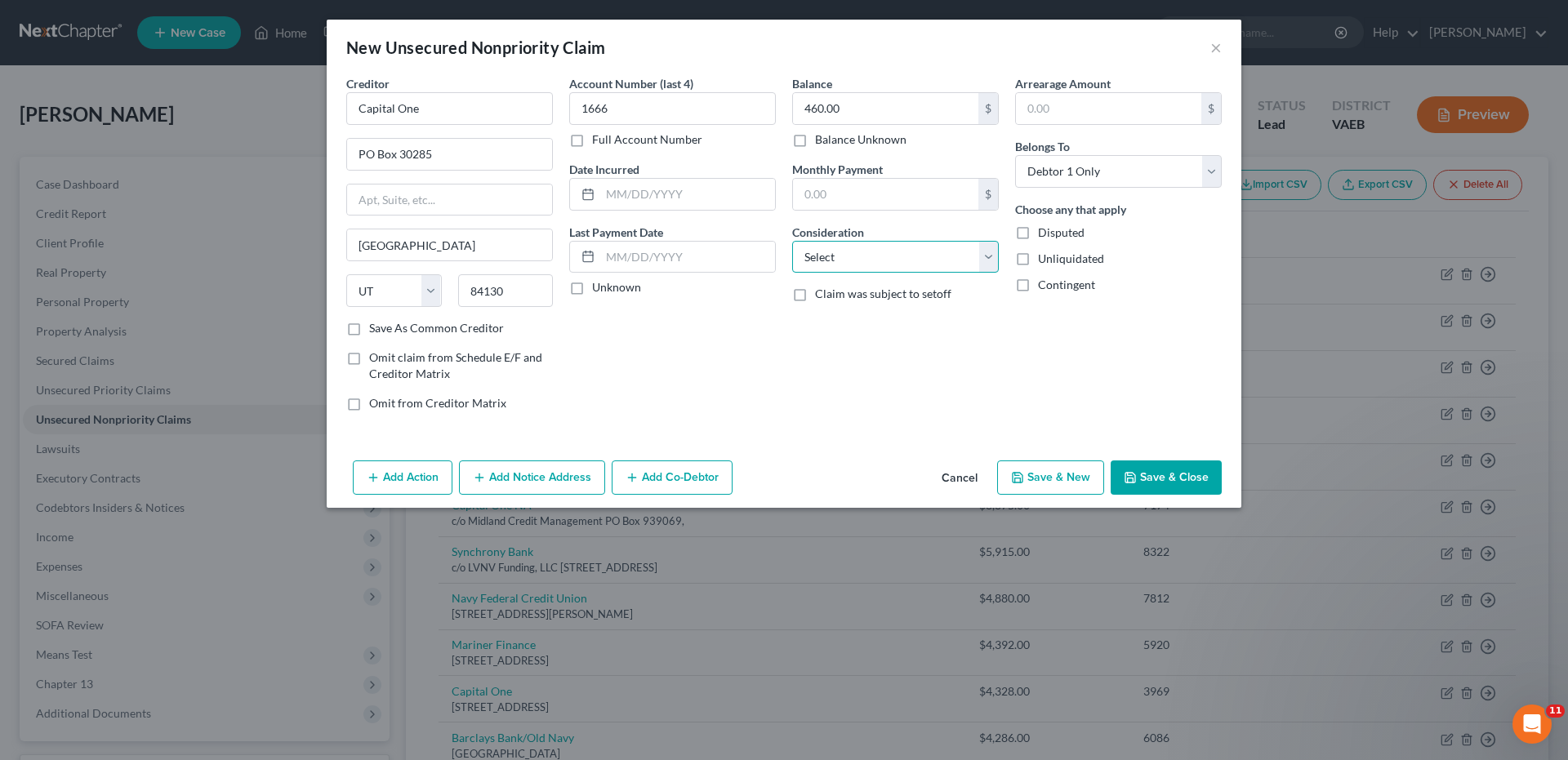
drag, startPoint x: 987, startPoint y: 260, endPoint x: 979, endPoint y: 266, distance: 10.0
click at [987, 260] on select "Select Cable / Satellite Services Collection Agency Credit Card Debt Debt Couns…" at bounding box center [895, 256] width 207 height 32
click at [792, 241] on select "Select Cable / Satellite Services Collection Agency Credit Card Debt Debt Couns…" at bounding box center [895, 256] width 207 height 32
click at [1171, 478] on button "Save & Close" at bounding box center [1166, 477] width 111 height 34
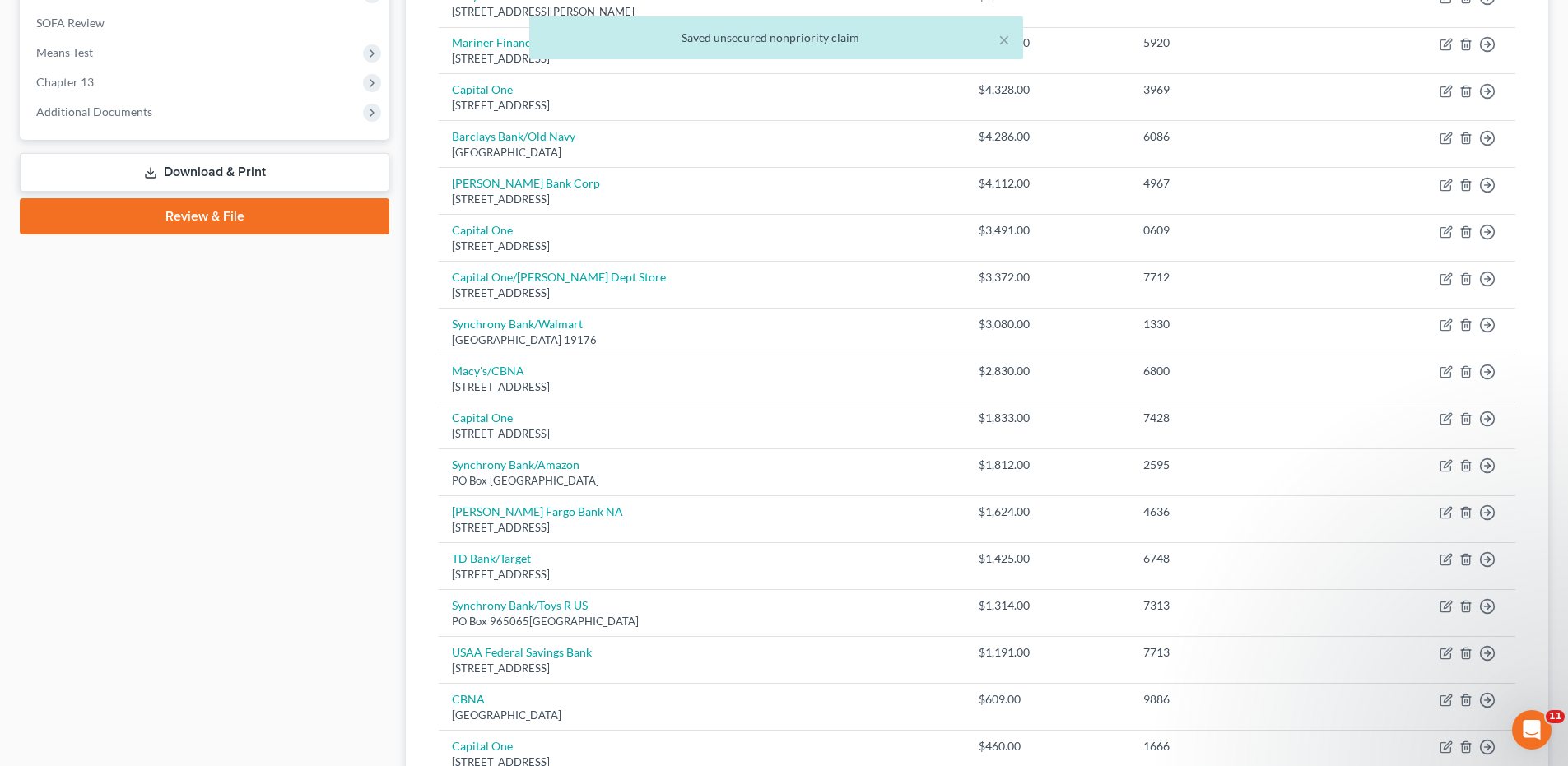
scroll to position [796, 0]
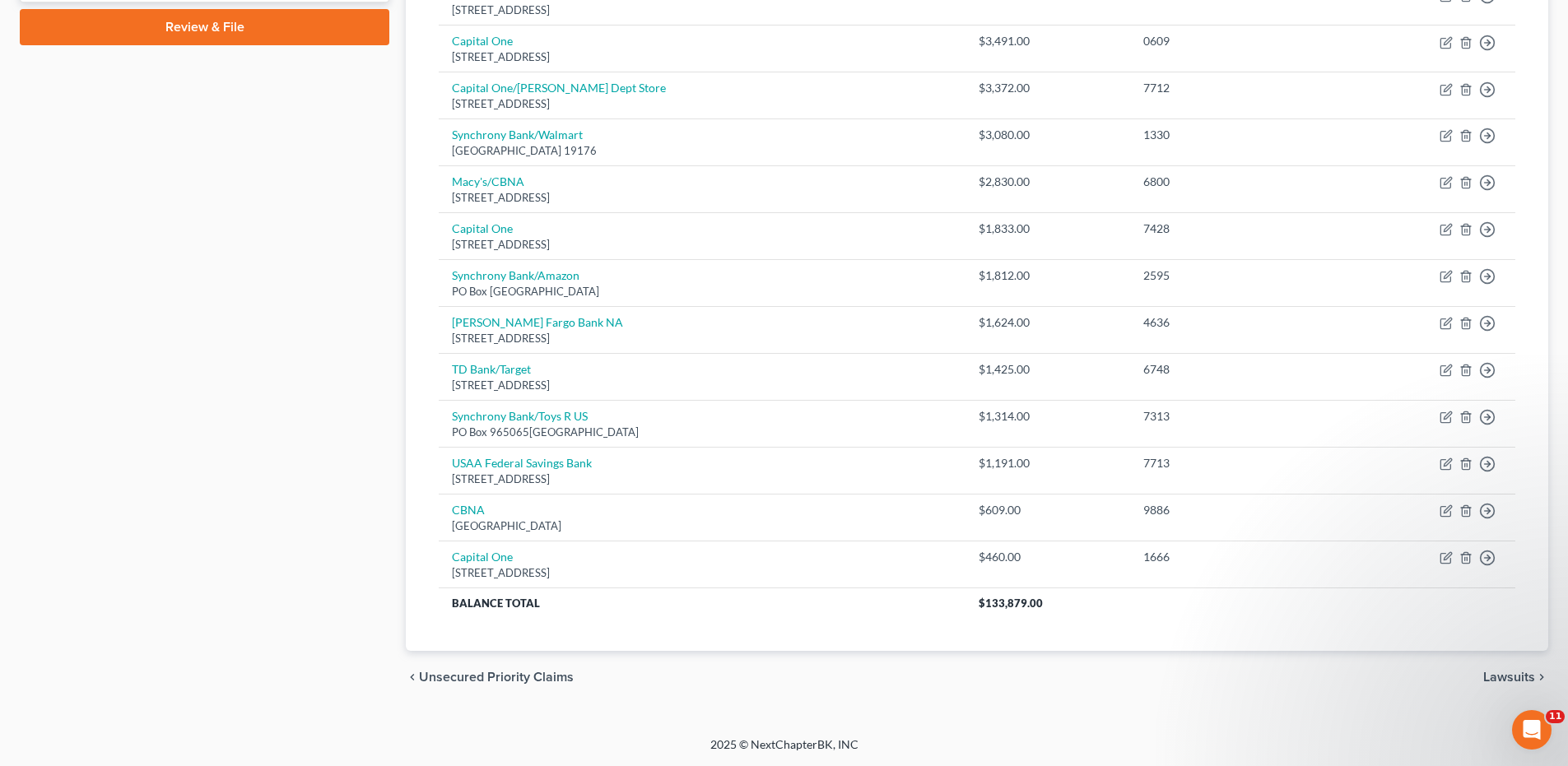
click at [1495, 673] on span "Lawsuits" at bounding box center [1508, 677] width 52 height 13
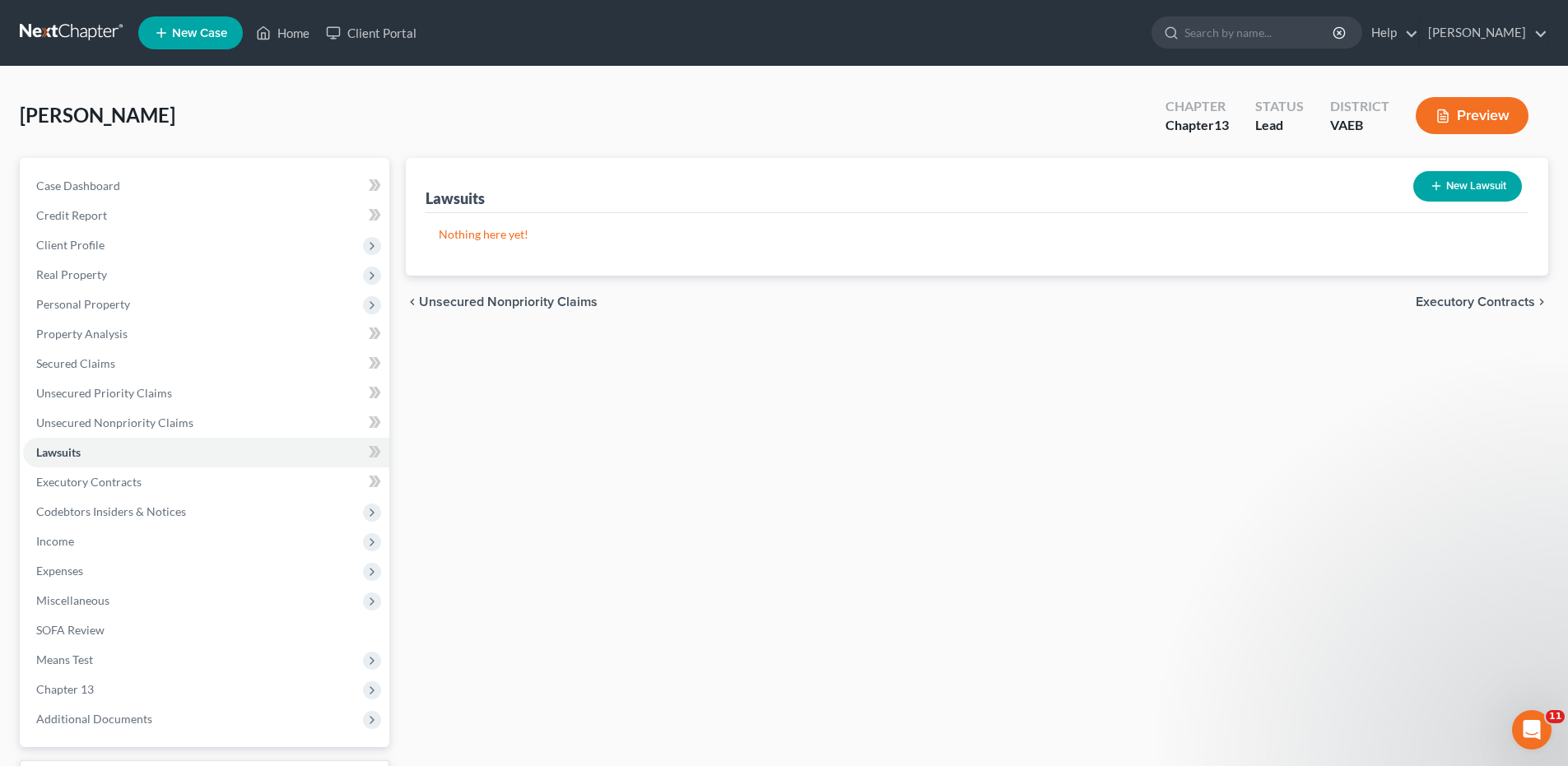
click at [1446, 175] on button "New Lawsuit" at bounding box center [1467, 186] width 109 height 31
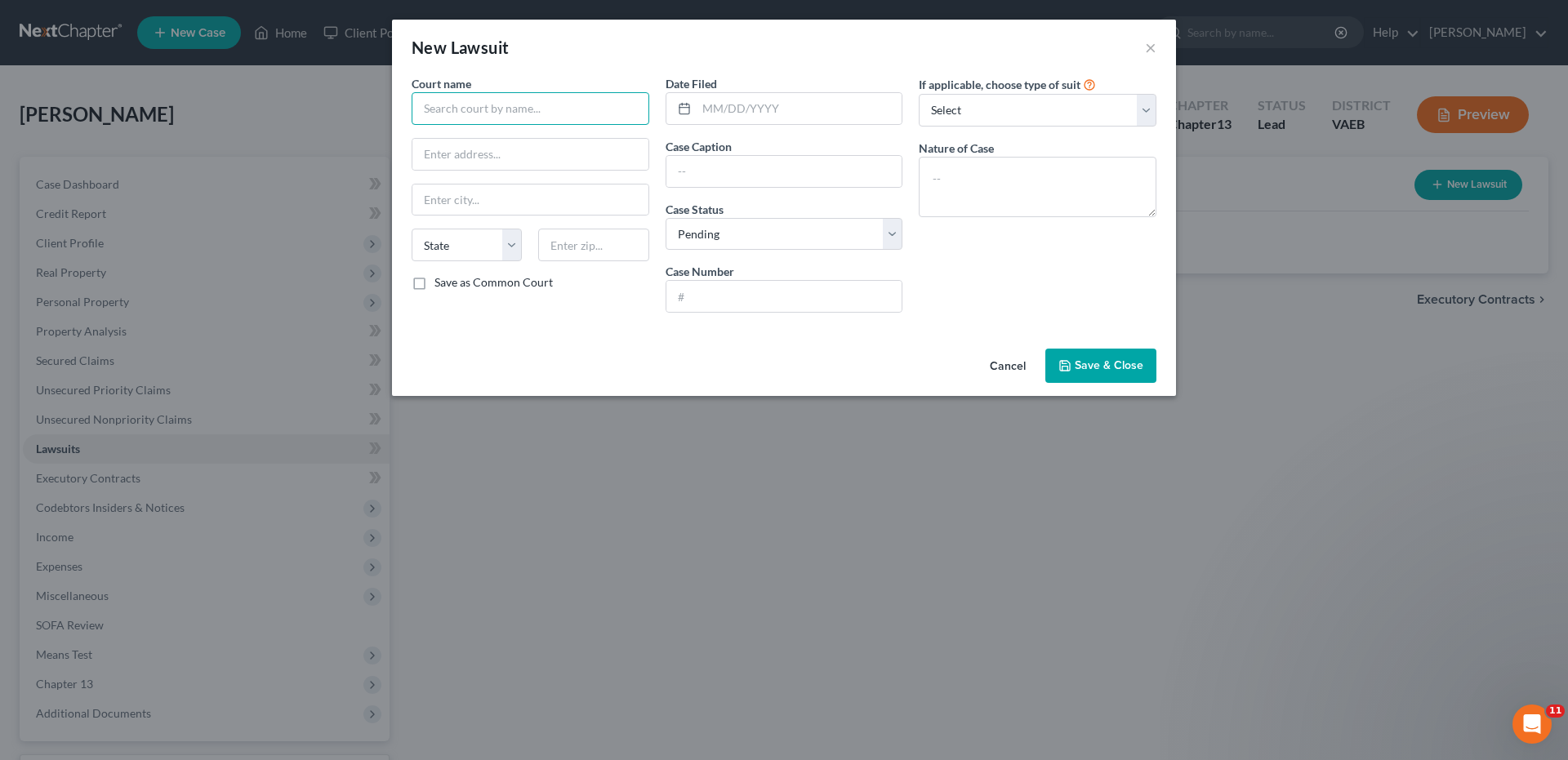
click at [508, 104] on input "text" at bounding box center [530, 108] width 237 height 32
click at [706, 109] on input "text" at bounding box center [799, 109] width 206 height 31
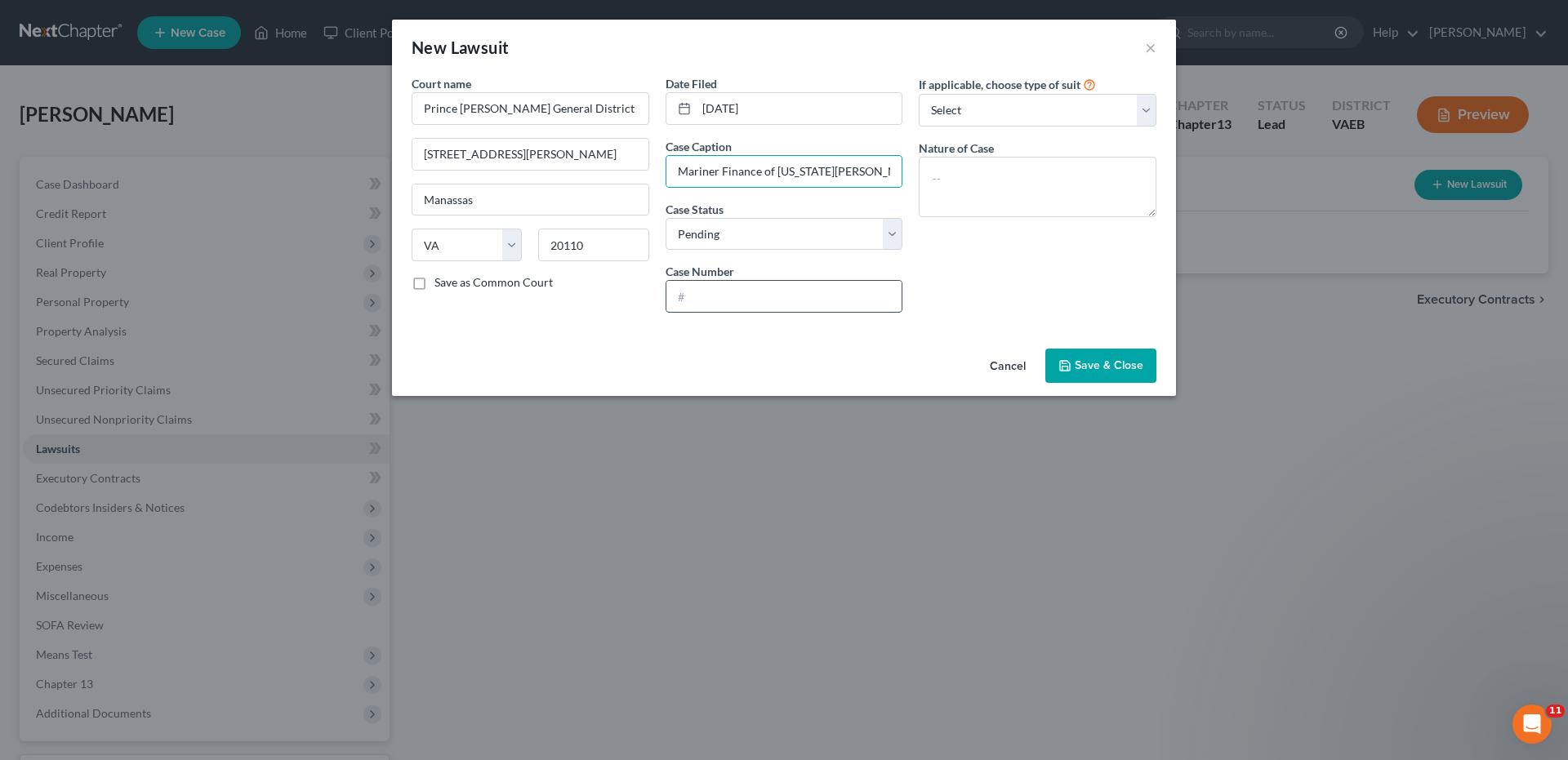
click at [708, 302] on input "text" at bounding box center [784, 296] width 236 height 31
click at [740, 300] on input "GV2501202-00" at bounding box center [784, 296] width 236 height 31
click at [1141, 114] on select "Select Repossession Garnishment Foreclosure Attached, Seized, Or Levied Other" at bounding box center [1036, 110] width 237 height 32
click at [918, 94] on select "Select Repossession Garnishment Foreclosure Attached, Seized, Or Levied Other" at bounding box center [1036, 110] width 237 height 32
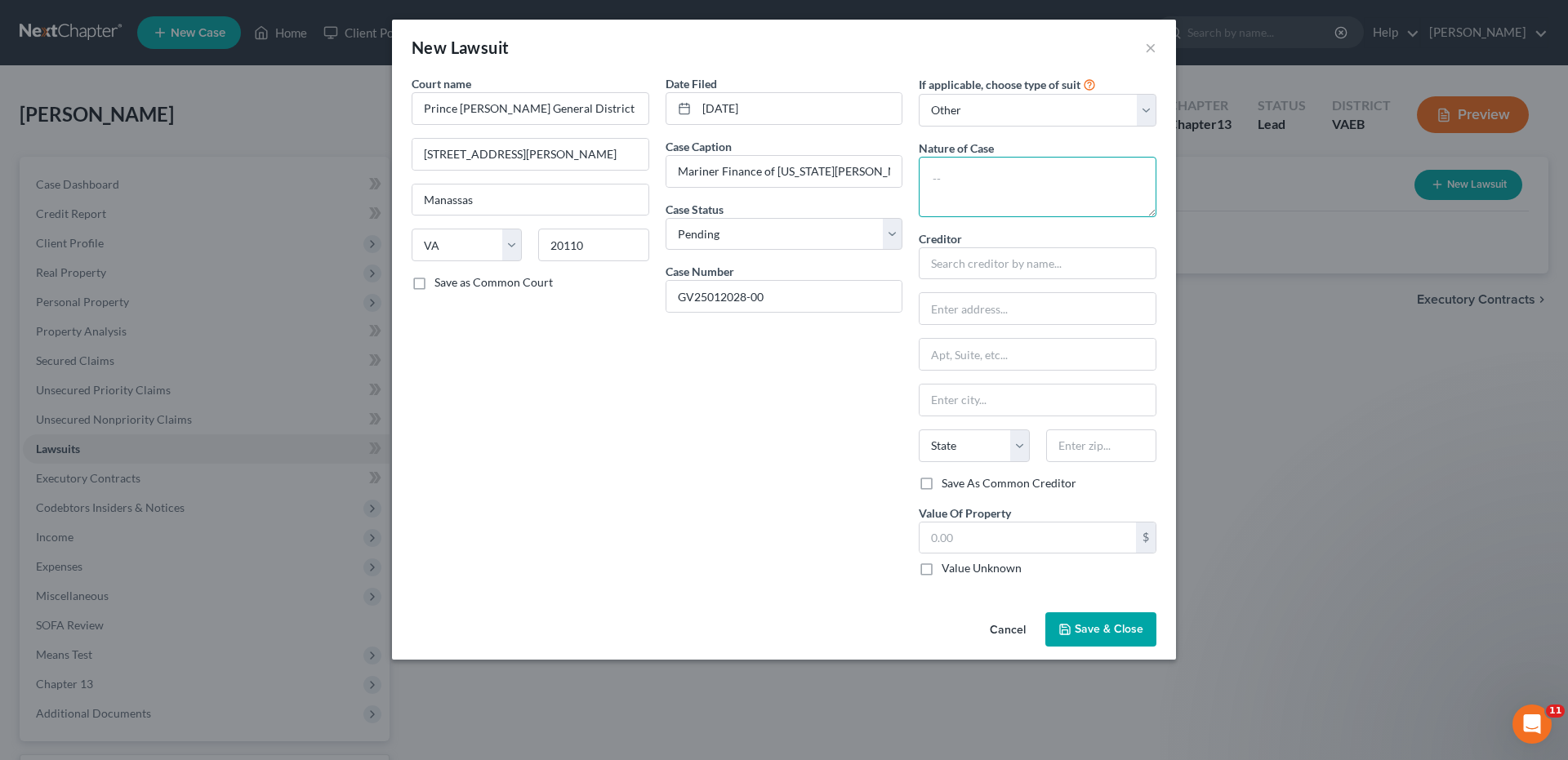
click at [955, 177] on textarea at bounding box center [1036, 186] width 237 height 60
click at [967, 261] on input "text" at bounding box center [1036, 263] width 237 height 32
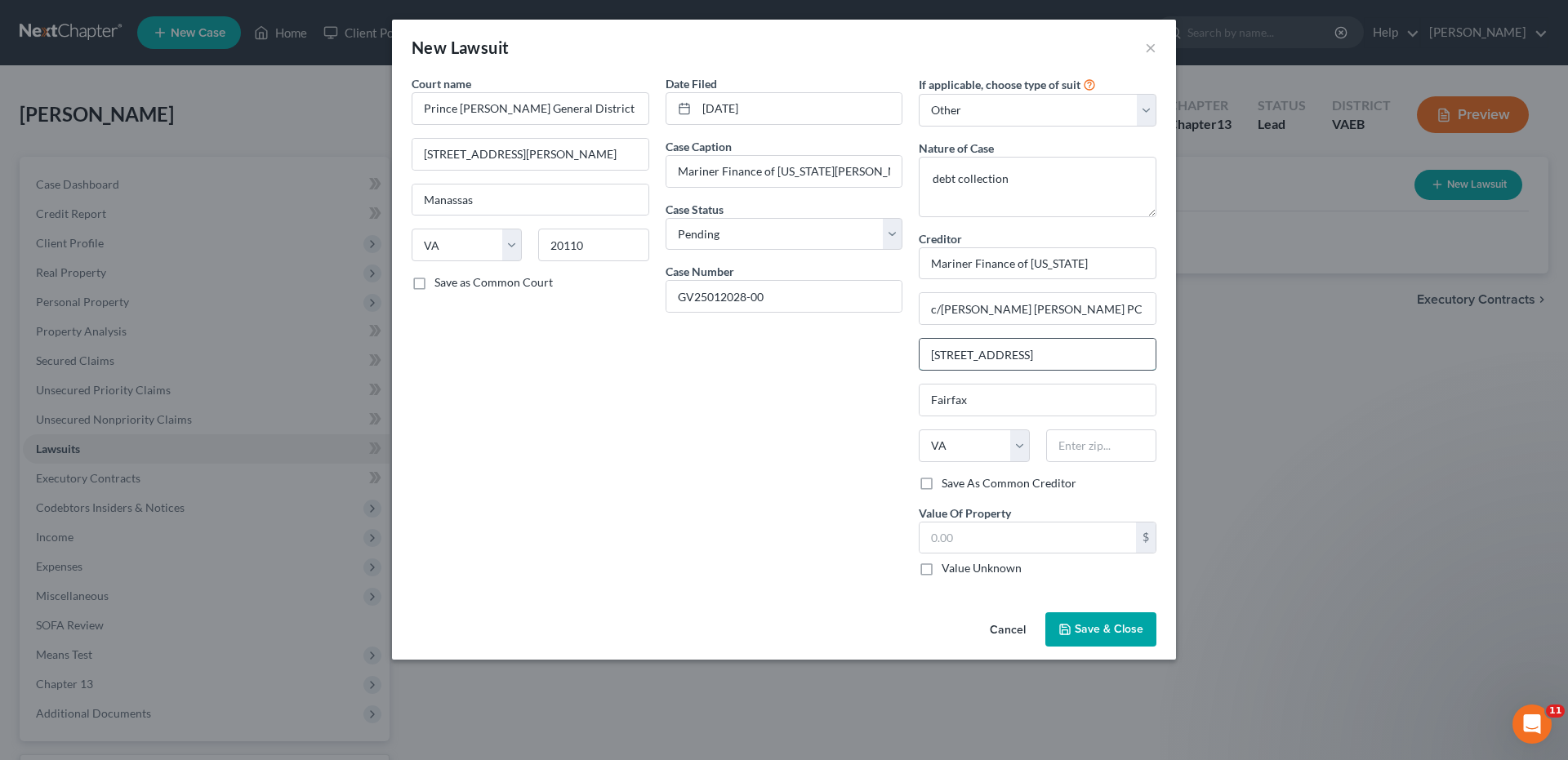
click at [943, 362] on input "[STREET_ADDRESS]" at bounding box center [1037, 354] width 236 height 31
click at [1088, 451] on input "text" at bounding box center [1100, 445] width 110 height 32
click at [511, 158] on input "[STREET_ADDRESS][PERSON_NAME]" at bounding box center [531, 154] width 236 height 31
click at [1063, 626] on polyline "button" at bounding box center [1064, 625] width 4 height 3
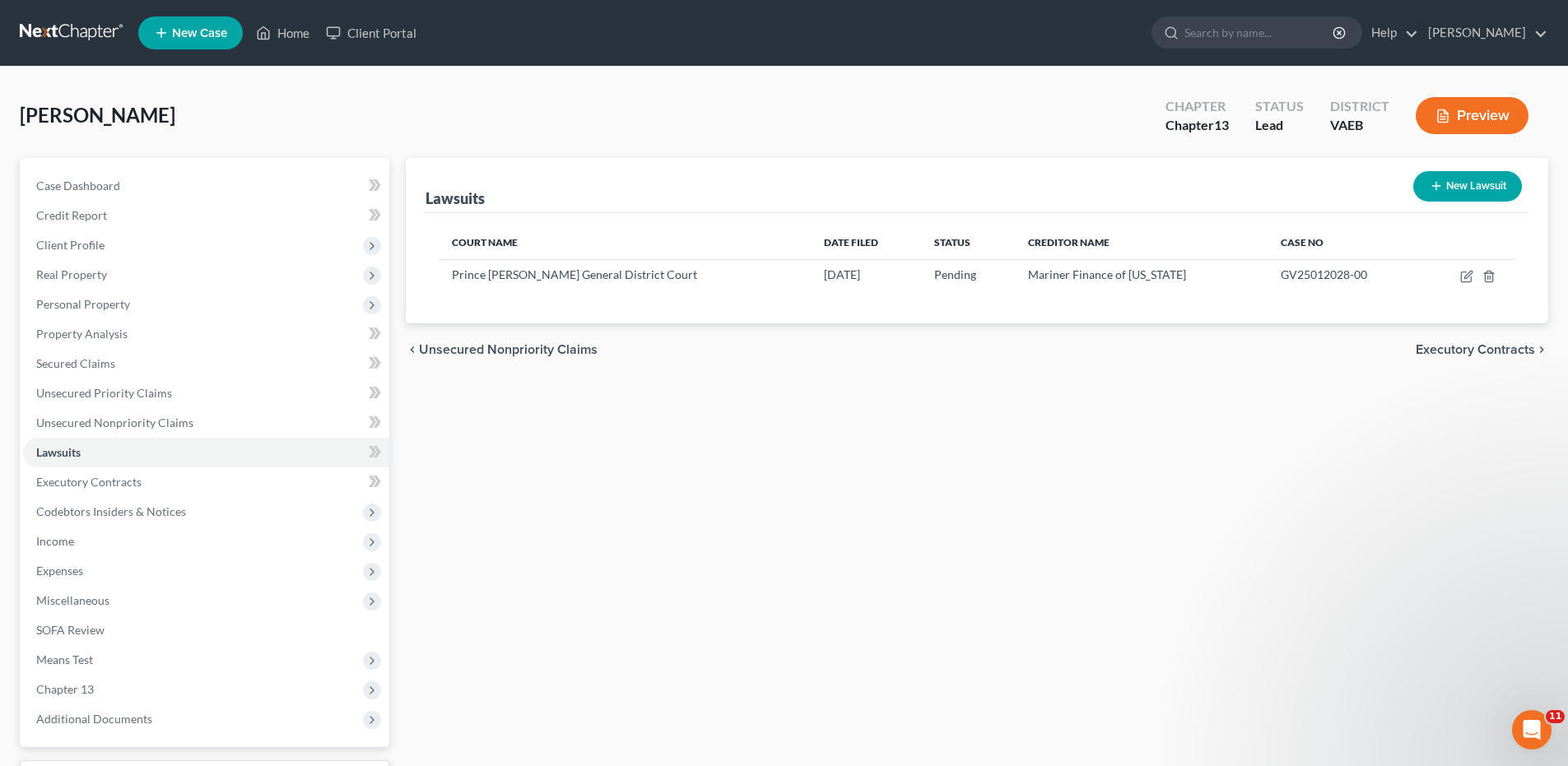
click at [1451, 175] on button "New Lawsuit" at bounding box center [1467, 186] width 109 height 31
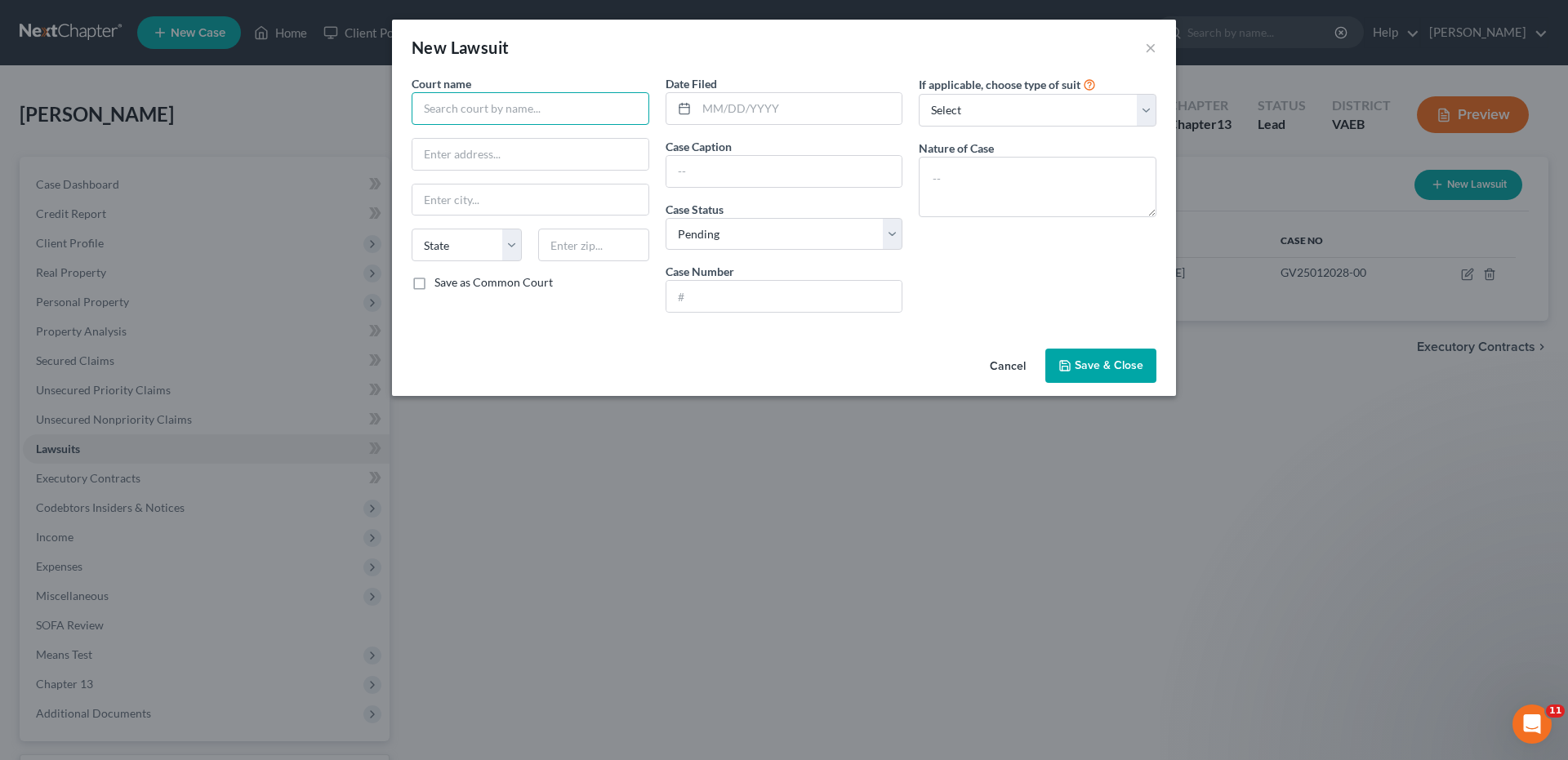
click at [502, 99] on input "text" at bounding box center [530, 108] width 237 height 32
click at [703, 110] on input "text" at bounding box center [799, 109] width 206 height 31
drag, startPoint x: 705, startPoint y: 110, endPoint x: 796, endPoint y: 106, distance: 91.1
click at [796, 106] on input "09162025" at bounding box center [799, 109] width 206 height 31
click at [725, 306] on input "text" at bounding box center [784, 296] width 236 height 31
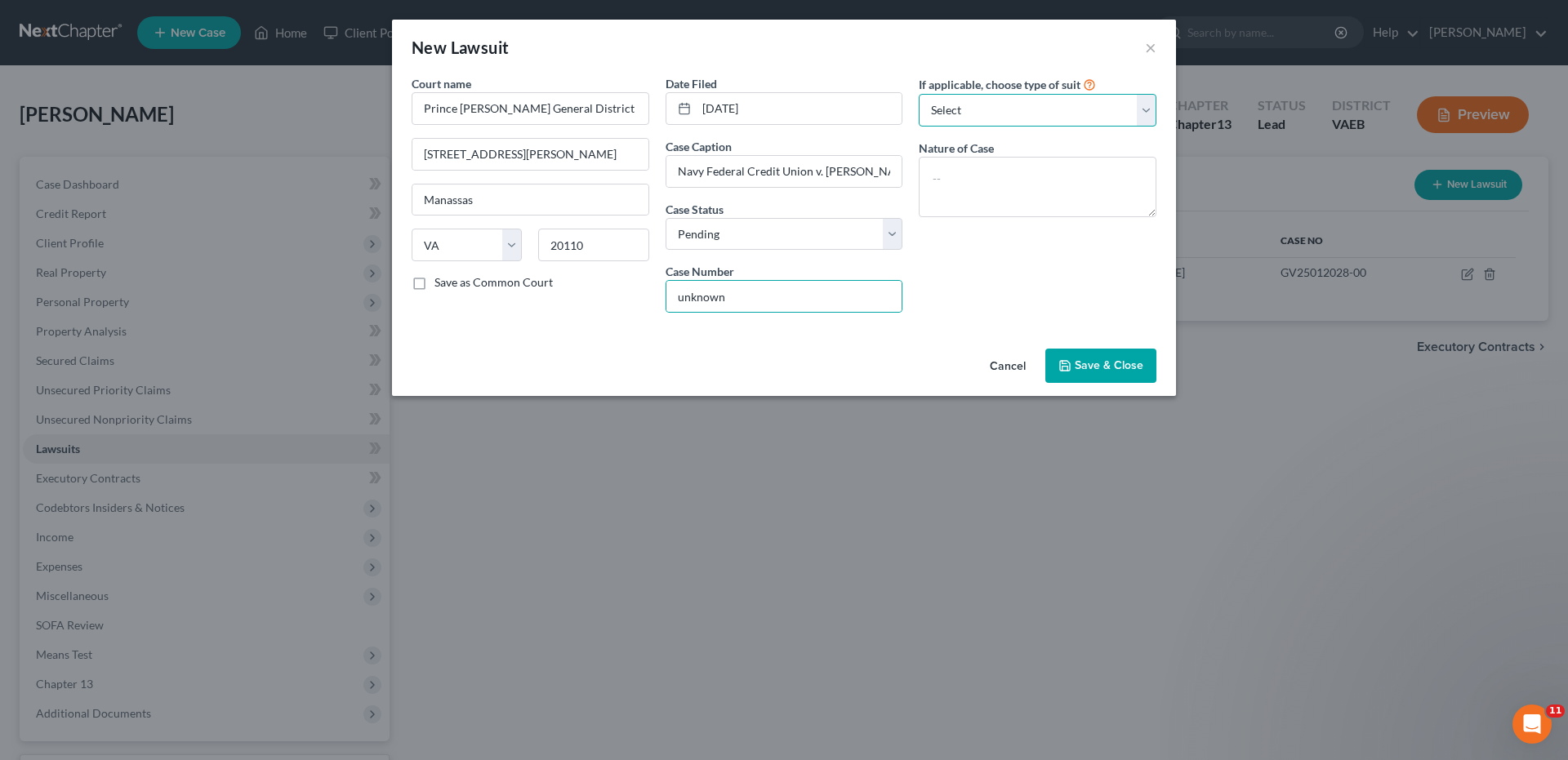
click at [1146, 107] on select "Select Repossession Garnishment Foreclosure Attached, Seized, Or Levied Other" at bounding box center [1036, 110] width 237 height 32
click at [918, 94] on select "Select Repossession Garnishment Foreclosure Attached, Seized, Or Levied Other" at bounding box center [1036, 110] width 237 height 32
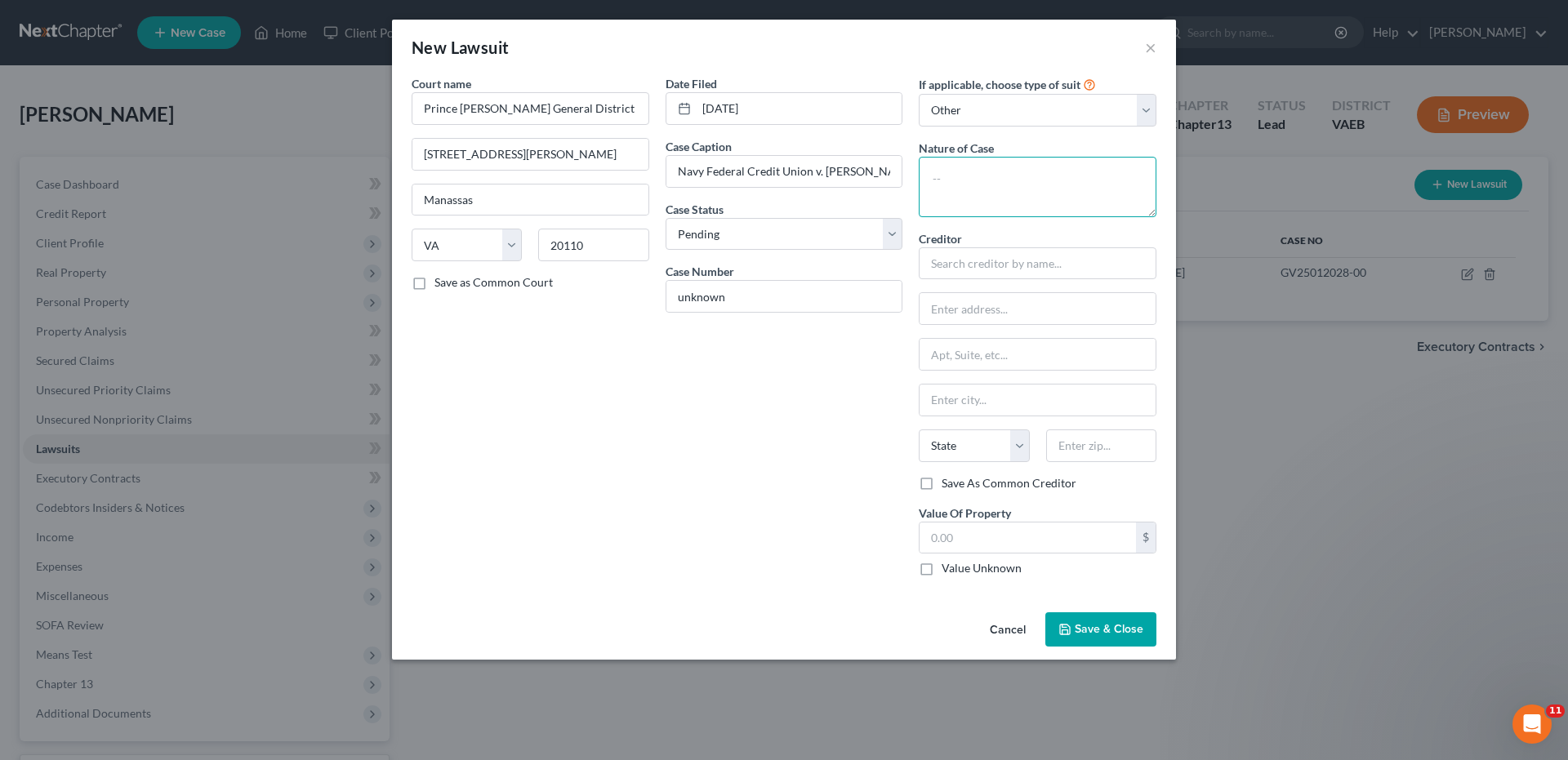
click at [969, 169] on textarea at bounding box center [1036, 186] width 237 height 60
click at [987, 253] on input "text" at bounding box center [1036, 263] width 237 height 32
click at [1045, 312] on input "c/o [PERSON_NAME], Es" at bounding box center [1037, 309] width 236 height 31
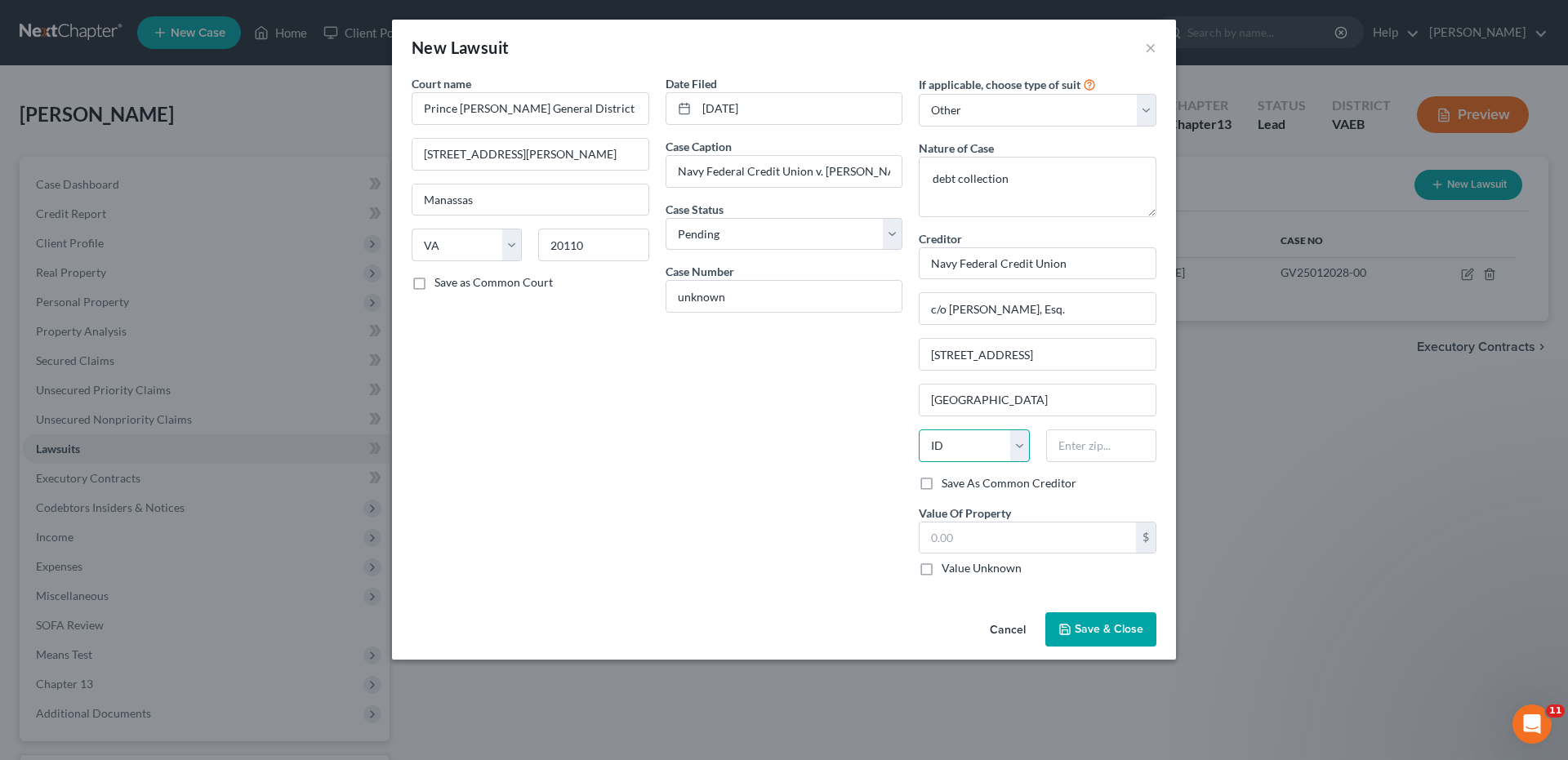
click at [1019, 443] on select "State [US_STATE] AK AR AZ CA CO CT DE DC [GEOGRAPHIC_DATA] [GEOGRAPHIC_DATA] GU…" at bounding box center [973, 445] width 110 height 32
click at [918, 429] on select "State [US_STATE] AK AR AZ CA CO CT DE DC [GEOGRAPHIC_DATA] [GEOGRAPHIC_DATA] GU…" at bounding box center [973, 445] width 110 height 32
click at [1077, 455] on input "text" at bounding box center [1100, 445] width 110 height 32
click at [1106, 614] on button "Save & Close" at bounding box center [1101, 629] width 111 height 34
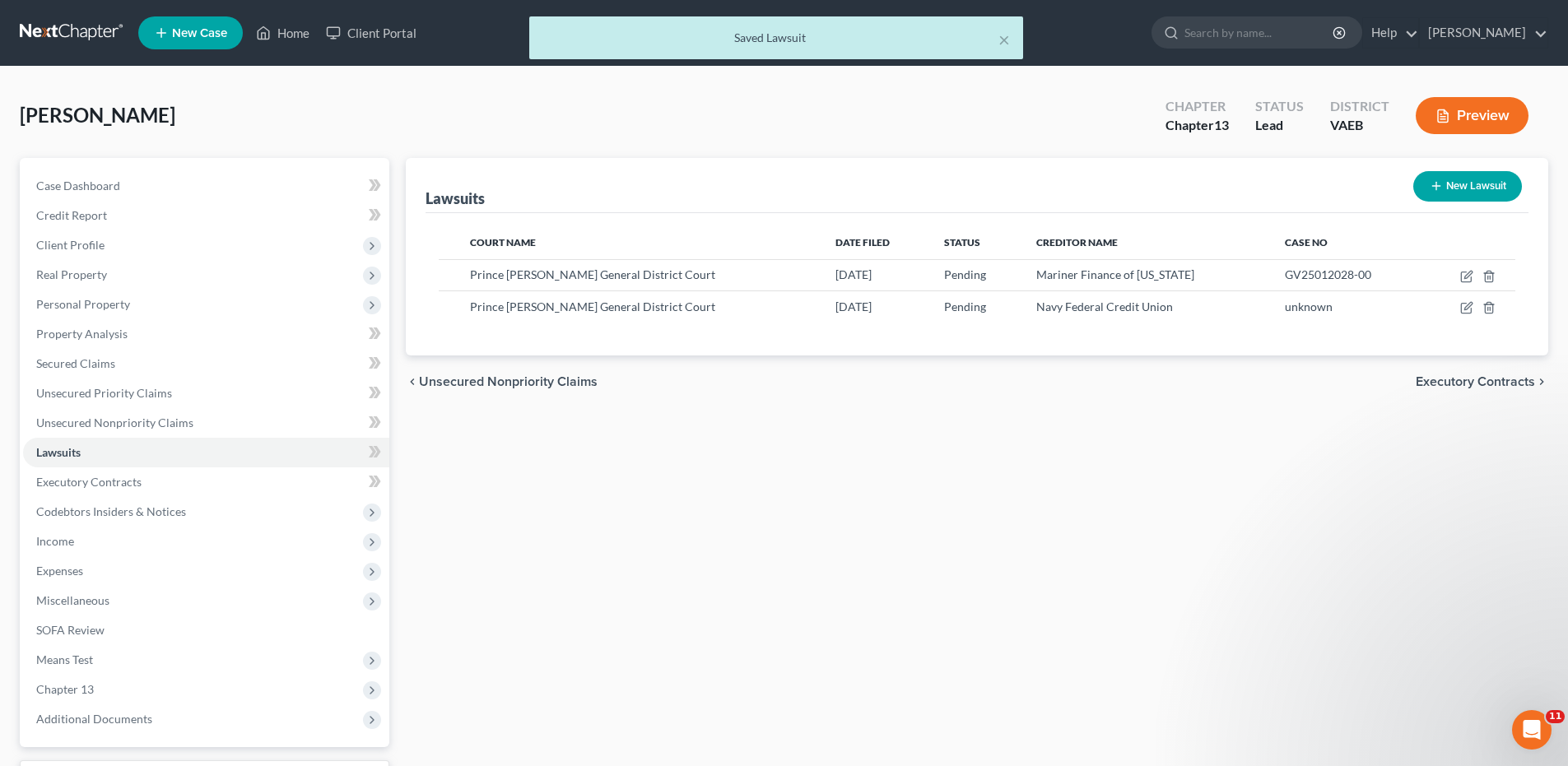
click at [1449, 379] on span "Executory Contracts" at bounding box center [1475, 381] width 119 height 13
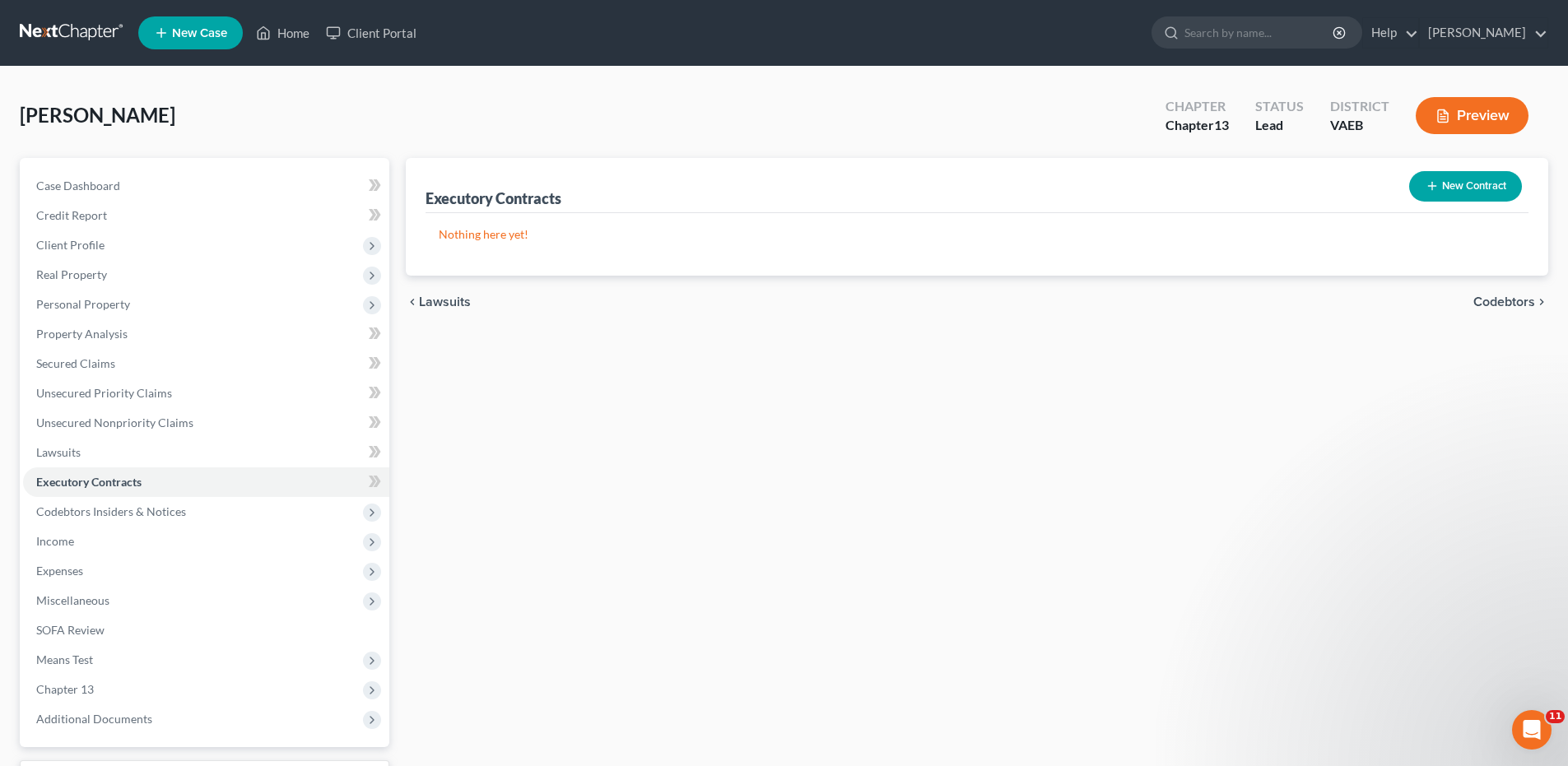
click at [1486, 303] on span "Codebtors" at bounding box center [1504, 302] width 61 height 13
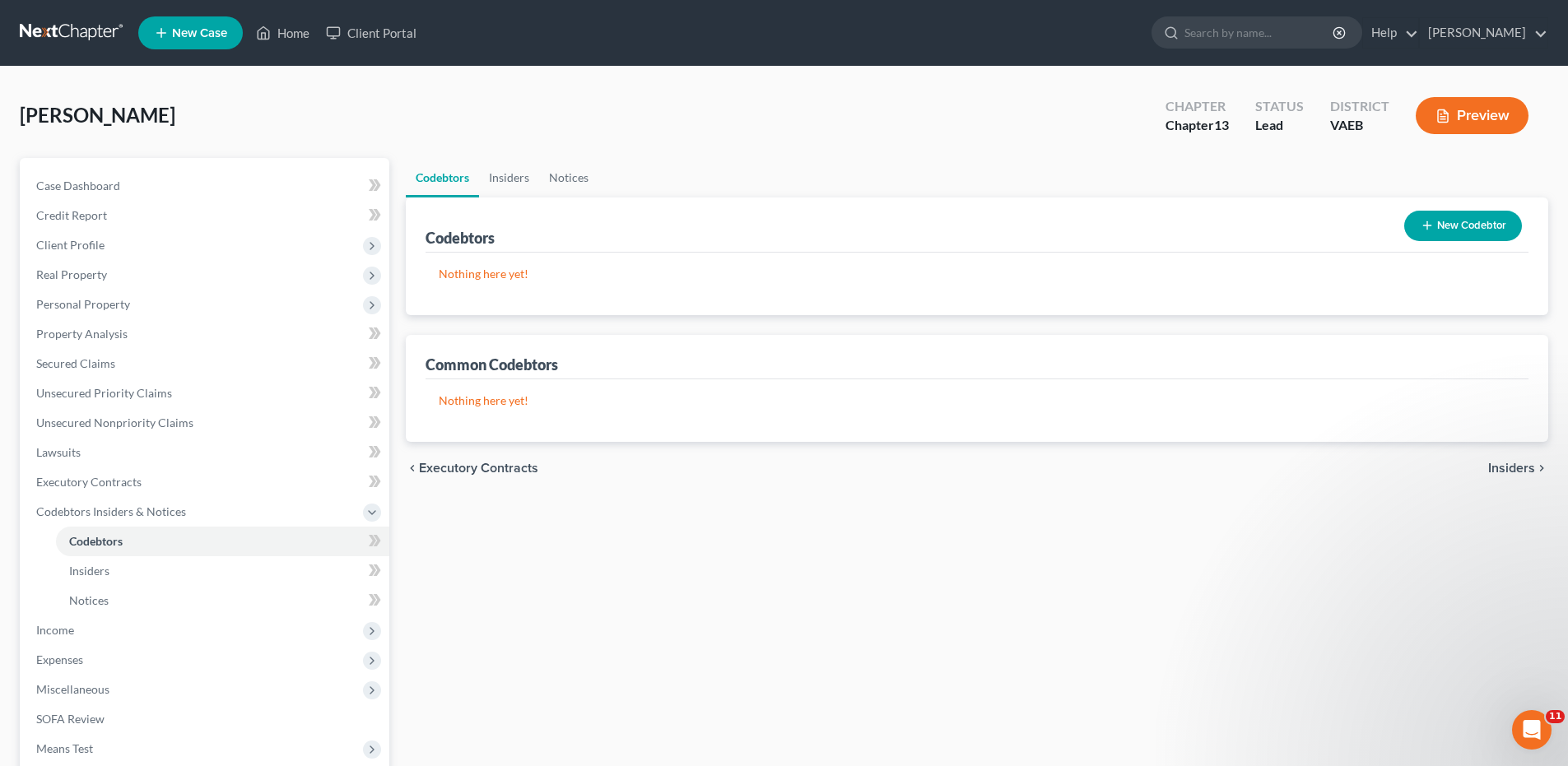
click at [1512, 462] on span "Insiders" at bounding box center [1511, 468] width 47 height 13
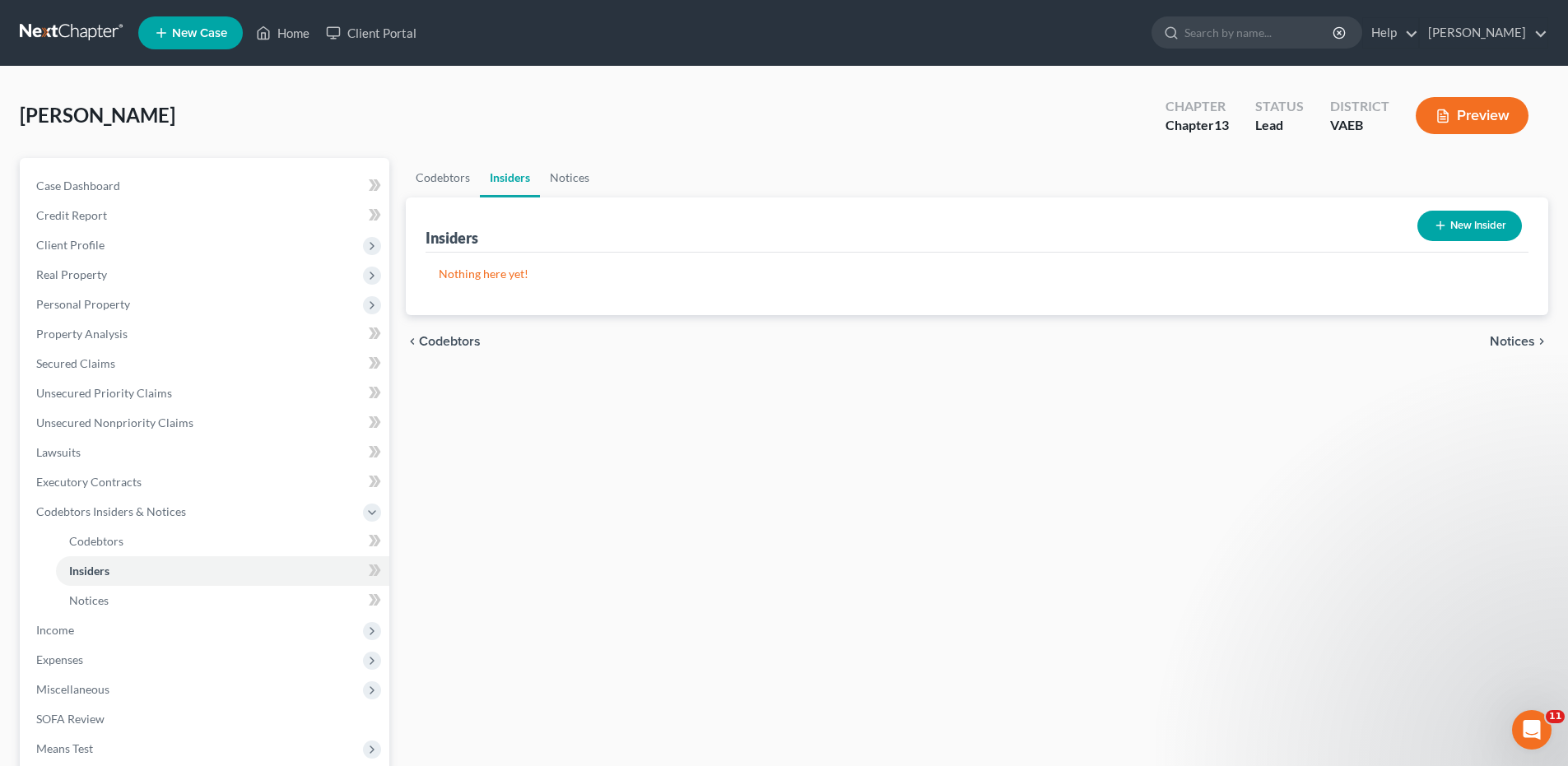
click at [1503, 342] on span "Notices" at bounding box center [1511, 341] width 46 height 13
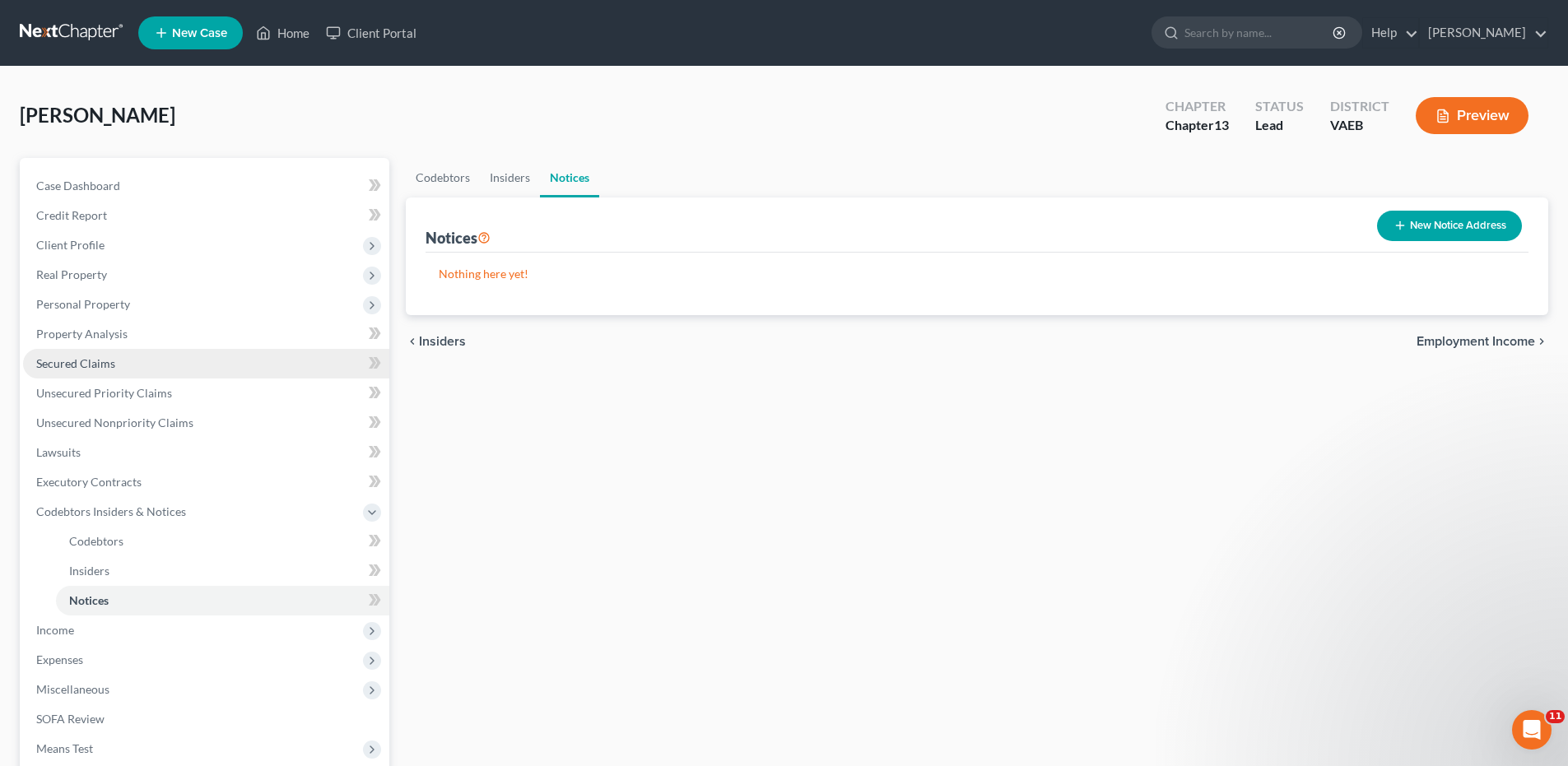
click at [86, 368] on span "Secured Claims" at bounding box center [75, 363] width 79 height 14
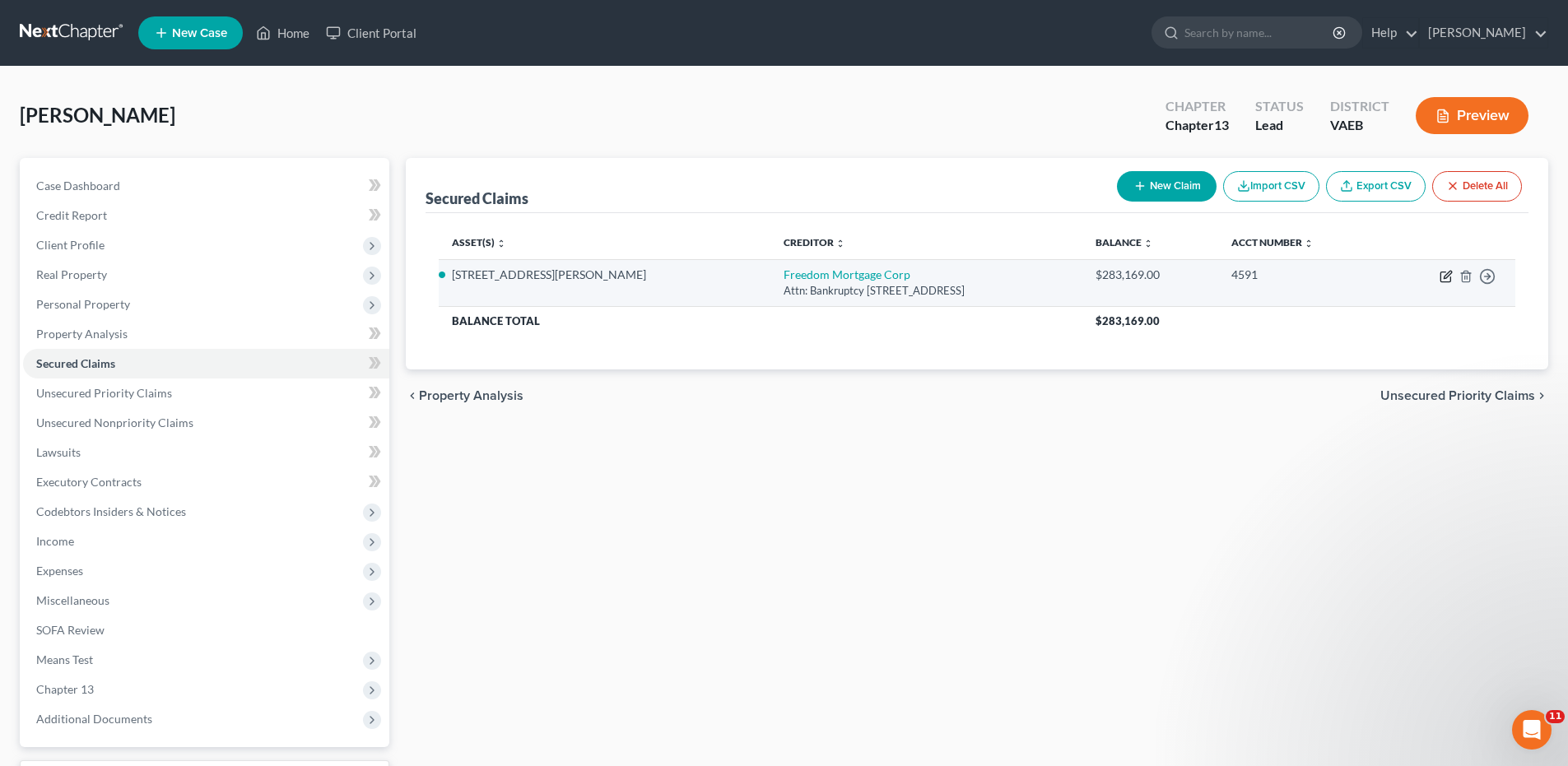
click at [1447, 277] on icon "button" at bounding box center [1445, 276] width 13 height 13
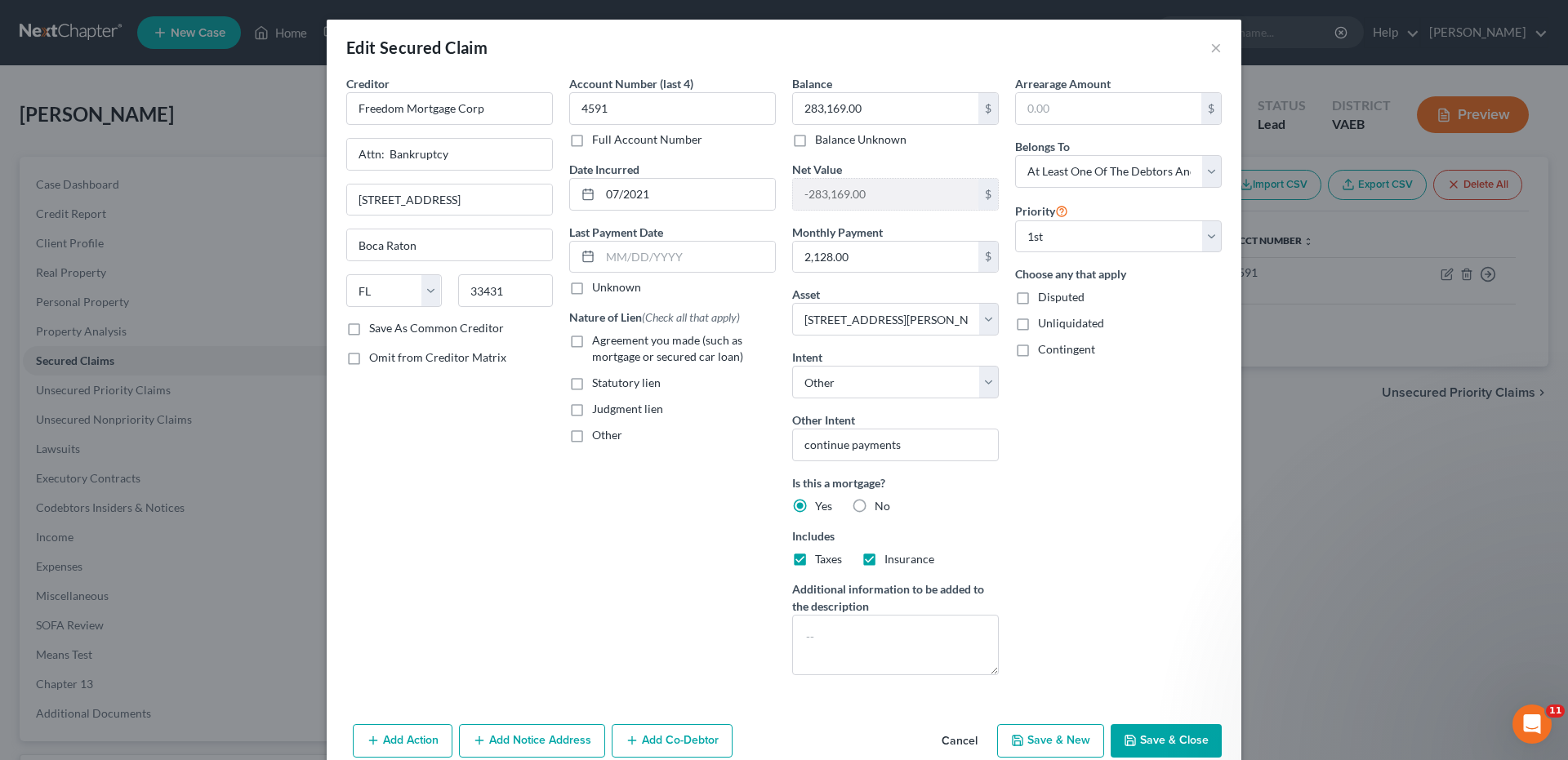
click at [1146, 737] on button "Save & Close" at bounding box center [1166, 741] width 111 height 34
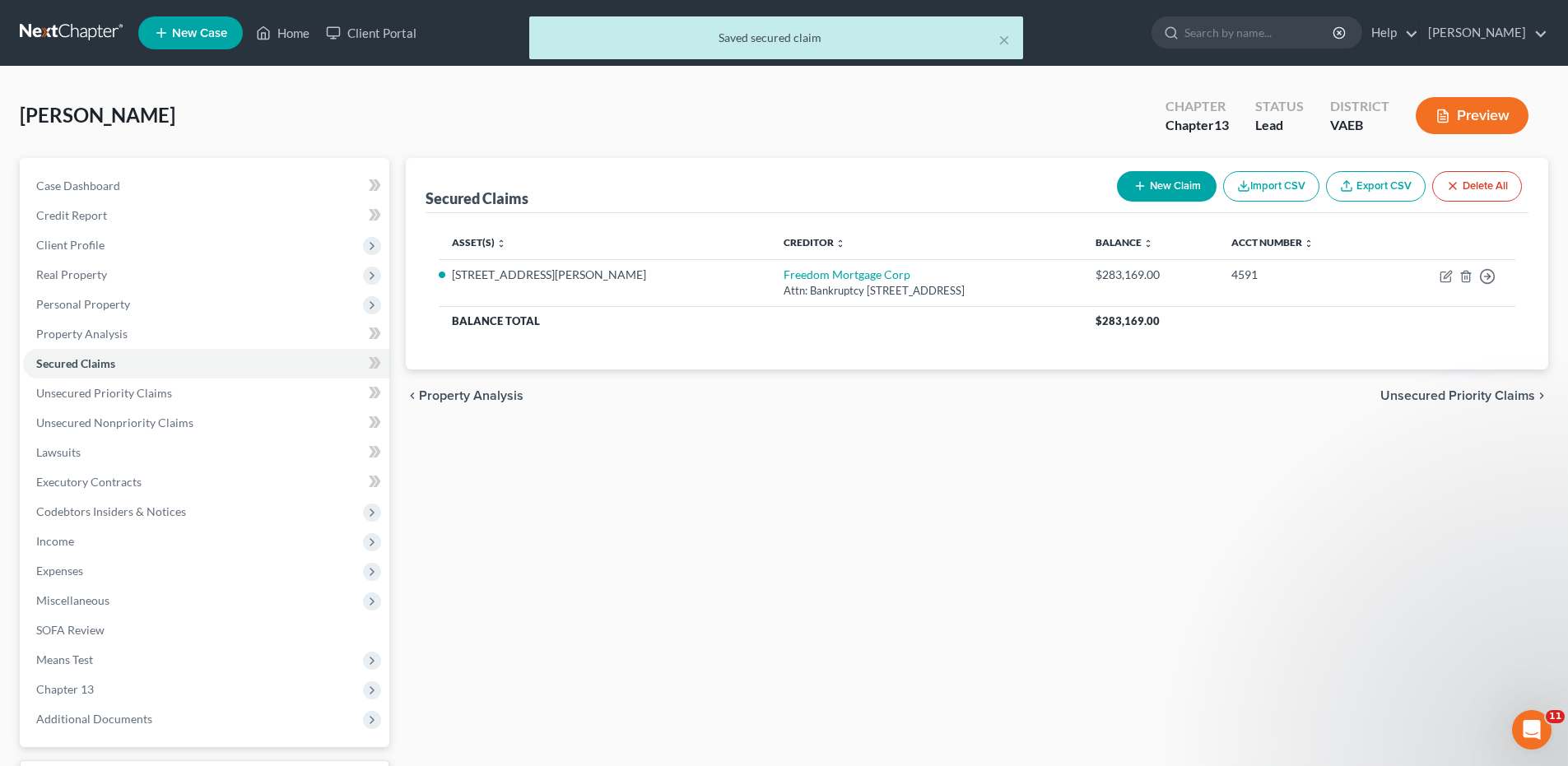
click at [1450, 396] on span "Unsecured Priority Claims" at bounding box center [1457, 396] width 154 height 13
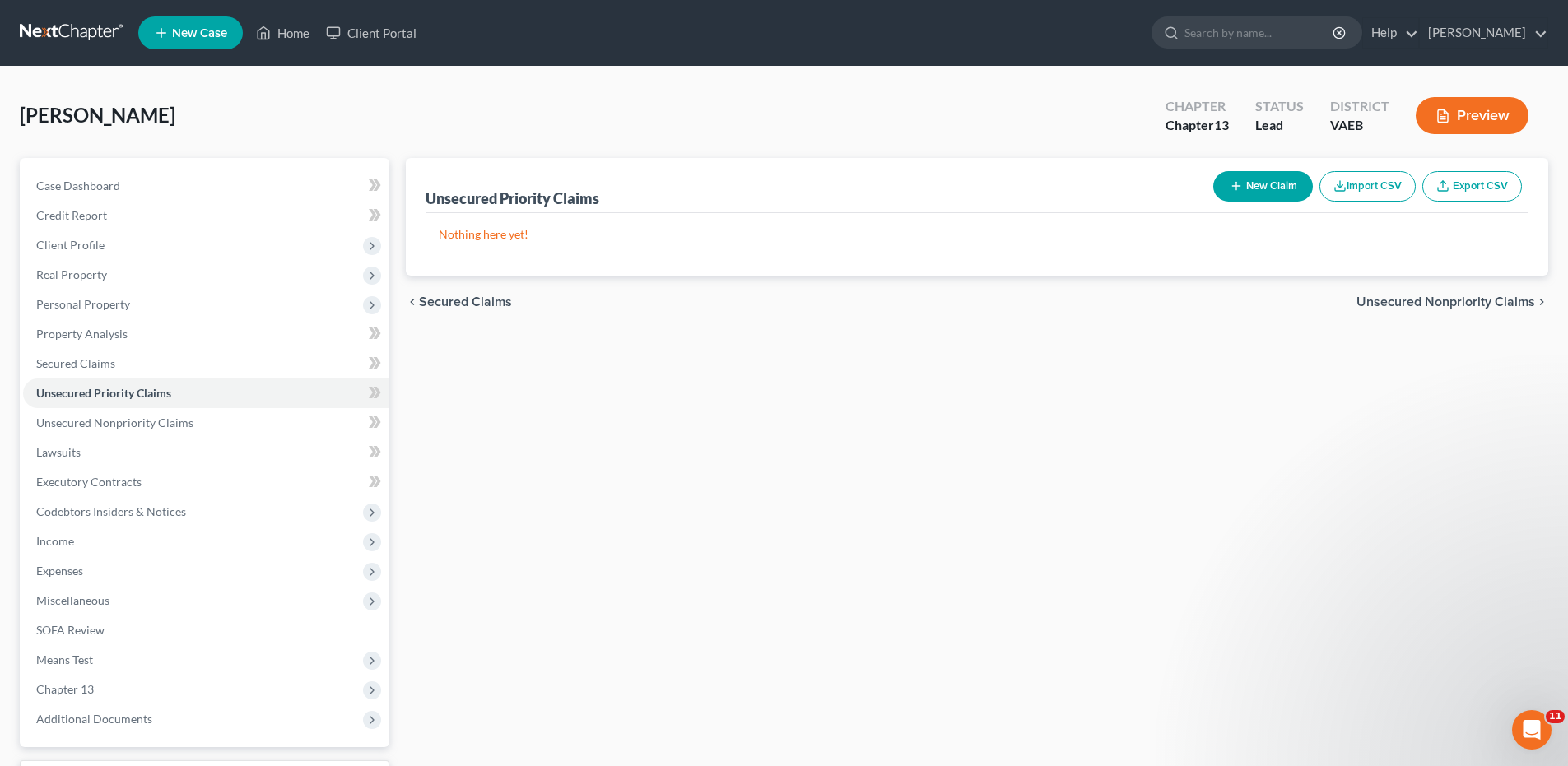
click at [1451, 305] on span "Unsecured Nonpriority Claims" at bounding box center [1445, 302] width 179 height 13
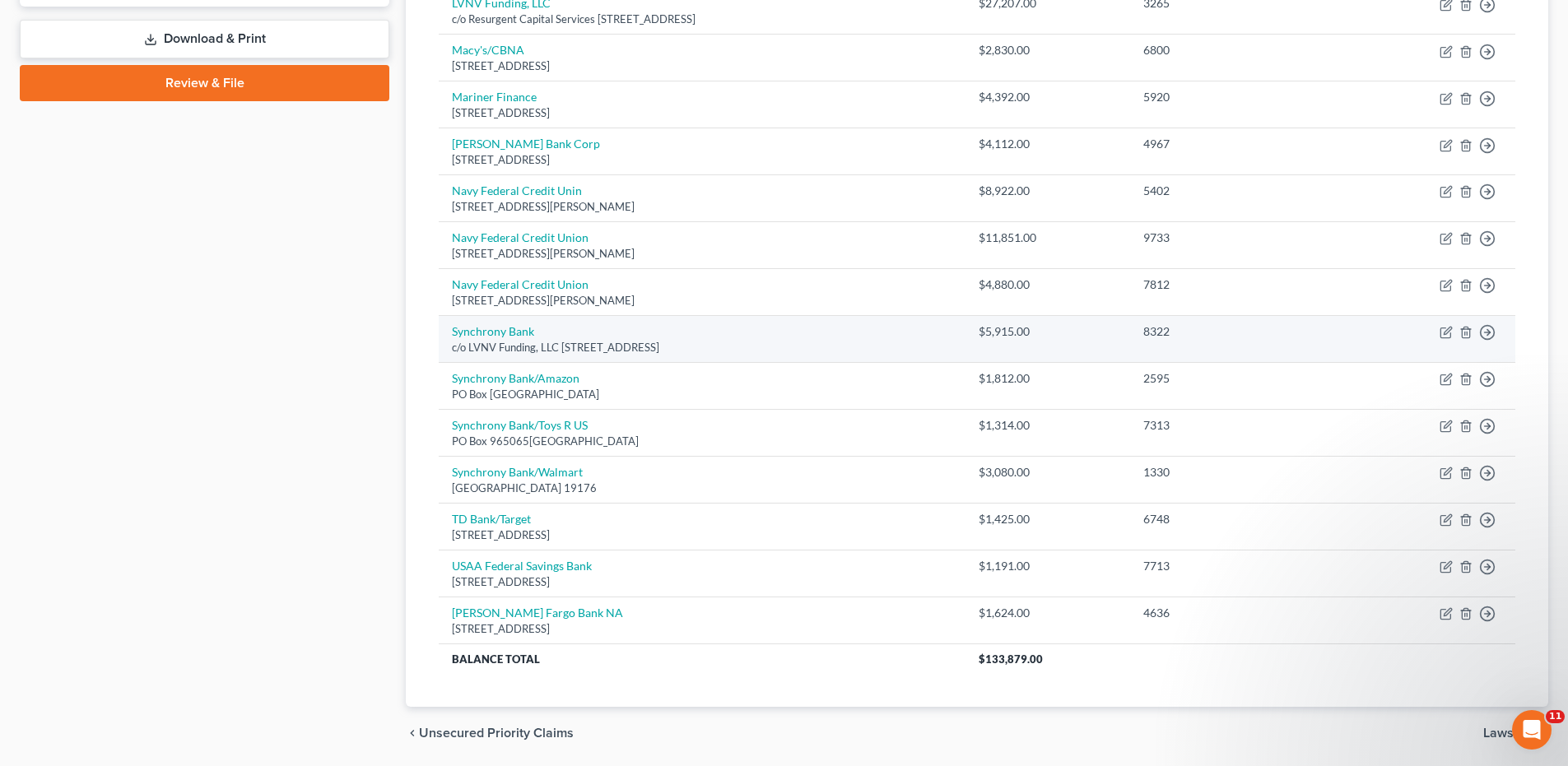
scroll to position [796, 0]
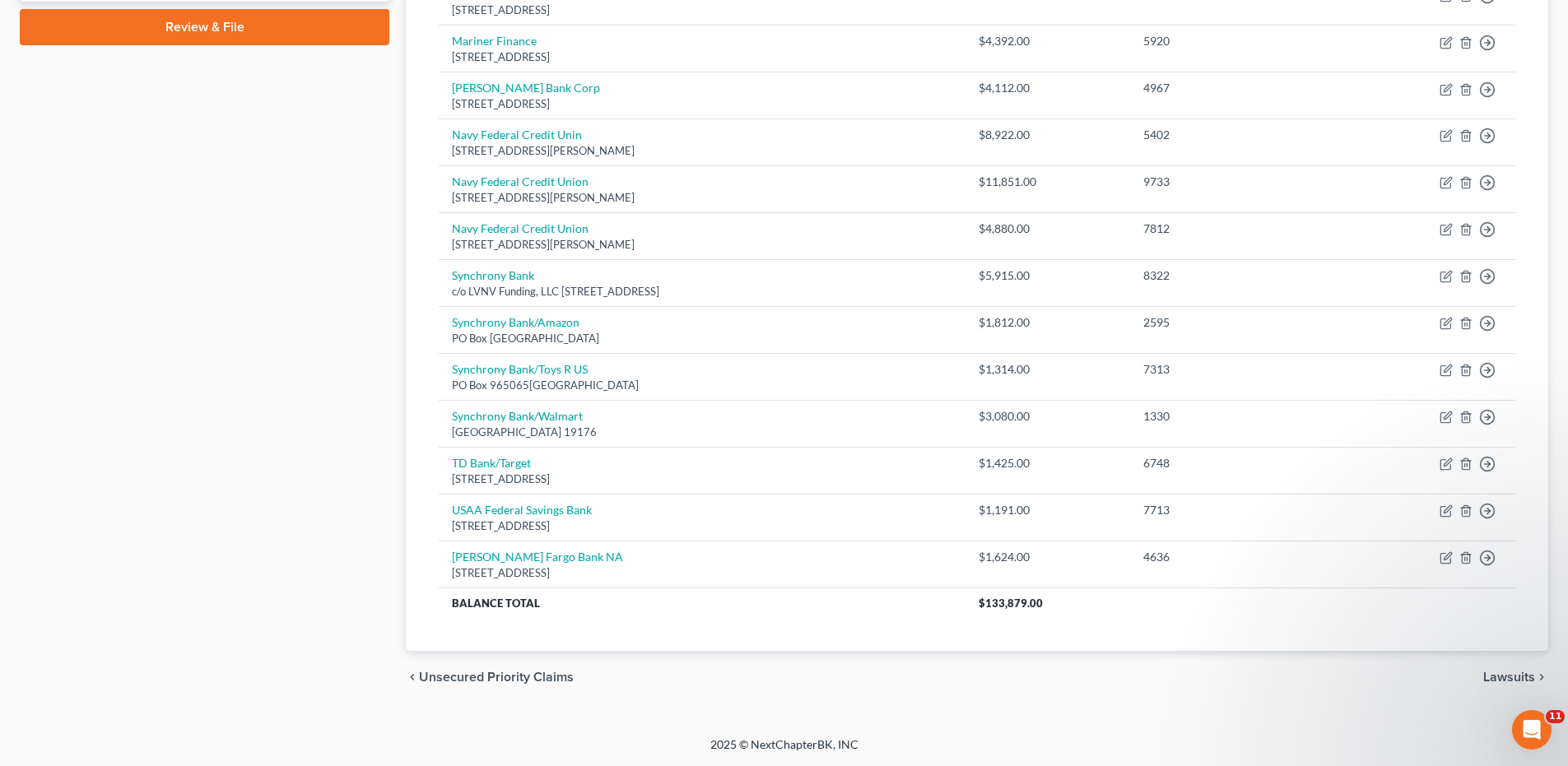
click at [1510, 670] on span "Lawsuits" at bounding box center [1508, 677] width 52 height 13
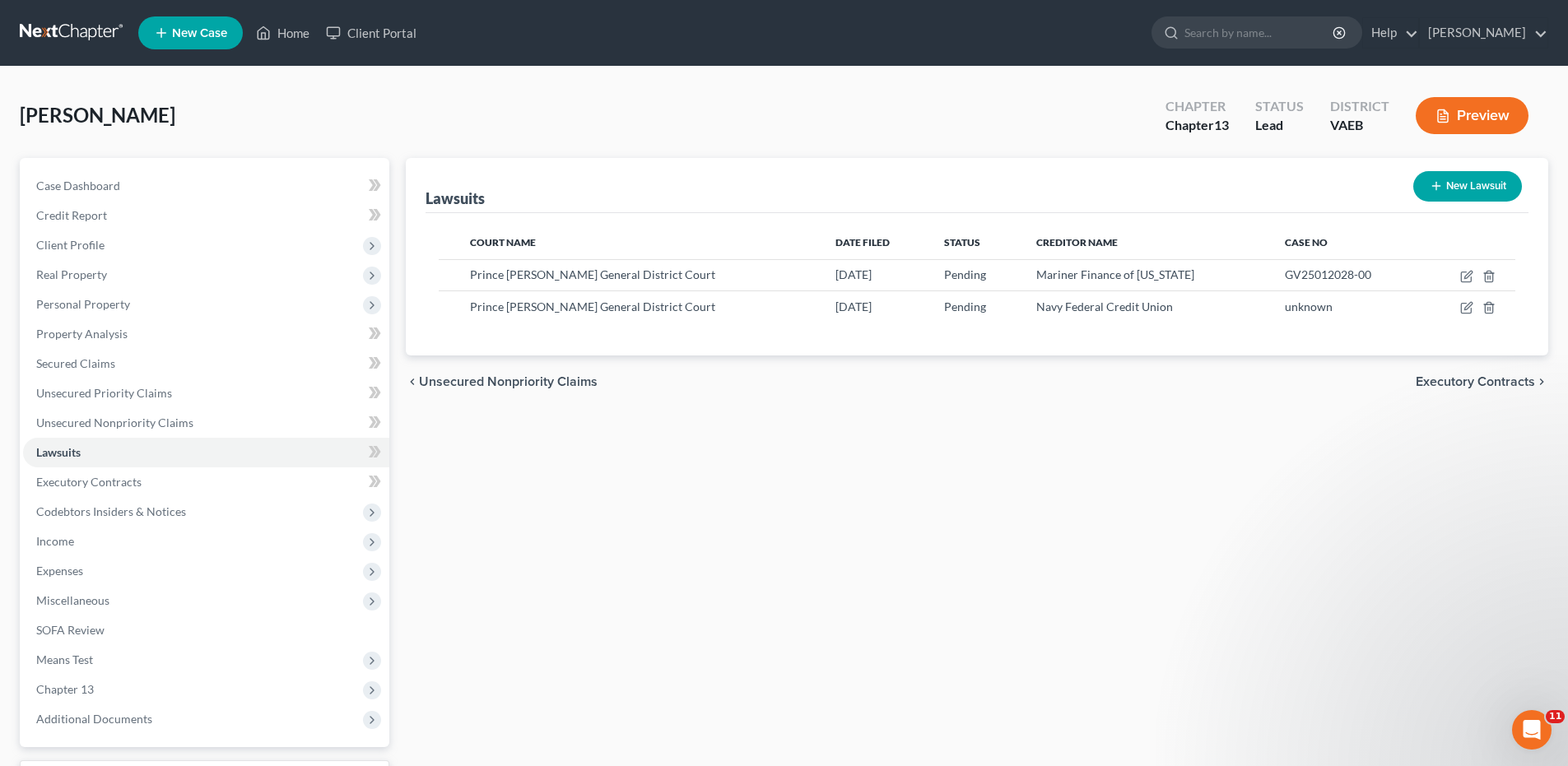
click at [1460, 378] on span "Executory Contracts" at bounding box center [1475, 381] width 119 height 13
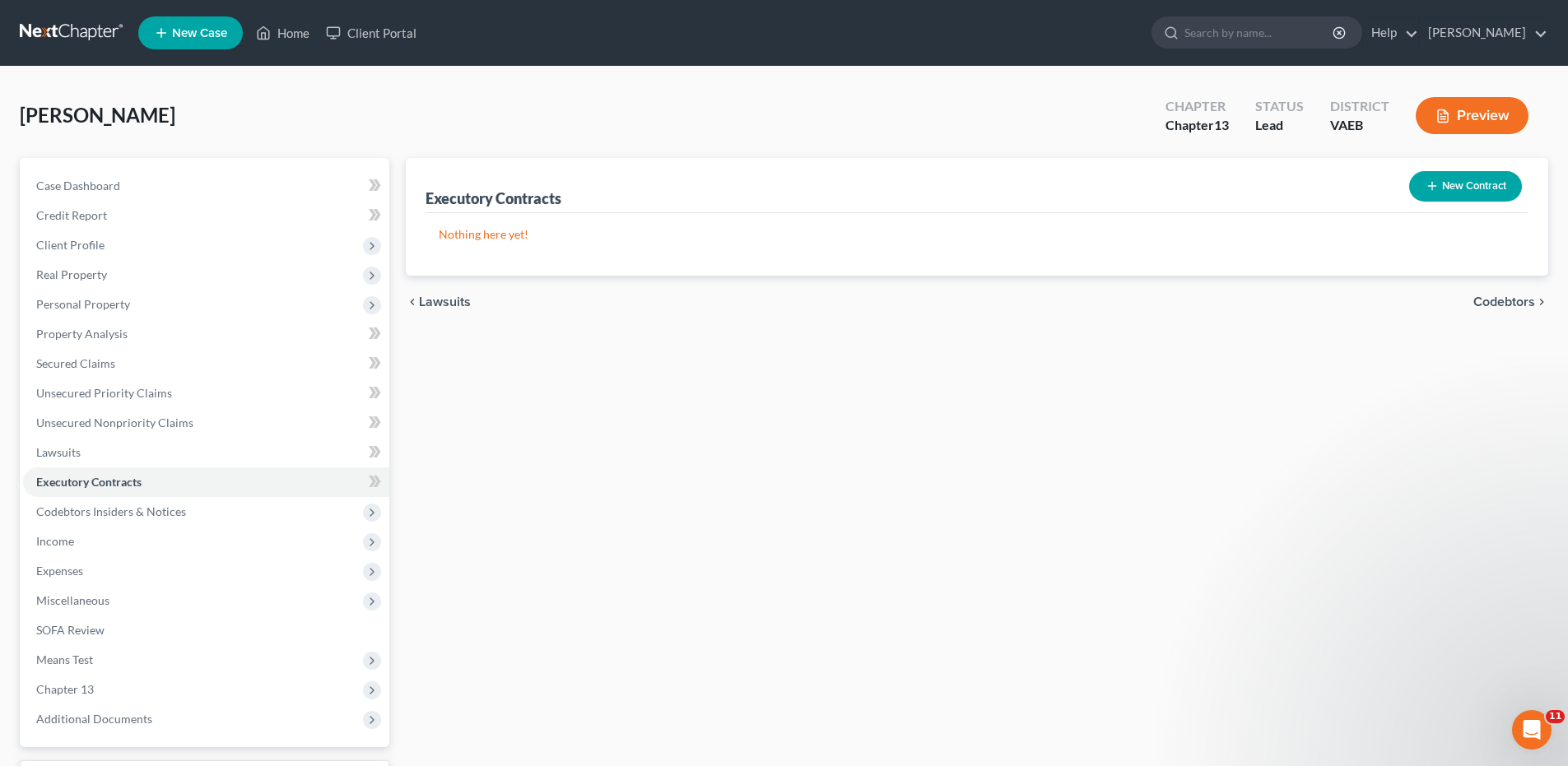
click at [1521, 297] on span "Codebtors" at bounding box center [1504, 302] width 61 height 13
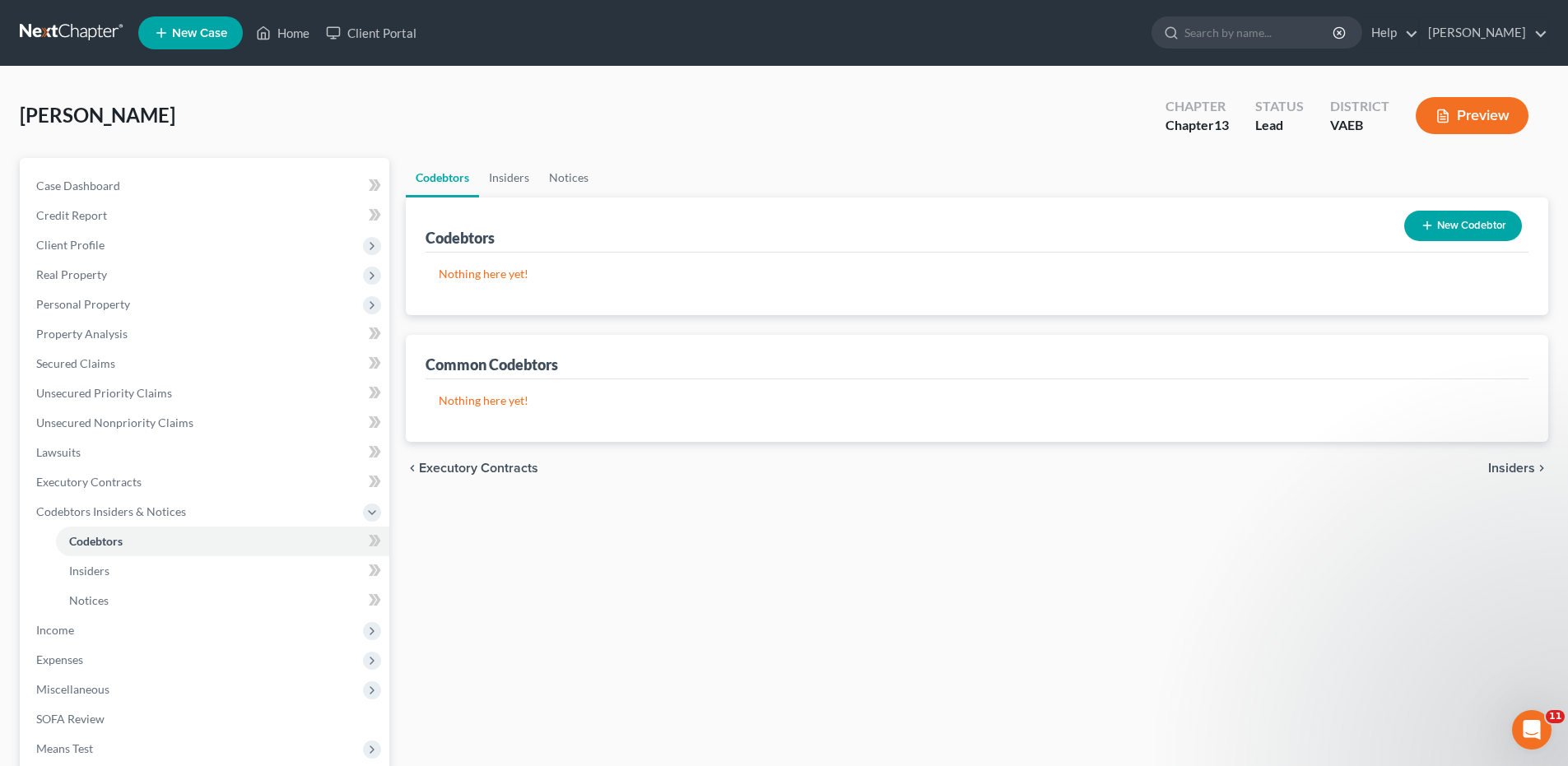
click at [1448, 224] on button "New Codebtor" at bounding box center [1462, 226] width 118 height 31
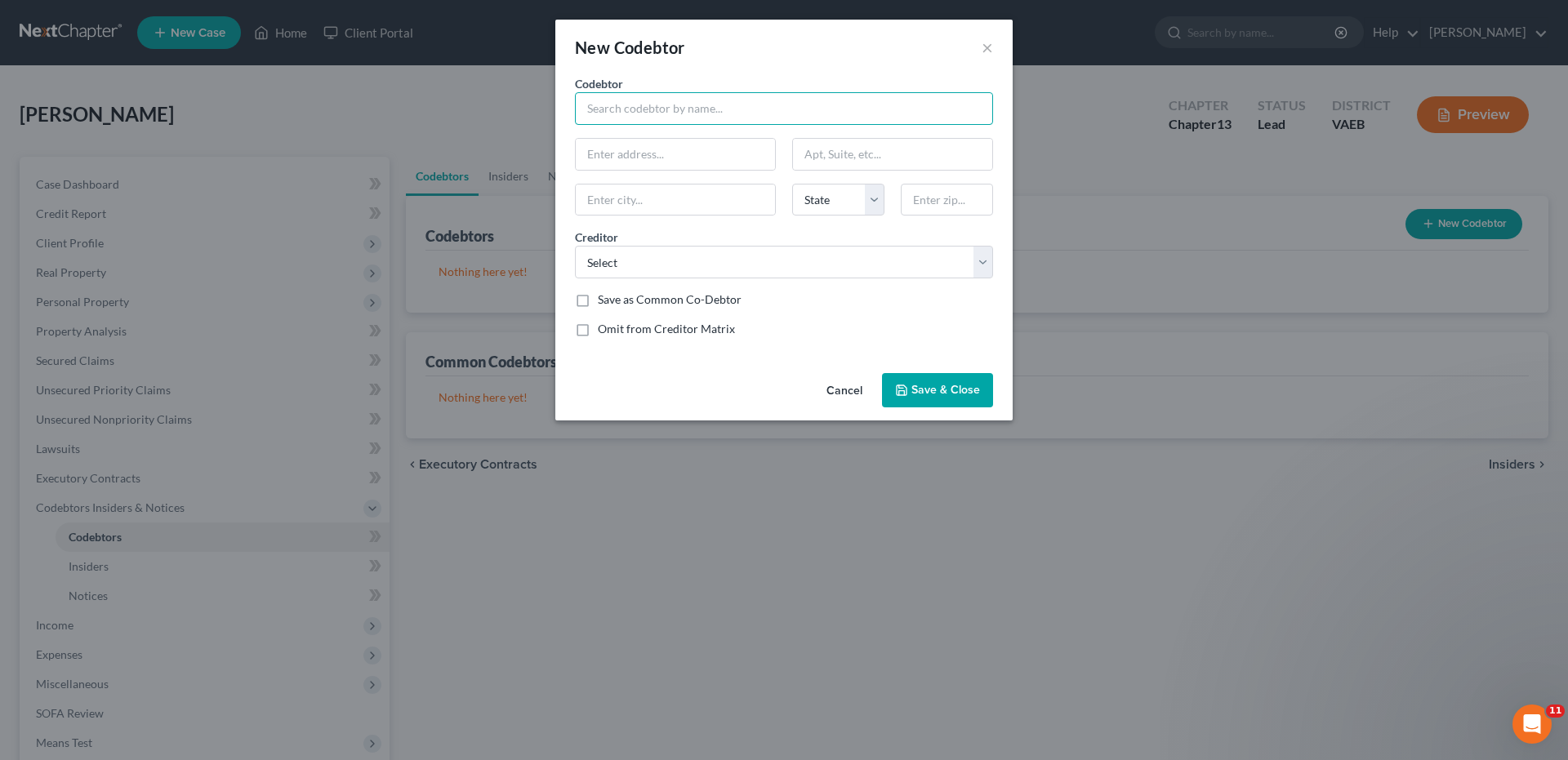
click at [628, 110] on input "text" at bounding box center [784, 108] width 418 height 32
click at [664, 194] on input "text" at bounding box center [676, 200] width 199 height 31
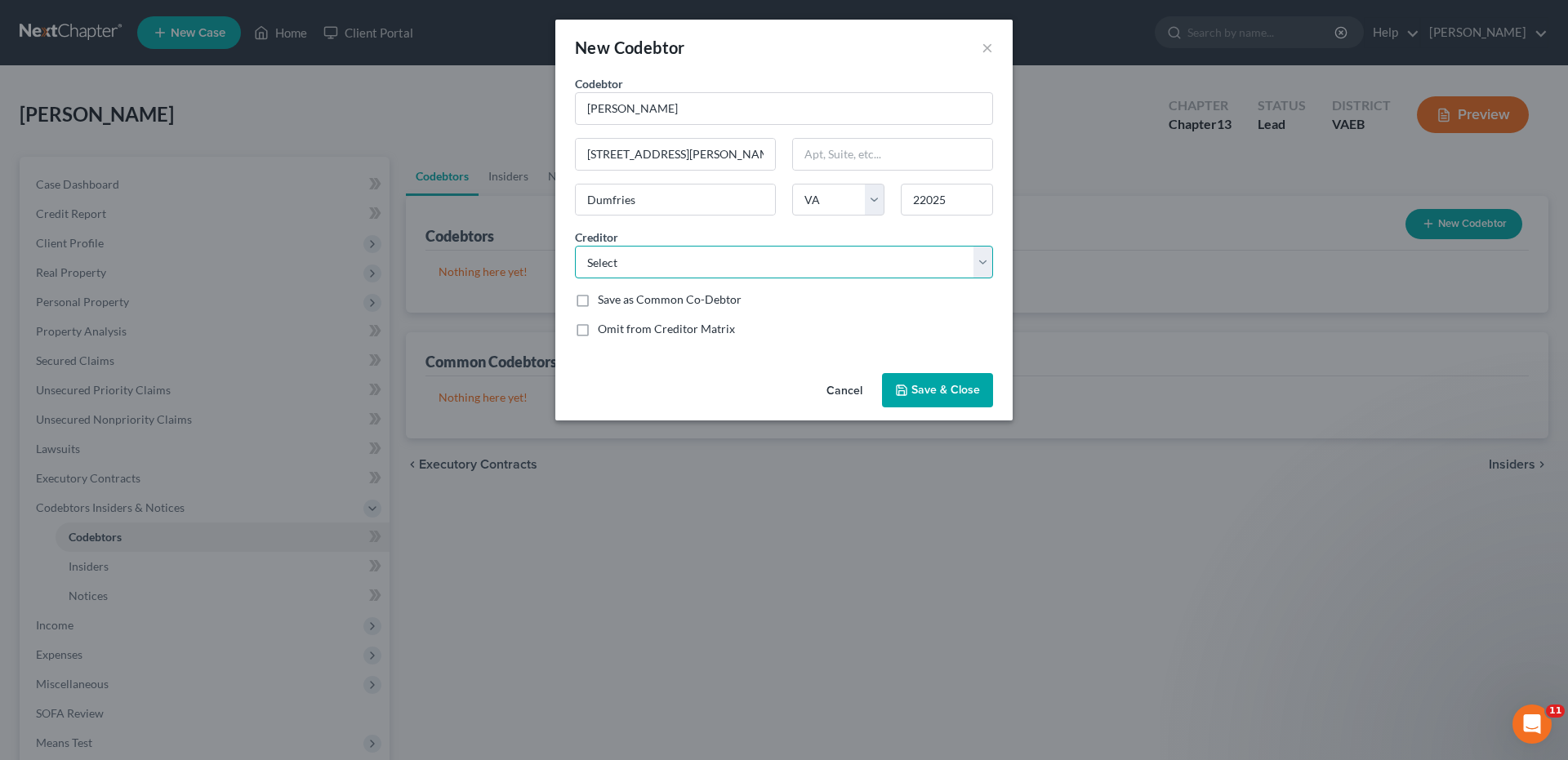
click at [988, 259] on select "Select Synchrony Bank Navy Federal Credit Union Discover Card Navy Federal Cred…" at bounding box center [784, 261] width 418 height 32
click at [575, 245] on select "Select Synchrony Bank Navy Federal Credit Union Discover Card Navy Federal Cred…" at bounding box center [784, 261] width 418 height 32
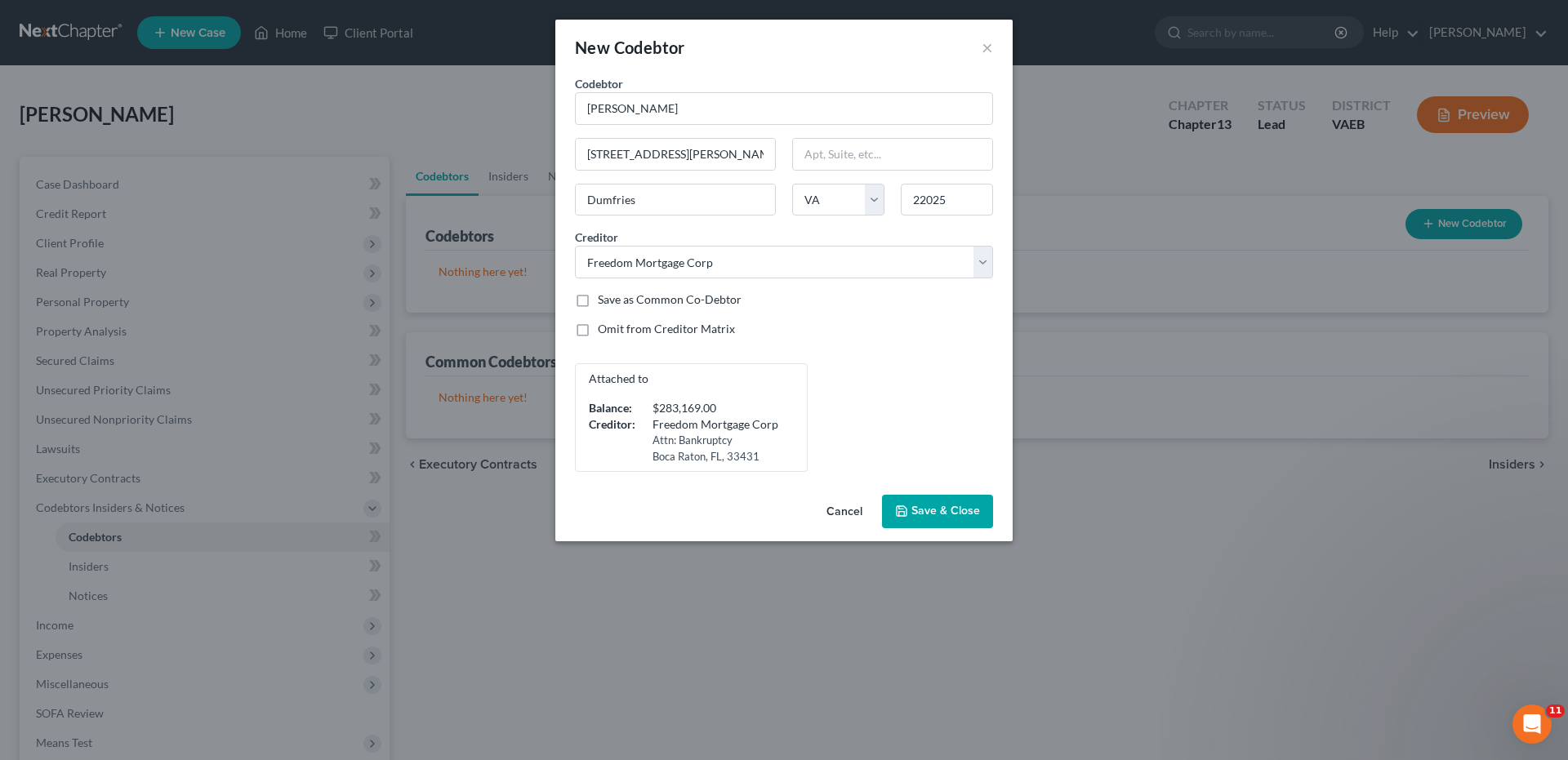
click at [949, 505] on span "Save & Close" at bounding box center [945, 511] width 68 height 14
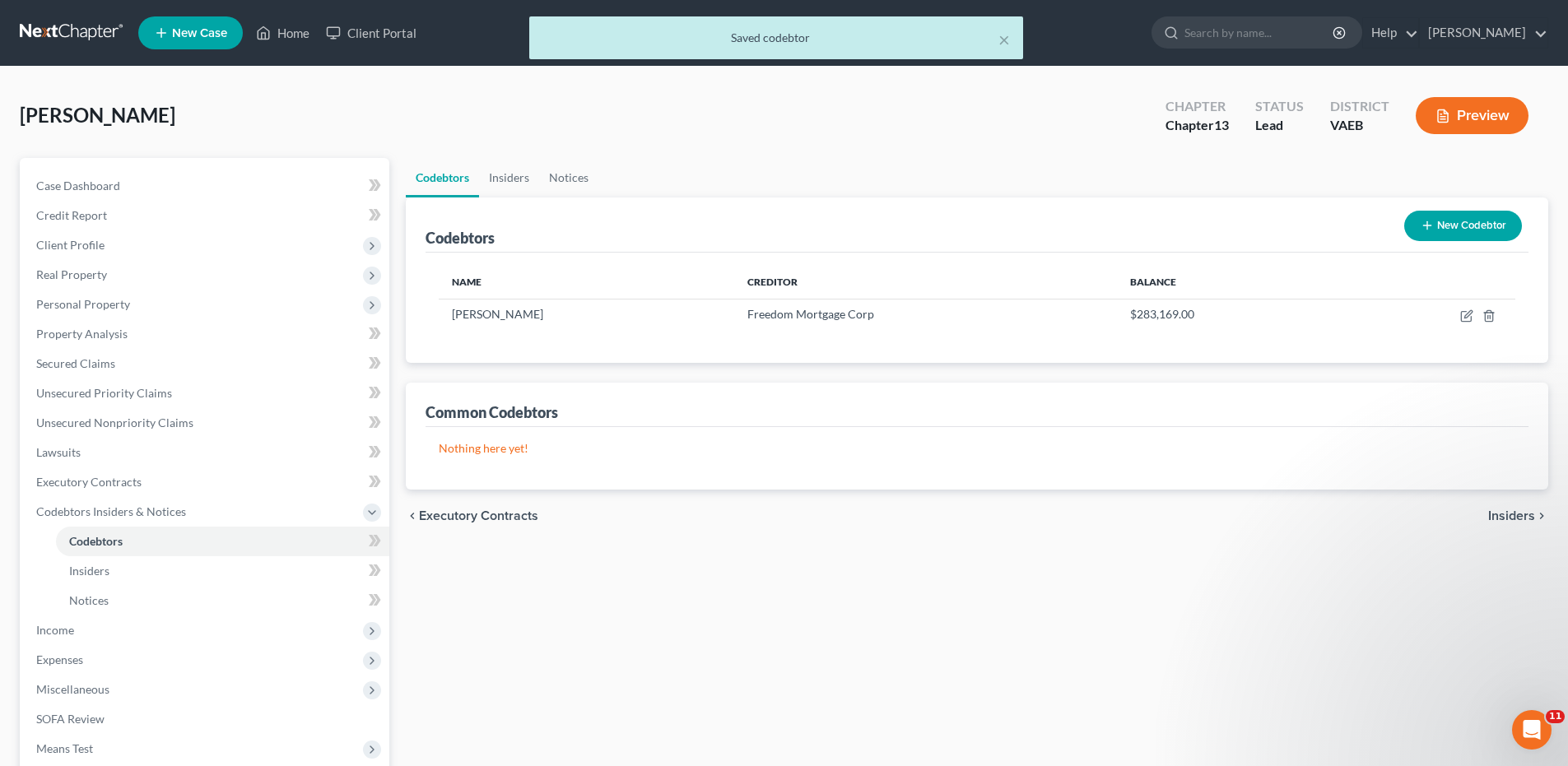
click at [1514, 517] on span "Insiders" at bounding box center [1511, 516] width 47 height 13
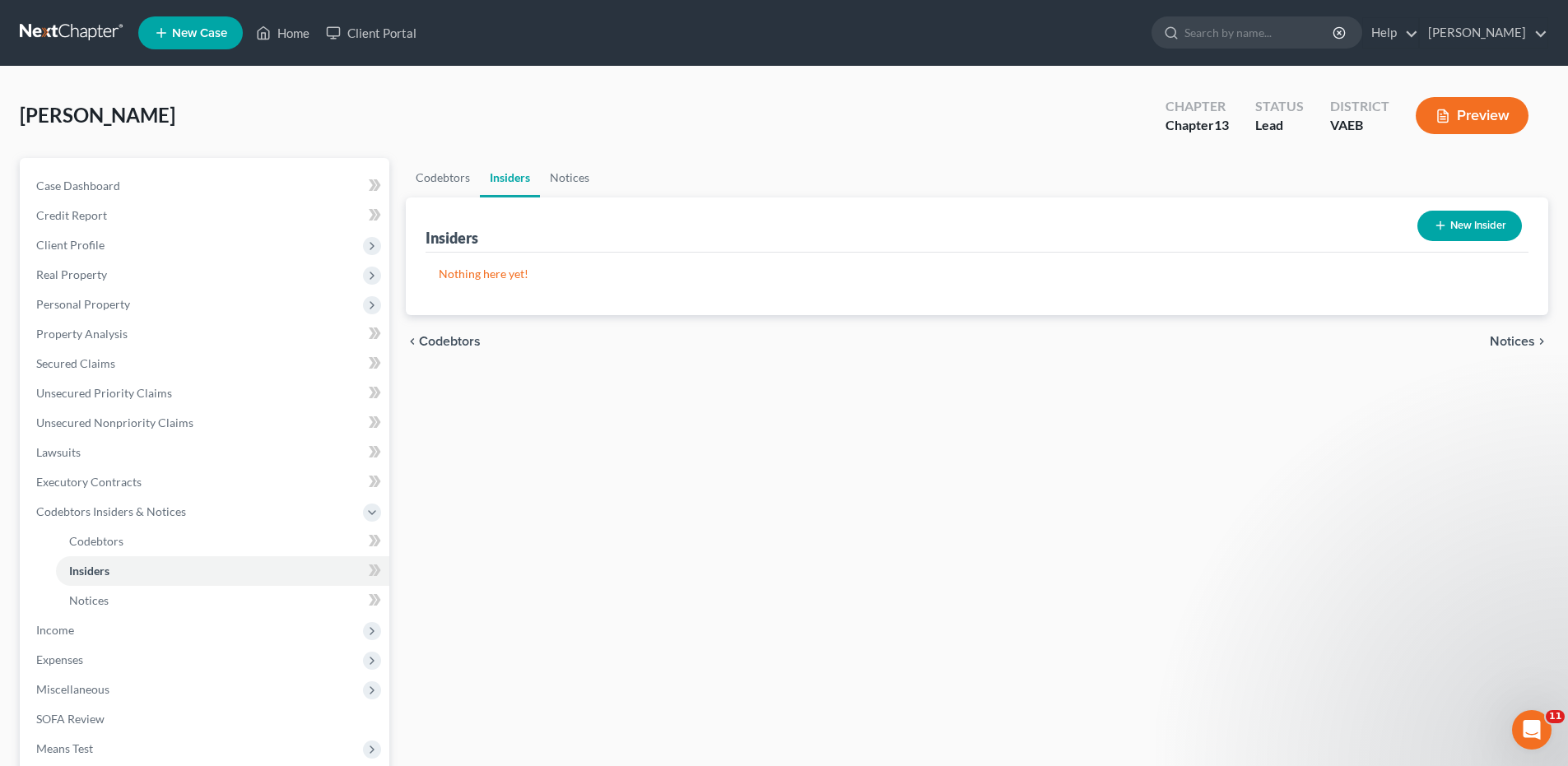
click at [1500, 346] on span "Notices" at bounding box center [1511, 341] width 46 height 13
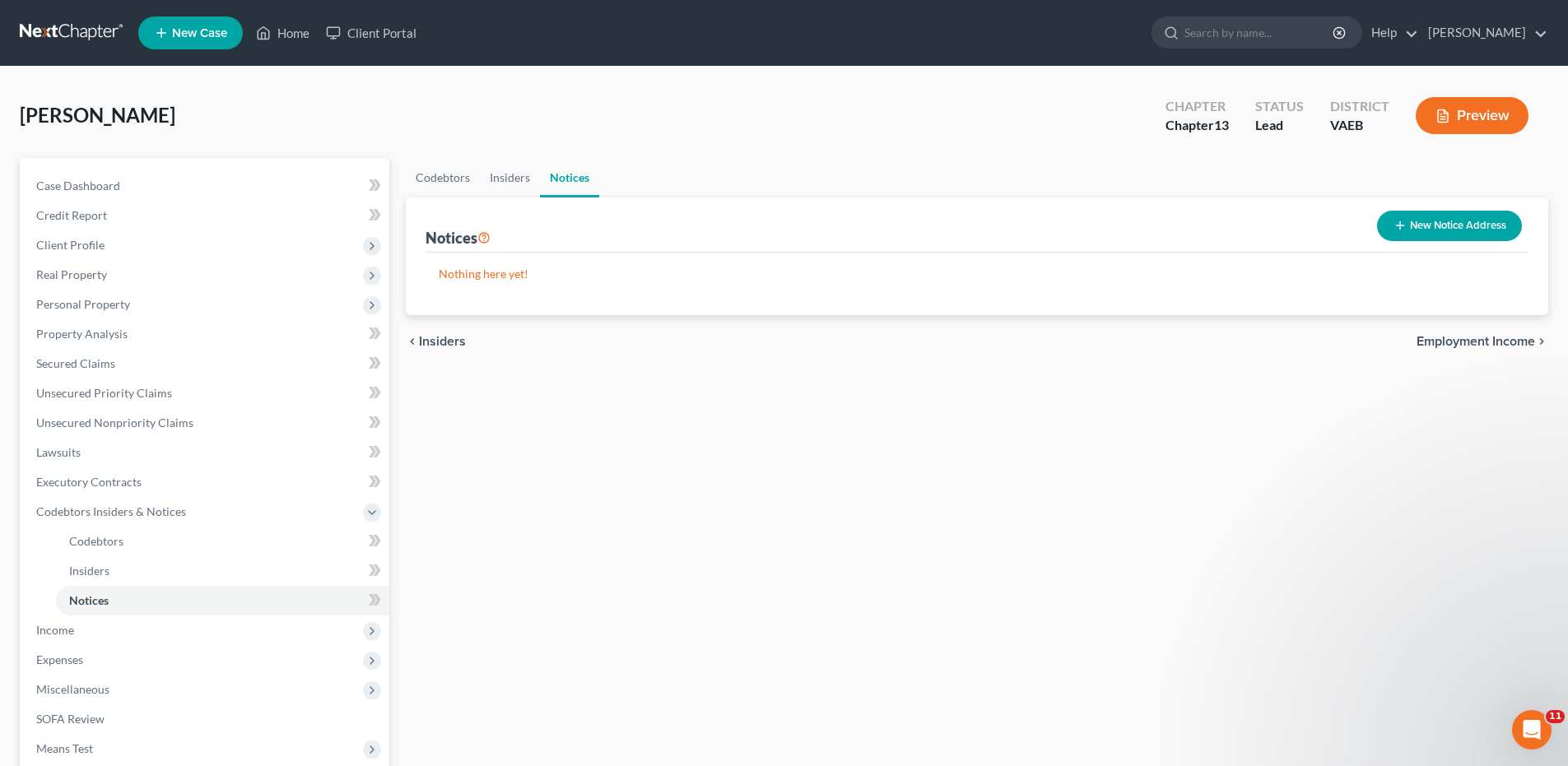
click at [1493, 344] on span "Employment Income" at bounding box center [1475, 341] width 118 height 13
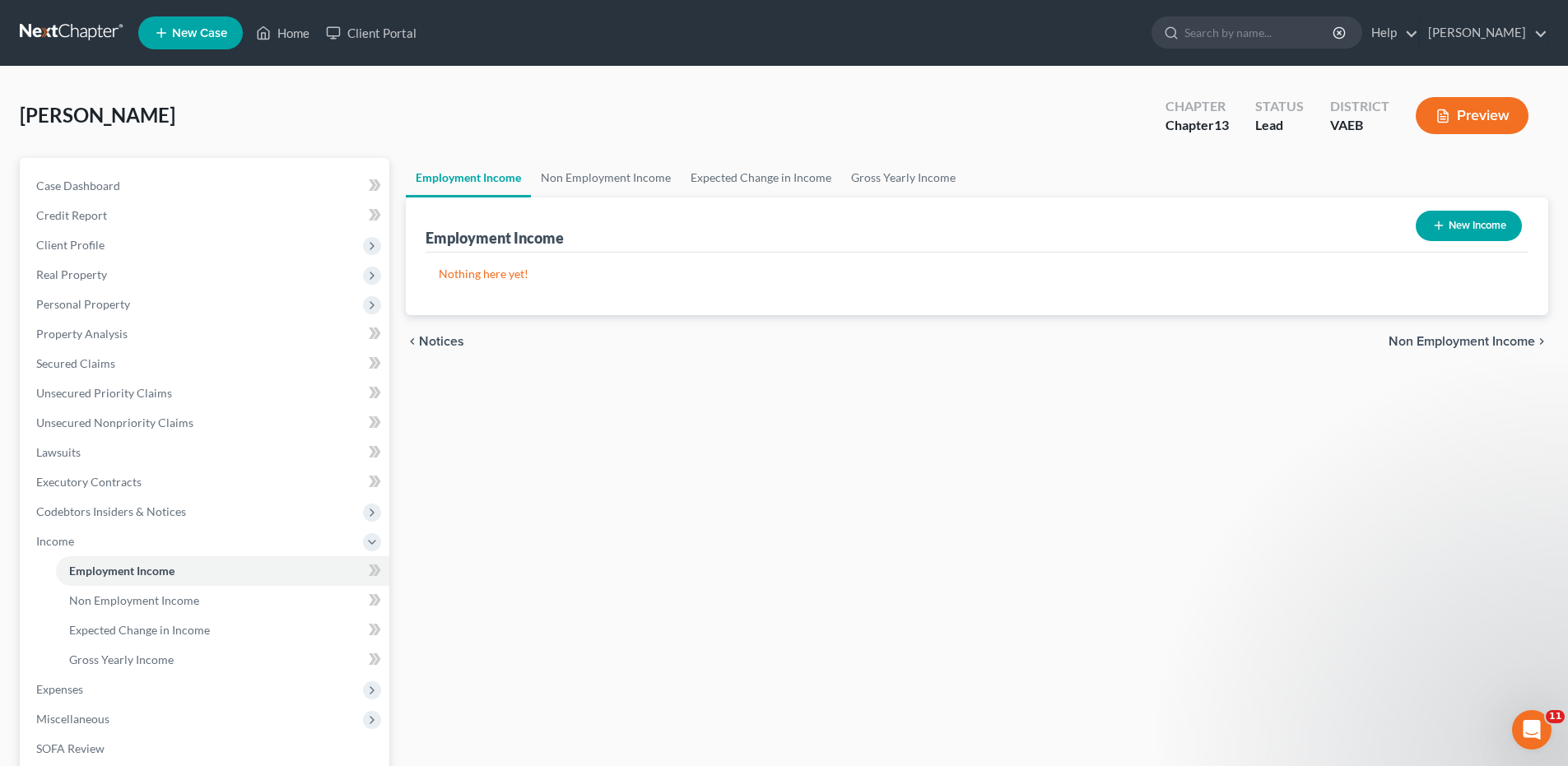
click at [1474, 226] on button "New Income" at bounding box center [1468, 226] width 106 height 31
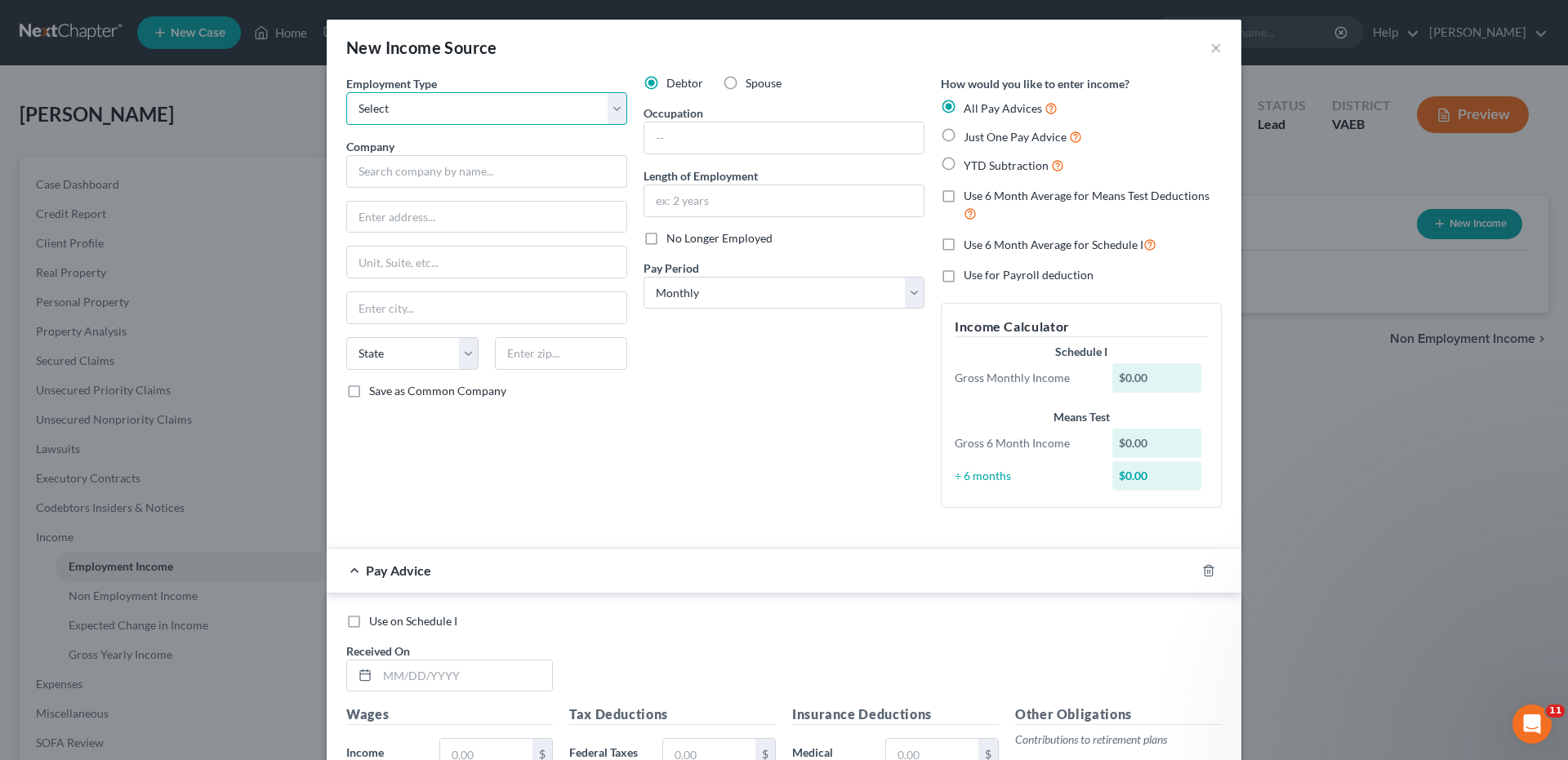
click at [612, 108] on select "Select Full or [DEMOGRAPHIC_DATA] Employment Self Employment" at bounding box center [486, 108] width 281 height 32
click at [346, 92] on select "Select Full or [DEMOGRAPHIC_DATA] Employment Self Employment" at bounding box center [486, 108] width 281 height 32
click at [488, 168] on input "text" at bounding box center [486, 171] width 281 height 32
click at [683, 131] on input "text" at bounding box center [784, 138] width 280 height 31
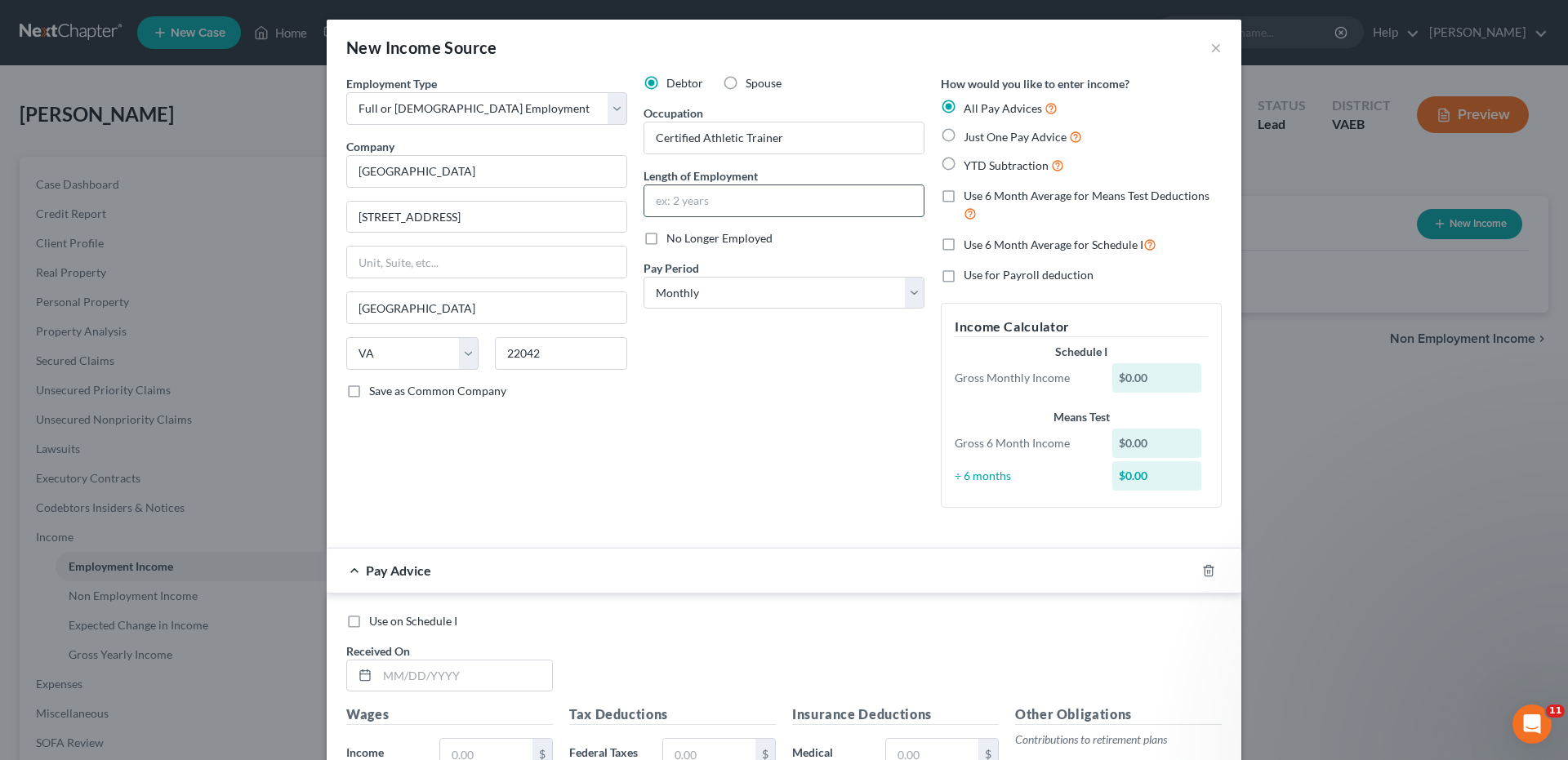
click at [724, 197] on input "text" at bounding box center [784, 201] width 280 height 31
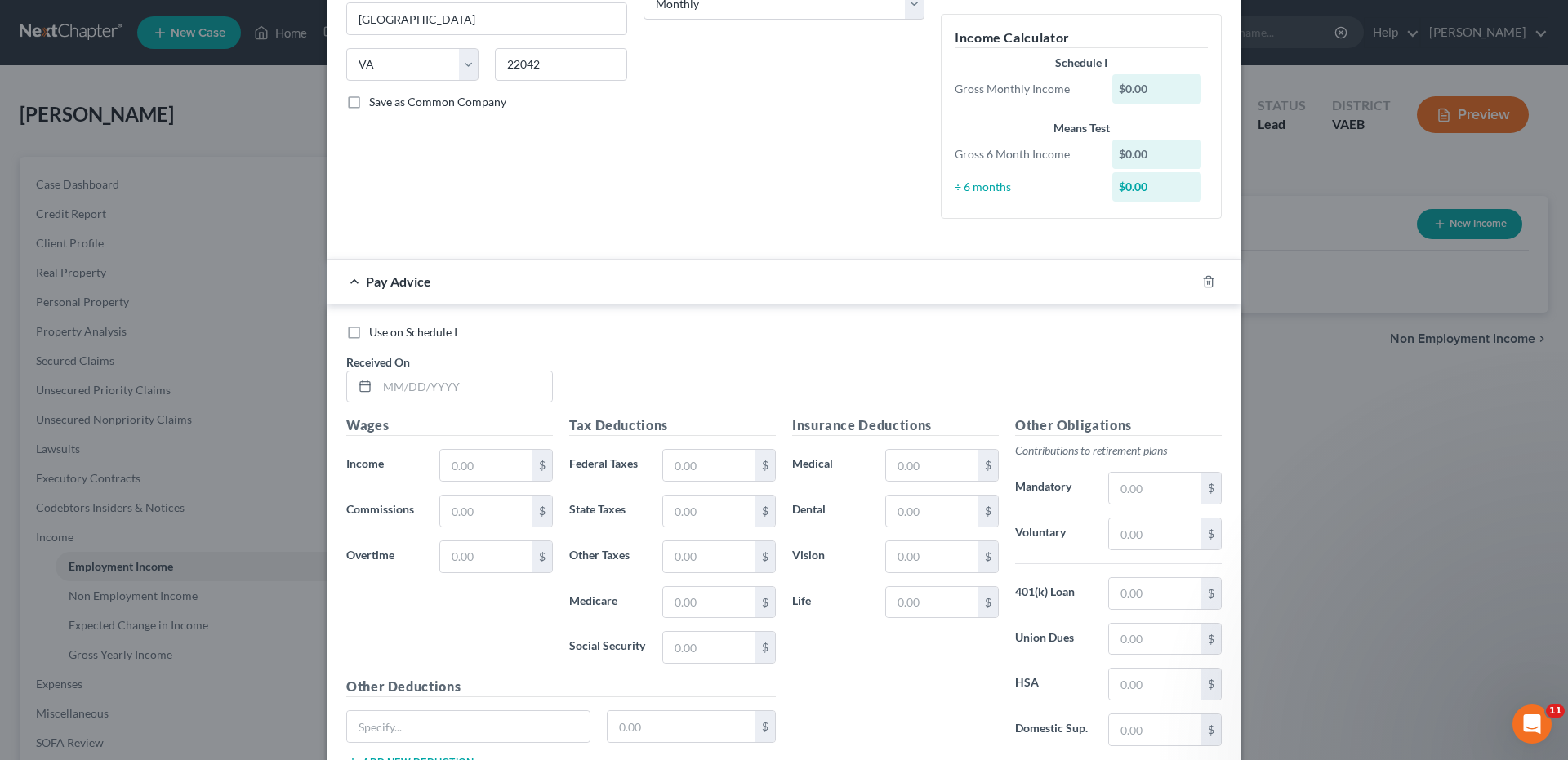
scroll to position [408, 0]
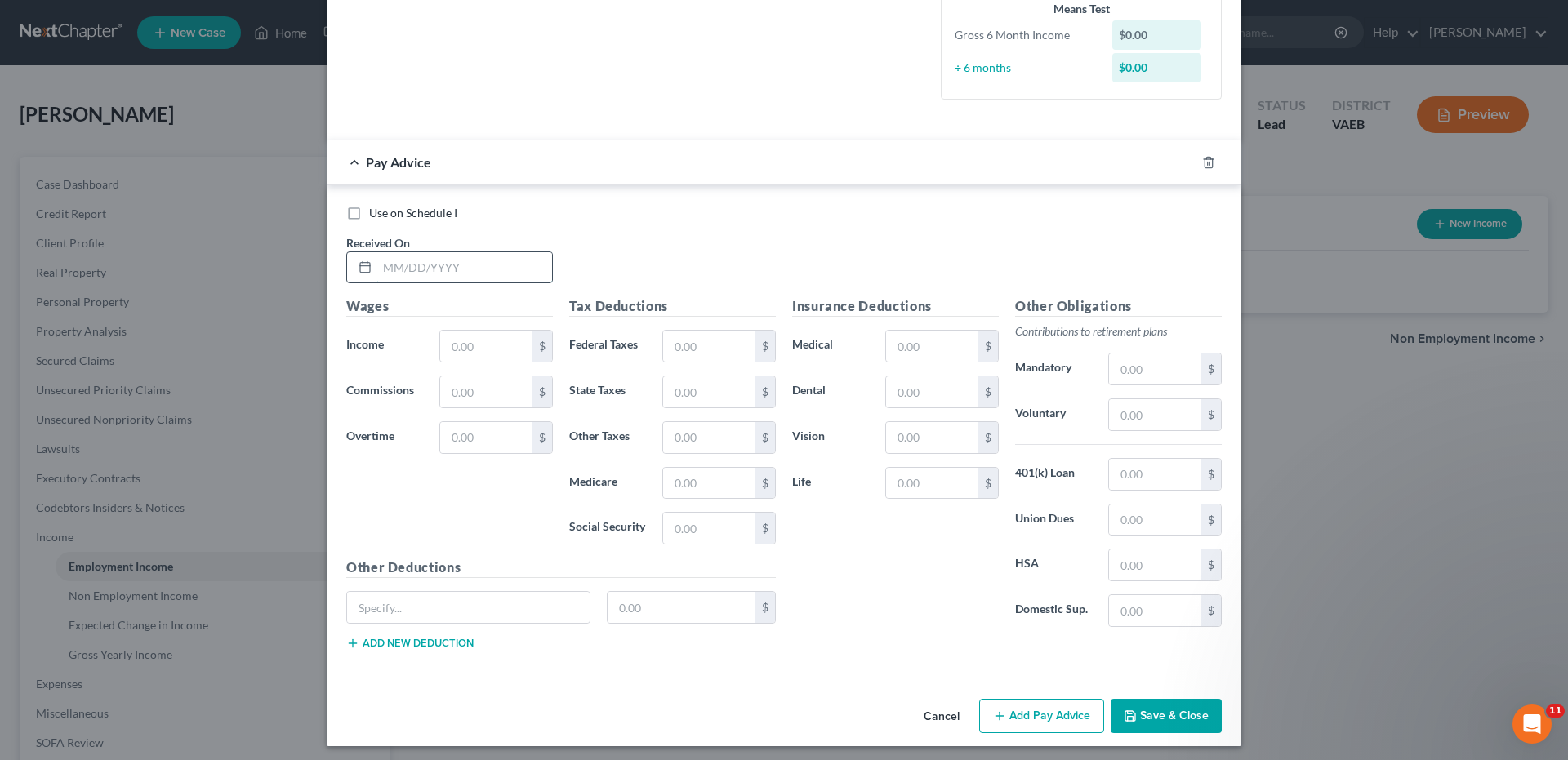
click at [379, 269] on input "text" at bounding box center [464, 267] width 174 height 31
drag, startPoint x: 377, startPoint y: 265, endPoint x: 507, endPoint y: 290, distance: 132.4
click at [508, 290] on div "Use on Schedule I Received On * 08282025" at bounding box center [784, 251] width 892 height 92
click at [690, 338] on input "text" at bounding box center [709, 346] width 92 height 31
click at [697, 386] on input "text" at bounding box center [709, 392] width 92 height 31
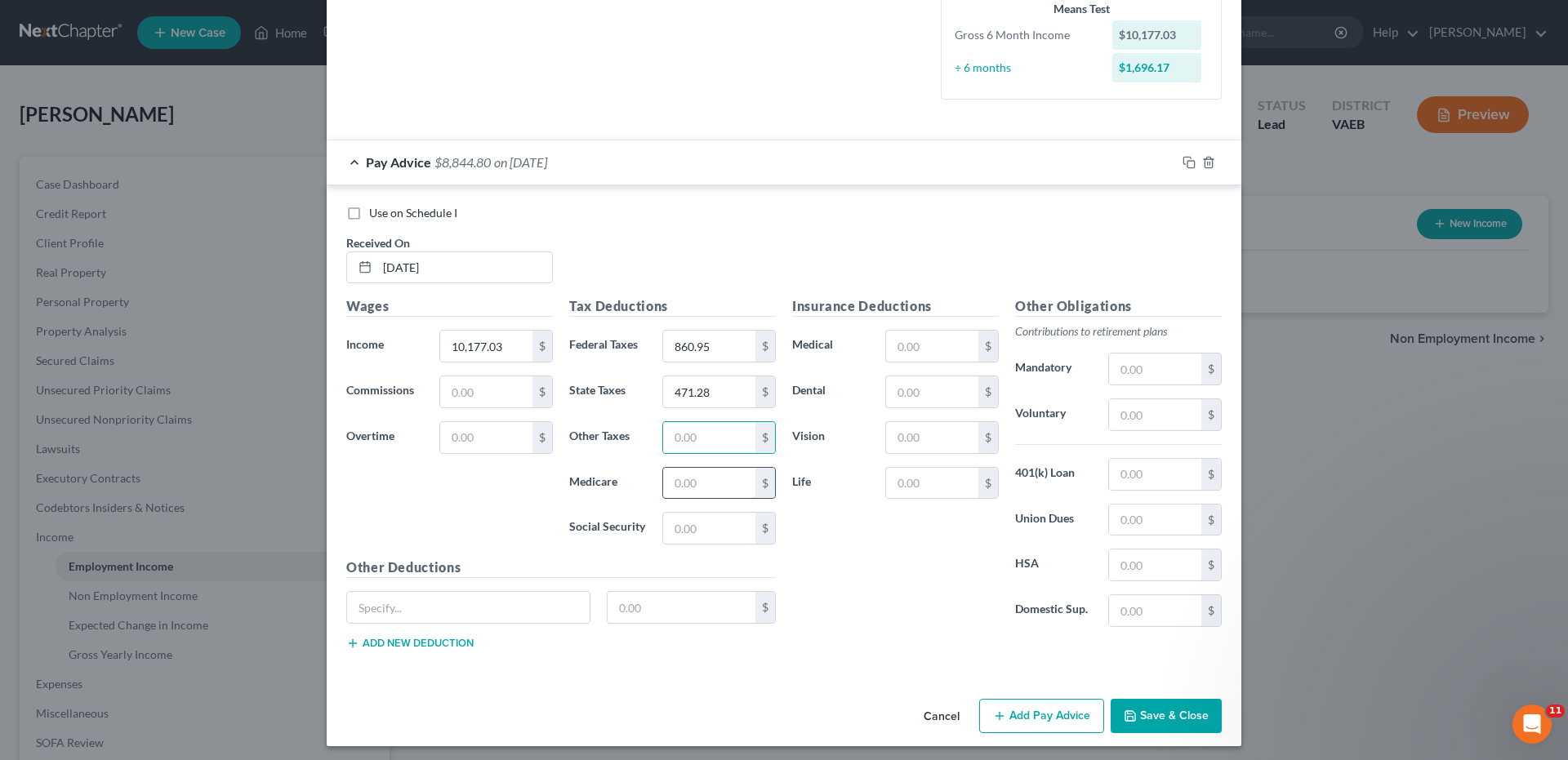
click at [689, 478] on input "text" at bounding box center [709, 483] width 92 height 31
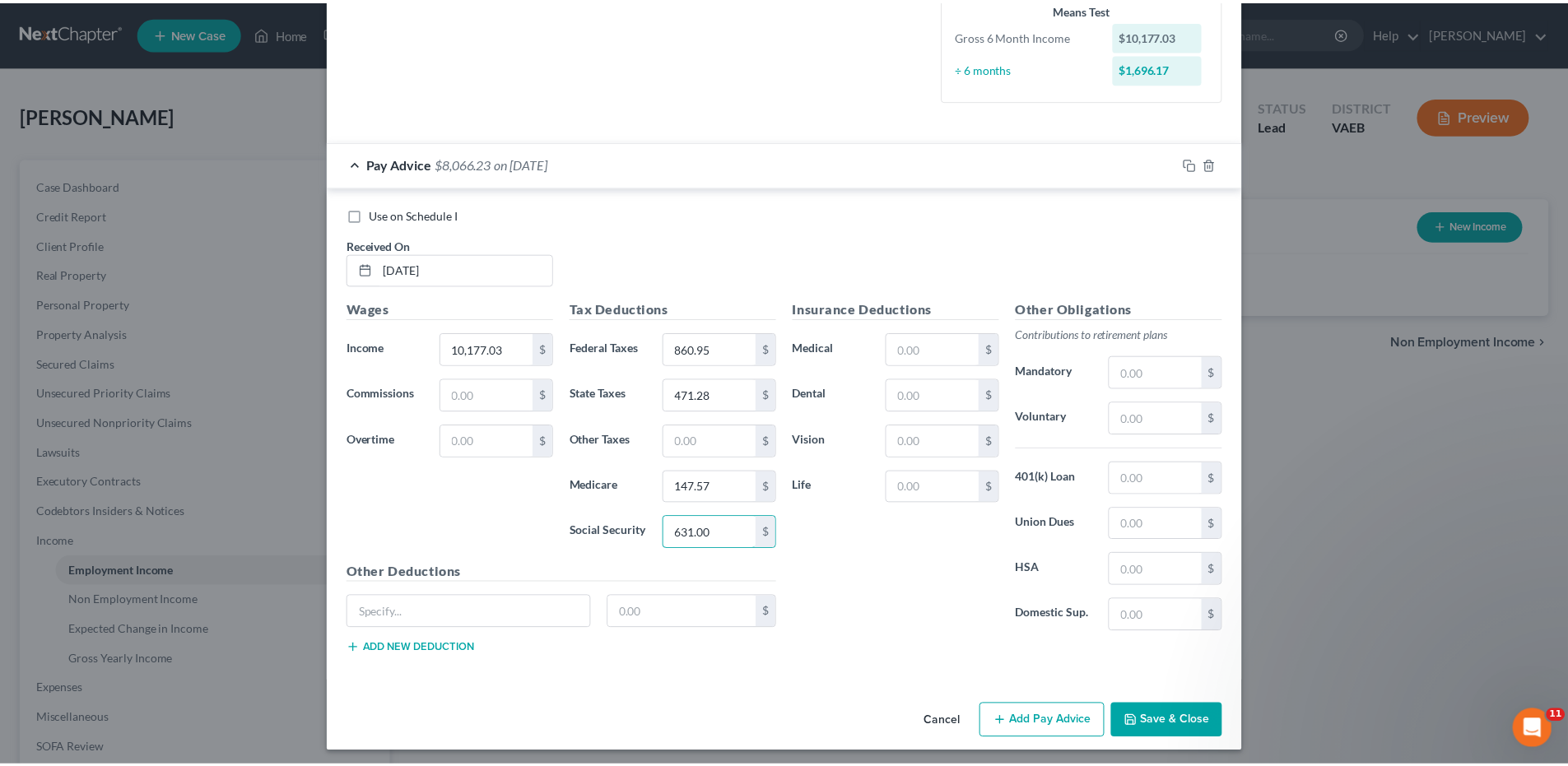
scroll to position [417, 0]
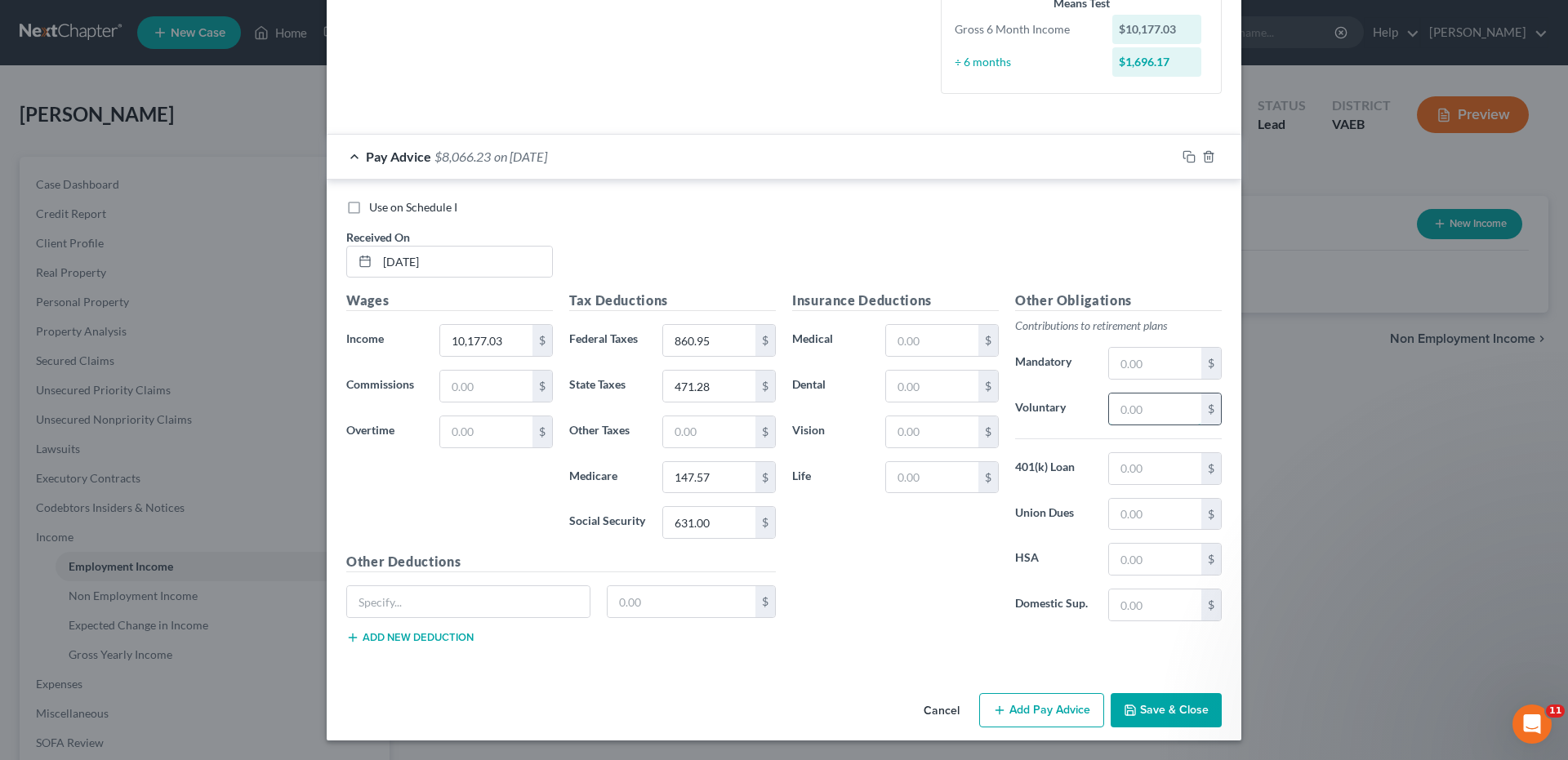
click at [1130, 410] on input "text" at bounding box center [1155, 409] width 92 height 31
click at [889, 478] on input "text" at bounding box center [932, 478] width 92 height 31
drag, startPoint x: 1329, startPoint y: 493, endPoint x: 1329, endPoint y: 484, distance: 9.0
click at [1329, 493] on div "New Income Source × Employment Type * Select Full or [DEMOGRAPHIC_DATA] Employm…" at bounding box center [784, 380] width 1568 height 760
drag, startPoint x: 909, startPoint y: 476, endPoint x: 952, endPoint y: 433, distance: 60.8
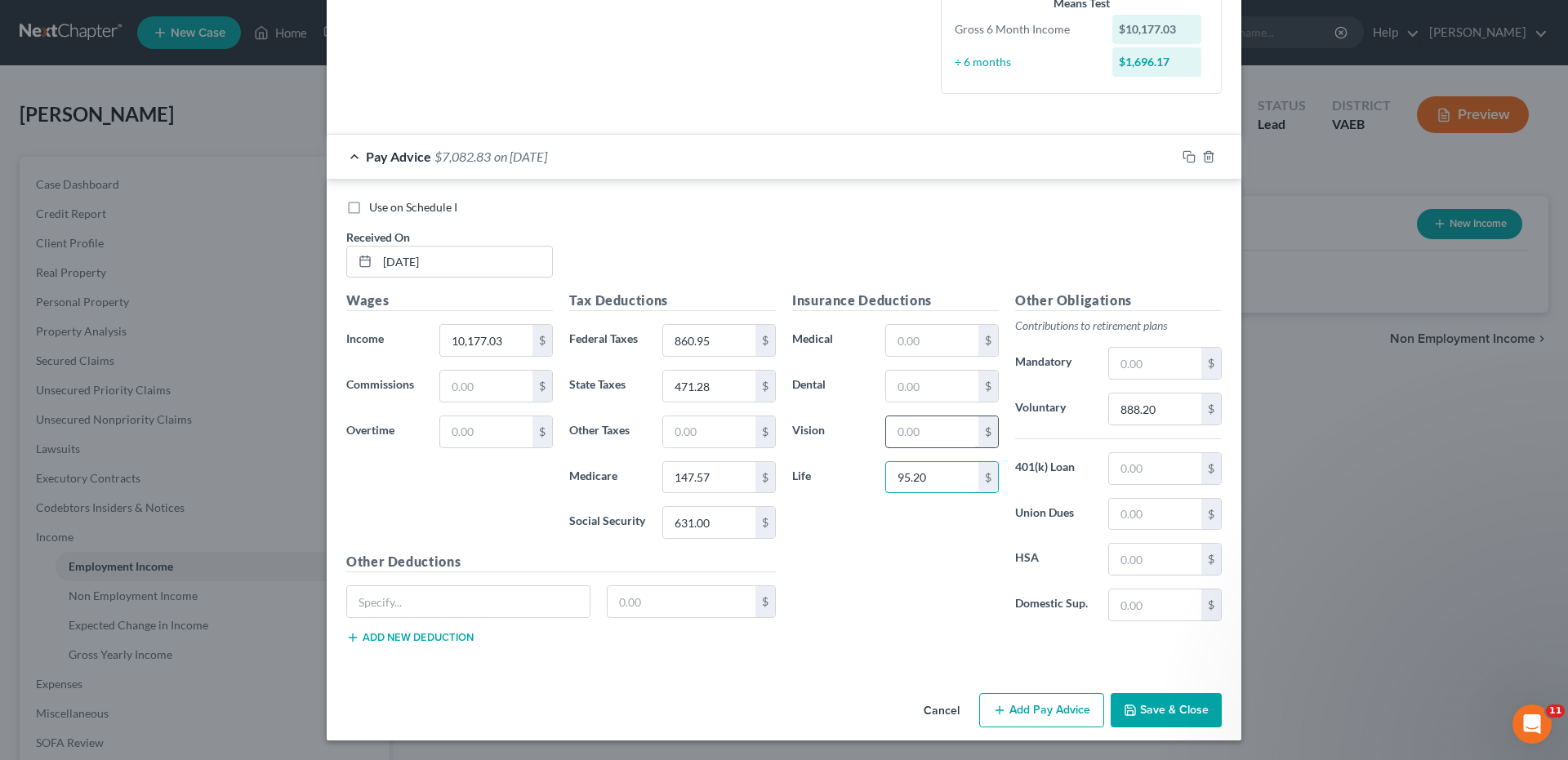
click at [940, 449] on div "Insurance Deductions Medical $ Dental $ Vision $ Life 95.20 $" at bounding box center [895, 462] width 223 height 343
click at [1177, 707] on button "Save & Close" at bounding box center [1166, 709] width 111 height 34
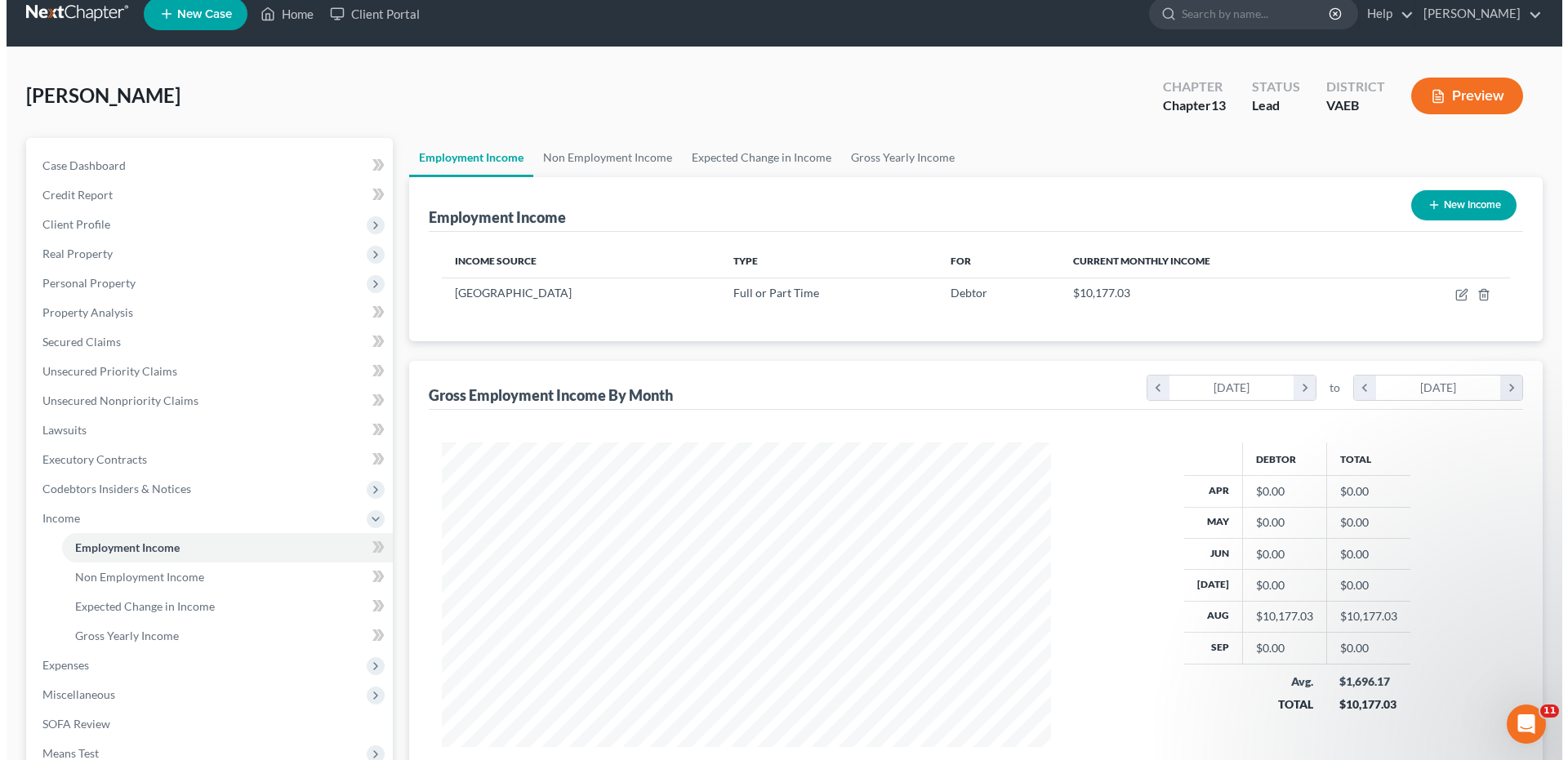
scroll to position [10, 0]
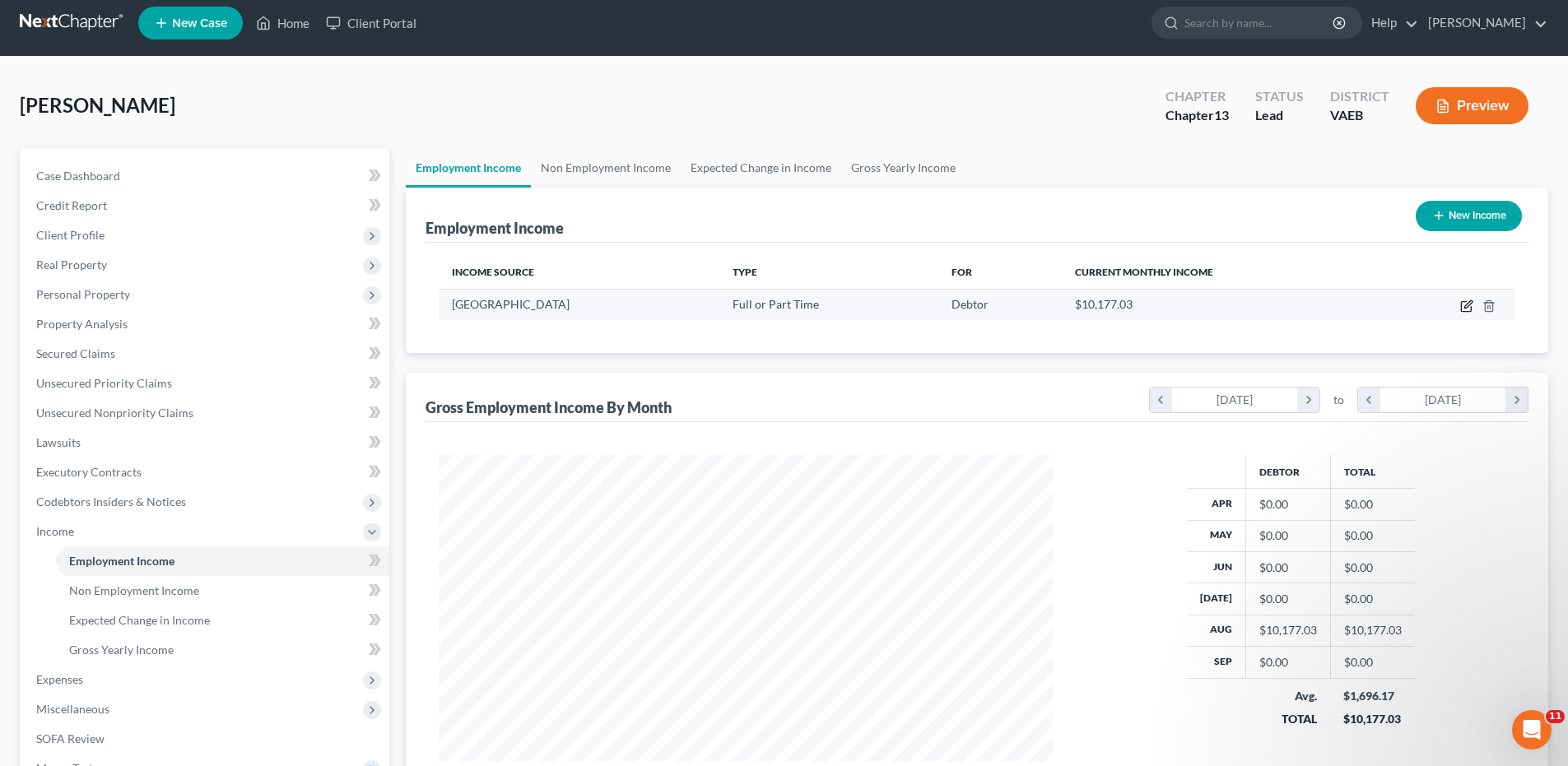
click at [1469, 305] on icon "button" at bounding box center [1468, 304] width 7 height 7
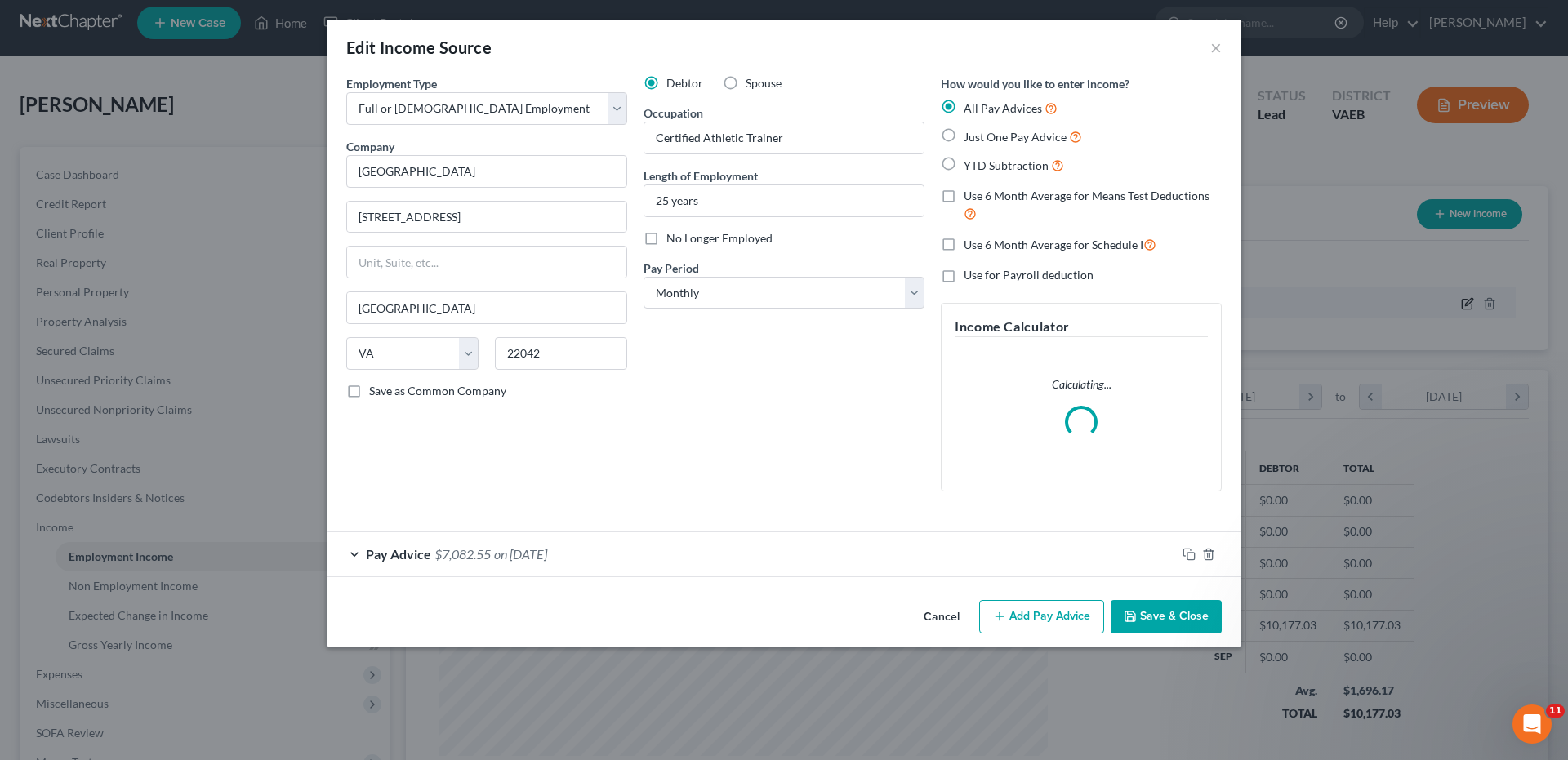
scroll to position [307, 648]
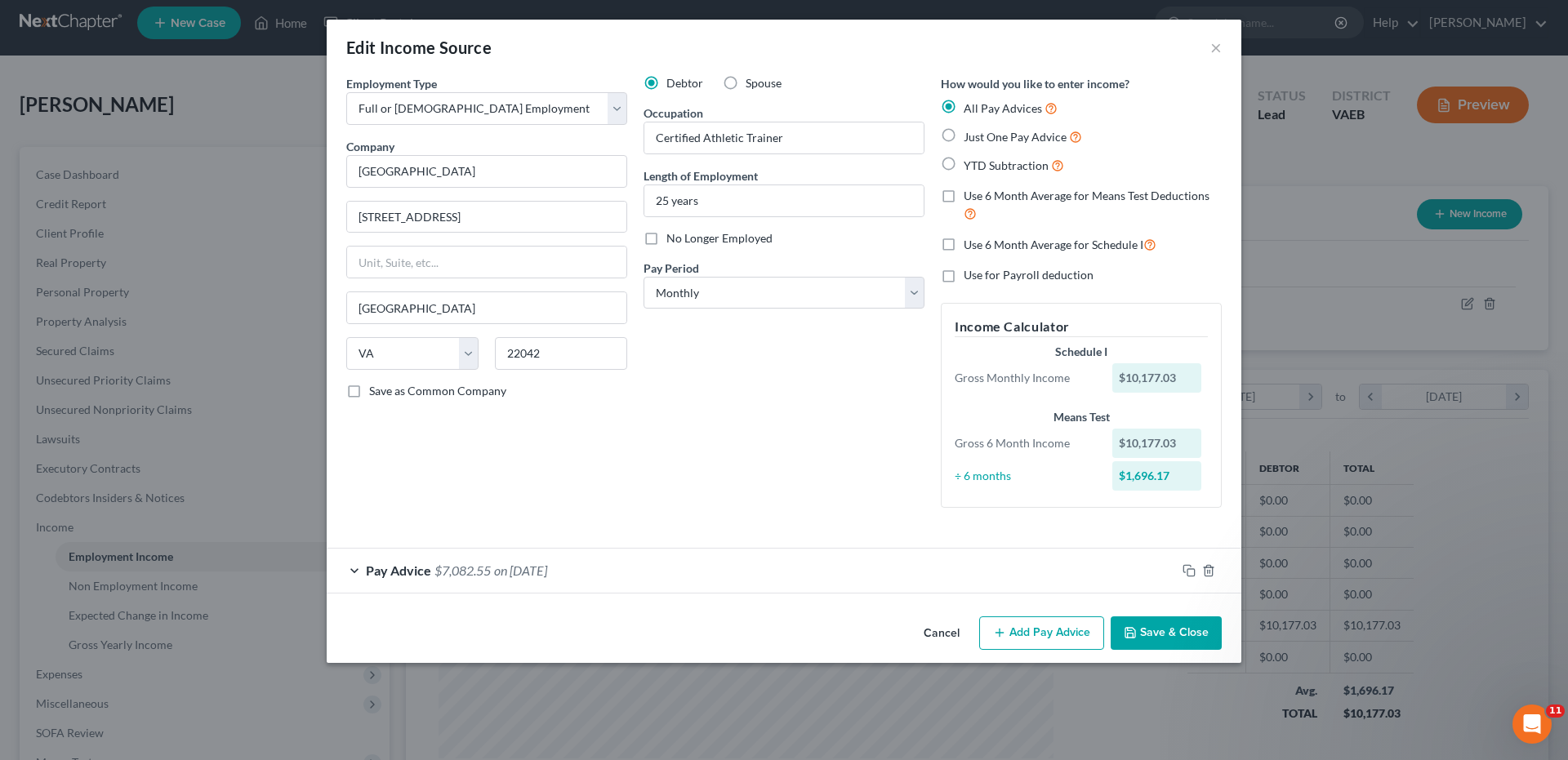
click at [356, 570] on div "Pay Advice $7,082.55 on [DATE]" at bounding box center [751, 570] width 849 height 43
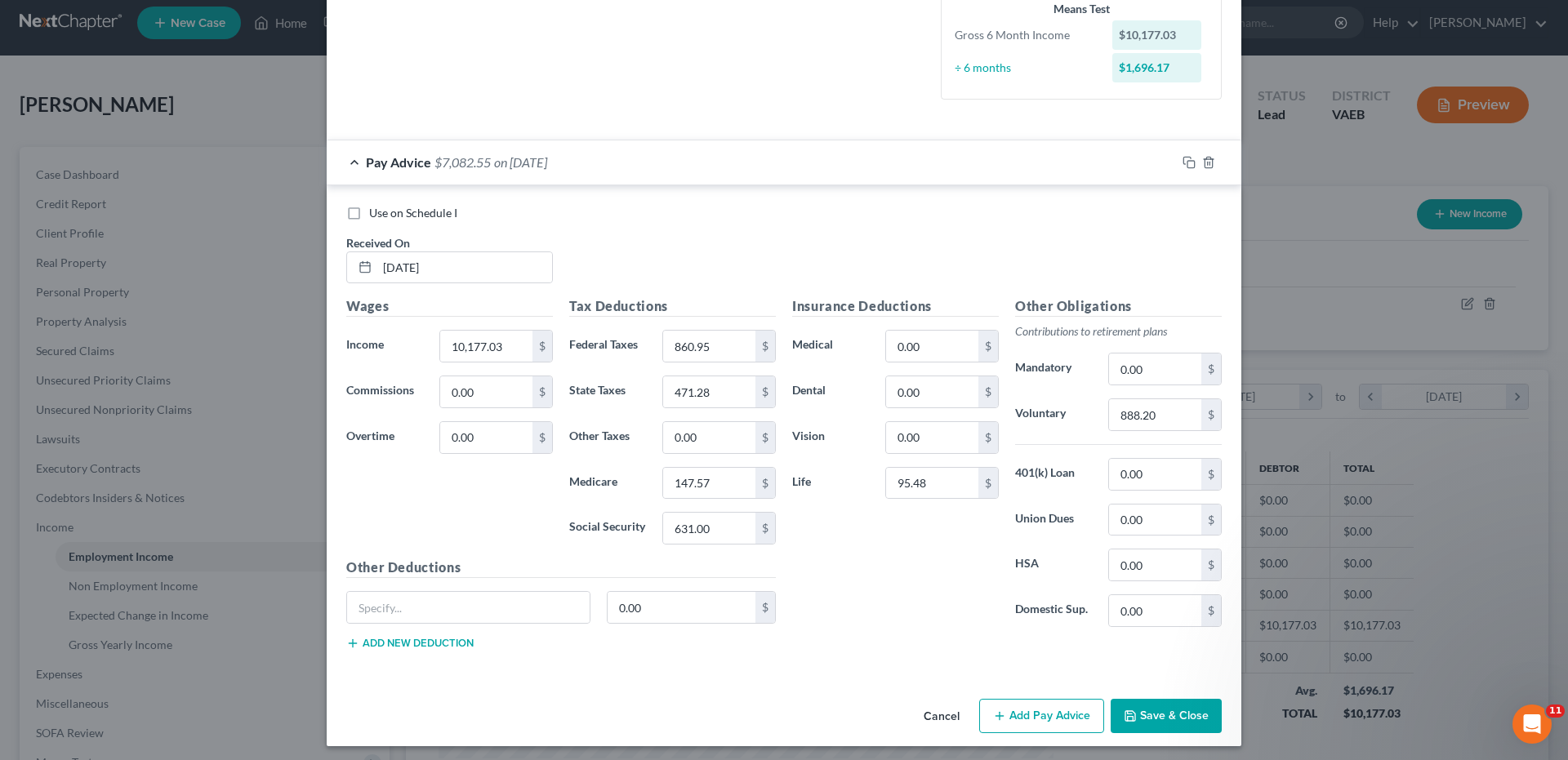
scroll to position [414, 0]
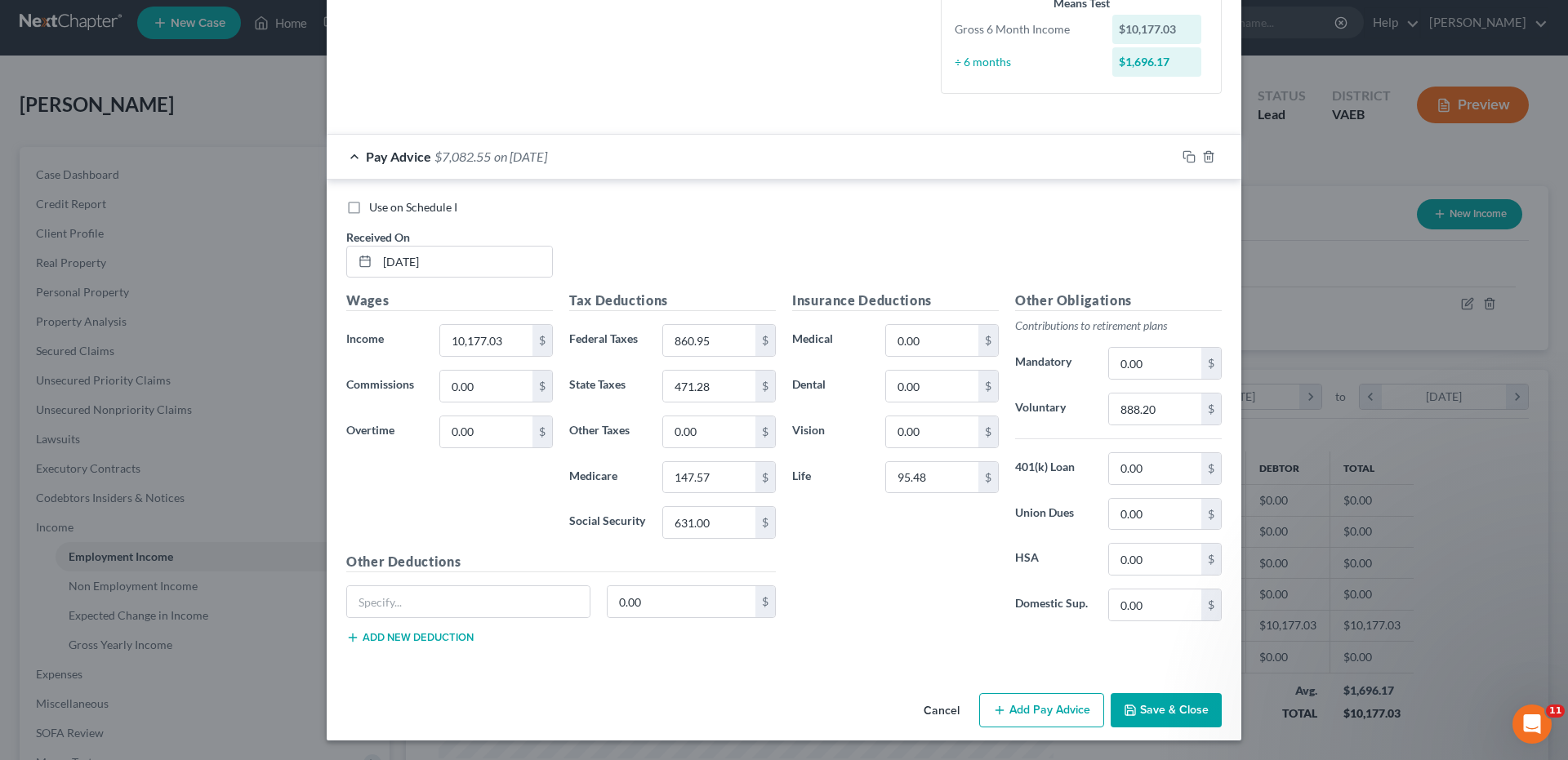
click at [1058, 705] on button "Add Pay Advice" at bounding box center [1041, 709] width 125 height 34
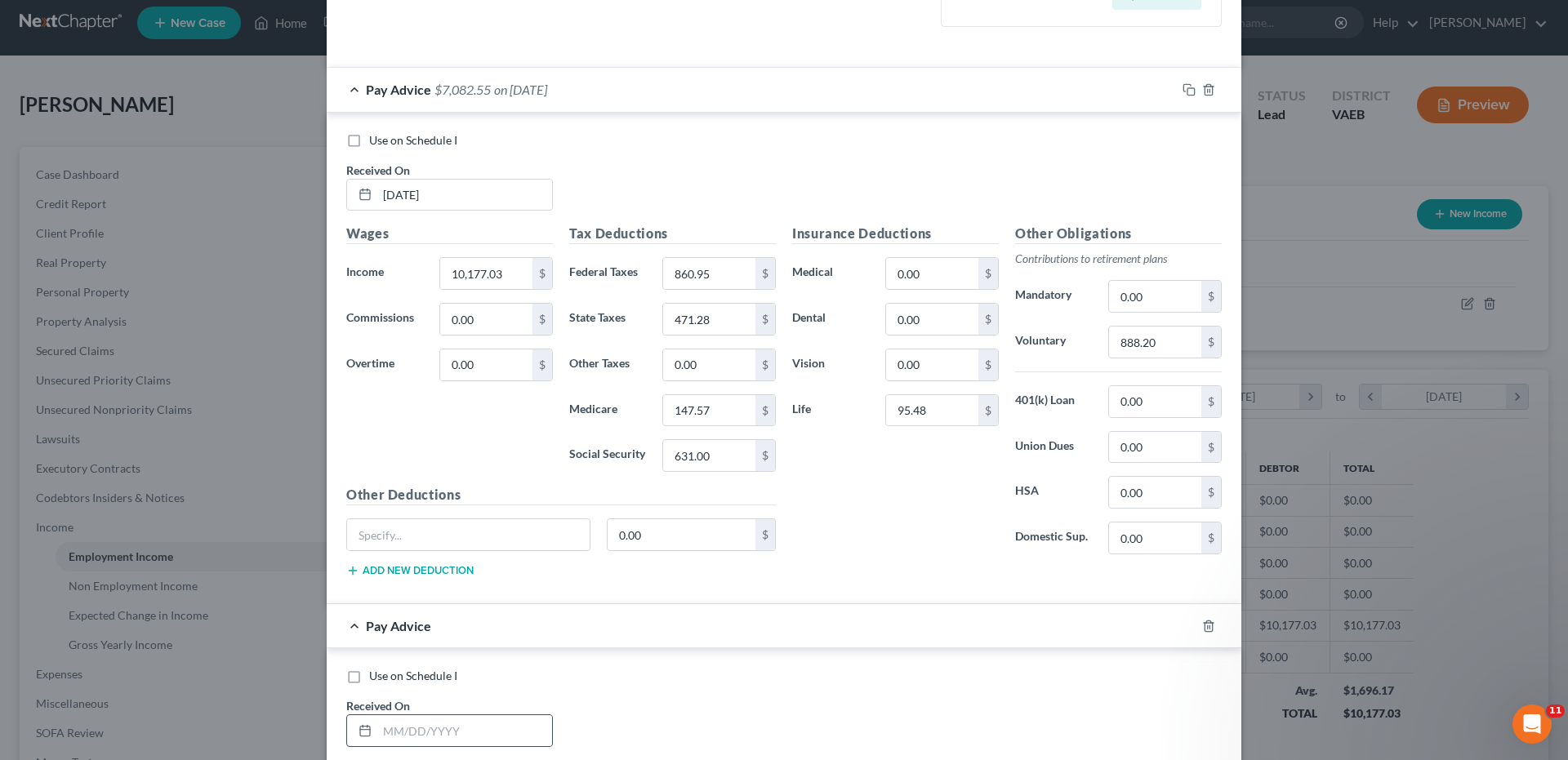
scroll to position [577, 0]
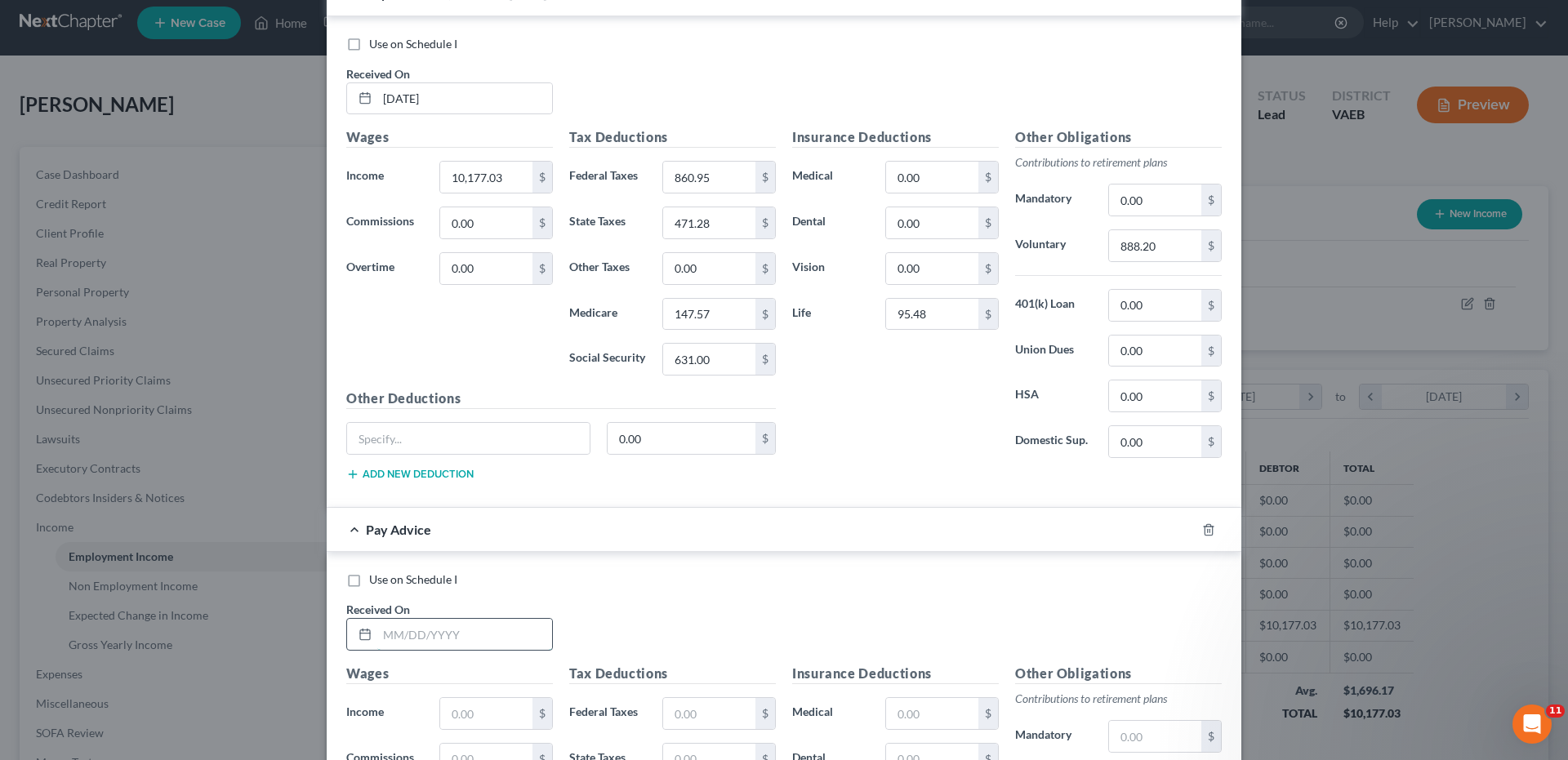
click at [379, 642] on input "text" at bounding box center [464, 635] width 174 height 31
click at [393, 634] on input "09302025" at bounding box center [464, 635] width 174 height 31
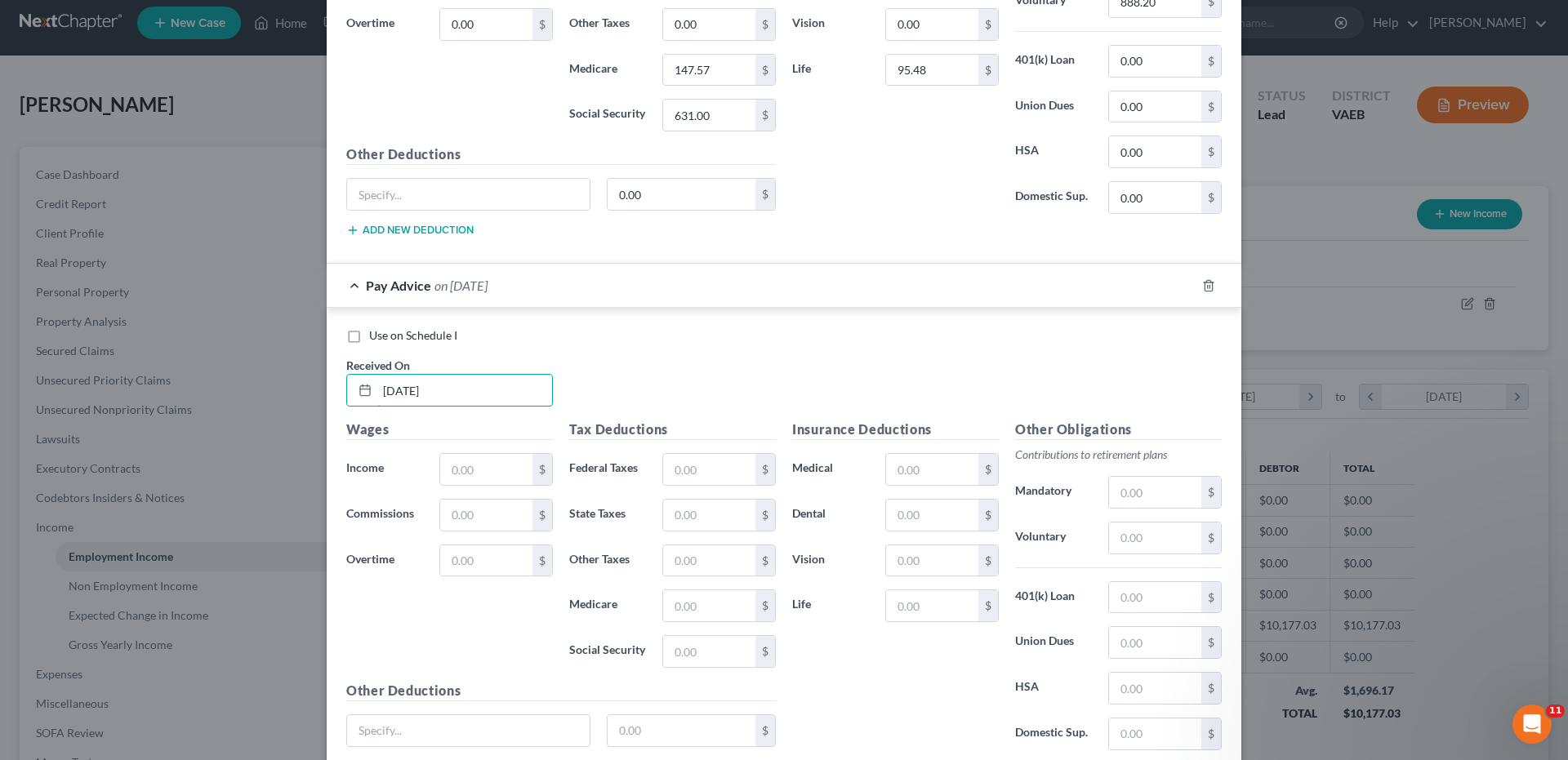
scroll to position [822, 0]
click at [504, 470] on input "text" at bounding box center [486, 469] width 92 height 31
click at [672, 469] on input "text" at bounding box center [709, 469] width 92 height 31
click at [685, 602] on input "text" at bounding box center [709, 605] width 92 height 31
click at [904, 520] on input "text" at bounding box center [932, 515] width 92 height 31
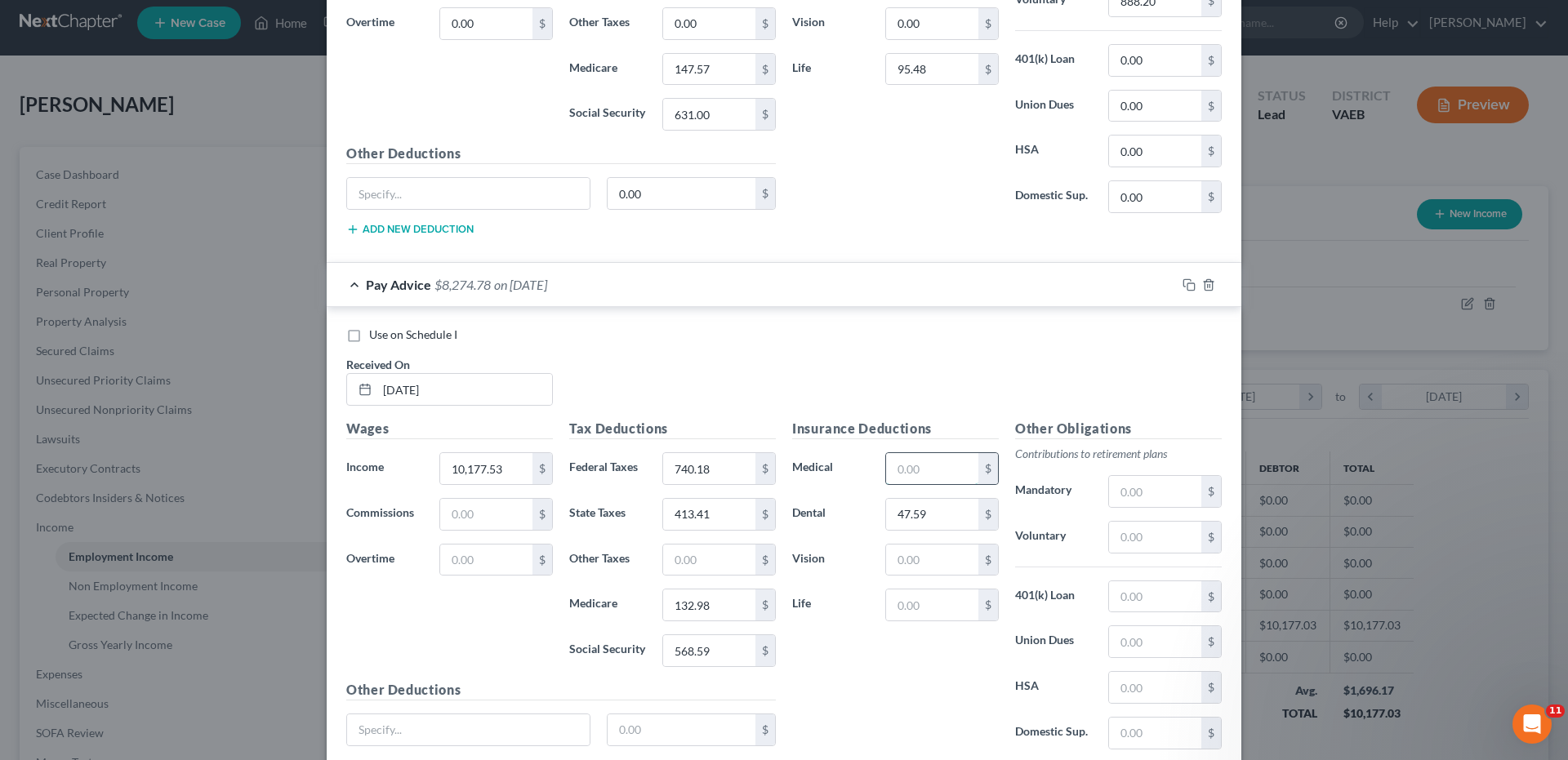
click at [888, 471] on input "text" at bounding box center [932, 469] width 92 height 31
click at [1149, 536] on input "text" at bounding box center [1155, 537] width 92 height 31
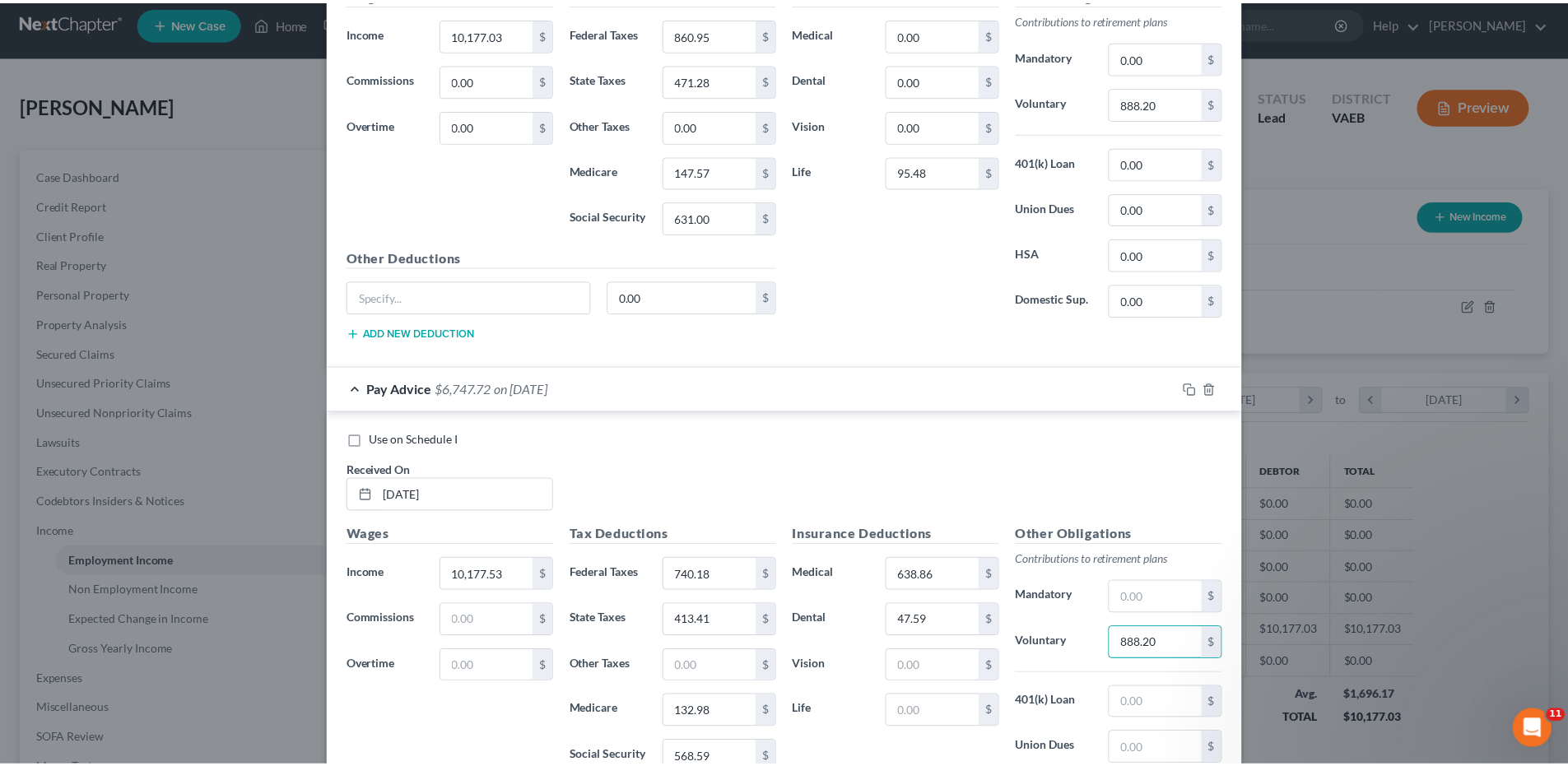
scroll to position [957, 0]
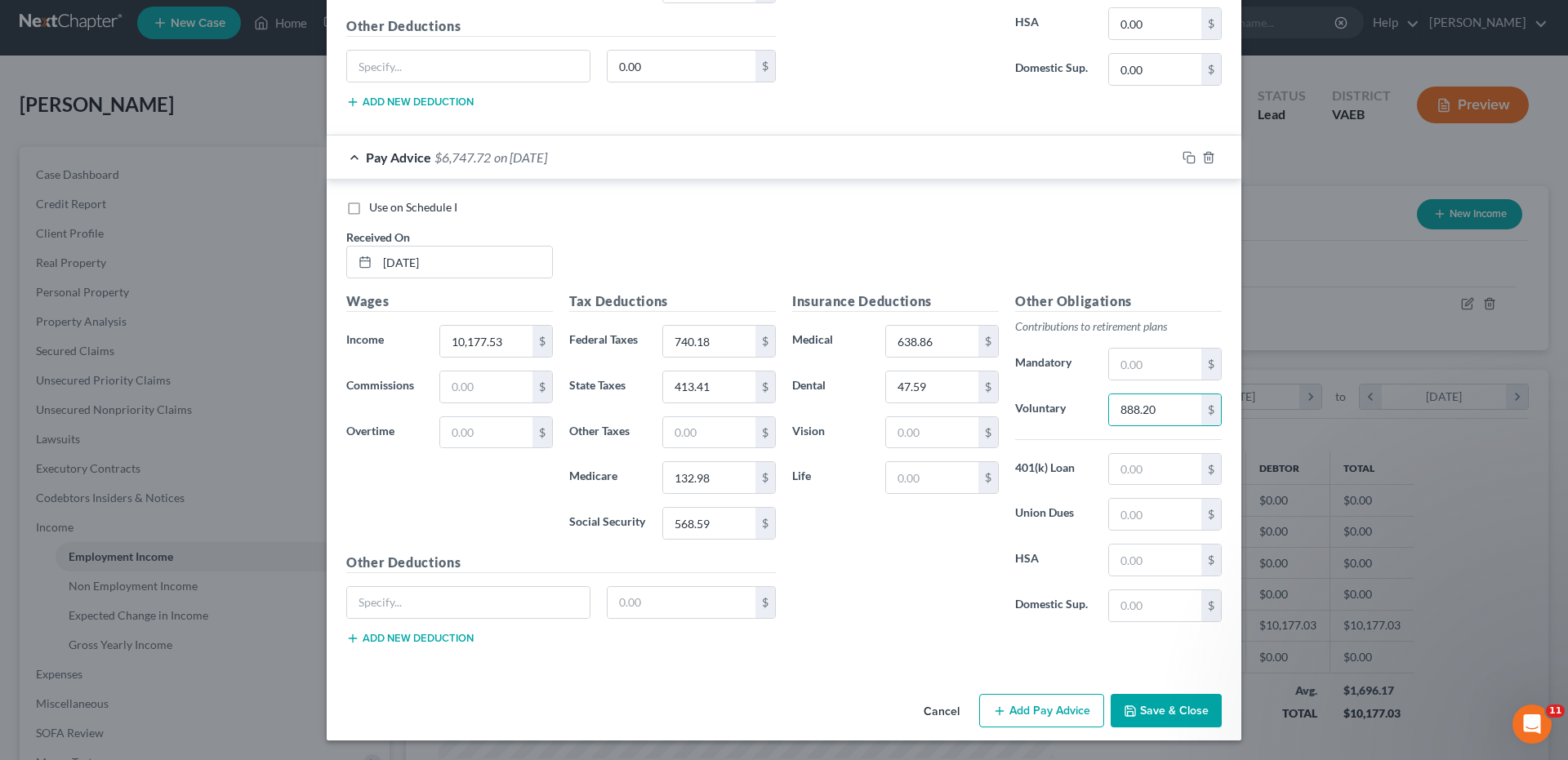
click at [1178, 704] on button "Save & Close" at bounding box center [1166, 710] width 111 height 34
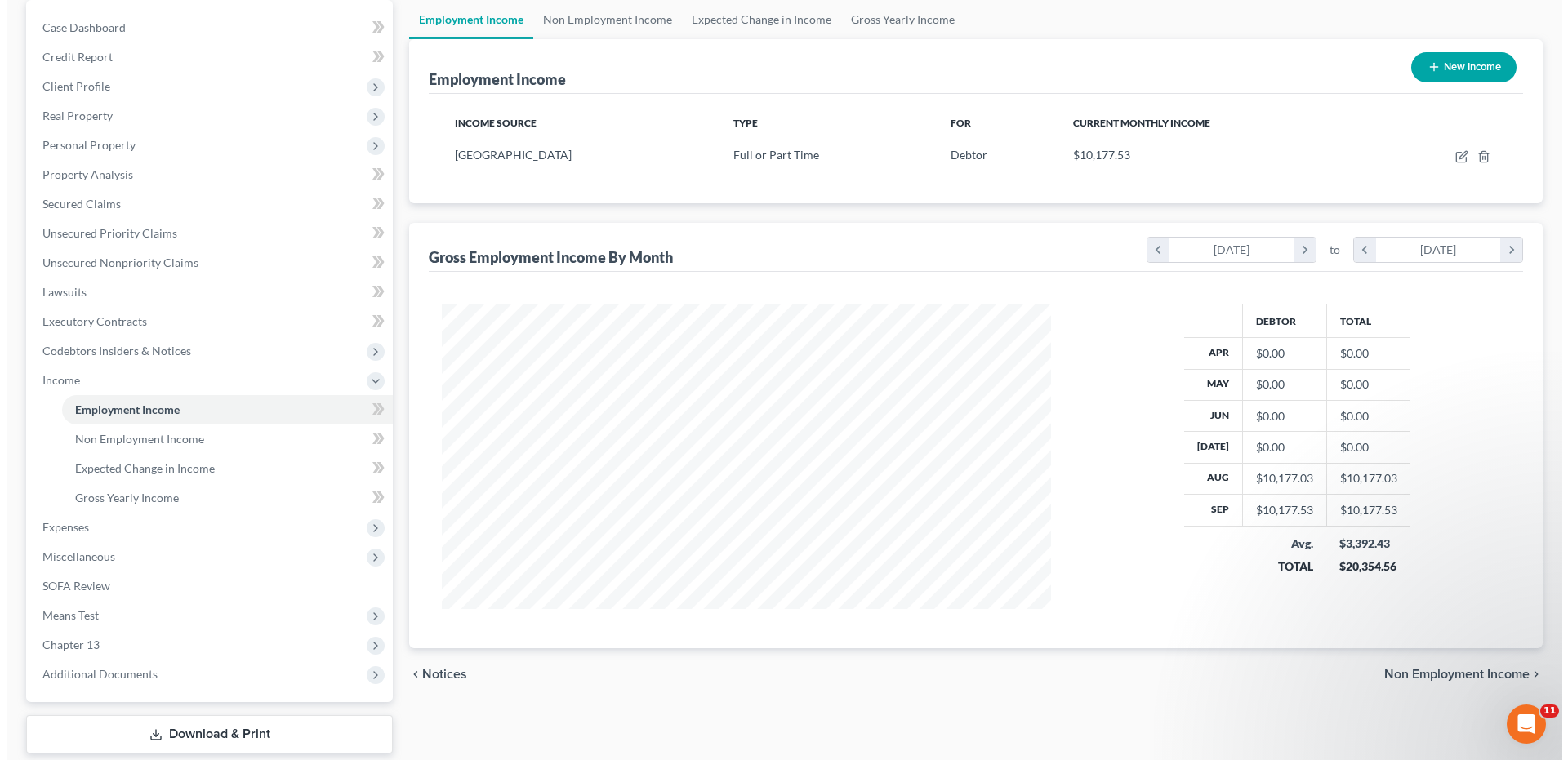
scroll to position [0, 0]
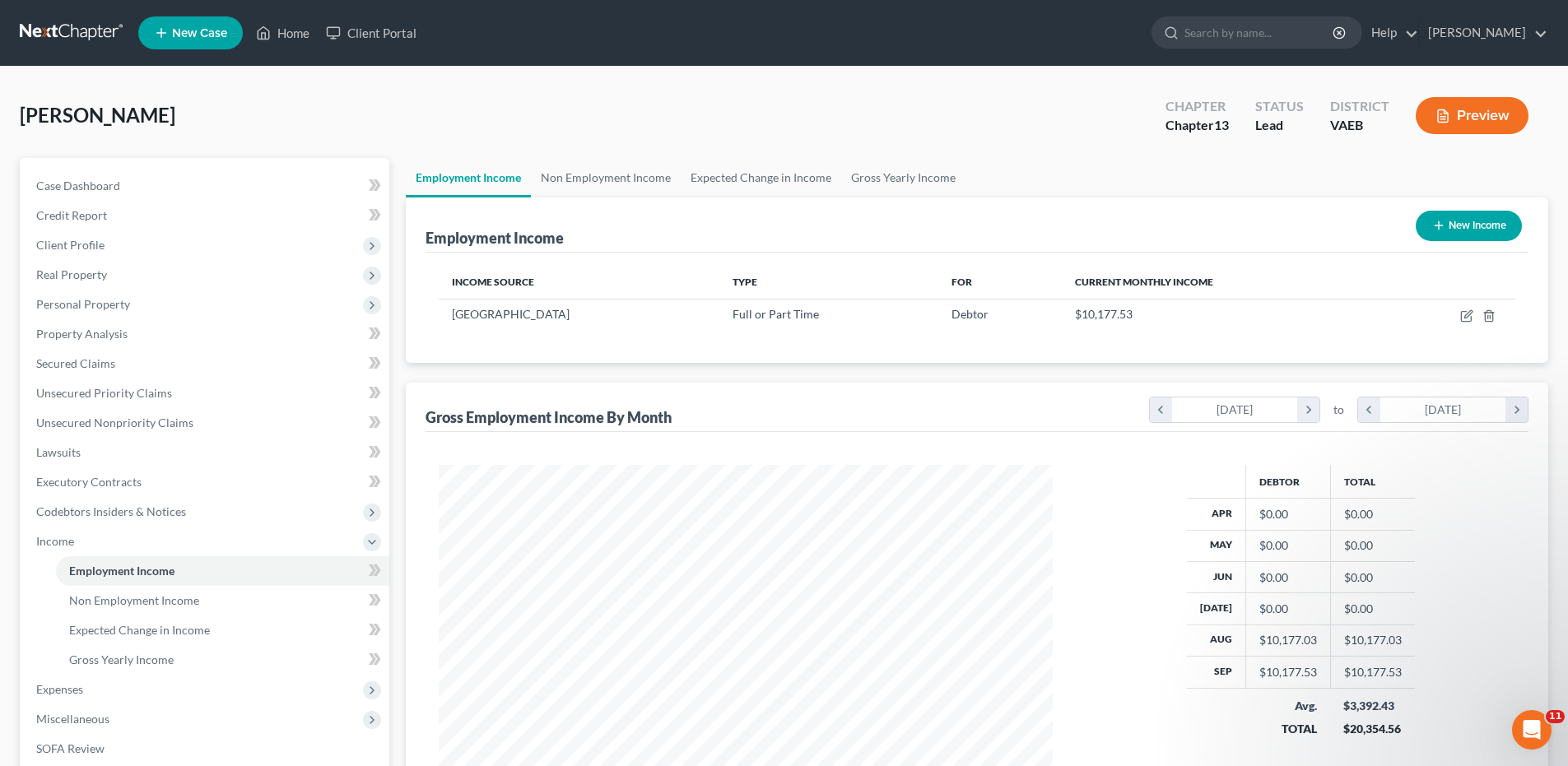
click at [1473, 223] on button "New Income" at bounding box center [1468, 226] width 106 height 31
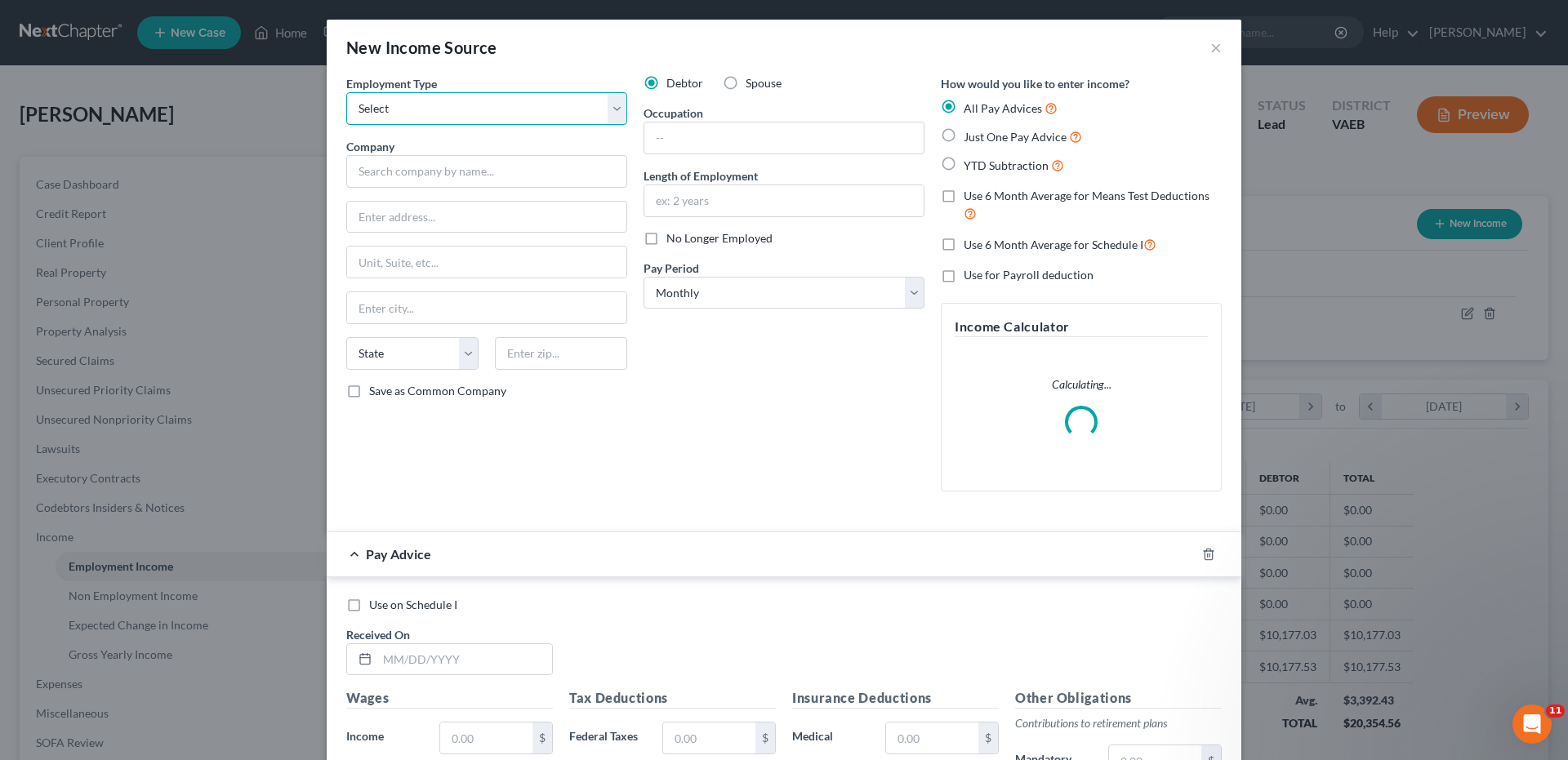
drag, startPoint x: 611, startPoint y: 110, endPoint x: 563, endPoint y: 104, distance: 48.4
click at [611, 110] on select "Select Full or [DEMOGRAPHIC_DATA] Employment Self Employment" at bounding box center [486, 108] width 281 height 32
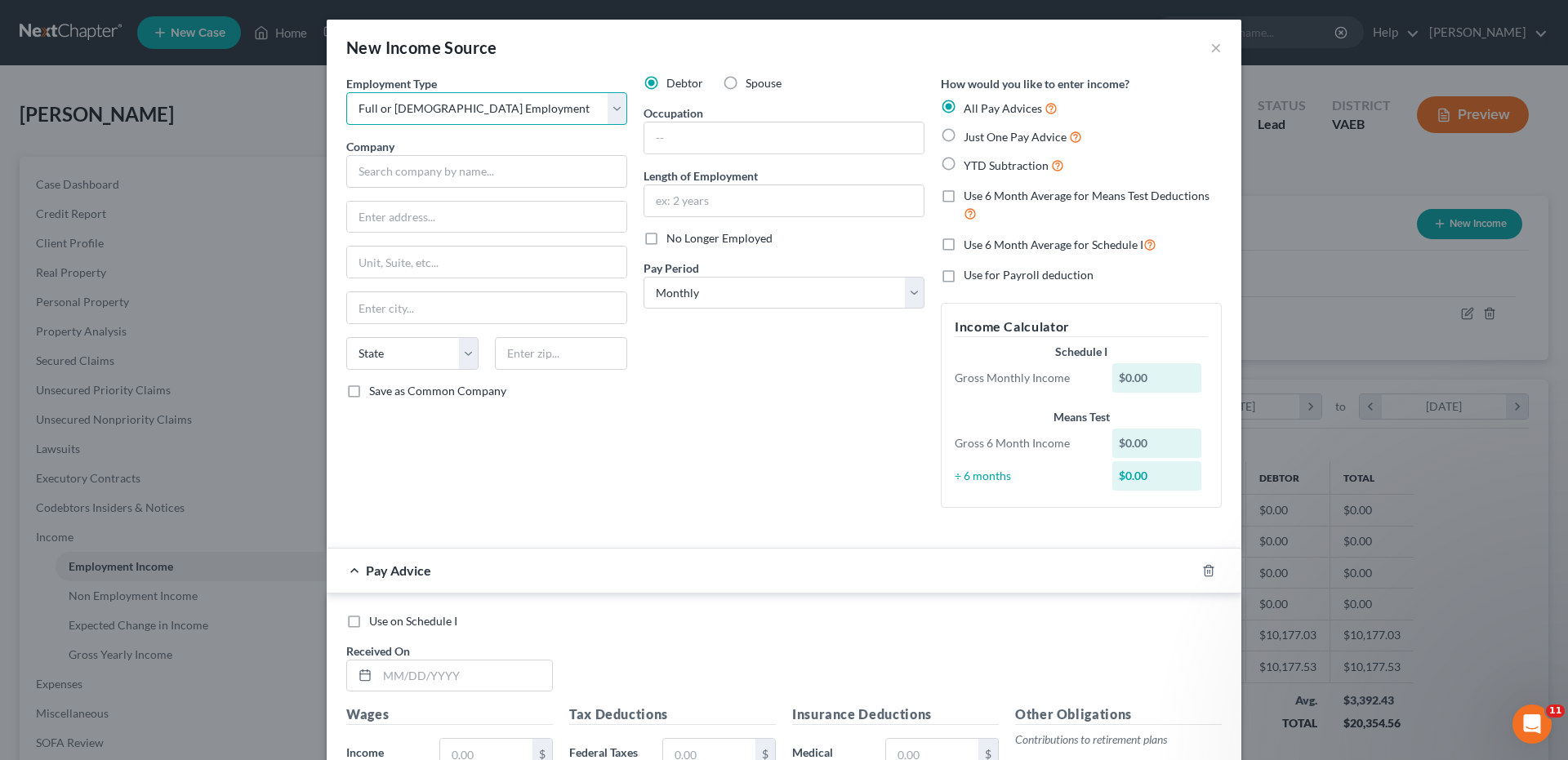
click at [346, 92] on select "Select Full or [DEMOGRAPHIC_DATA] Employment Self Employment" at bounding box center [486, 108] width 281 height 32
click at [413, 174] on input "text" at bounding box center [486, 171] width 281 height 32
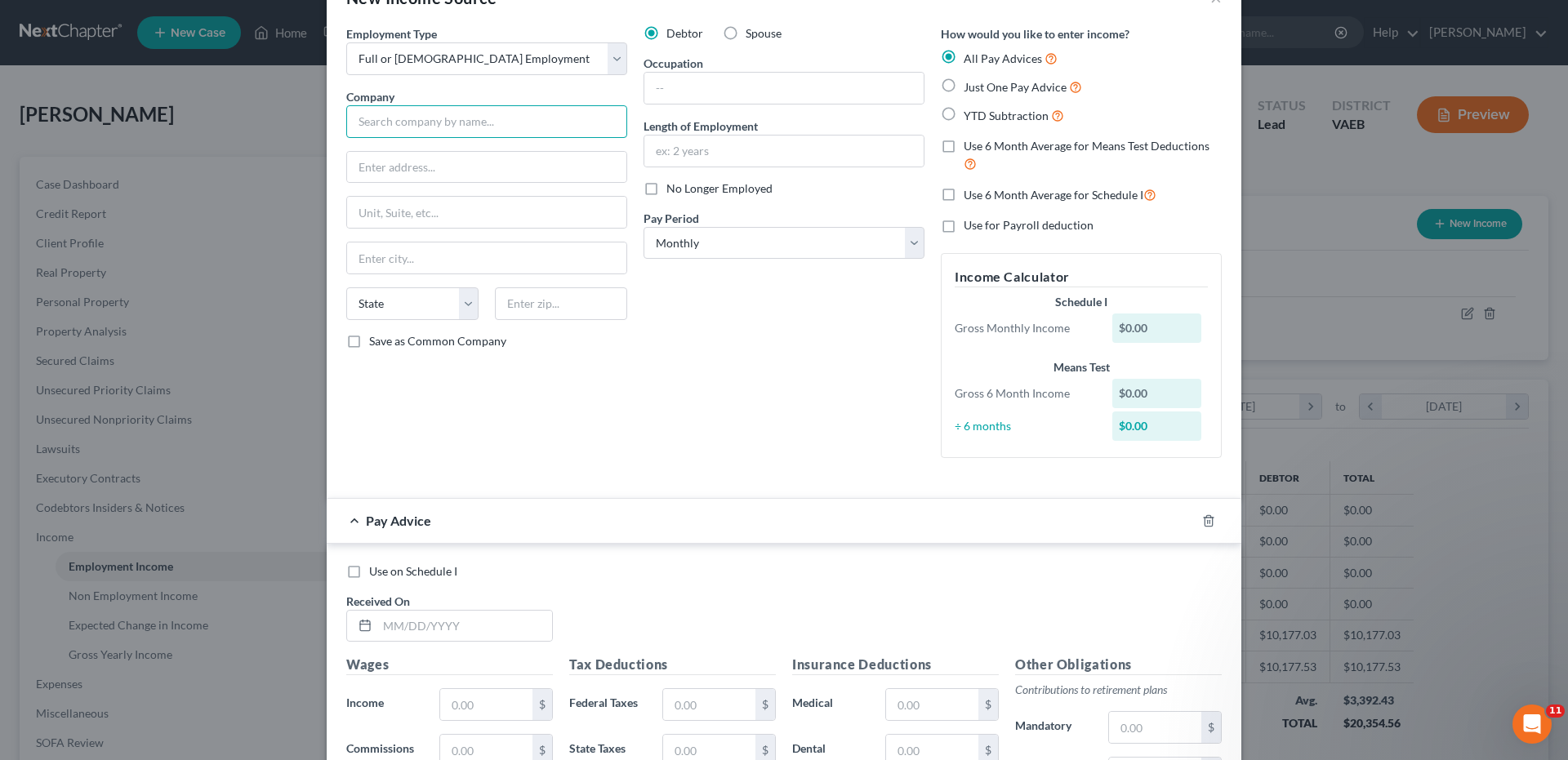
scroll to position [6, 0]
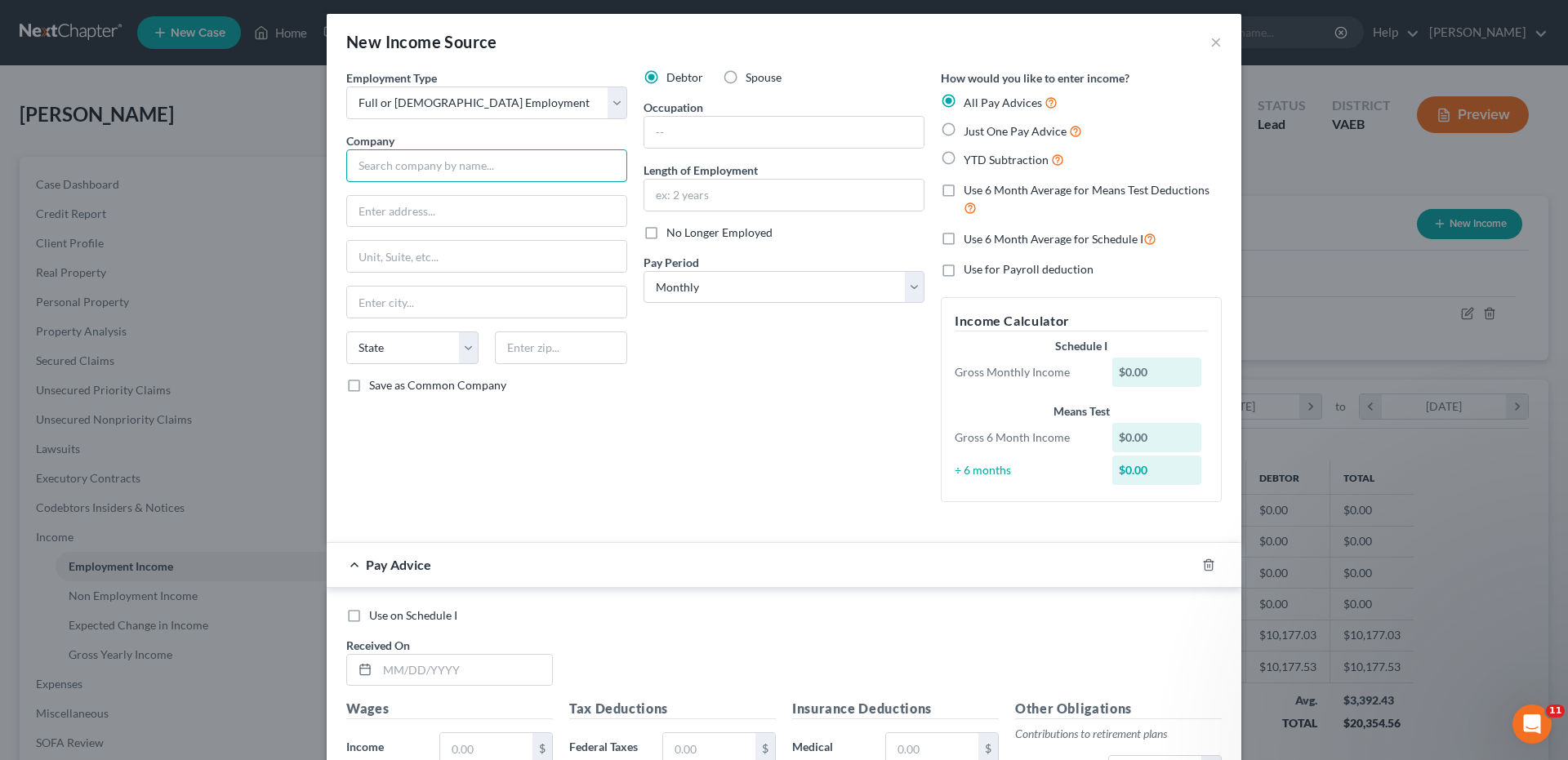
click at [422, 162] on input "text" at bounding box center [486, 165] width 281 height 32
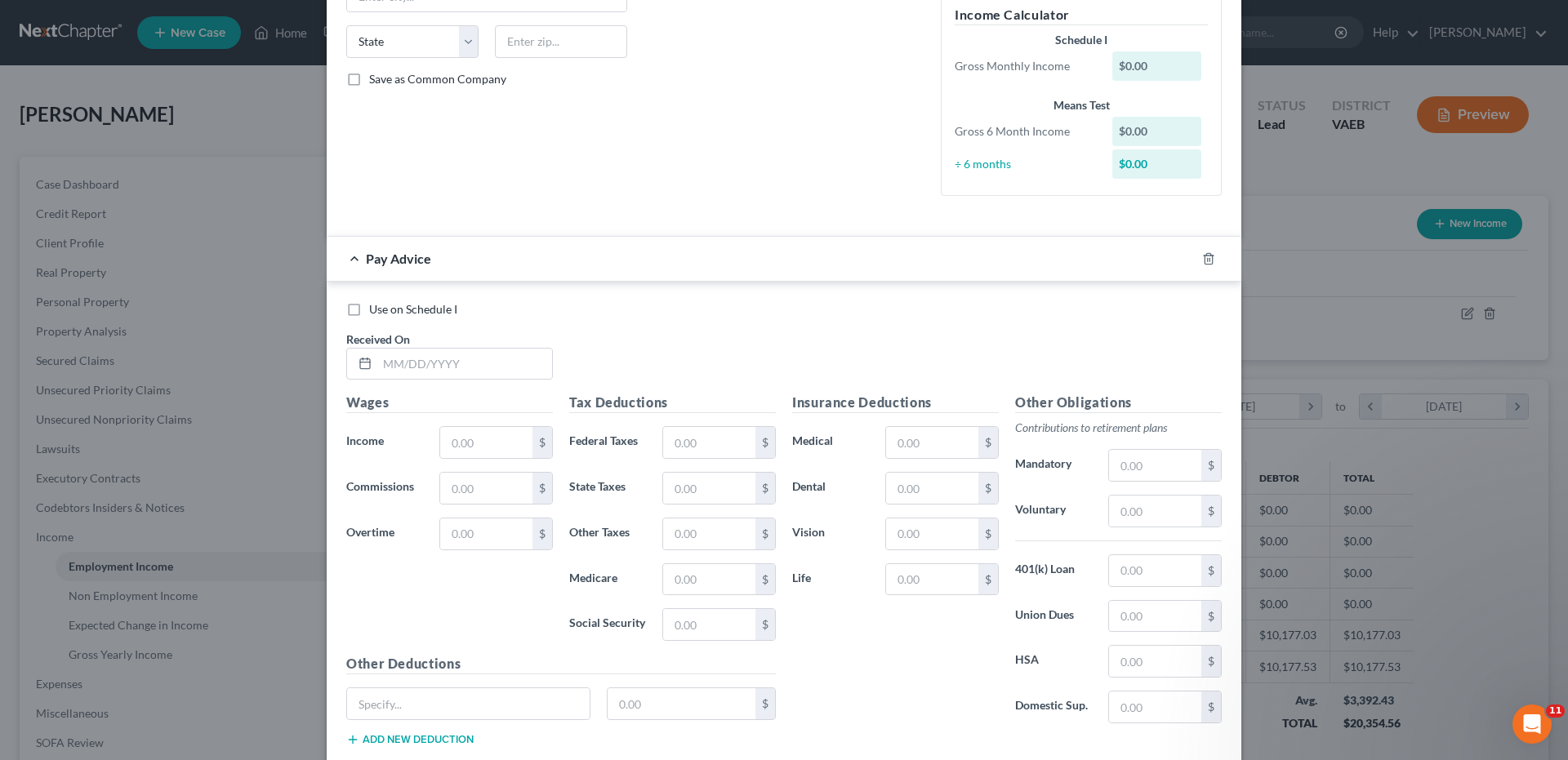
scroll to position [414, 0]
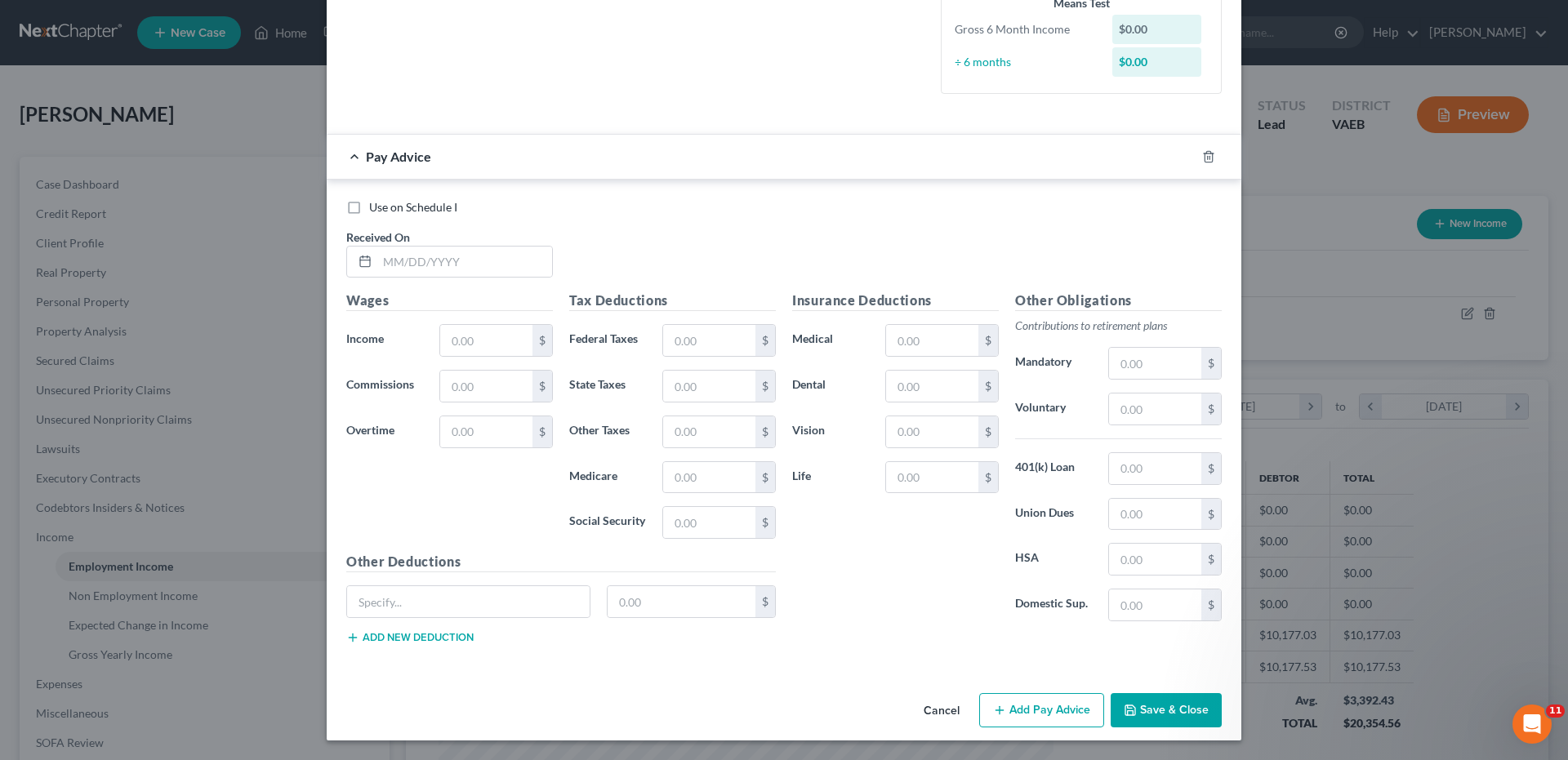
click at [1198, 724] on button "Save & Close" at bounding box center [1166, 709] width 111 height 34
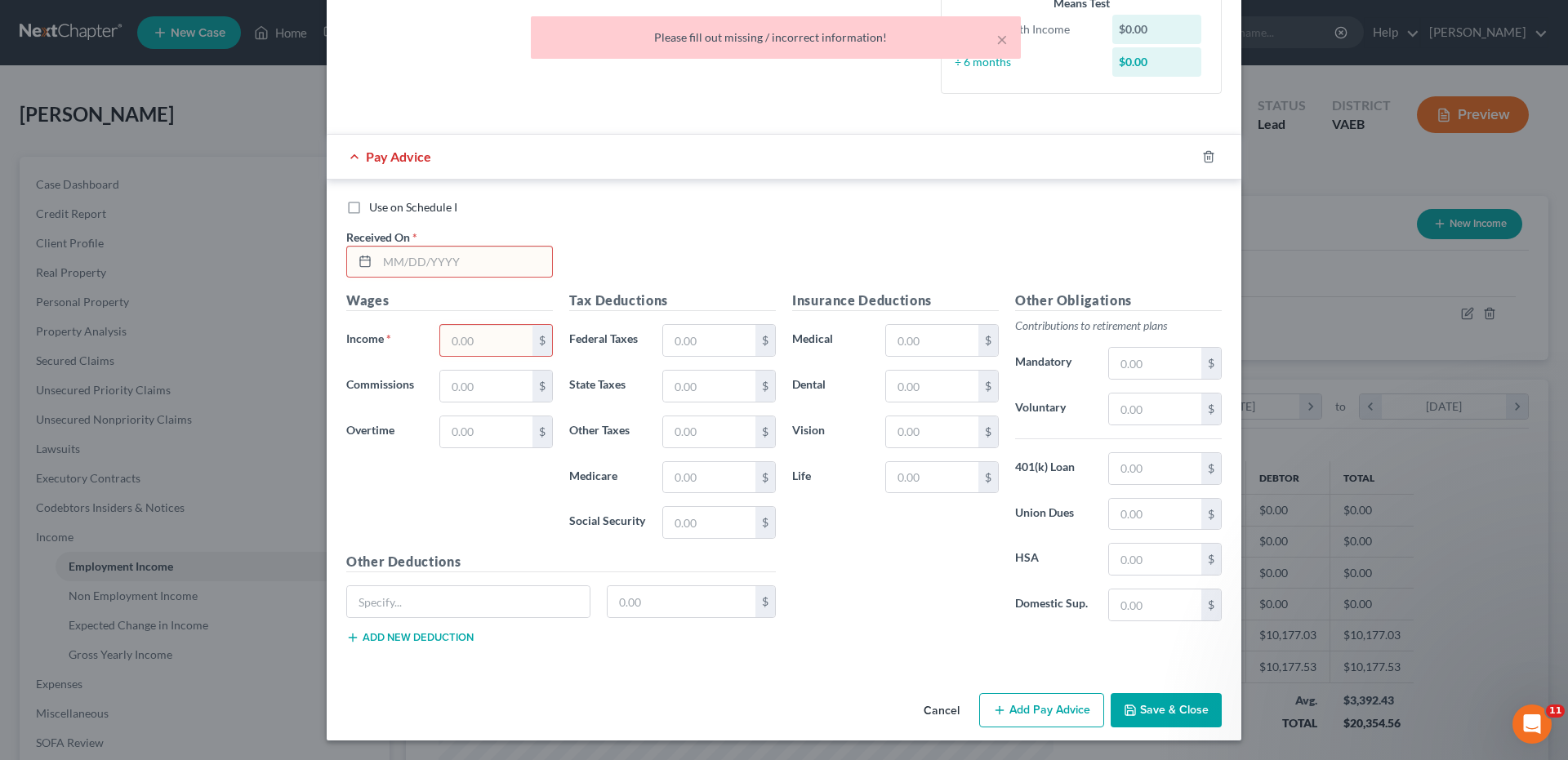
click at [1138, 712] on button "Save & Close" at bounding box center [1166, 709] width 111 height 34
click at [1000, 41] on button "×" at bounding box center [1001, 39] width 11 height 19
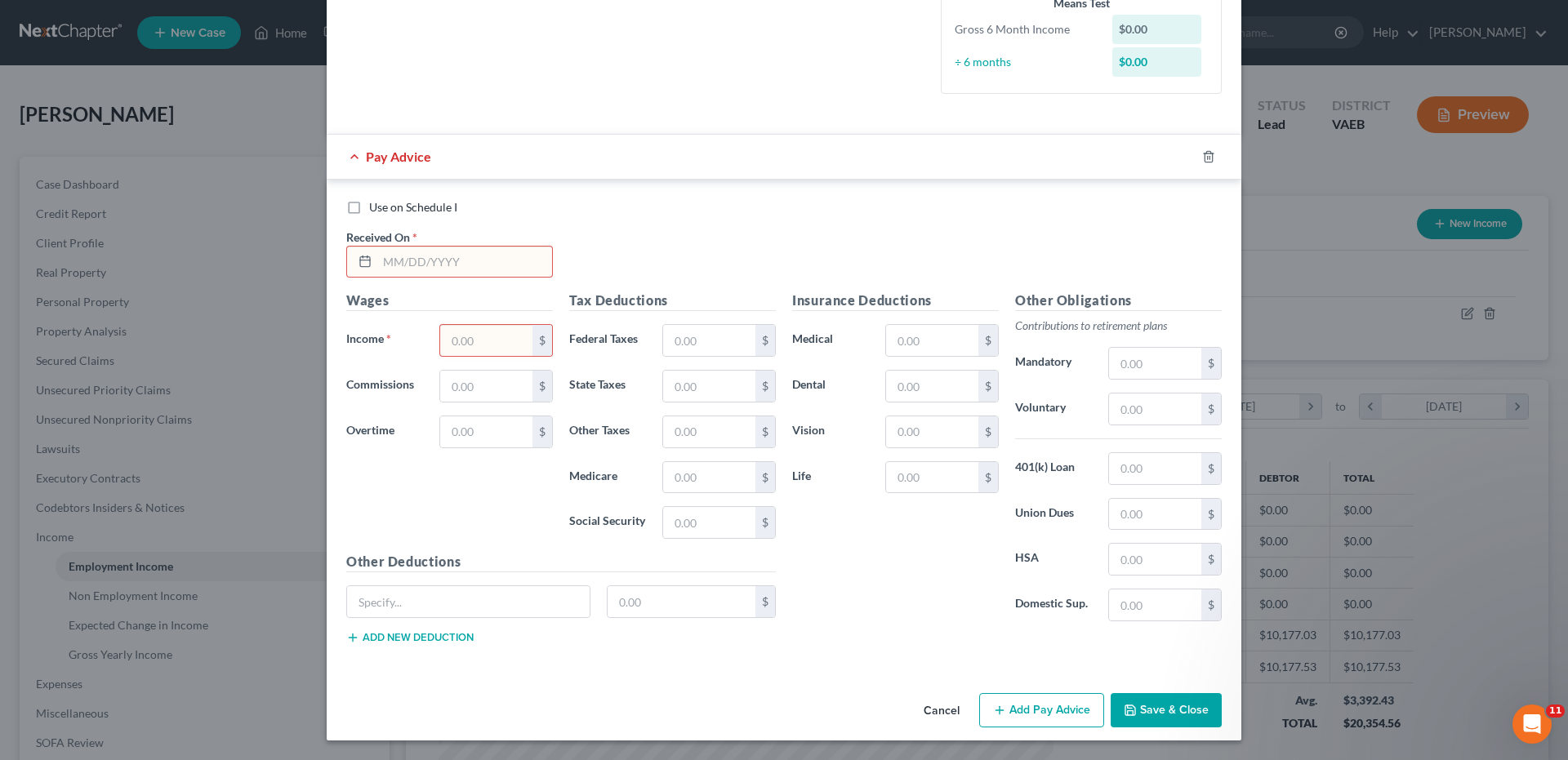
click at [1143, 716] on button "Save & Close" at bounding box center [1166, 709] width 111 height 34
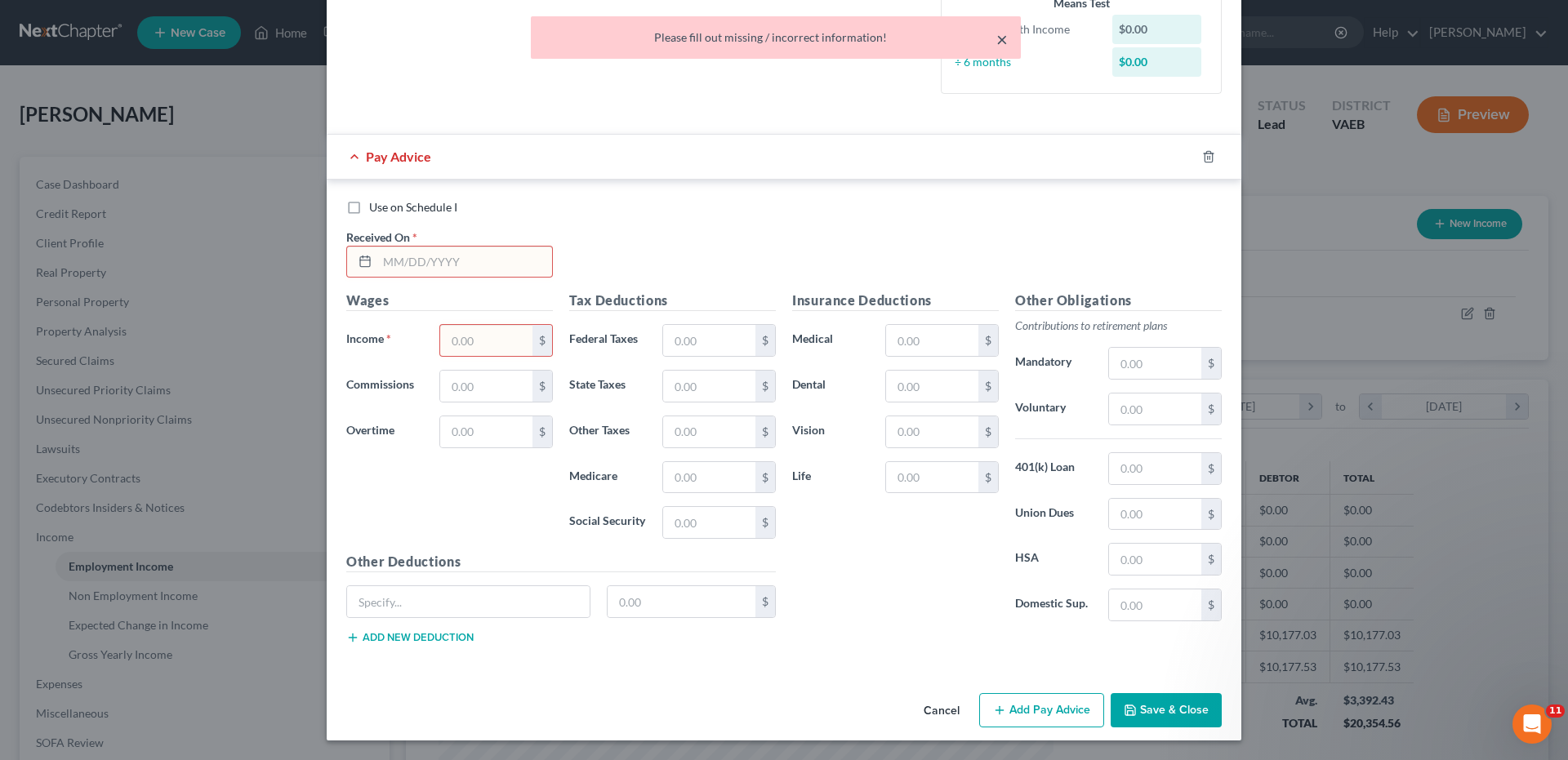
click at [999, 46] on button "×" at bounding box center [1001, 39] width 11 height 19
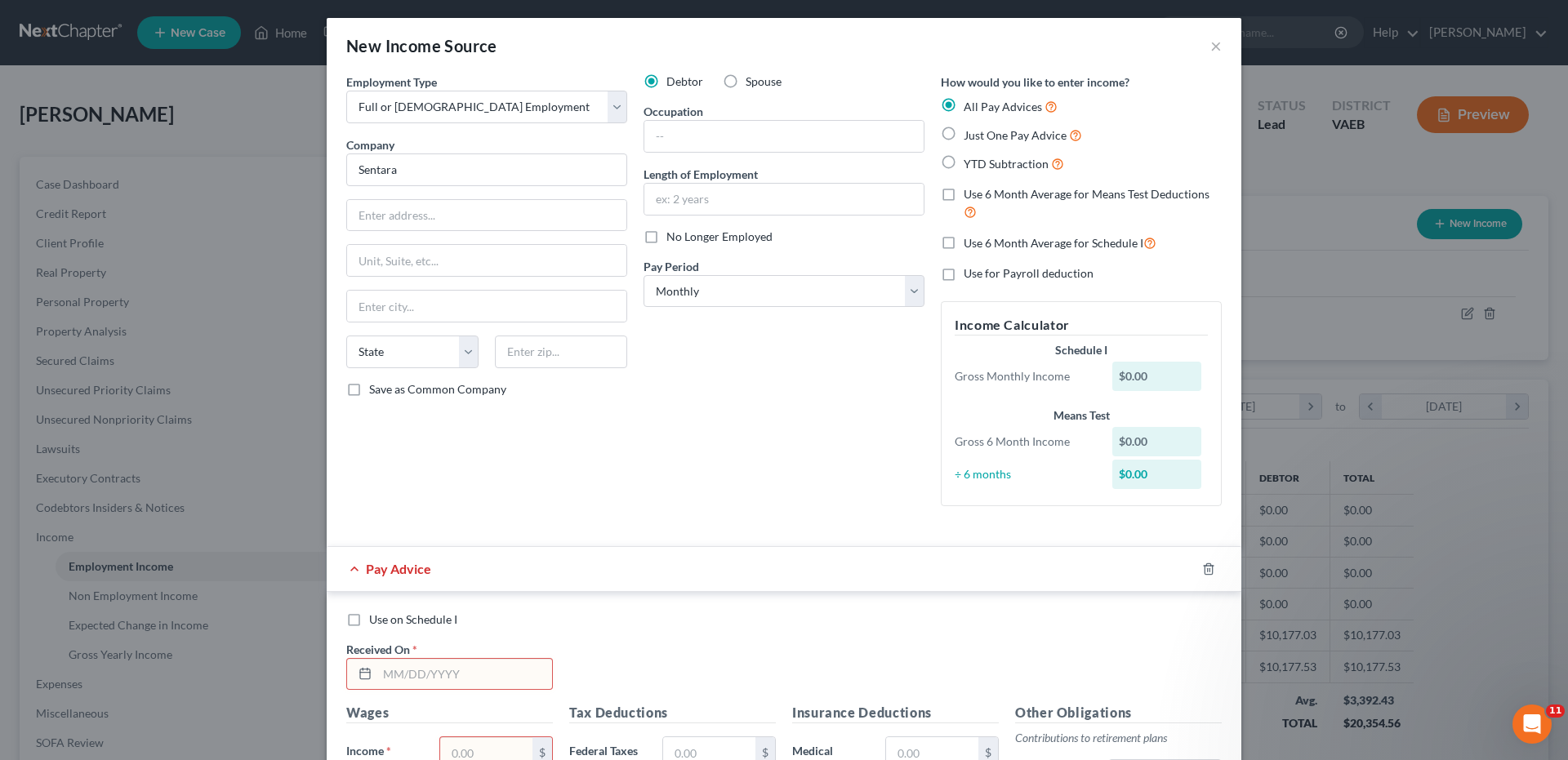
scroll to position [0, 0]
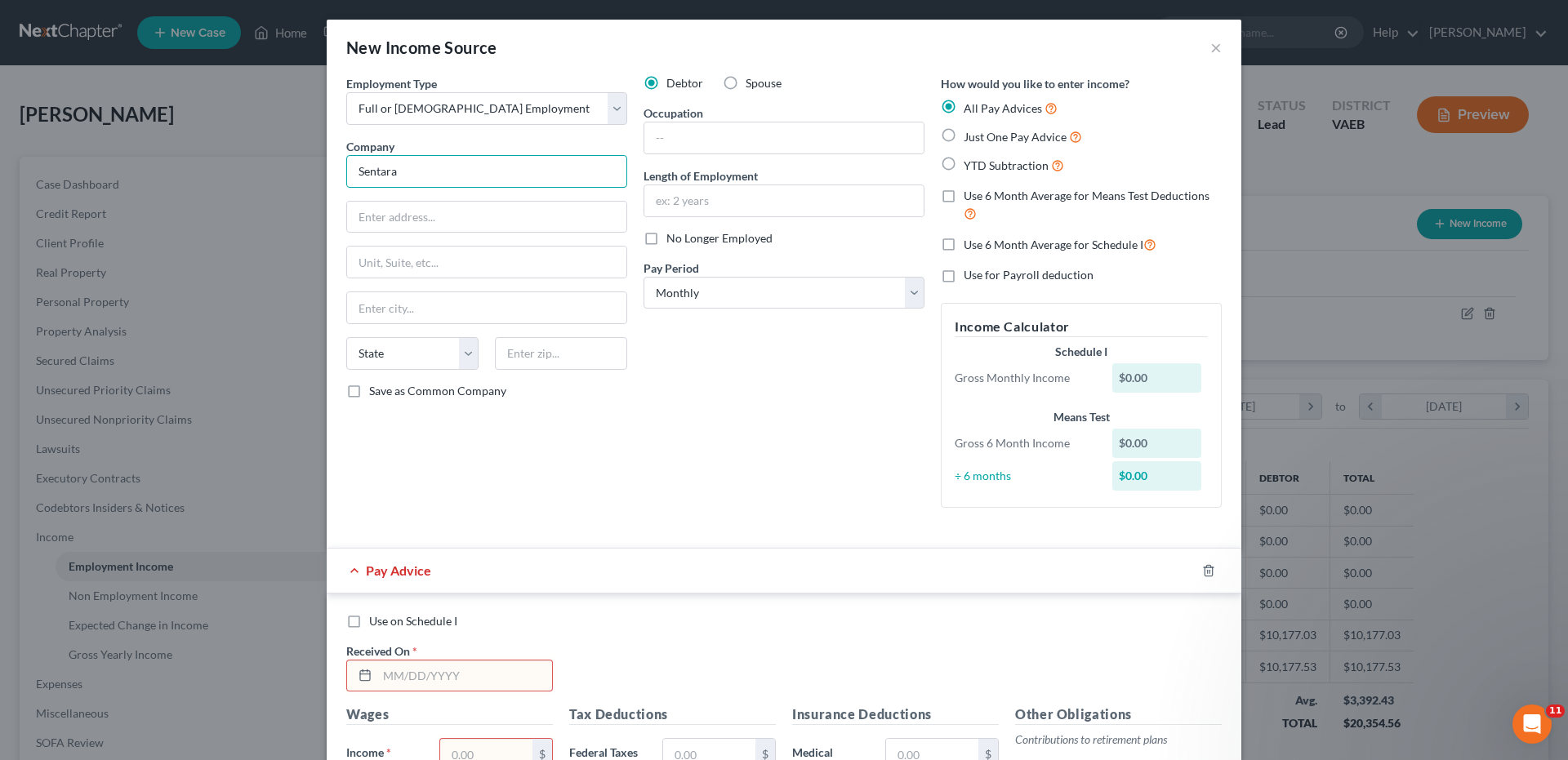
drag, startPoint x: 350, startPoint y: 173, endPoint x: 422, endPoint y: 181, distance: 72.4
click at [422, 181] on input "Sentara" at bounding box center [486, 171] width 281 height 32
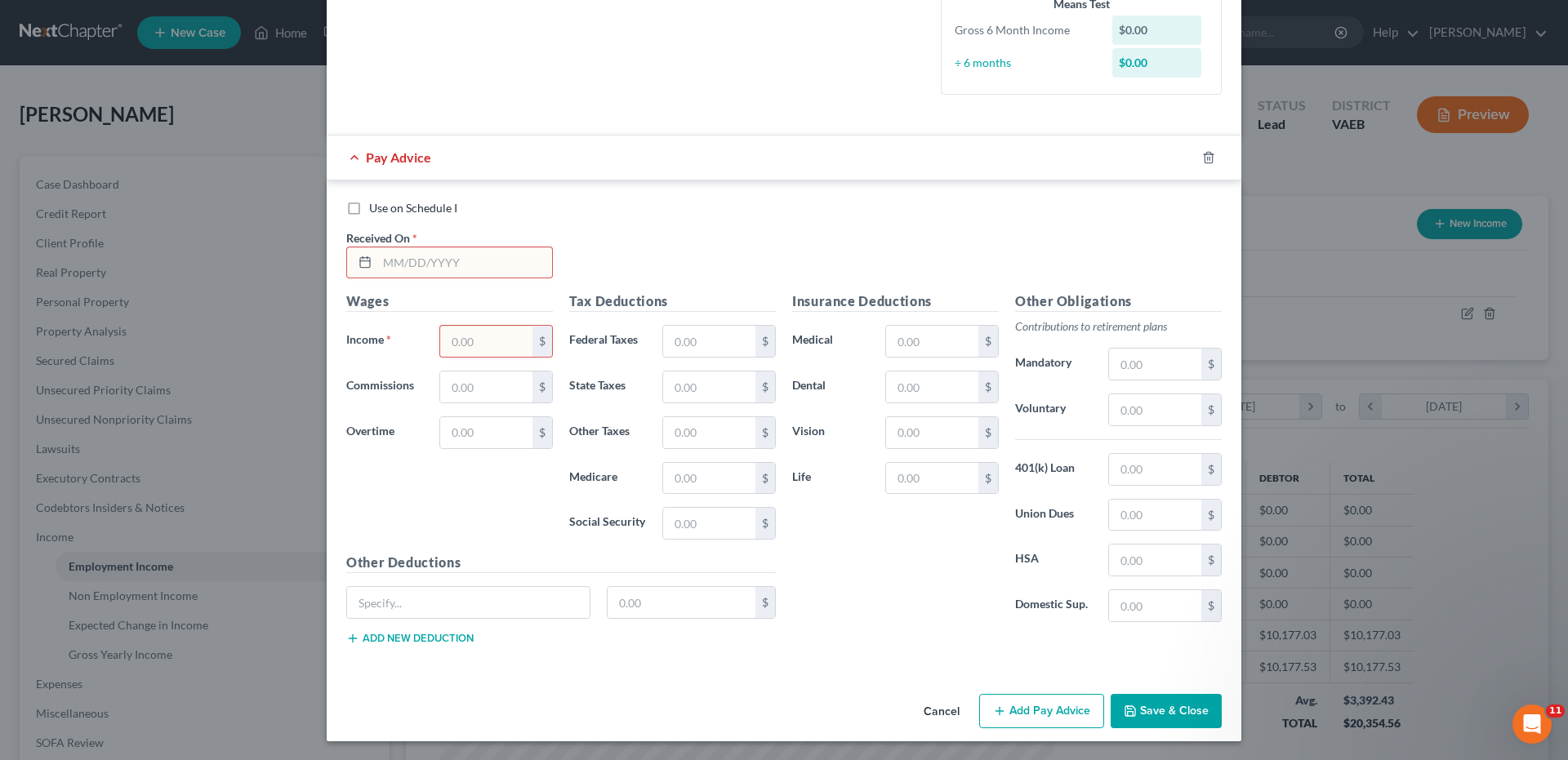
scroll to position [414, 0]
click at [1164, 712] on button "Save & Close" at bounding box center [1166, 709] width 111 height 34
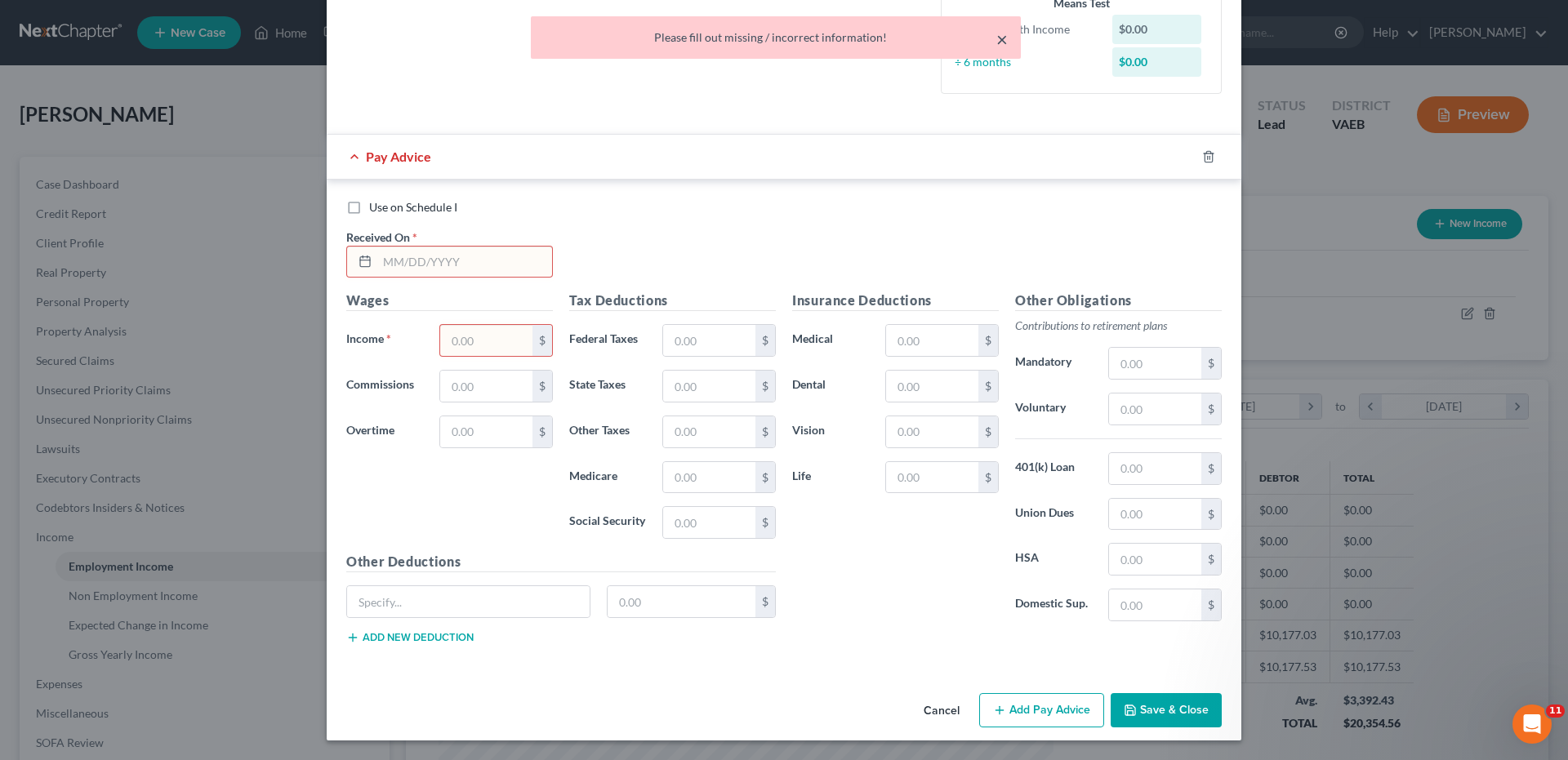
click at [1004, 33] on button "×" at bounding box center [1001, 39] width 11 height 19
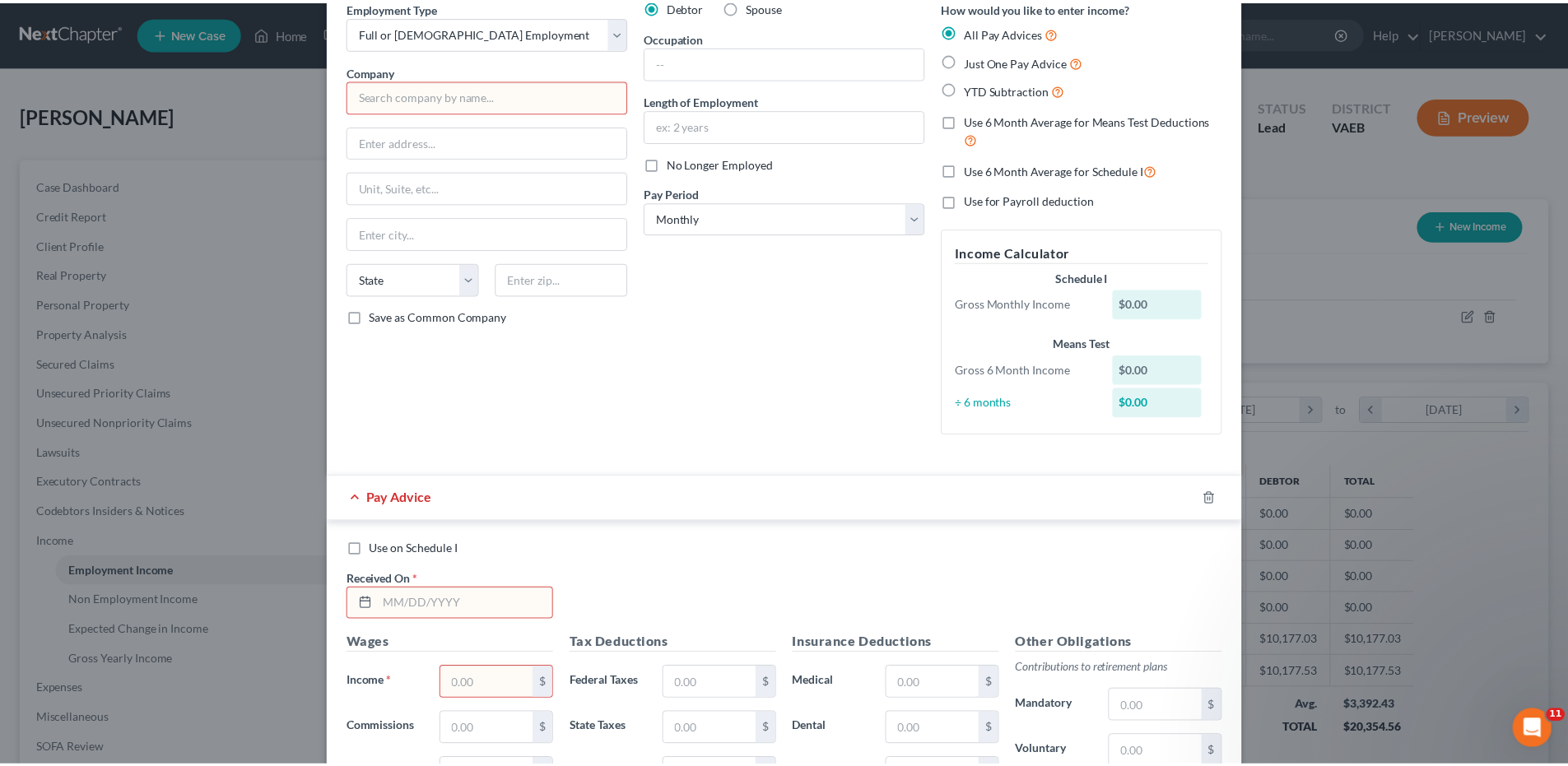
scroll to position [6, 0]
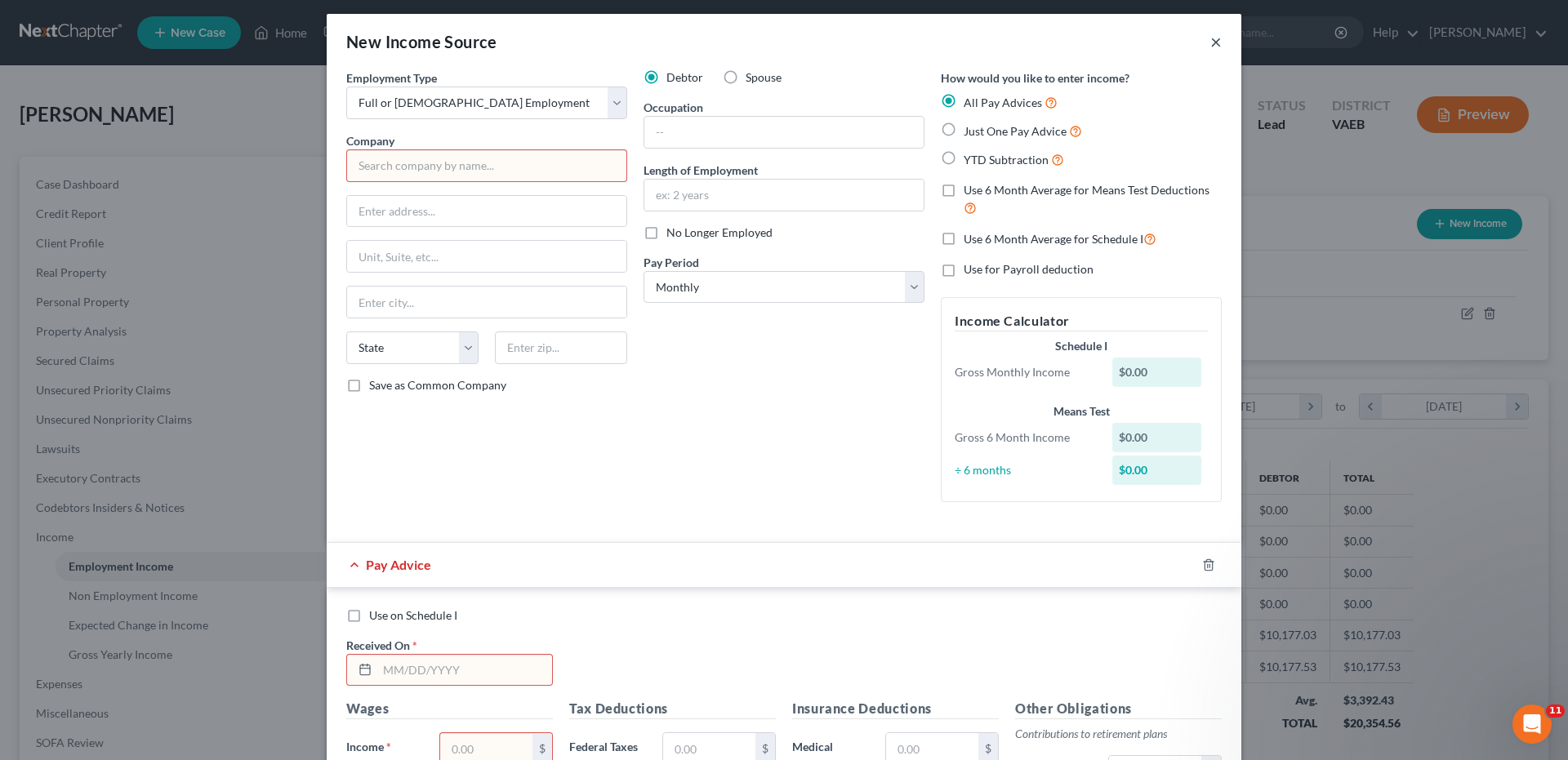
click at [1210, 46] on button "×" at bounding box center [1215, 42] width 11 height 19
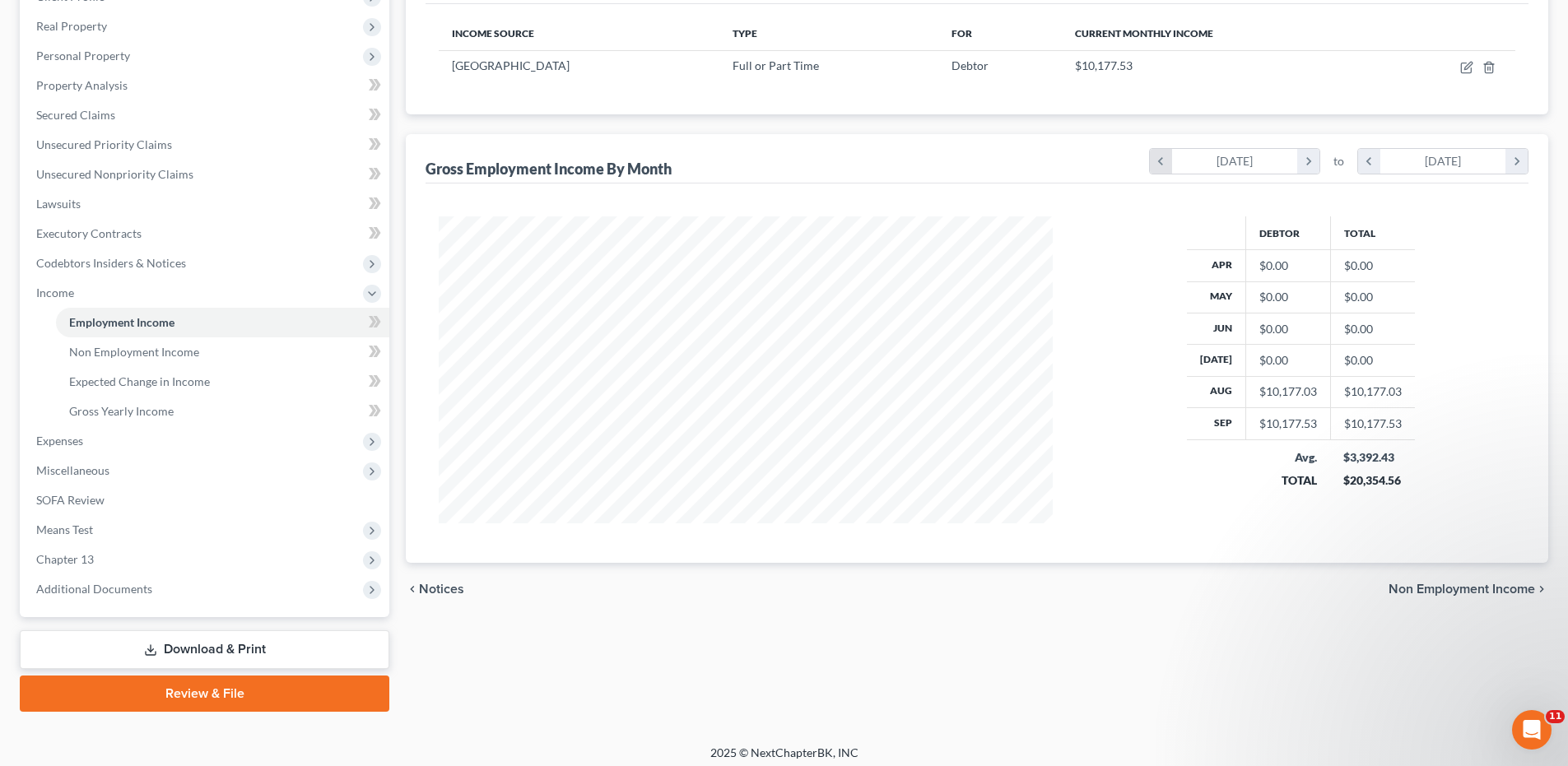
scroll to position [257, 0]
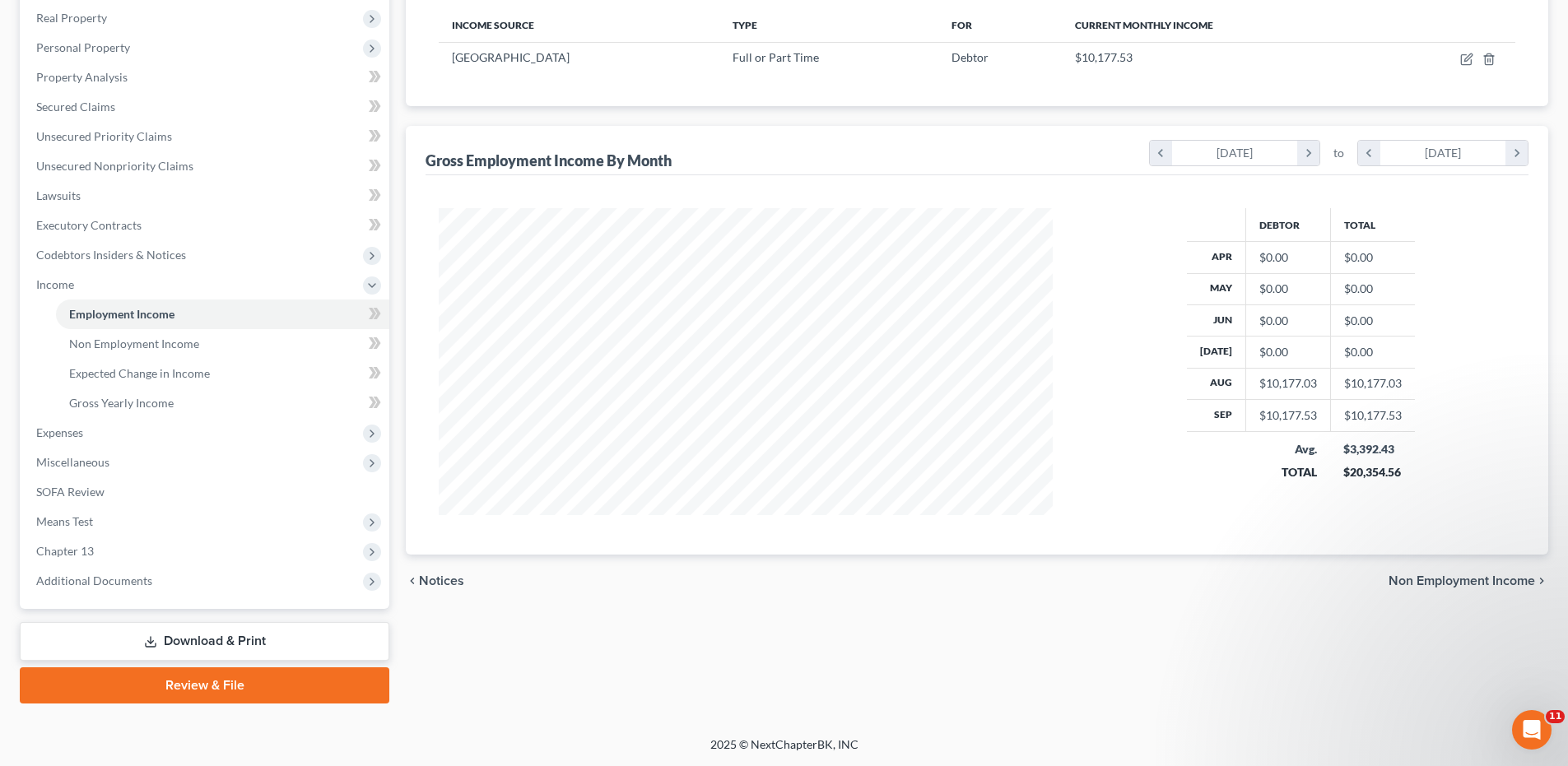
click at [1454, 581] on span "Non Employment Income" at bounding box center [1461, 581] width 146 height 13
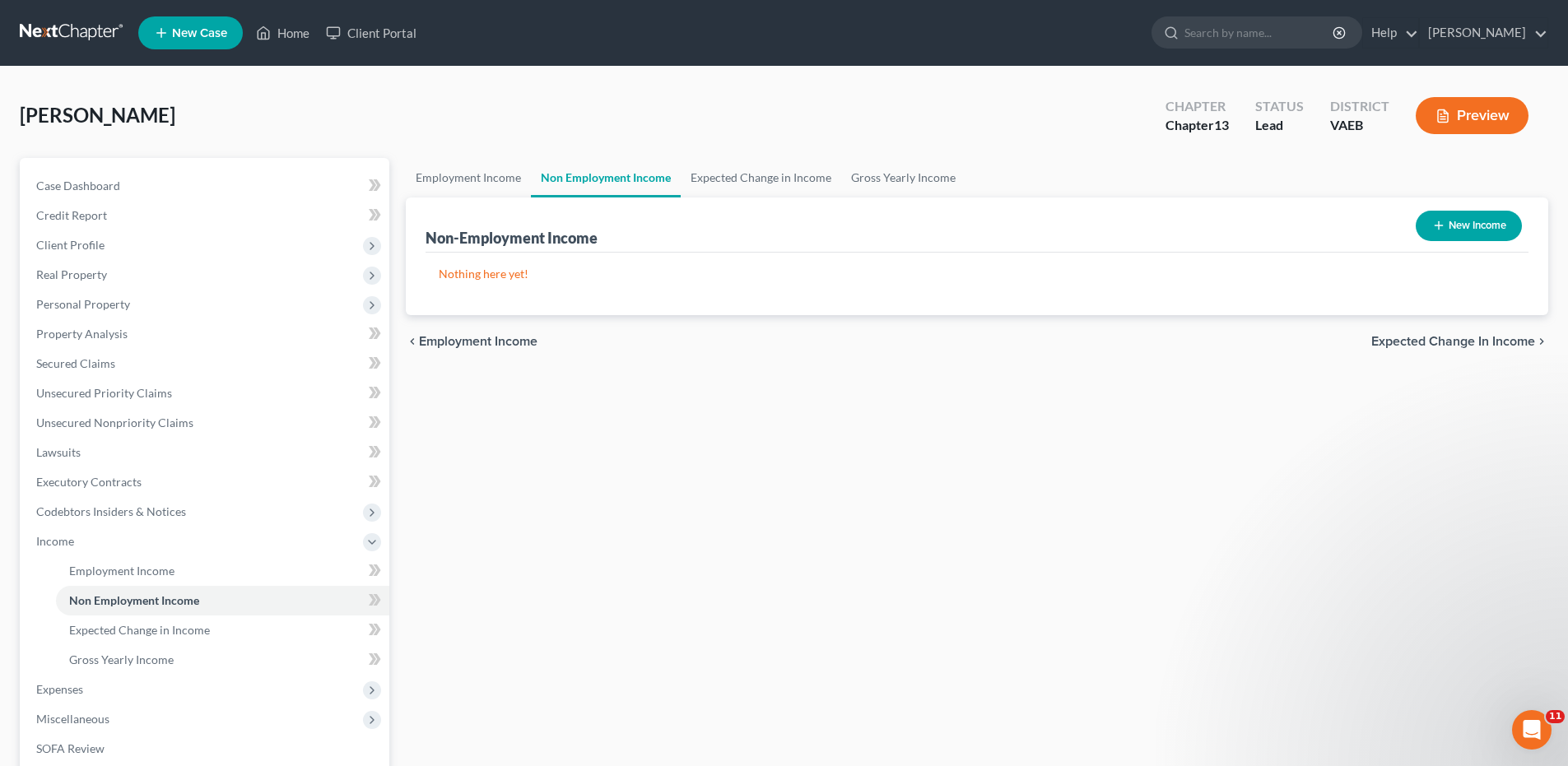
click at [1447, 335] on span "Expected Change in Income" at bounding box center [1453, 341] width 164 height 13
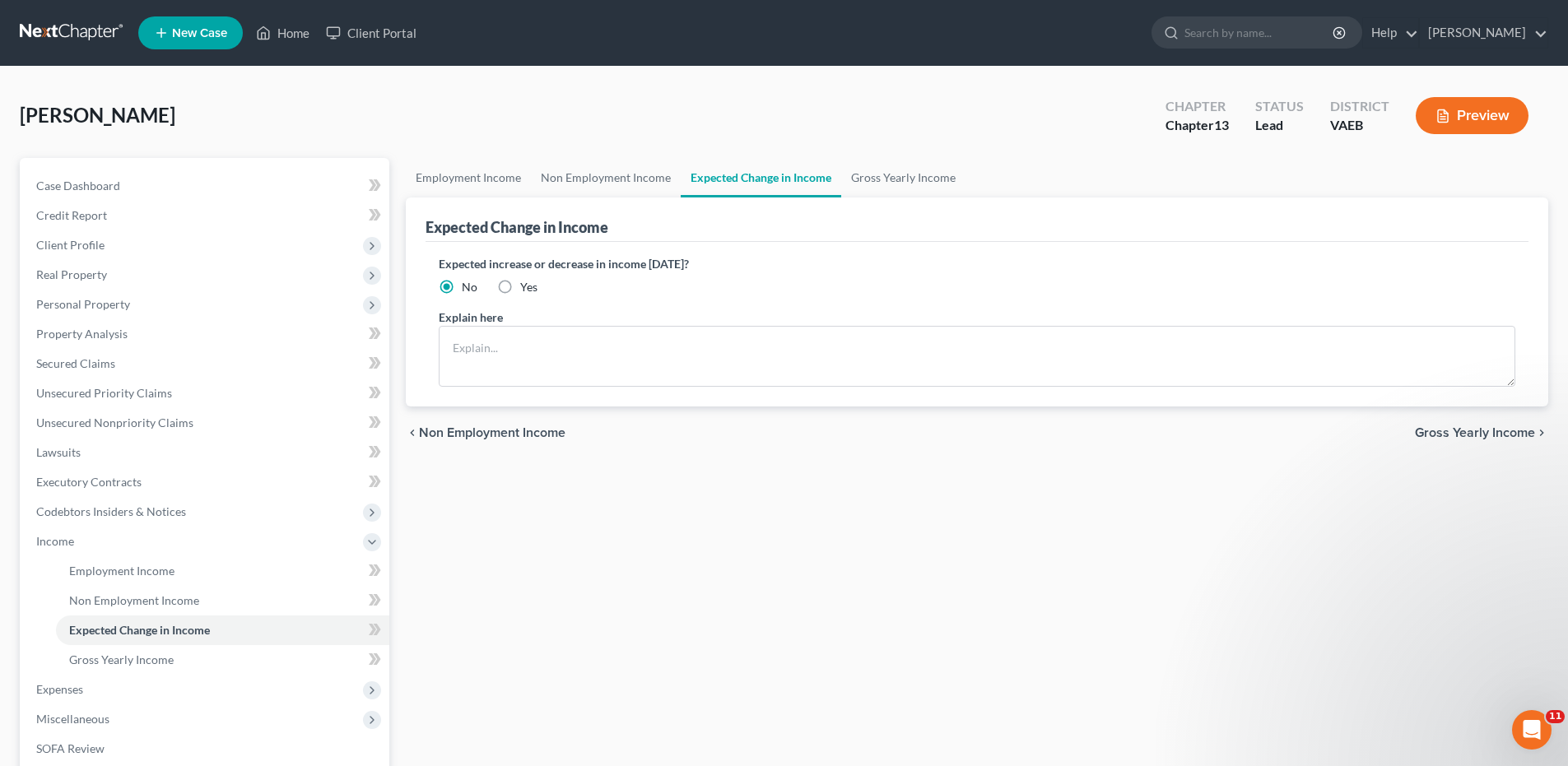
click at [1472, 430] on span "Gross Yearly Income" at bounding box center [1474, 432] width 120 height 13
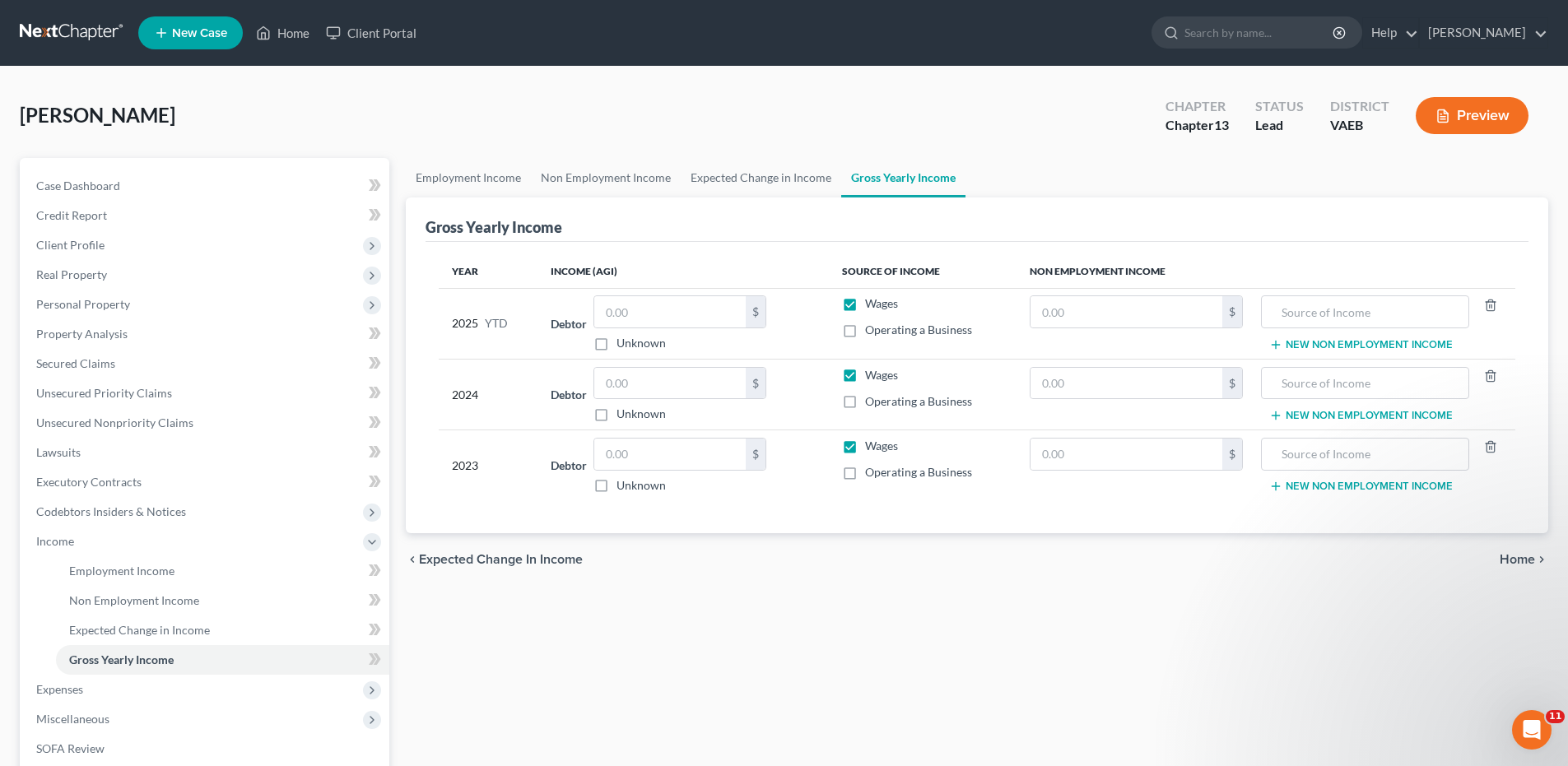
click at [1521, 554] on span "Home" at bounding box center [1517, 560] width 35 height 13
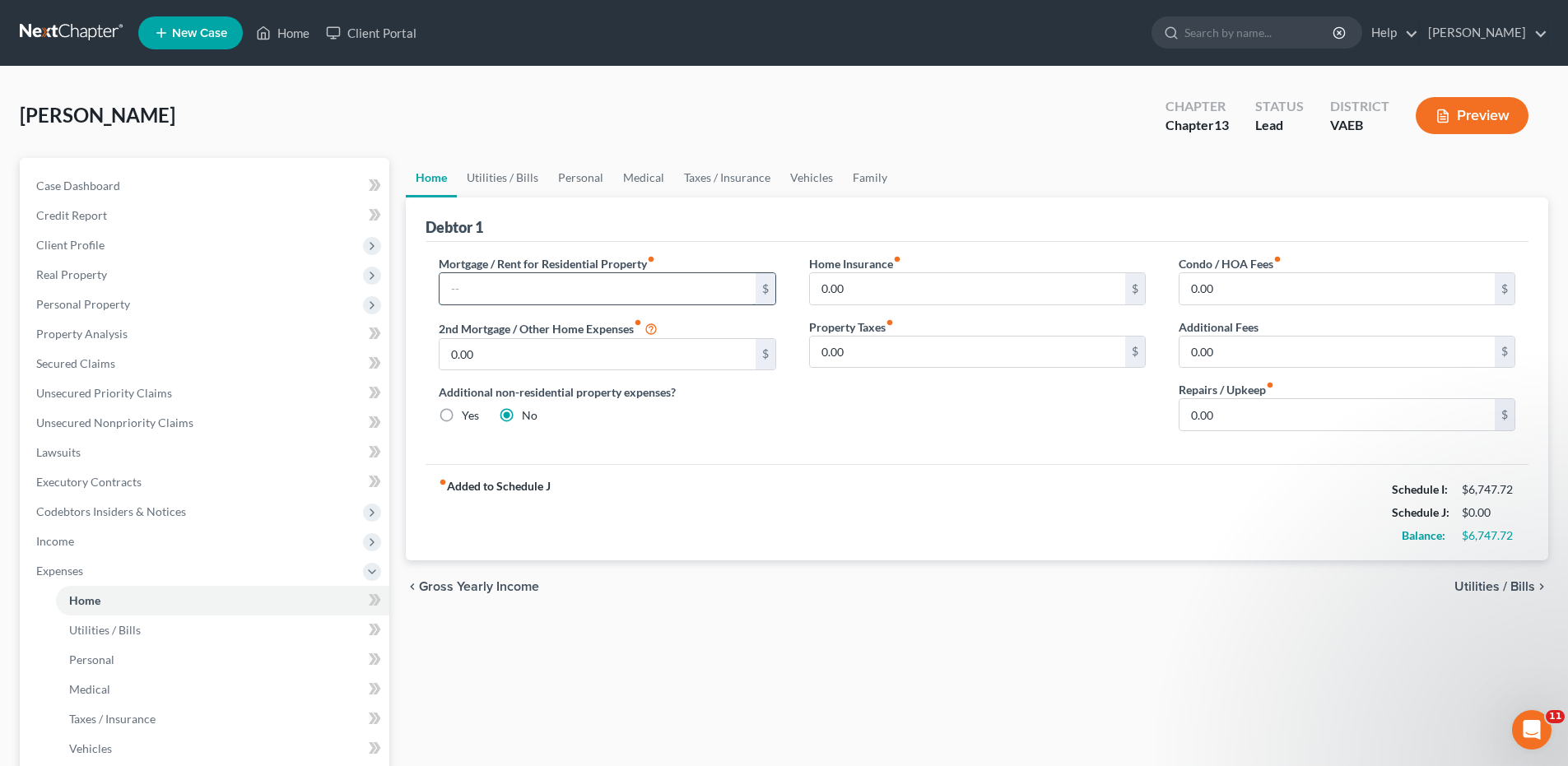
click at [522, 279] on input "text" at bounding box center [596, 289] width 315 height 32
click at [1189, 417] on input "0.00" at bounding box center [1336, 415] width 315 height 32
click at [1477, 589] on span "Utilities / Bills" at bounding box center [1494, 587] width 81 height 13
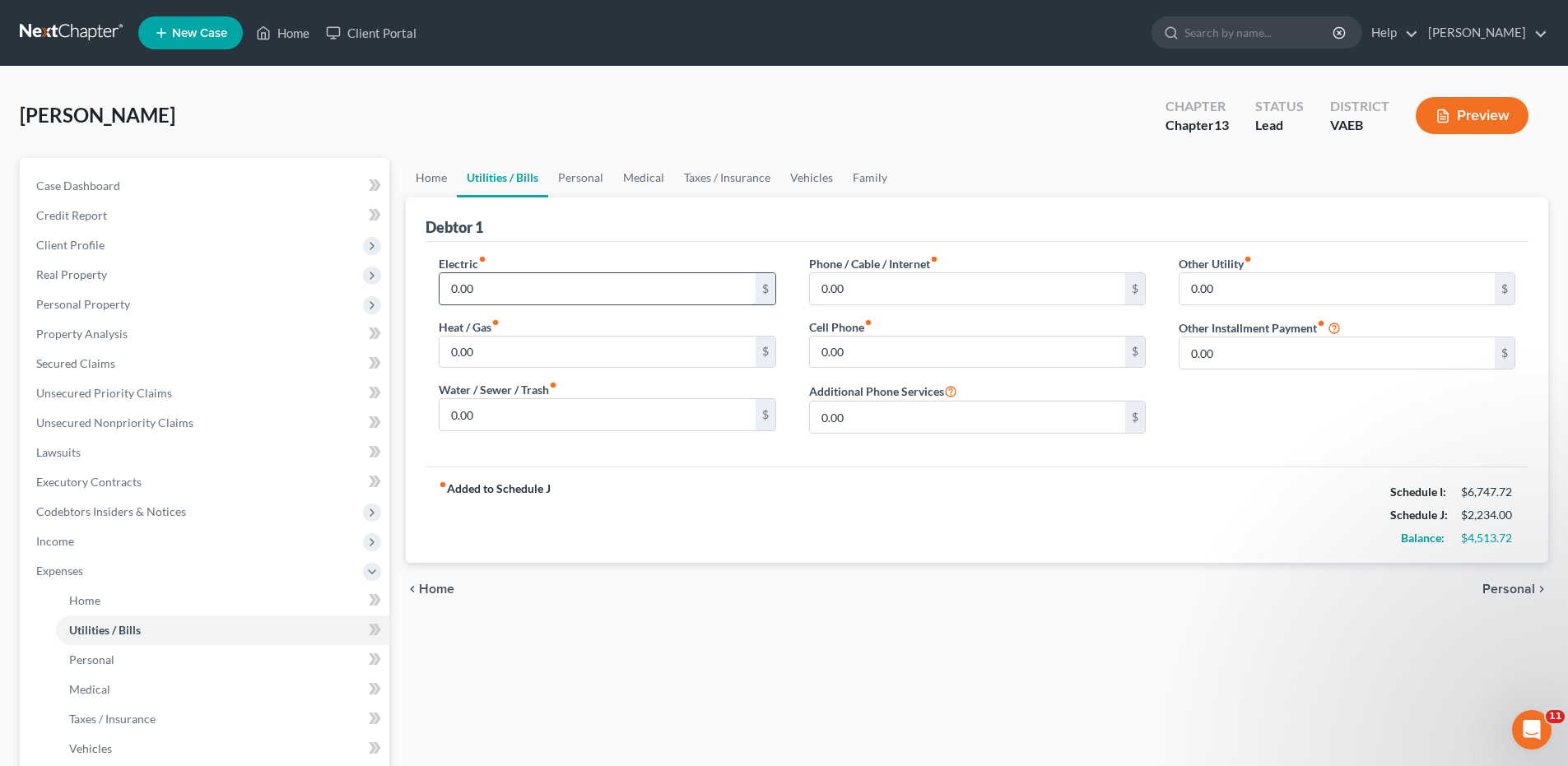
click at [446, 288] on input "0.00" at bounding box center [596, 289] width 315 height 32
click at [447, 418] on input "0.00" at bounding box center [596, 415] width 315 height 32
click at [819, 356] on input "0.00" at bounding box center [967, 352] width 315 height 32
click at [826, 282] on input "0.00" at bounding box center [967, 289] width 315 height 32
click at [1494, 587] on span "Personal" at bounding box center [1508, 588] width 53 height 13
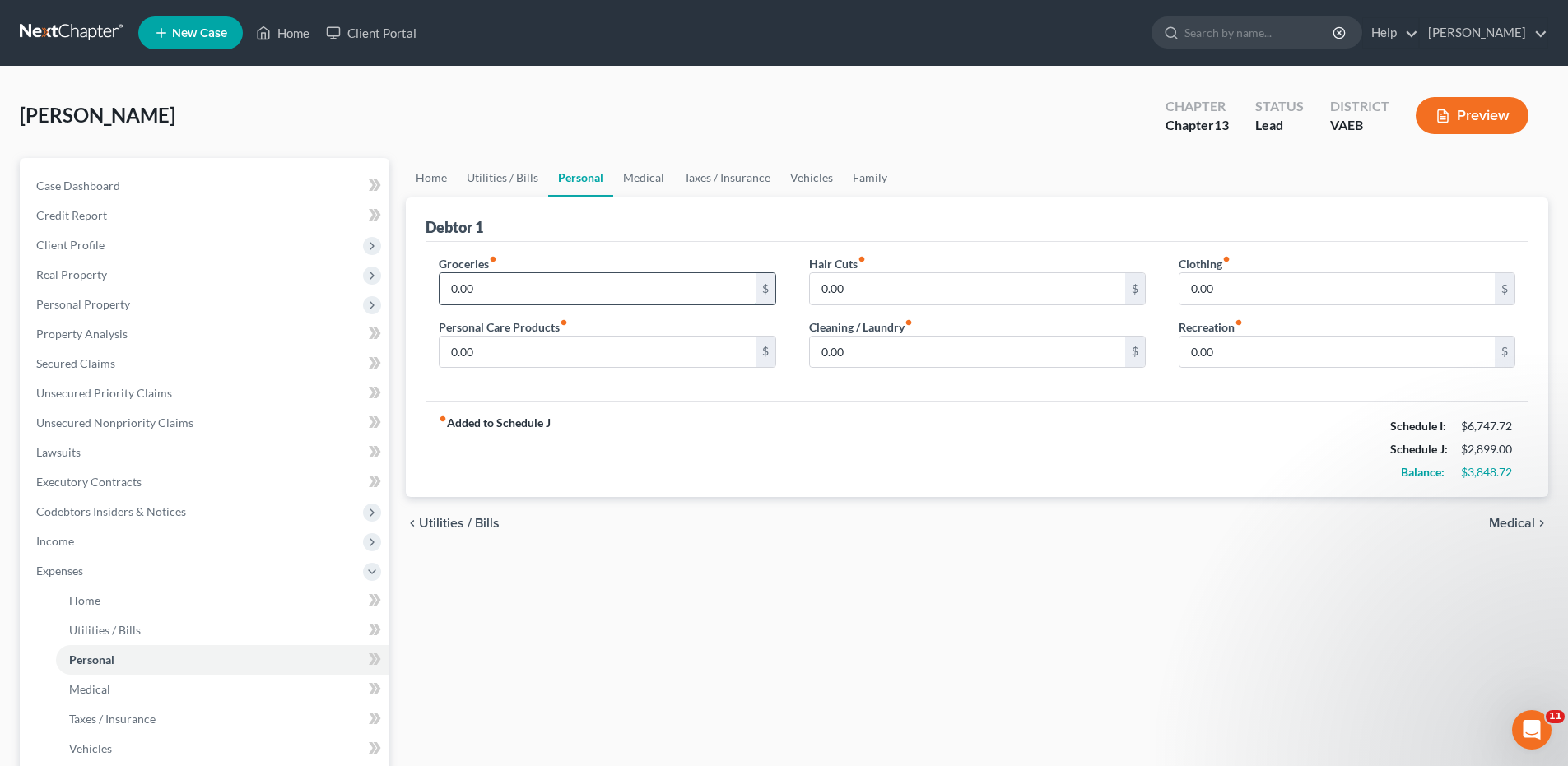
click at [447, 295] on input "0.00" at bounding box center [596, 289] width 315 height 32
click at [1500, 517] on span "Medical" at bounding box center [1512, 523] width 47 height 13
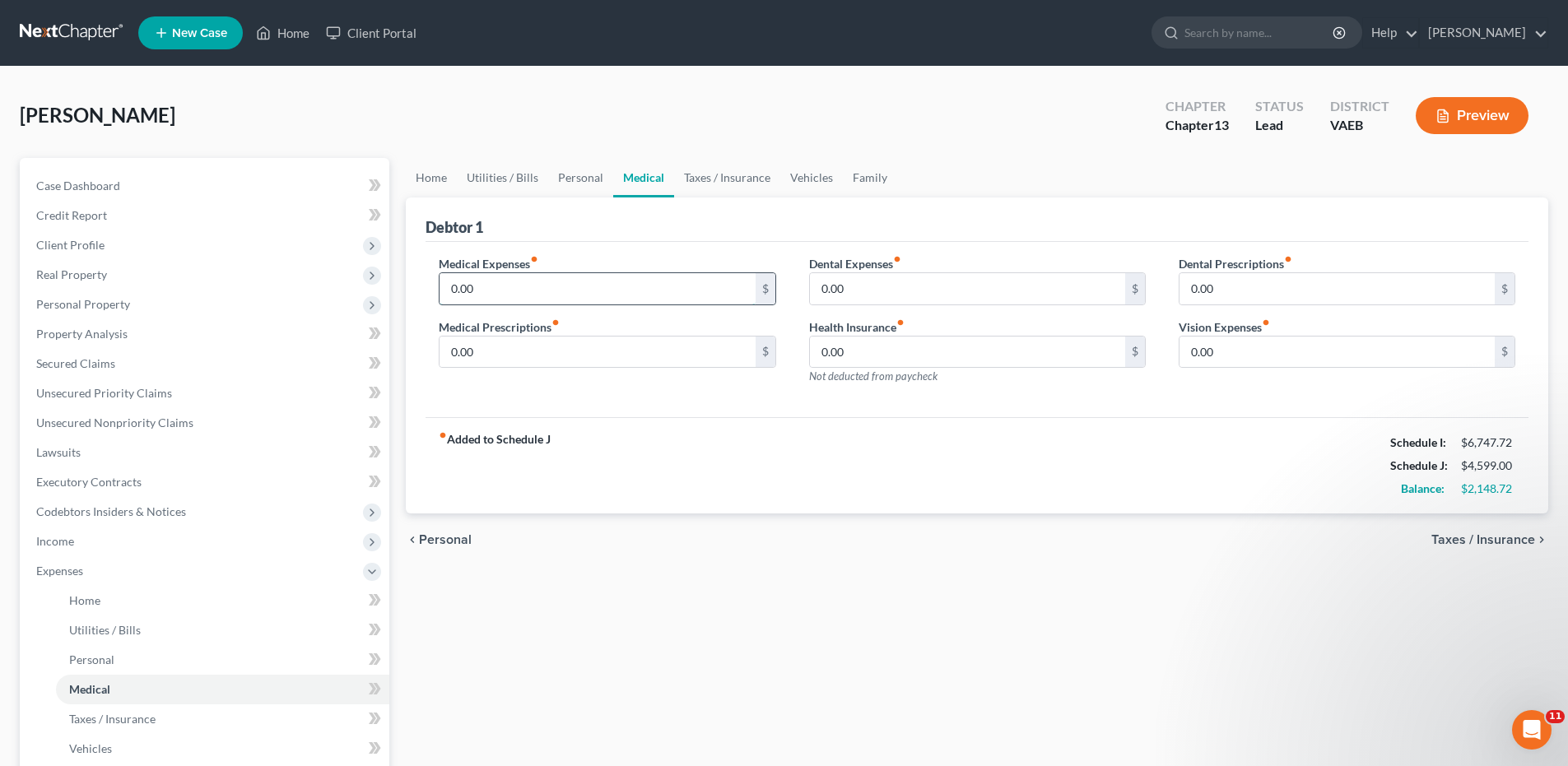
click at [450, 289] on input "0.00" at bounding box center [596, 289] width 315 height 32
click at [1506, 534] on span "Taxes / Insurance" at bounding box center [1482, 539] width 103 height 13
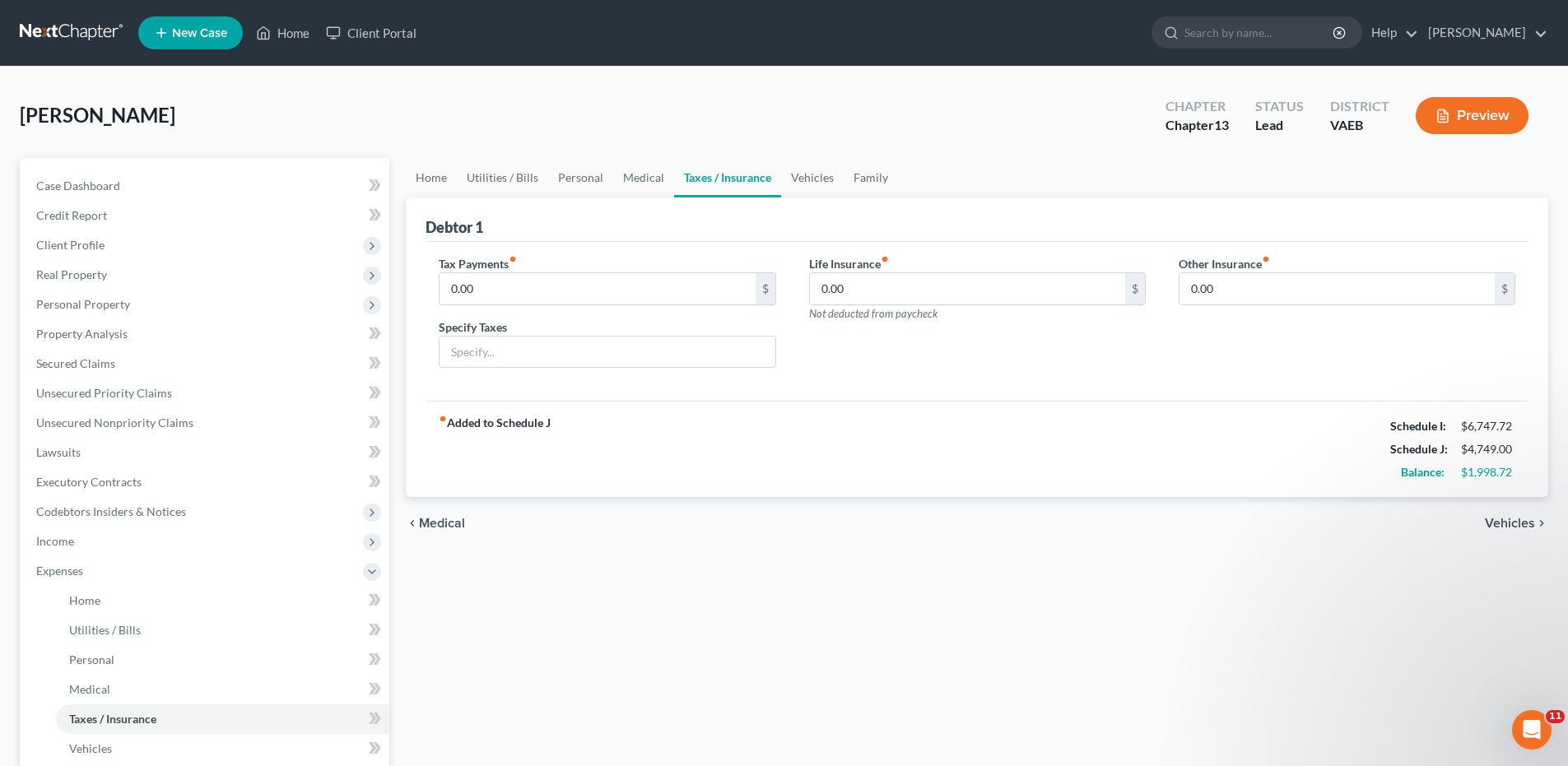
click at [1504, 517] on span "Vehicles" at bounding box center [1509, 523] width 50 height 13
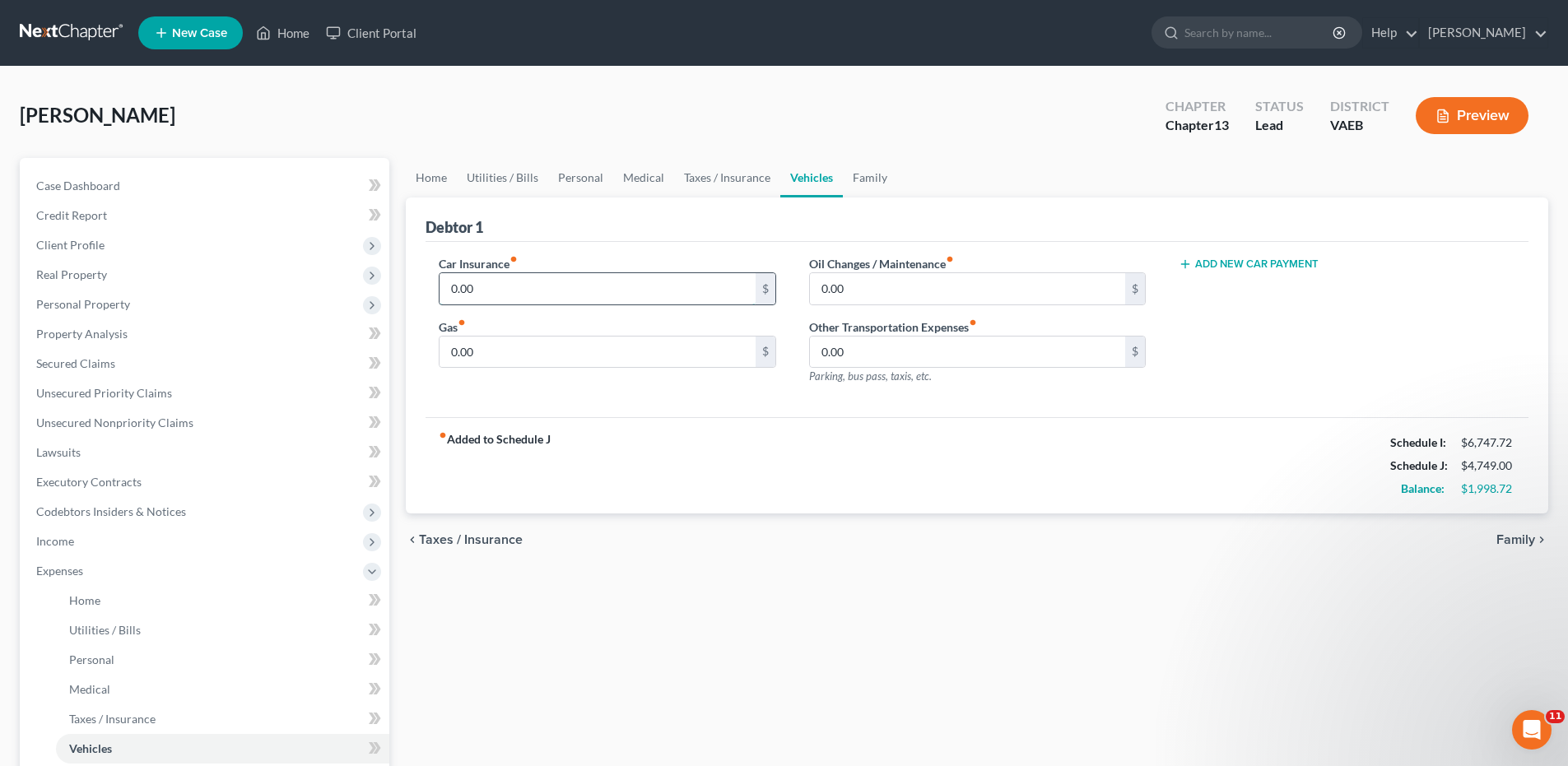
click at [441, 293] on input "0.00" at bounding box center [596, 289] width 315 height 32
click at [816, 351] on input "0.00" at bounding box center [967, 352] width 315 height 32
click at [1514, 534] on span "Family" at bounding box center [1516, 539] width 39 height 13
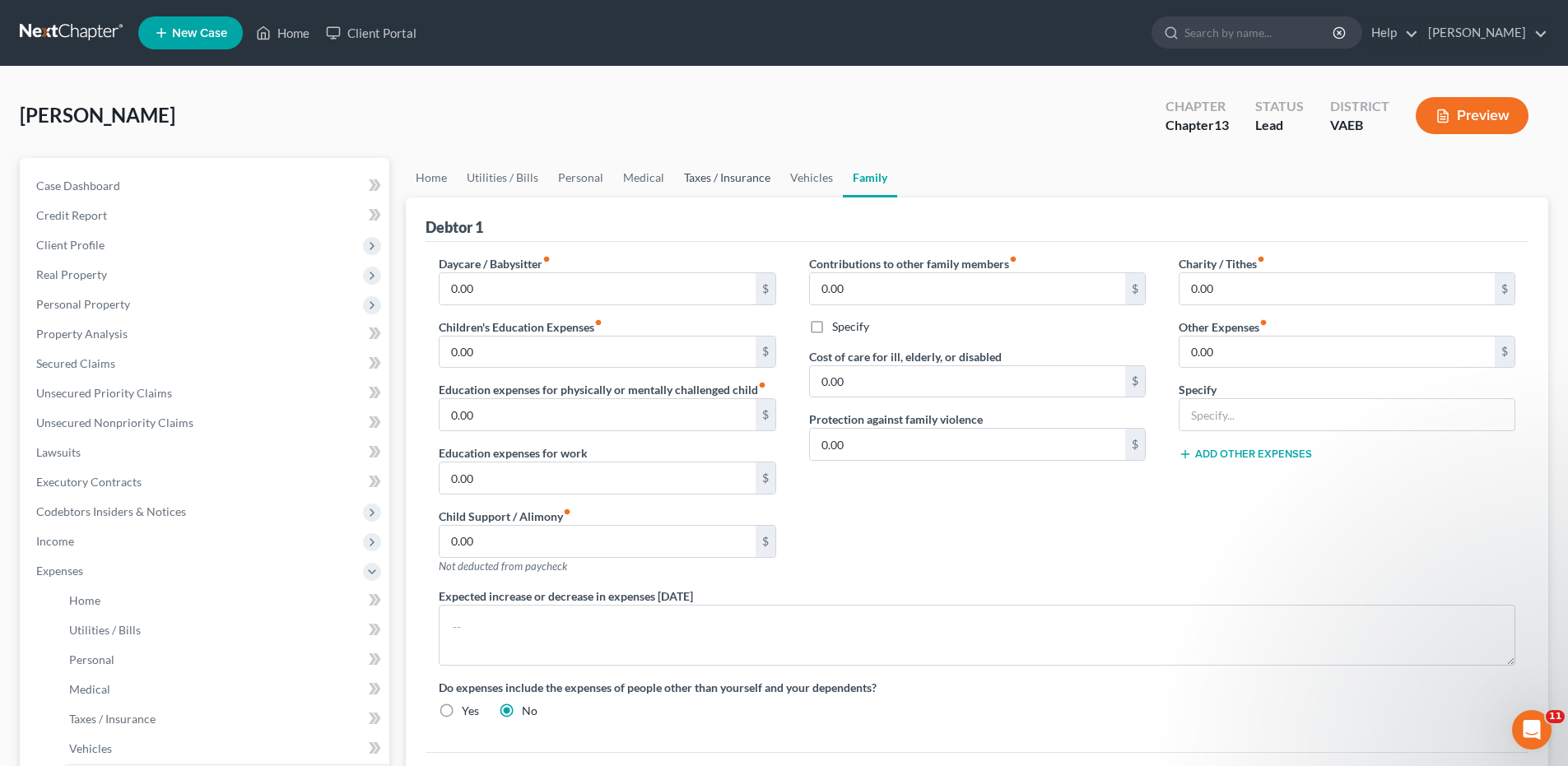
click at [724, 172] on link "Taxes / Insurance" at bounding box center [727, 178] width 106 height 39
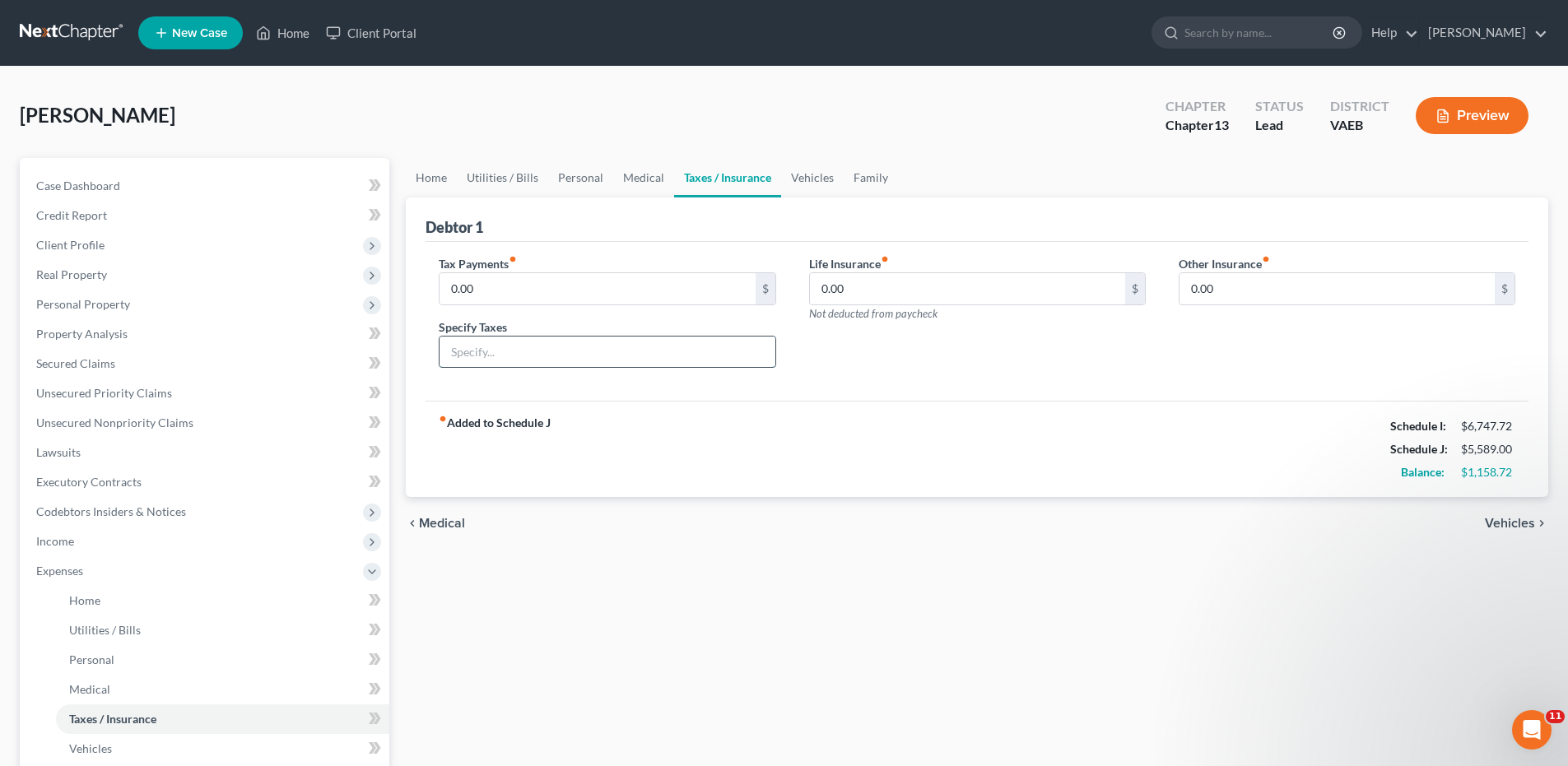
click at [501, 349] on input "text" at bounding box center [606, 352] width 335 height 32
click at [1188, 287] on input "0.00" at bounding box center [1336, 289] width 315 height 32
drag, startPoint x: 1188, startPoint y: 284, endPoint x: 1255, endPoint y: 289, distance: 67.2
click at [1255, 289] on input "140.00" at bounding box center [1336, 289] width 315 height 32
click at [1495, 524] on span "Vehicles" at bounding box center [1509, 523] width 50 height 13
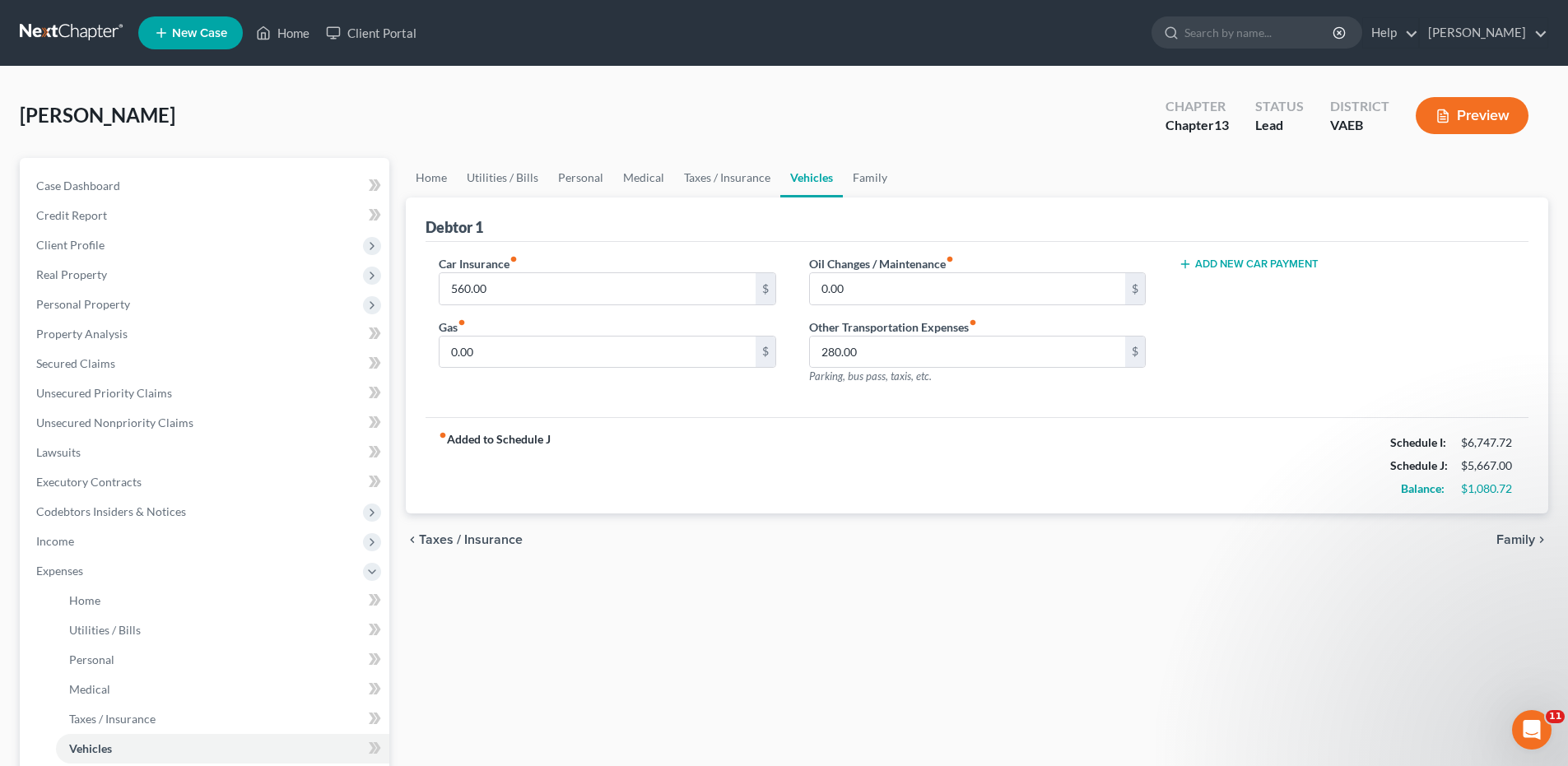
click at [1504, 534] on span "Family" at bounding box center [1516, 539] width 39 height 13
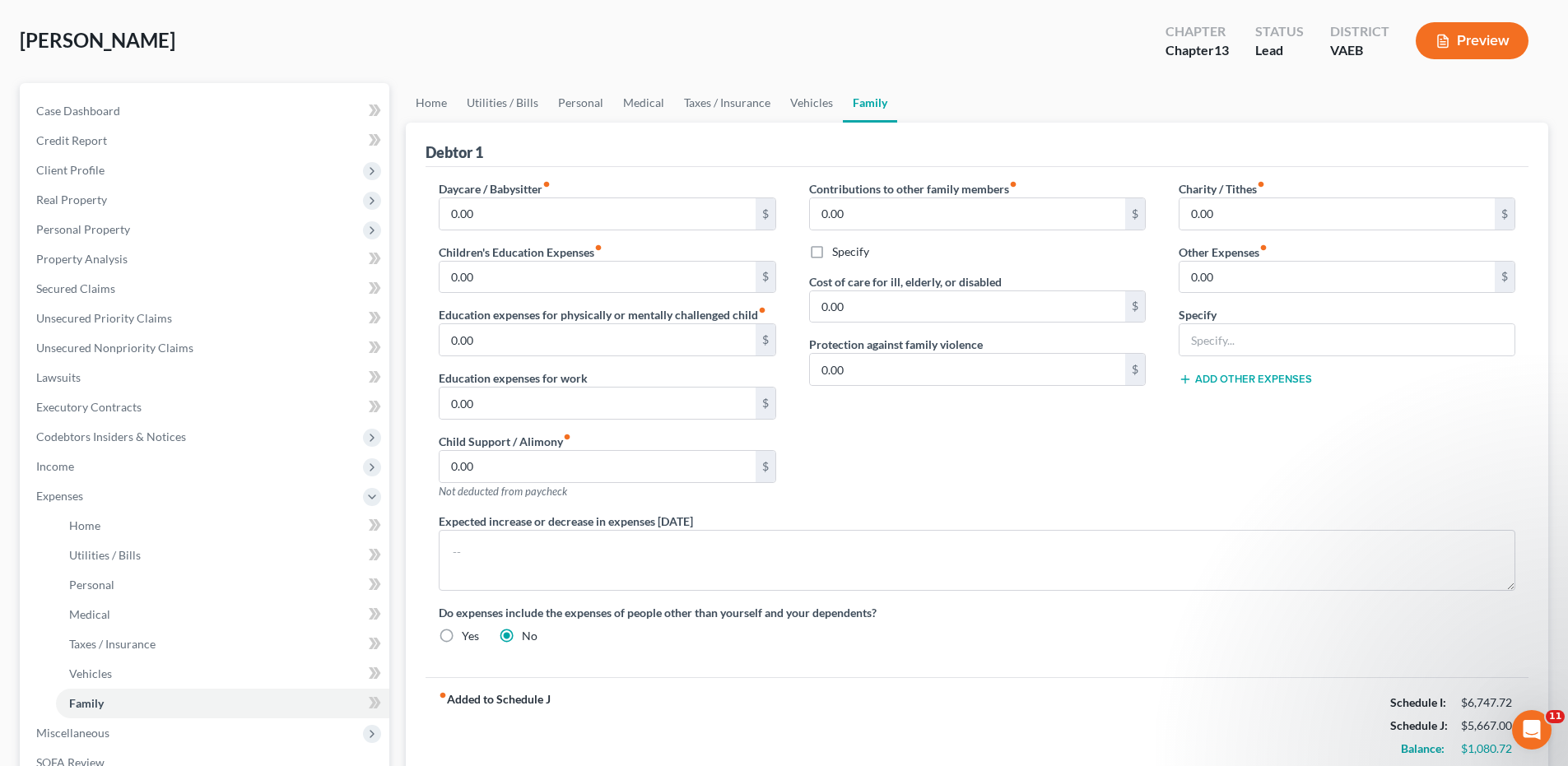
scroll to position [246, 0]
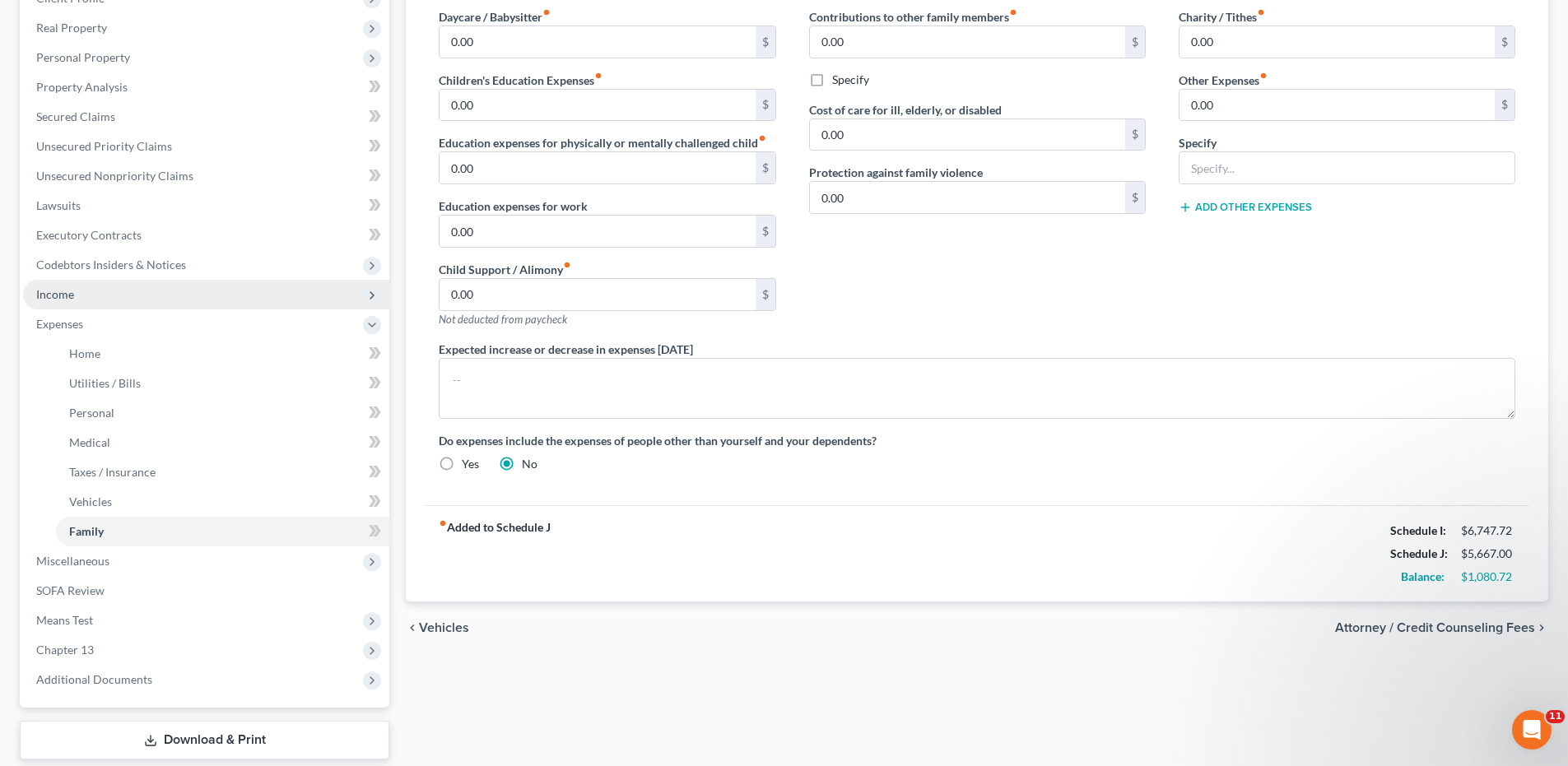
click at [63, 302] on span "Income" at bounding box center [206, 295] width 366 height 30
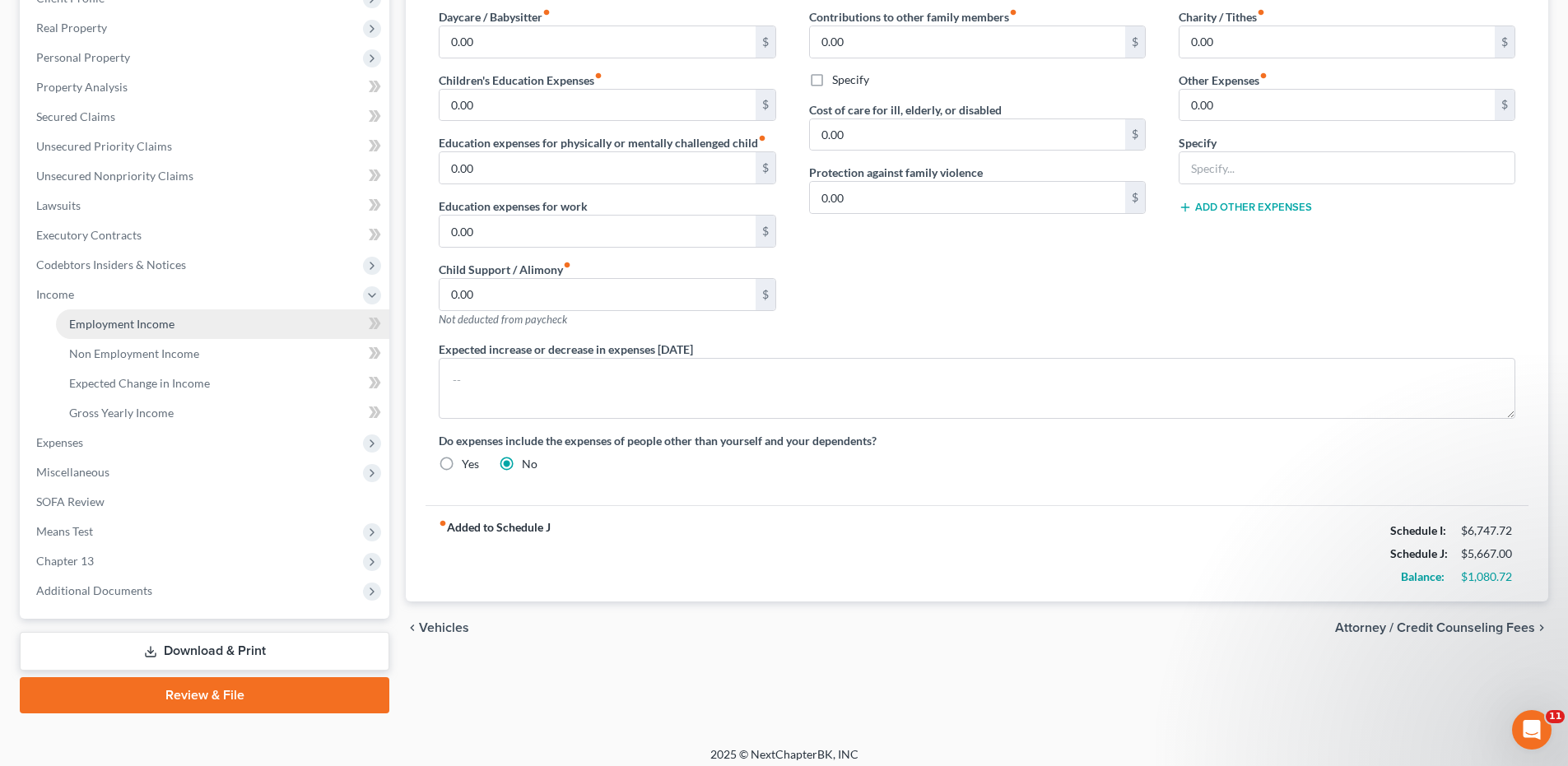
click at [86, 322] on span "Employment Income" at bounding box center [121, 324] width 105 height 14
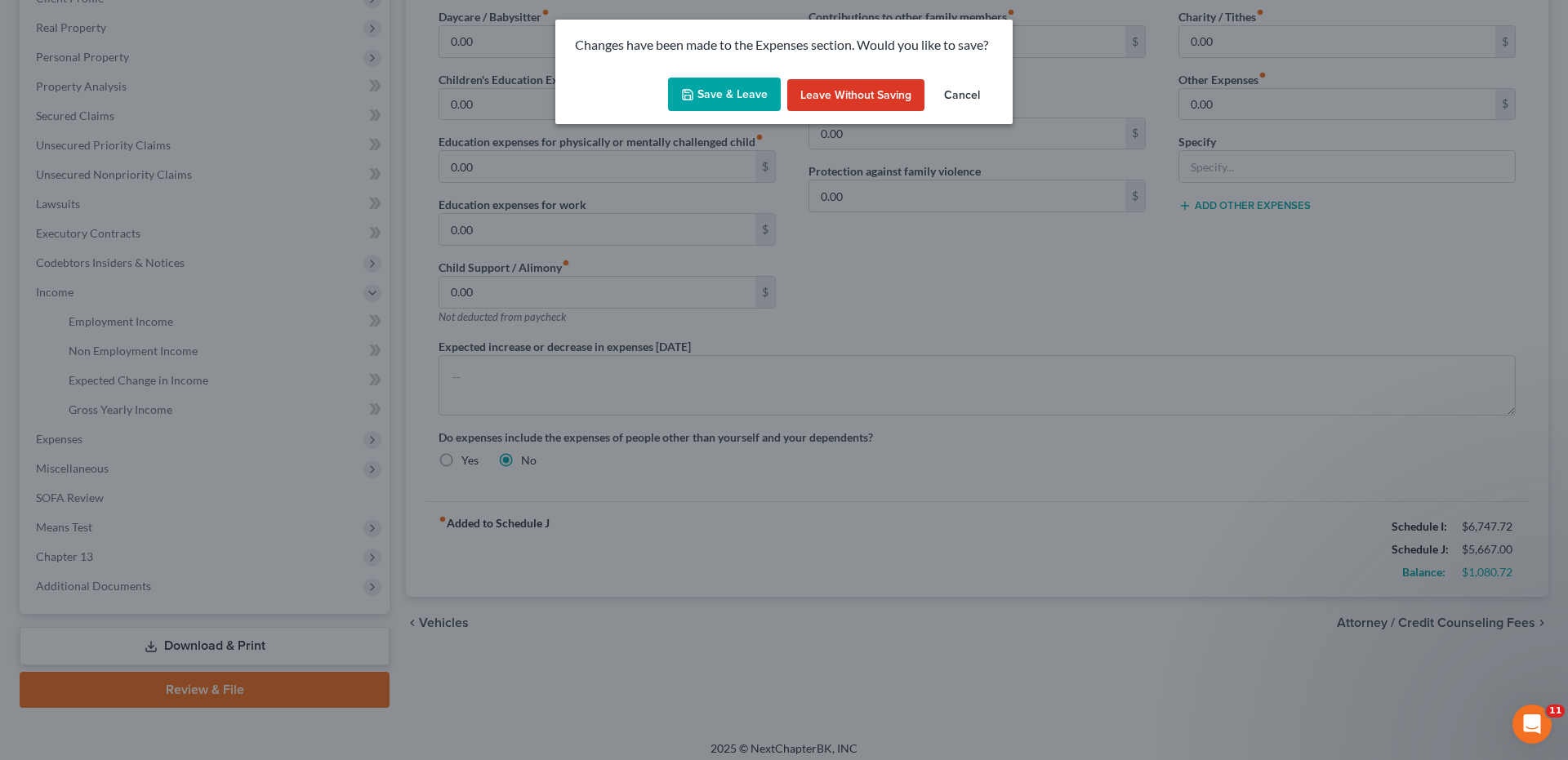
click at [743, 85] on button "Save & Leave" at bounding box center [724, 94] width 113 height 34
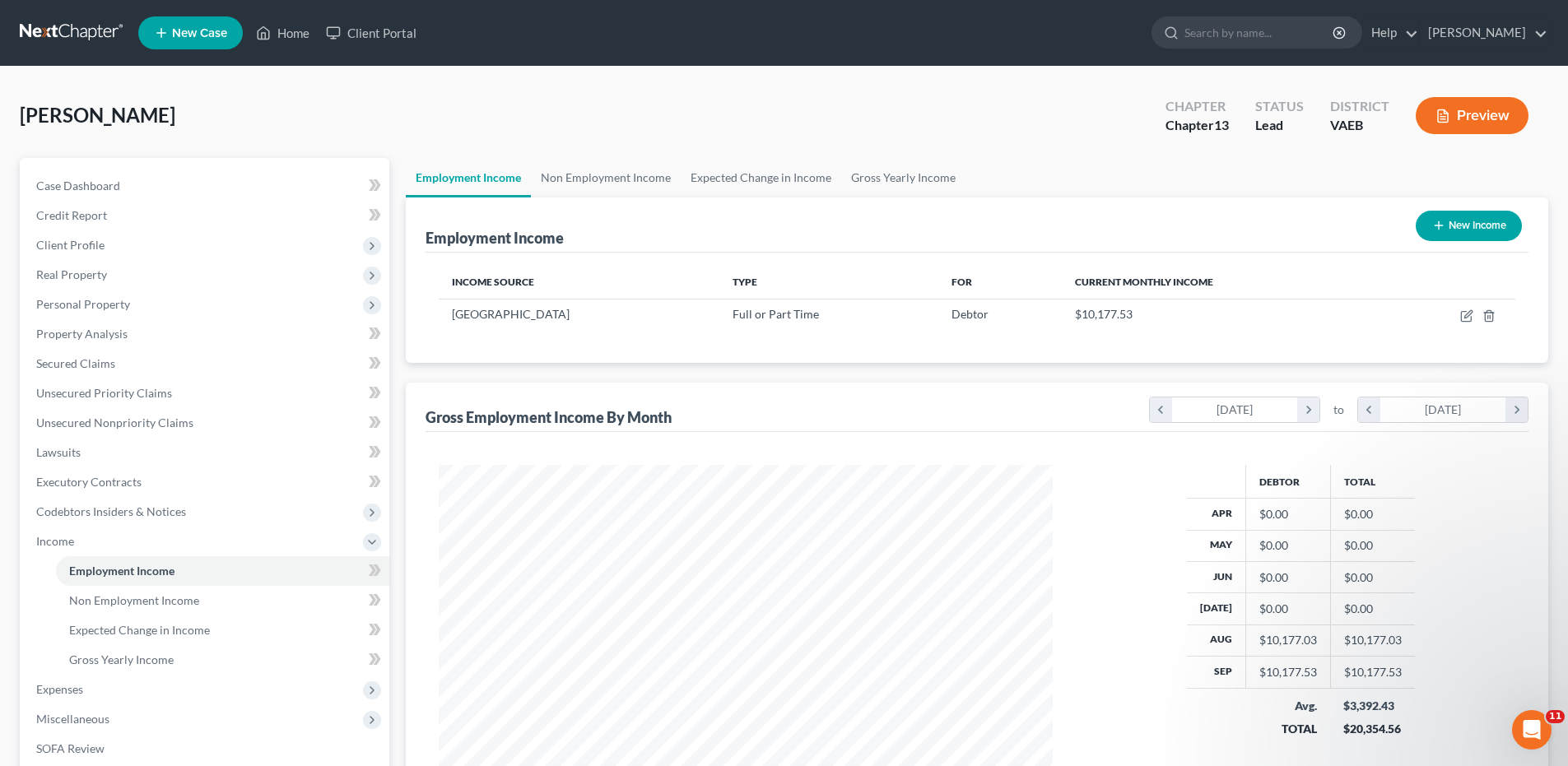
click at [1511, 218] on button "New Income" at bounding box center [1468, 226] width 106 height 31
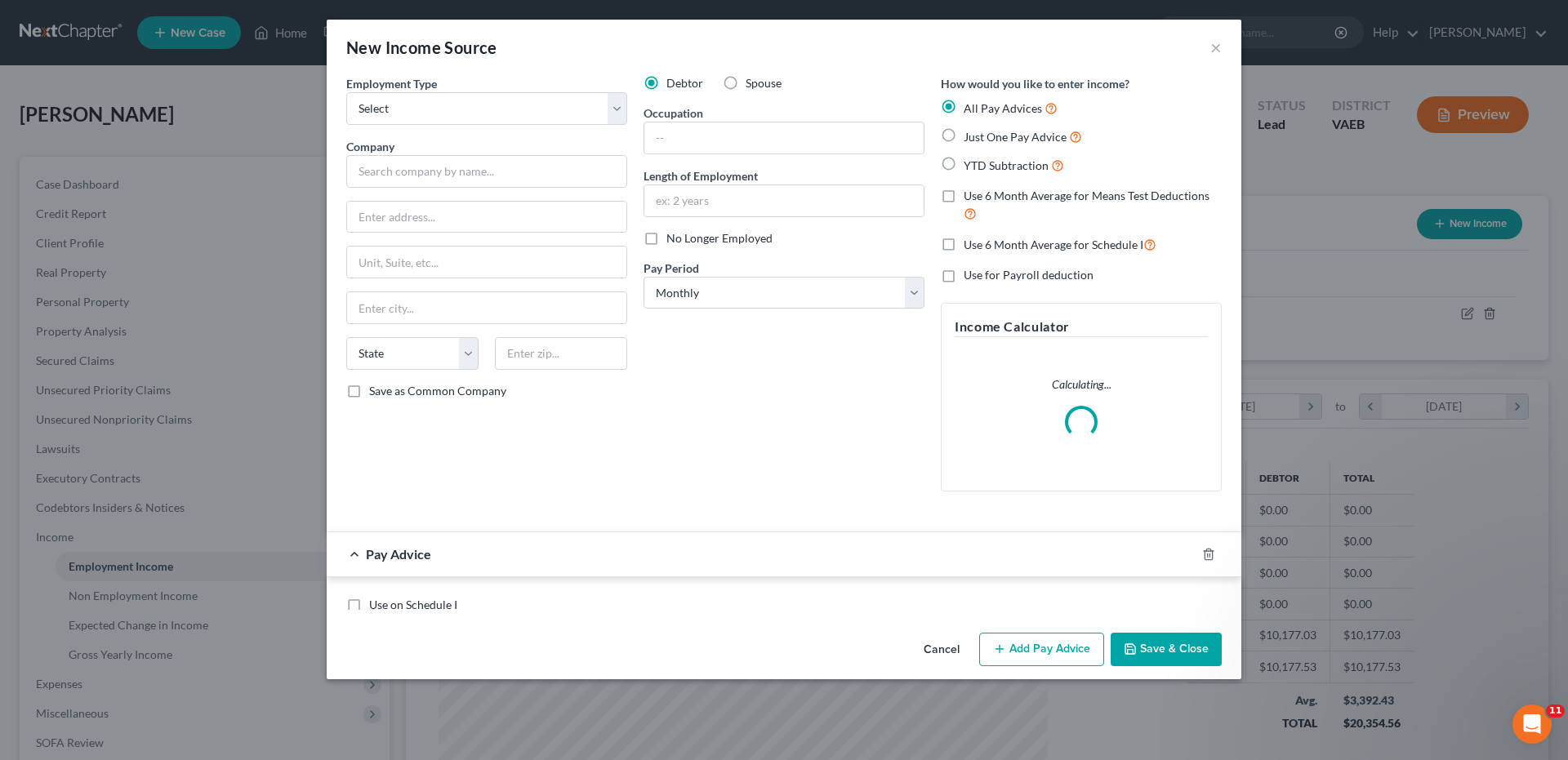
scroll to position [307, 648]
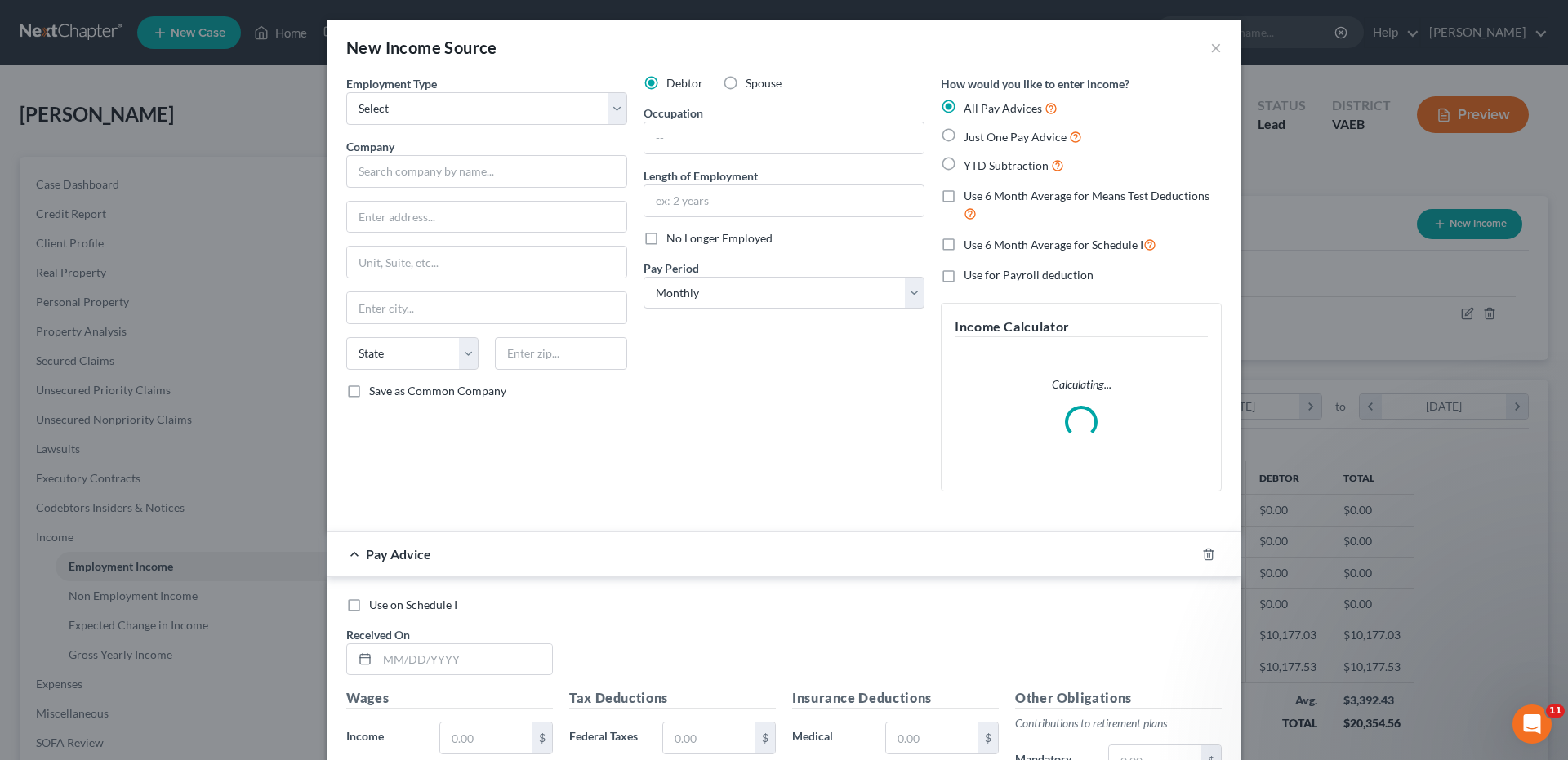
click at [746, 81] on label "Spouse" at bounding box center [763, 83] width 36 height 17
click at [752, 81] on input "Spouse" at bounding box center [758, 80] width 11 height 11
click at [613, 106] on select "Select Full or [DEMOGRAPHIC_DATA] Employment Self Employment" at bounding box center [486, 108] width 281 height 32
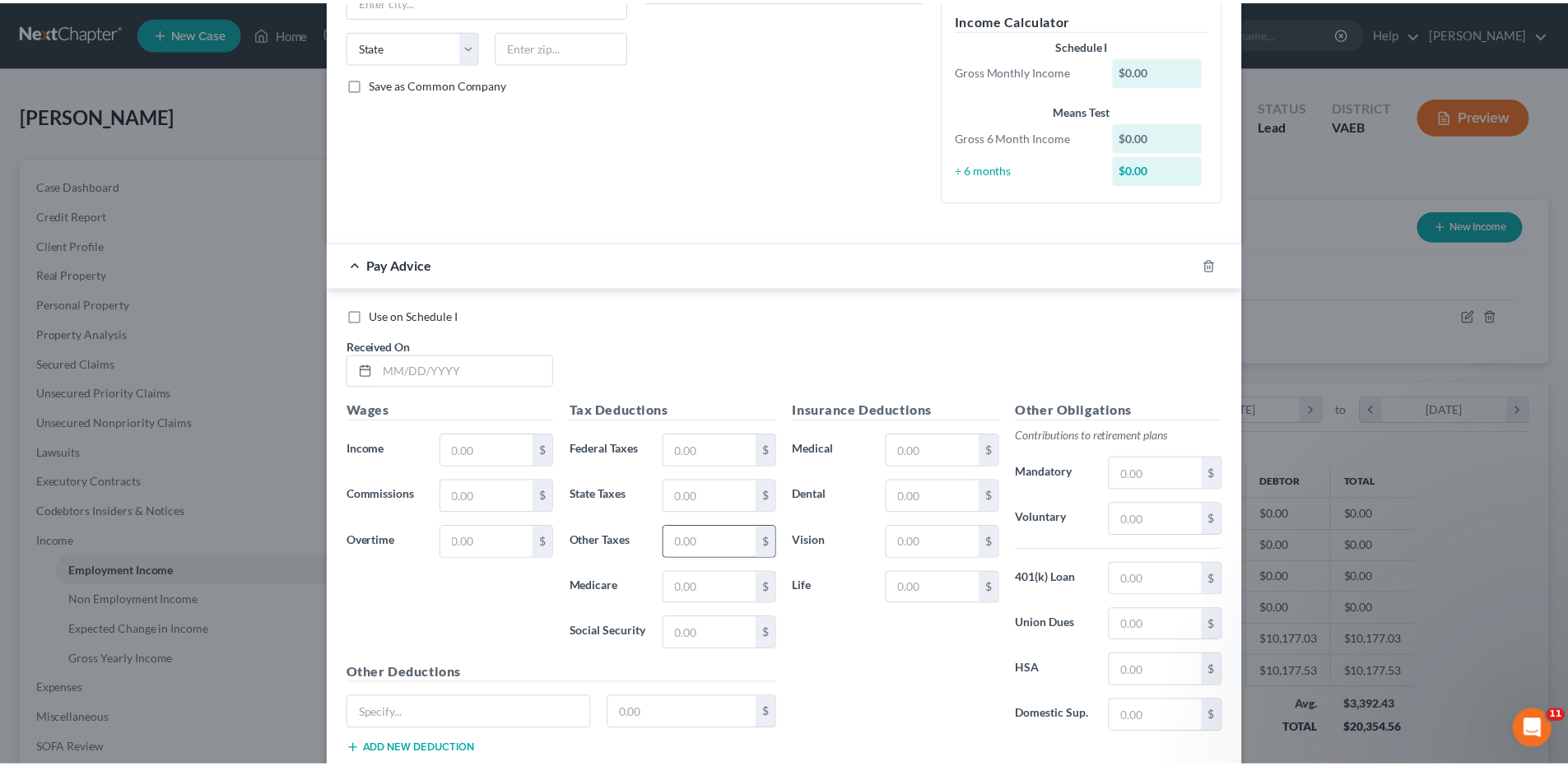
scroll to position [6, 0]
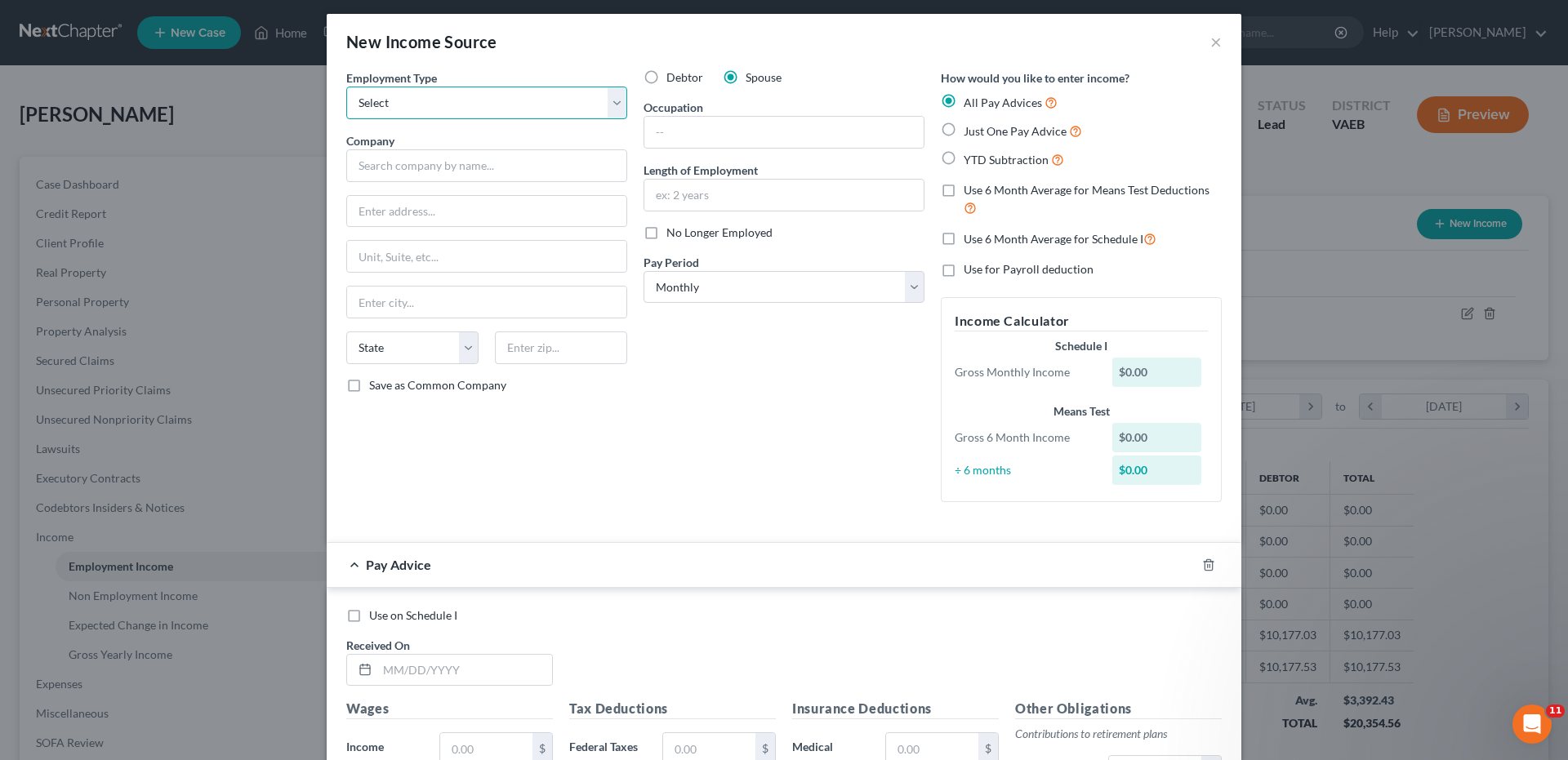
click at [613, 101] on select "Select Full or [DEMOGRAPHIC_DATA] Employment Self Employment" at bounding box center [486, 102] width 281 height 32
click at [1212, 37] on button "×" at bounding box center [1215, 42] width 11 height 19
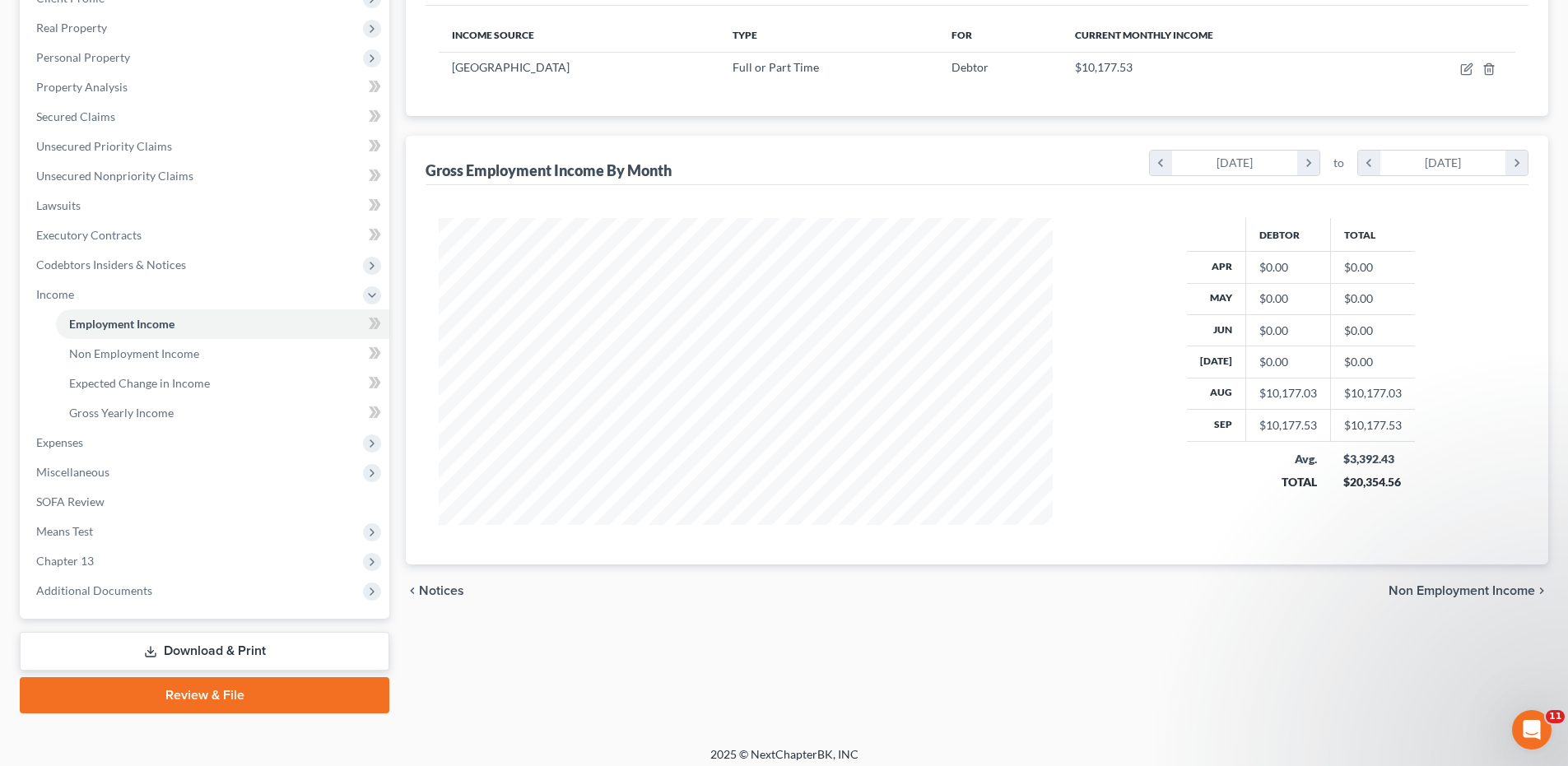
scroll to position [257, 0]
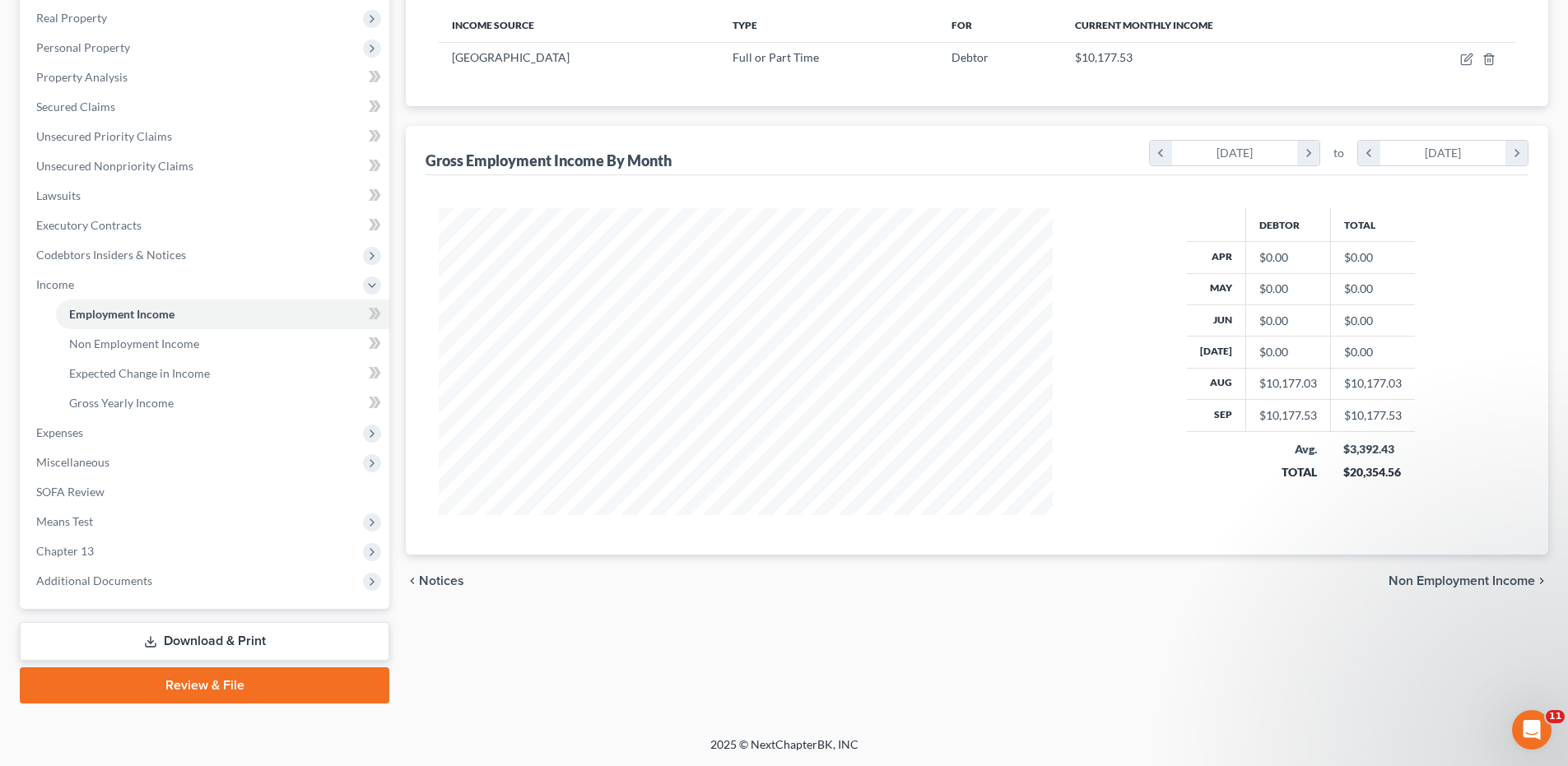
click at [1499, 577] on span "Non Employment Income" at bounding box center [1461, 581] width 146 height 13
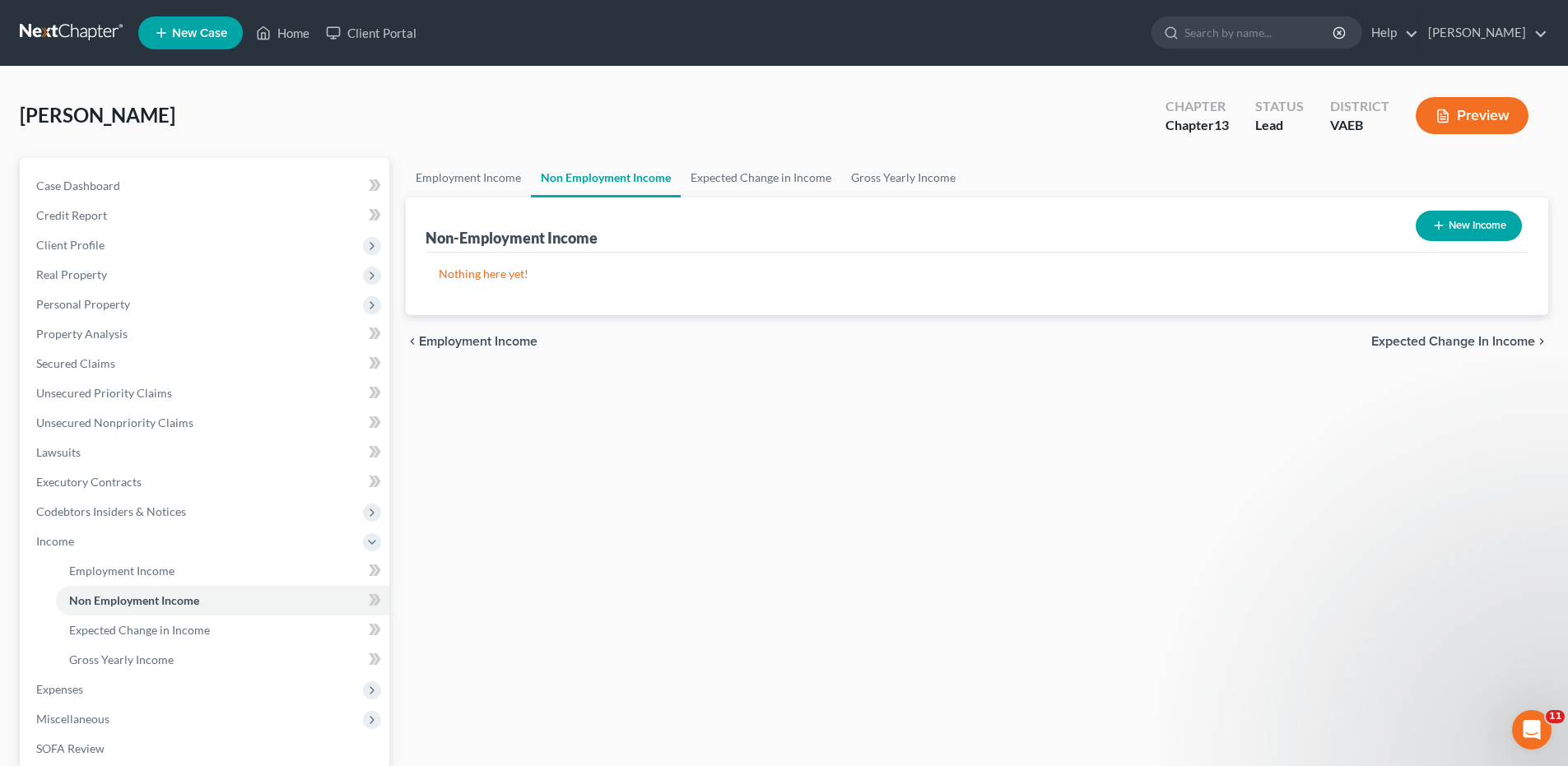
click at [1470, 222] on button "New Income" at bounding box center [1468, 226] width 106 height 31
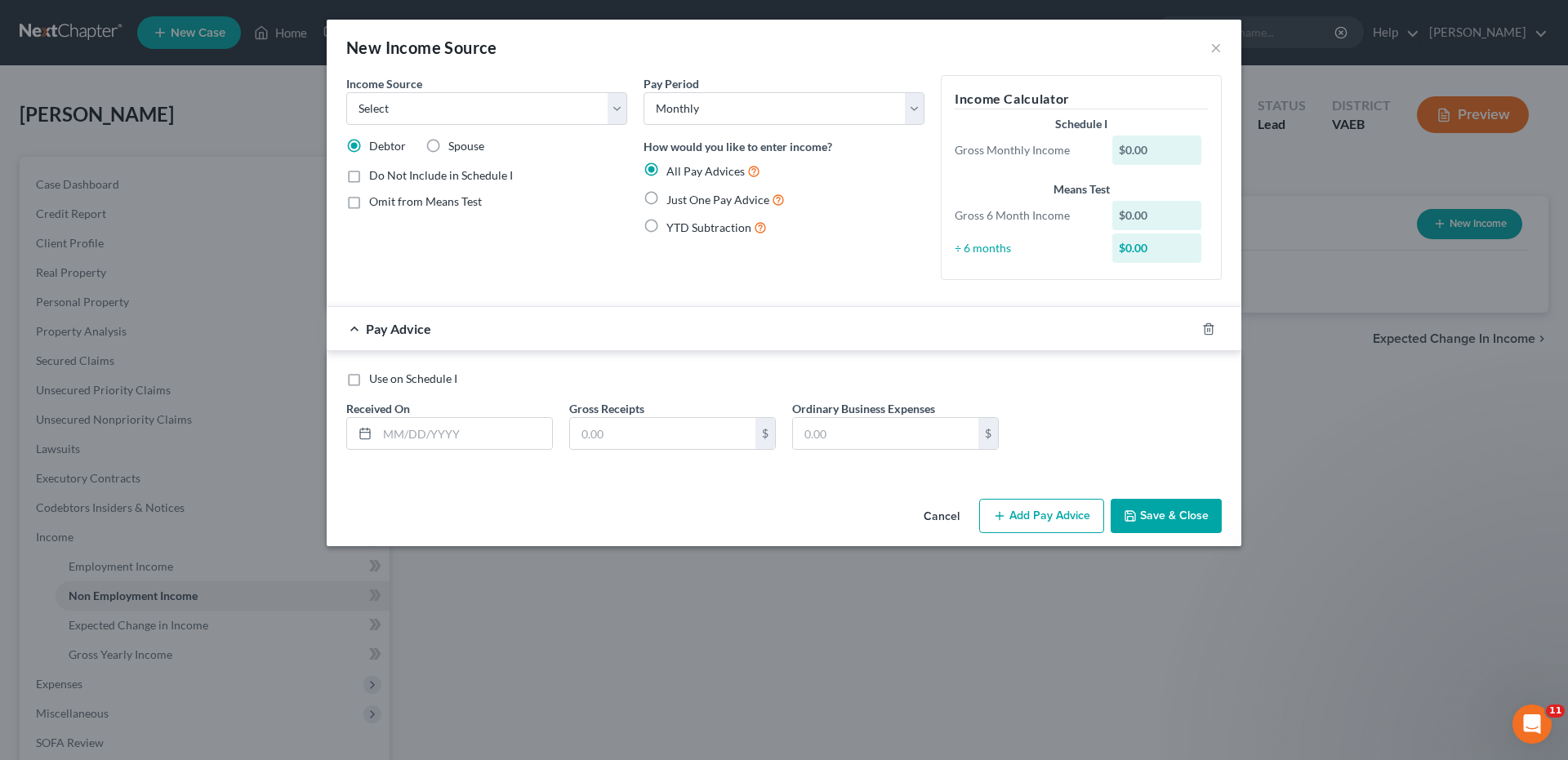
click at [449, 143] on label "Spouse" at bounding box center [466, 147] width 36 height 17
click at [455, 143] on input "Spouse" at bounding box center [461, 144] width 11 height 11
click at [616, 107] on select "Select Unemployment Disability (from employer) Pension Retirement Social Securi…" at bounding box center [486, 108] width 281 height 32
click at [346, 92] on select "Select Unemployment Disability (from employer) Pension Retirement Social Securi…" at bounding box center [486, 108] width 281 height 32
click at [617, 110] on select "Select Unemployment Disability (from employer) Pension Retirement Social Securi…" at bounding box center [486, 108] width 281 height 32
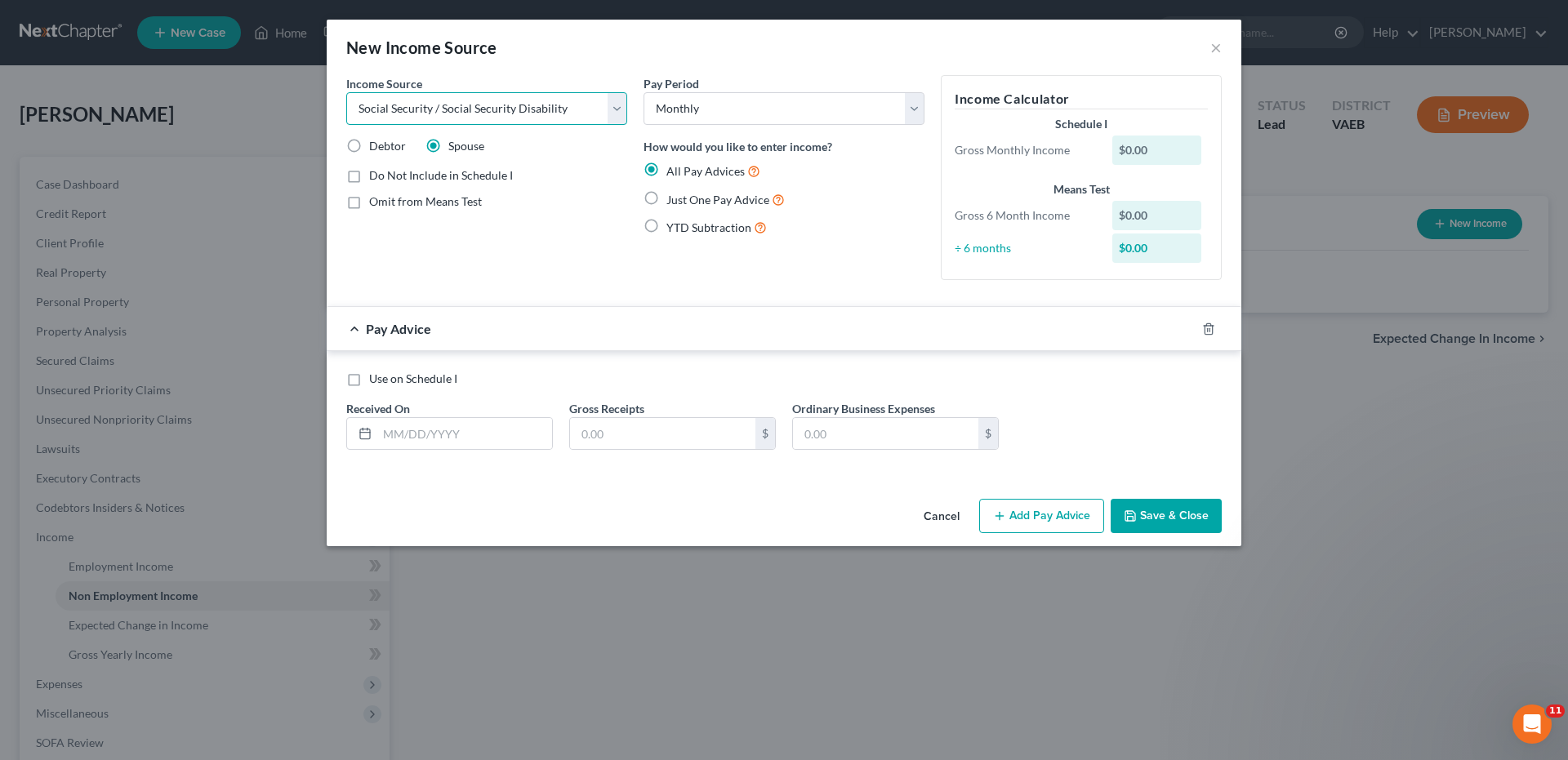
click at [346, 92] on select "Select Unemployment Disability (from employer) Pension Retirement Social Securi…" at bounding box center [486, 108] width 281 height 32
drag, startPoint x: 649, startPoint y: 196, endPoint x: 719, endPoint y: 223, distance: 75.0
click at [666, 196] on label "Just One Pay Advice" at bounding box center [725, 199] width 118 height 18
click at [673, 196] on input "Just One Pay Advice" at bounding box center [678, 196] width 11 height 11
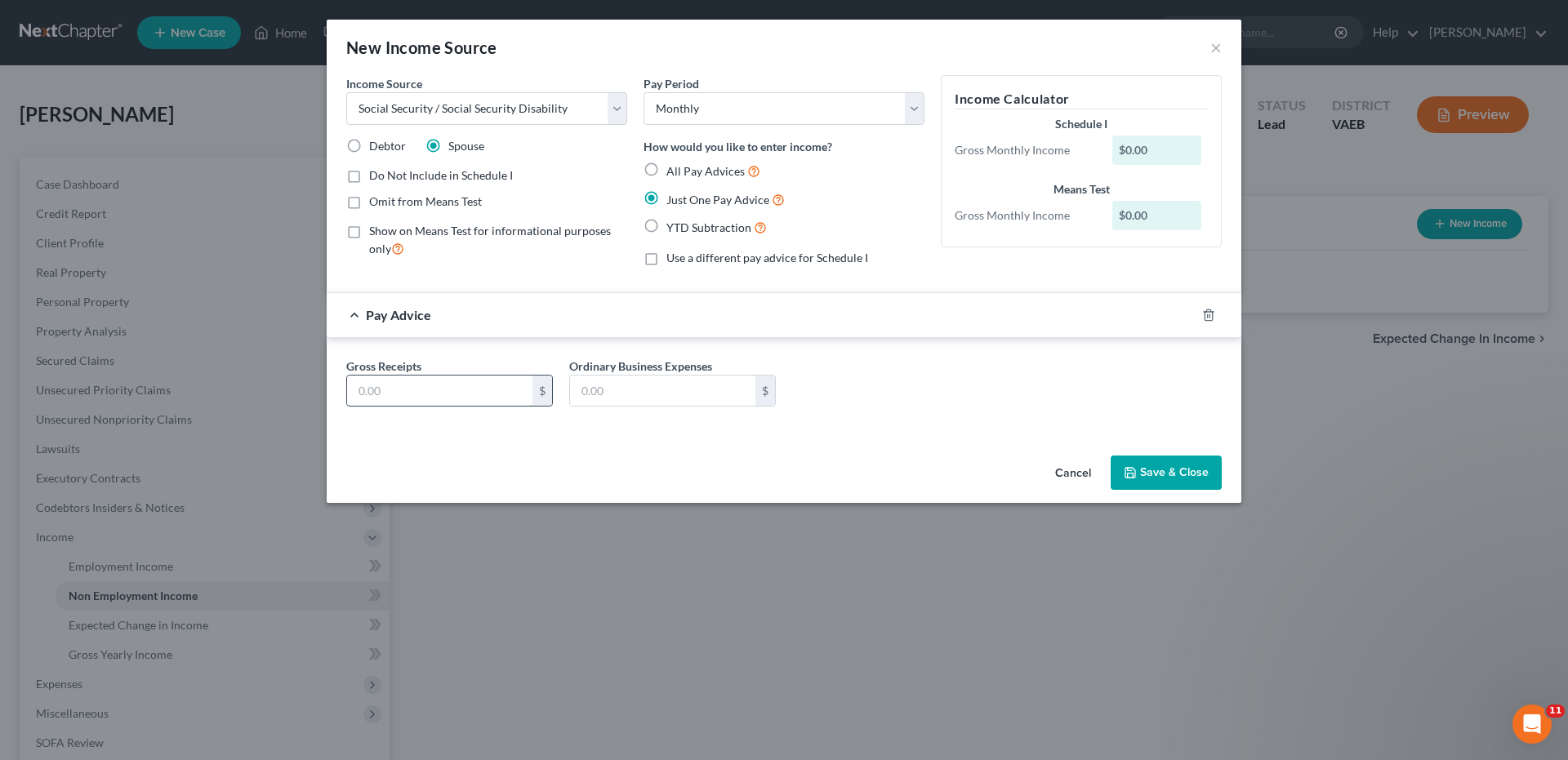
click at [359, 389] on input "text" at bounding box center [439, 391] width 186 height 31
click at [369, 202] on label "Omit from Means Test" at bounding box center [425, 202] width 113 height 17
click at [376, 202] on input "Omit from Means Test" at bounding box center [381, 199] width 11 height 11
click at [369, 202] on label "Omit from Means Test" at bounding box center [425, 202] width 113 height 17
click at [376, 202] on input "Omit from Means Test" at bounding box center [381, 199] width 11 height 11
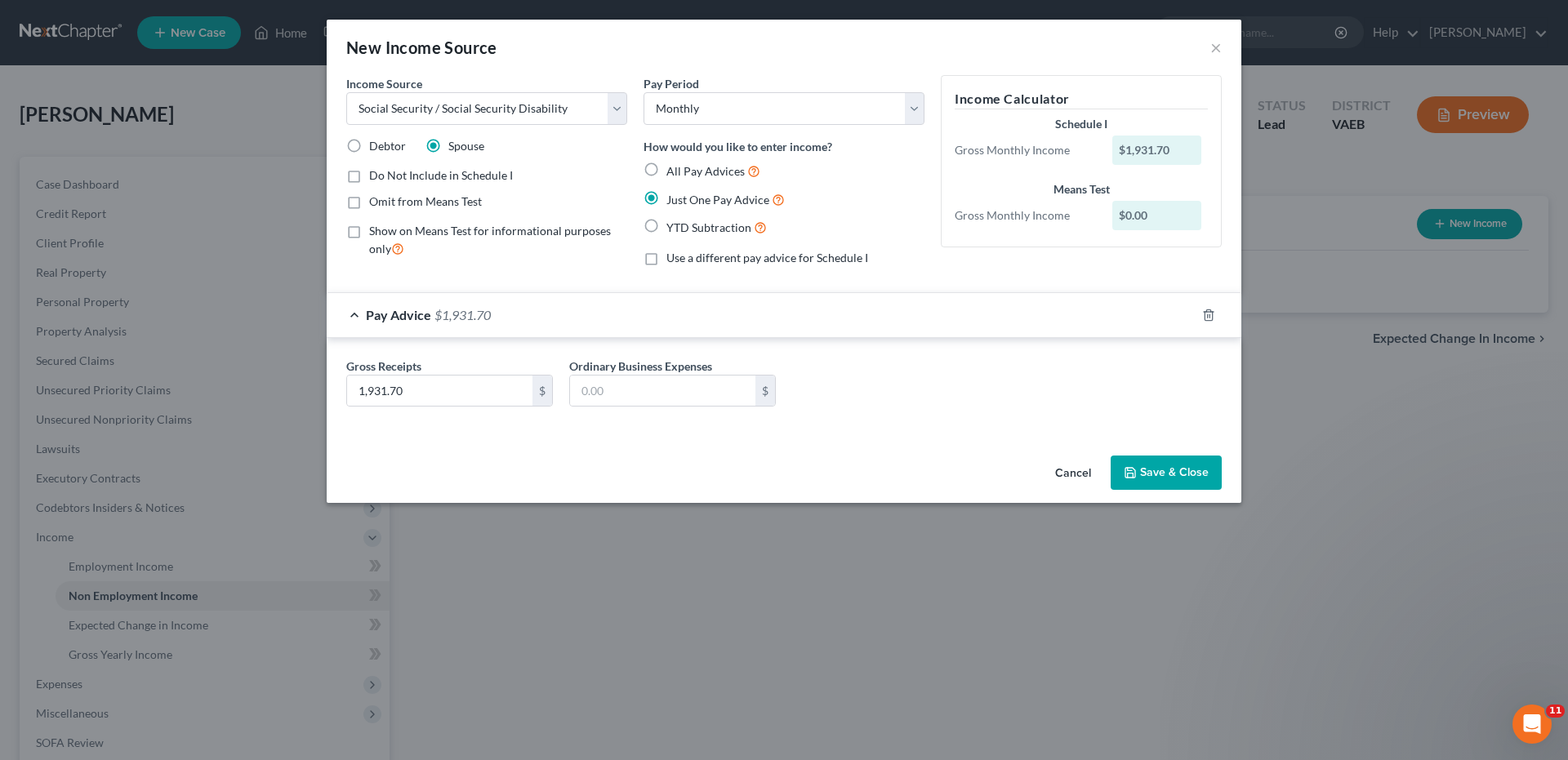
click at [369, 235] on label "Show on Means Test for informational purposes only" at bounding box center [498, 241] width 258 height 35
click at [376, 233] on input "Show on Means Test for informational purposes only" at bounding box center [381, 229] width 11 height 11
drag, startPoint x: 359, startPoint y: 201, endPoint x: 363, endPoint y: 232, distance: 31.3
click at [369, 202] on label "Omit from Means Test" at bounding box center [425, 202] width 113 height 17
click at [376, 202] on input "Omit from Means Test" at bounding box center [381, 199] width 11 height 11
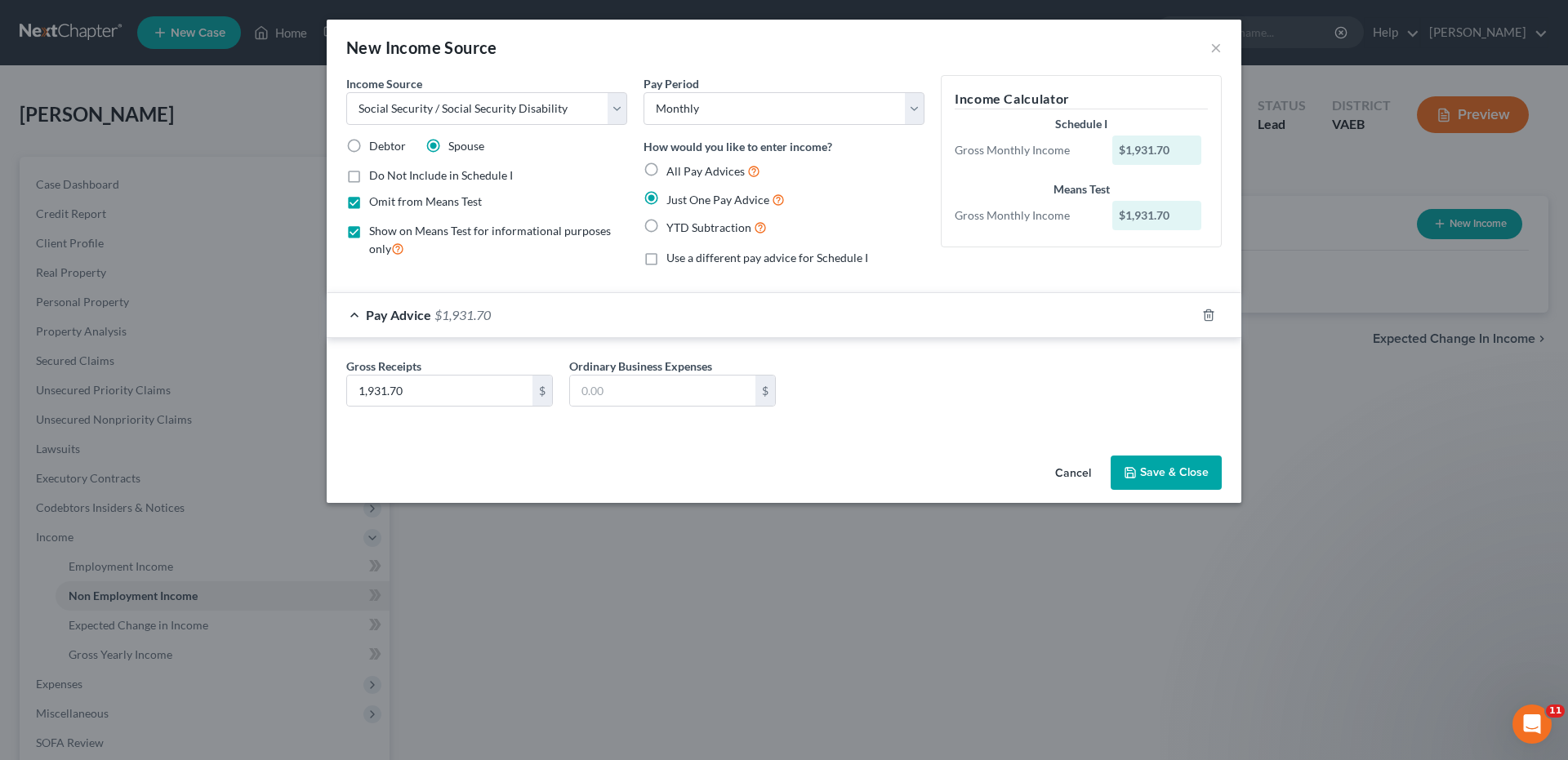
click at [369, 229] on label "Show on Means Test for informational purposes only" at bounding box center [498, 241] width 258 height 35
click at [376, 229] on input "Show on Means Test for informational purposes only" at bounding box center [381, 229] width 11 height 11
click at [369, 202] on label "Omit from Means Test" at bounding box center [425, 202] width 113 height 17
click at [376, 202] on input "Omit from Means Test" at bounding box center [381, 199] width 11 height 11
drag, startPoint x: 351, startPoint y: 231, endPoint x: 392, endPoint y: 252, distance: 46.1
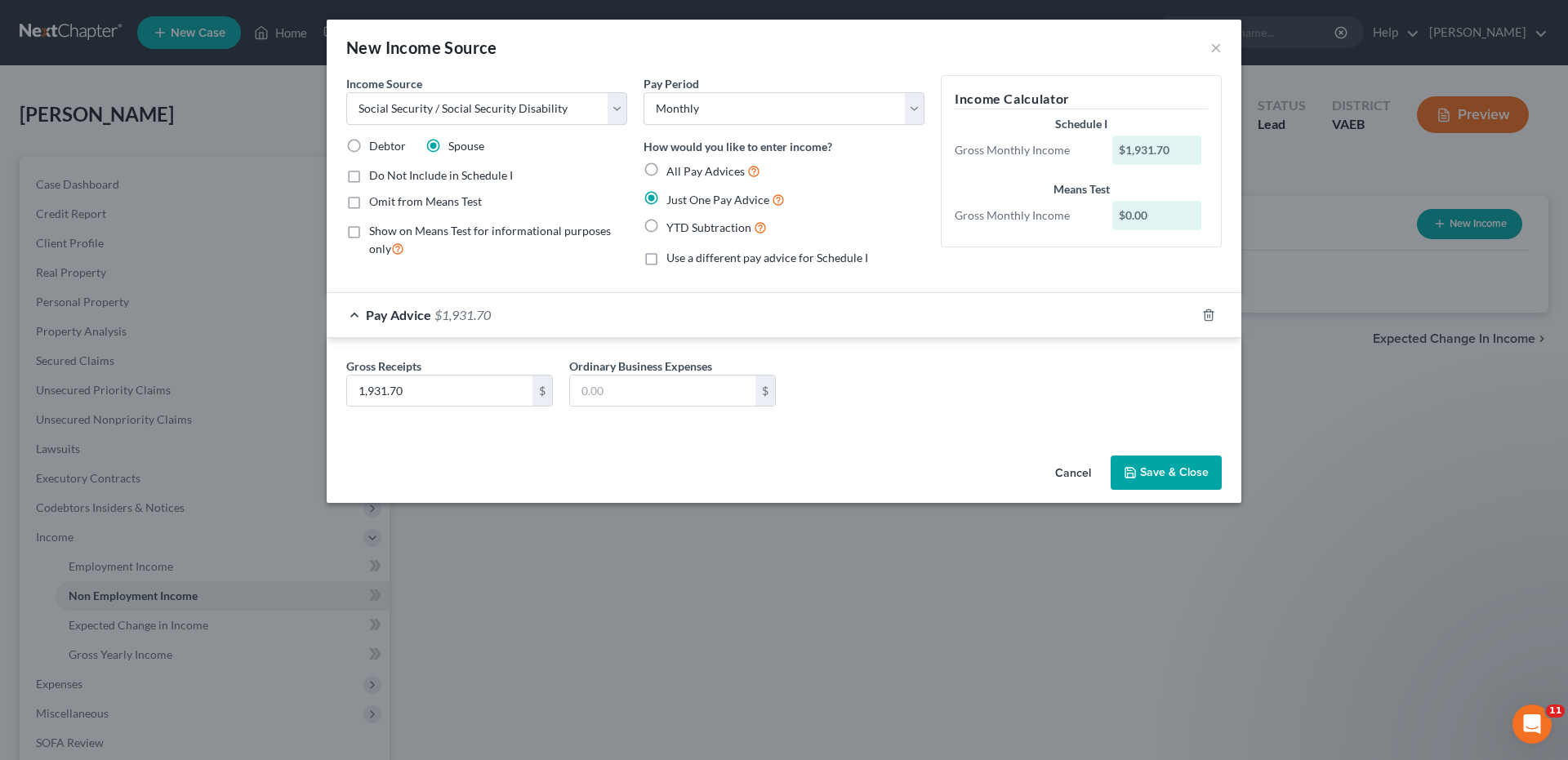
click at [369, 232] on label "Show on Means Test for informational purposes only" at bounding box center [498, 241] width 258 height 35
click at [376, 232] on input "Show on Means Test for informational purposes only" at bounding box center [381, 229] width 11 height 11
click at [592, 397] on input "text" at bounding box center [663, 391] width 186 height 31
click at [1170, 478] on button "Save & Close" at bounding box center [1166, 472] width 111 height 34
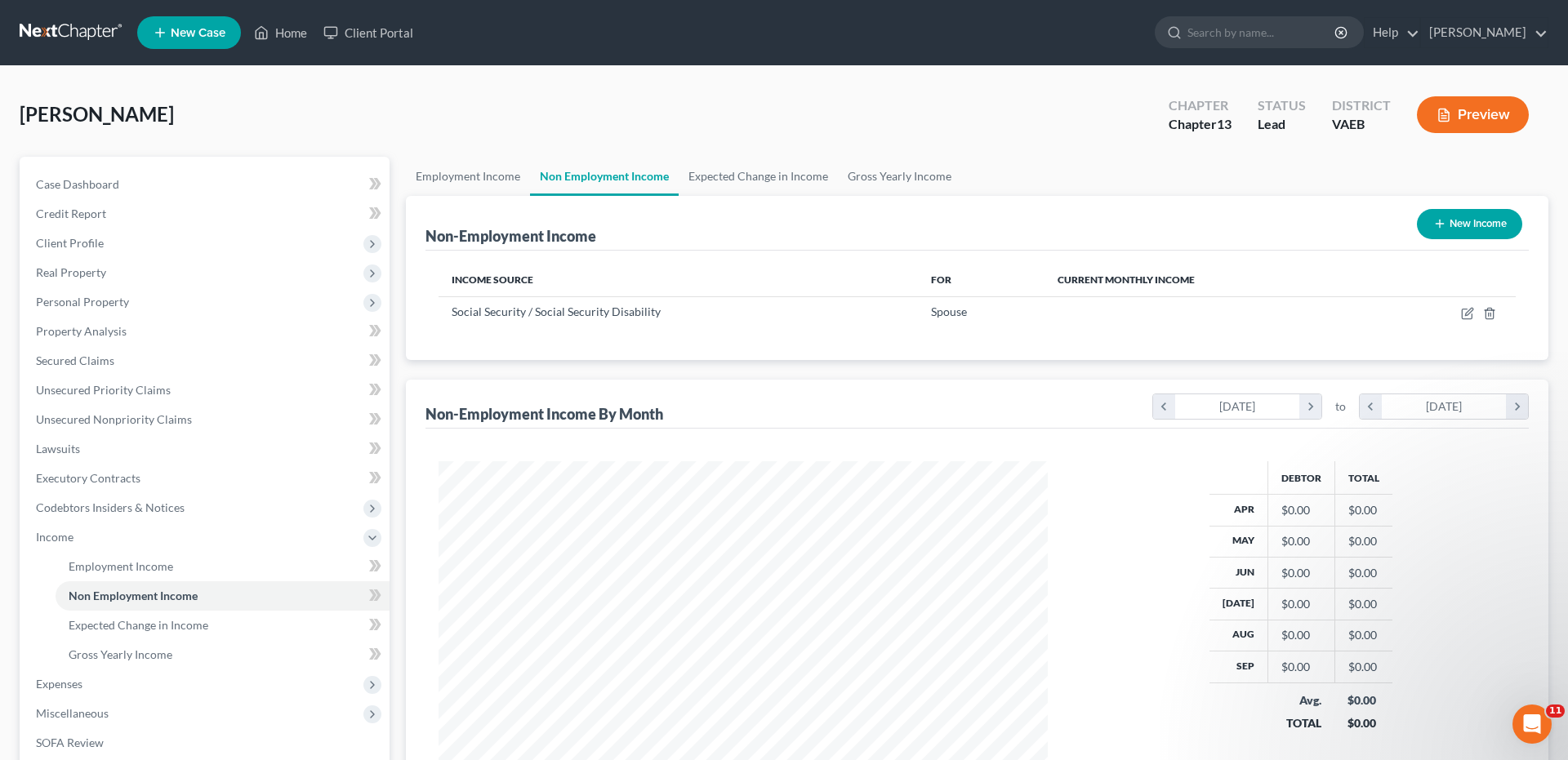
scroll to position [815762, 815925]
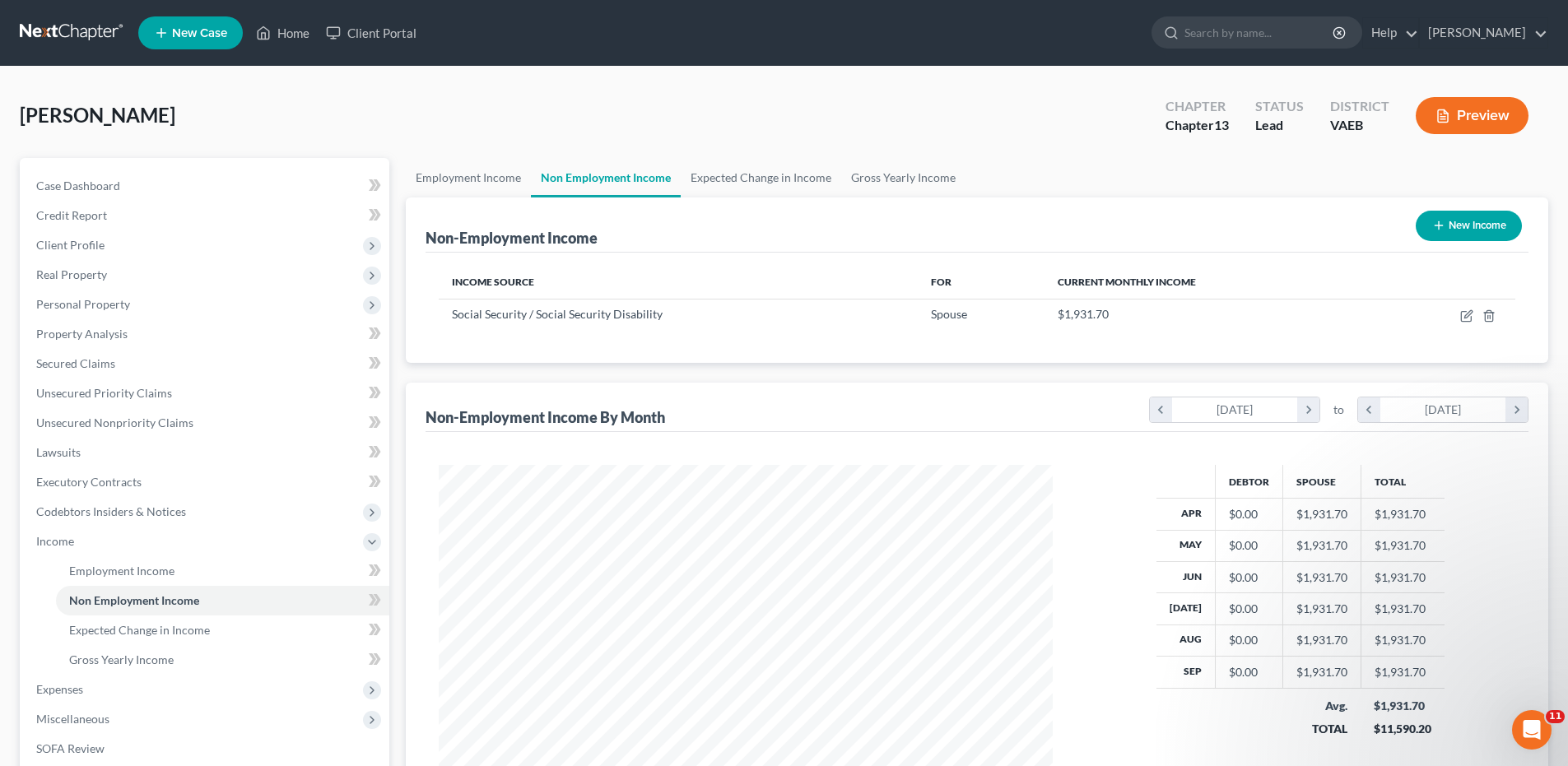
click at [1456, 227] on button "New Income" at bounding box center [1468, 226] width 106 height 31
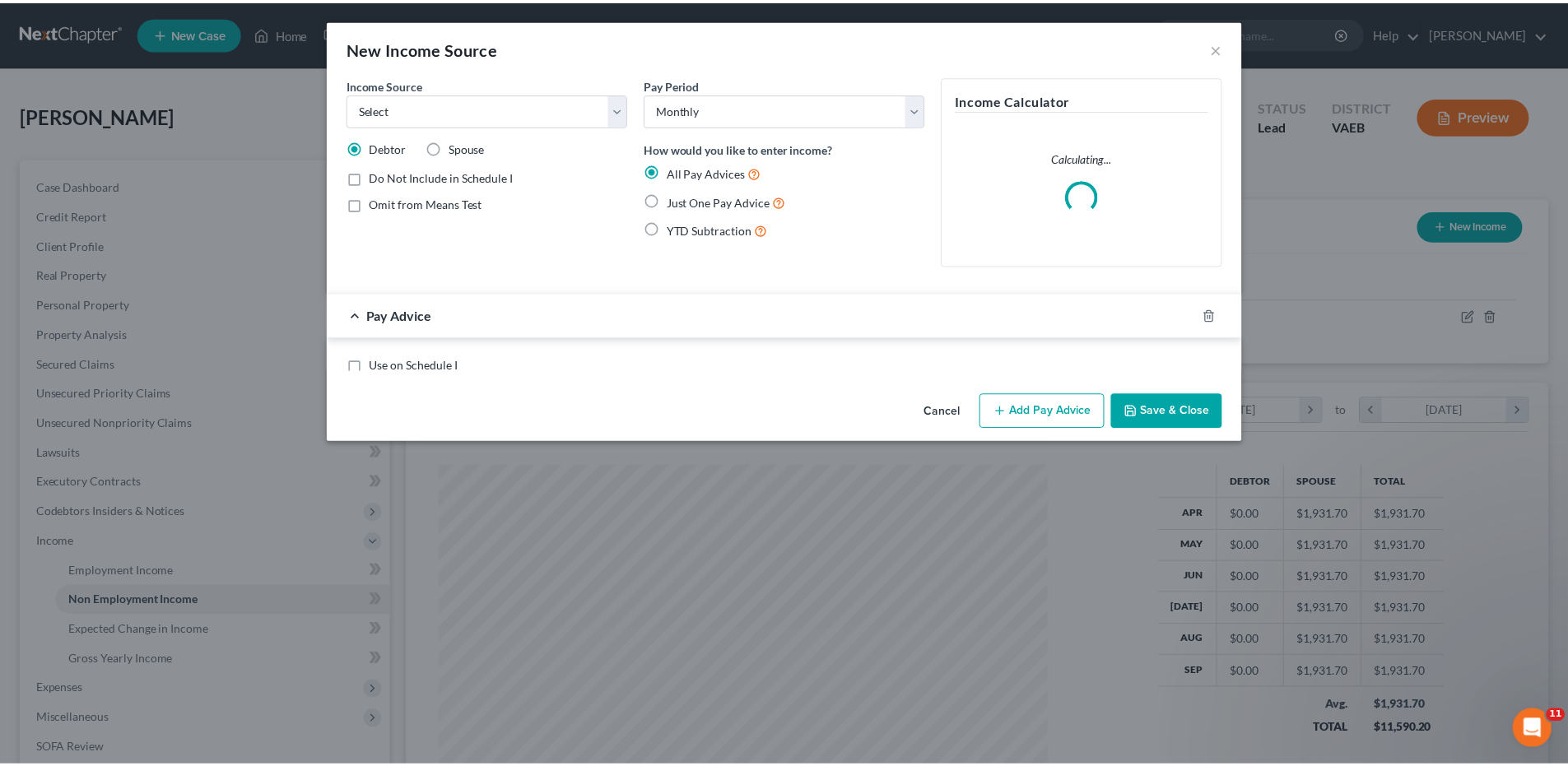
scroll to position [310, 653]
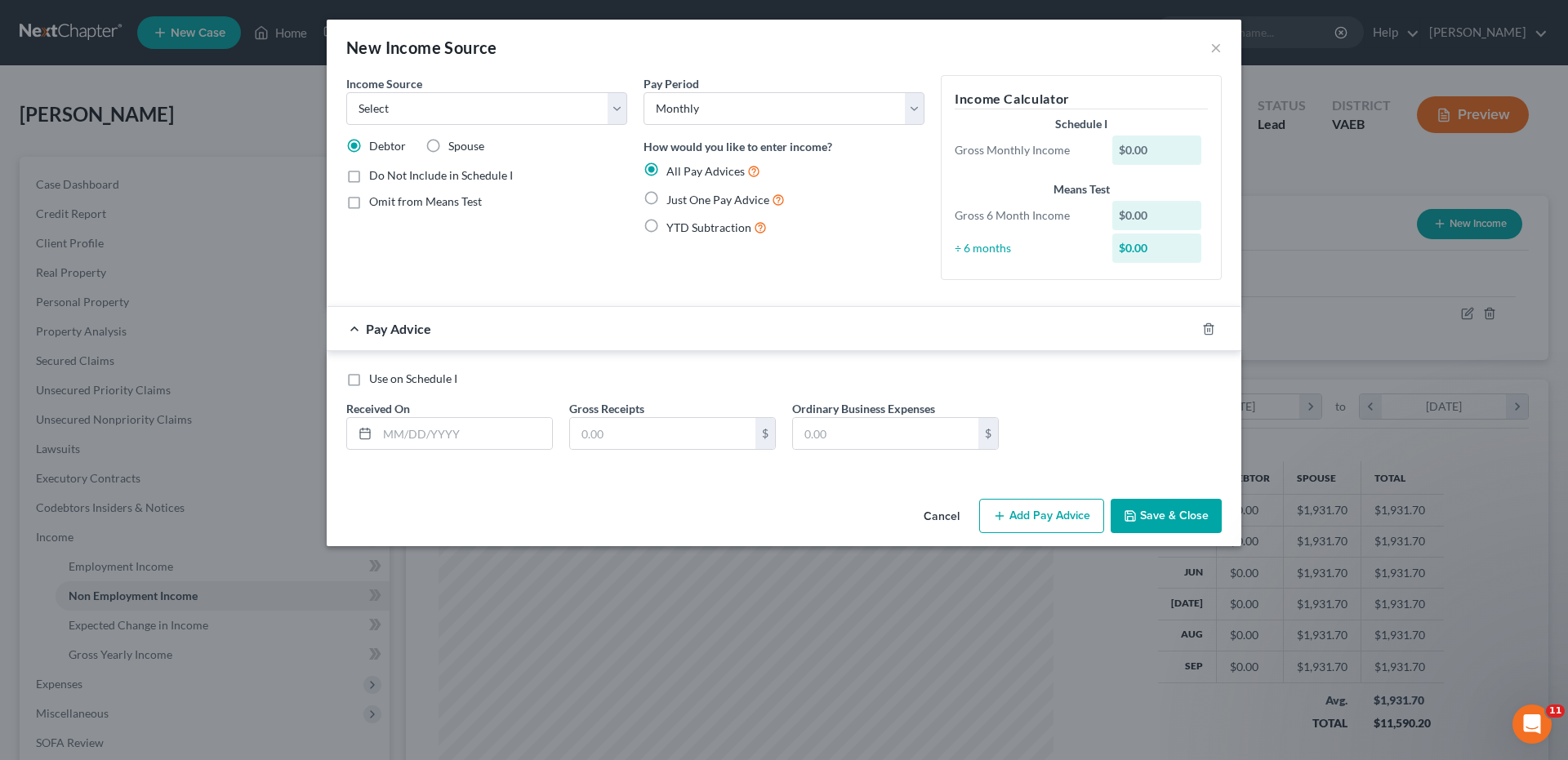
click at [449, 148] on label "Spouse" at bounding box center [466, 147] width 36 height 17
click at [455, 148] on input "Spouse" at bounding box center [461, 144] width 11 height 11
click at [619, 105] on select "Select Unemployment Disability (from employer) Pension Retirement Social Securi…" at bounding box center [486, 108] width 281 height 32
click at [346, 92] on select "Select Unemployment Disability (from employer) Pension Retirement Social Securi…" at bounding box center [486, 108] width 281 height 32
drag, startPoint x: 911, startPoint y: 106, endPoint x: 901, endPoint y: 106, distance: 10.0
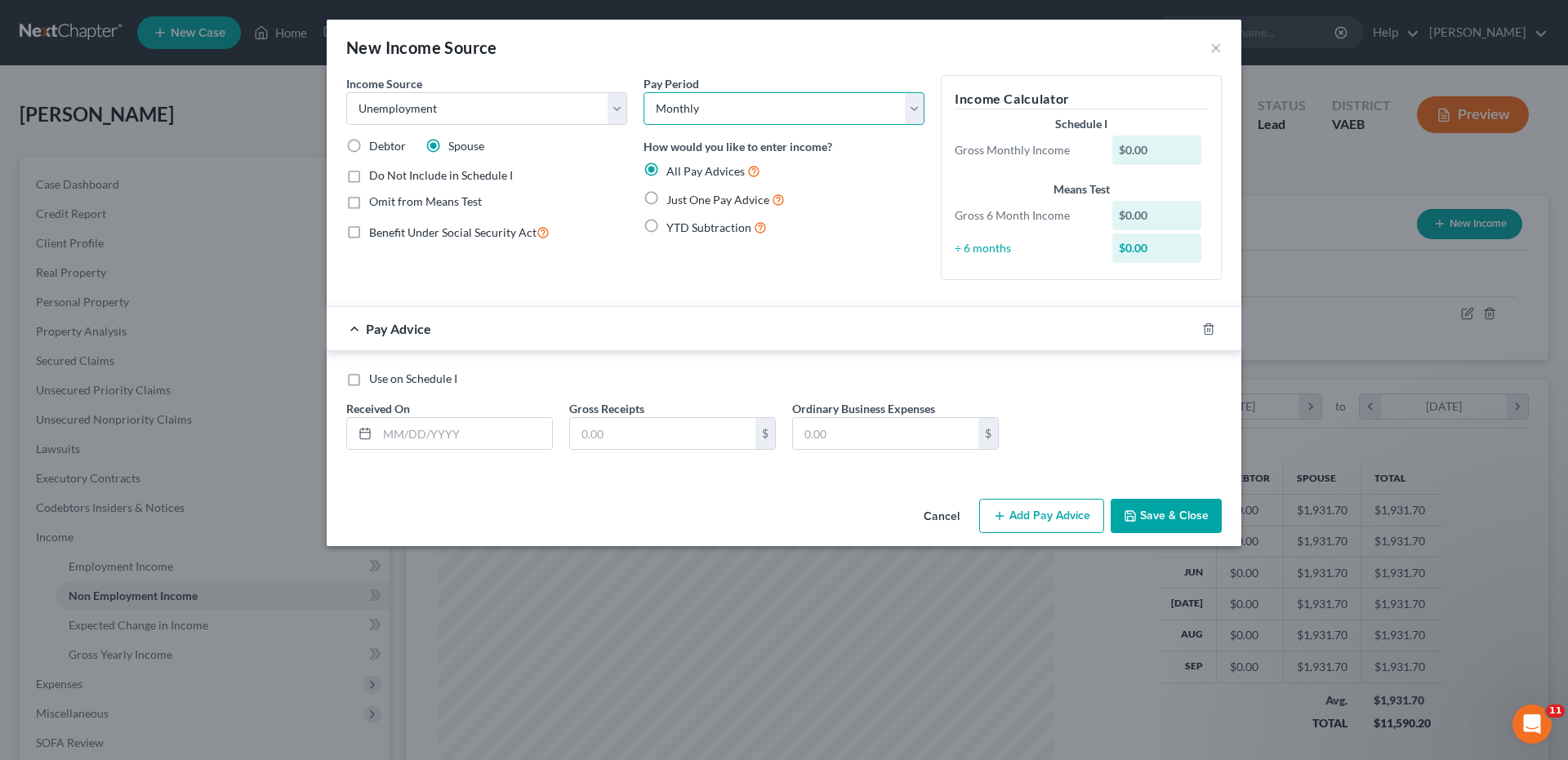
click at [911, 106] on select "Select Monthly Twice Monthly Every Other Week Weekly" at bounding box center [784, 108] width 281 height 32
click at [643, 92] on select "Select Monthly Twice Monthly Every Other Week Weekly" at bounding box center [784, 108] width 281 height 32
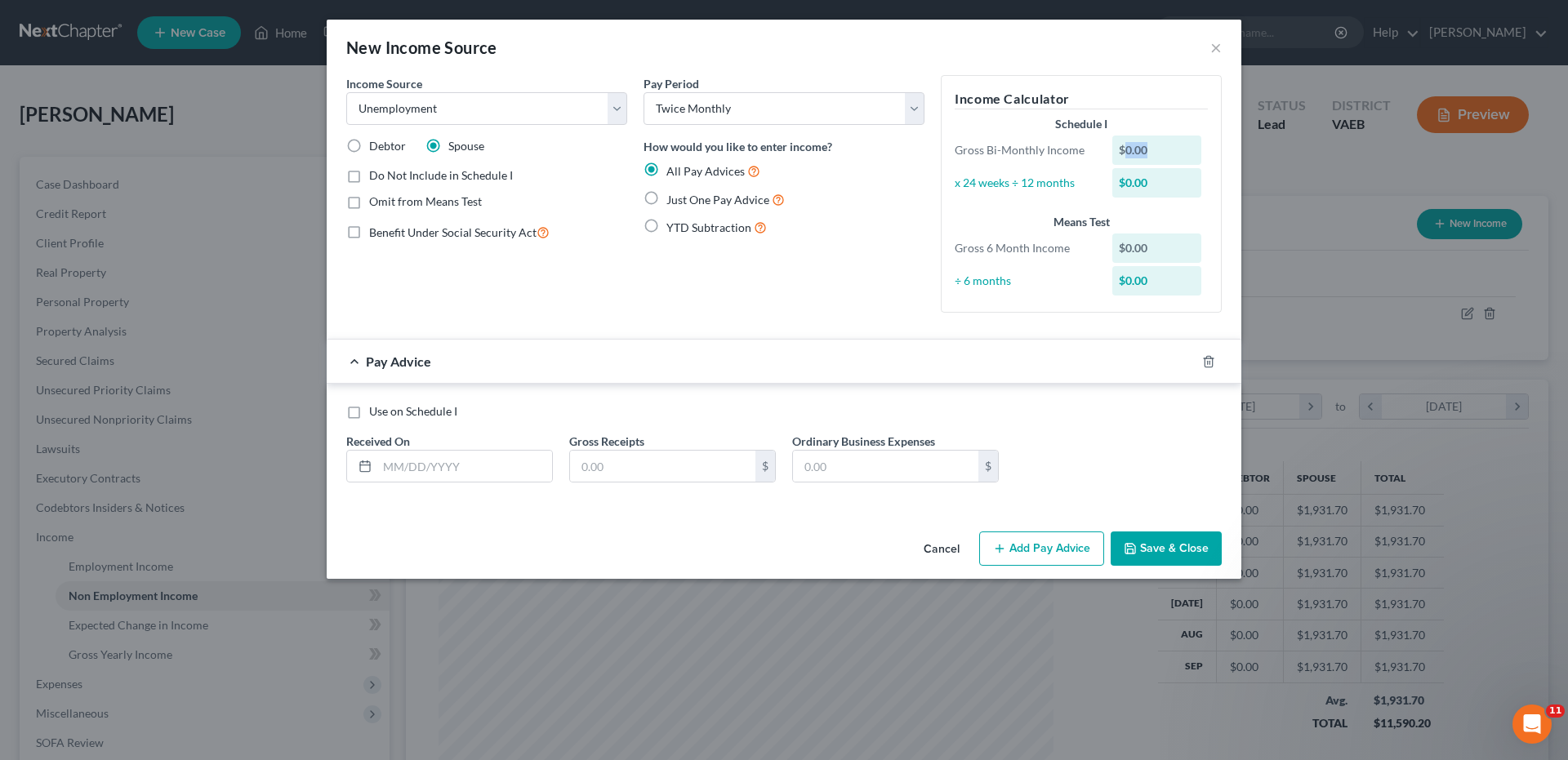
drag, startPoint x: 1123, startPoint y: 148, endPoint x: 1155, endPoint y: 149, distance: 32.0
click at [1155, 149] on div "$0.00" at bounding box center [1156, 150] width 90 height 30
click at [1157, 151] on div "$0.00" at bounding box center [1156, 150] width 90 height 30
drag, startPoint x: 1120, startPoint y: 148, endPoint x: 1192, endPoint y: 46, distance: 124.9
click at [1175, 122] on div "Schedule I Gross Bi-Monthly Income $0.00 x 24 weeks ÷ 12 months $0.00" at bounding box center [1081, 159] width 269 height 85
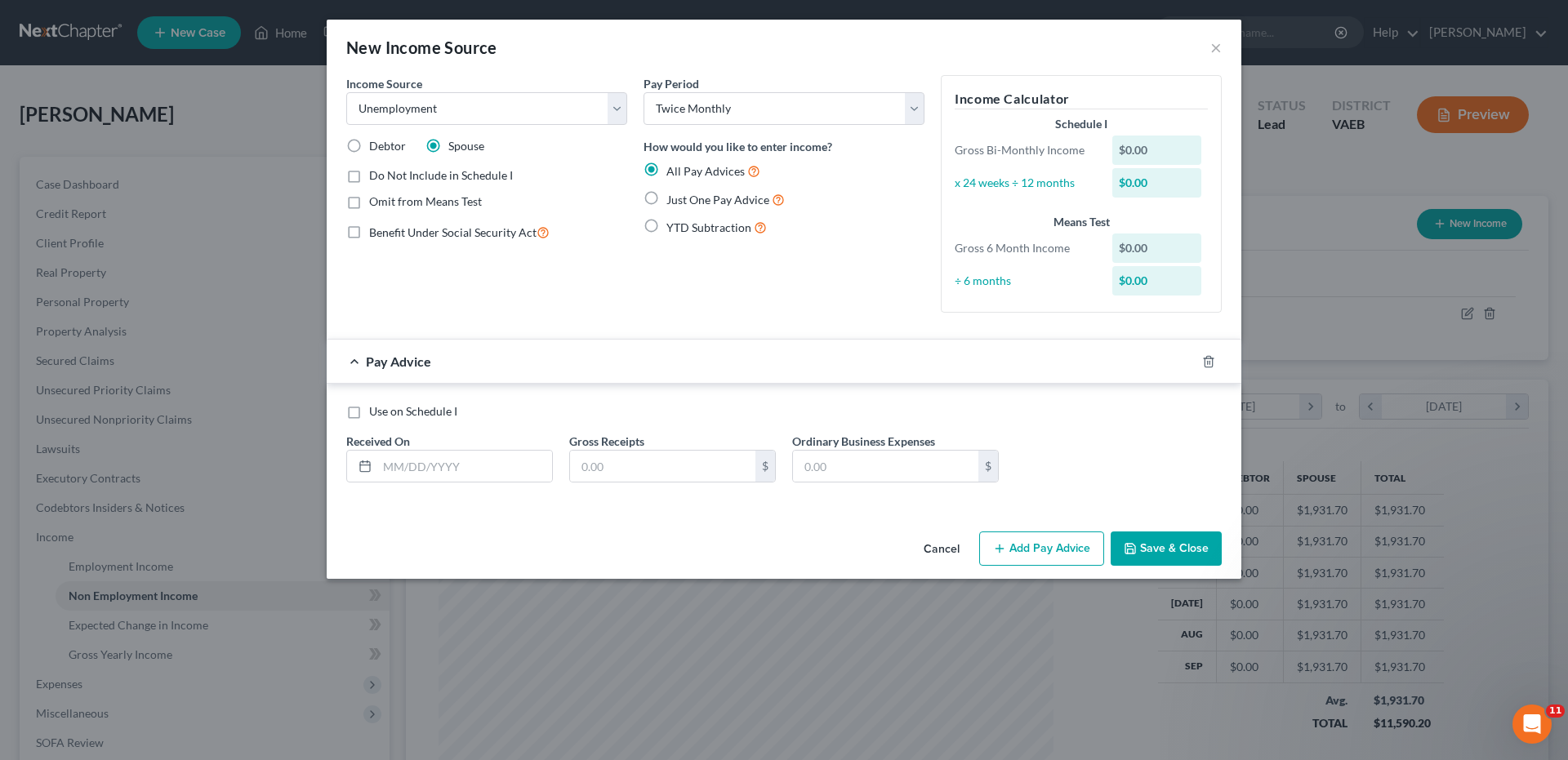
click at [666, 196] on label "Just One Pay Advice" at bounding box center [725, 199] width 118 height 18
click at [673, 196] on input "Just One Pay Advice" at bounding box center [678, 196] width 11 height 11
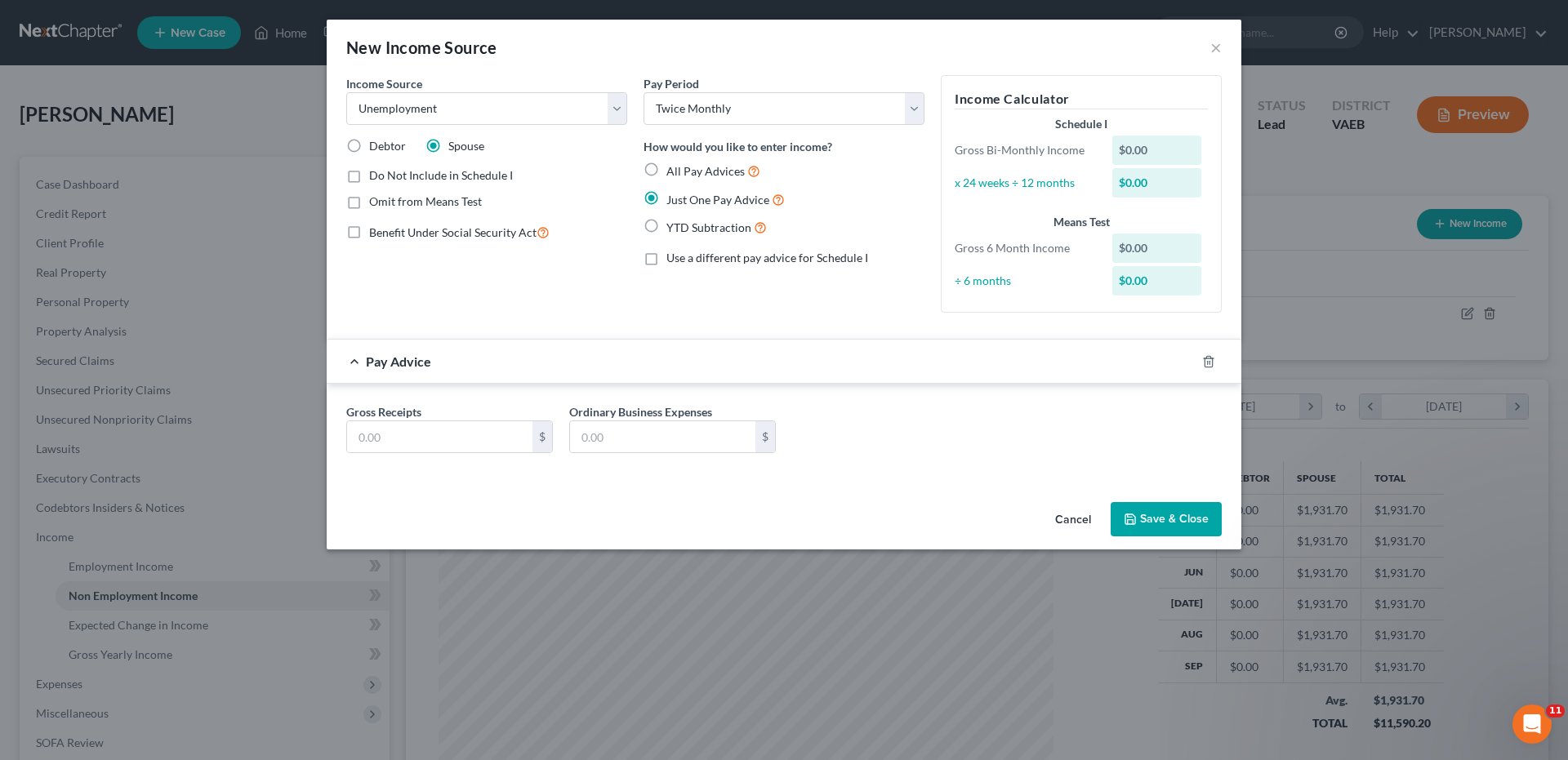
click at [666, 196] on label "Just One Pay Advice" at bounding box center [725, 199] width 118 height 18
click at [673, 196] on input "Just One Pay Advice" at bounding box center [678, 196] width 11 height 11
drag, startPoint x: 1124, startPoint y: 148, endPoint x: 1180, endPoint y: 144, distance: 56.1
click at [1180, 144] on div "$0.00" at bounding box center [1156, 150] width 90 height 30
click at [417, 431] on input "text" at bounding box center [439, 437] width 186 height 31
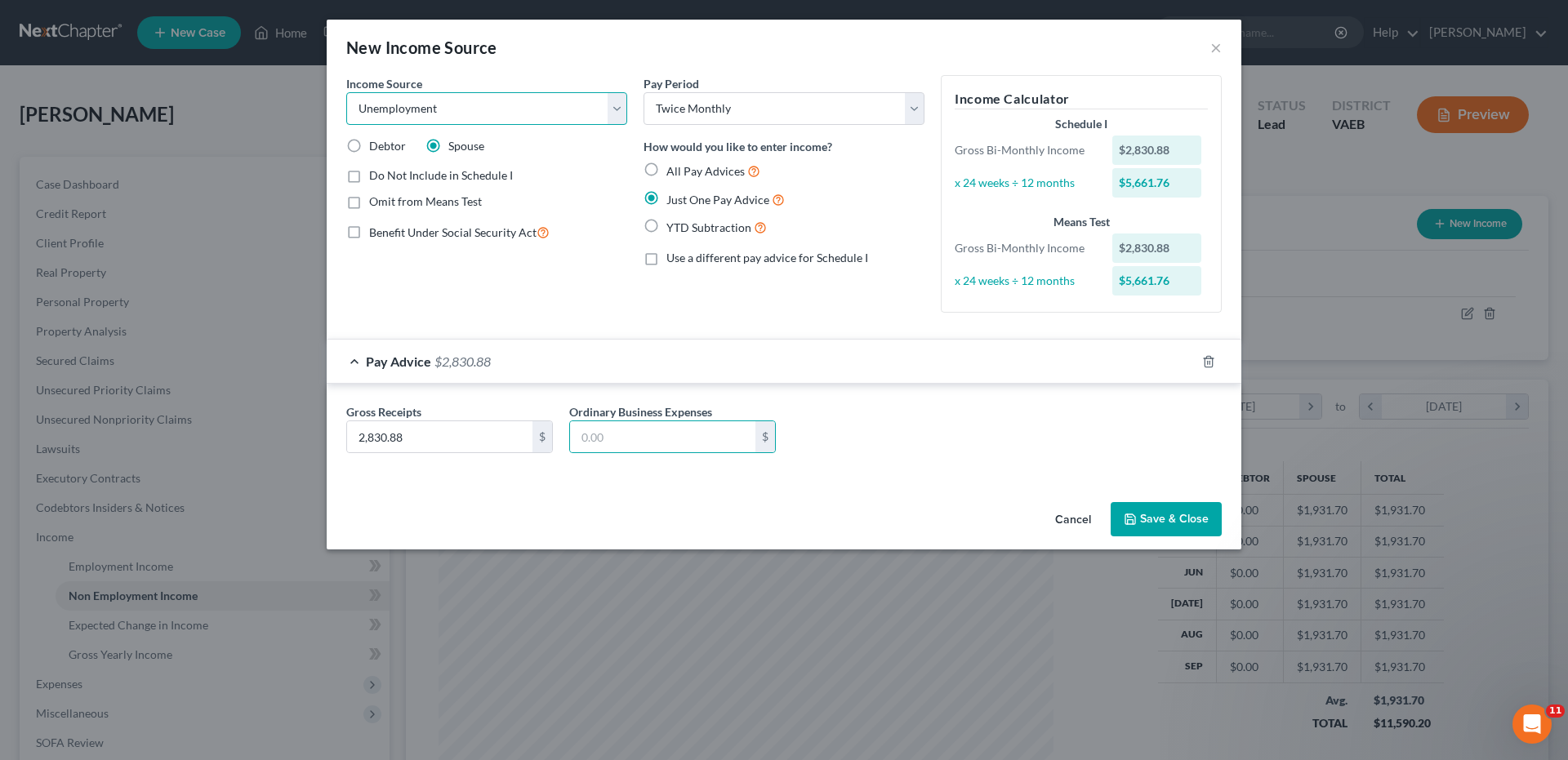
drag, startPoint x: 624, startPoint y: 106, endPoint x: 592, endPoint y: 99, distance: 32.8
click at [624, 106] on select "Select Unemployment Disability (from employer) Pension Retirement Social Securi…" at bounding box center [486, 108] width 281 height 32
click at [346, 92] on select "Select Unemployment Disability (from employer) Pension Retirement Social Securi…" at bounding box center [486, 108] width 281 height 32
click at [1181, 506] on button "Save & Close" at bounding box center [1166, 518] width 111 height 34
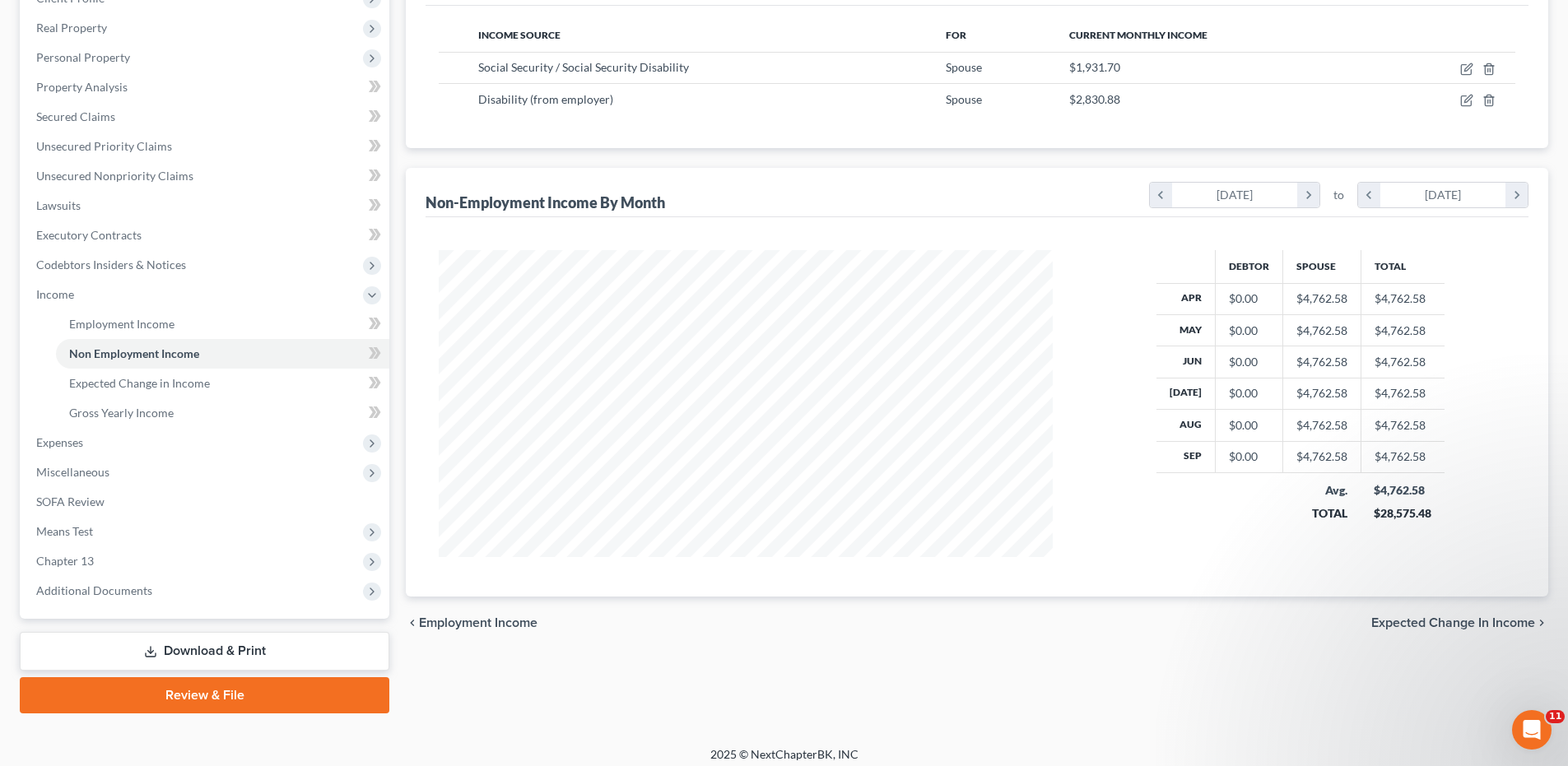
scroll to position [257, 0]
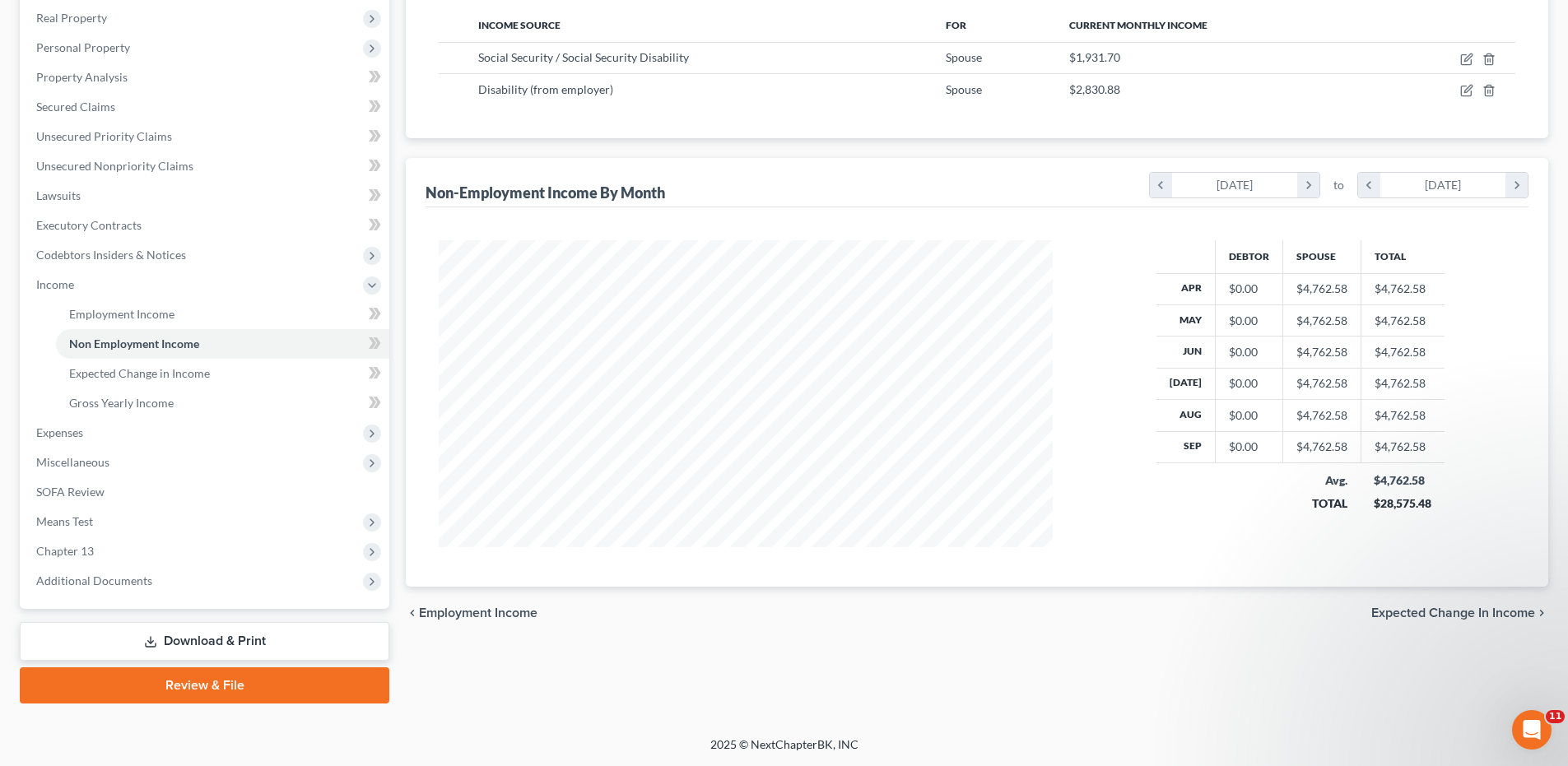
click at [1422, 614] on span "Expected Change in Income" at bounding box center [1453, 613] width 164 height 13
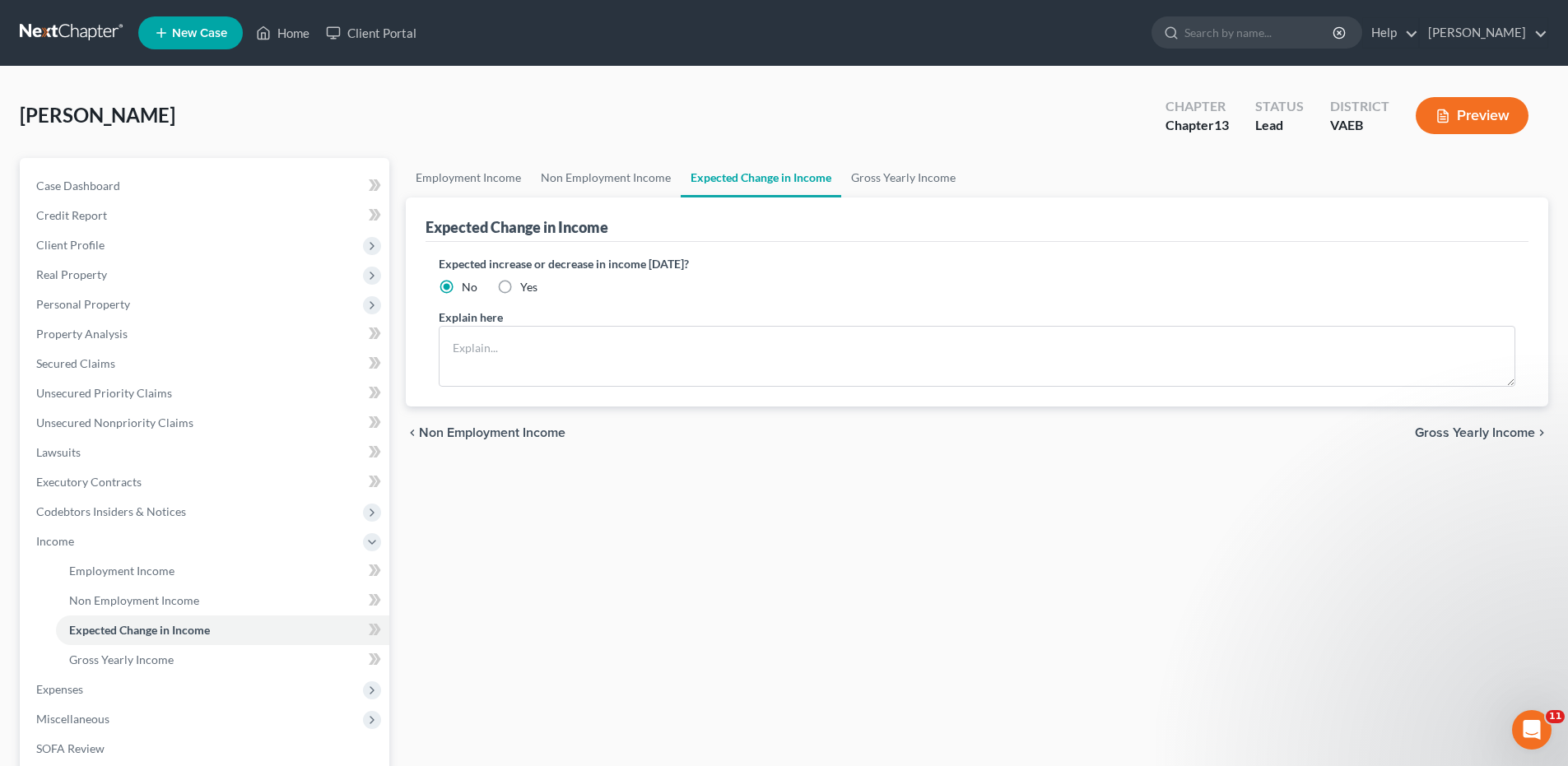
click at [1455, 431] on span "Gross Yearly Income" at bounding box center [1474, 432] width 120 height 13
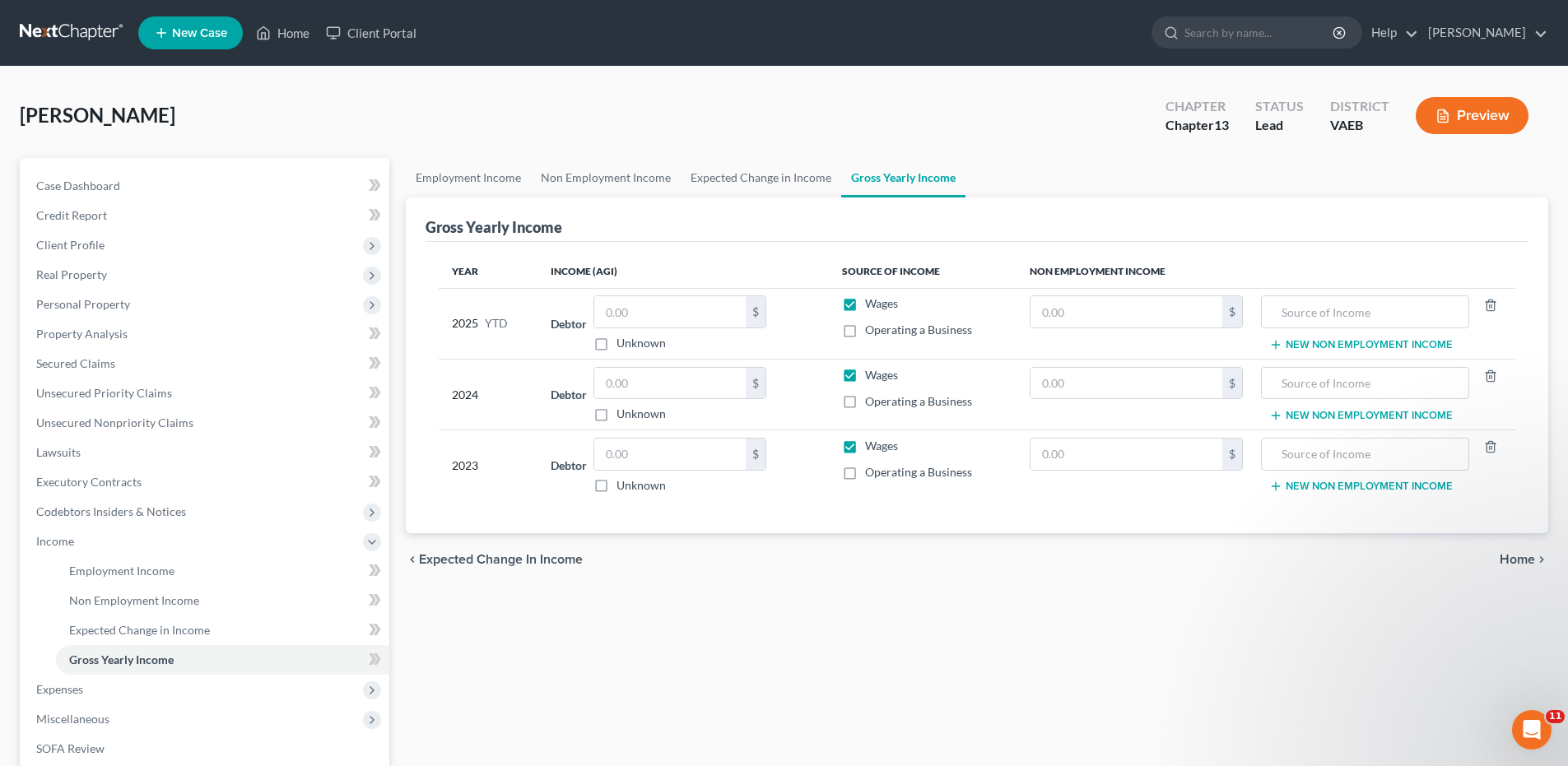
click at [1519, 555] on span "Home" at bounding box center [1517, 560] width 35 height 13
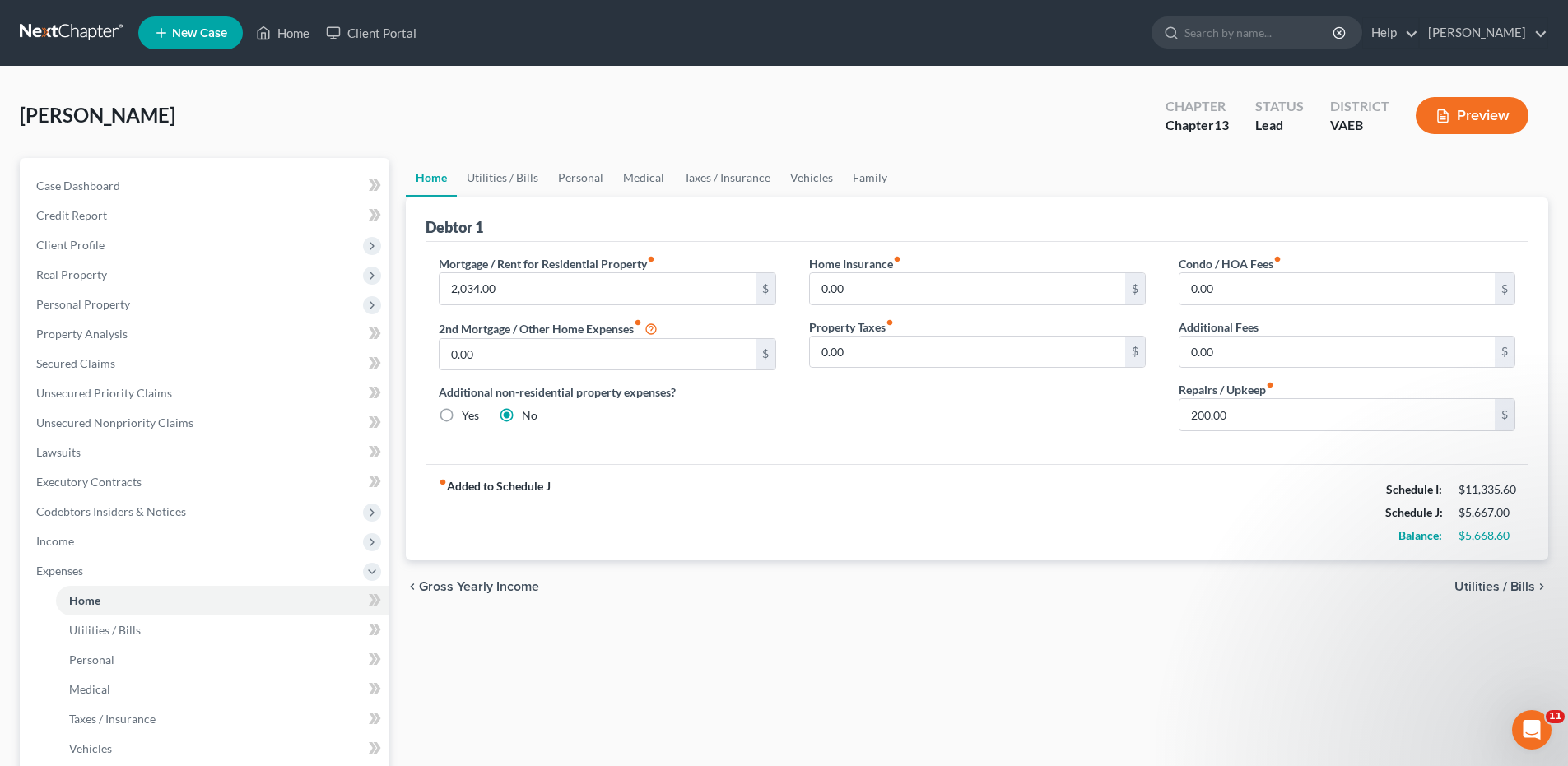
click at [1506, 588] on span "Utilities / Bills" at bounding box center [1494, 587] width 81 height 13
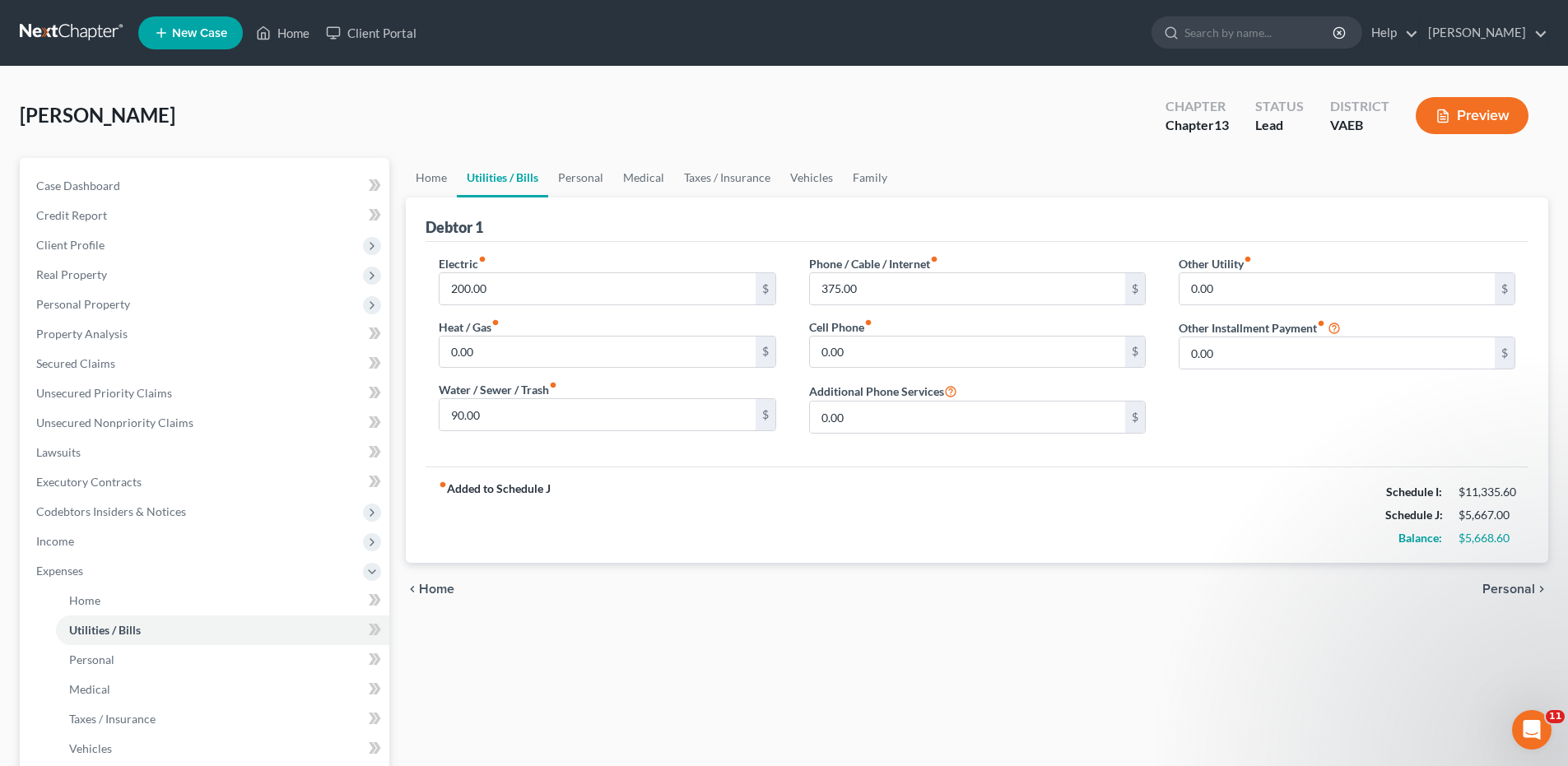
click at [1506, 588] on span "Personal" at bounding box center [1508, 588] width 53 height 13
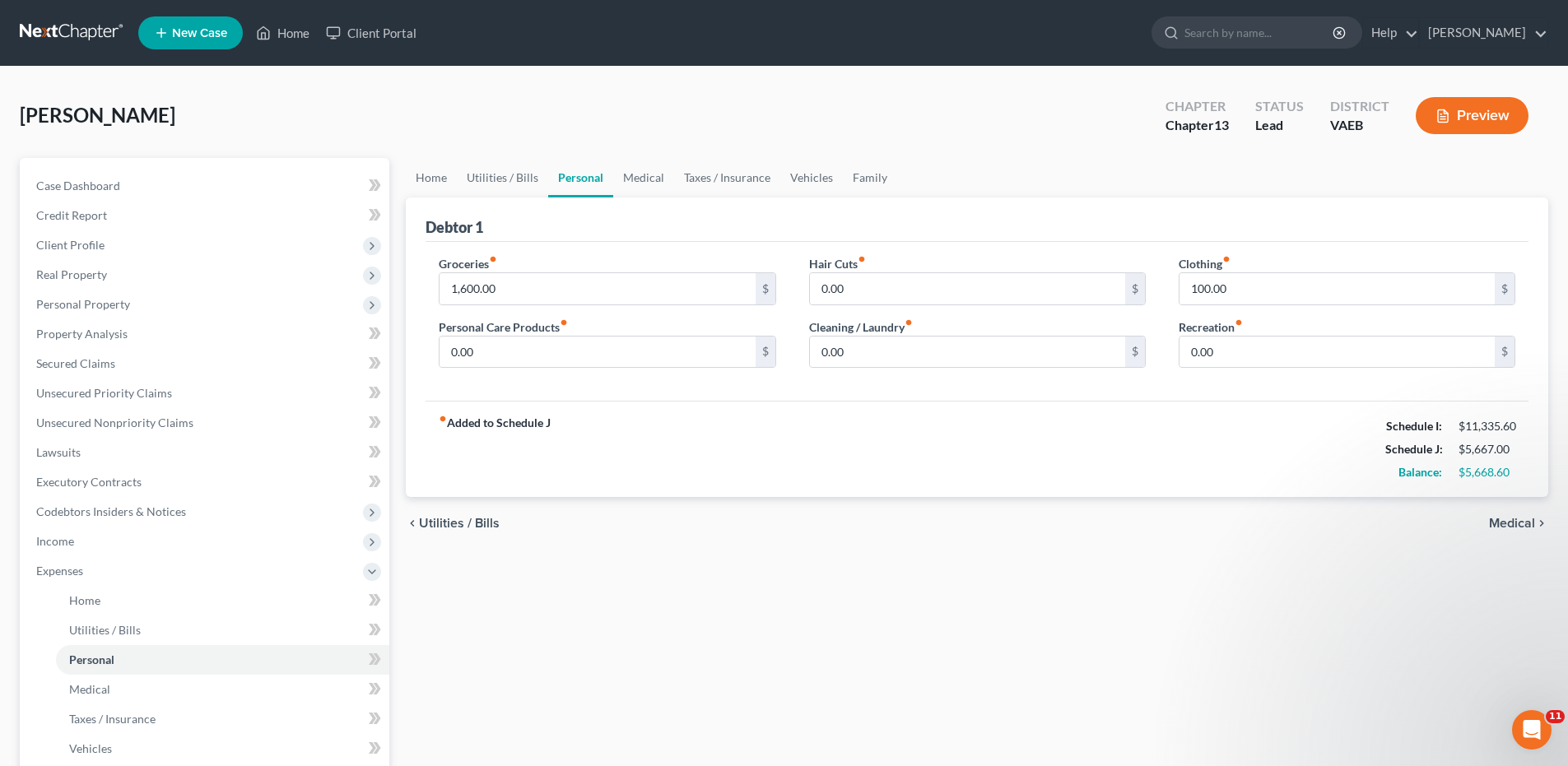
click at [1508, 522] on span "Medical" at bounding box center [1512, 523] width 47 height 13
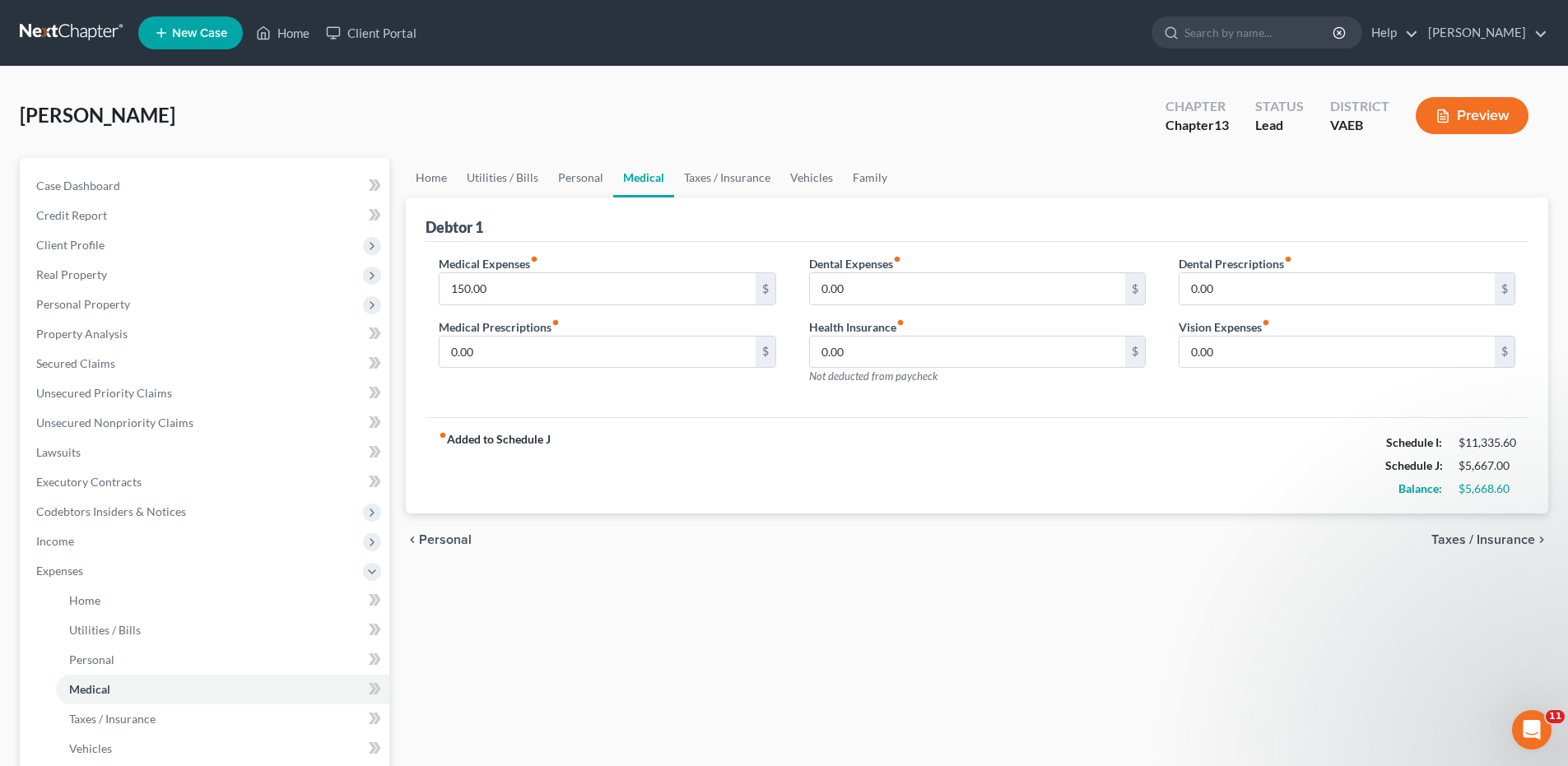
click at [1501, 541] on span "Taxes / Insurance" at bounding box center [1482, 539] width 103 height 13
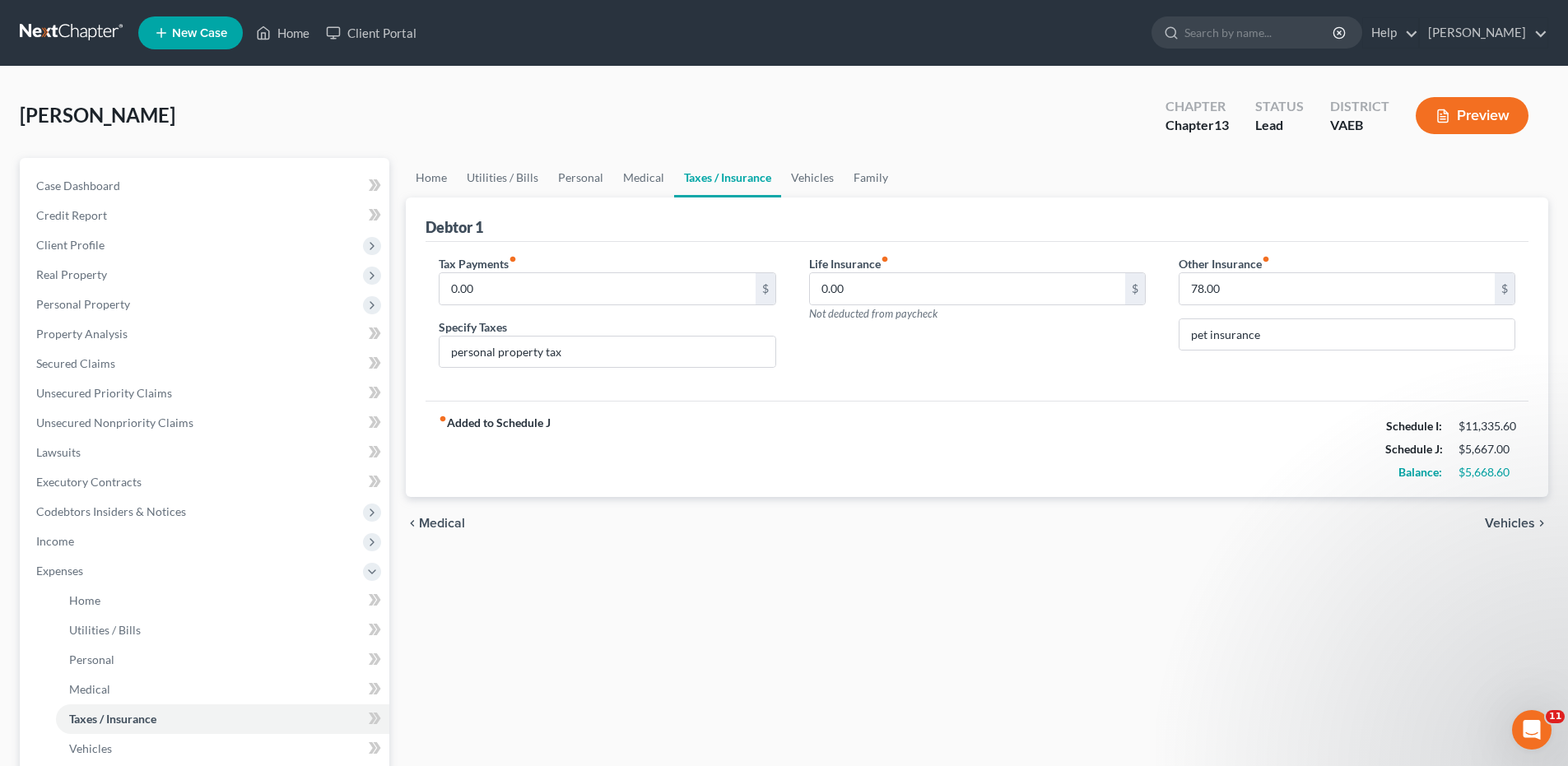
click at [1501, 522] on span "Vehicles" at bounding box center [1509, 523] width 50 height 13
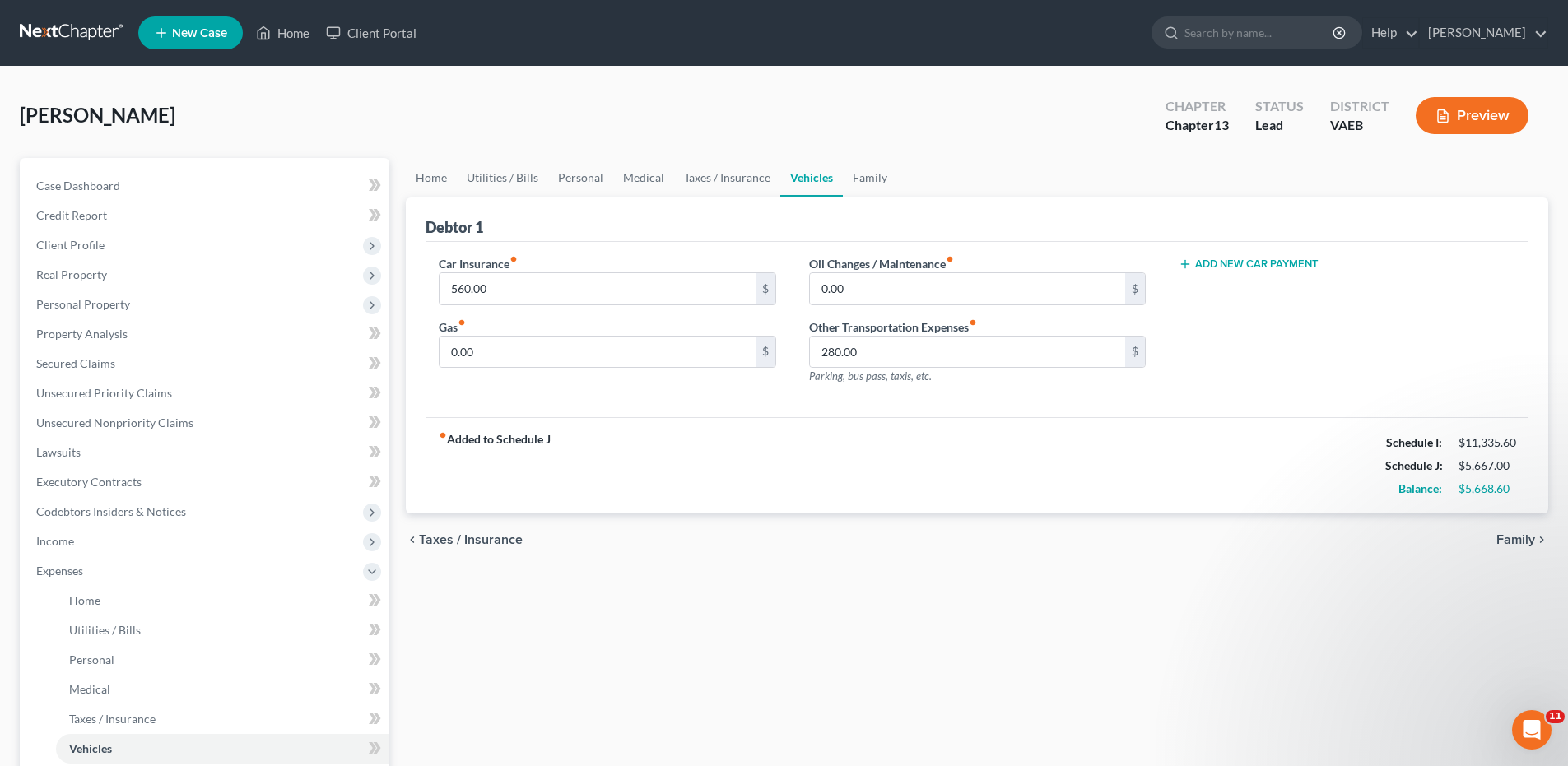
click at [1505, 538] on span "Family" at bounding box center [1516, 539] width 39 height 13
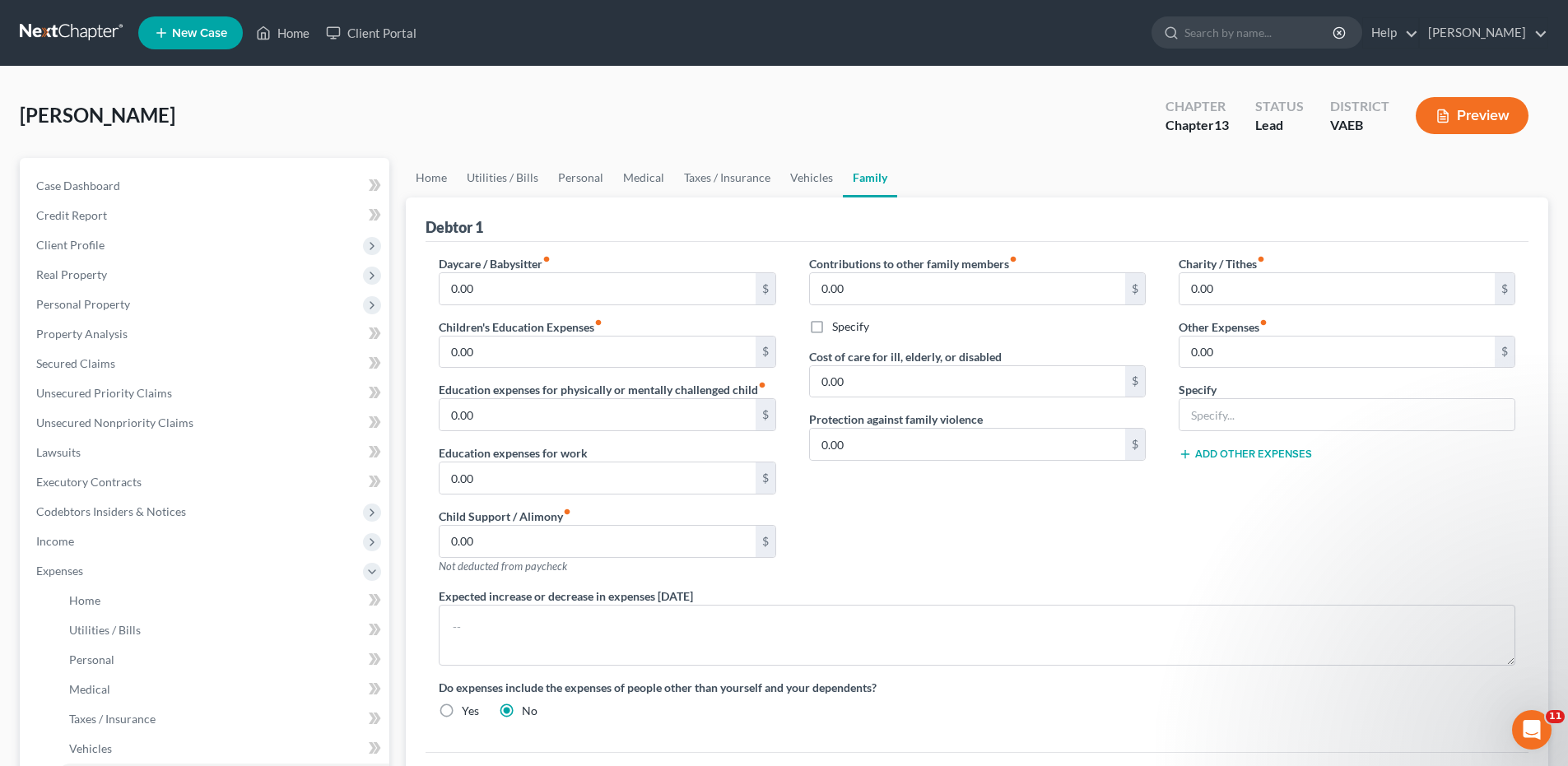
click at [1505, 538] on div "Charity / Tithes fiber_manual_record 0.00 $ Other Expenses fiber_manual_record …" at bounding box center [1346, 420] width 369 height 332
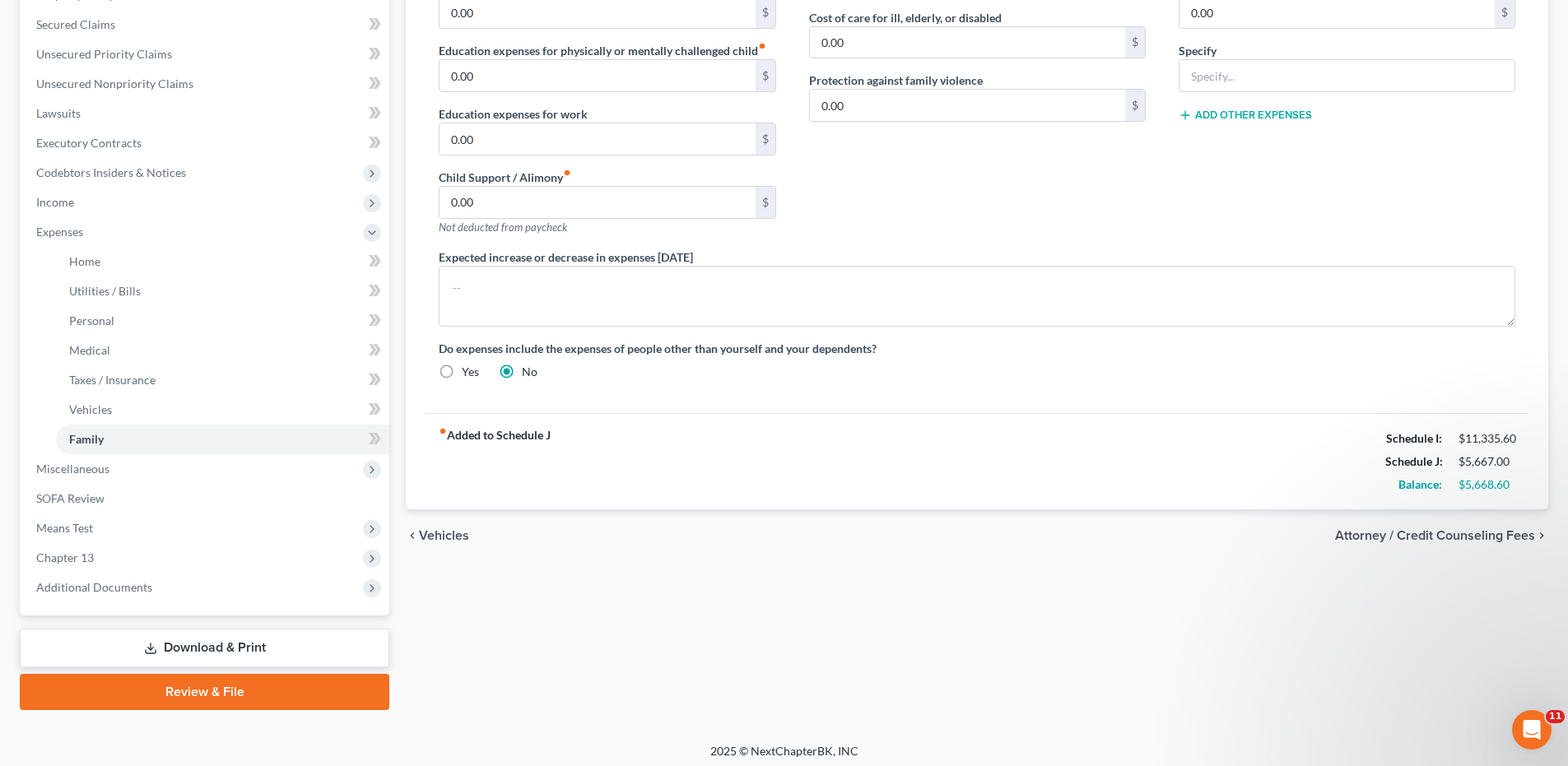
scroll to position [346, 0]
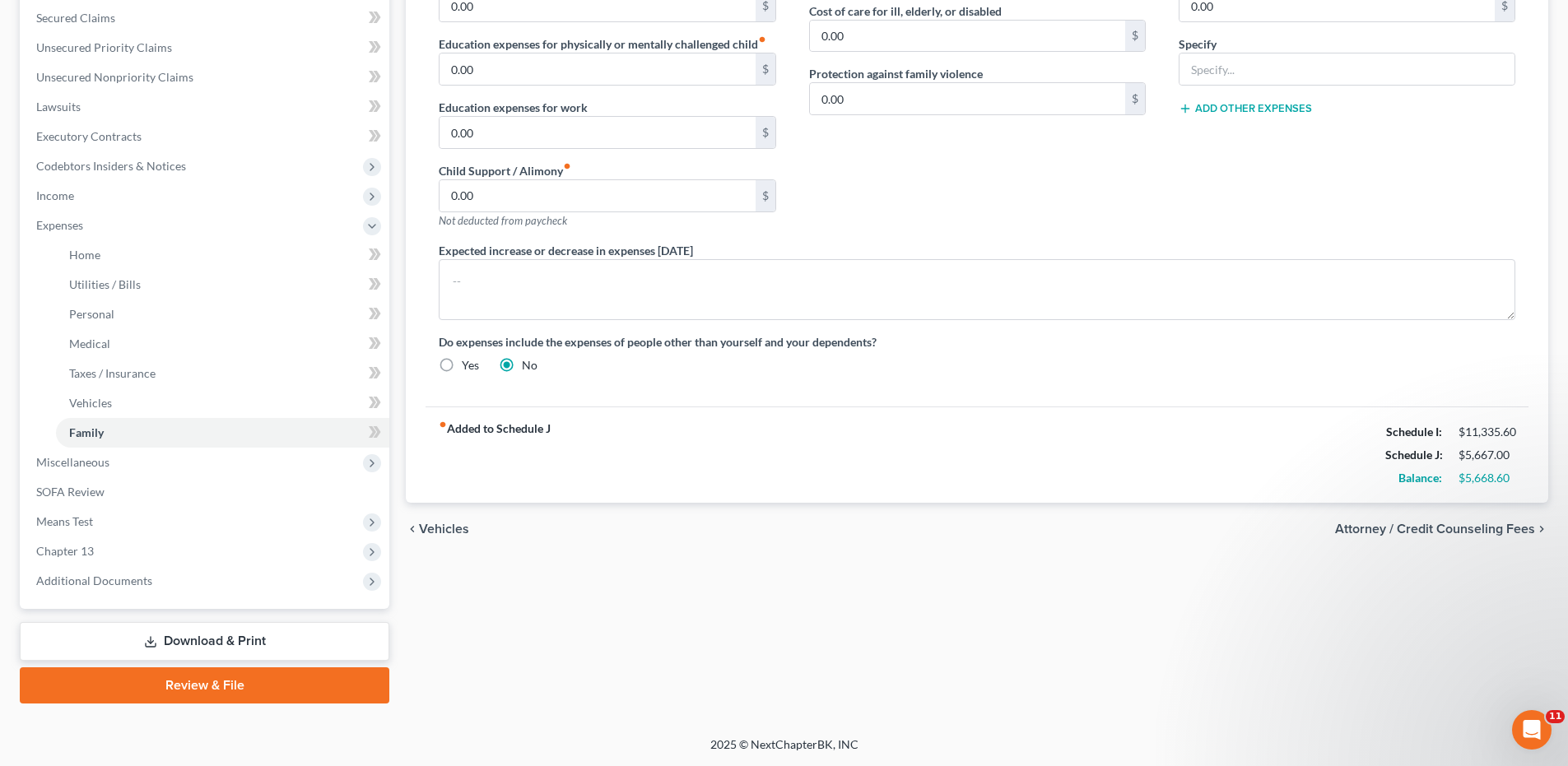
click at [1424, 527] on span "Attorney / Credit Counseling Fees" at bounding box center [1434, 529] width 200 height 13
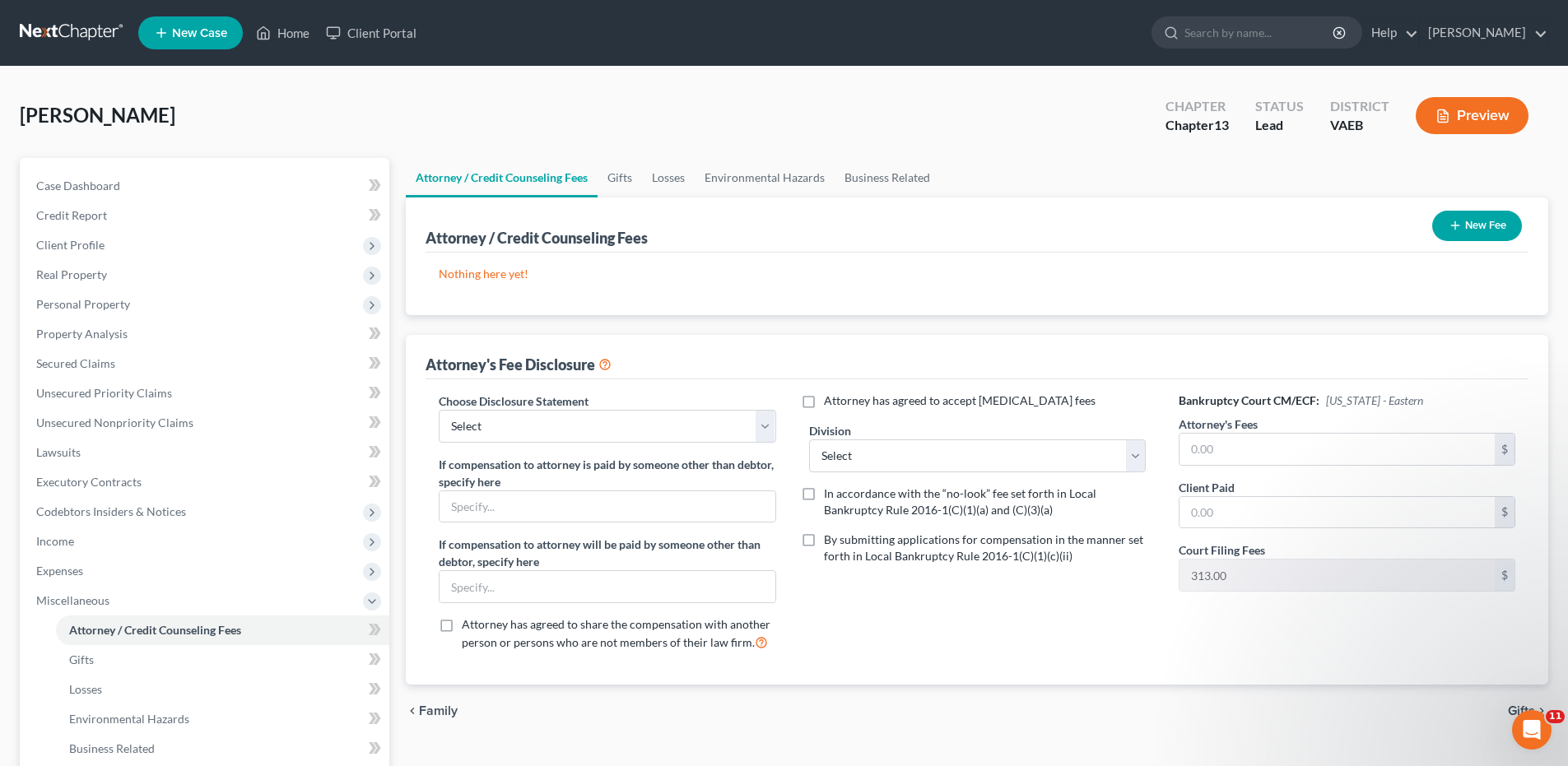
click at [1482, 222] on button "New Fee" at bounding box center [1477, 226] width 89 height 31
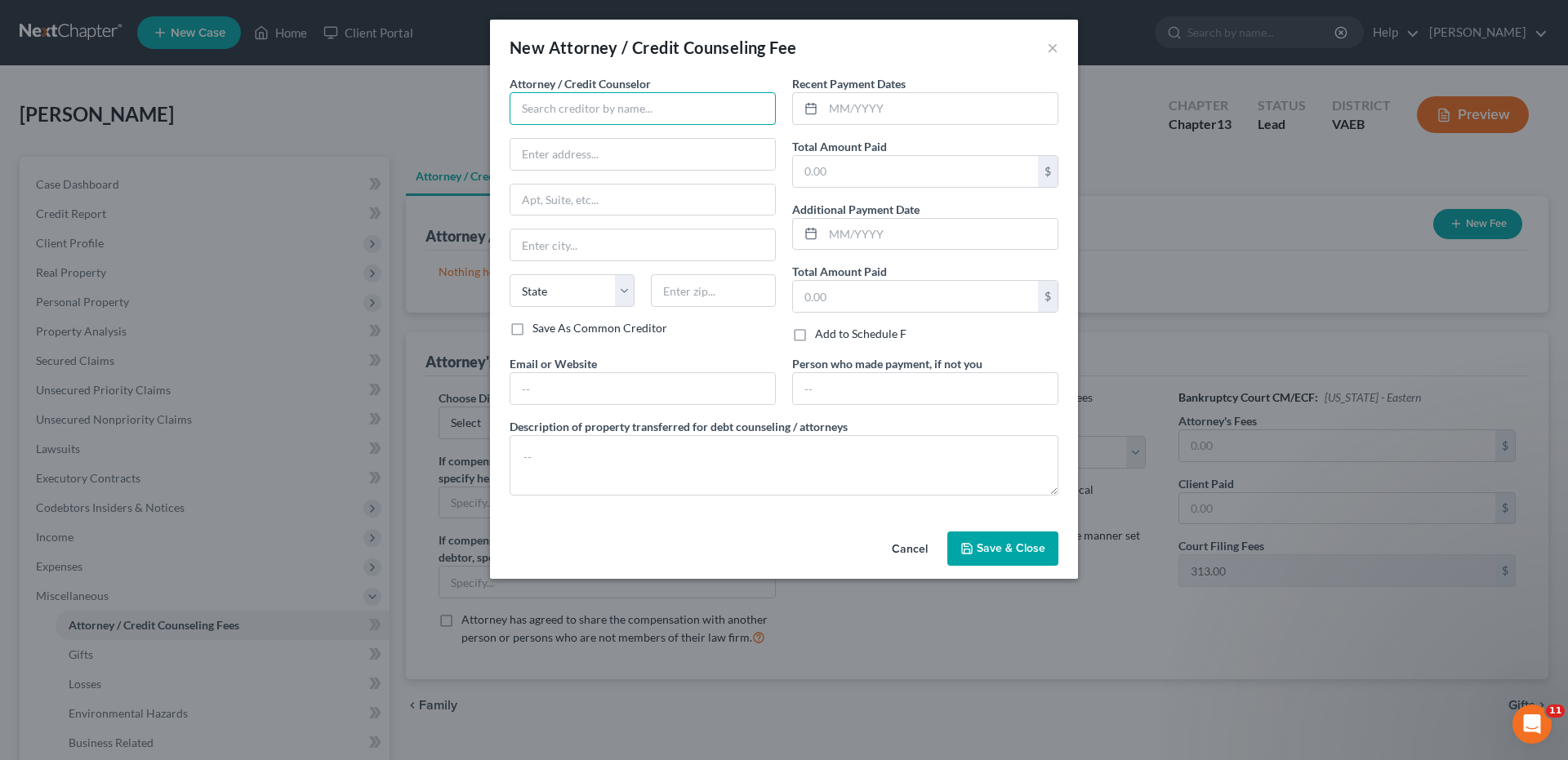
click at [557, 115] on input "text" at bounding box center [642, 108] width 266 height 32
drag, startPoint x: 804, startPoint y: 176, endPoint x: 856, endPoint y: 175, distance: 52.0
click at [856, 175] on input "text" at bounding box center [915, 172] width 245 height 31
click at [702, 513] on div "Attorney / Credit Counselor * [PERSON_NAME], Esq [STREET_ADDRESS][GEOGRAPHIC_DA…" at bounding box center [784, 300] width 588 height 450
drag, startPoint x: 800, startPoint y: 171, endPoint x: 853, endPoint y: 173, distance: 53.0
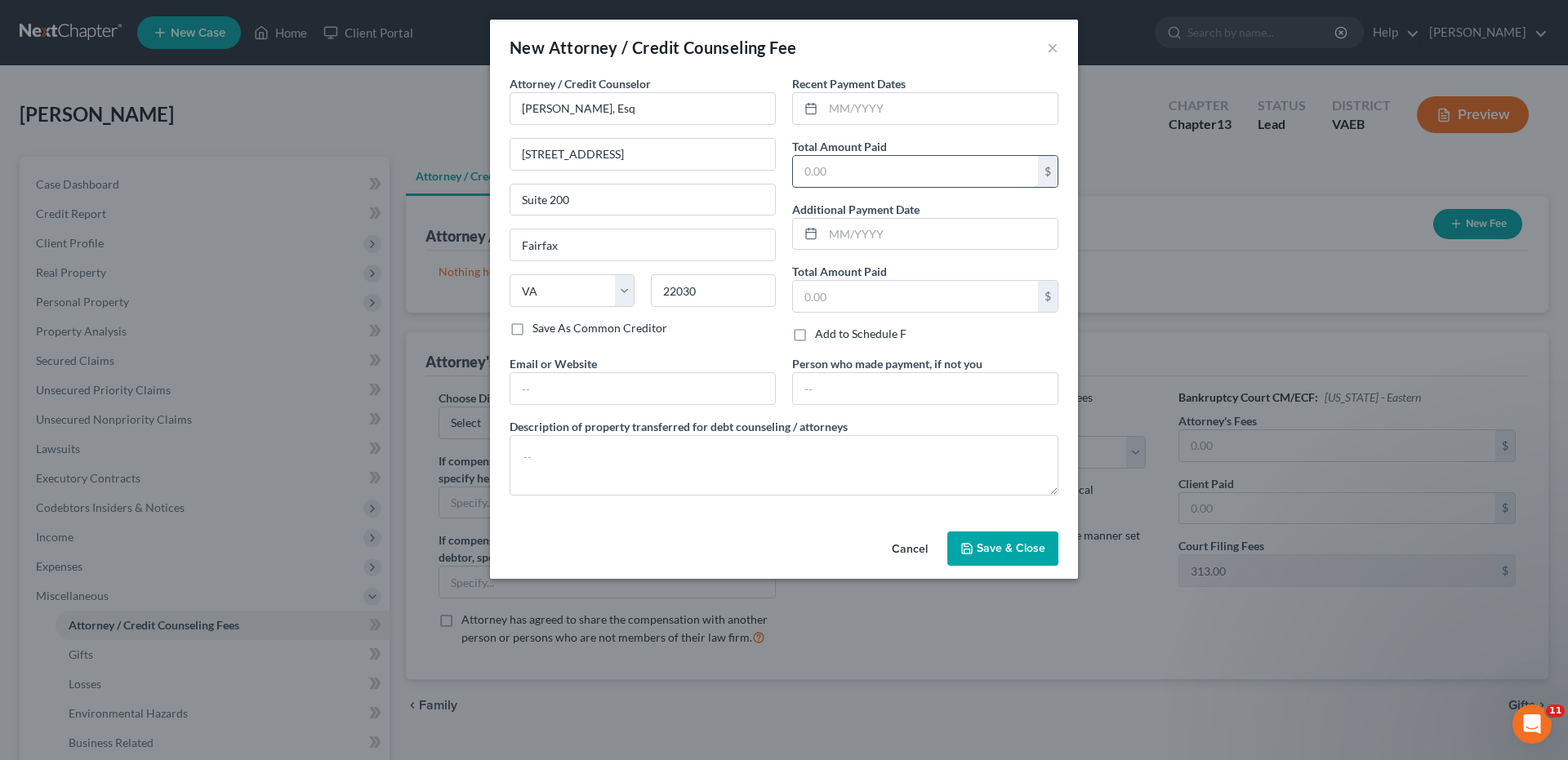
click at [853, 173] on input "text" at bounding box center [915, 172] width 245 height 31
click at [536, 386] on input "text" at bounding box center [642, 388] width 265 height 31
click at [989, 541] on span "Save & Close" at bounding box center [1011, 548] width 68 height 14
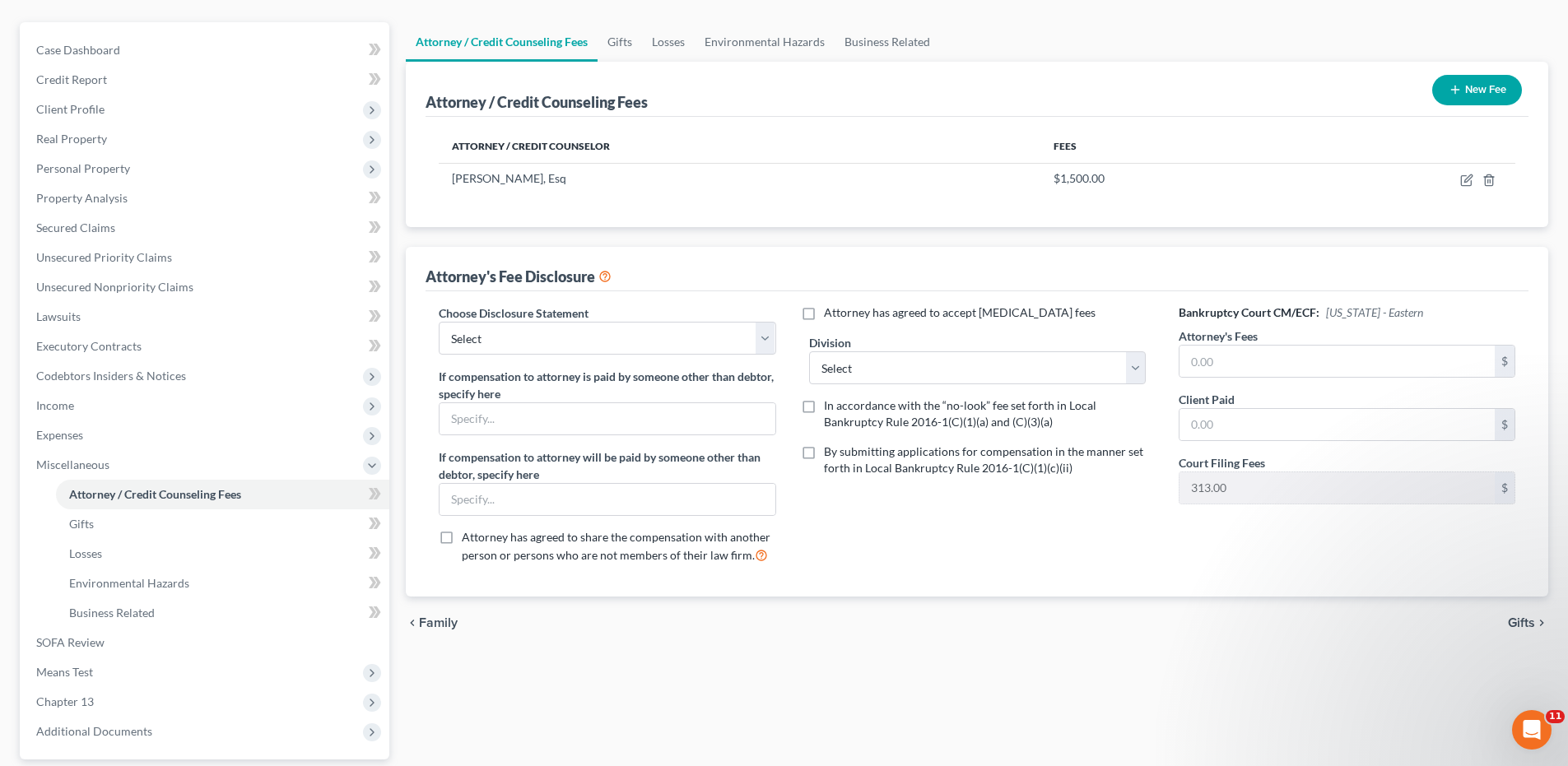
scroll to position [165, 0]
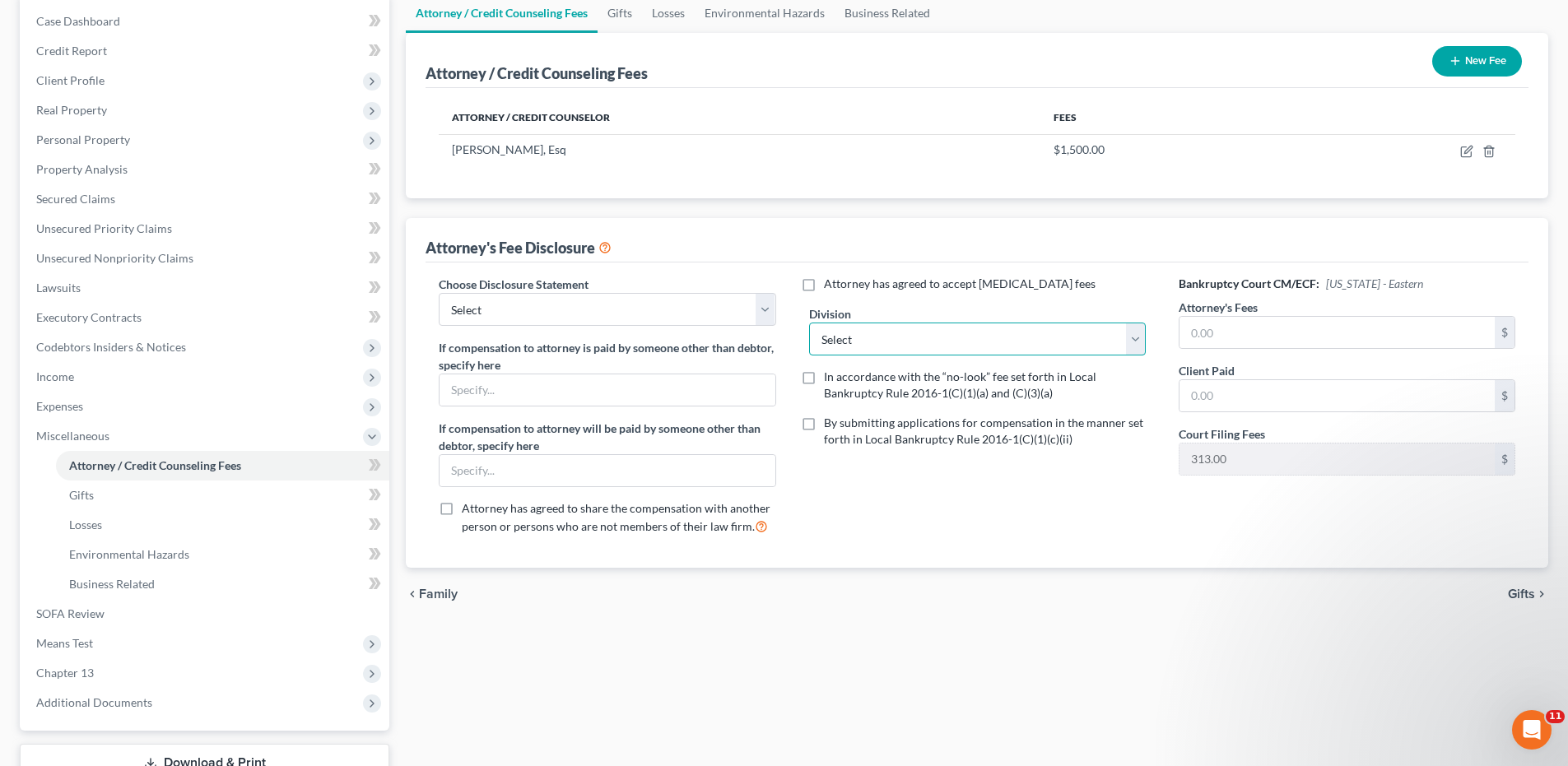
click at [1135, 336] on select "Select [GEOGRAPHIC_DATA] [GEOGRAPHIC_DATA] News [GEOGRAPHIC_DATA] [GEOGRAPHIC_D…" at bounding box center [977, 338] width 337 height 33
click at [809, 323] on select "Select [GEOGRAPHIC_DATA] [GEOGRAPHIC_DATA] News [GEOGRAPHIC_DATA] [GEOGRAPHIC_D…" at bounding box center [977, 338] width 337 height 33
click at [1187, 330] on input "text" at bounding box center [1336, 333] width 315 height 32
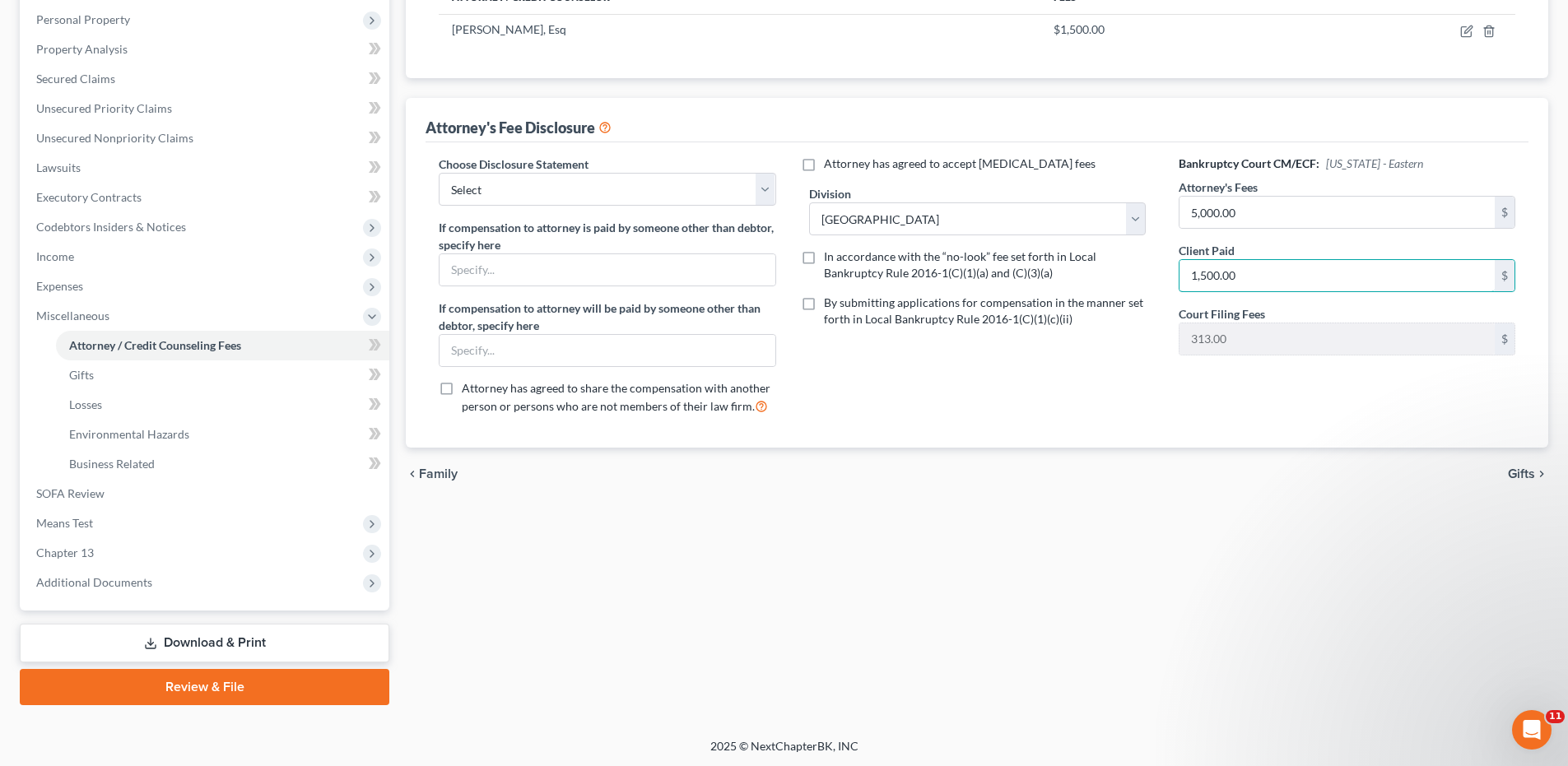
scroll to position [286, 0]
click at [1527, 475] on span "Gifts" at bounding box center [1521, 472] width 27 height 13
click at [1527, 475] on div "Attorney / Credit Counseling Fees Gifts Losses Environmental Hazards Business R…" at bounding box center [977, 287] width 1159 height 832
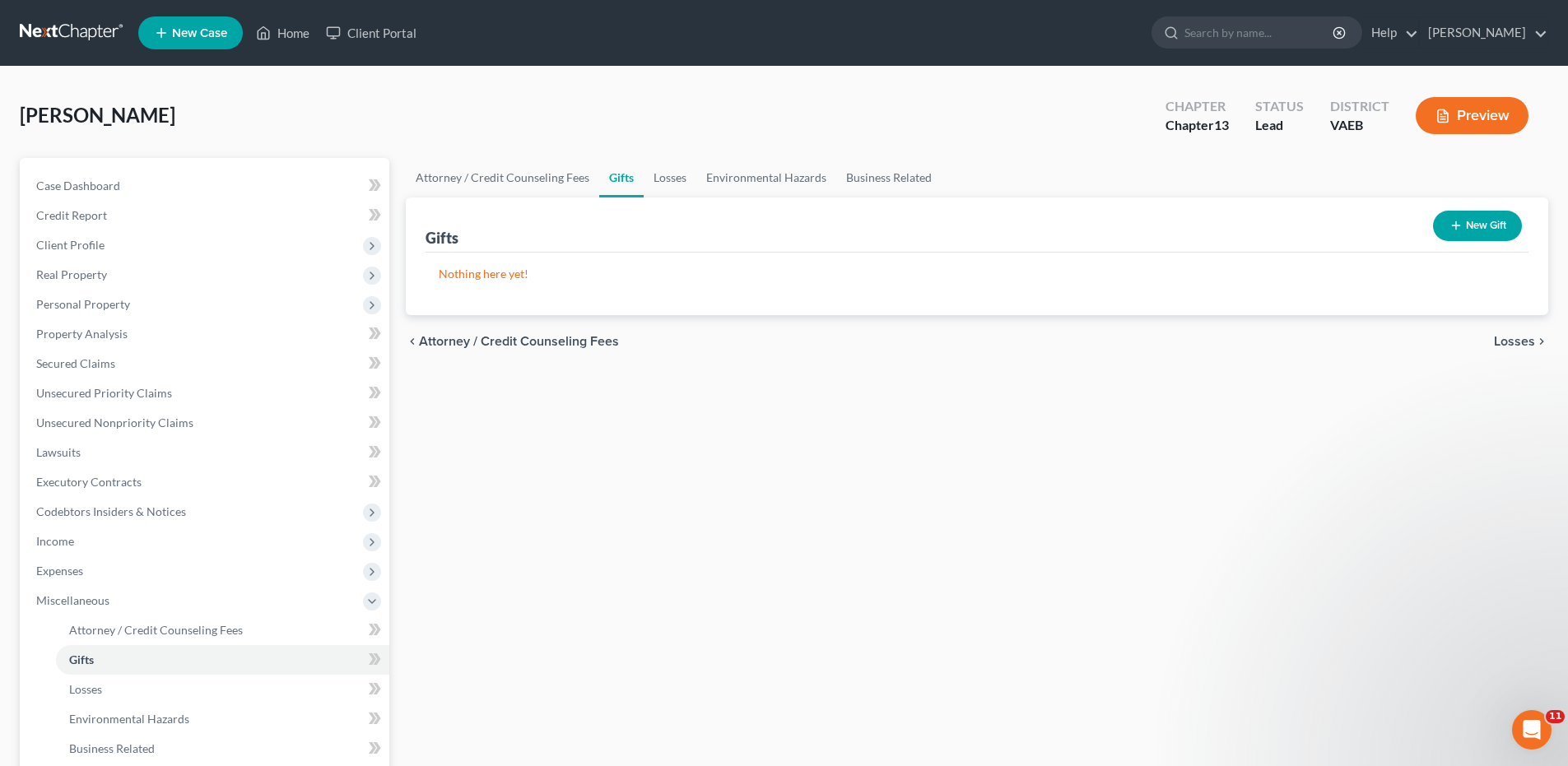
click at [1512, 338] on span "Losses" at bounding box center [1514, 341] width 41 height 13
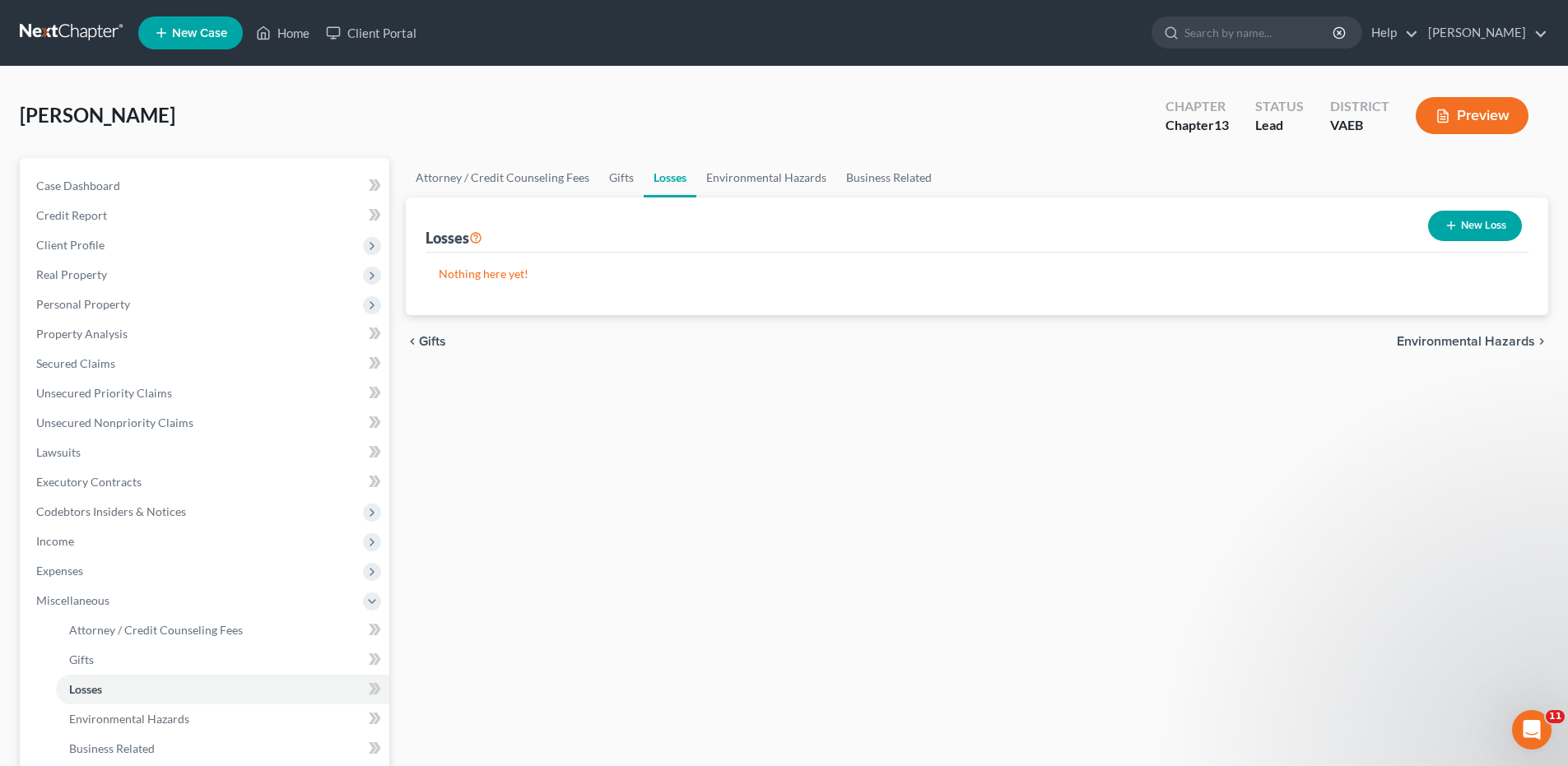
click at [1512, 338] on span "Environmental Hazards" at bounding box center [1465, 341] width 139 height 13
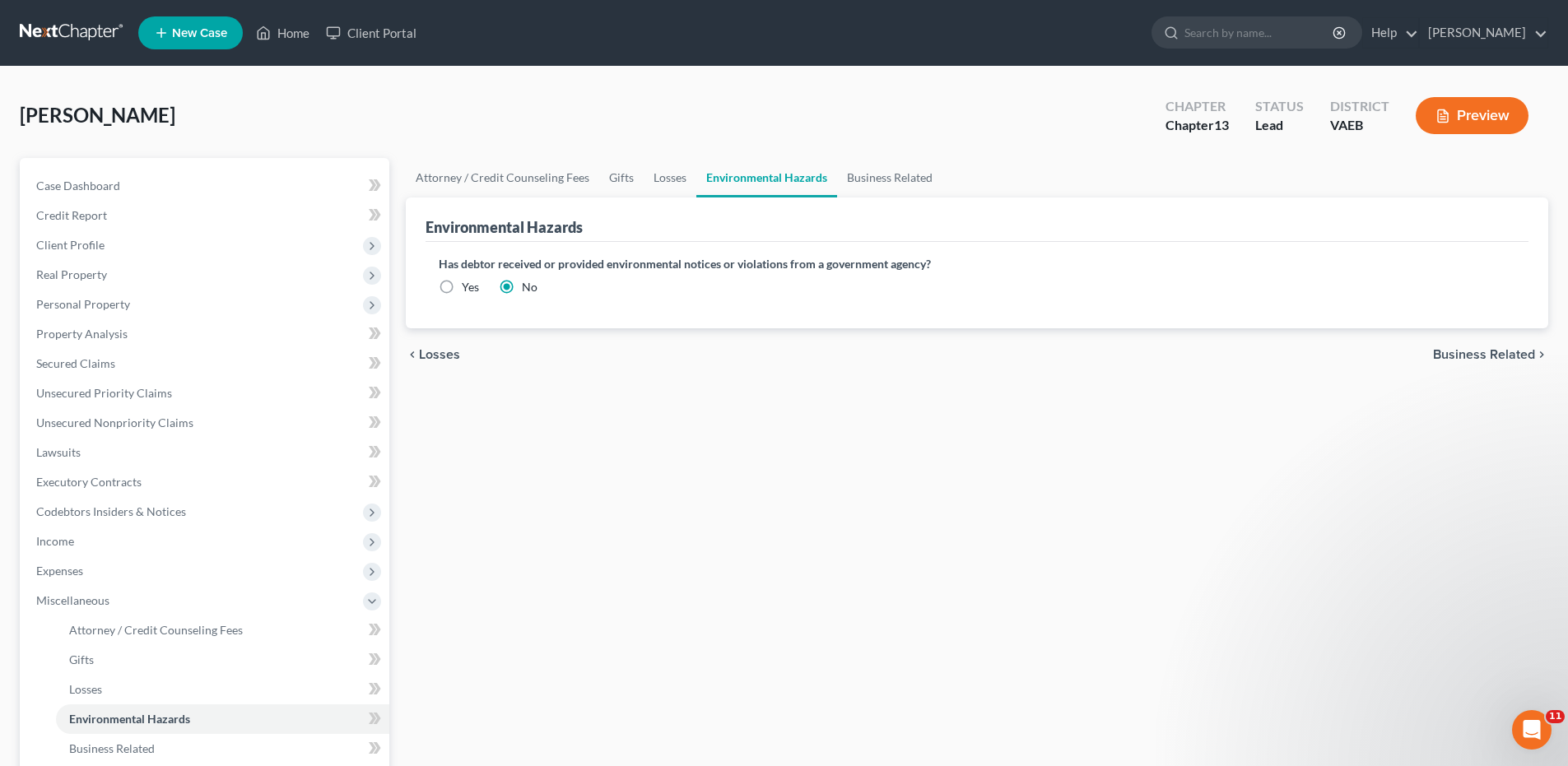
click at [1498, 356] on span "Business Related" at bounding box center [1483, 354] width 102 height 13
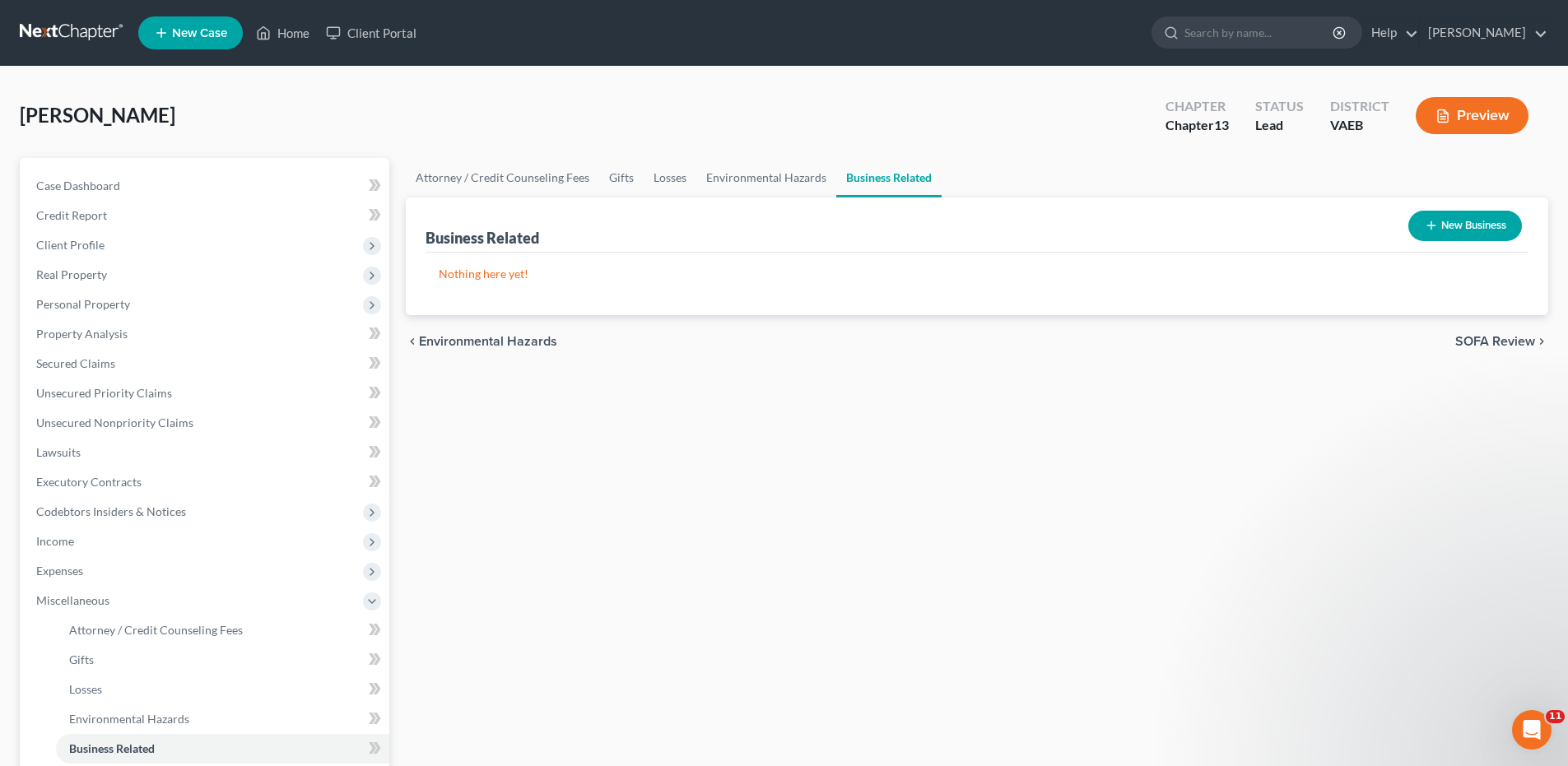
click at [1497, 339] on span "SOFA Review" at bounding box center [1495, 341] width 80 height 13
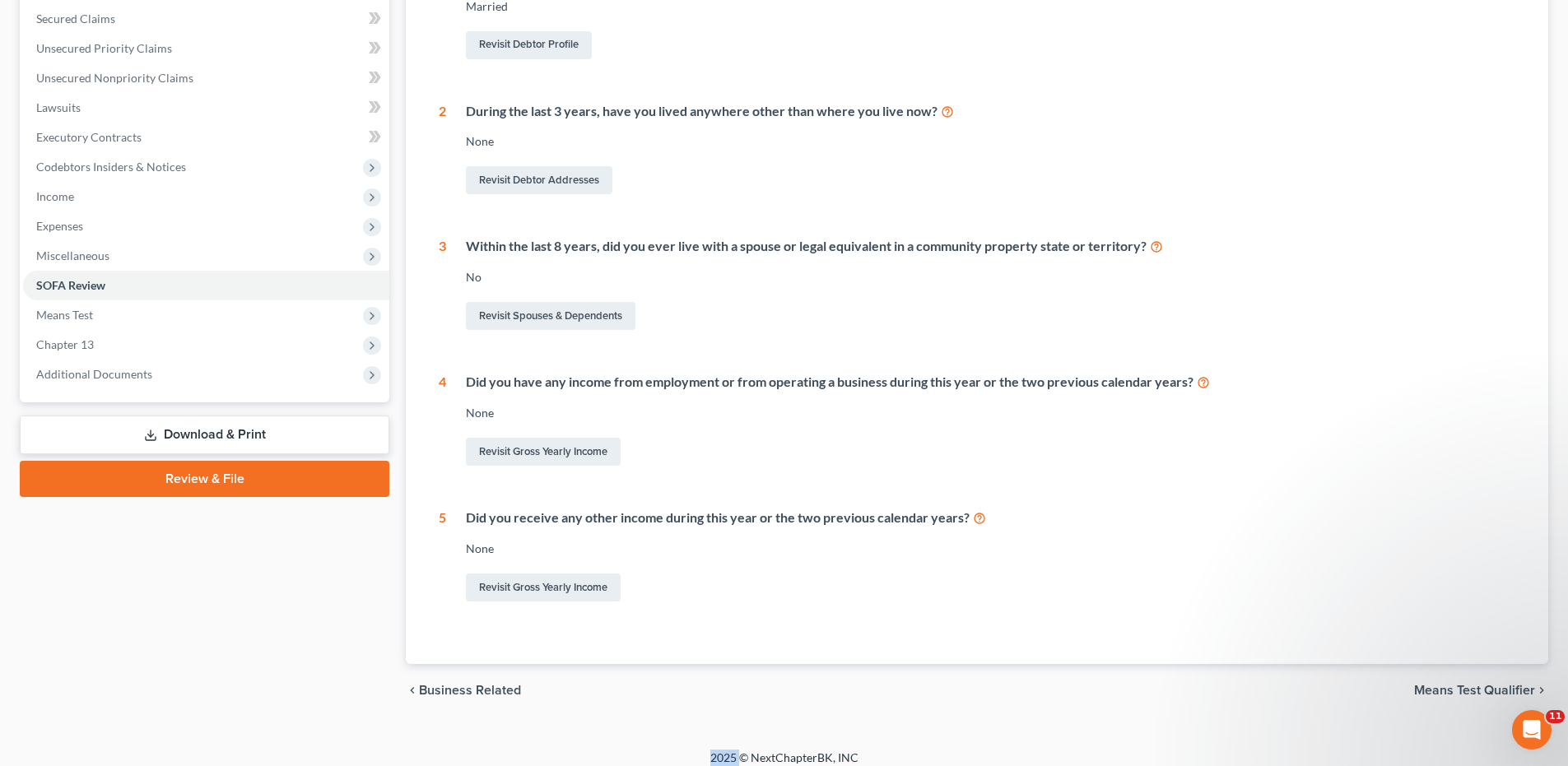
scroll to position [358, 0]
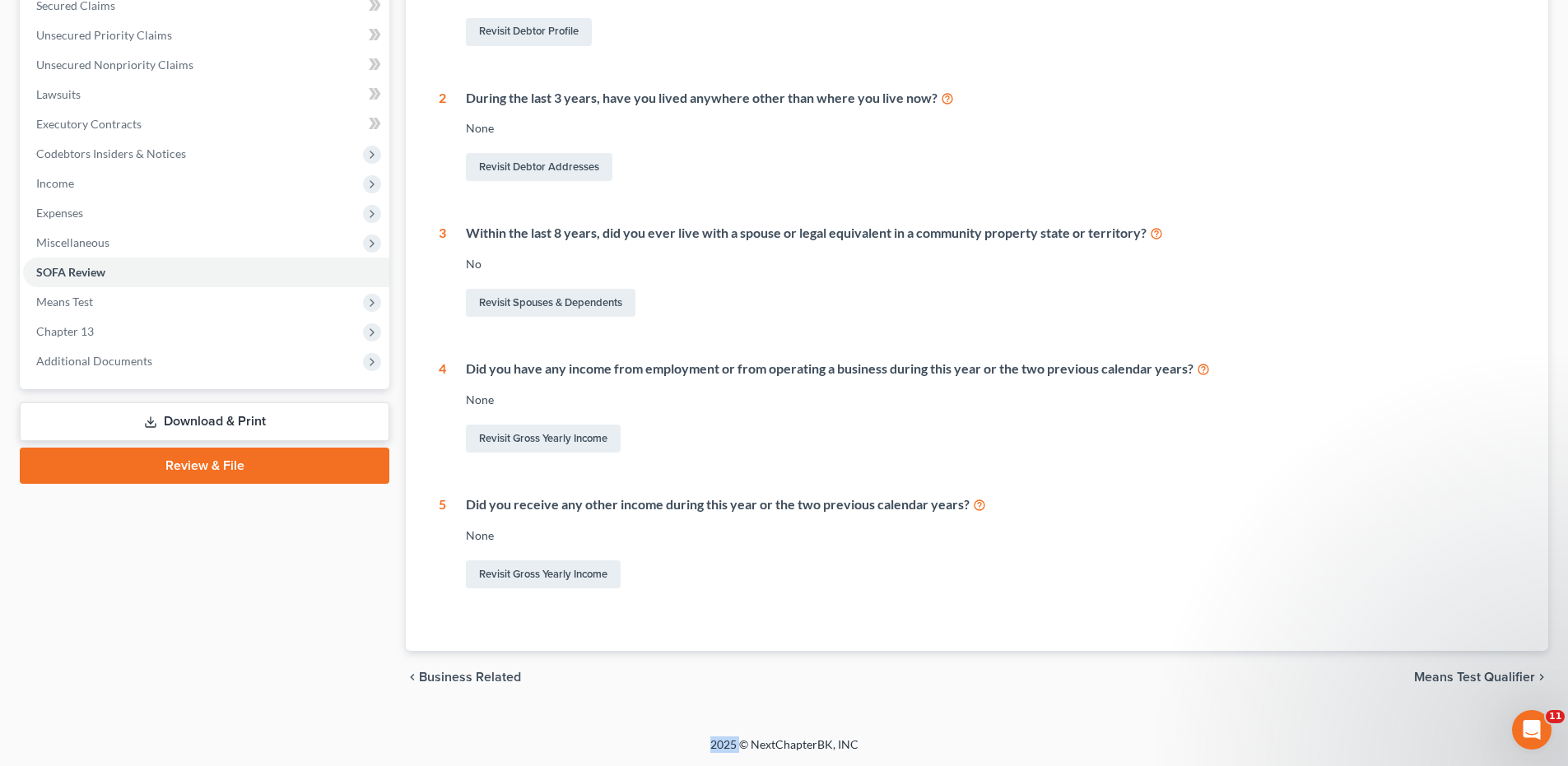
click at [1439, 680] on span "Means Test Qualifier" at bounding box center [1474, 677] width 121 height 13
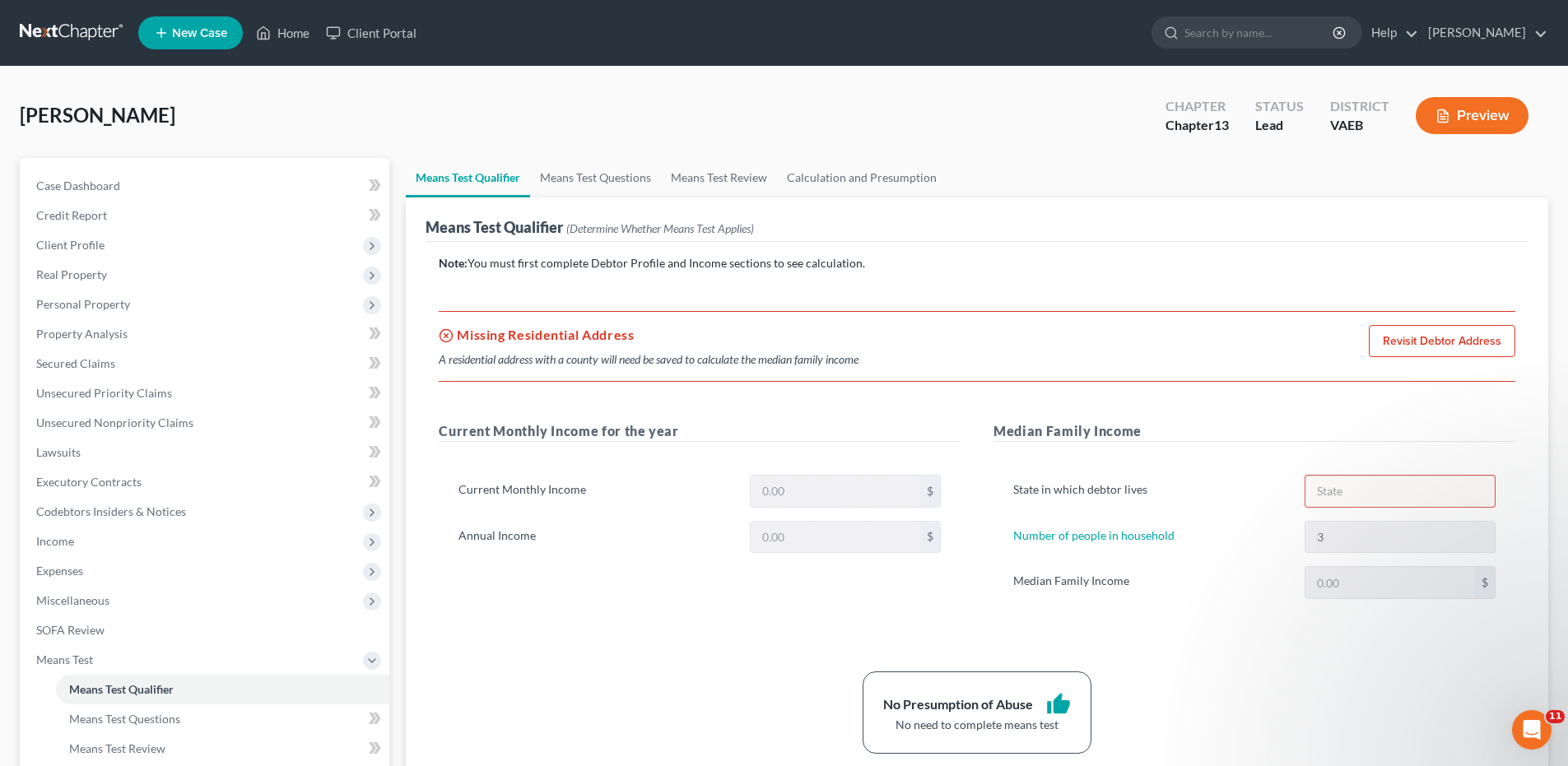
click at [1432, 343] on link "Revisit Debtor Address" at bounding box center [1441, 340] width 146 height 33
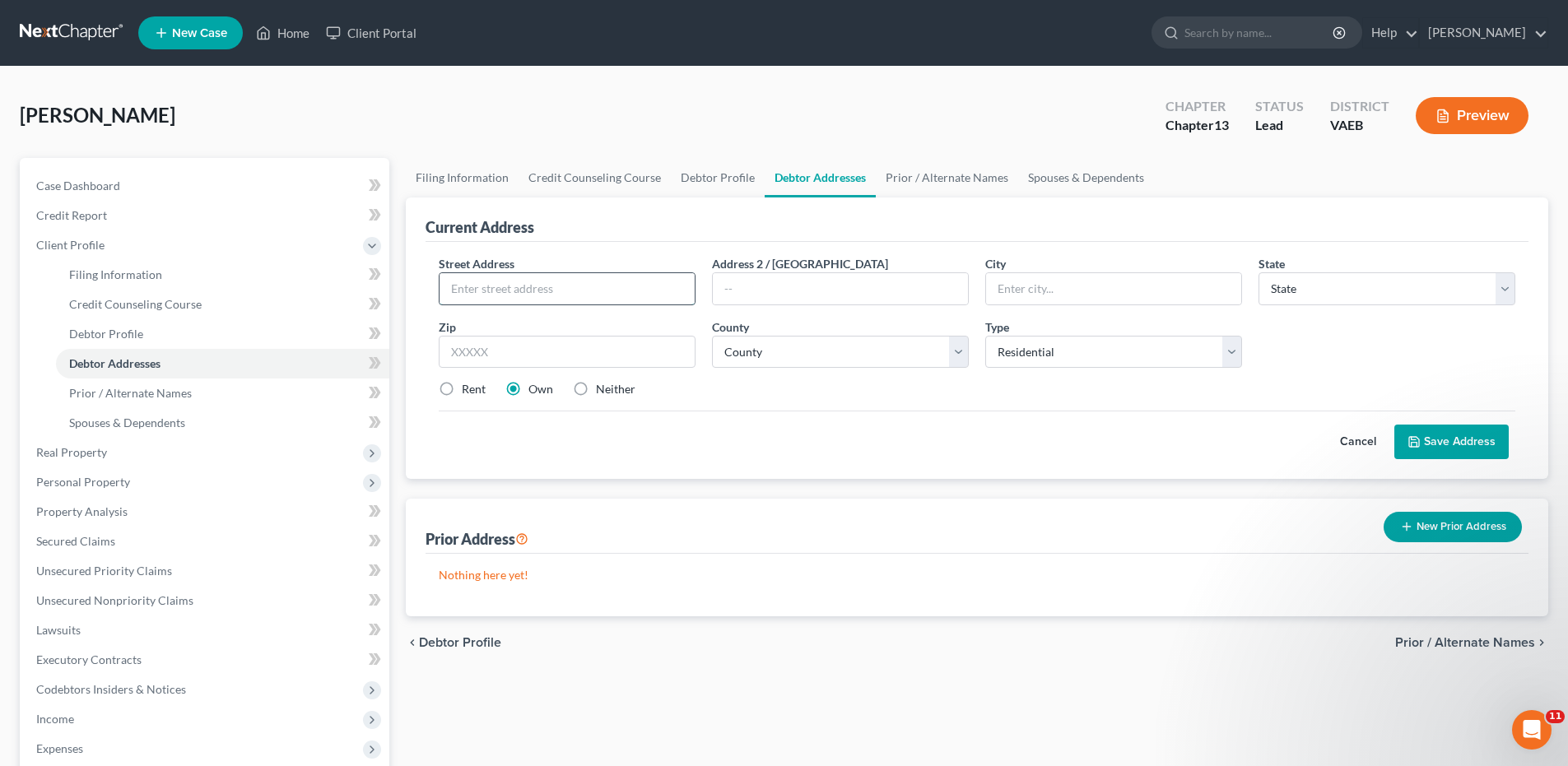
click at [512, 284] on input "text" at bounding box center [566, 289] width 255 height 32
click at [1003, 283] on input "text" at bounding box center [1113, 289] width 255 height 32
click at [960, 353] on select "County [GEOGRAPHIC_DATA] [GEOGRAPHIC_DATA] [GEOGRAPHIC_DATA] [GEOGRAPHIC_DATA] …" at bounding box center [840, 351] width 257 height 33
click at [711, 336] on select "County [GEOGRAPHIC_DATA] [GEOGRAPHIC_DATA] [GEOGRAPHIC_DATA] [GEOGRAPHIC_DATA] …" at bounding box center [840, 351] width 257 height 33
click at [1488, 446] on button "Save Address" at bounding box center [1451, 442] width 114 height 34
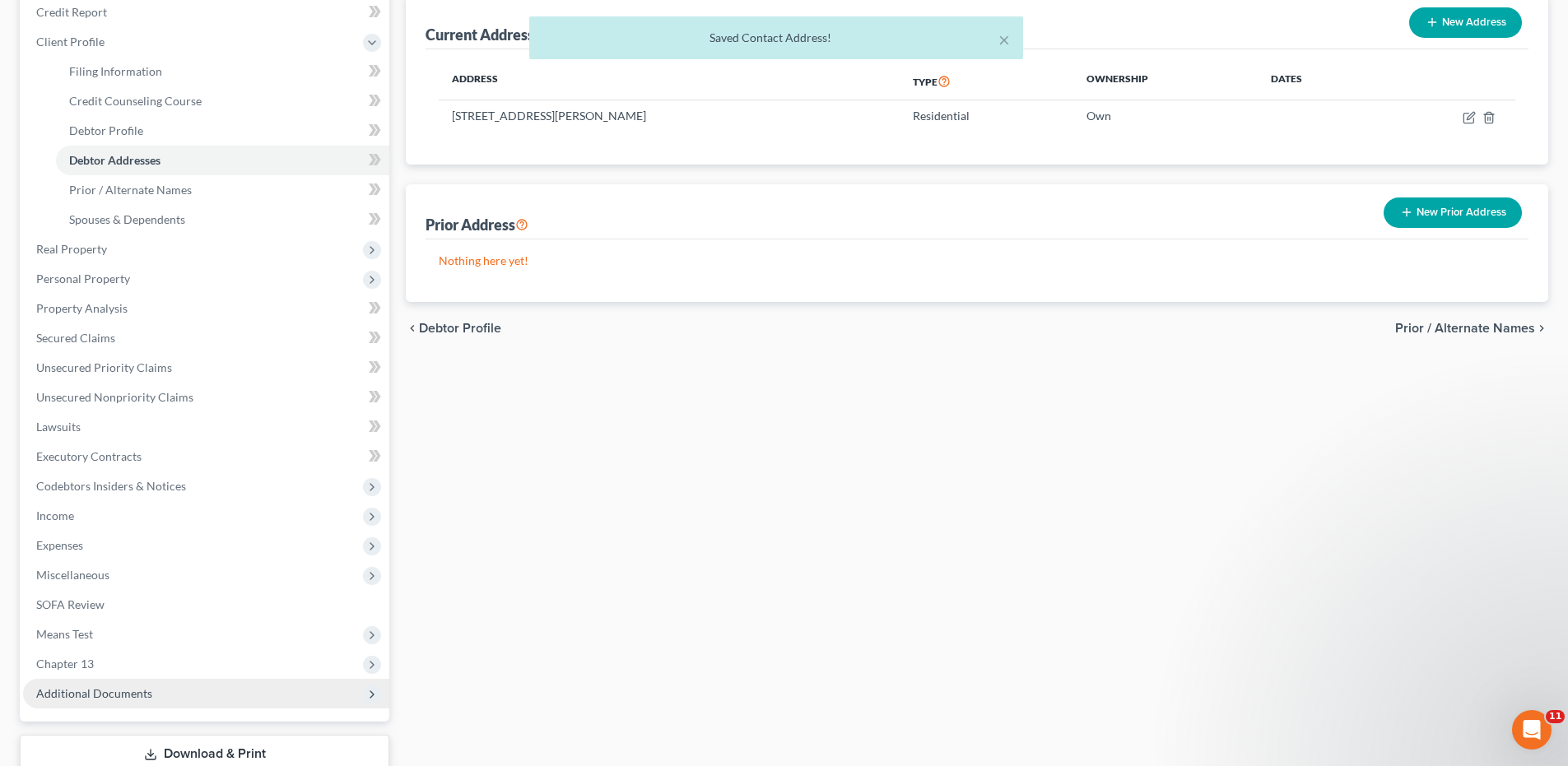
scroll to position [316, 0]
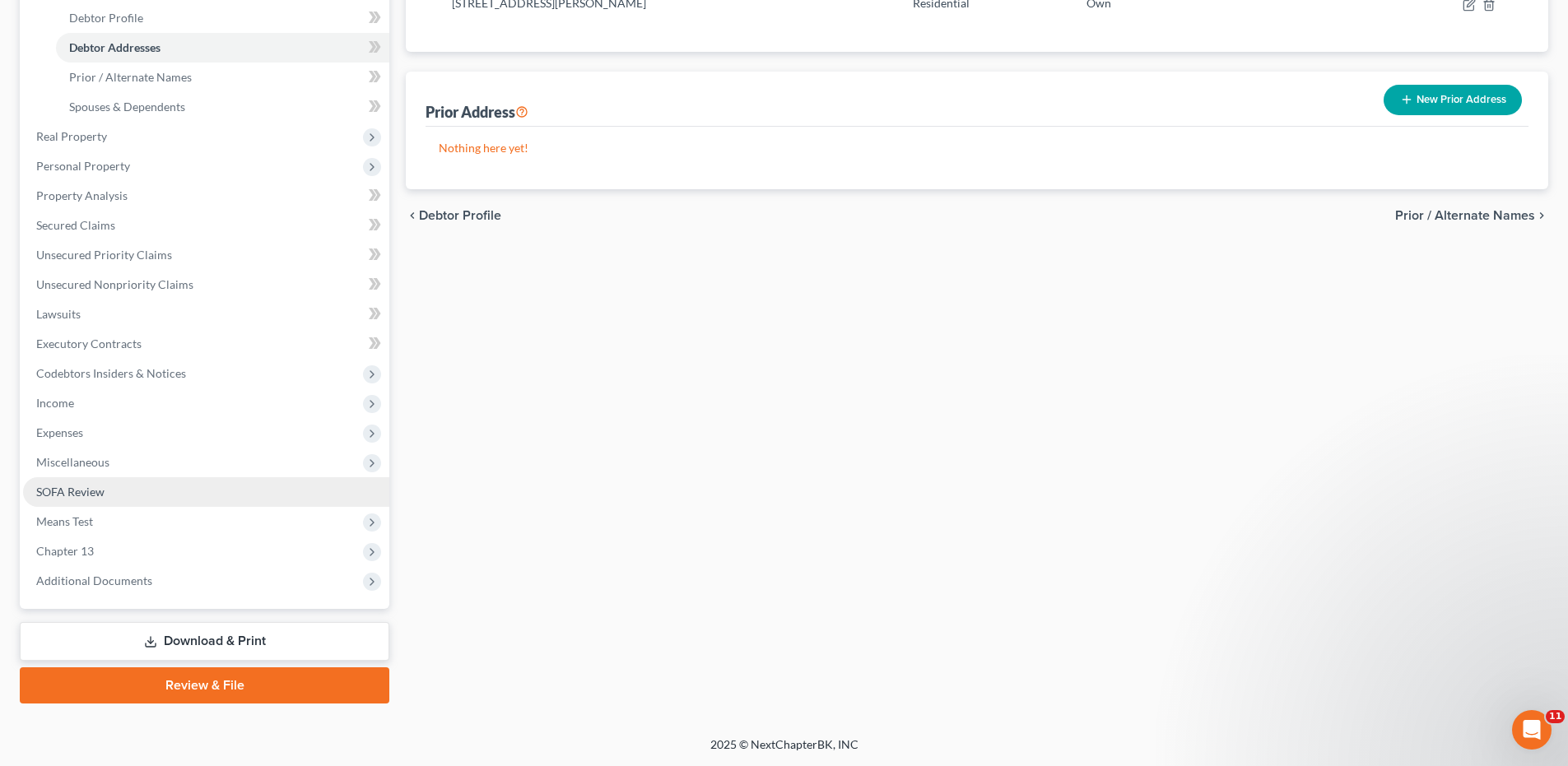
click at [100, 489] on span "SOFA Review" at bounding box center [70, 491] width 68 height 14
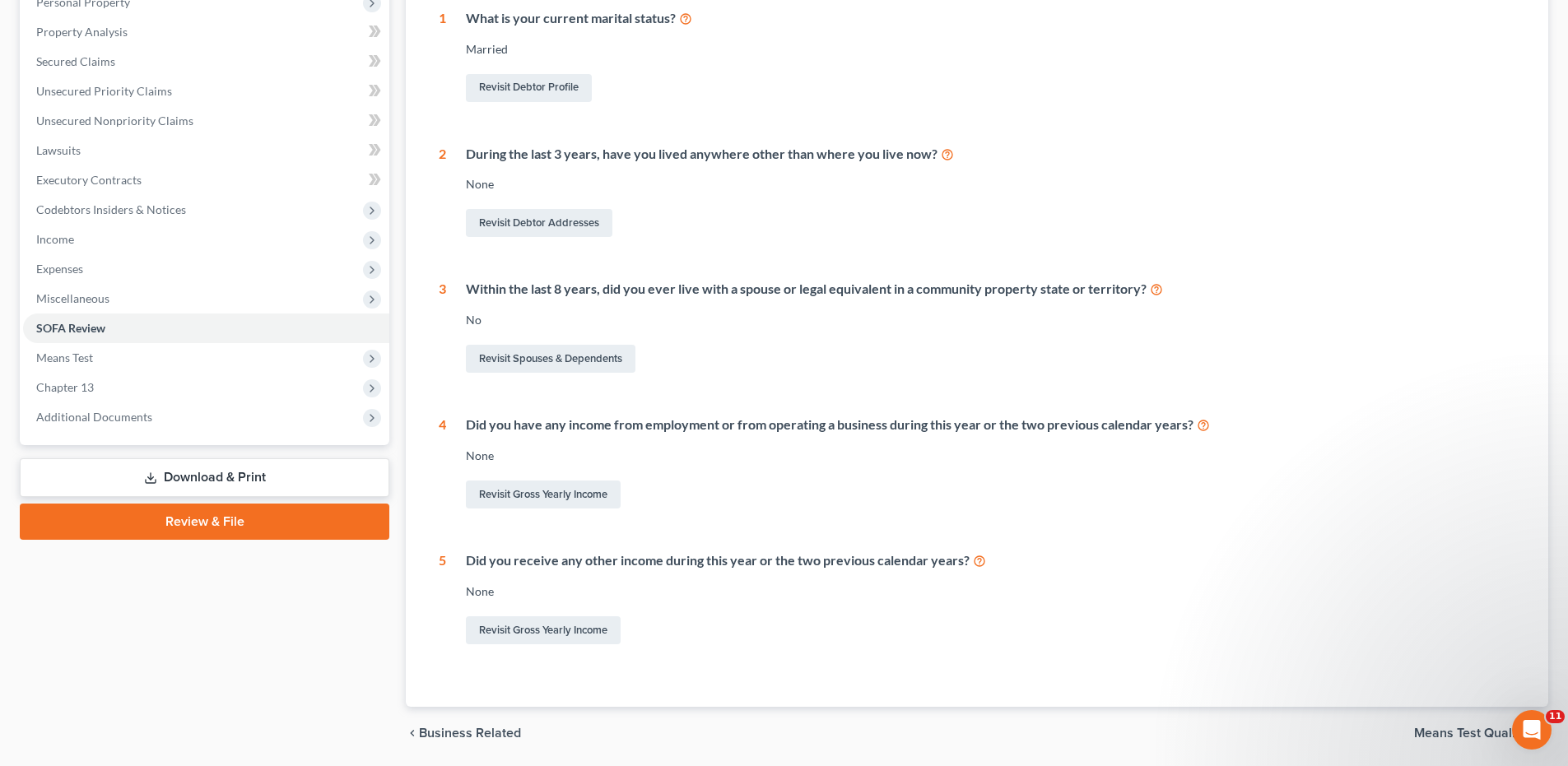
scroll to position [358, 0]
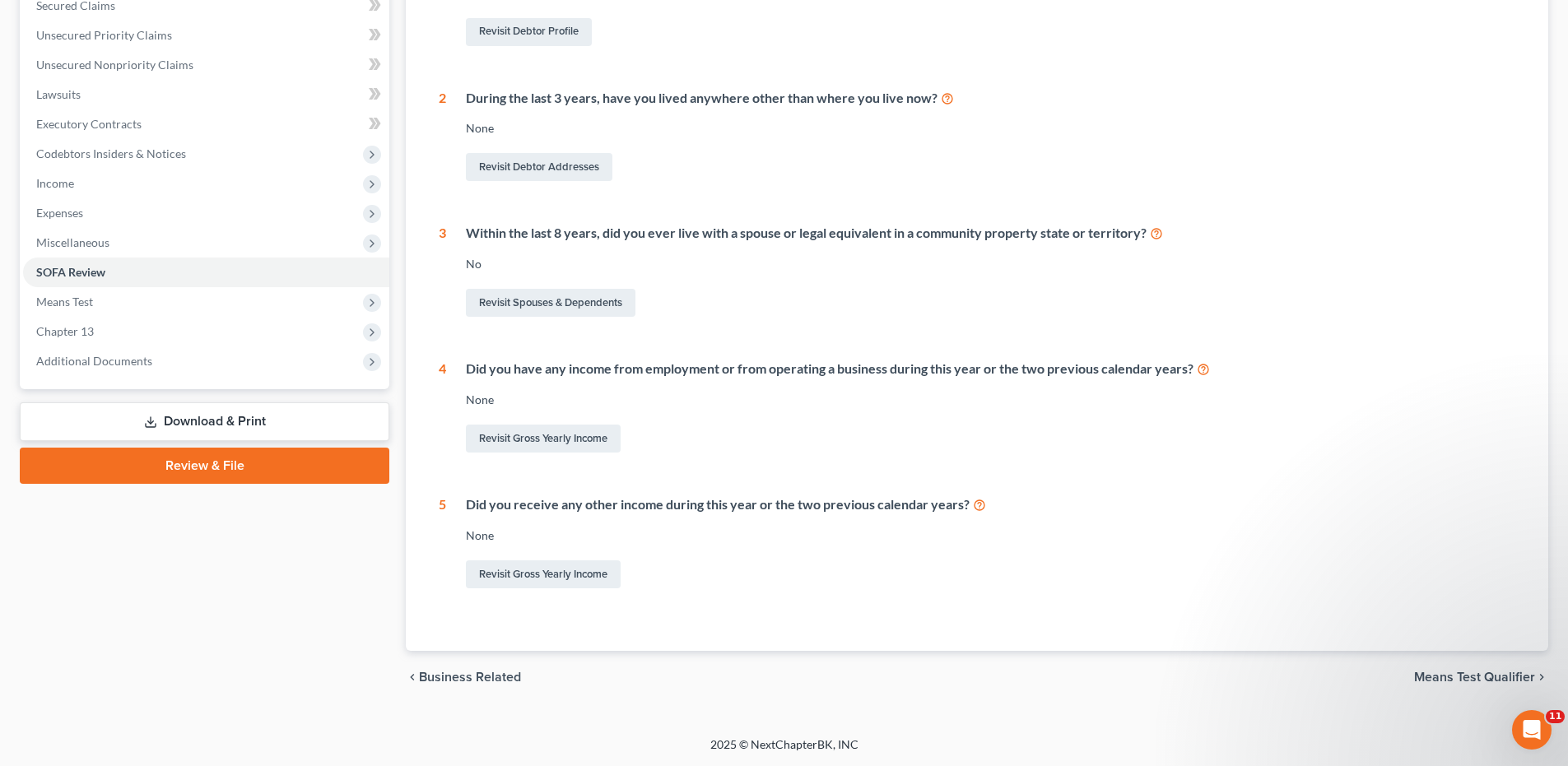
click at [1450, 678] on span "Means Test Qualifier" at bounding box center [1474, 677] width 121 height 13
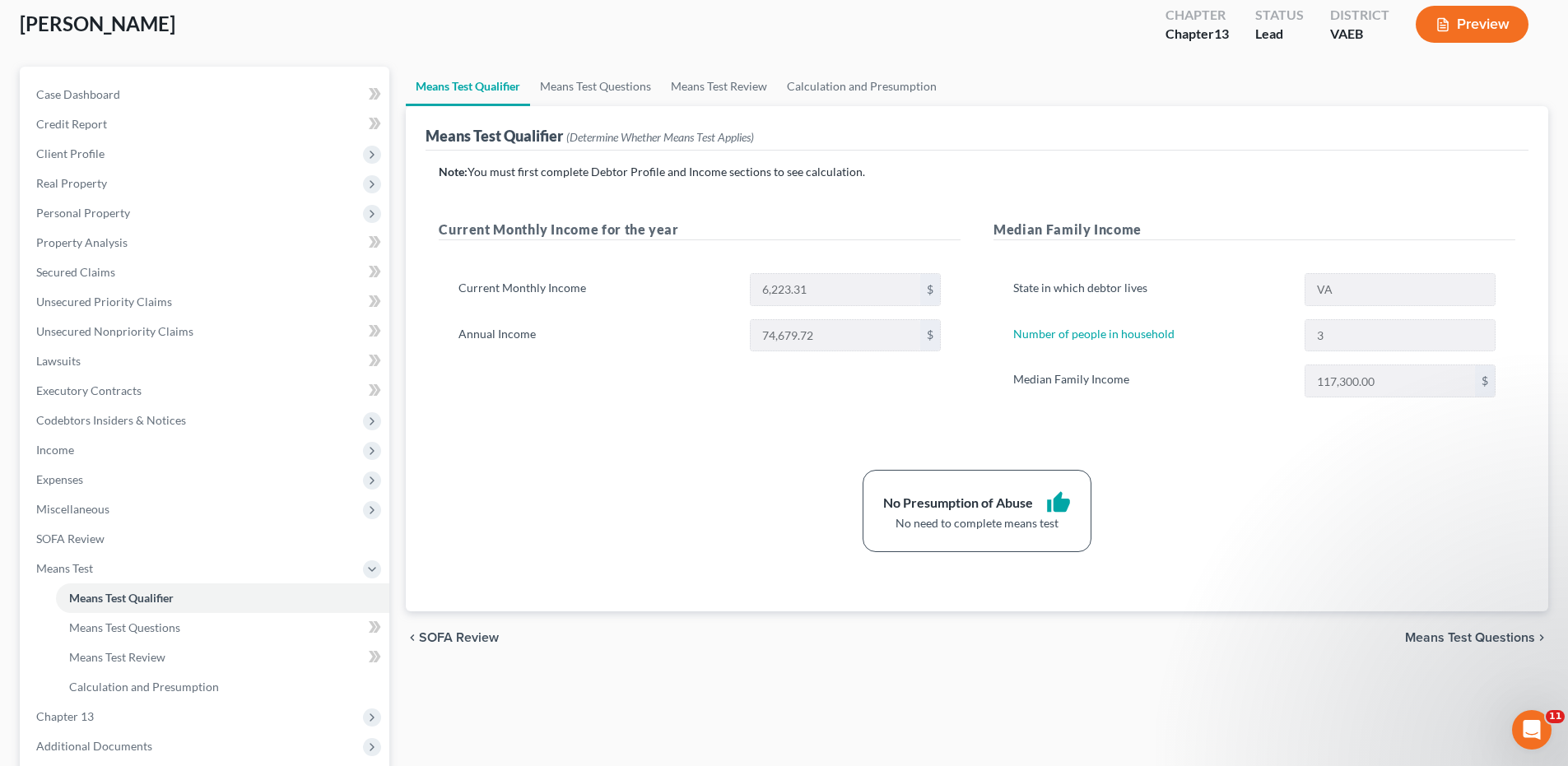
scroll to position [246, 0]
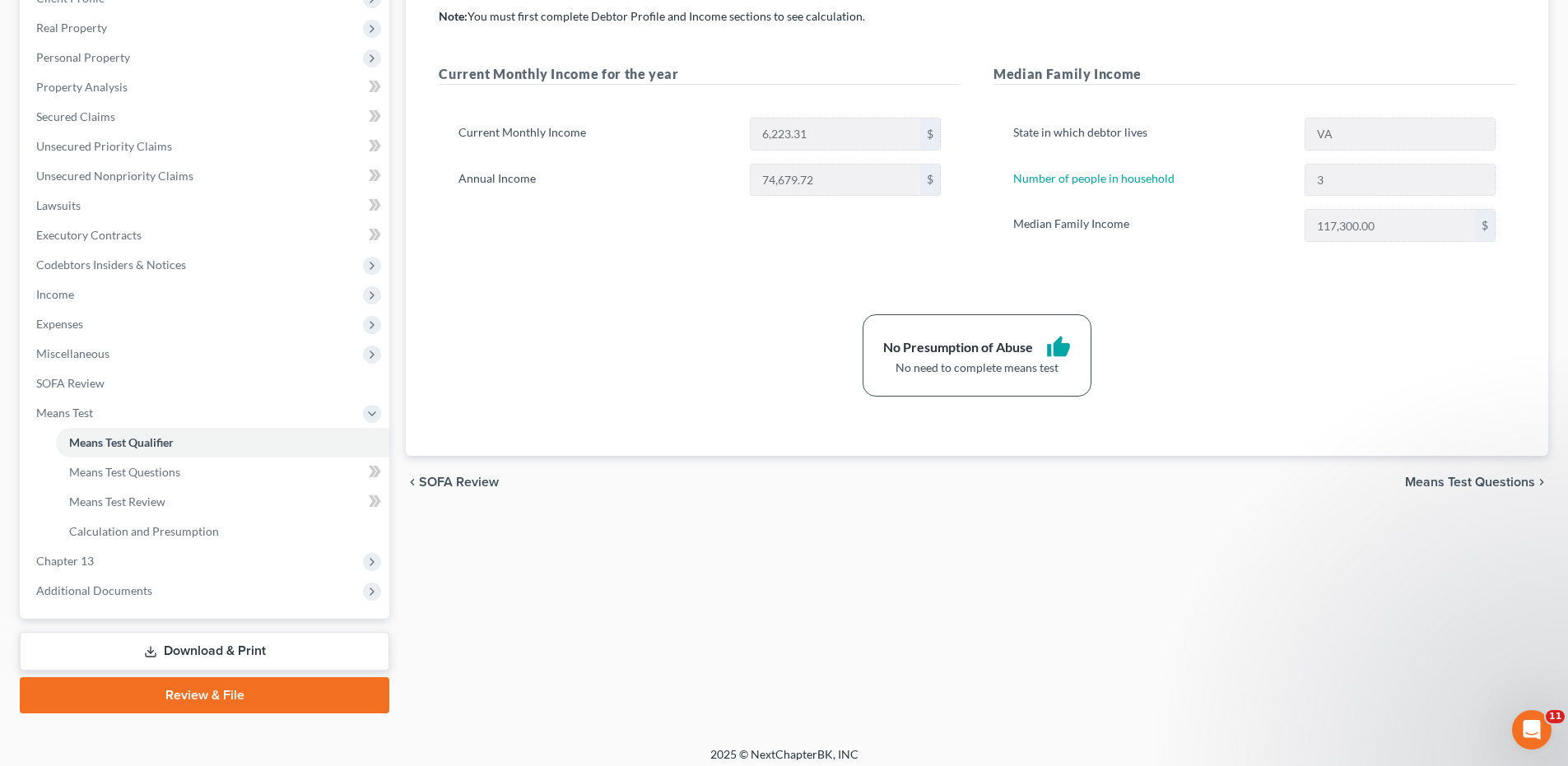
click at [1482, 482] on span "Means Test Questions" at bounding box center [1469, 482] width 130 height 13
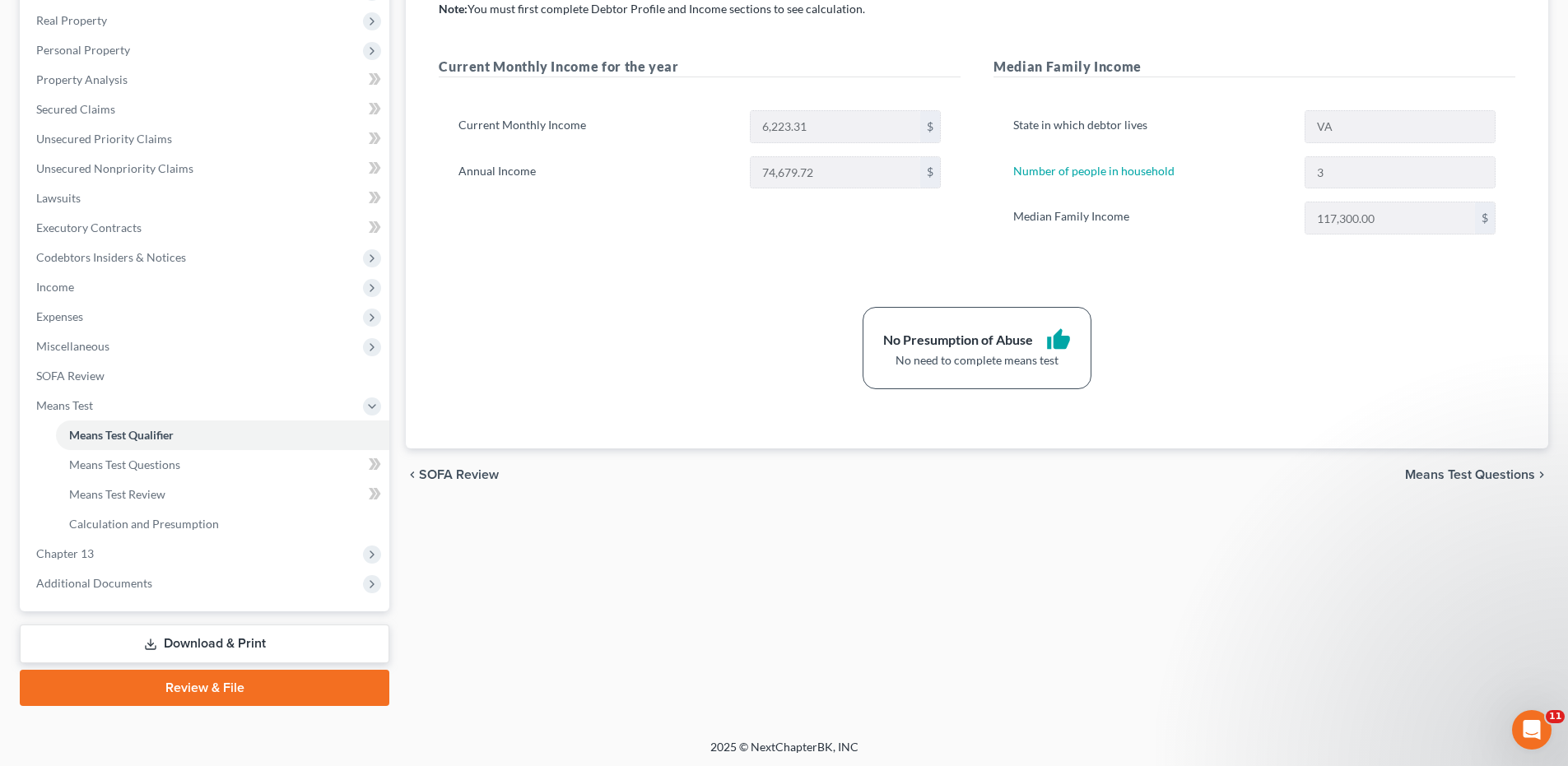
scroll to position [257, 0]
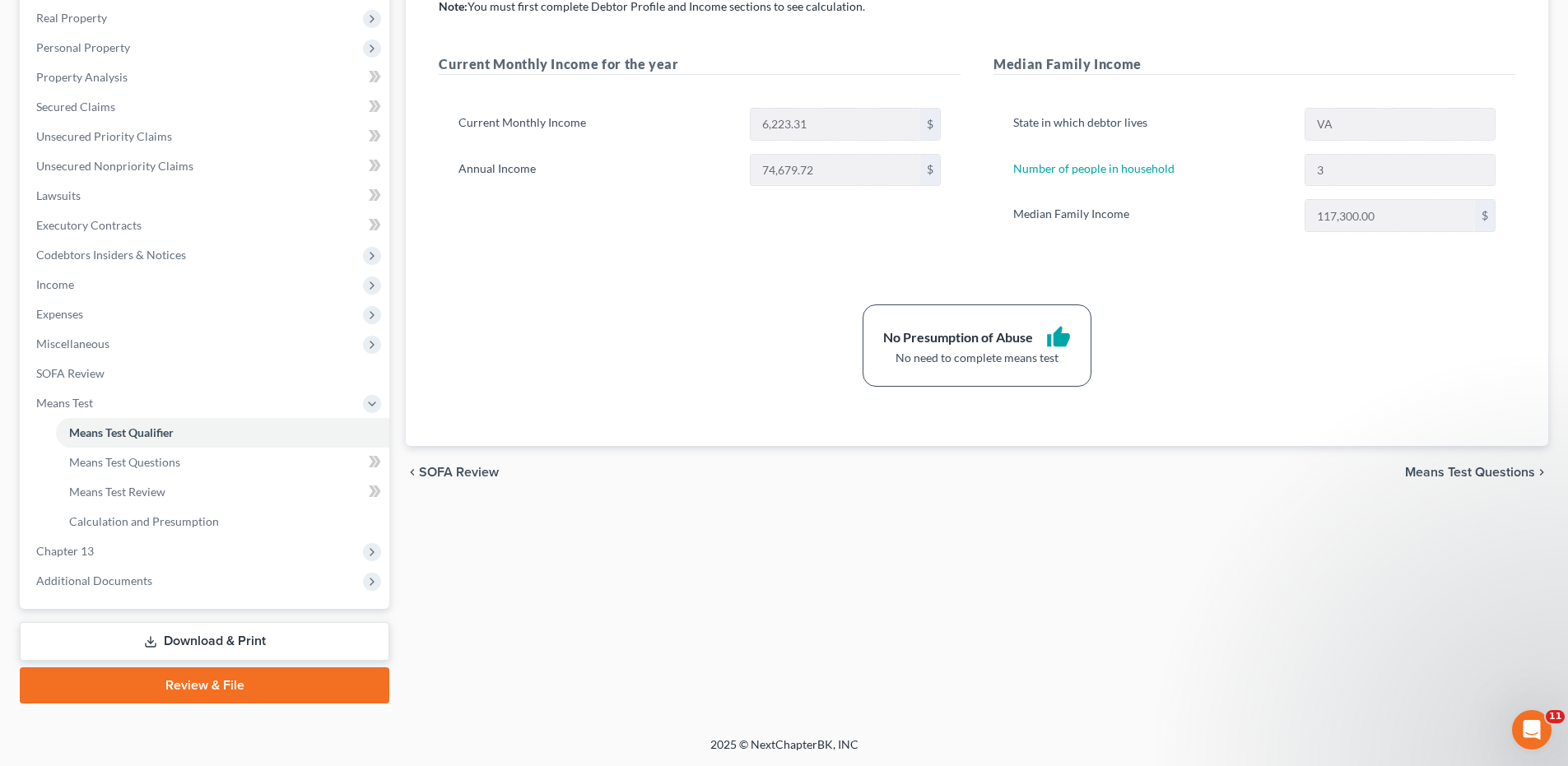
click at [482, 478] on span "SOFA Review" at bounding box center [458, 472] width 80 height 13
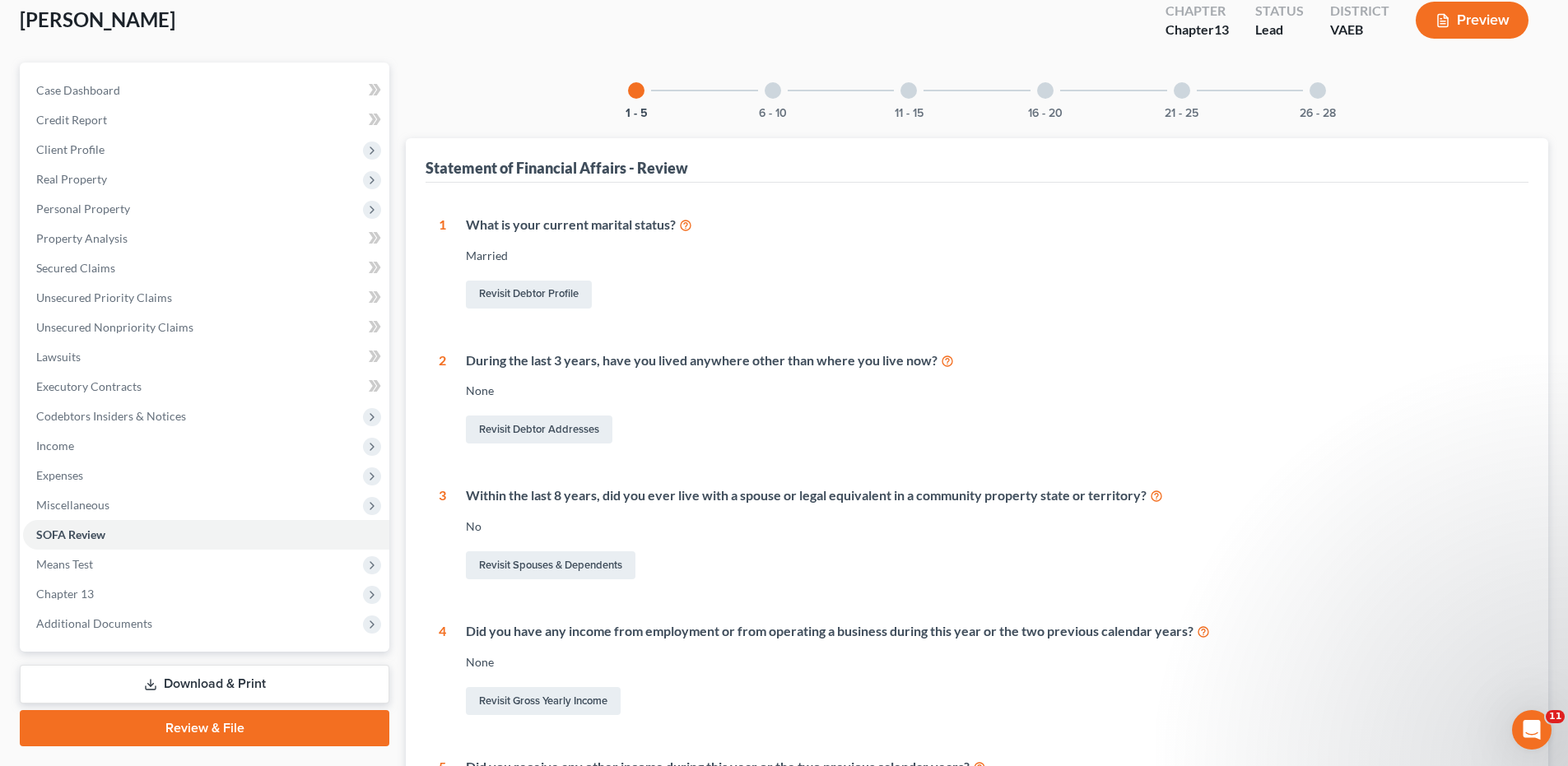
scroll to position [82, 0]
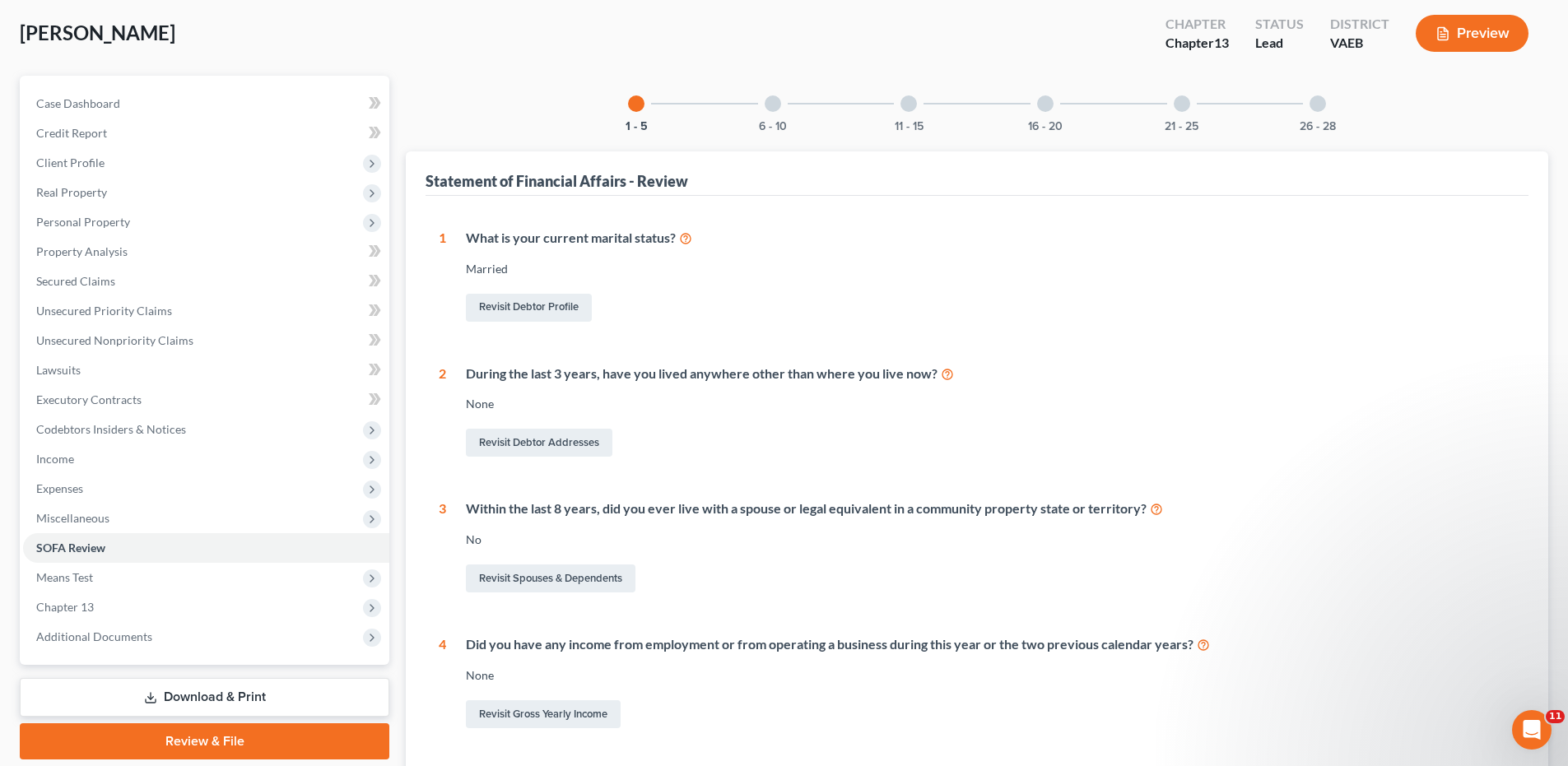
click at [771, 108] on div at bounding box center [773, 104] width 17 height 17
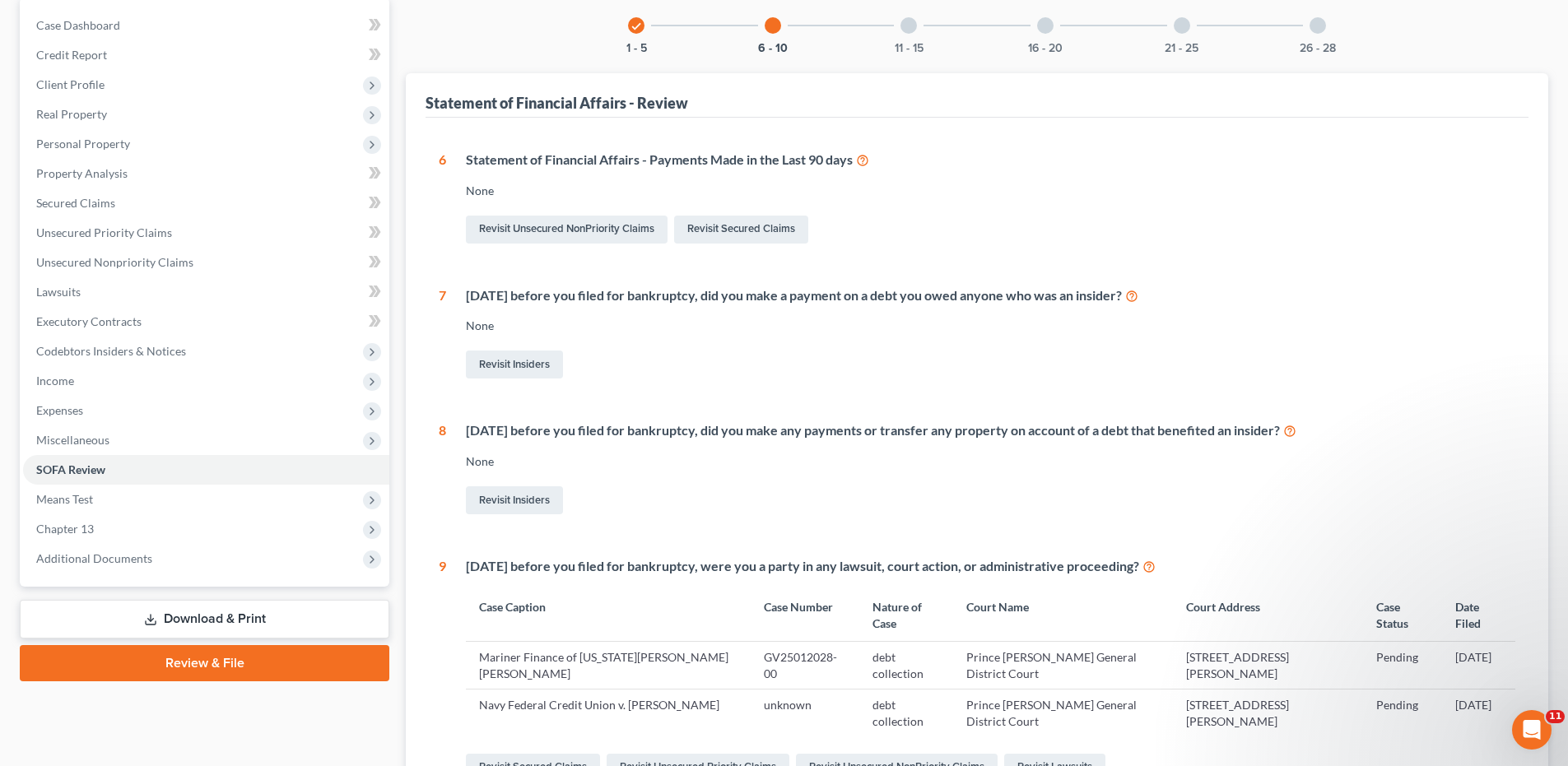
scroll to position [78, 0]
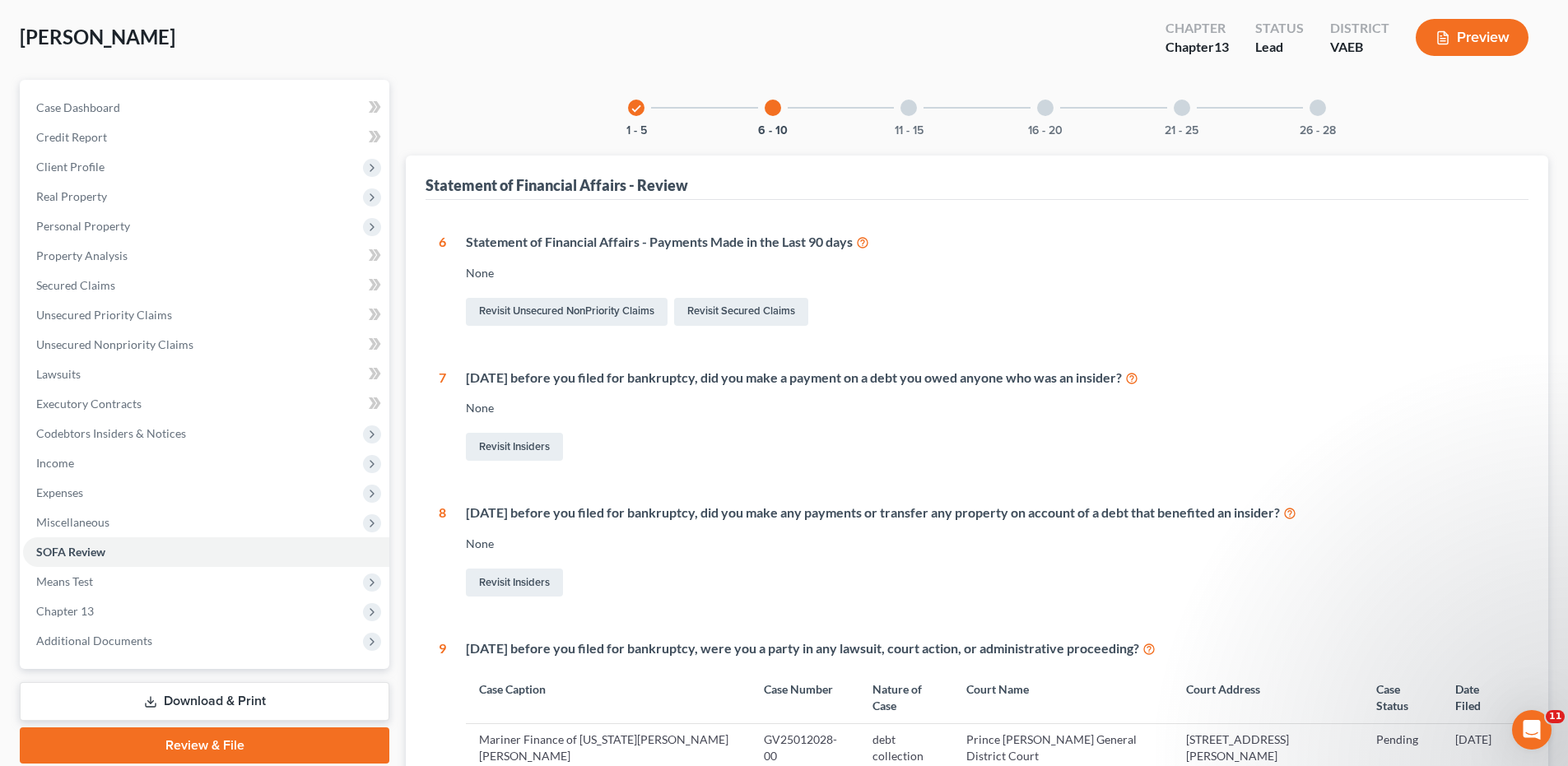
click at [910, 111] on div at bounding box center [909, 108] width 17 height 17
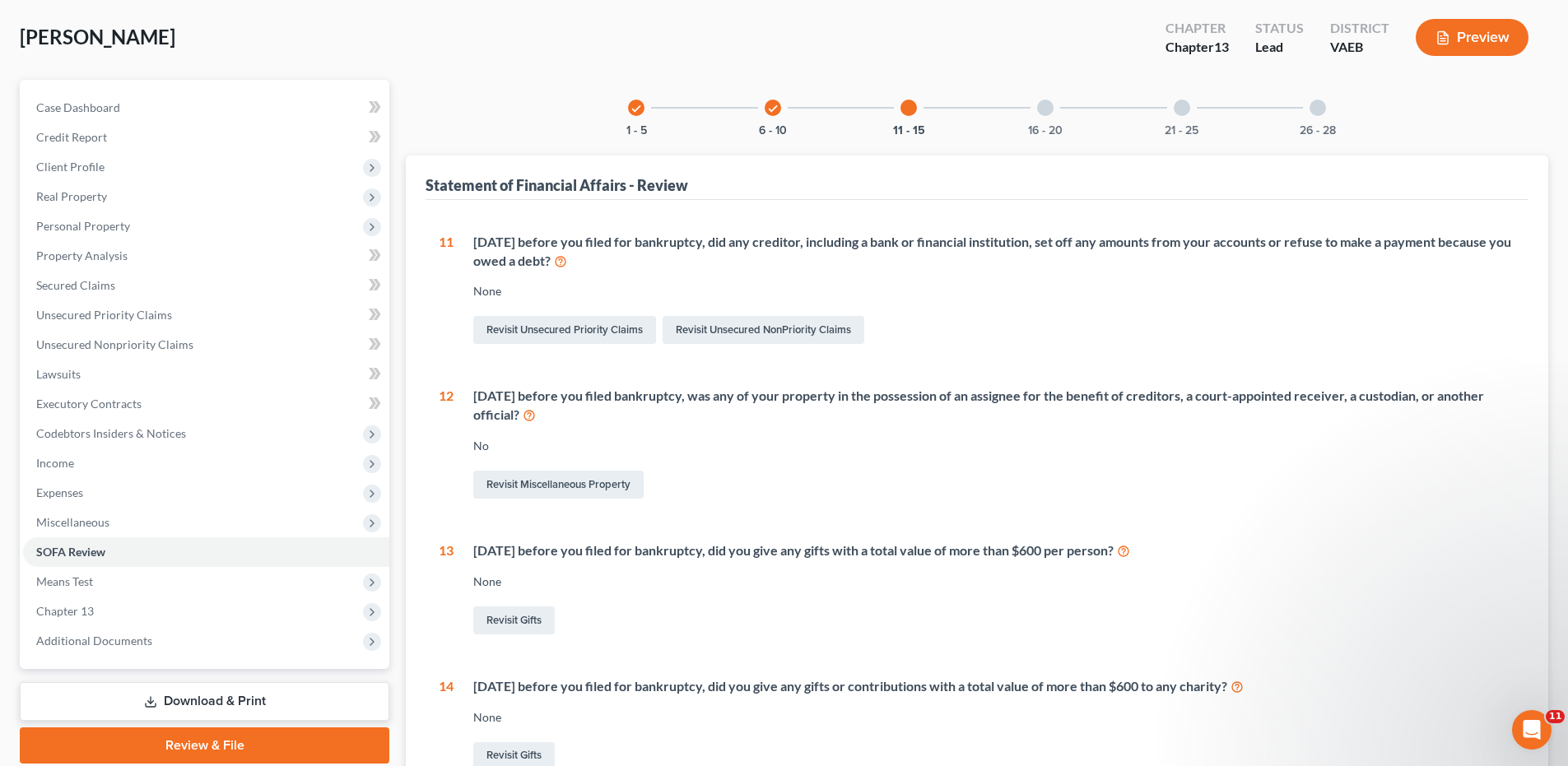
click at [1043, 112] on div at bounding box center [1045, 108] width 17 height 17
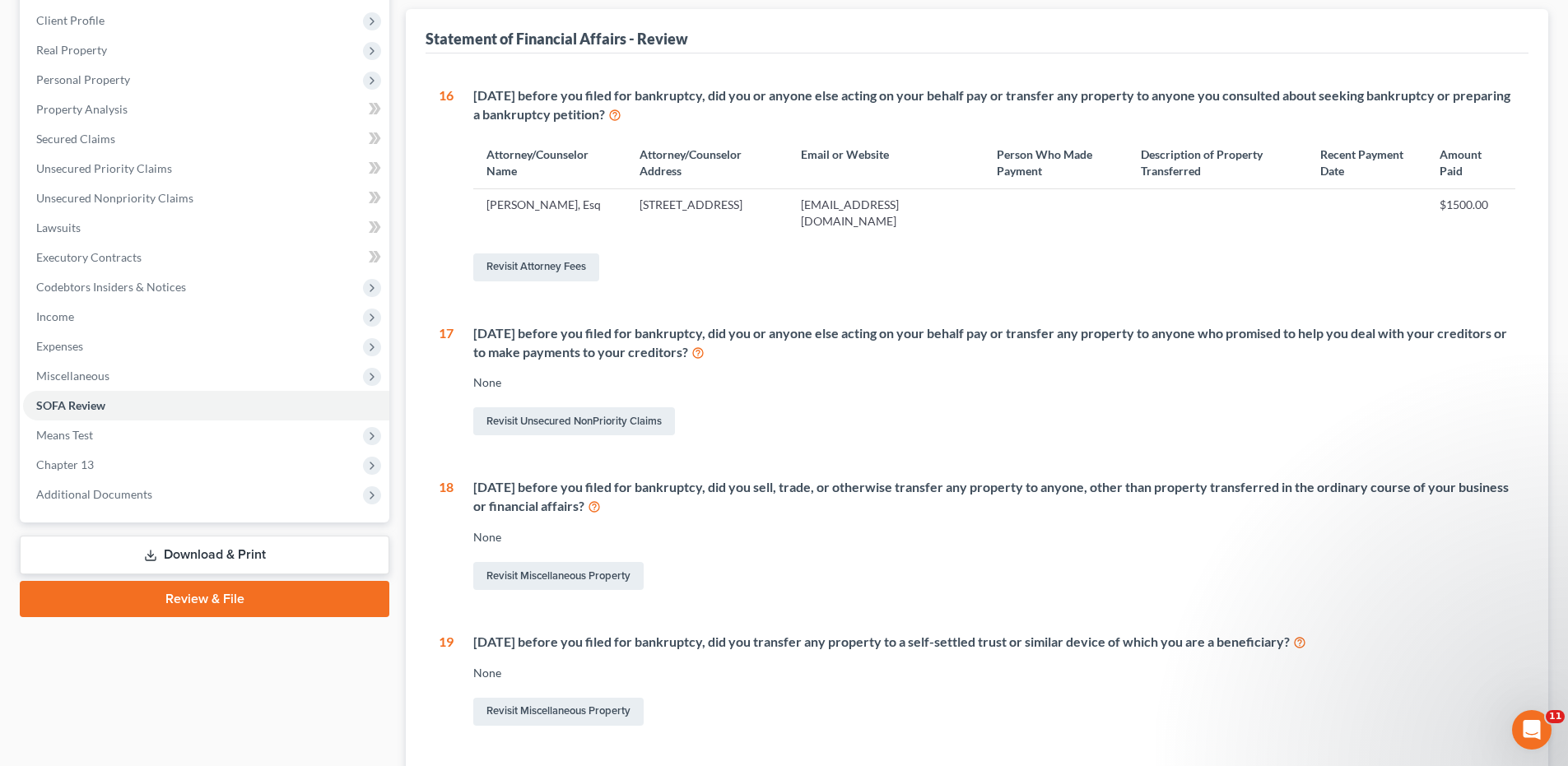
scroll to position [243, 0]
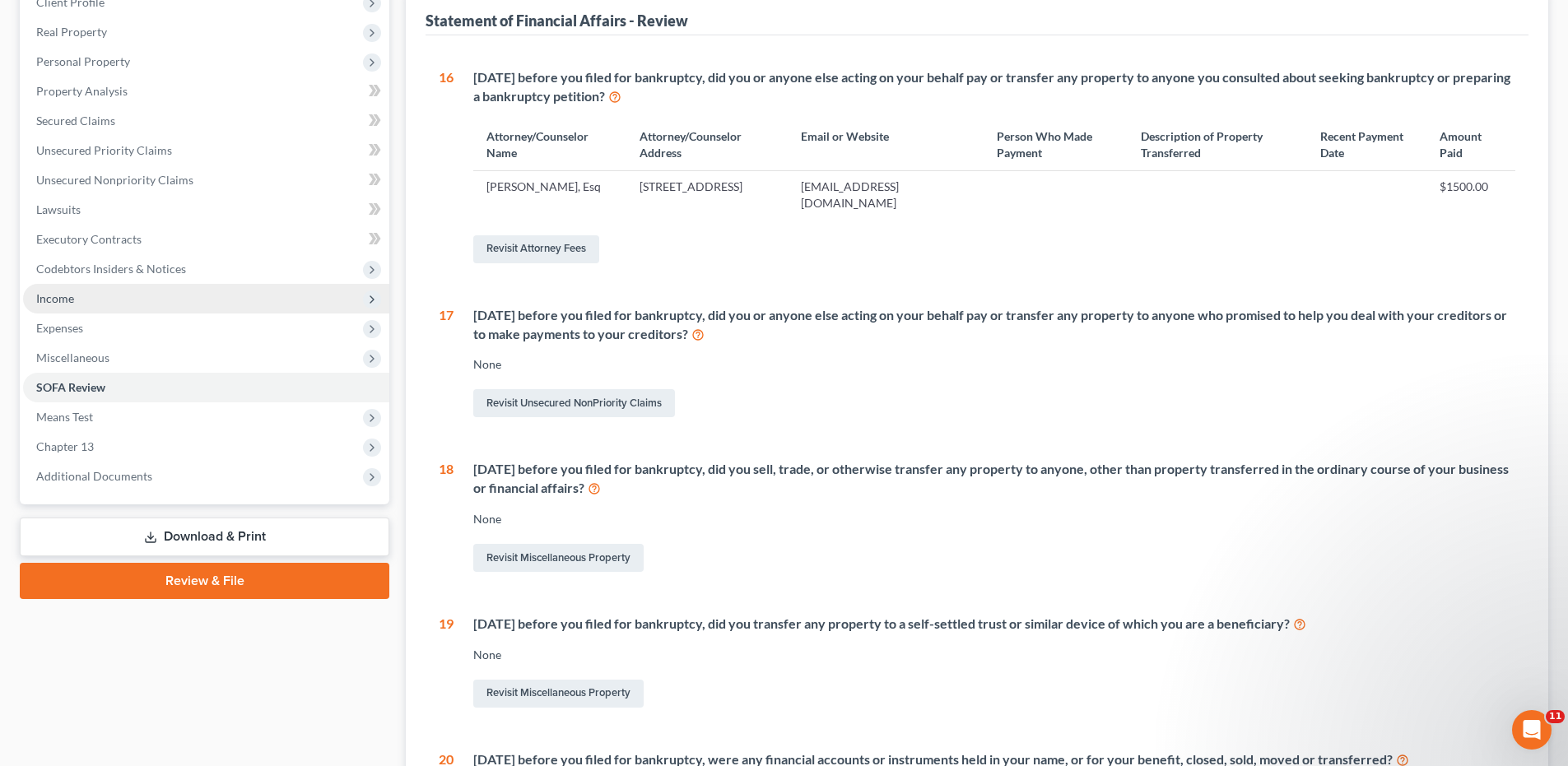
click at [52, 302] on span "Income" at bounding box center [55, 297] width 38 height 14
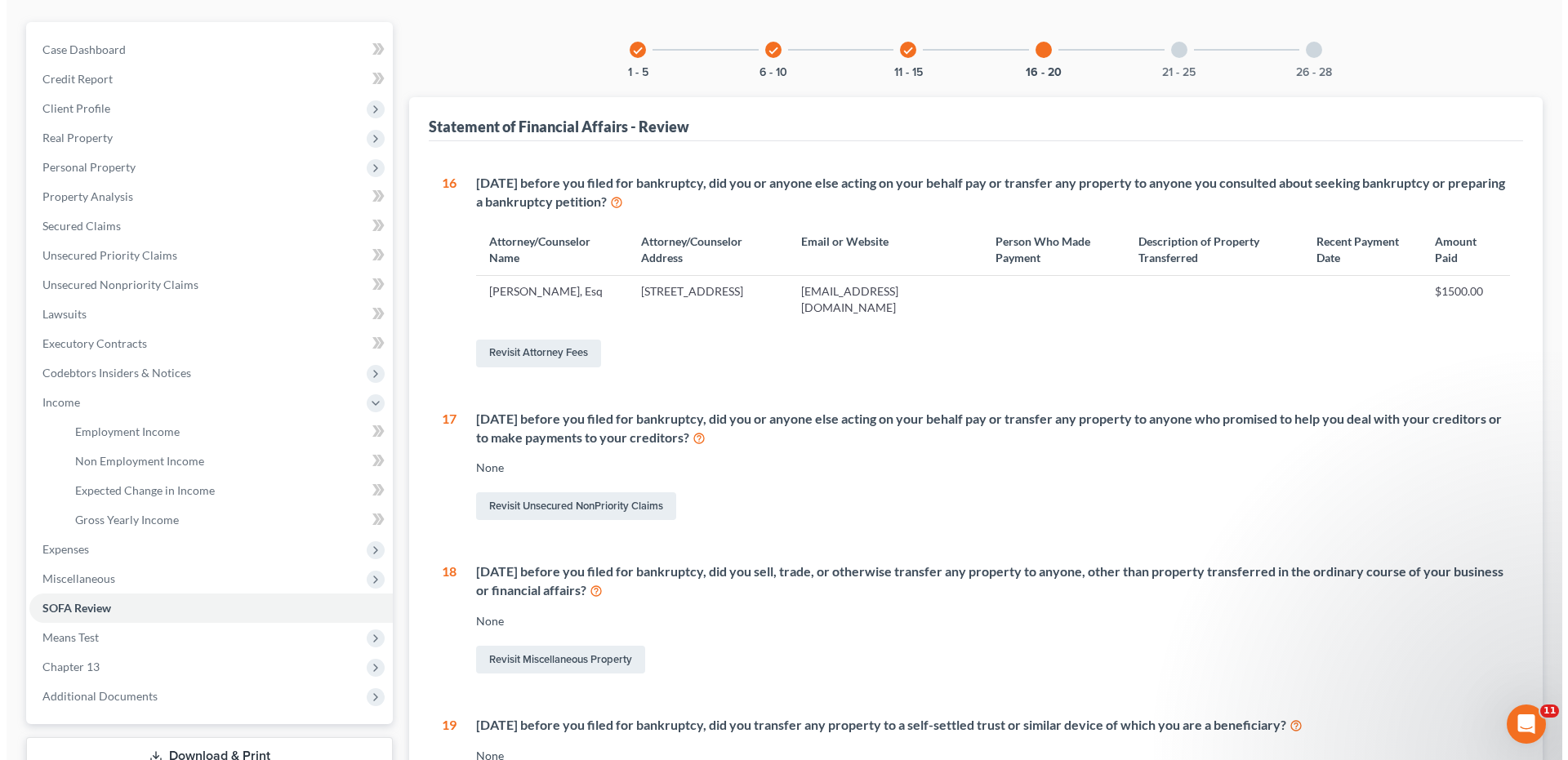
scroll to position [0, 0]
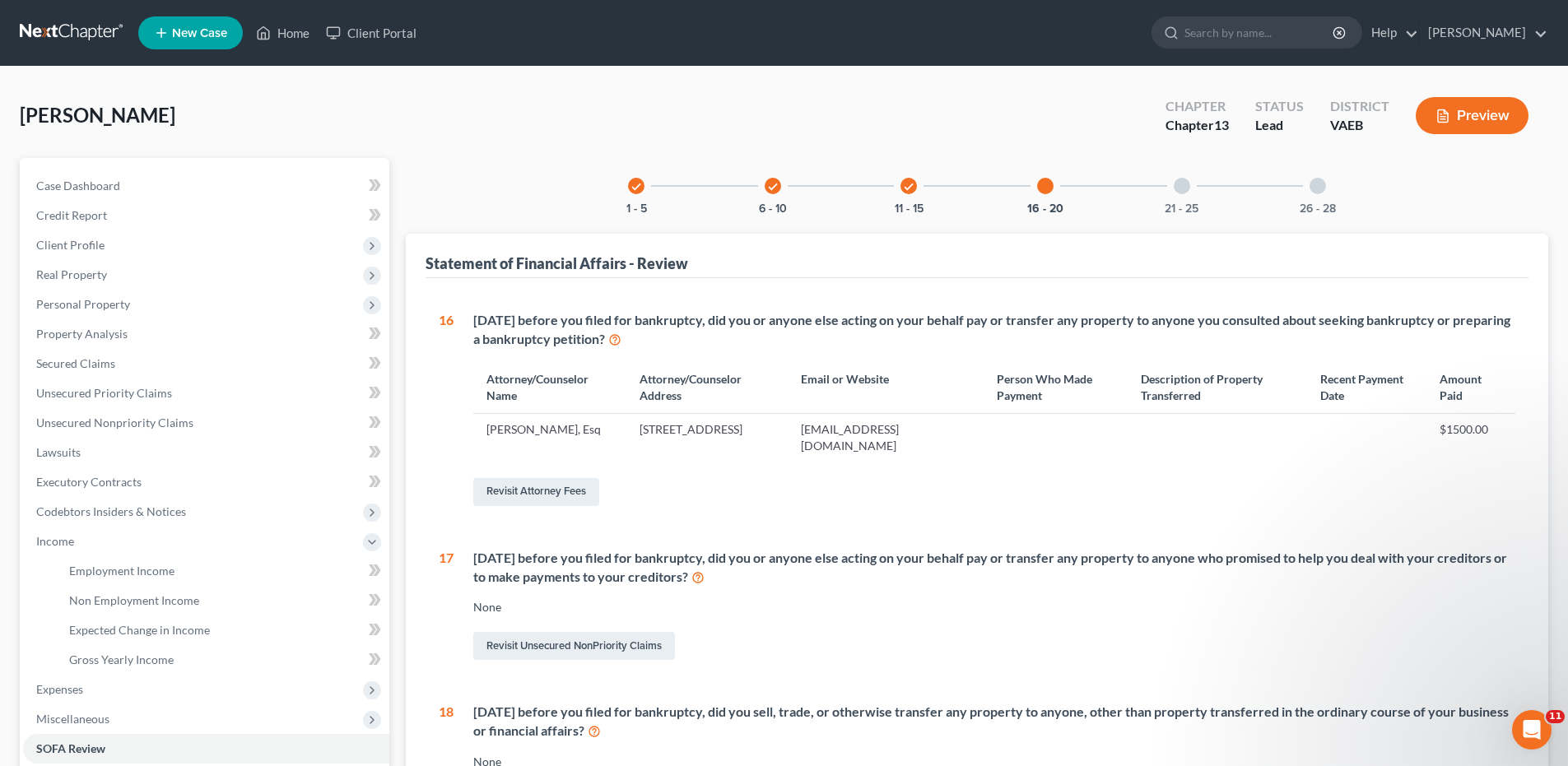
click at [1495, 113] on button "Preview" at bounding box center [1471, 115] width 113 height 37
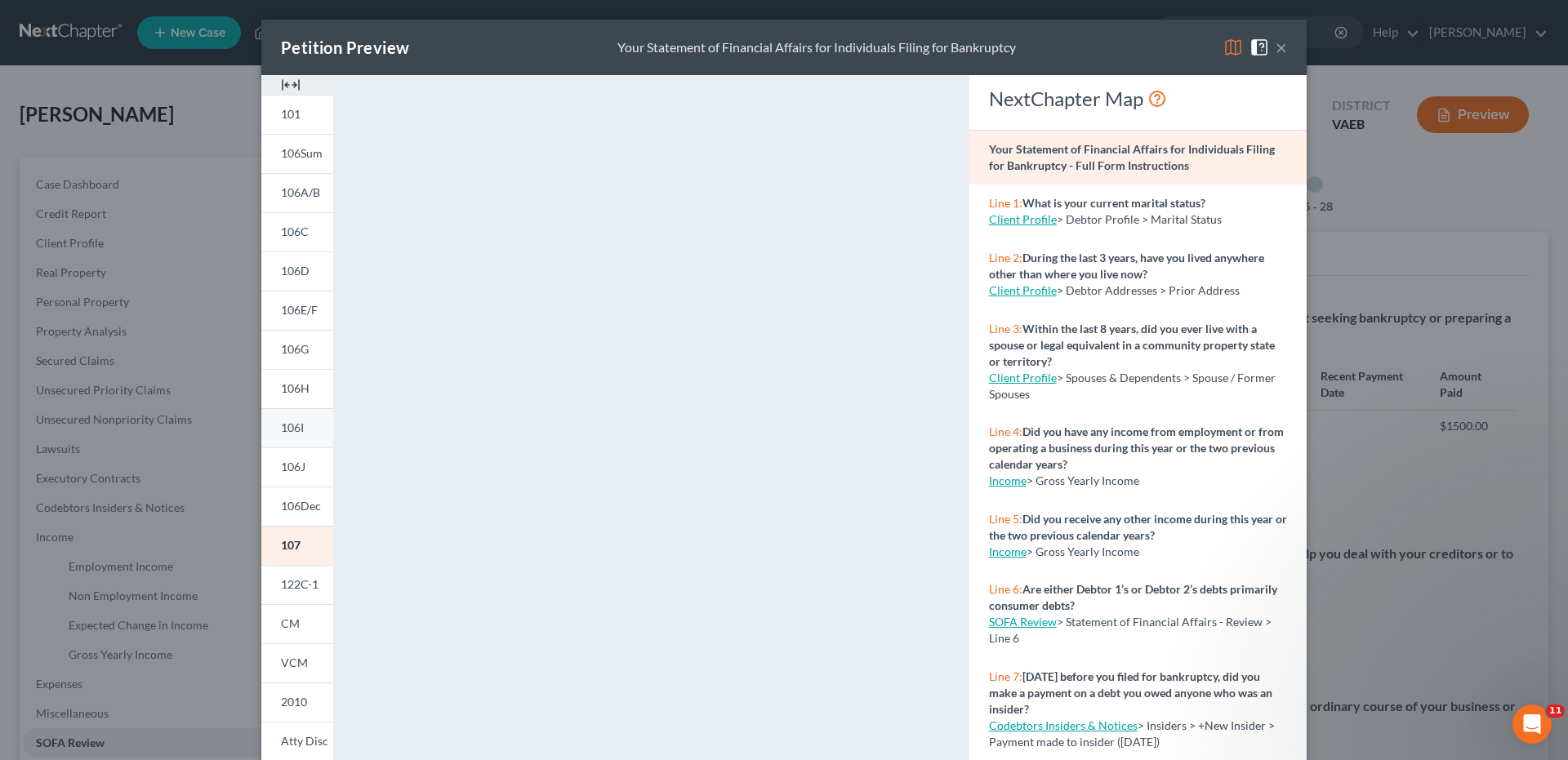
click at [293, 429] on span "106I" at bounding box center [292, 427] width 23 height 14
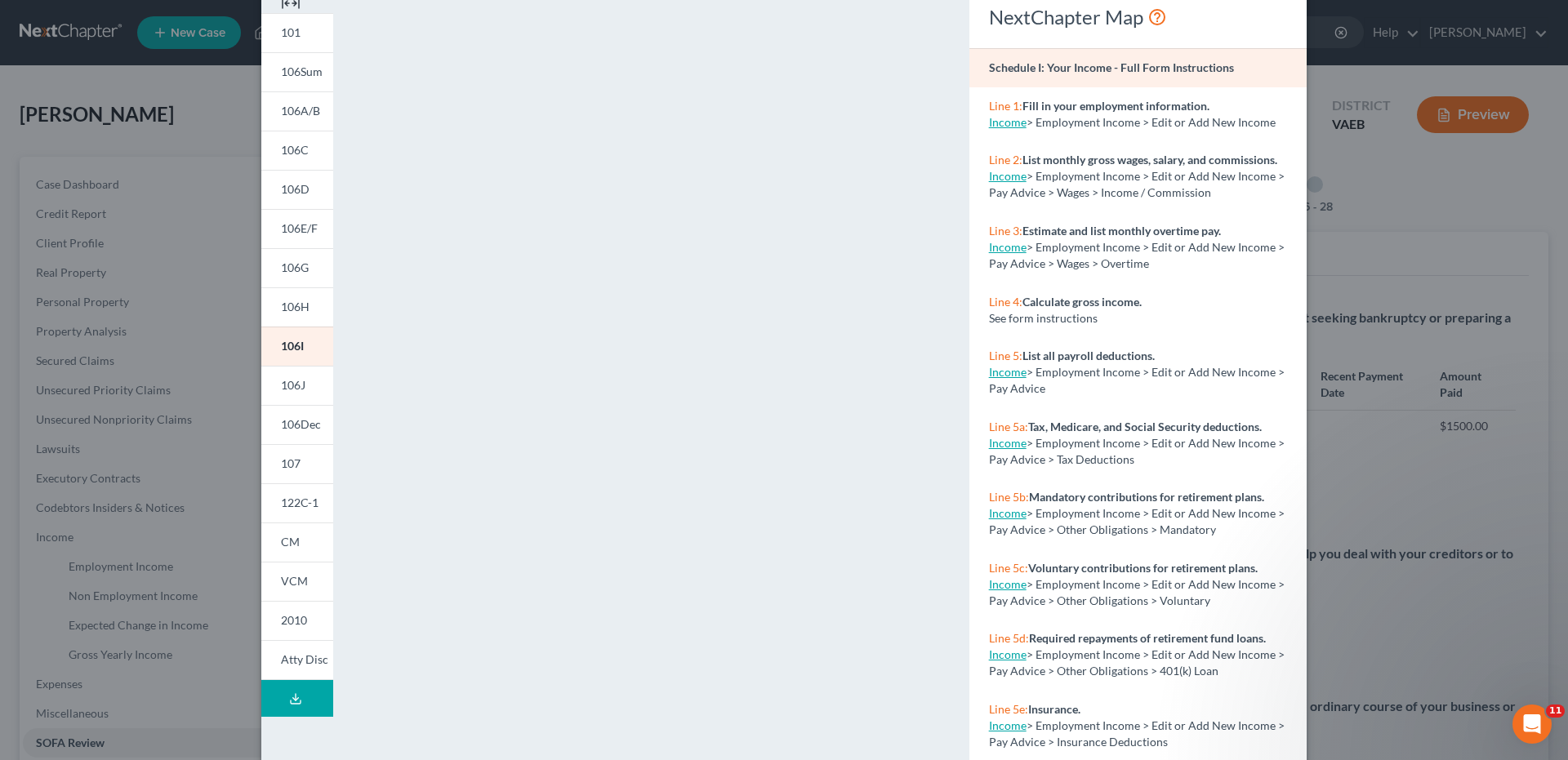
scroll to position [160, 0]
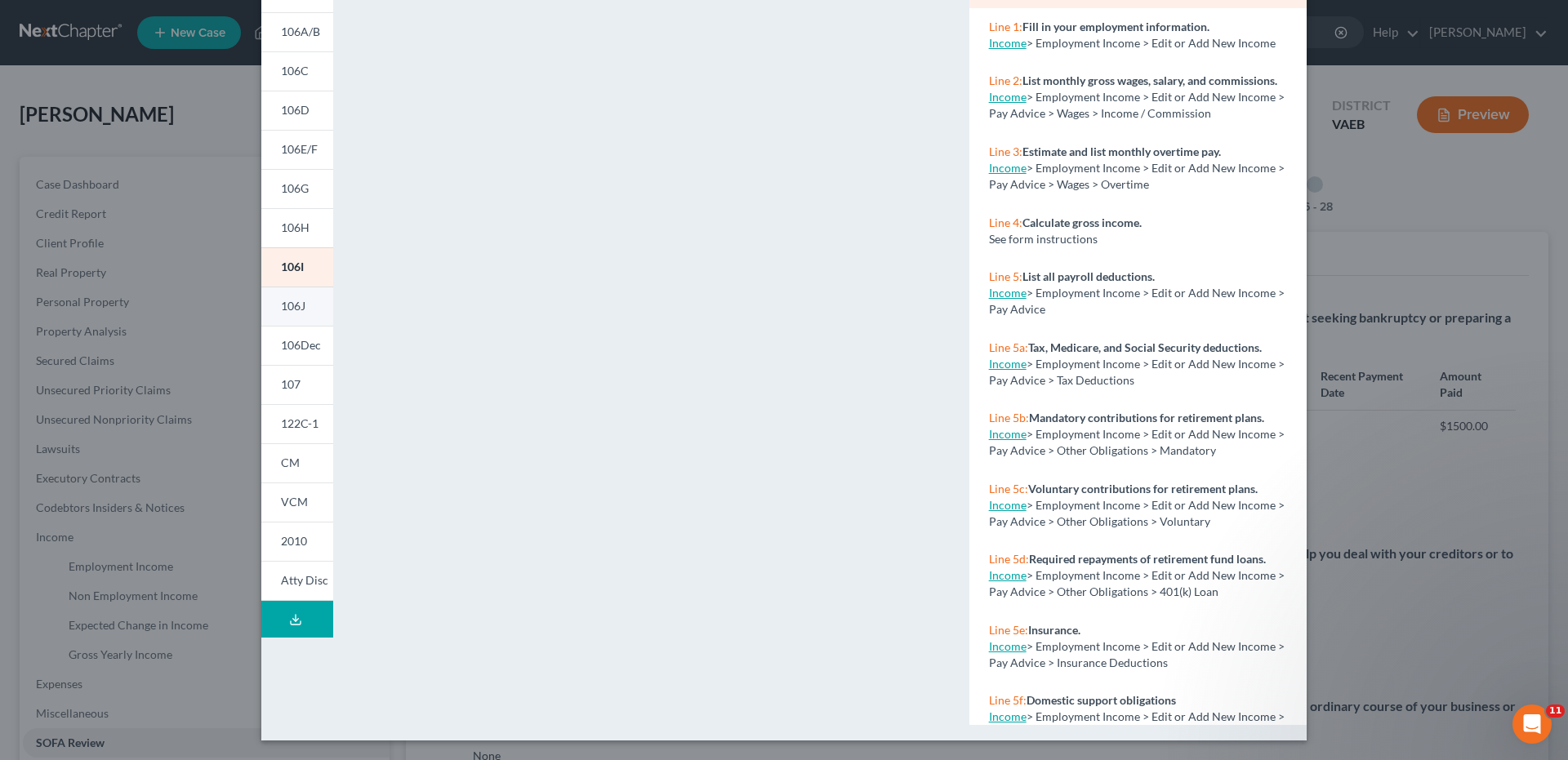
click at [291, 306] on span "106J" at bounding box center [293, 305] width 25 height 14
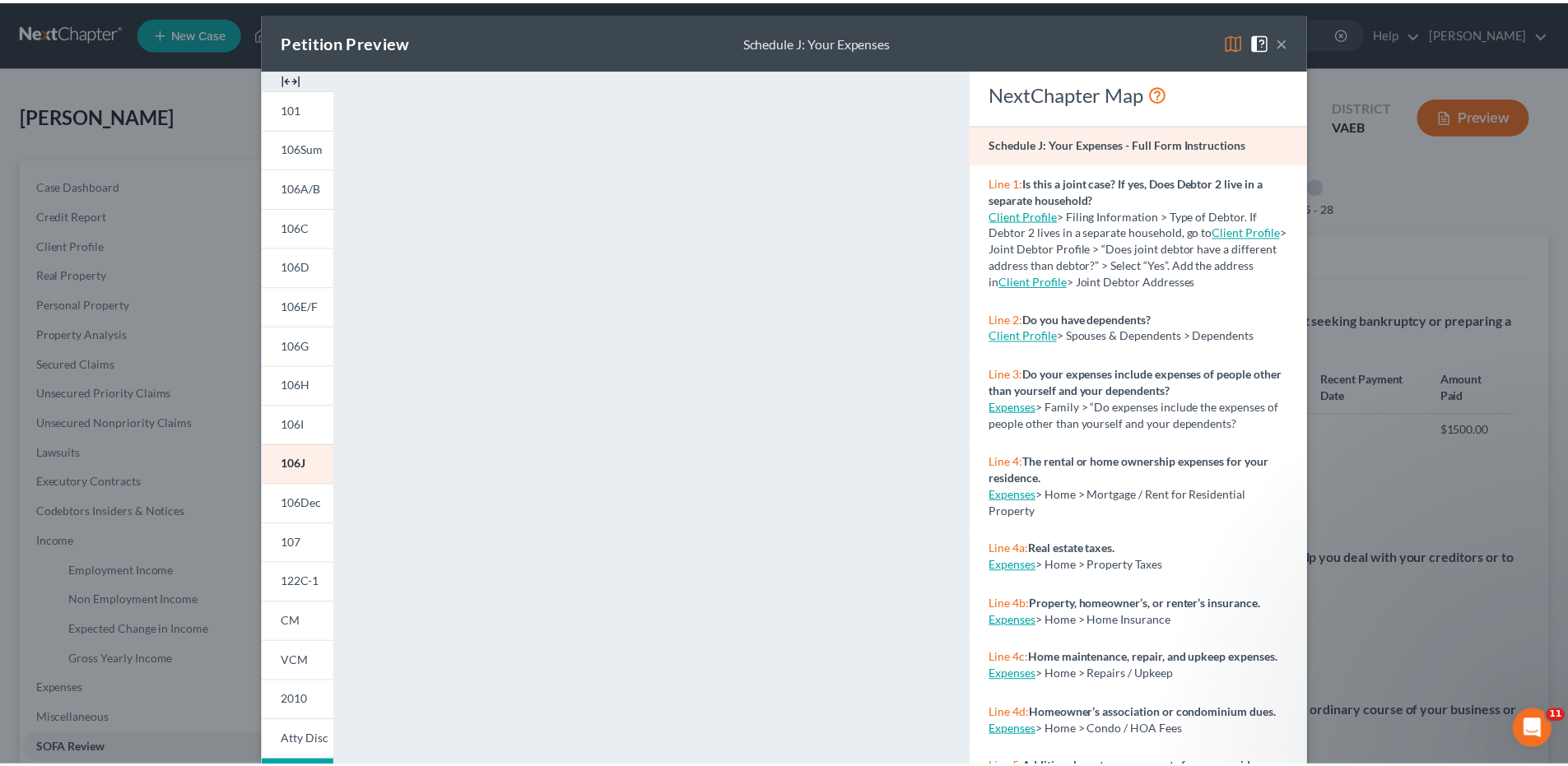
scroll to position [0, 0]
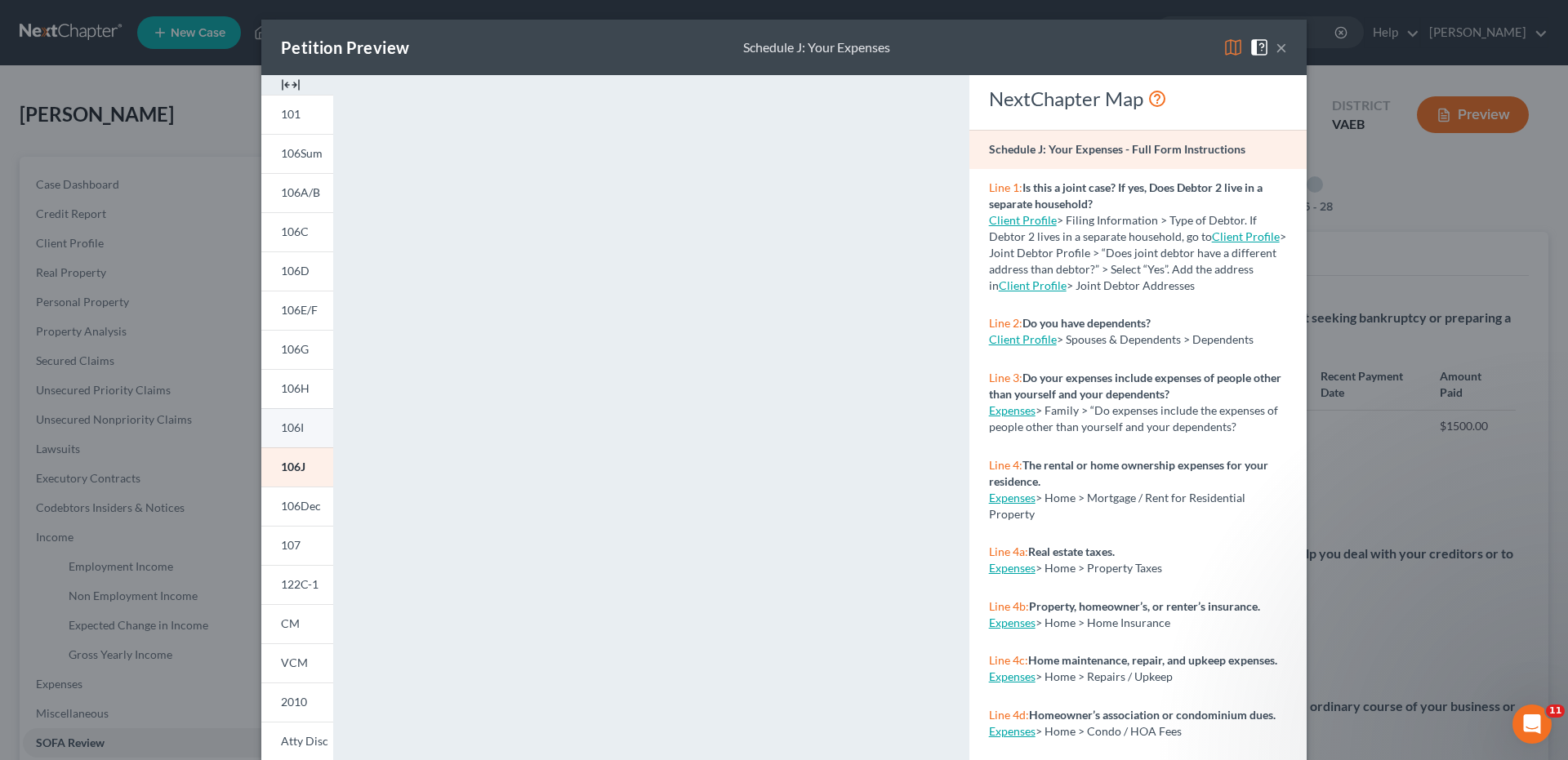
click at [288, 426] on span "106I" at bounding box center [292, 427] width 23 height 14
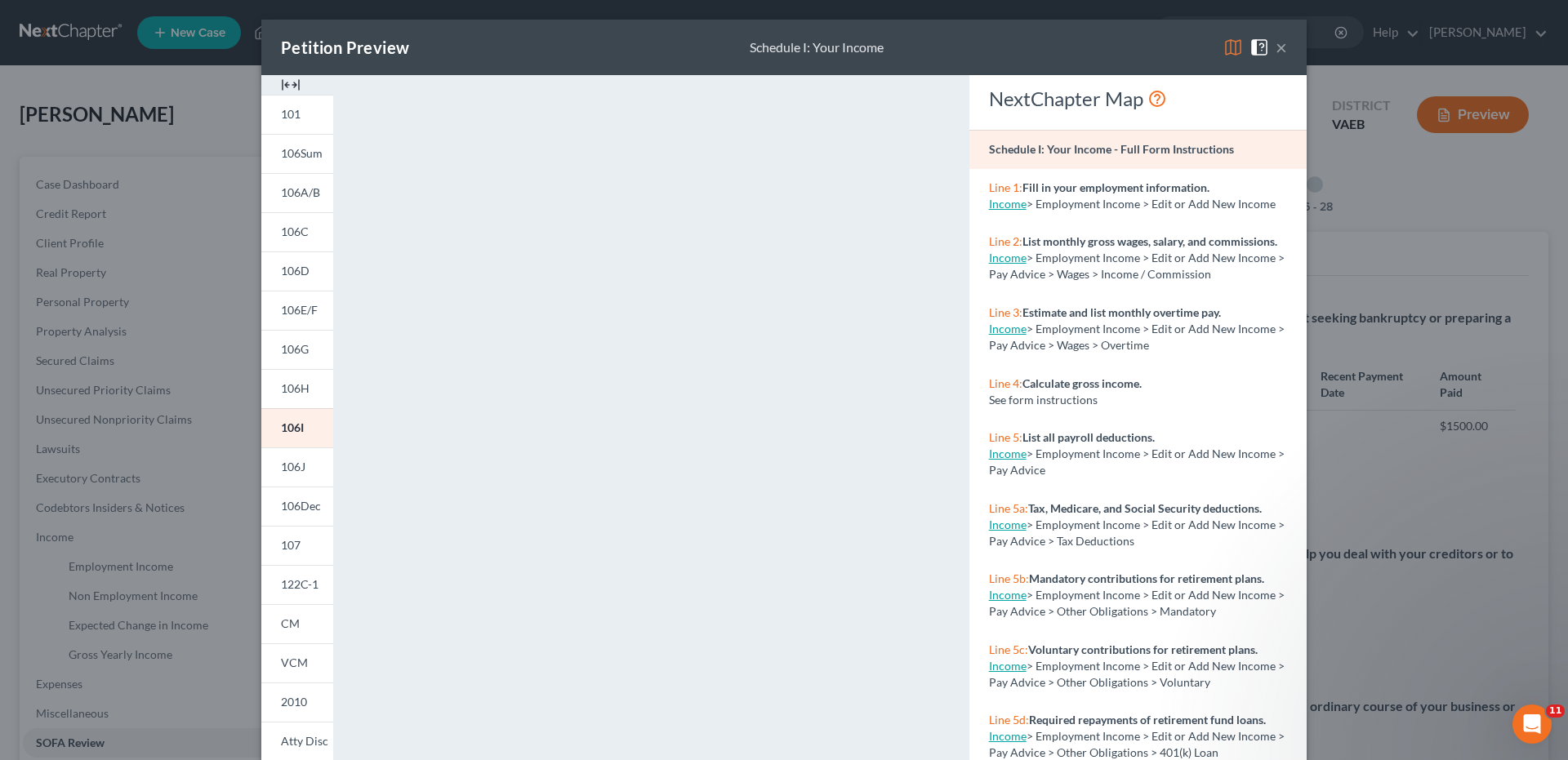
click at [1275, 47] on button "×" at bounding box center [1281, 47] width 11 height 19
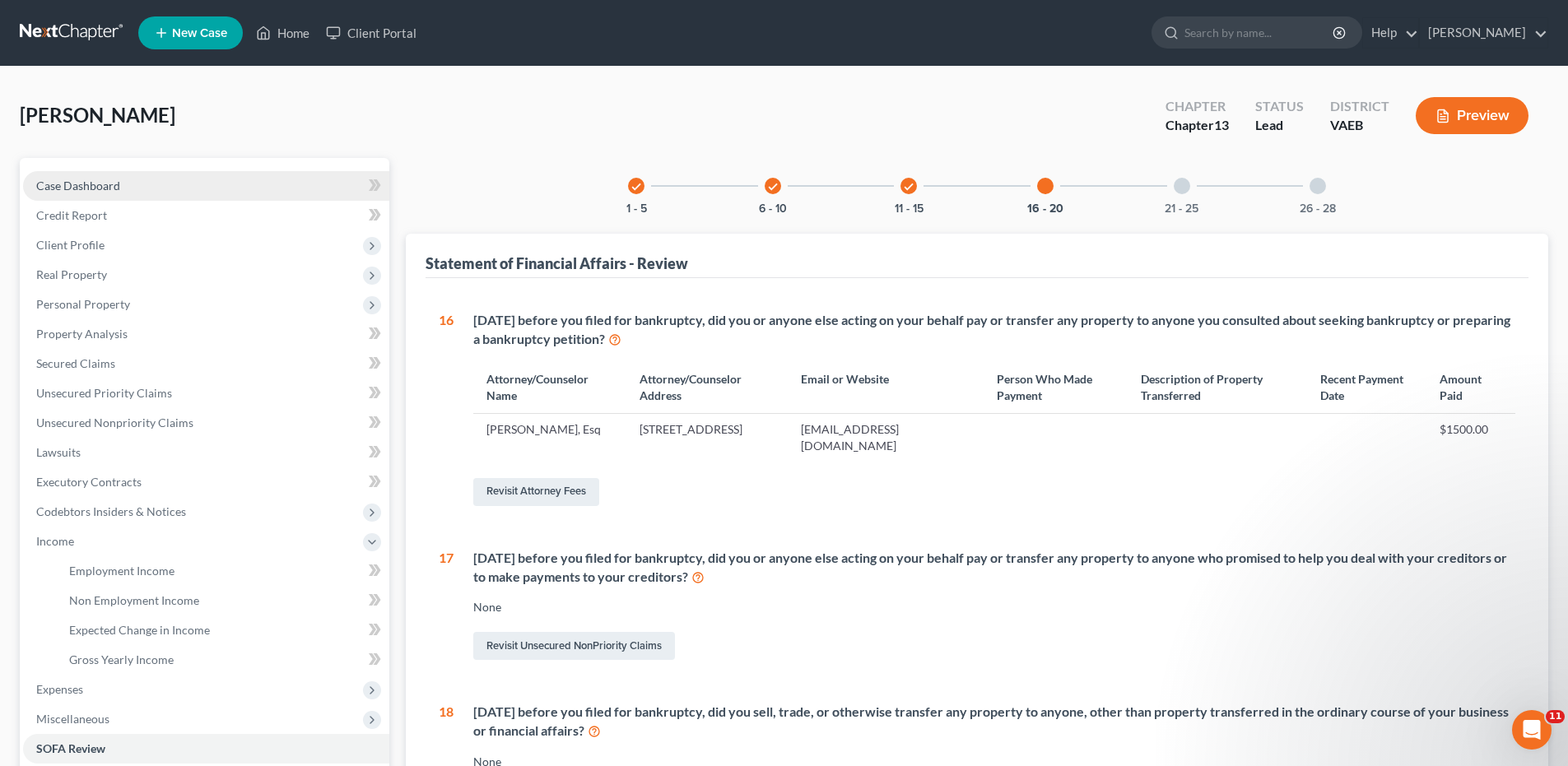
click at [104, 175] on link "Case Dashboard" at bounding box center [206, 186] width 366 height 30
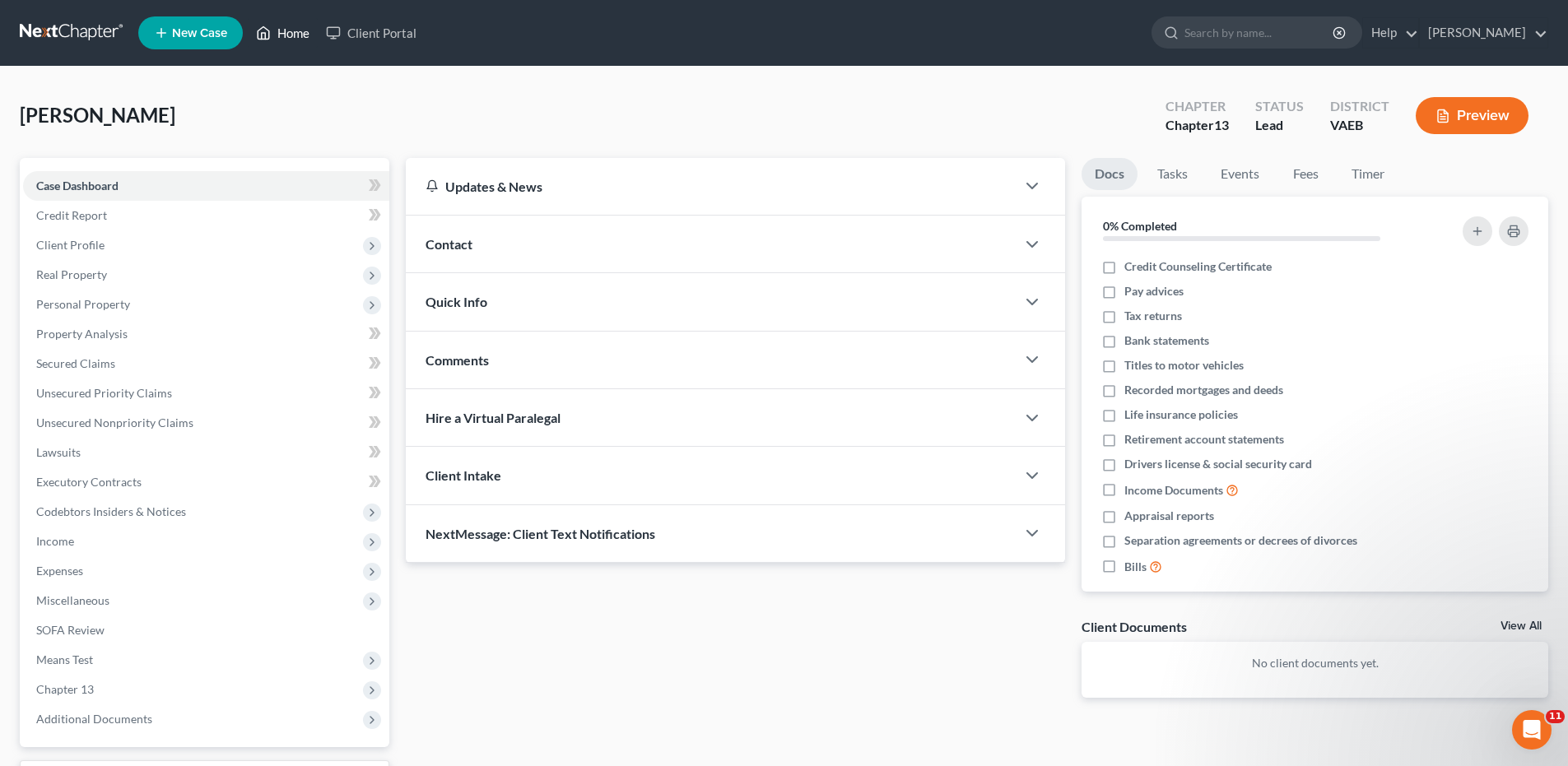
click at [298, 33] on link "Home" at bounding box center [282, 33] width 70 height 30
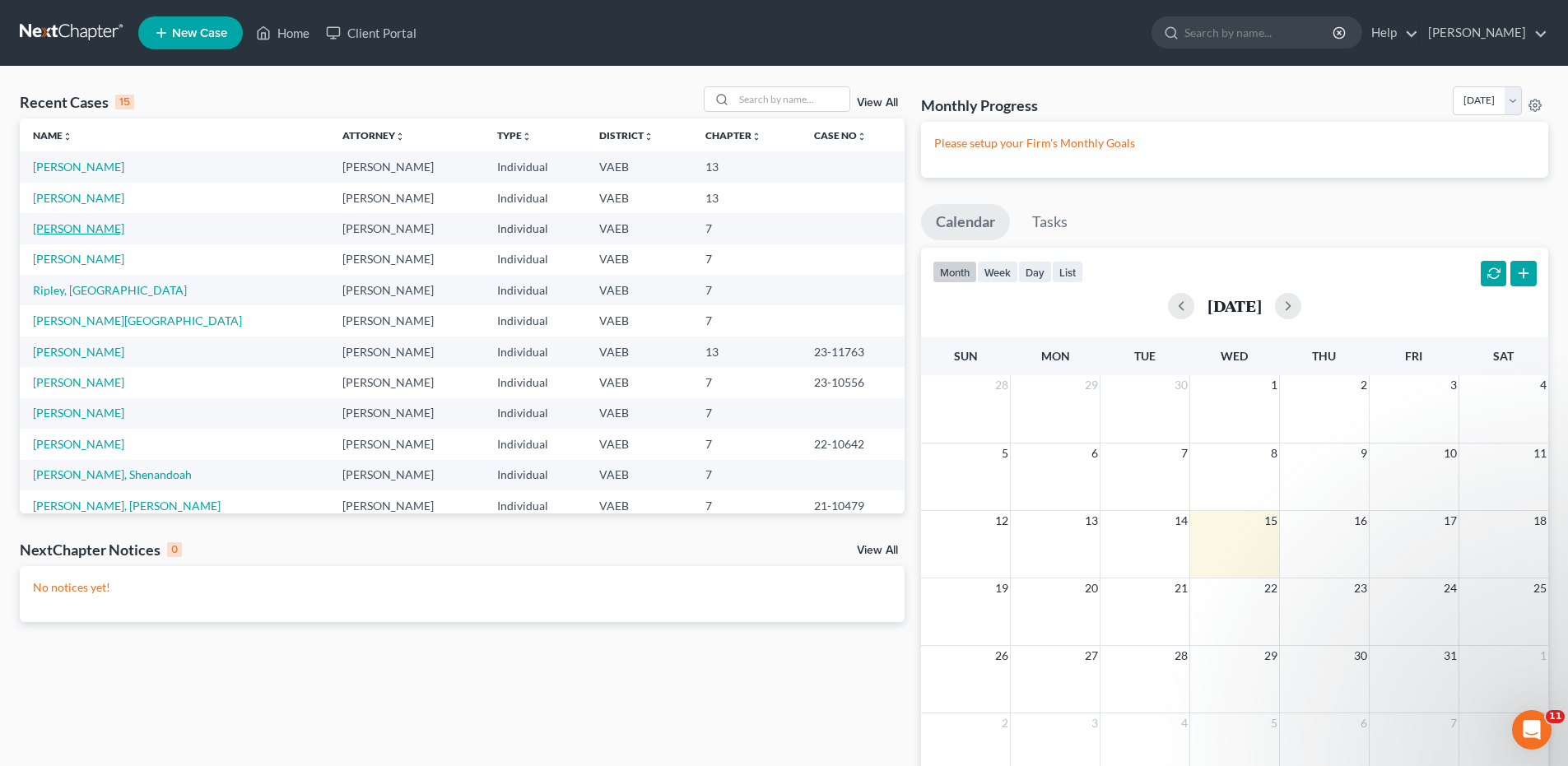
click at [94, 230] on link "[PERSON_NAME]" at bounding box center [78, 228] width 91 height 14
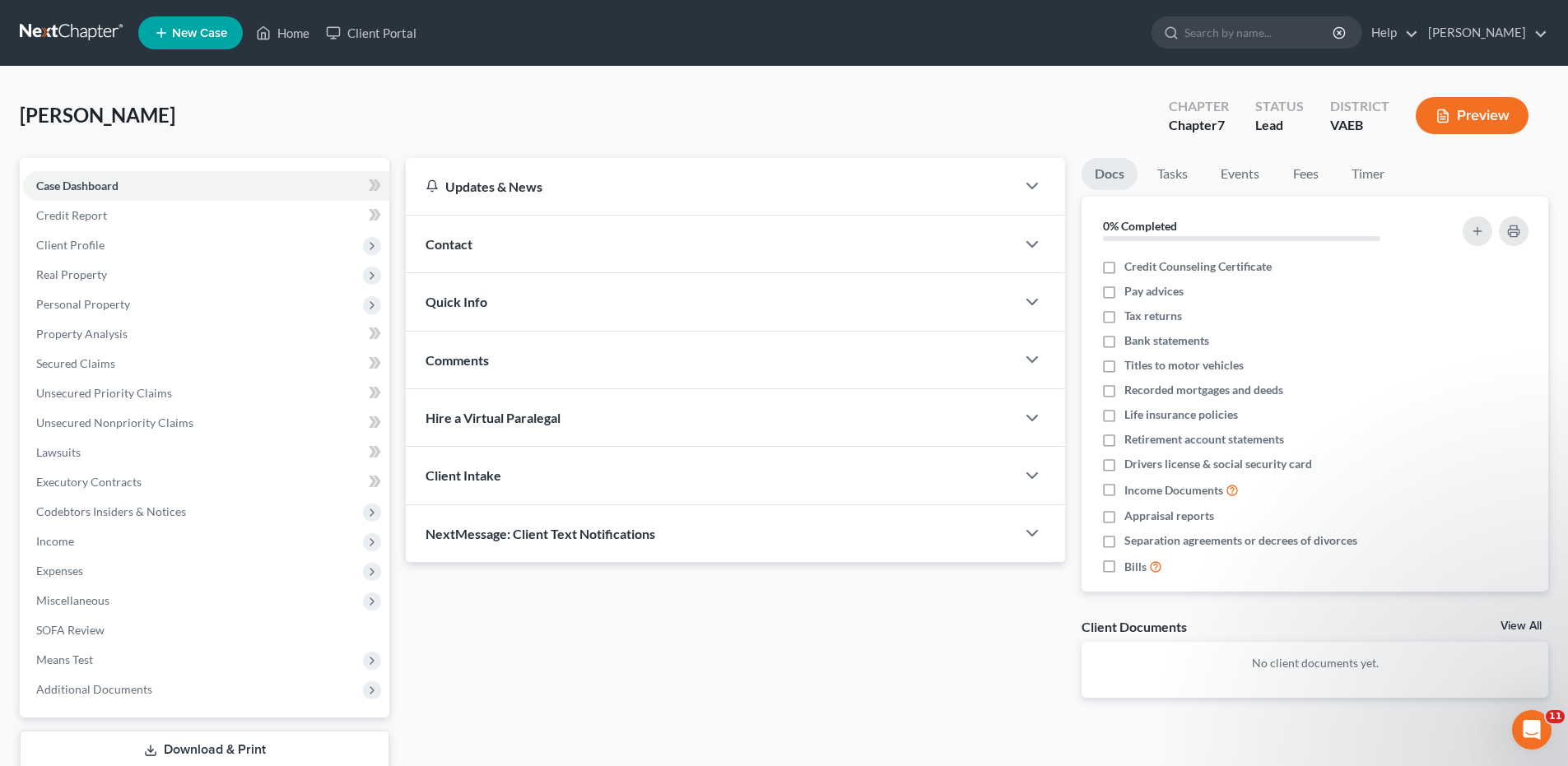
click at [1495, 108] on button "Preview" at bounding box center [1471, 115] width 113 height 37
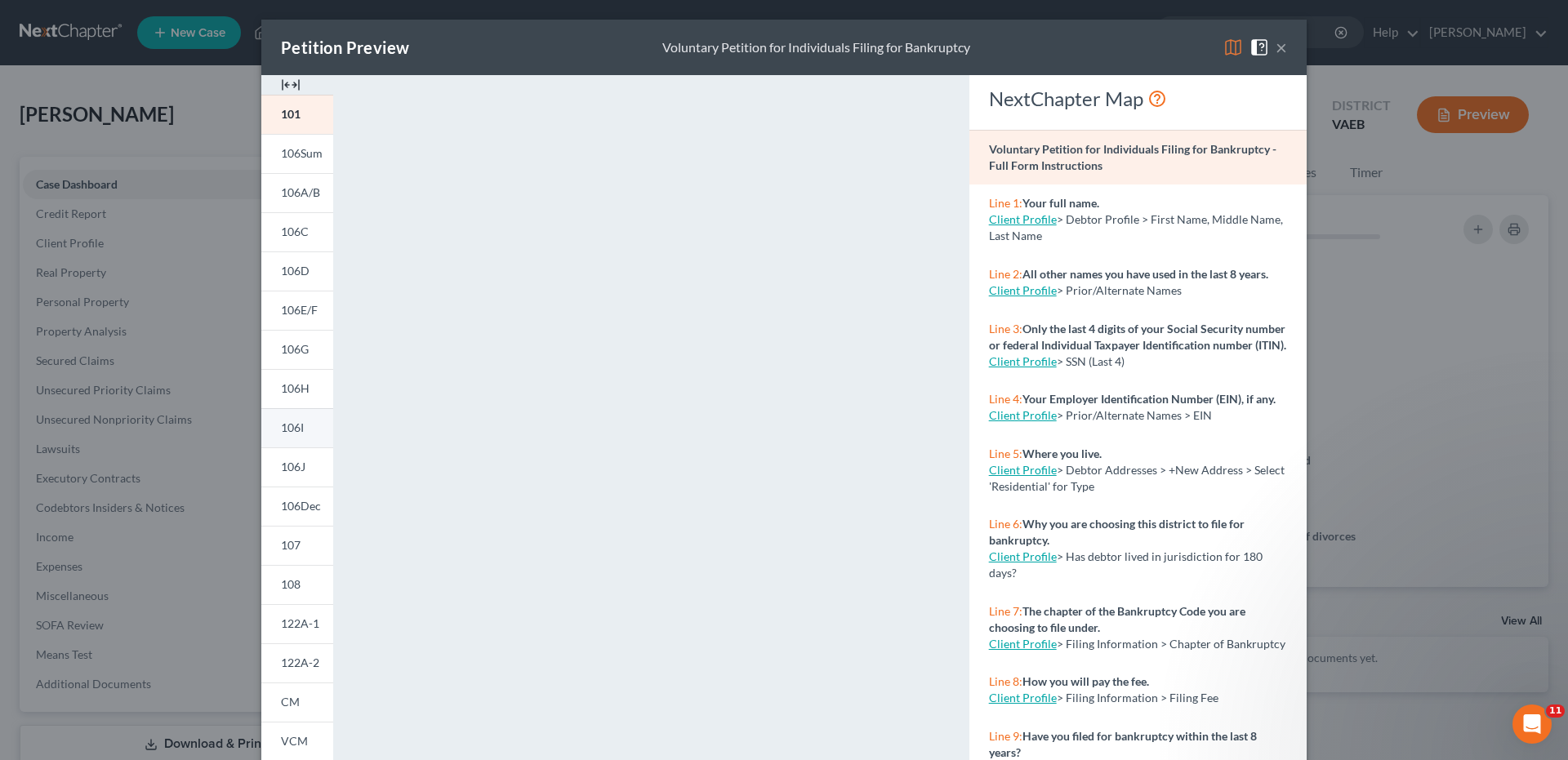
click at [287, 429] on span "106I" at bounding box center [292, 427] width 23 height 14
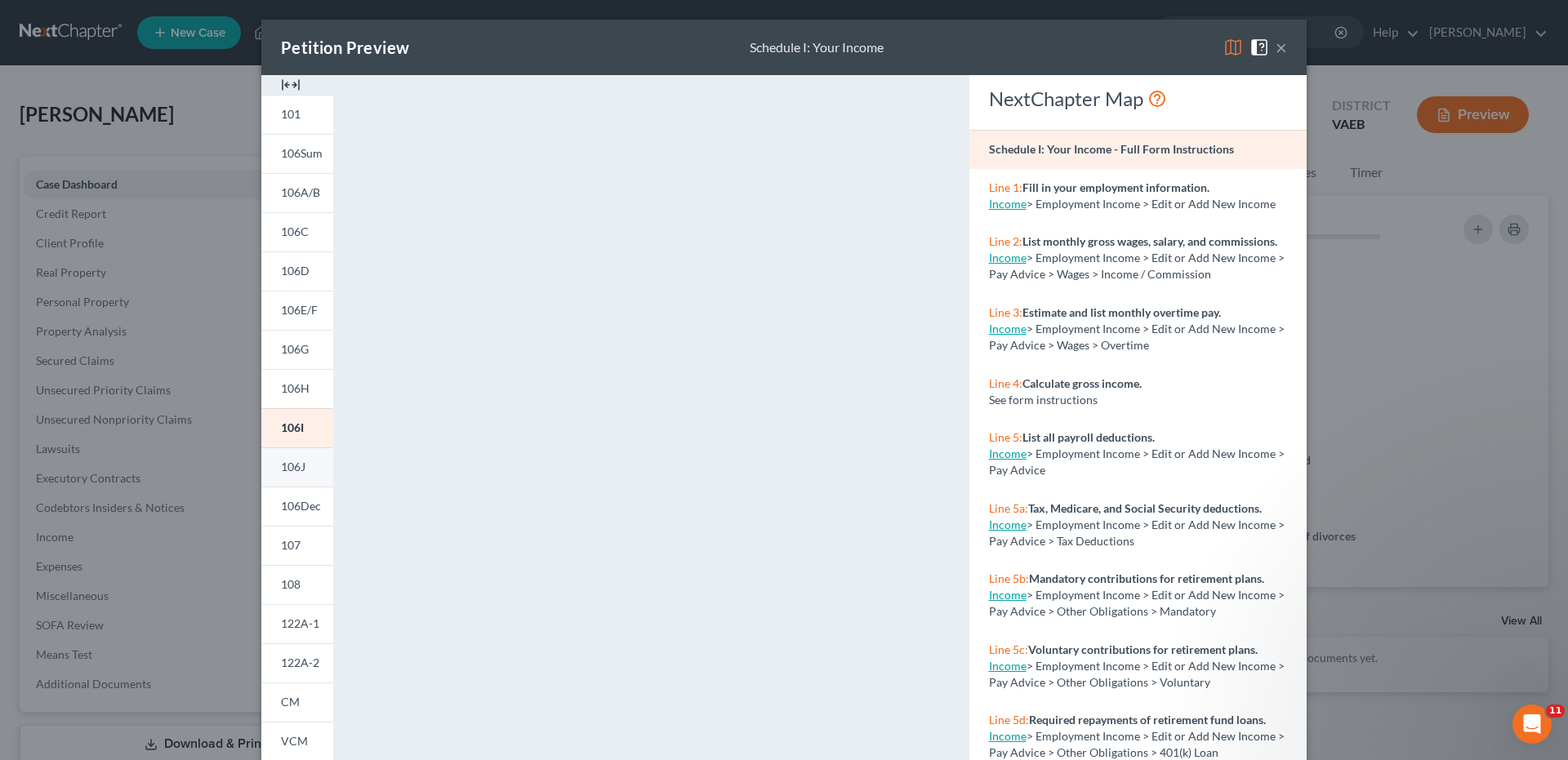
click at [282, 471] on span "106J" at bounding box center [293, 466] width 25 height 14
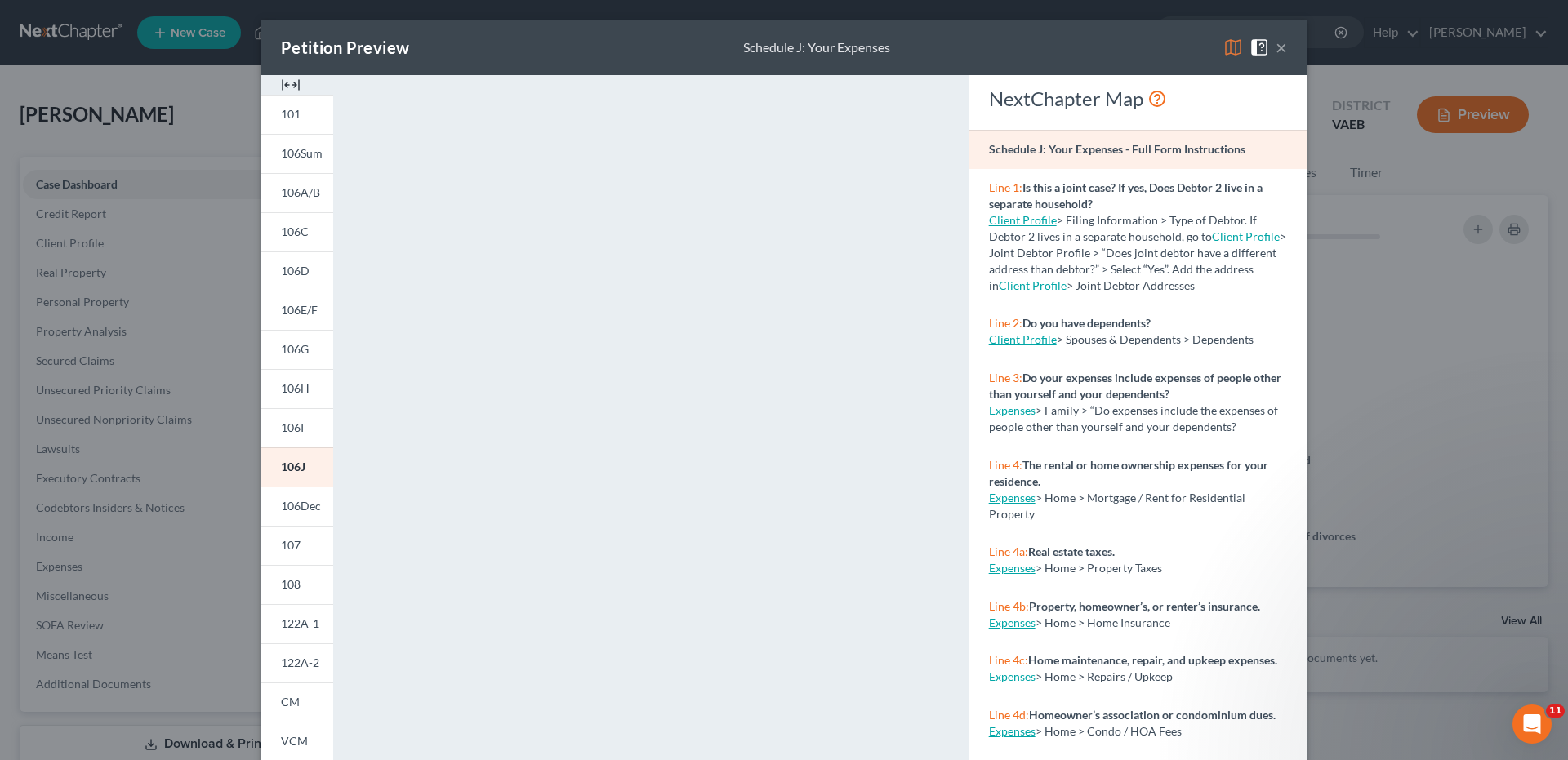
click at [1275, 53] on button "×" at bounding box center [1281, 47] width 11 height 19
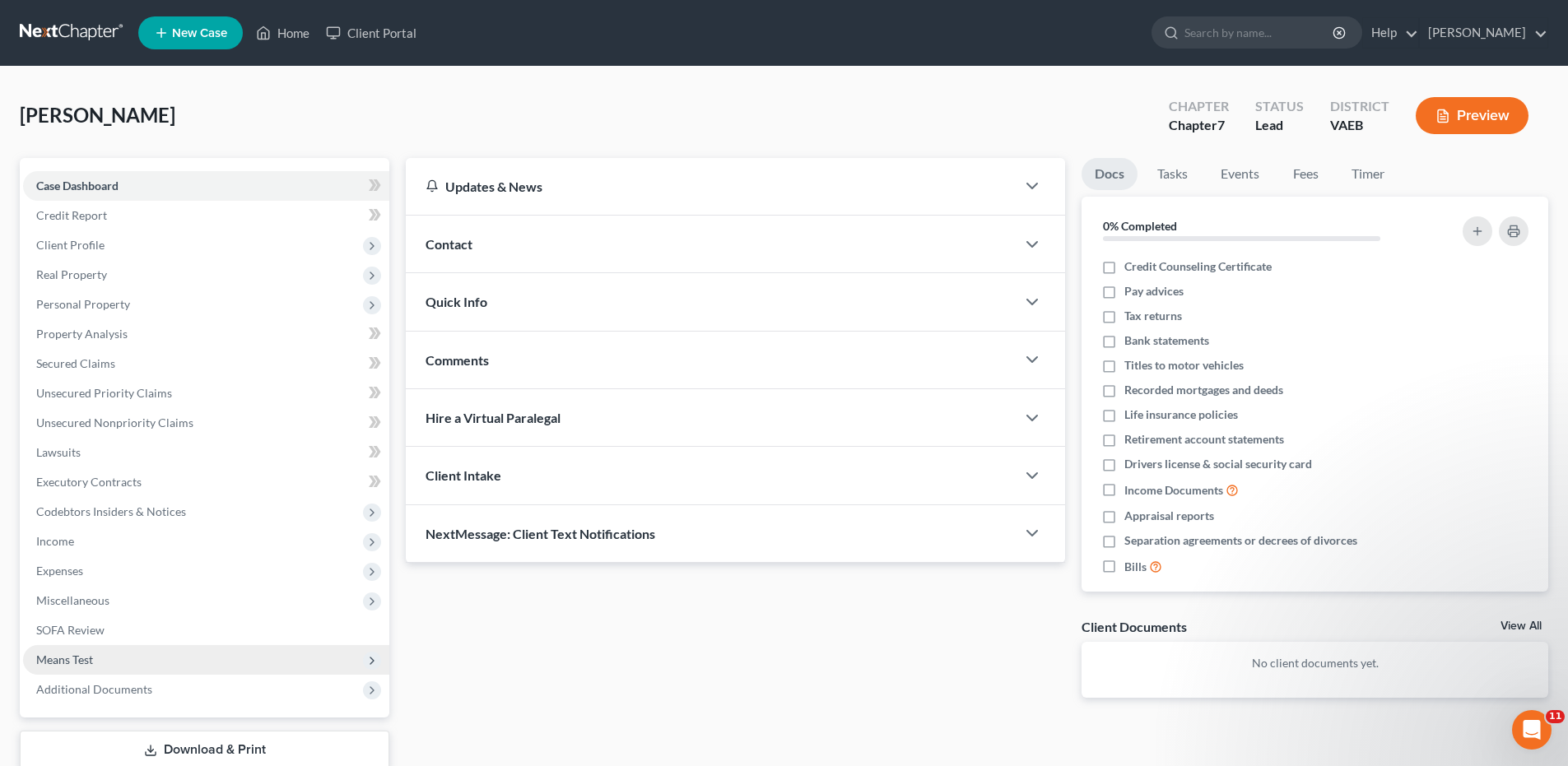
click at [89, 653] on span "Means Test" at bounding box center [64, 659] width 57 height 14
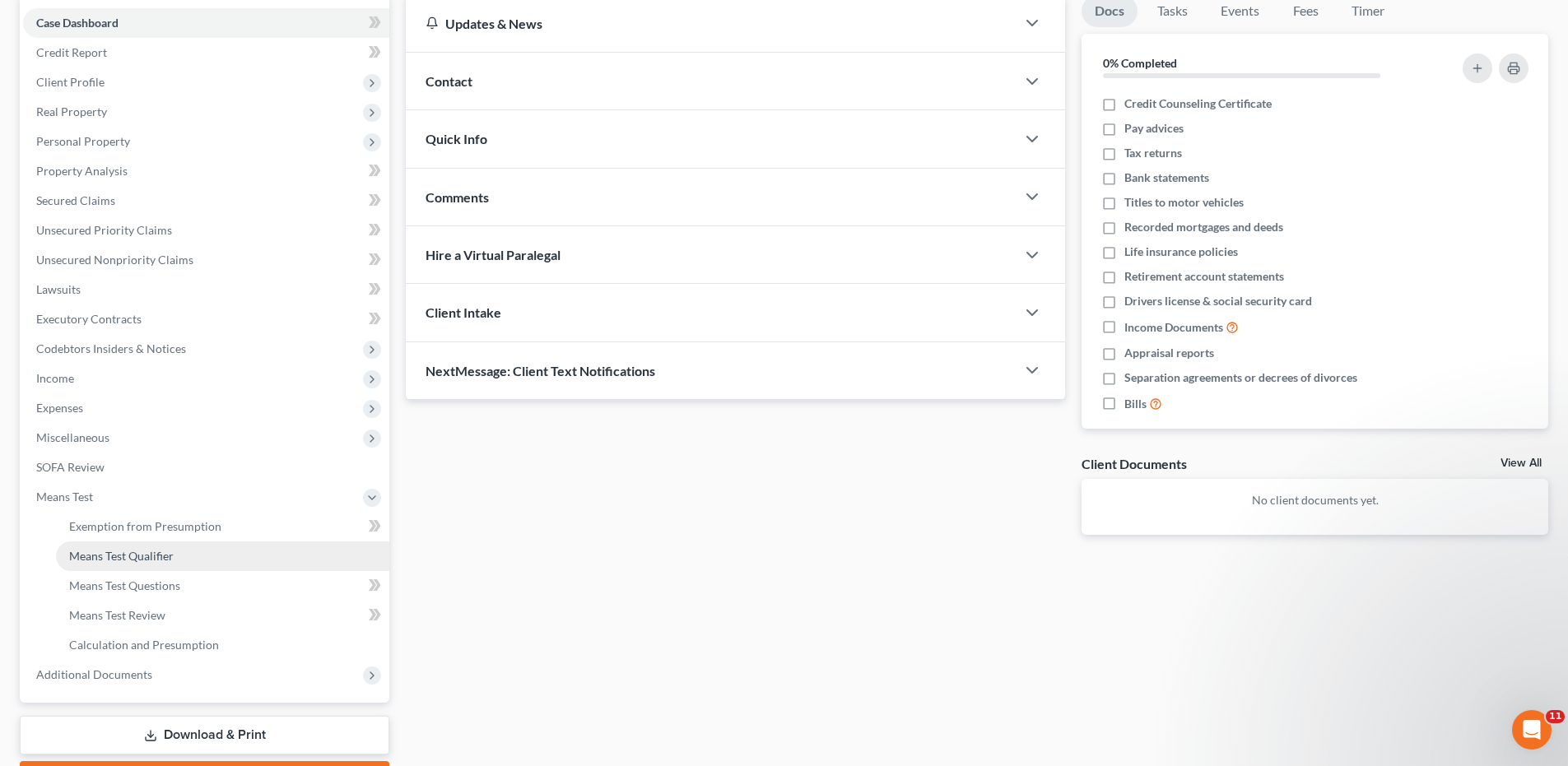
scroll to position [165, 0]
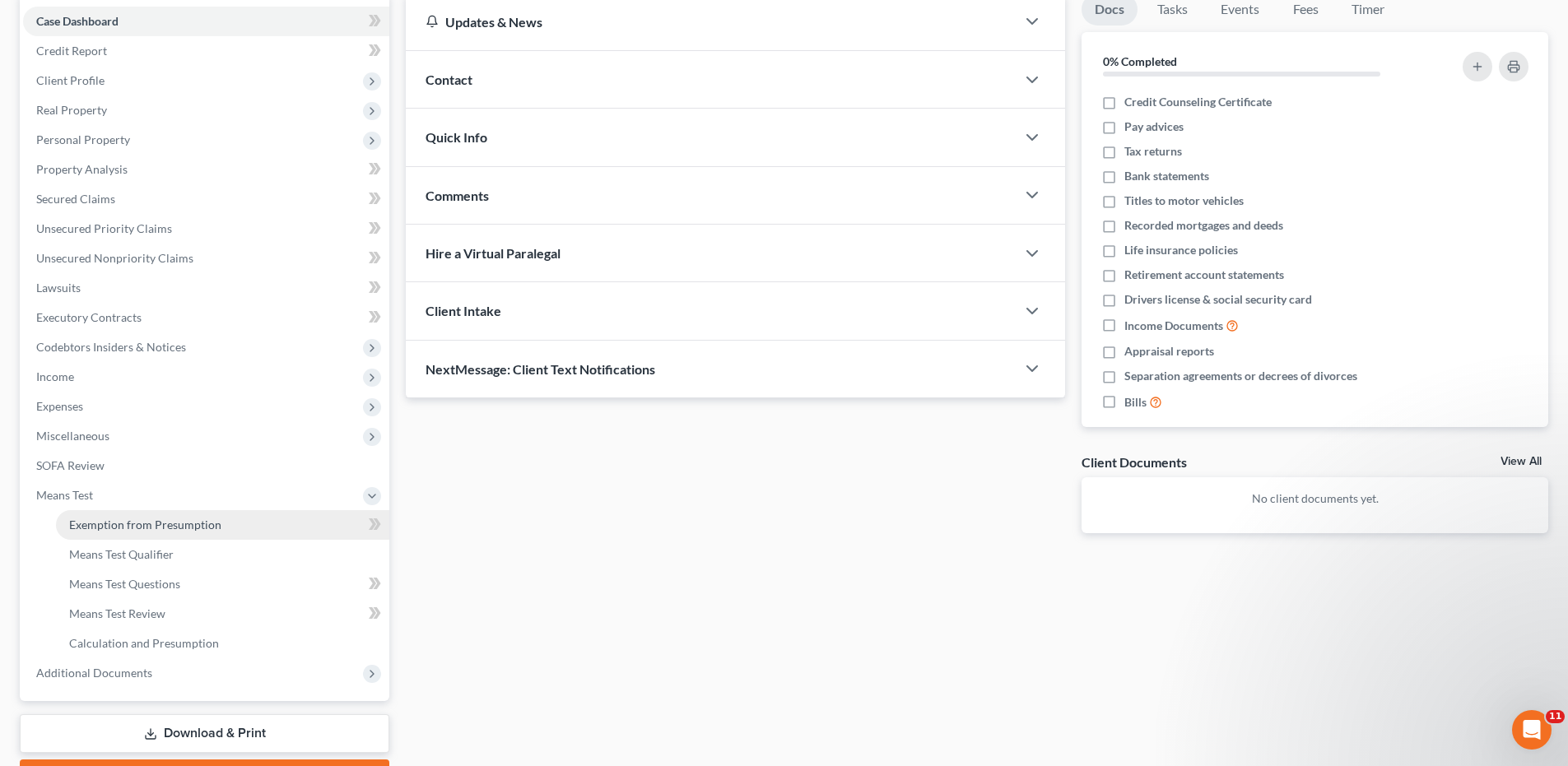
click at [145, 524] on span "Exemption from Presumption" at bounding box center [145, 524] width 153 height 14
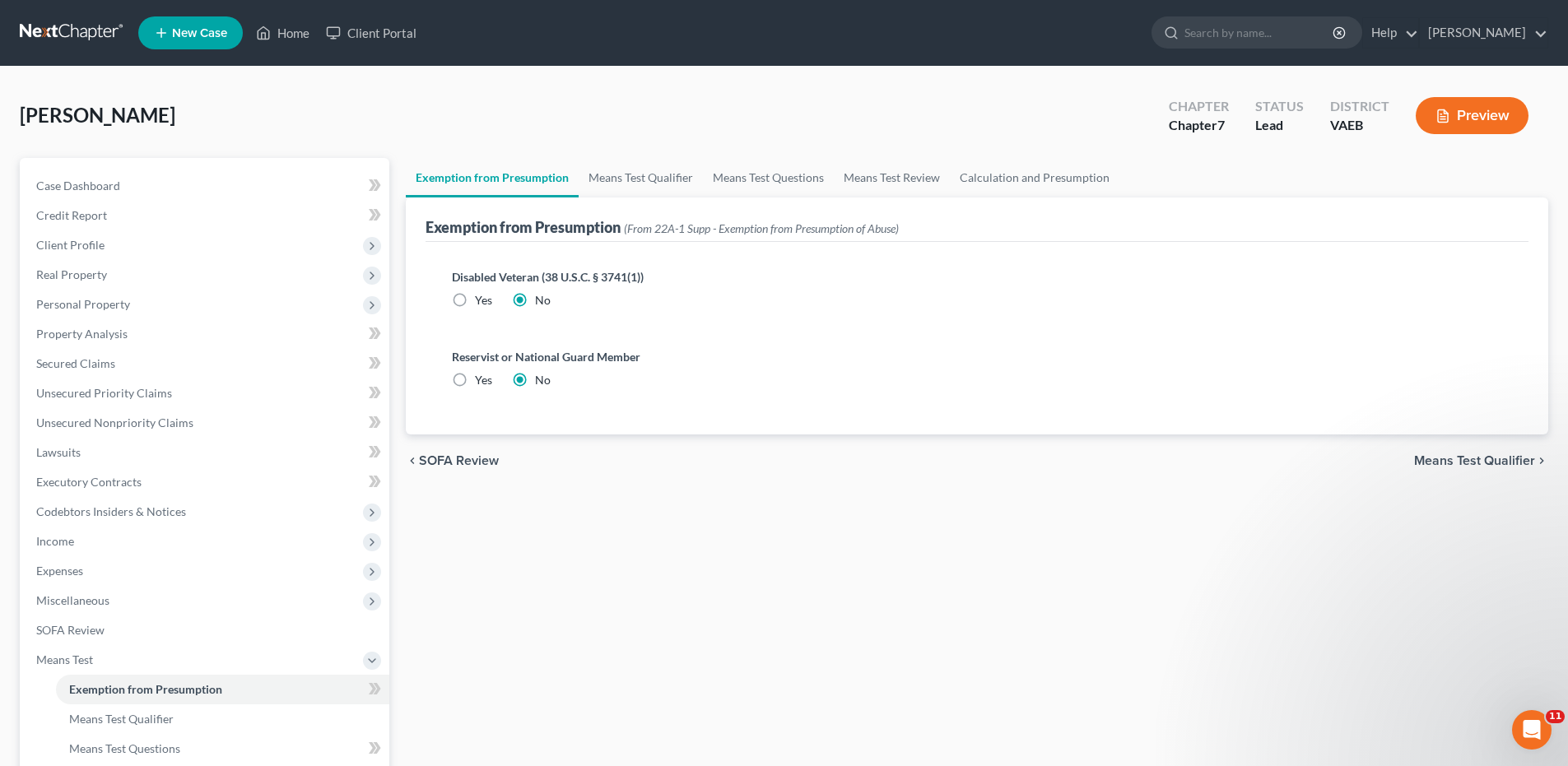
click at [1497, 461] on span "Means Test Qualifier" at bounding box center [1474, 460] width 121 height 13
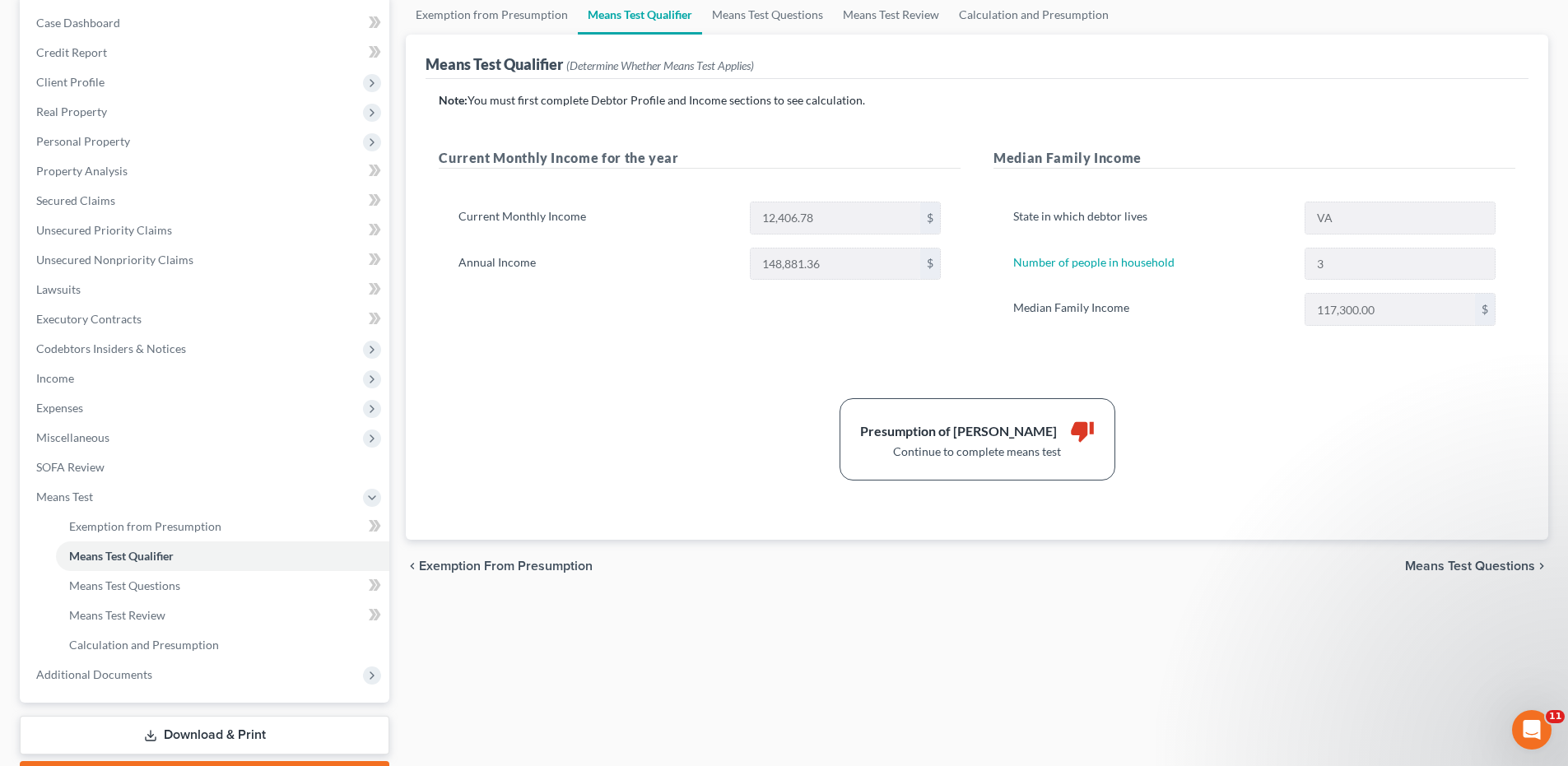
scroll to position [165, 0]
click at [1470, 568] on span "Means Test Questions" at bounding box center [1469, 564] width 130 height 13
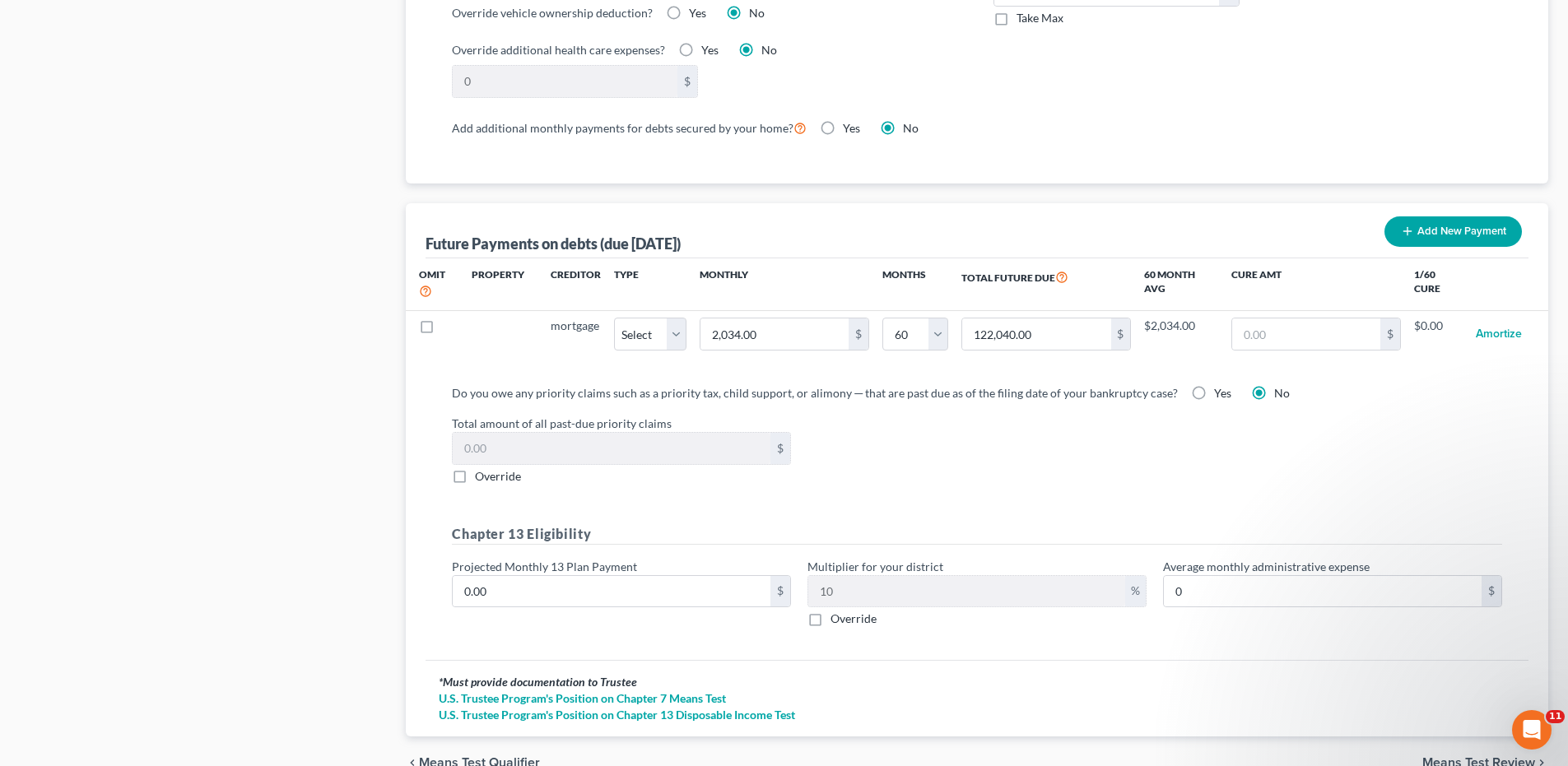
scroll to position [1506, 0]
